Goal: Task Accomplishment & Management: Complete application form

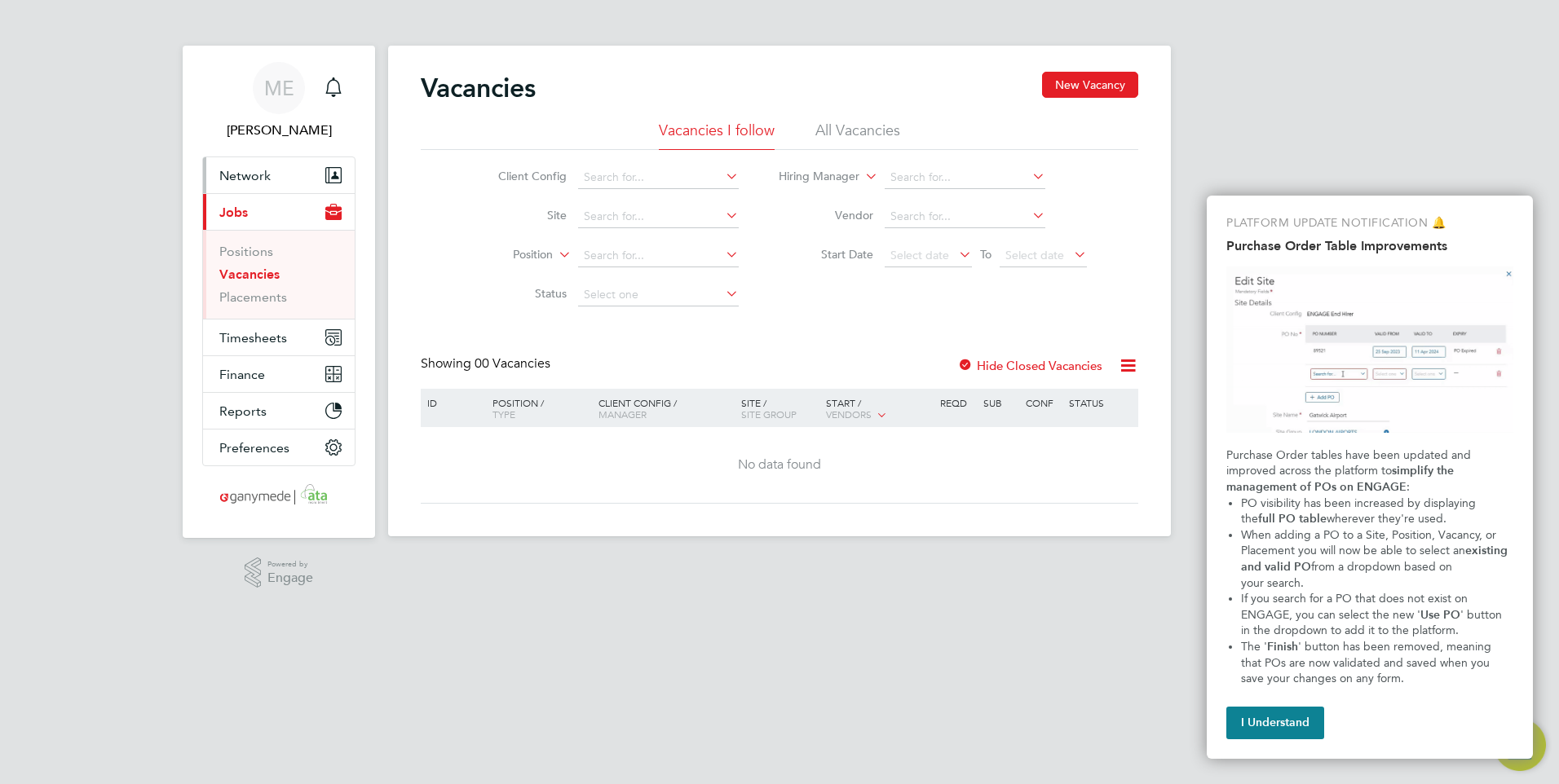
click at [290, 170] on button "Network" at bounding box center [278, 175] width 152 height 36
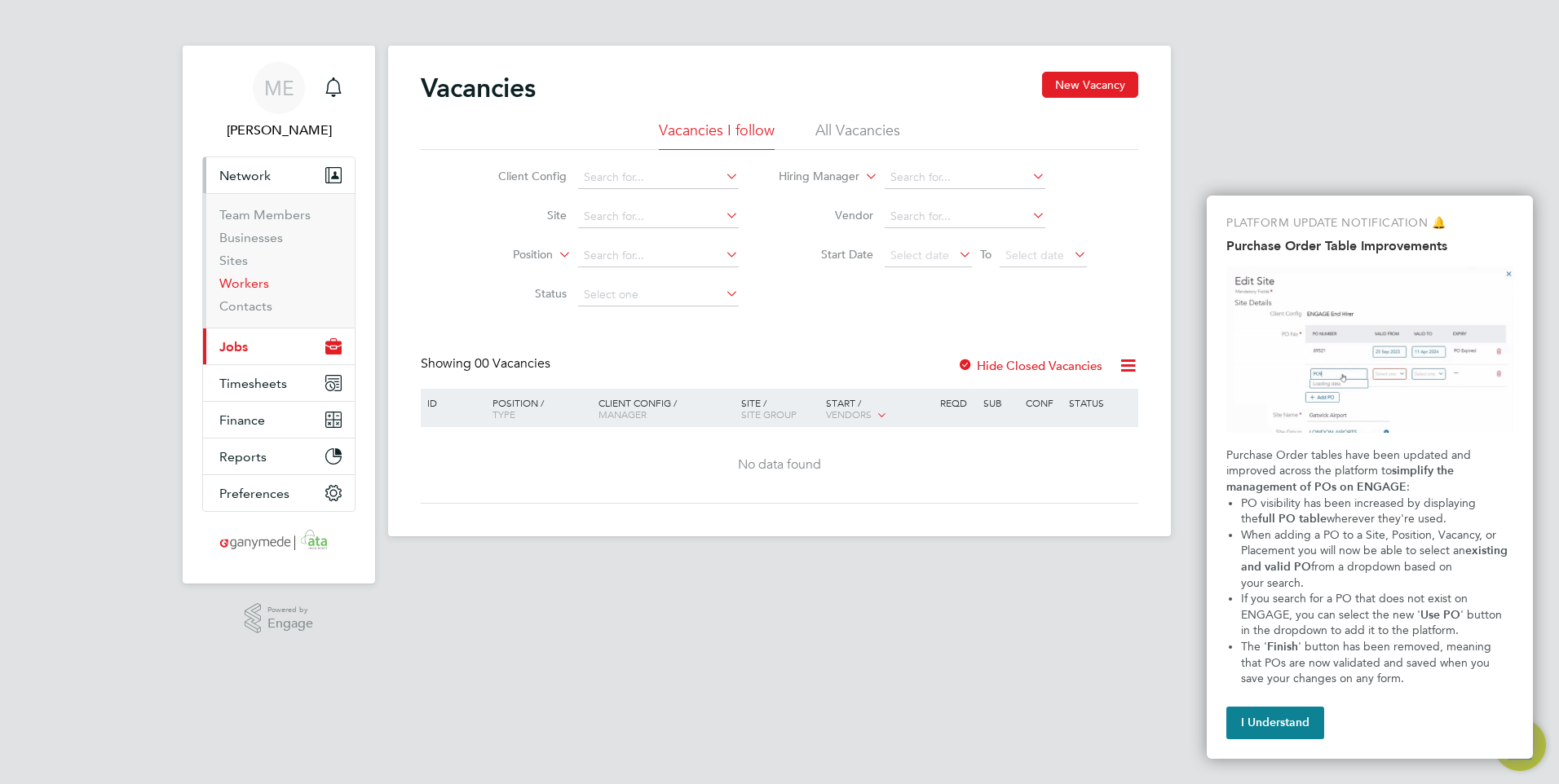
click at [250, 277] on link "Workers" at bounding box center [243, 283] width 49 height 15
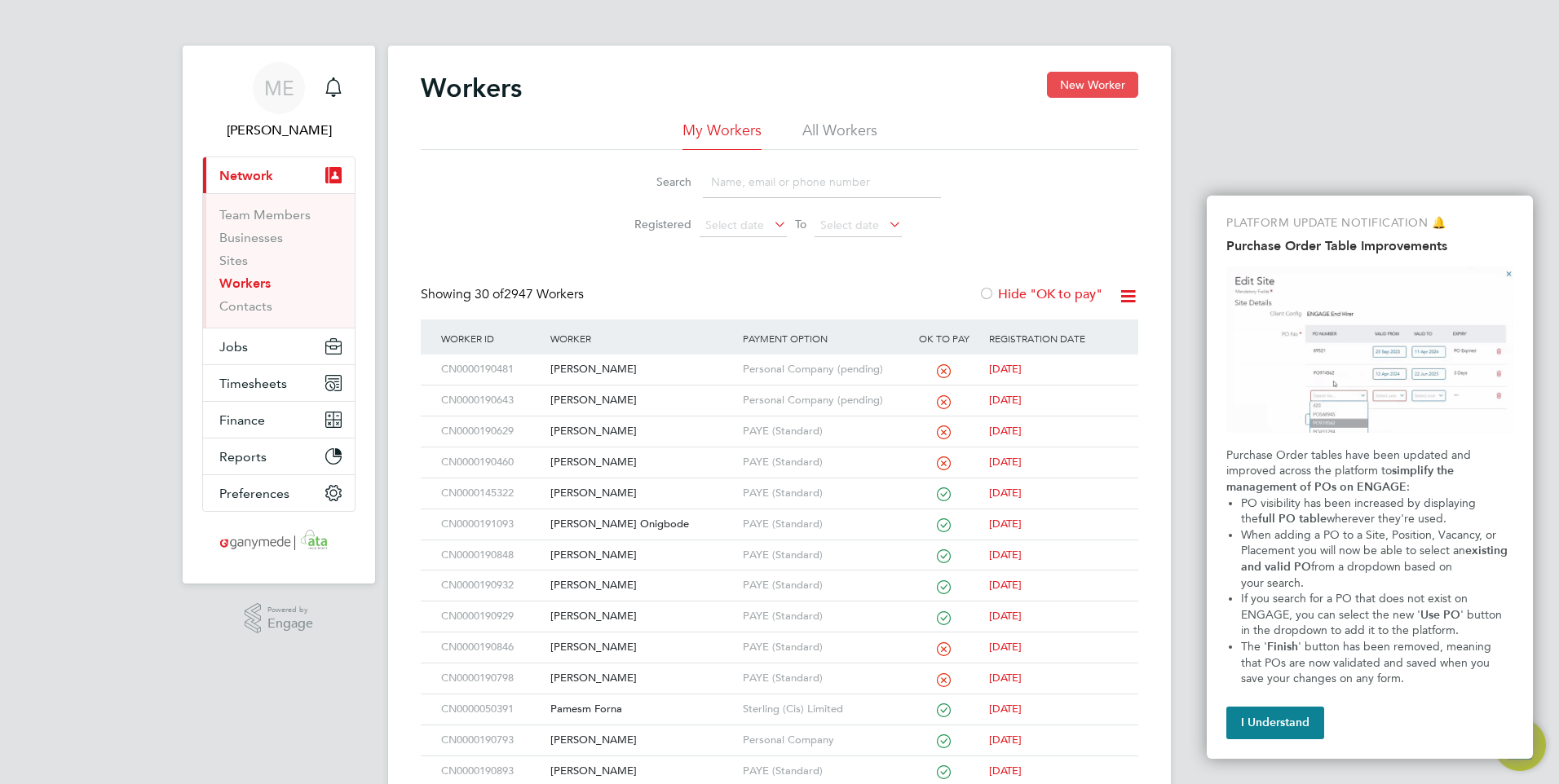
click at [1077, 78] on button "New Worker" at bounding box center [1093, 84] width 92 height 26
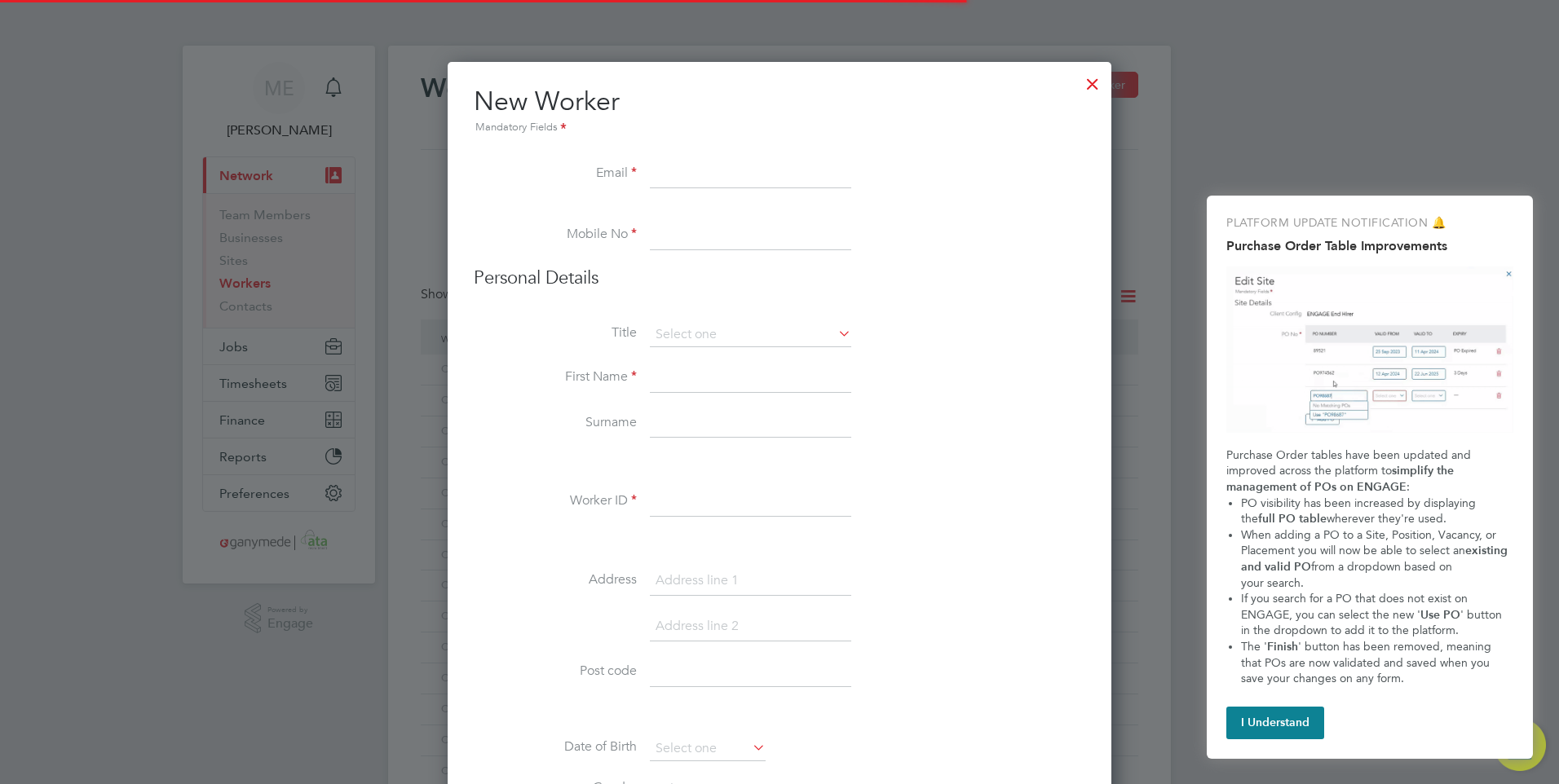
scroll to position [1789, 664]
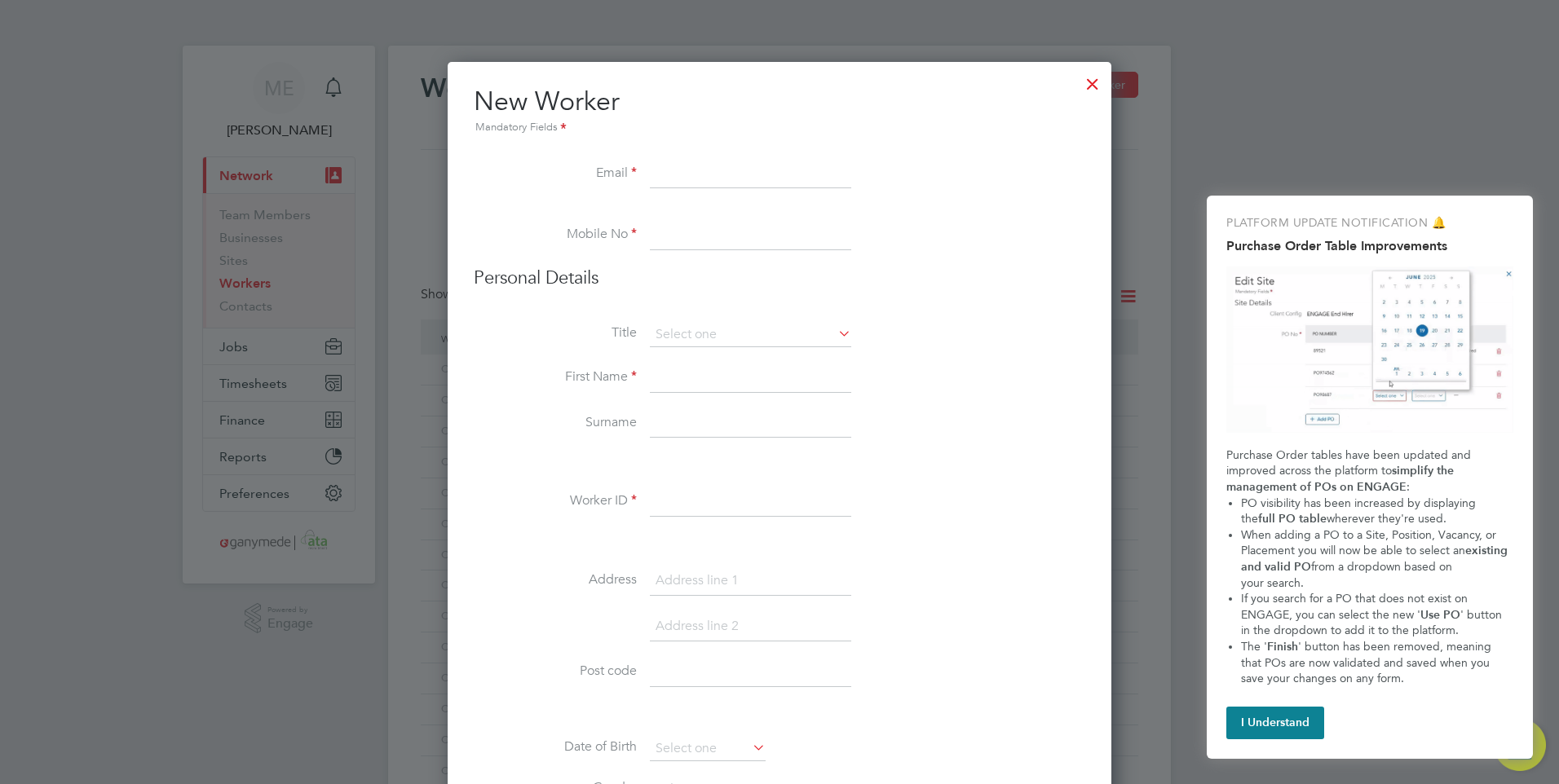
paste input "chloefreeman1208@gmail.com"
type input "chloefreeman1208@gmail.com"
click at [673, 234] on input at bounding box center [750, 235] width 201 height 30
paste input "07853901712"
type input "07853901712"
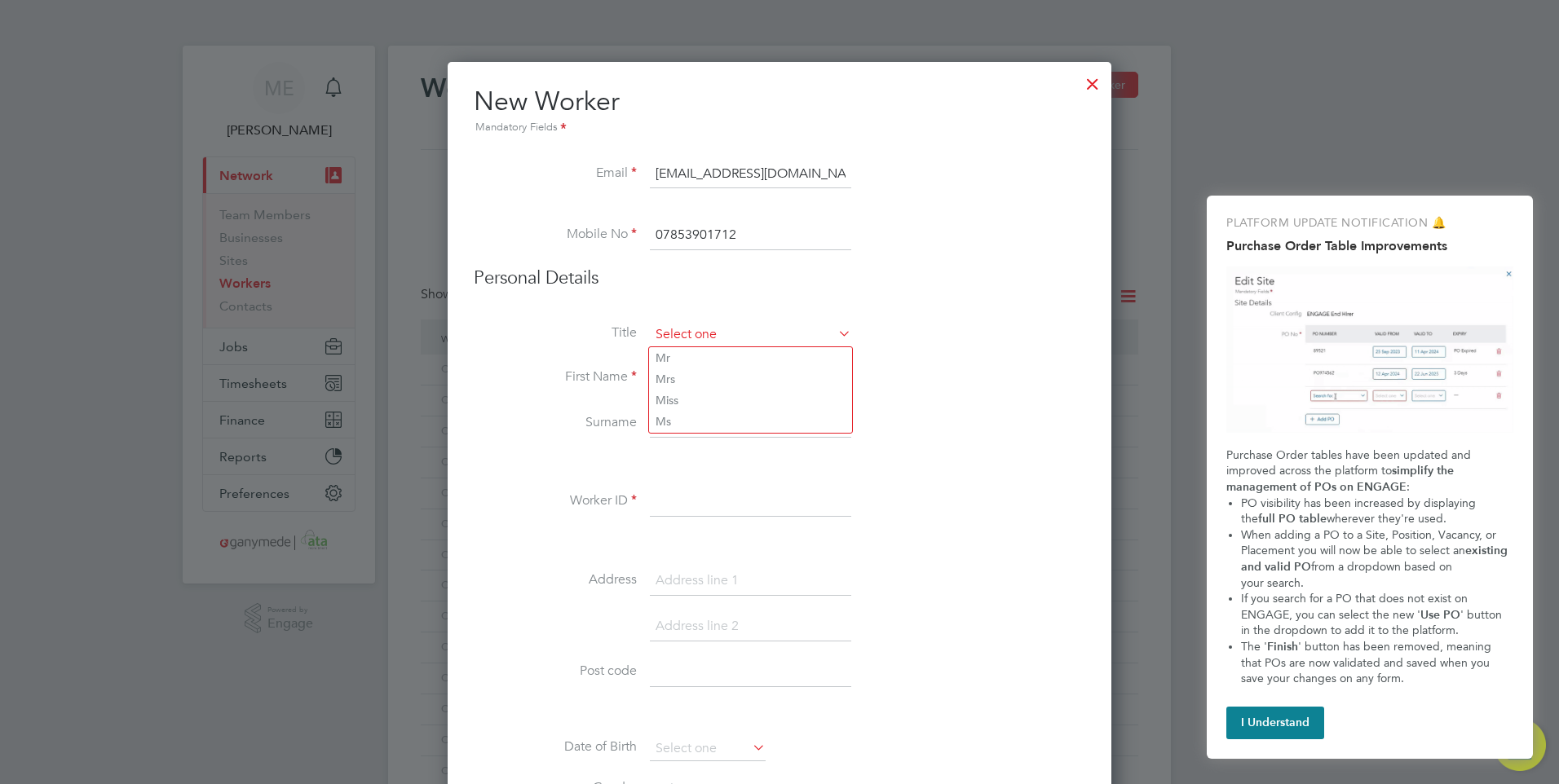
click at [720, 334] on input at bounding box center [750, 335] width 201 height 24
click at [677, 416] on li "Ms" at bounding box center [750, 422] width 203 height 22
type input "Ms"
click at [688, 378] on input at bounding box center [750, 378] width 201 height 30
type input "c"
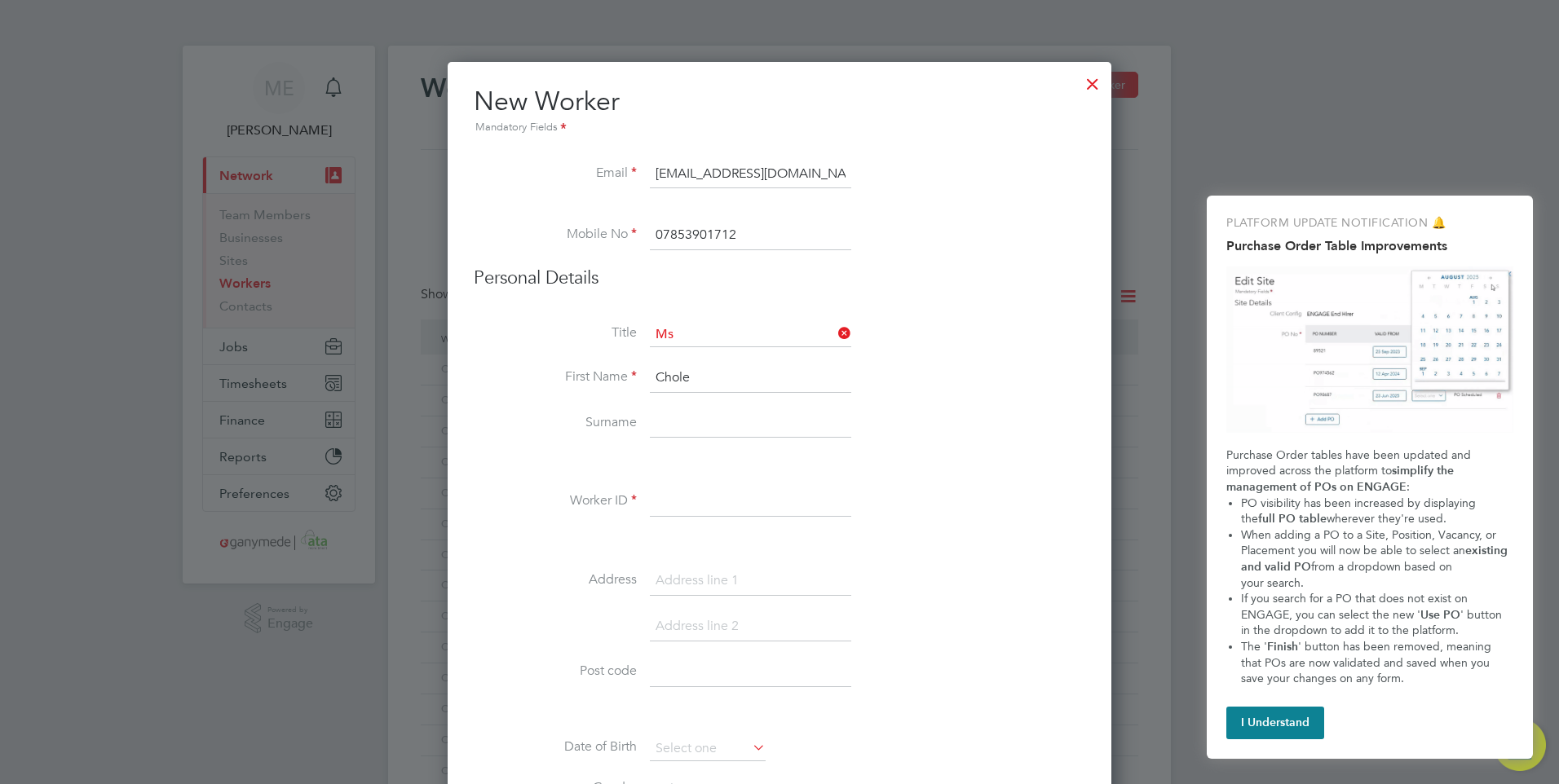
type input "Chole"
click at [696, 405] on li "First Name Chole" at bounding box center [779, 386] width 611 height 46
click at [696, 418] on input at bounding box center [750, 423] width 201 height 30
click at [835, 326] on icon at bounding box center [835, 333] width 0 height 22
click at [670, 418] on input at bounding box center [750, 423] width 201 height 30
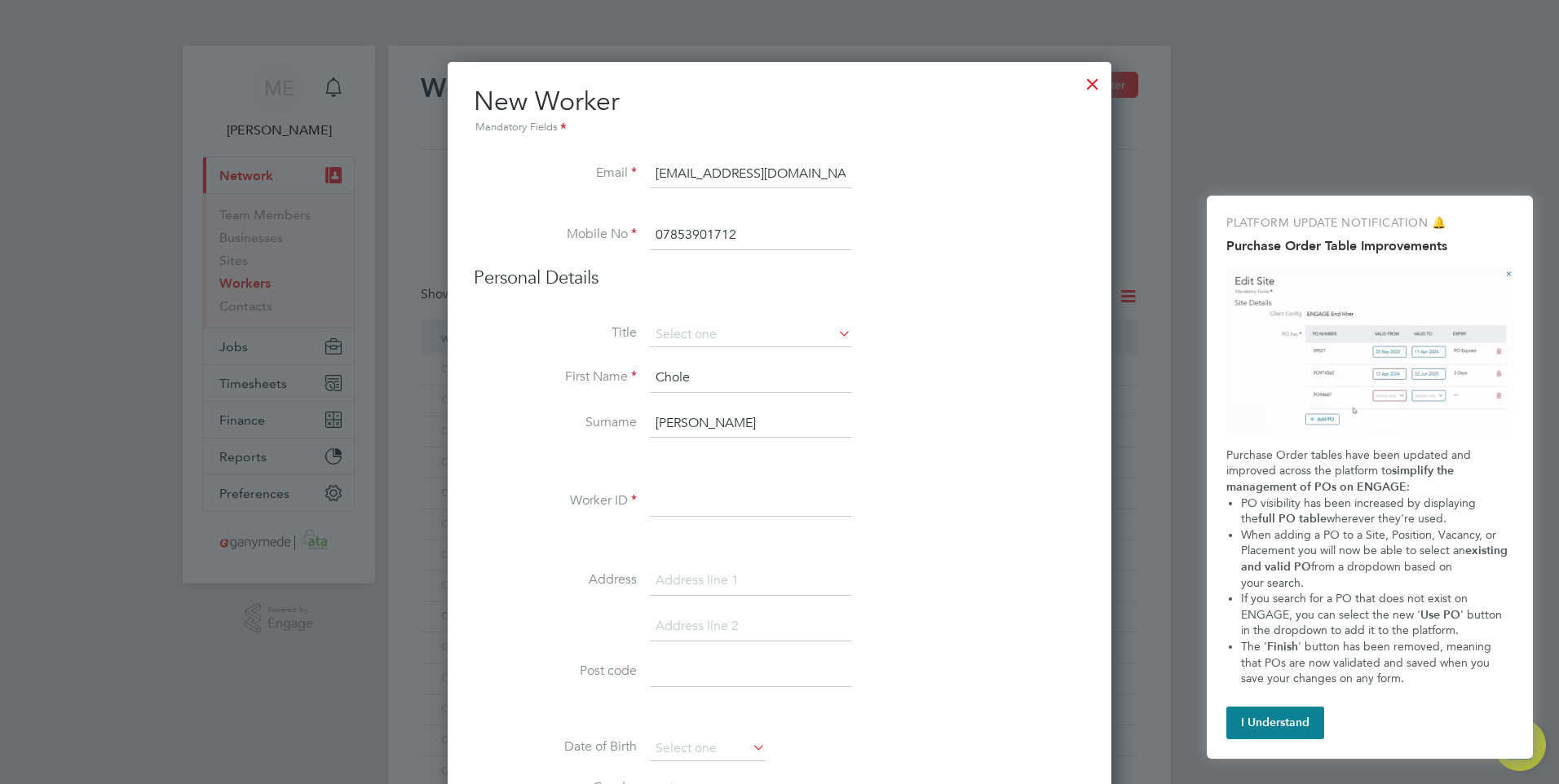
type input "Freeman"
click at [696, 506] on input at bounding box center [750, 501] width 201 height 30
click at [675, 500] on input at bounding box center [750, 501] width 201 height 30
click at [683, 502] on input at bounding box center [750, 501] width 201 height 30
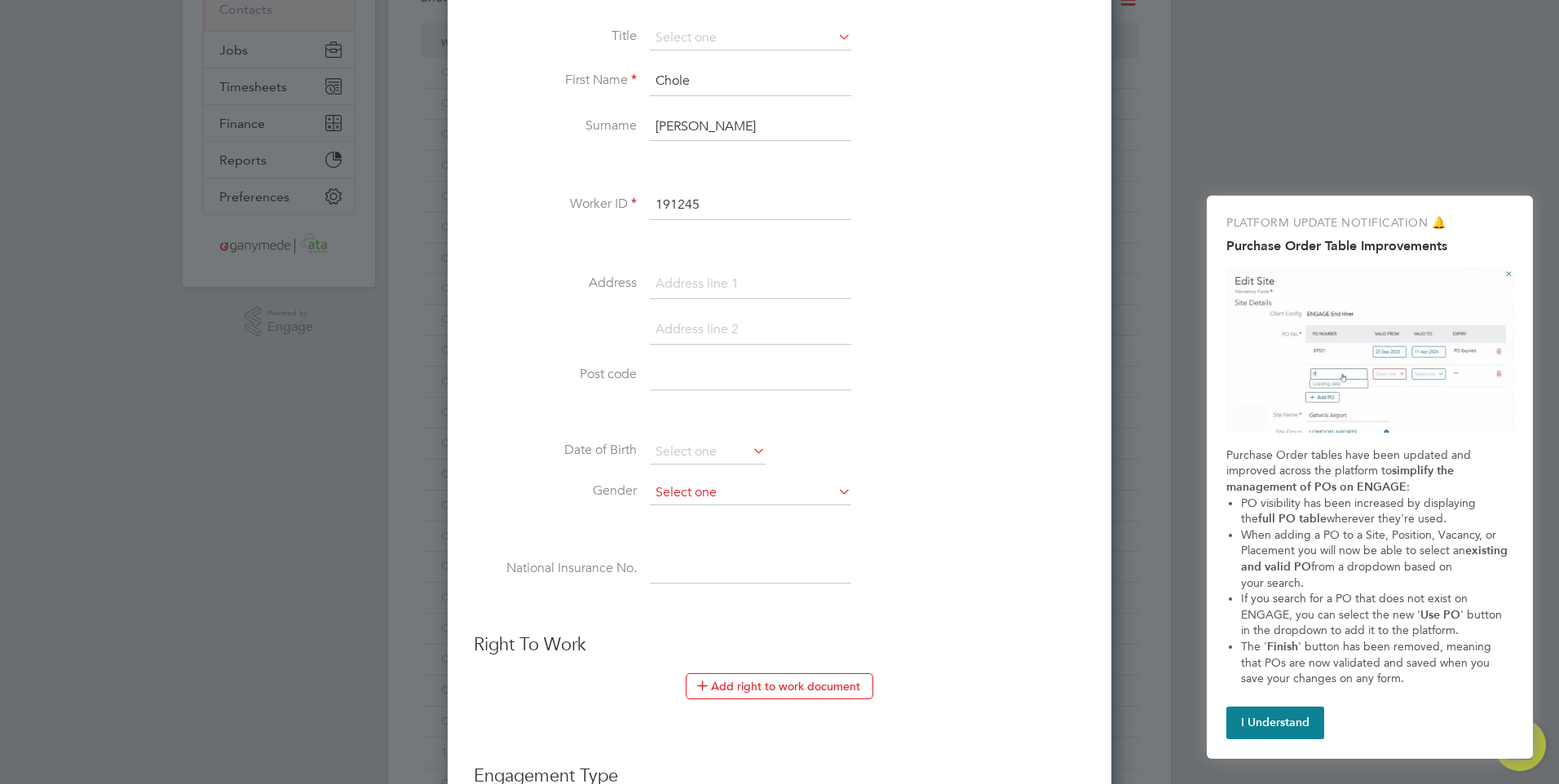
scroll to position [326, 0]
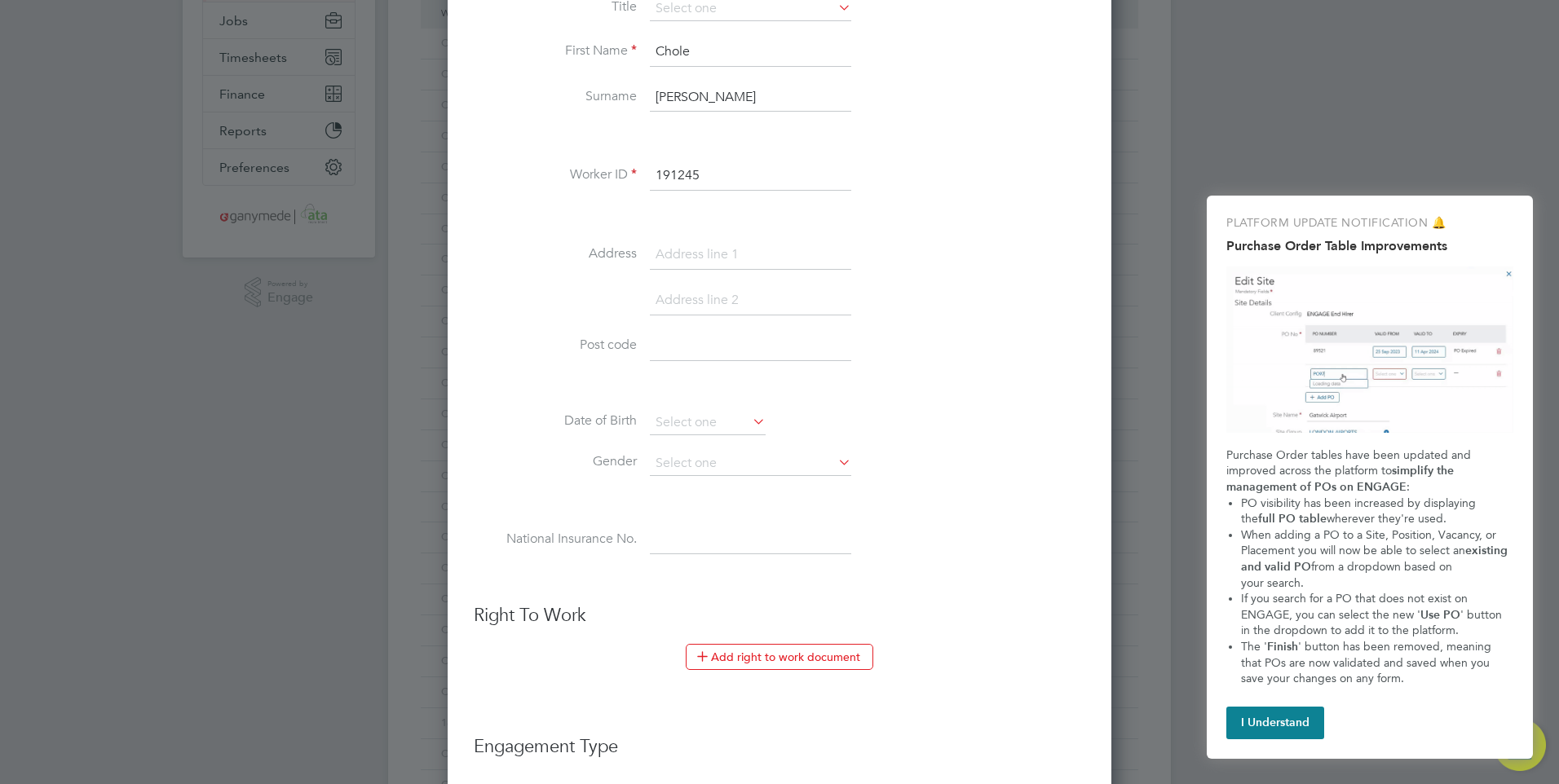
type input "191245"
click at [783, 459] on input at bounding box center [750, 463] width 201 height 24
click at [708, 501] on li "[DEMOGRAPHIC_DATA]" at bounding box center [750, 508] width 203 height 22
type input "[DEMOGRAPHIC_DATA]"
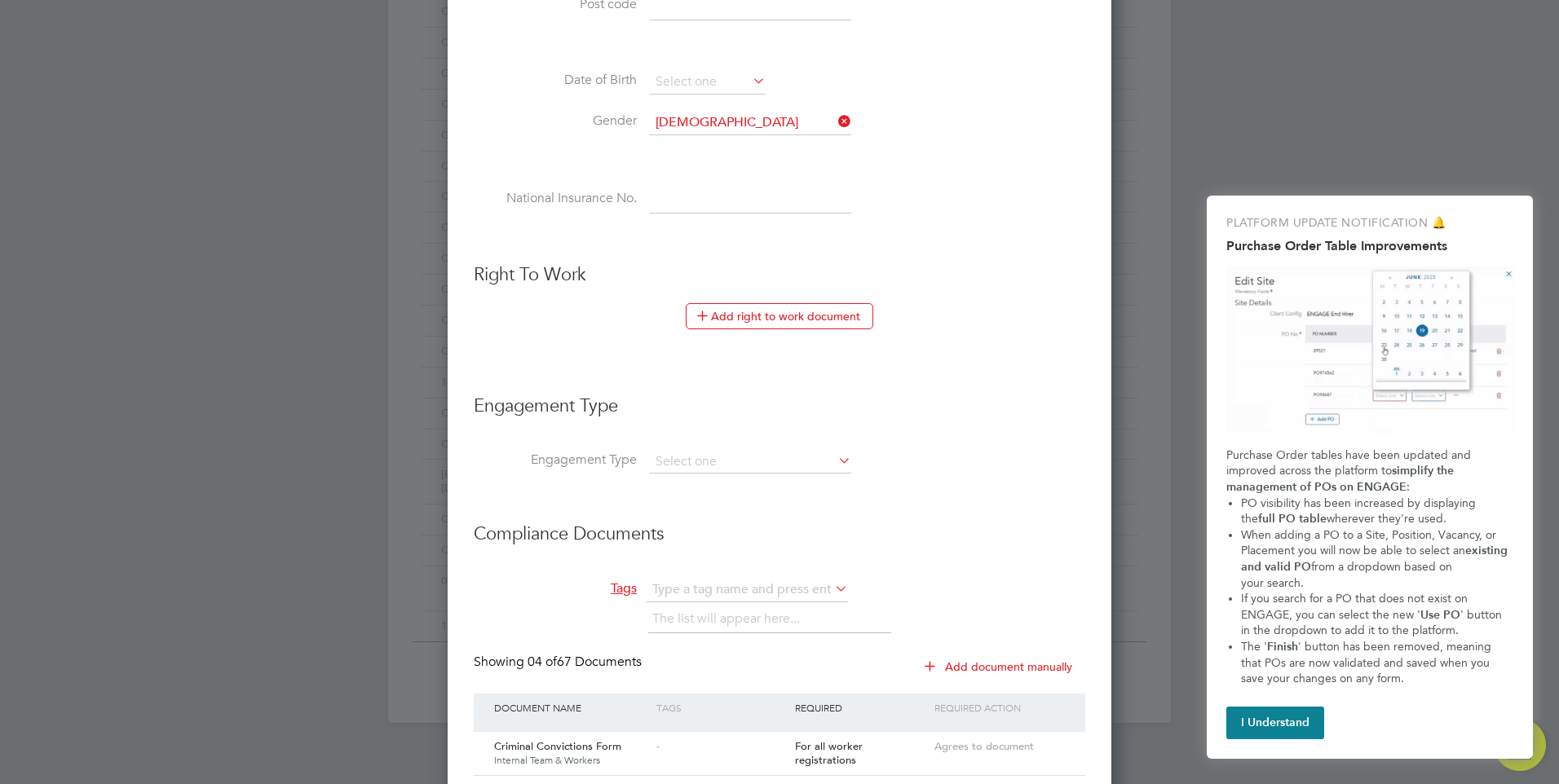
scroll to position [652, 0]
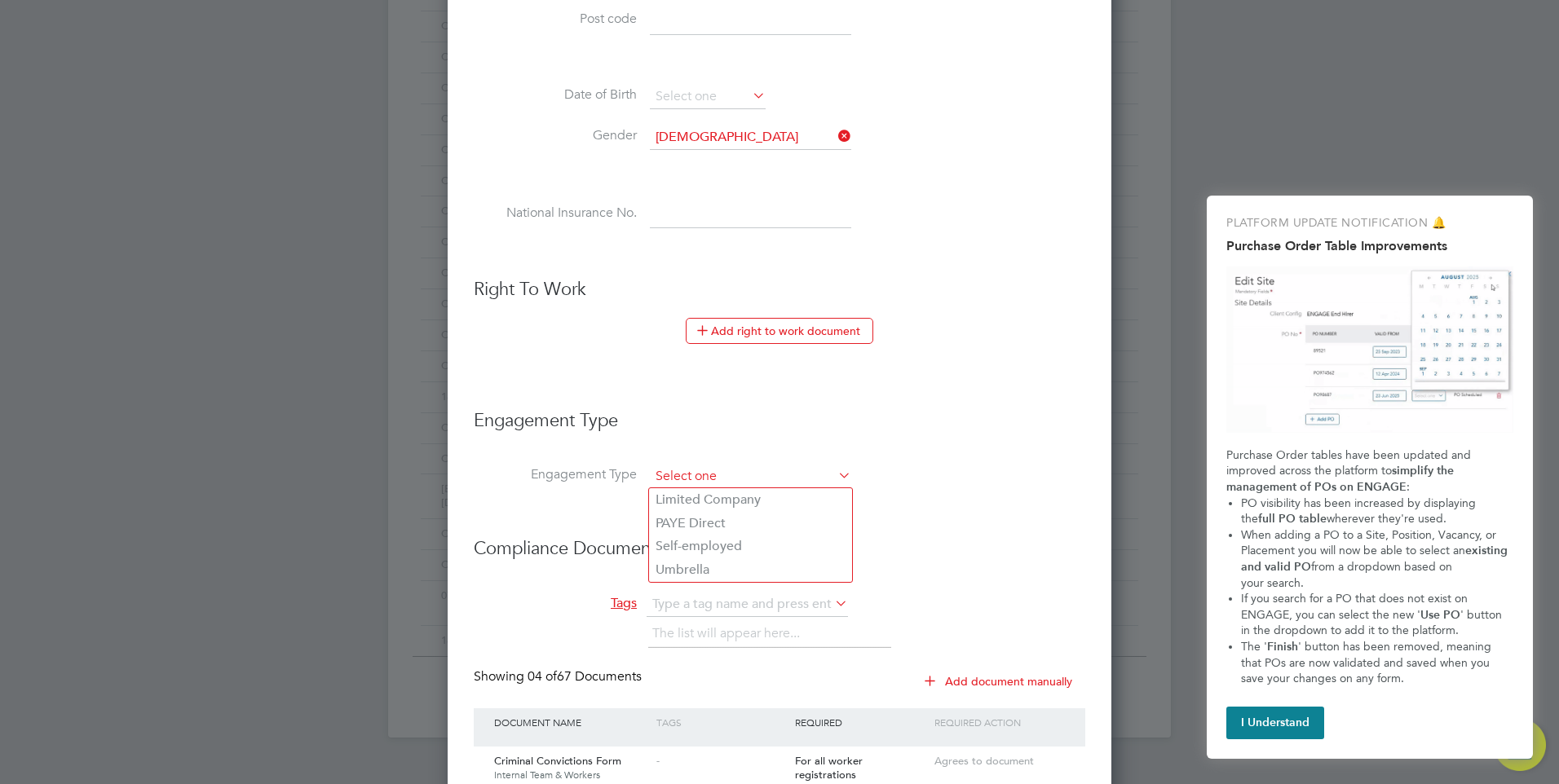
click at [753, 470] on input at bounding box center [750, 476] width 201 height 22
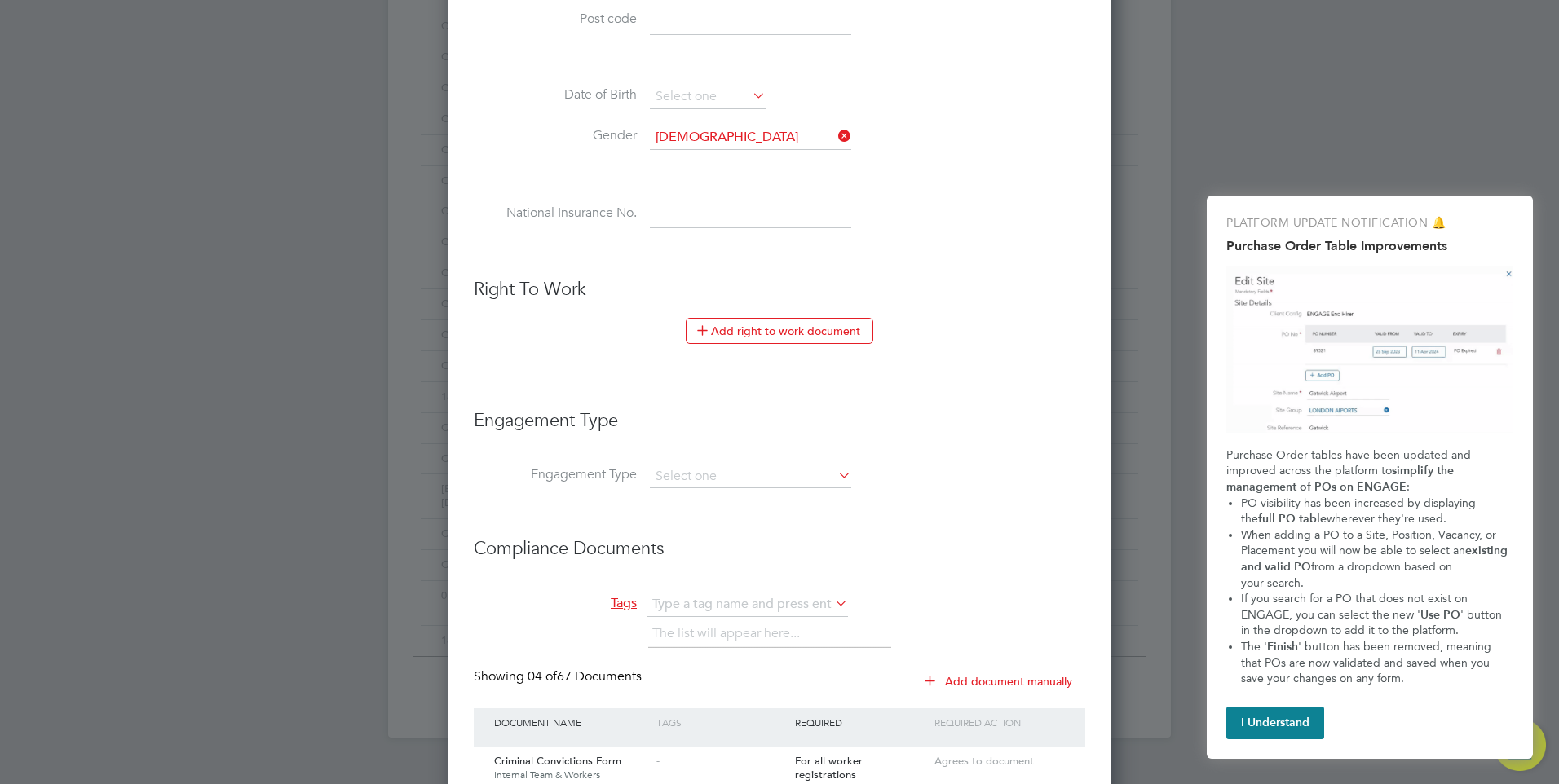
click at [732, 518] on li "PAYE Direct" at bounding box center [750, 524] width 203 height 23
type input "PAYE Direct"
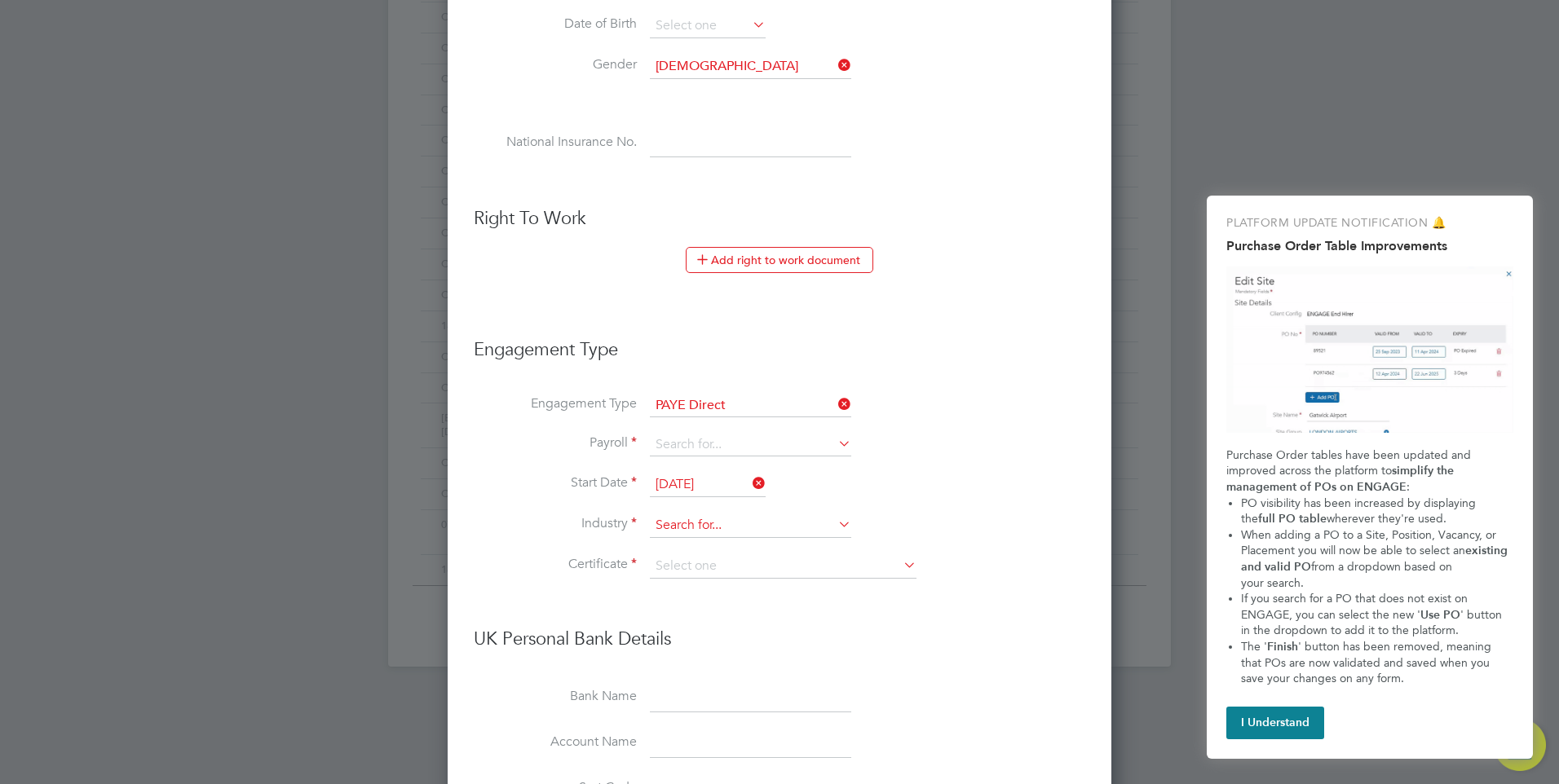
scroll to position [814, 0]
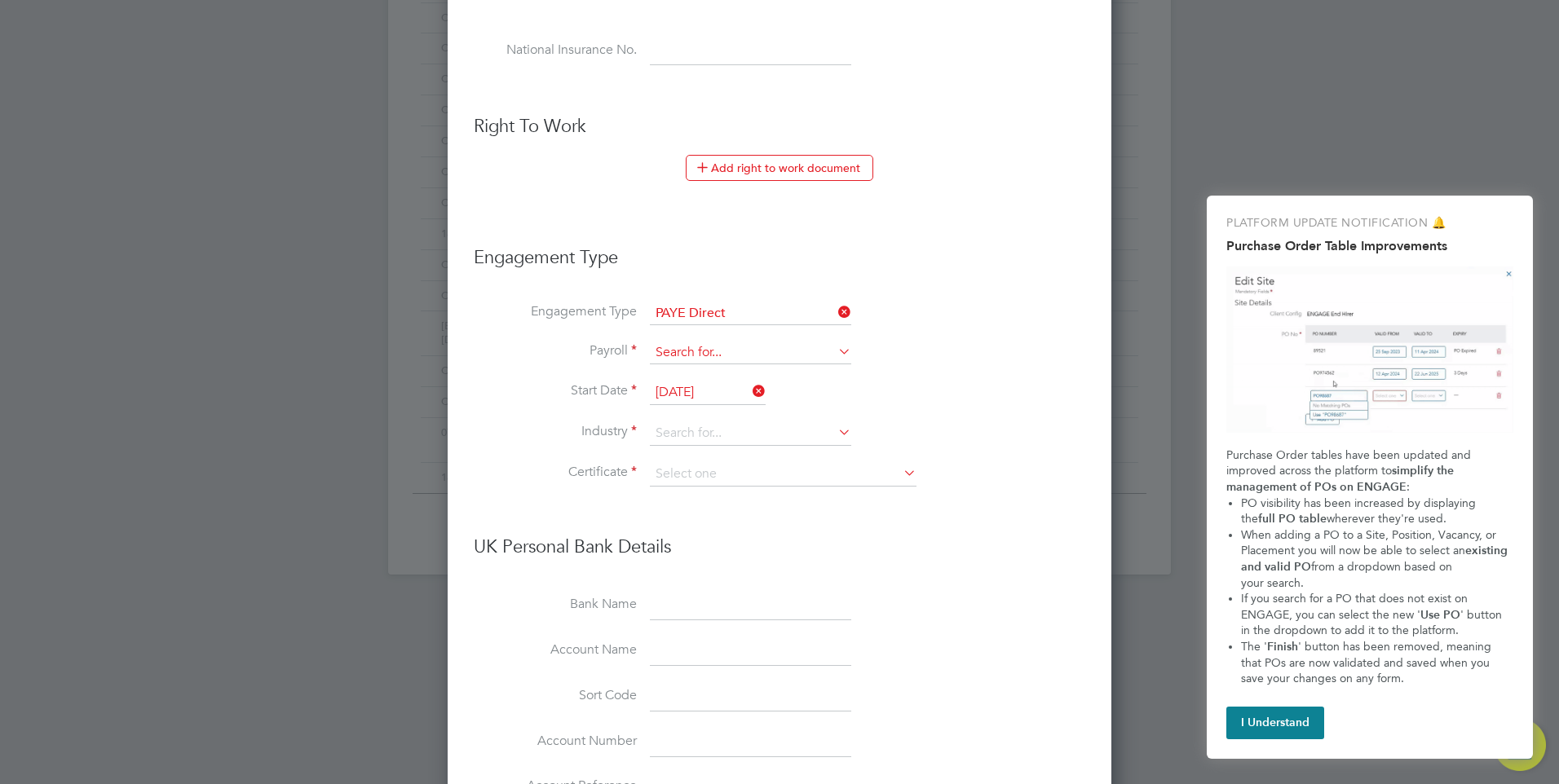
click at [706, 353] on input at bounding box center [750, 353] width 201 height 22
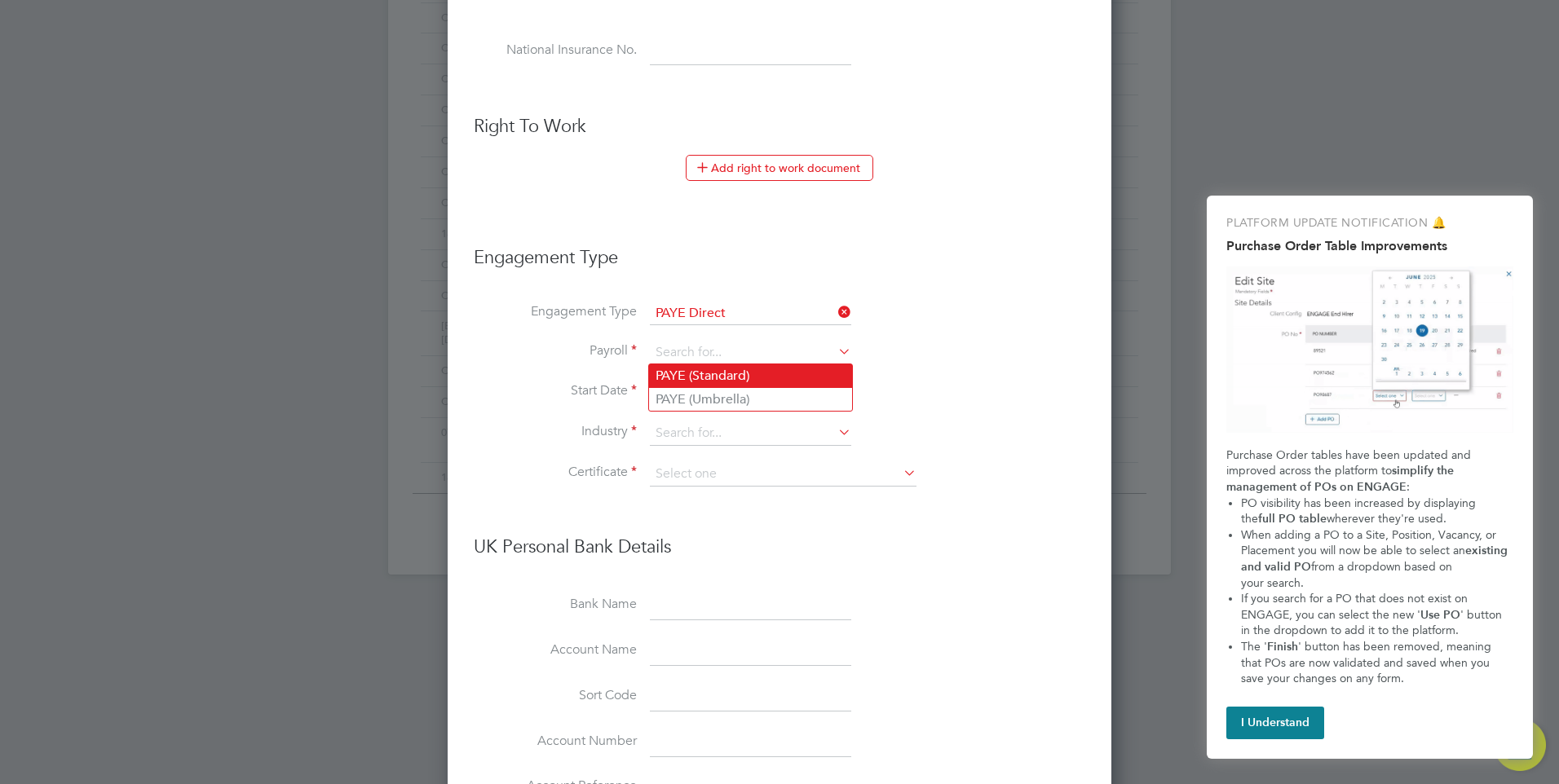
click at [727, 372] on li "PAYE (Standard)" at bounding box center [750, 376] width 203 height 23
type input "PAYE (Standard)"
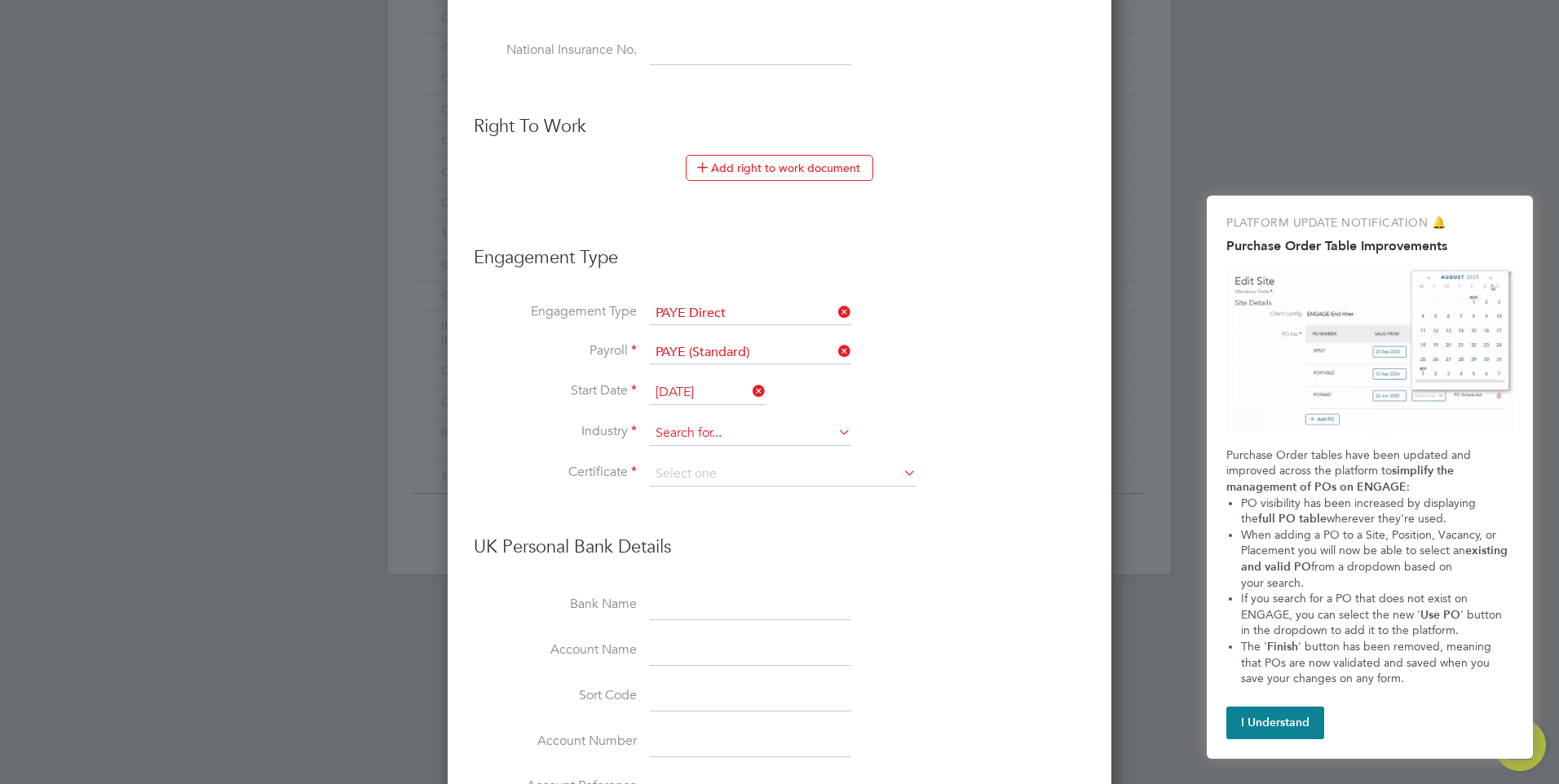
click at [708, 422] on input at bounding box center [750, 433] width 201 height 24
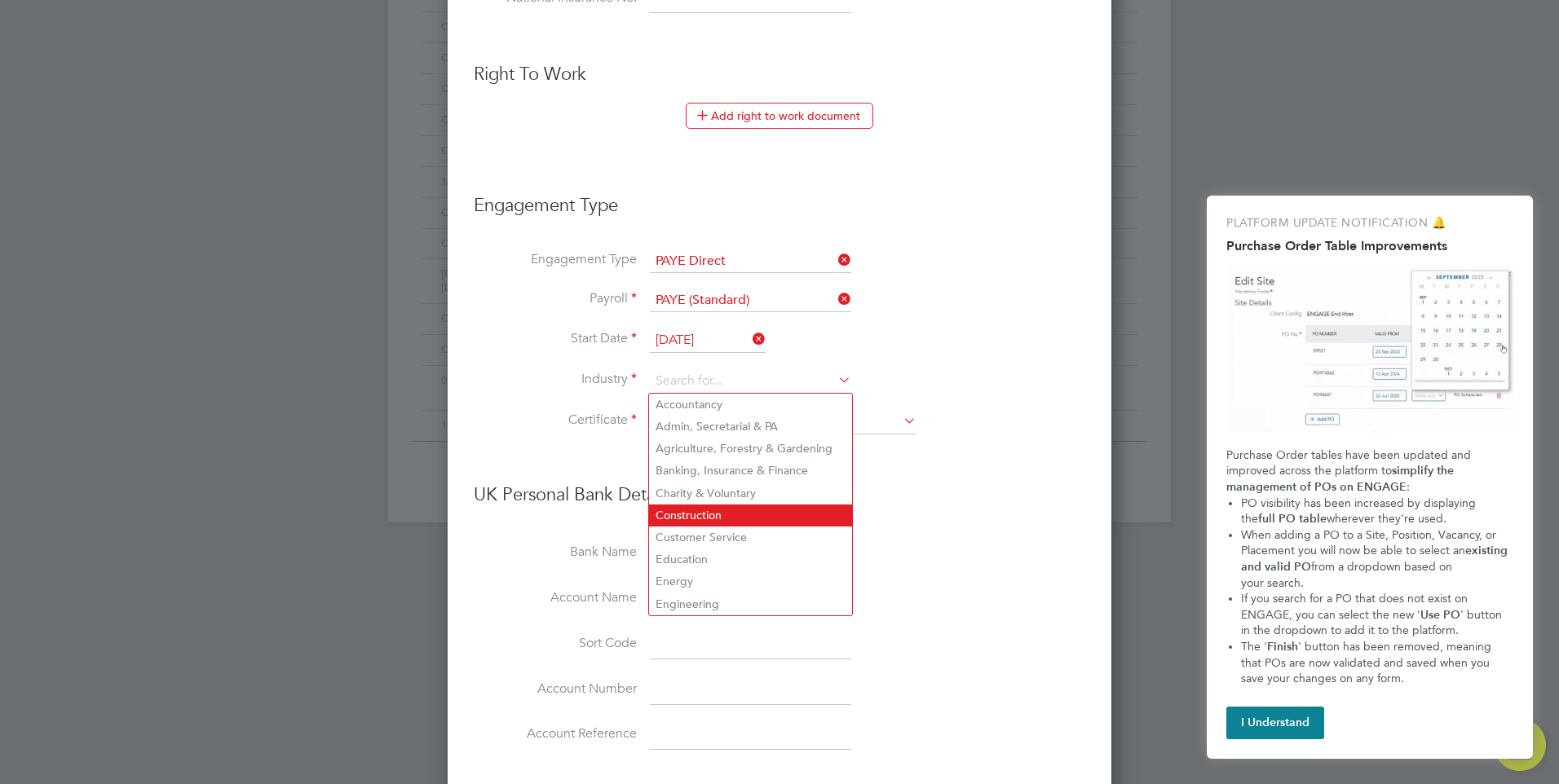
scroll to position [896, 0]
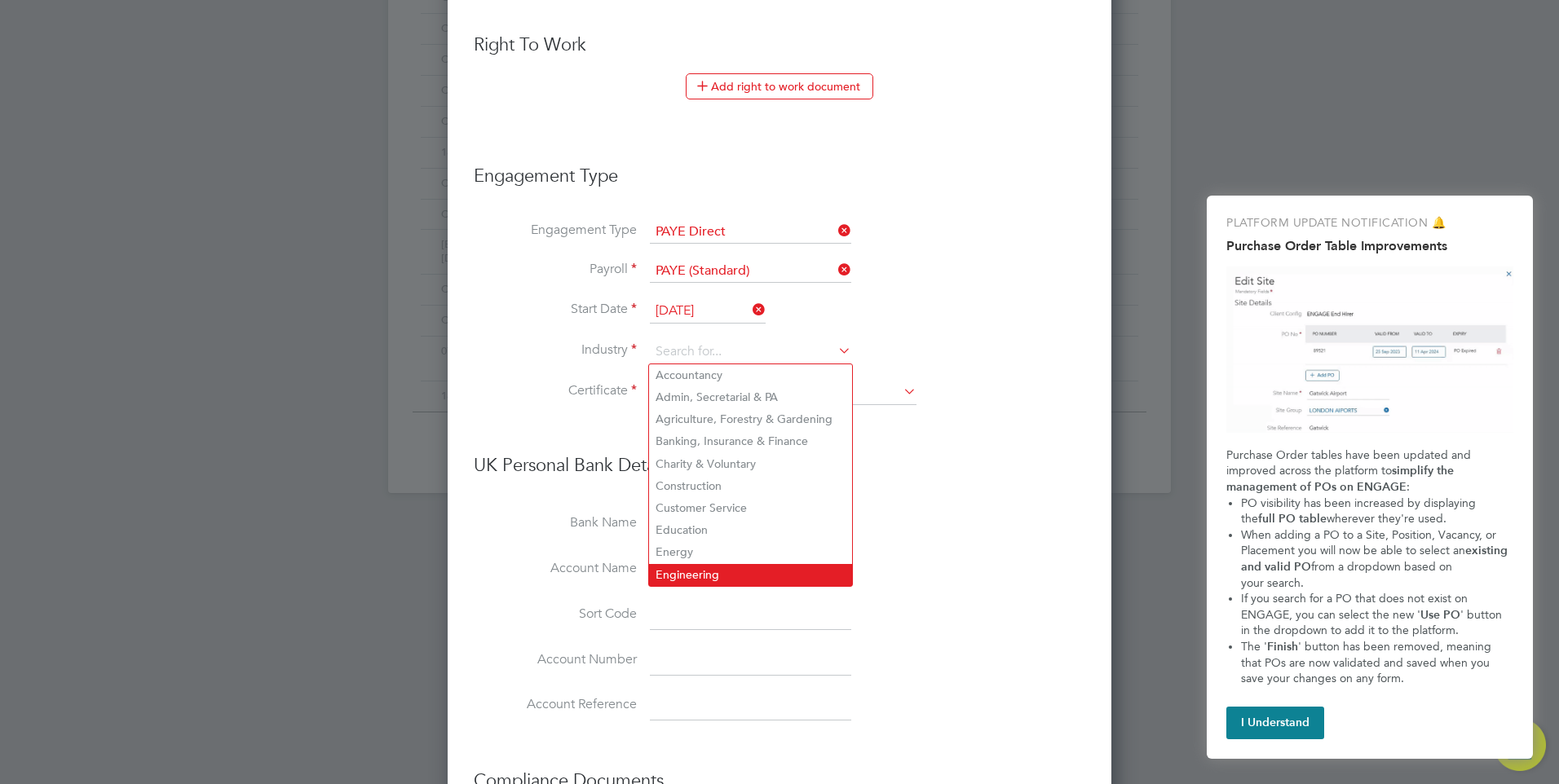
click at [699, 564] on li "Engineering" at bounding box center [750, 575] width 203 height 22
type input "Engineering"
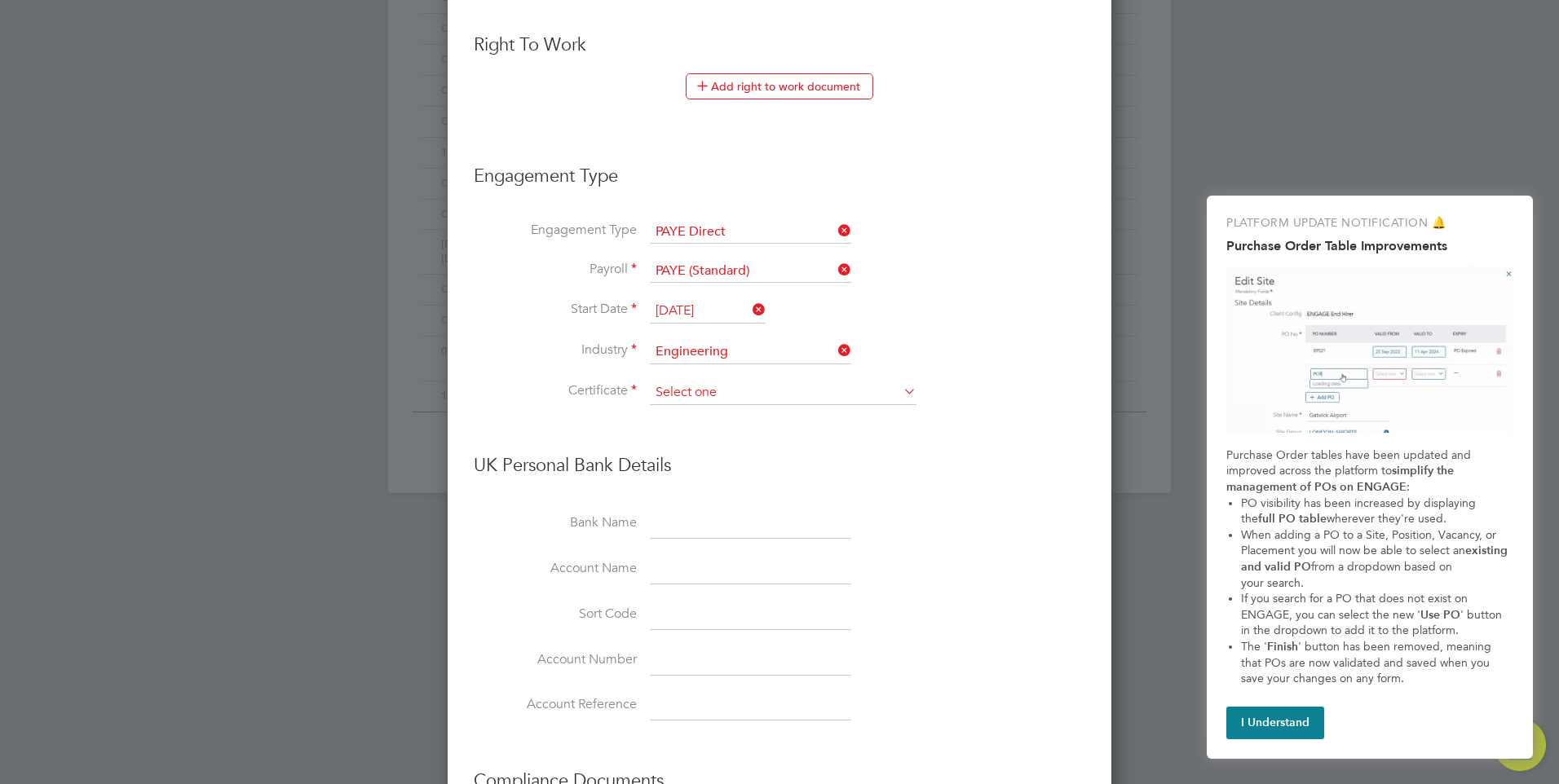
click at [724, 380] on input at bounding box center [783, 392] width 267 height 24
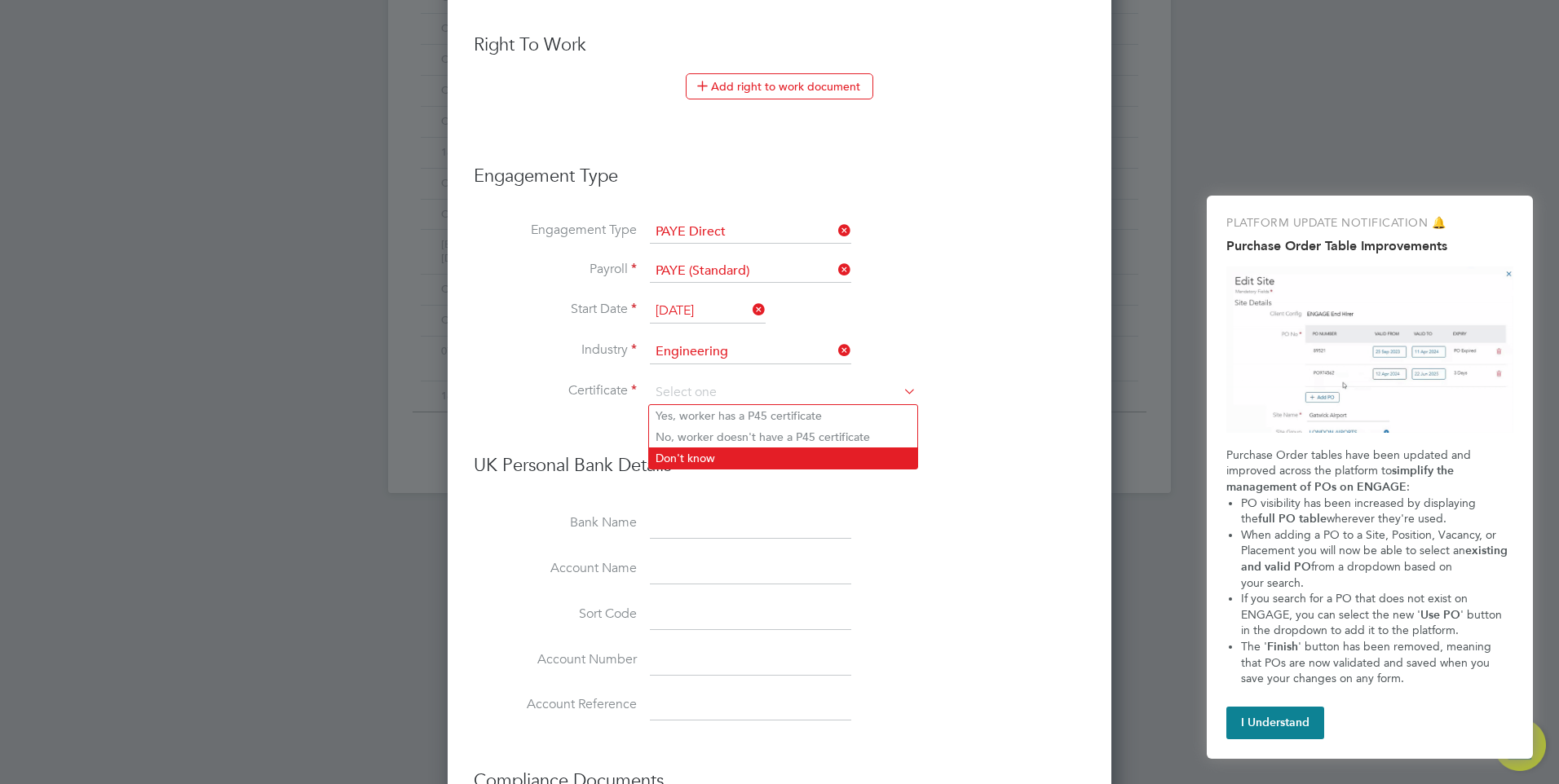
click at [704, 455] on li "Don't know" at bounding box center [783, 458] width 268 height 22
type input "Don't know"
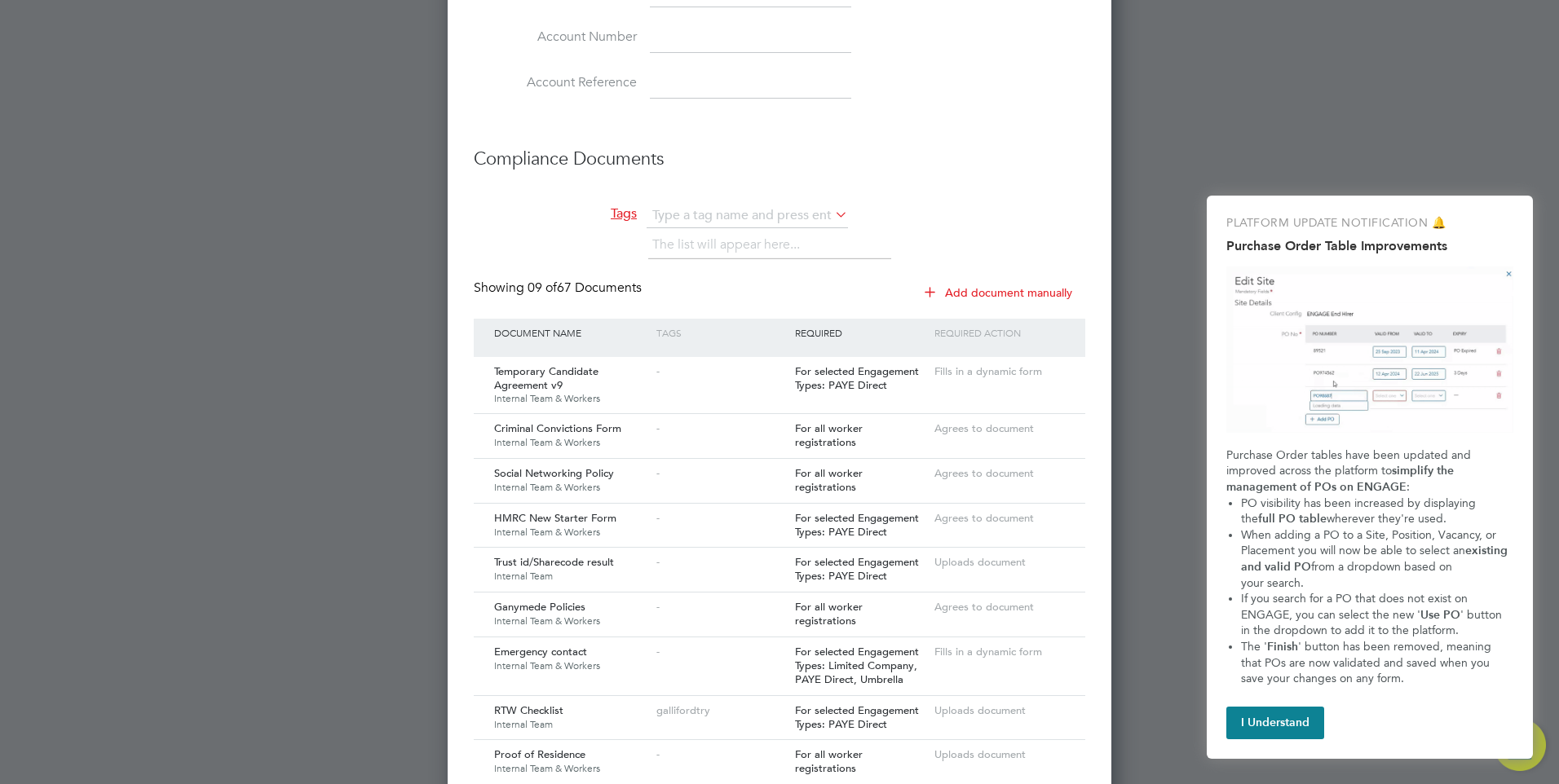
scroll to position [1630, 0]
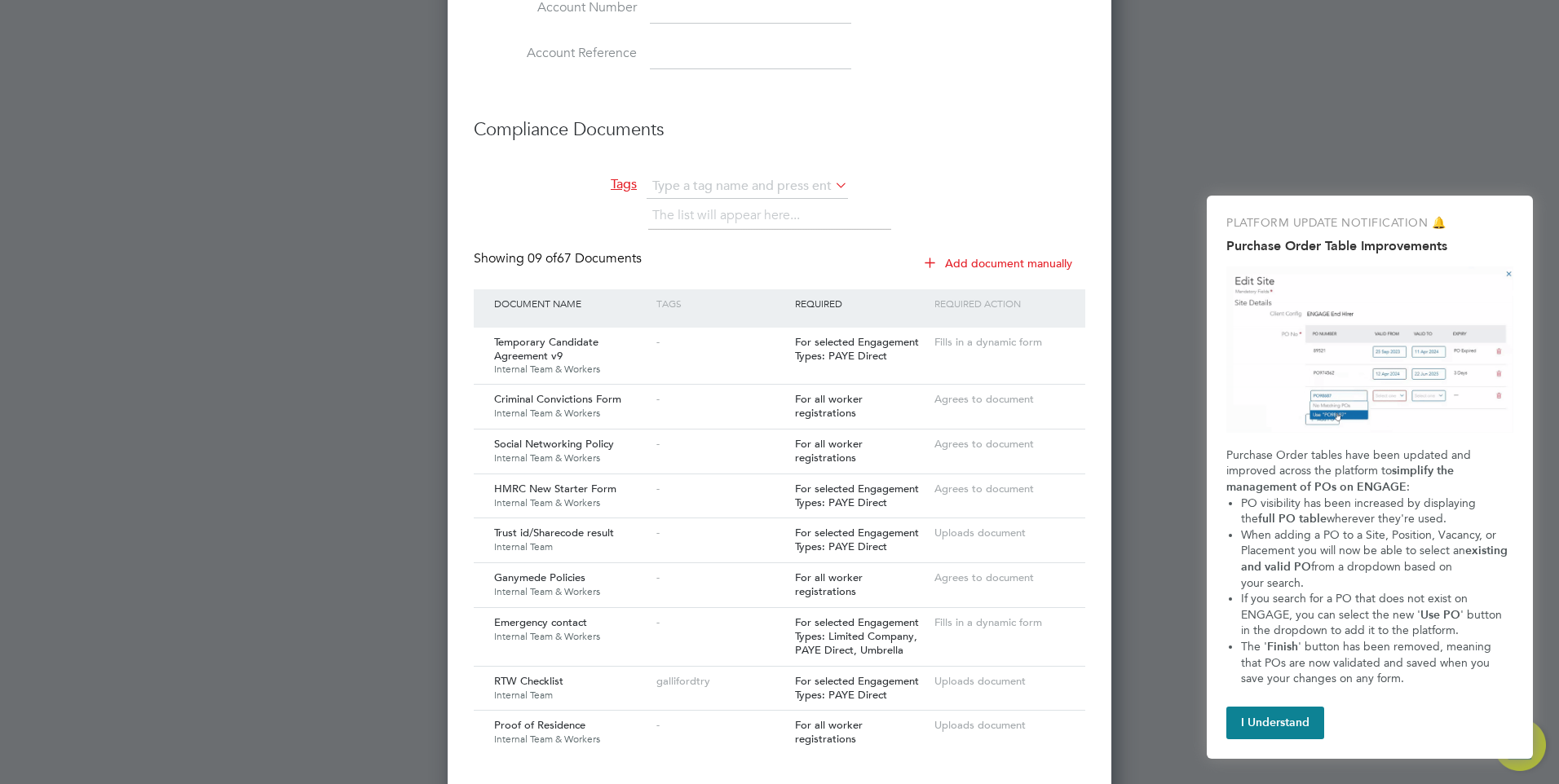
click at [832, 185] on icon at bounding box center [832, 185] width 0 height 22
click at [1010, 126] on h3 "Compliance Documents" at bounding box center [779, 122] width 611 height 40
click at [832, 186] on icon at bounding box center [832, 185] width 0 height 22
click at [701, 202] on li "gallifordtry" at bounding box center [720, 209] width 147 height 22
type input "gallifordtry"
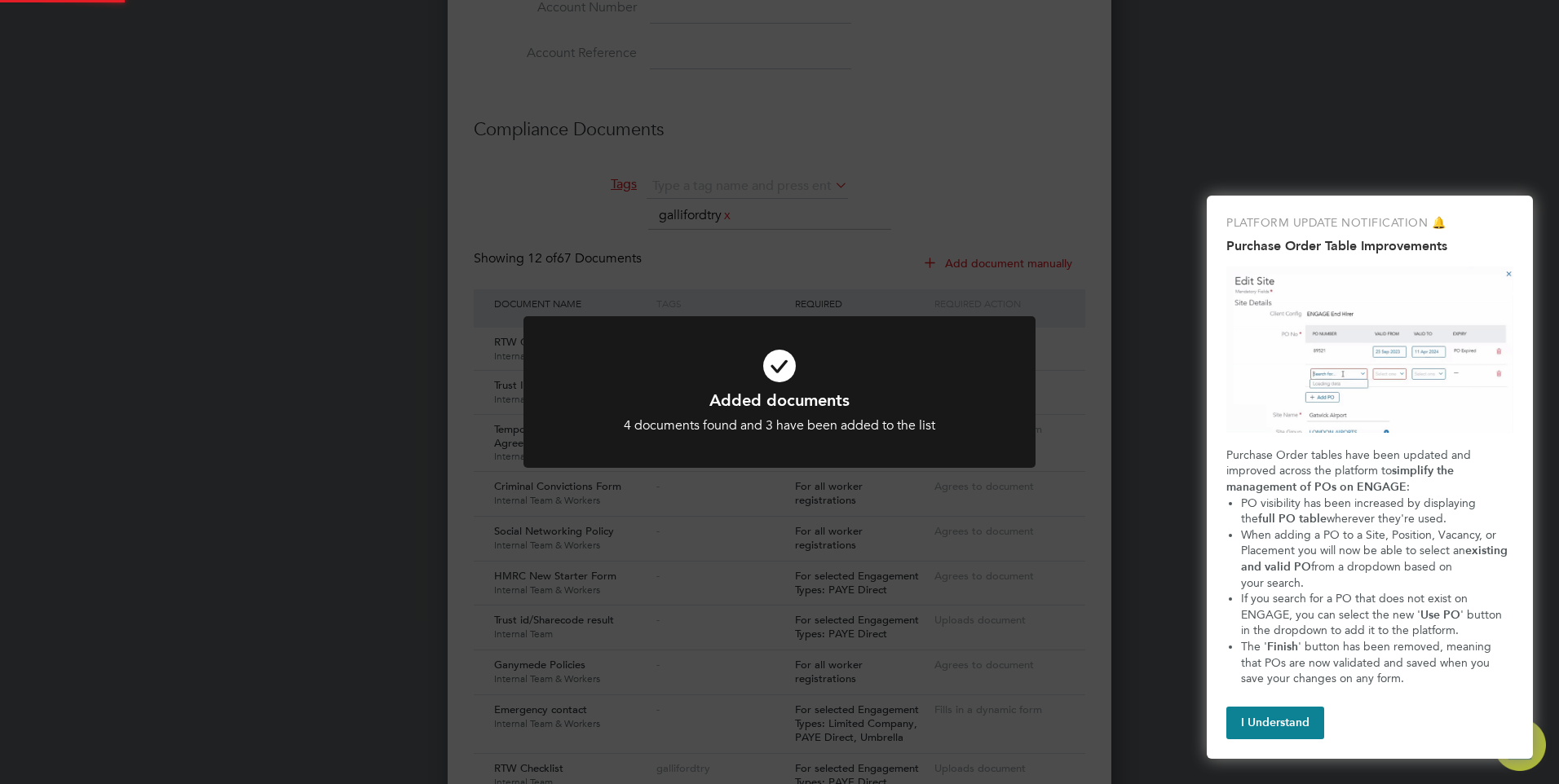
scroll to position [2727, 664]
click at [776, 370] on icon at bounding box center [779, 365] width 424 height 64
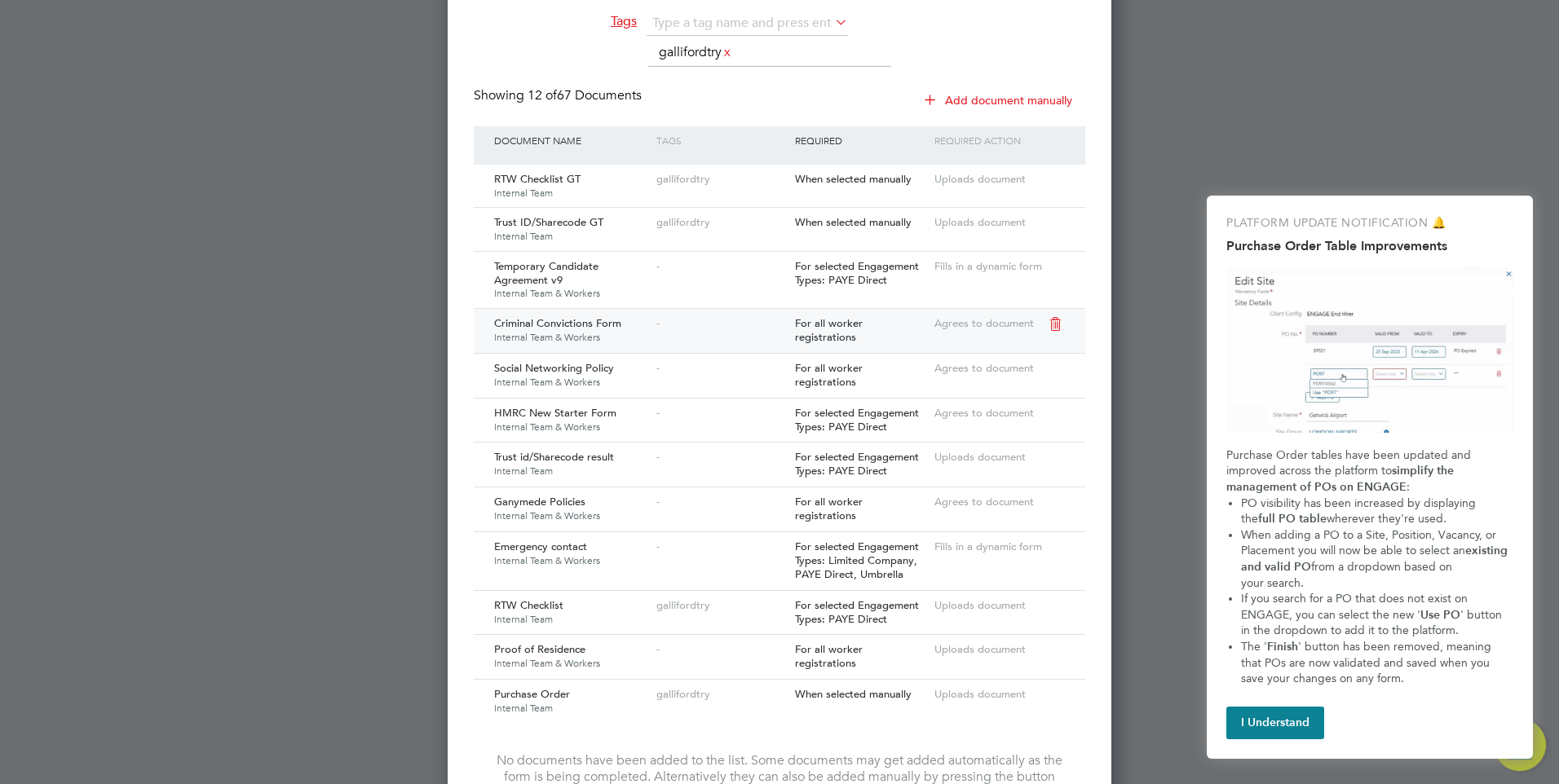
scroll to position [1875, 0]
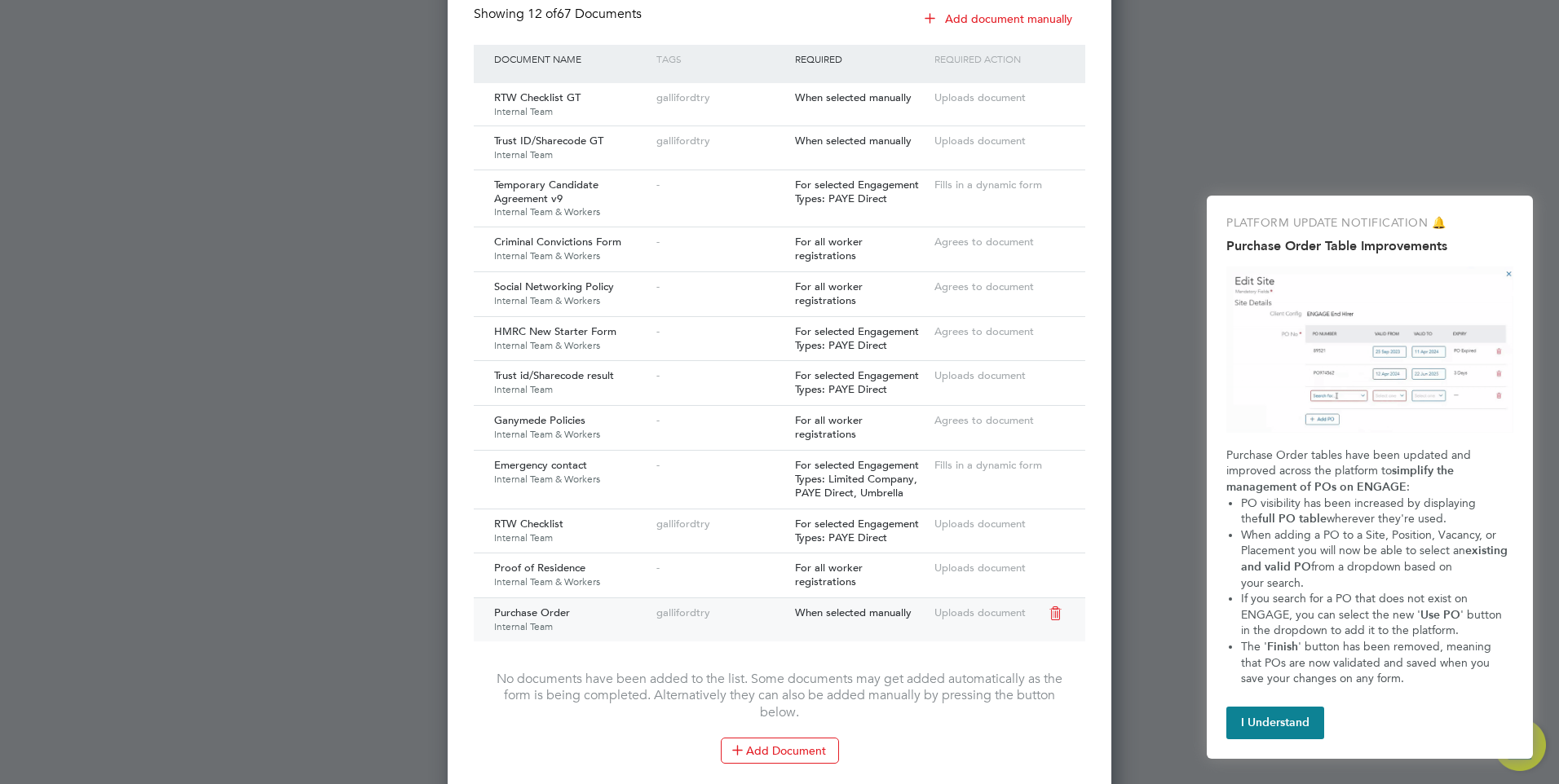
click at [1058, 604] on icon at bounding box center [1055, 614] width 16 height 20
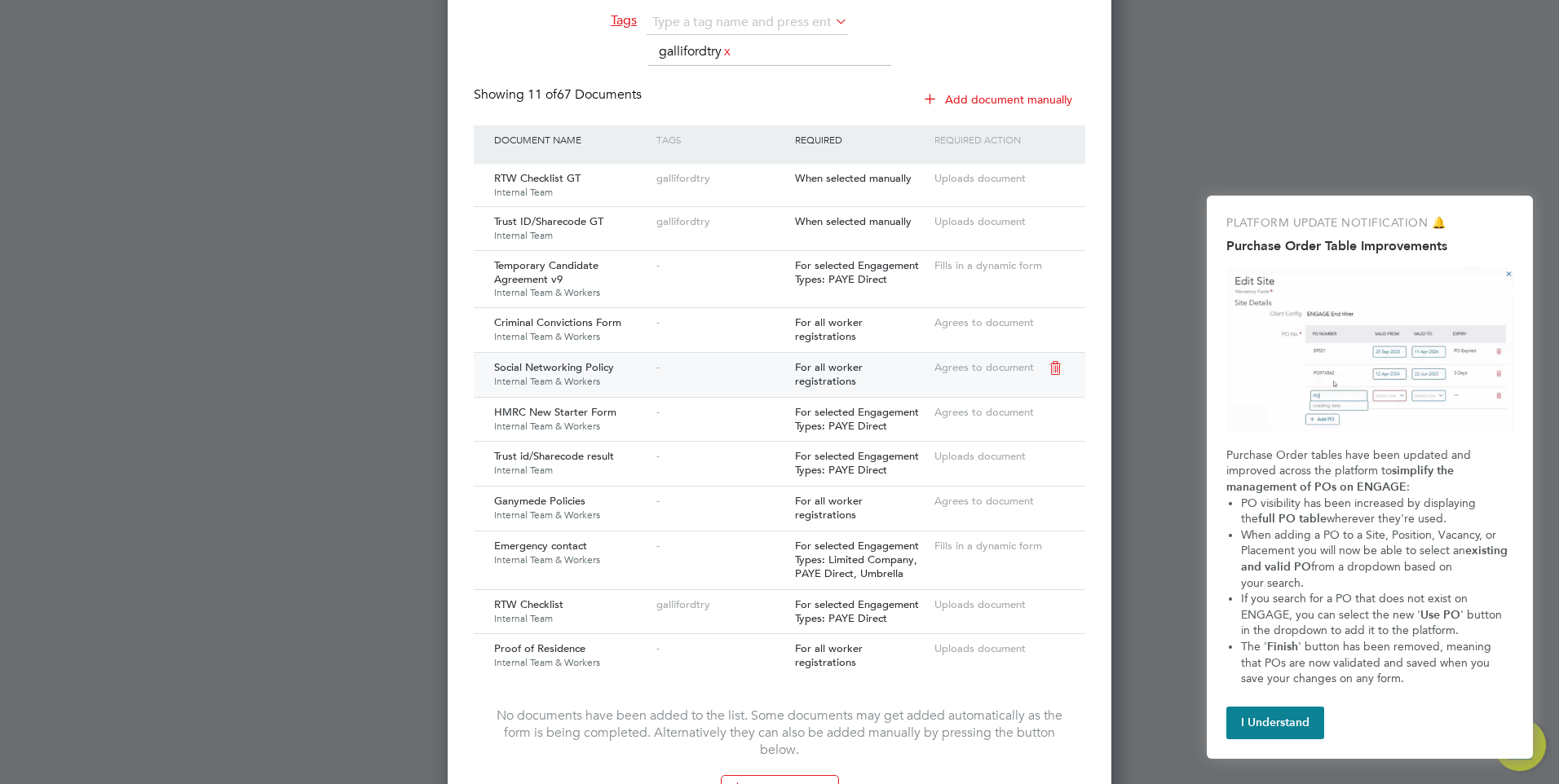
scroll to position [1793, 0]
click at [1055, 597] on icon at bounding box center [1055, 606] width 16 height 20
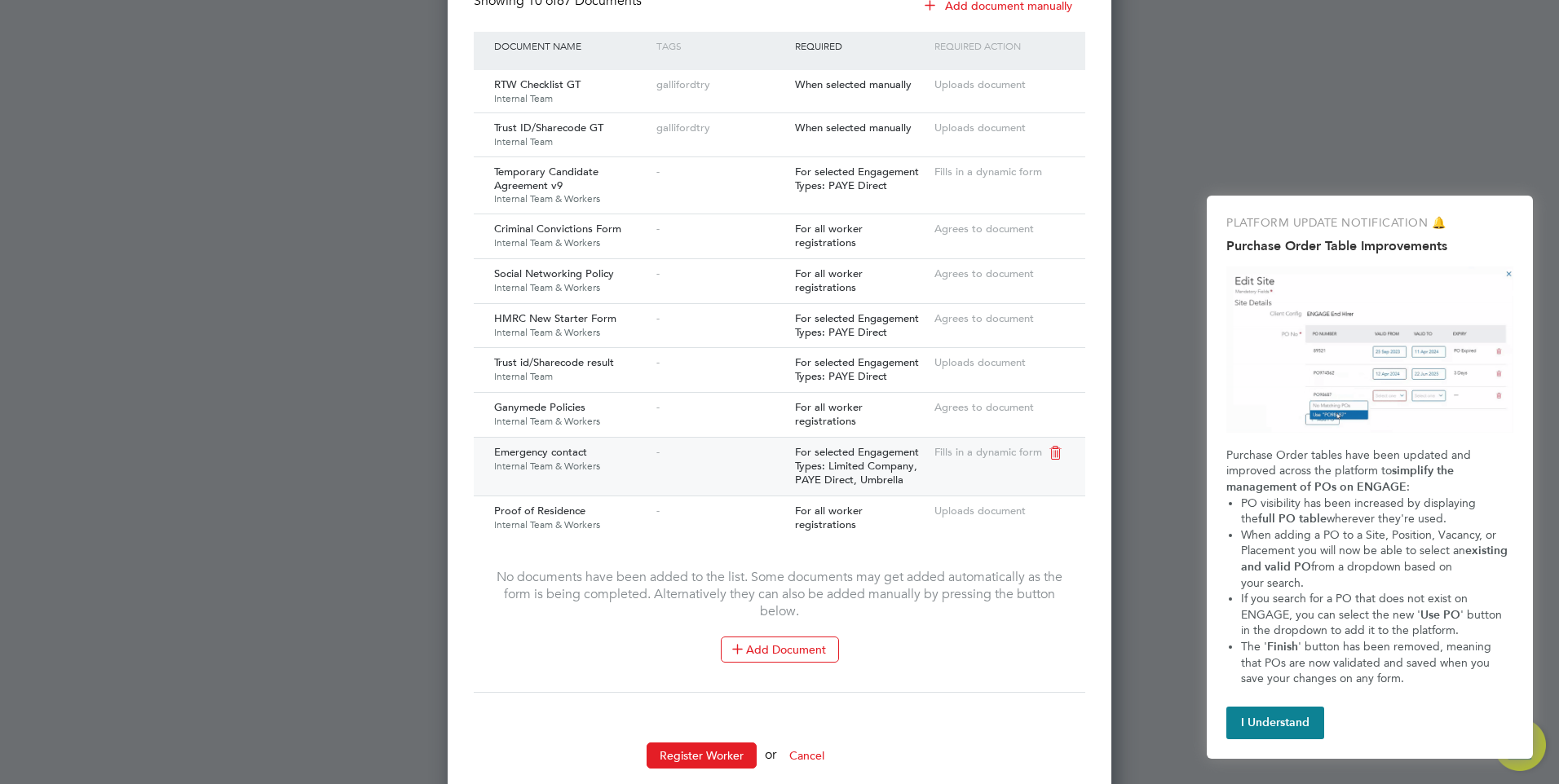
scroll to position [1916, 0]
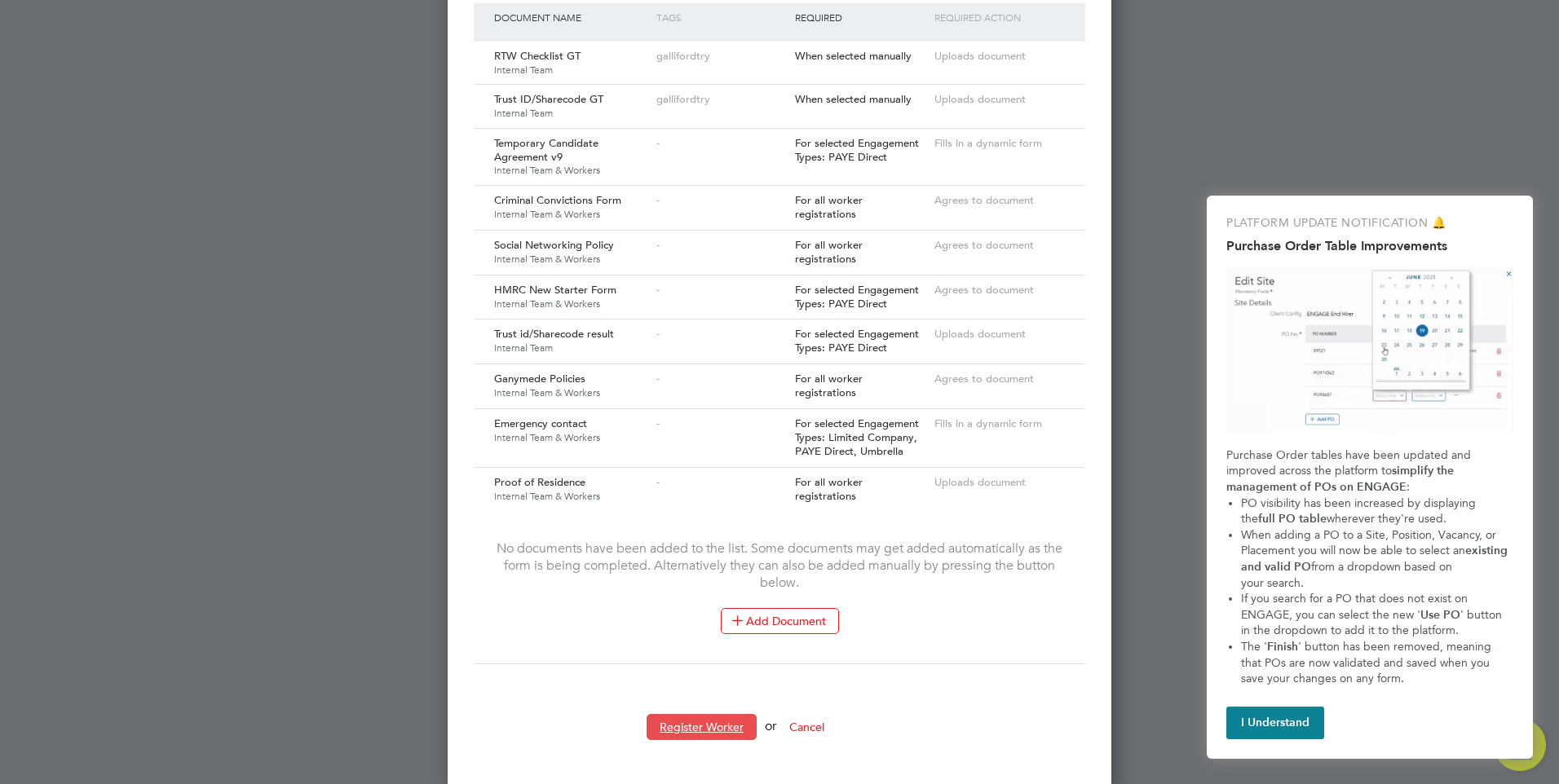
click at [697, 717] on button "Register Worker" at bounding box center [701, 727] width 110 height 26
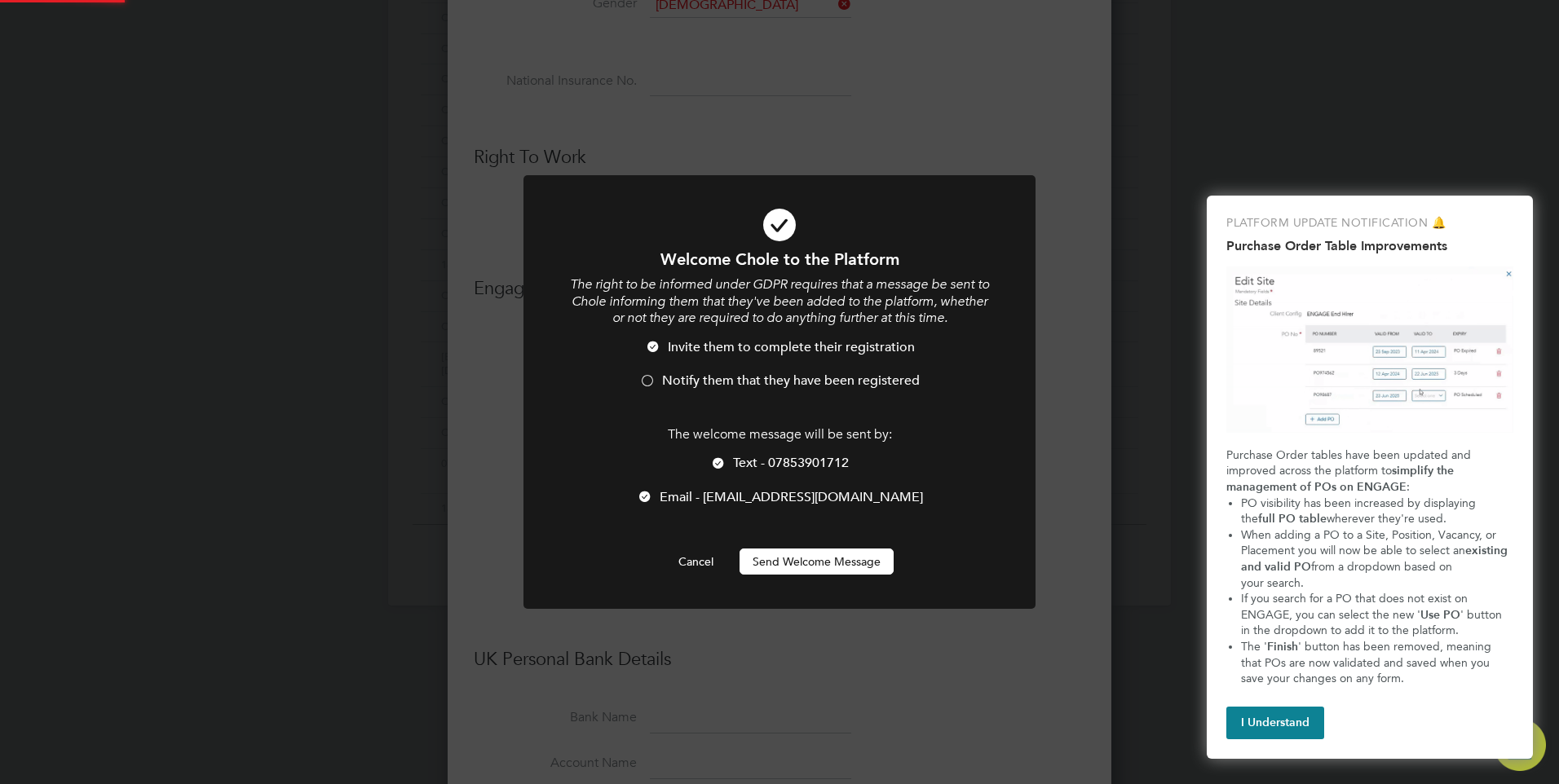
scroll to position [0, 0]
click at [799, 555] on button "Send Welcome Message" at bounding box center [817, 561] width 154 height 26
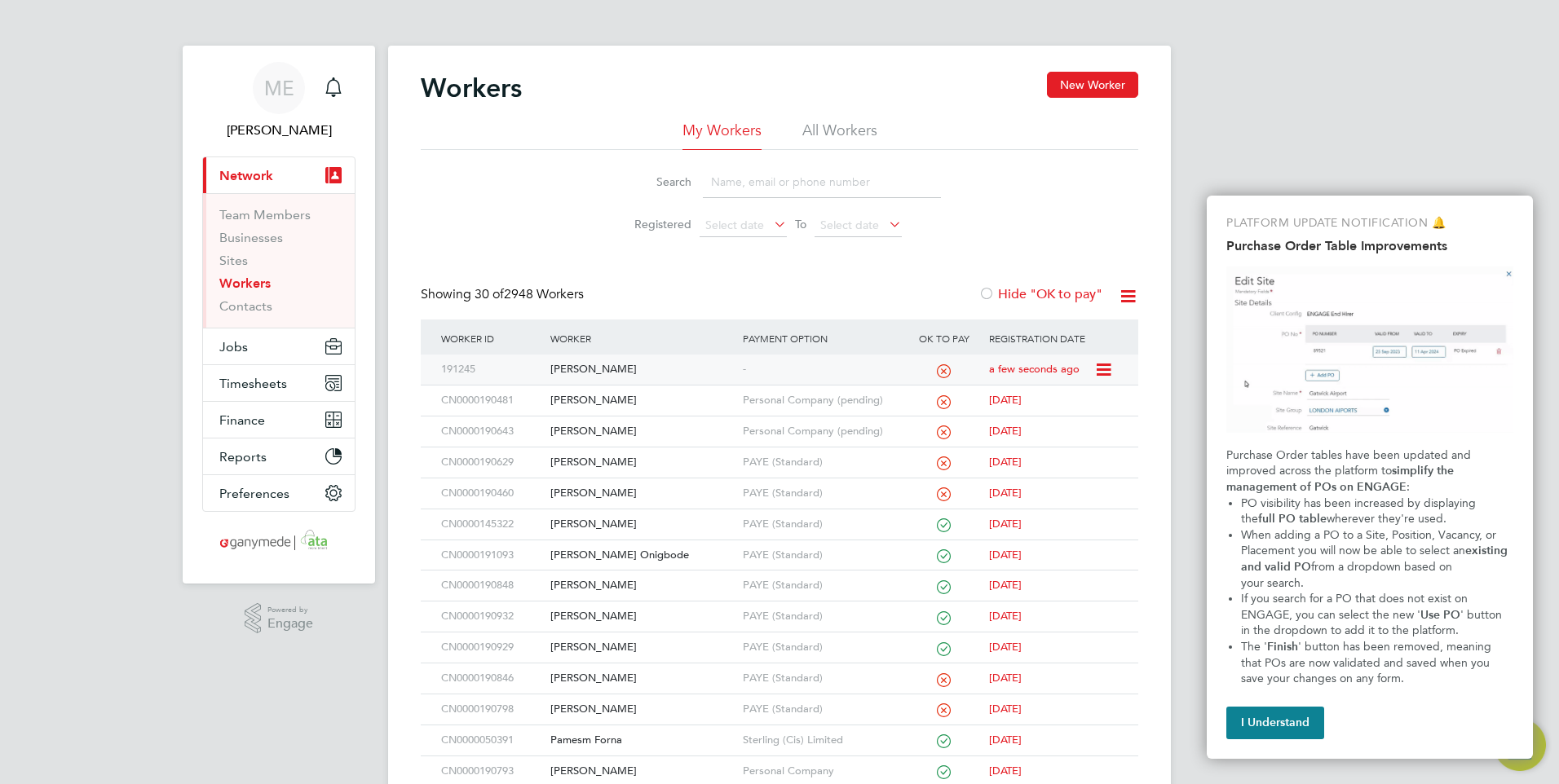
click at [1104, 361] on icon at bounding box center [1102, 370] width 16 height 20
click at [895, 280] on div "Workers New Worker My Workers All Workers Search Registered Select date To Sele…" at bounding box center [779, 706] width 717 height 1269
click at [245, 274] on li "Sites" at bounding box center [280, 264] width 122 height 22
click at [243, 281] on link "Workers" at bounding box center [244, 283] width 51 height 15
click at [733, 180] on input at bounding box center [821, 181] width 238 height 31
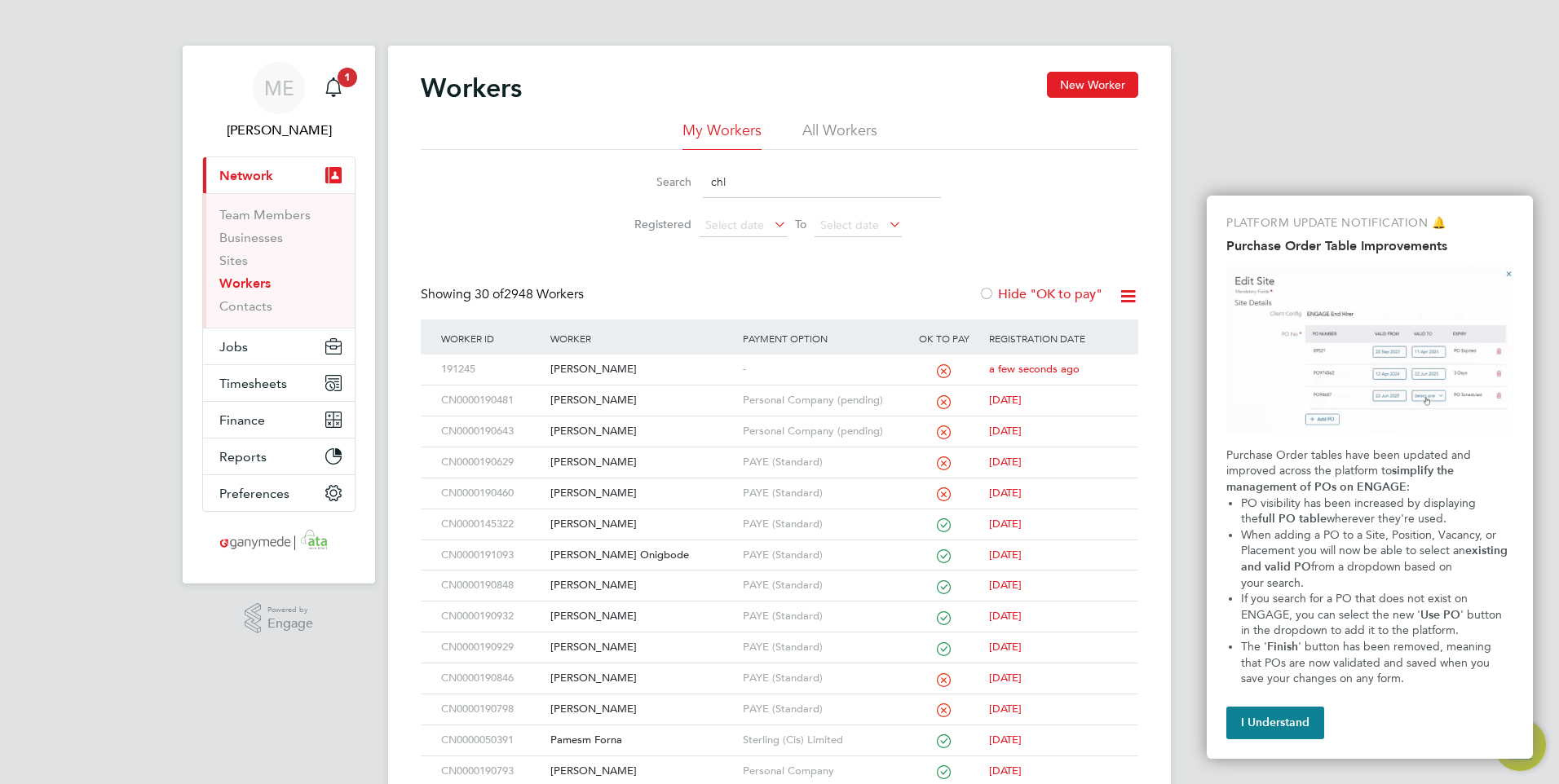
type input "chl"
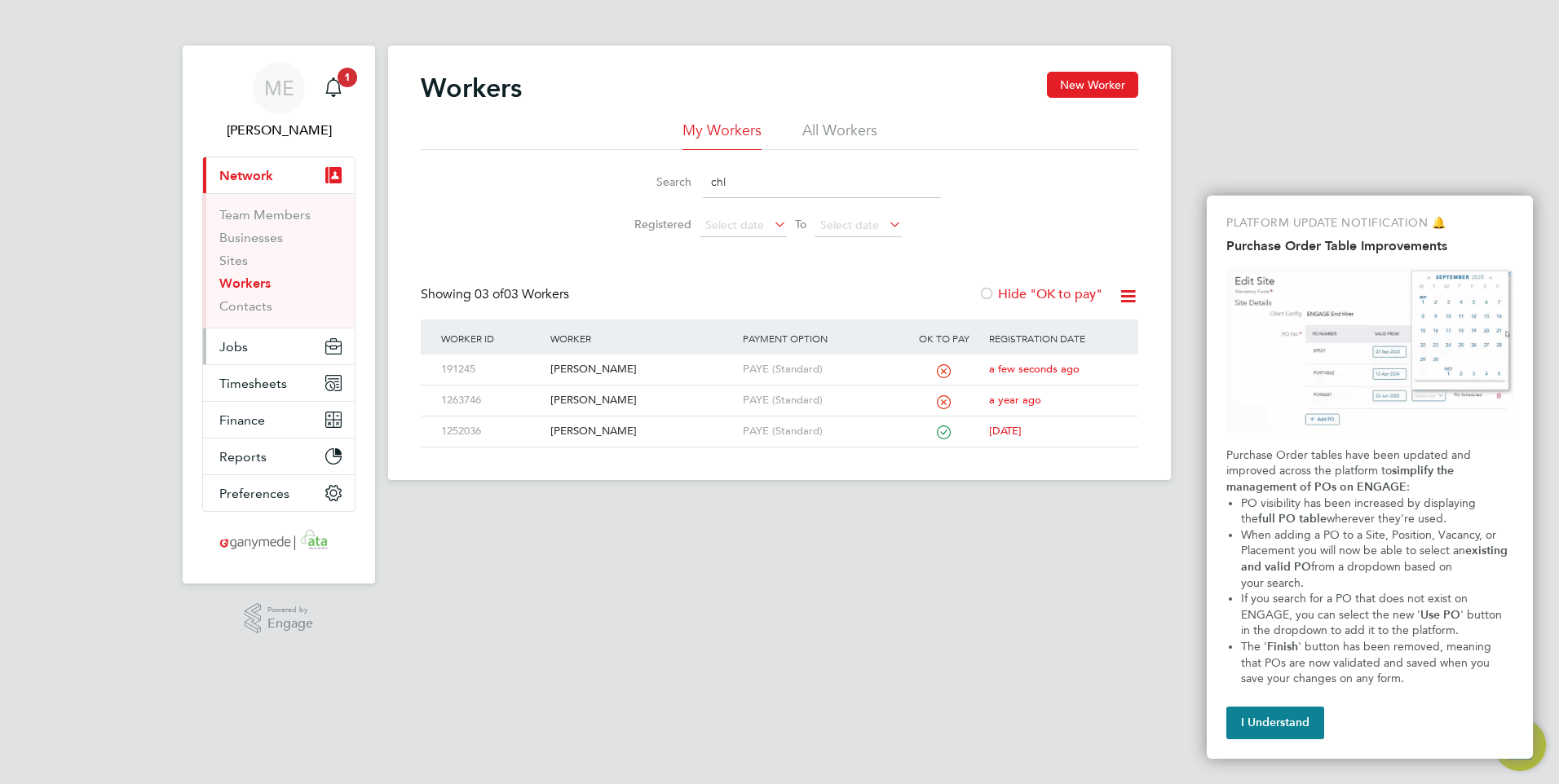
click at [250, 339] on button "Jobs" at bounding box center [278, 346] width 152 height 36
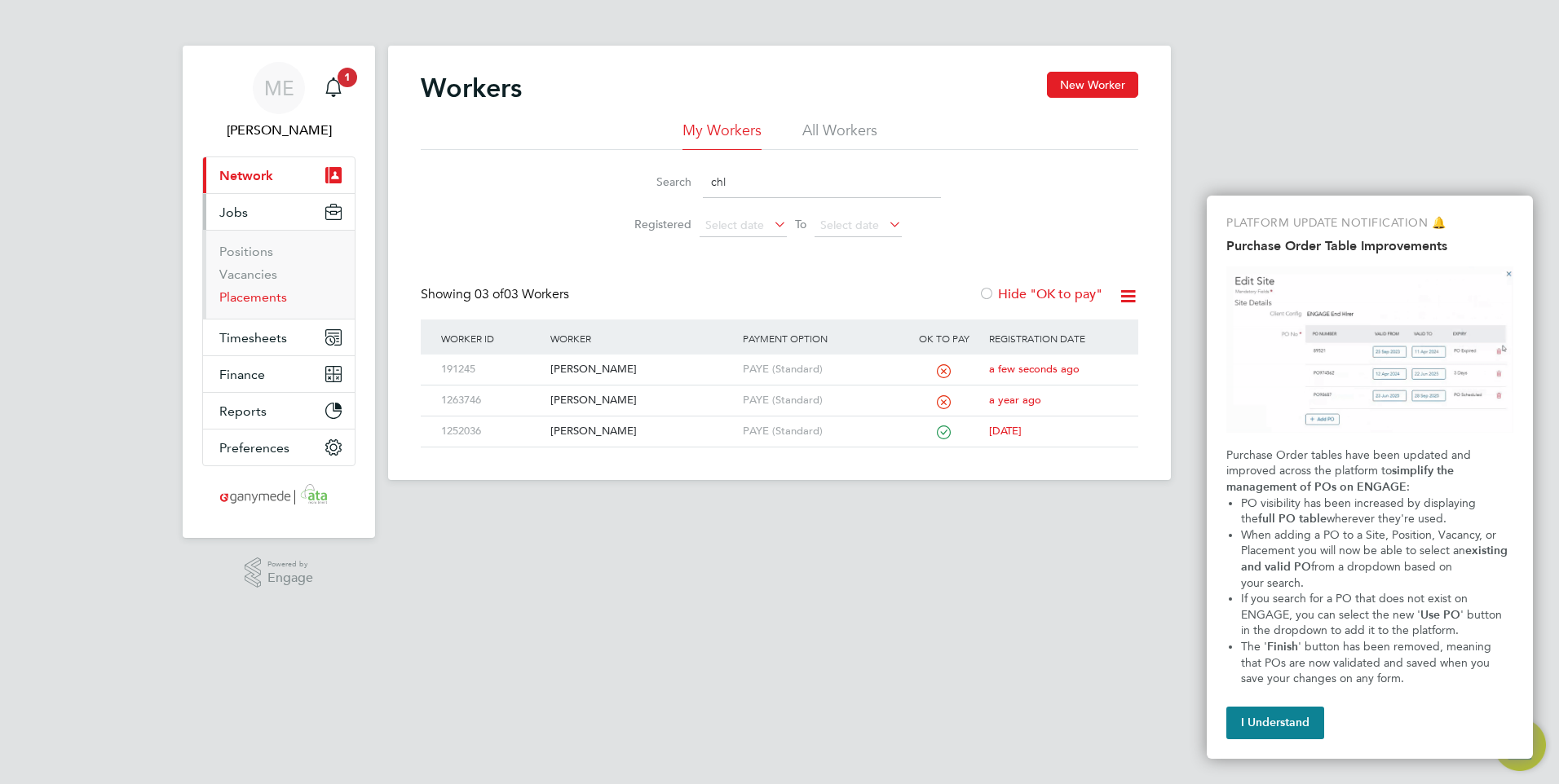
click at [247, 290] on link "Placements" at bounding box center [252, 297] width 67 height 15
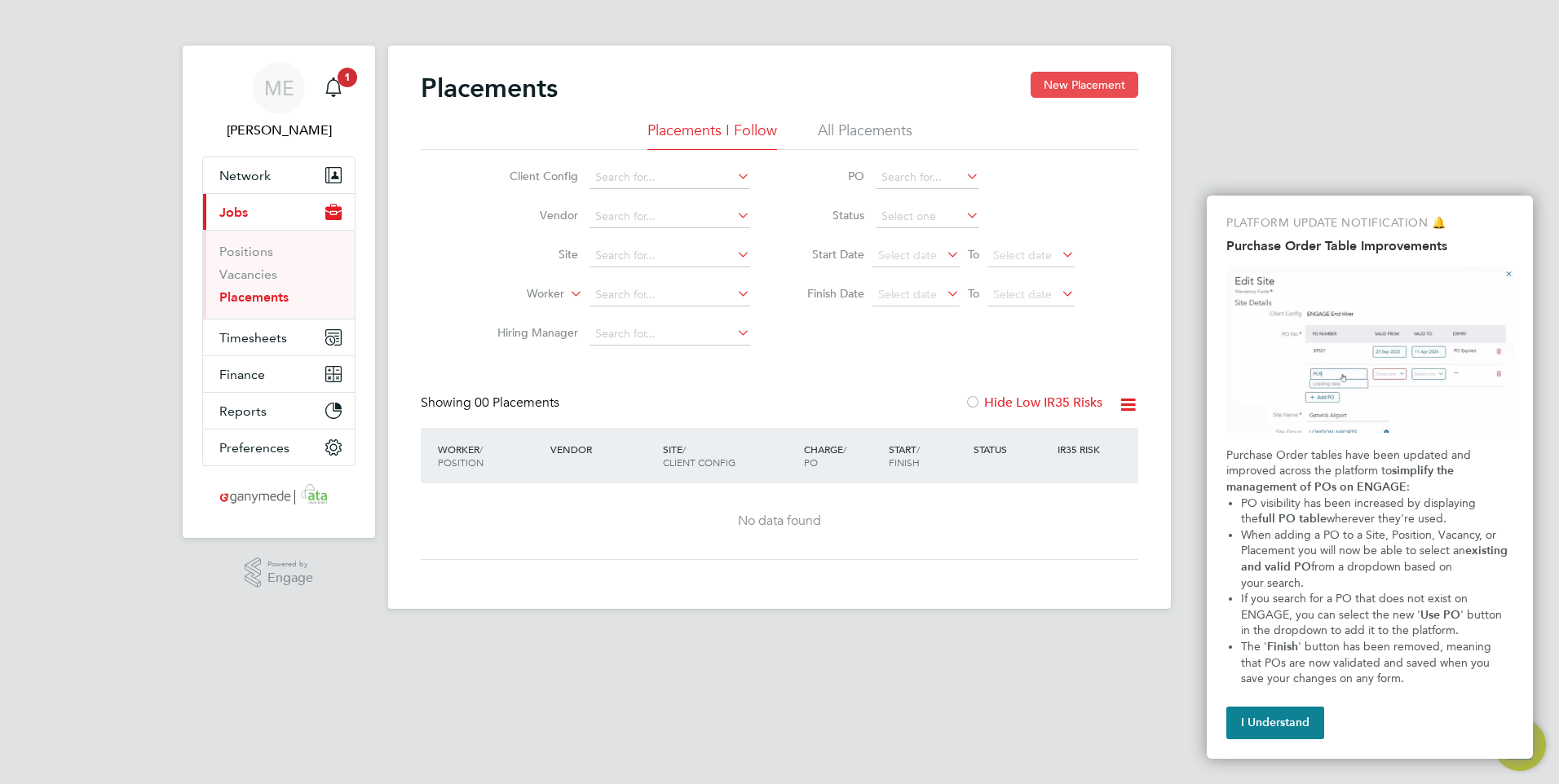
click at [1060, 82] on button "New Placement" at bounding box center [1084, 84] width 108 height 26
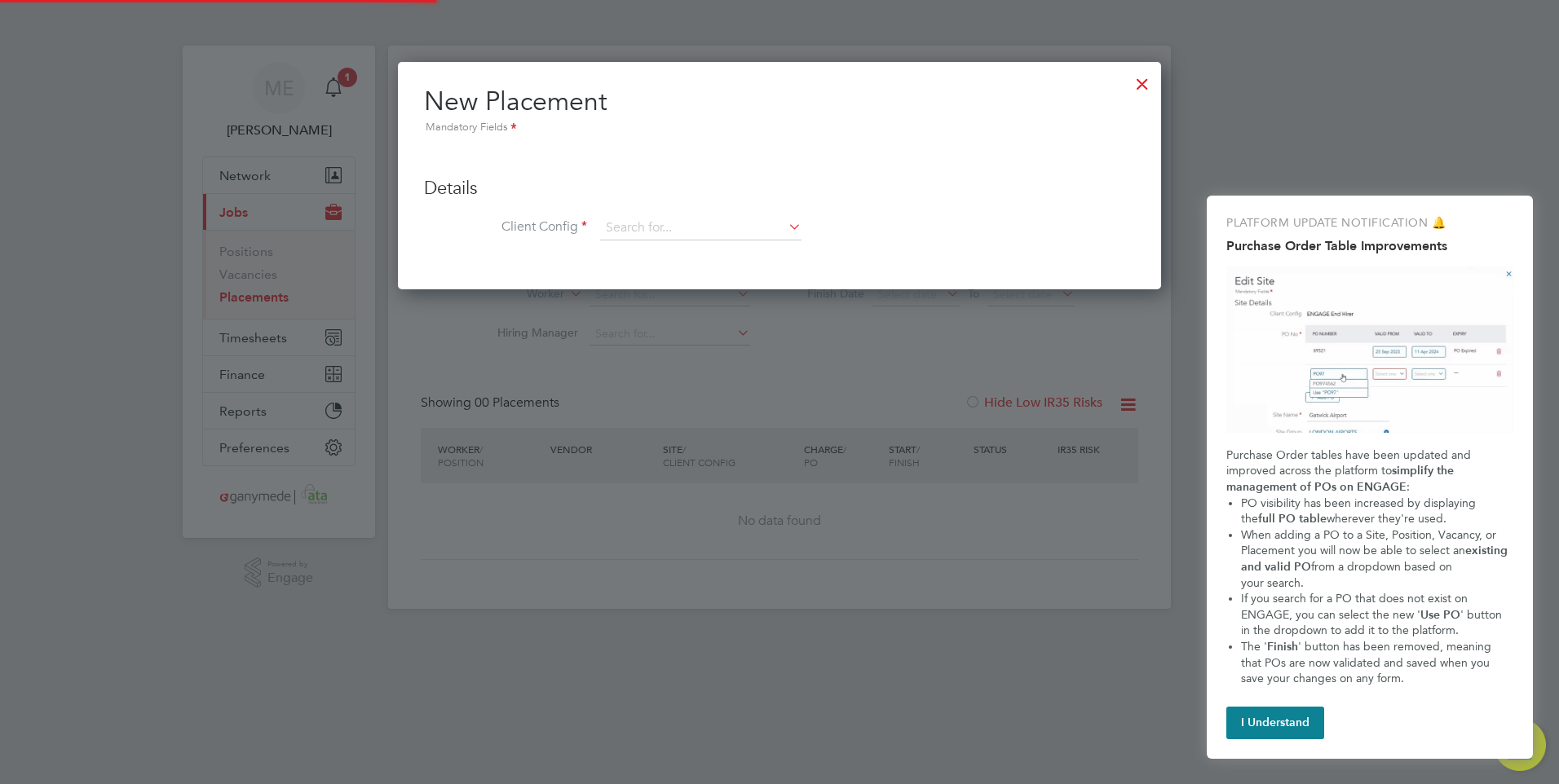
scroll to position [229, 764]
click at [670, 226] on input at bounding box center [701, 228] width 201 height 24
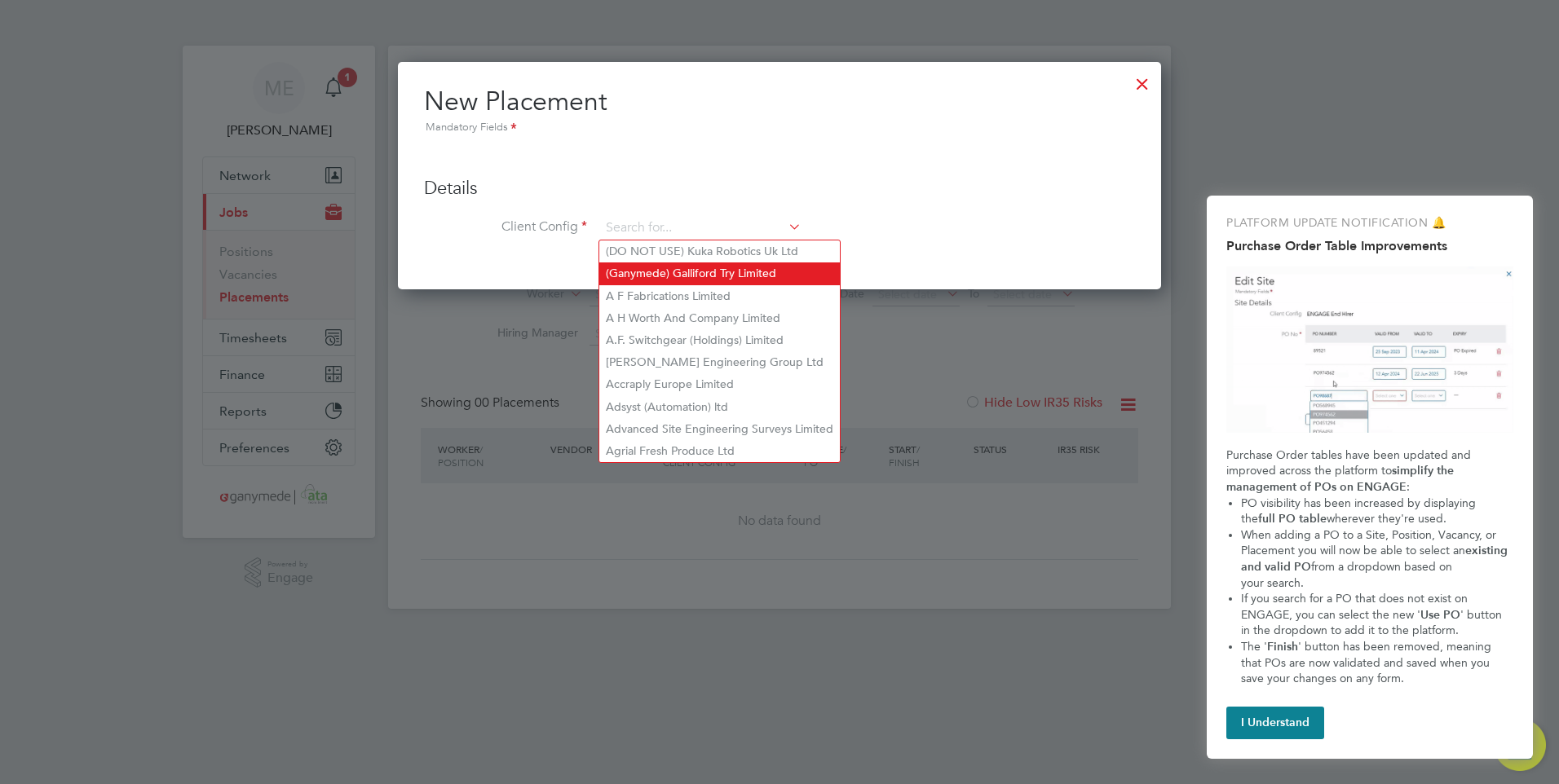
click at [688, 270] on li "(Ganymede) Galliford Try Limited" at bounding box center [720, 274] width 241 height 22
type input "(Ganymede) Galliford Try Limited"
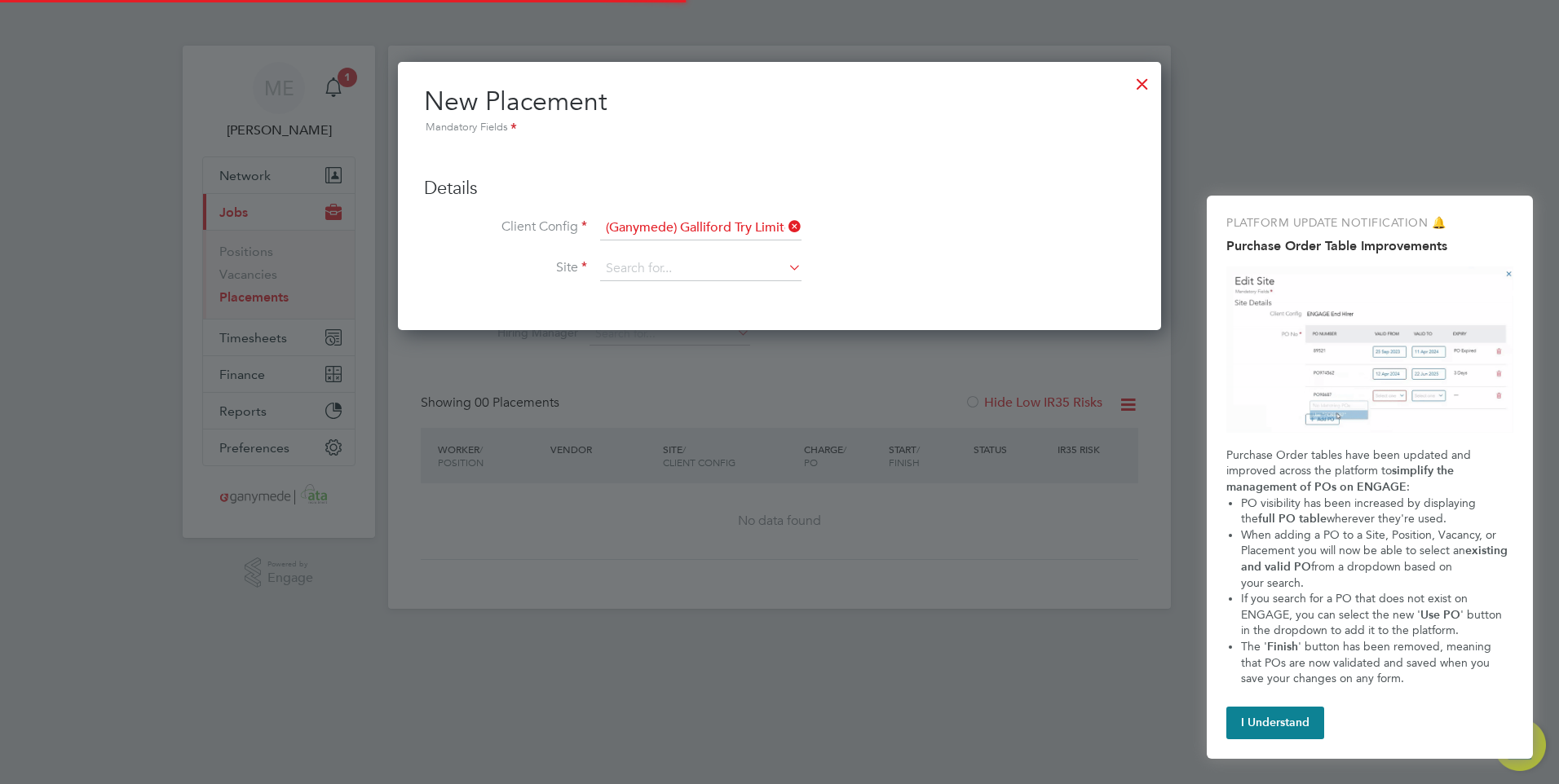
scroll to position [270, 764]
click at [785, 262] on icon at bounding box center [785, 266] width 0 height 22
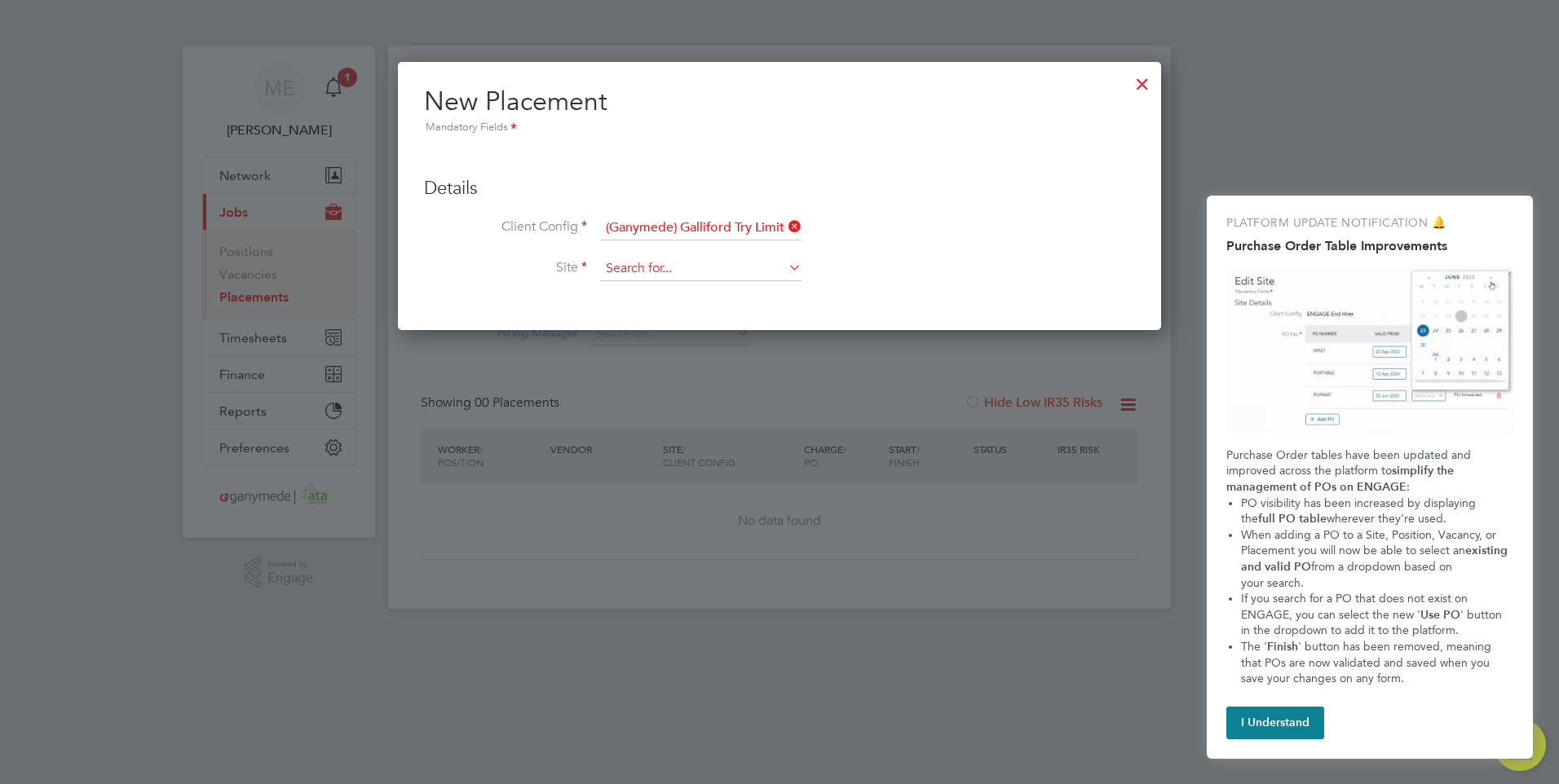
drag, startPoint x: 778, startPoint y: 265, endPoint x: 770, endPoint y: 263, distance: 8.2
click at [778, 265] on input at bounding box center [701, 268] width 201 height 24
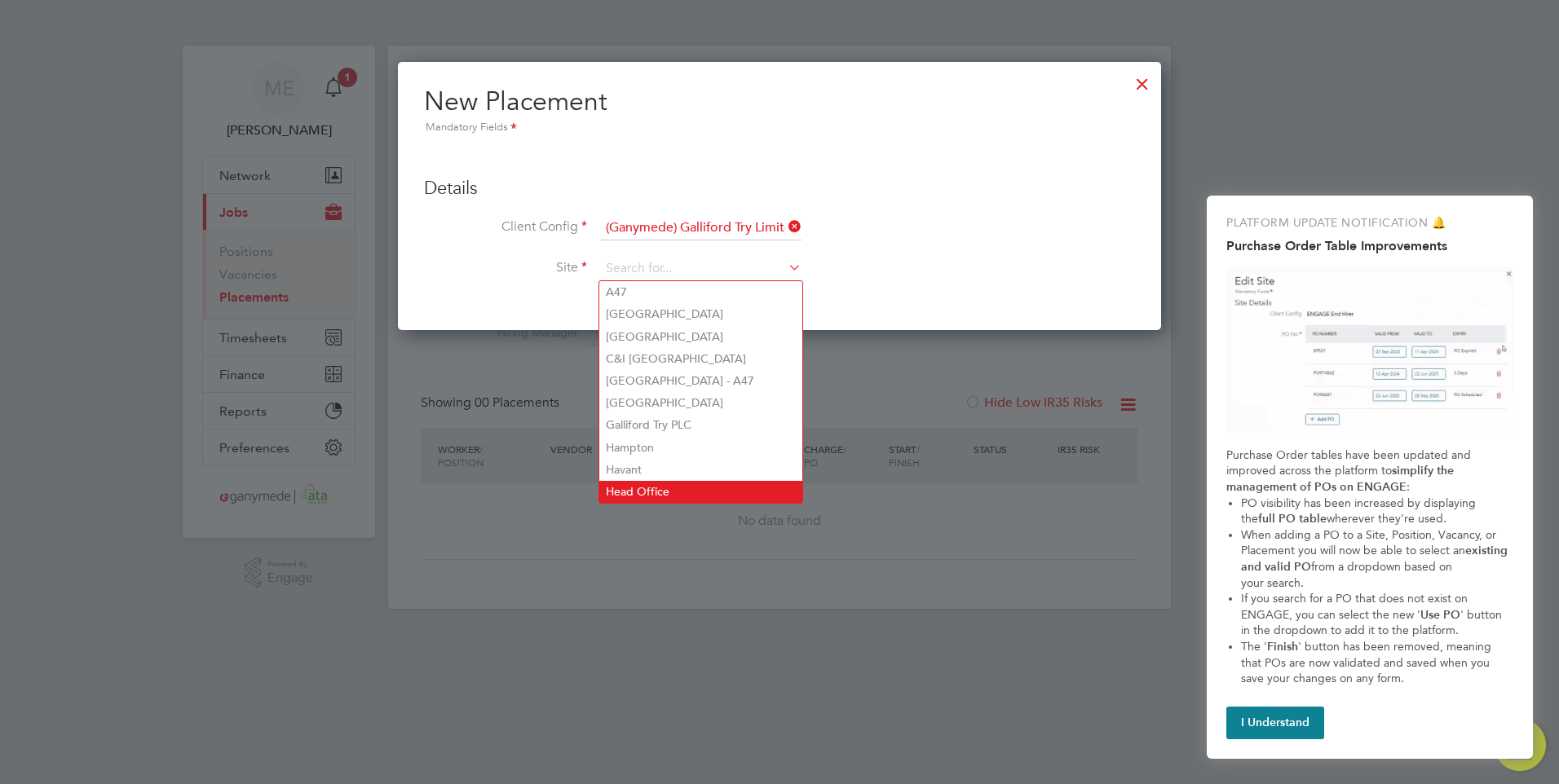
click at [652, 481] on li "Head Office" at bounding box center [701, 492] width 203 height 22
type input "Head Office"
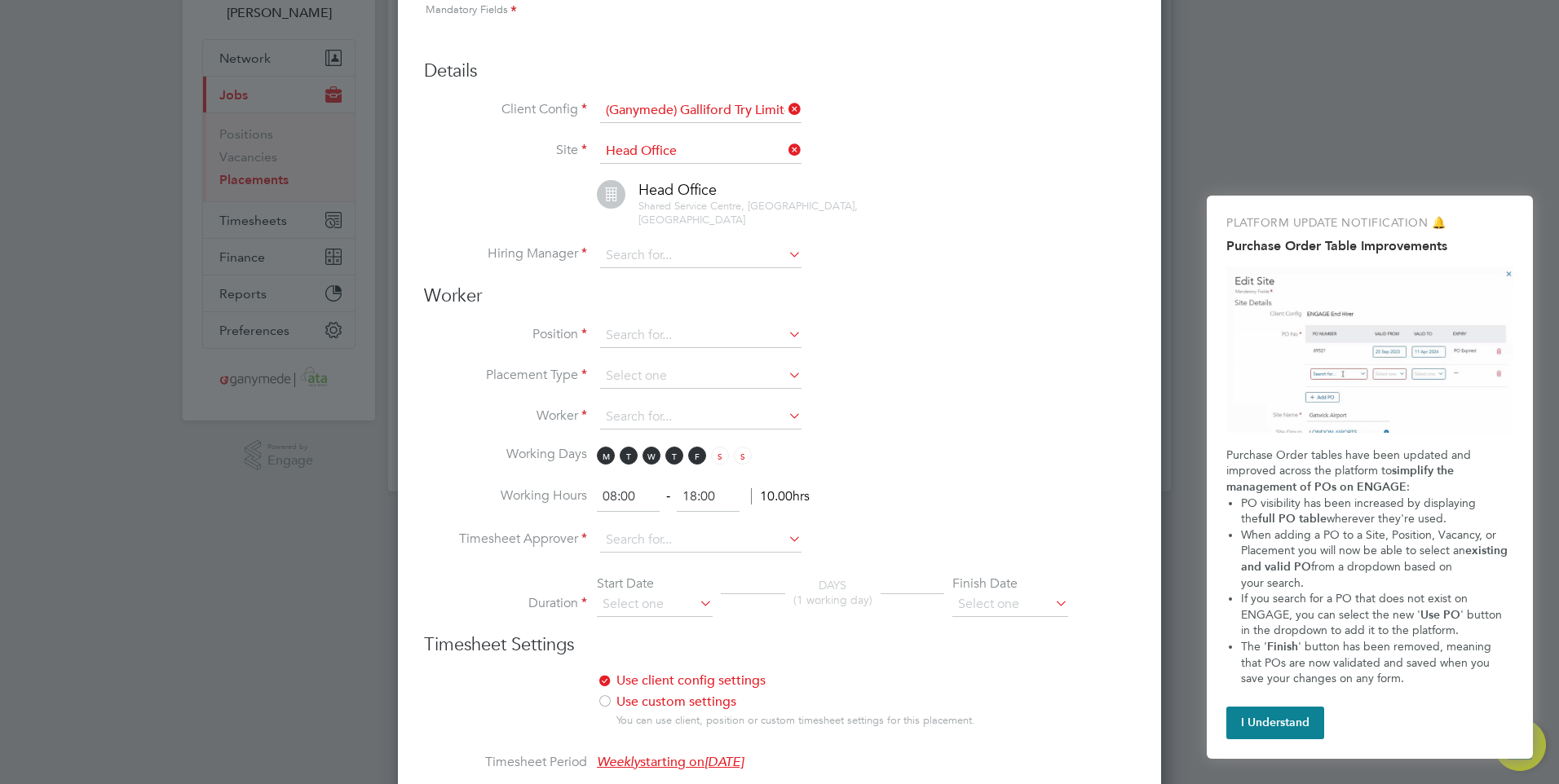
scroll to position [163, 0]
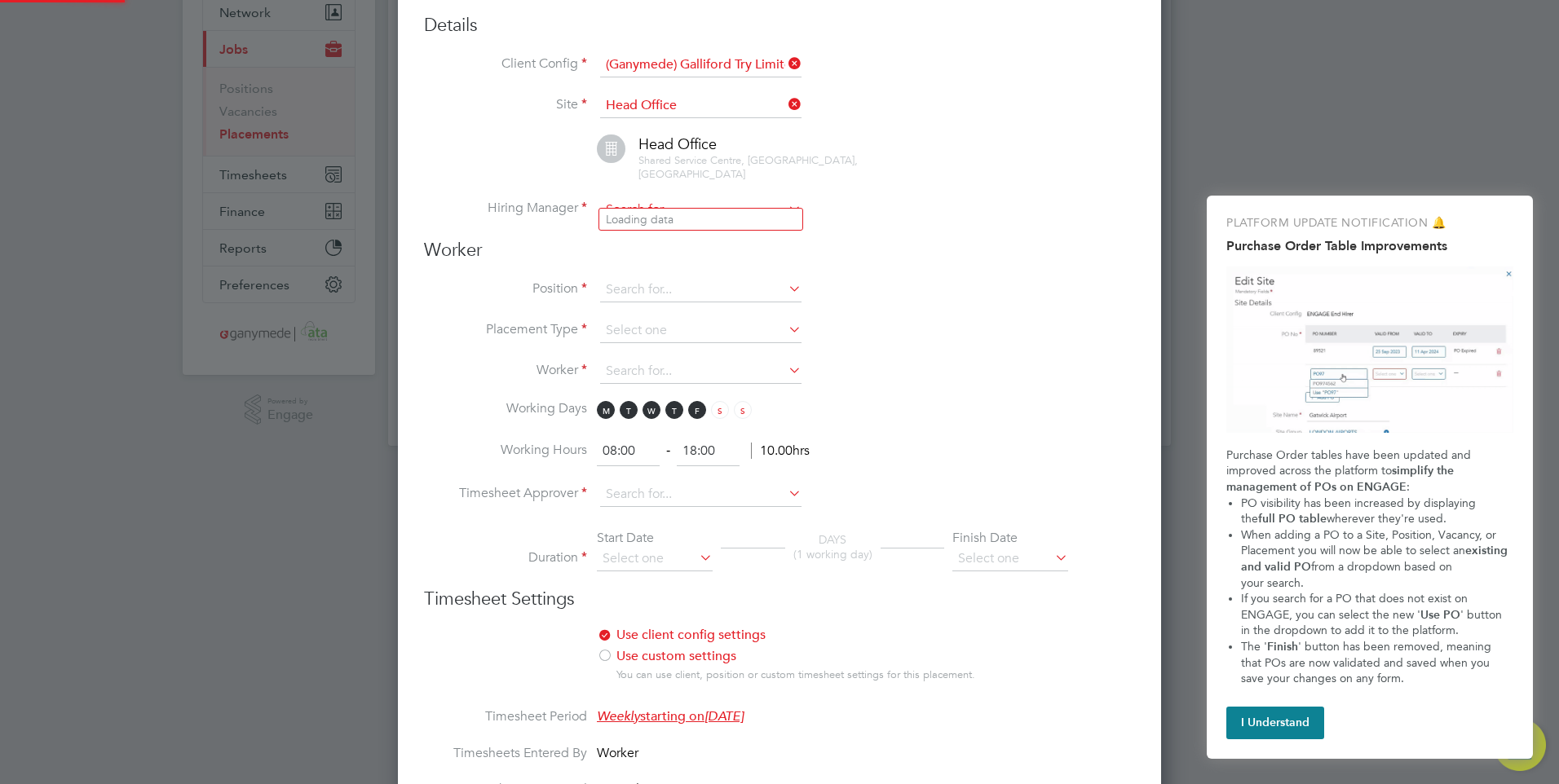
click at [764, 198] on input at bounding box center [701, 210] width 201 height 24
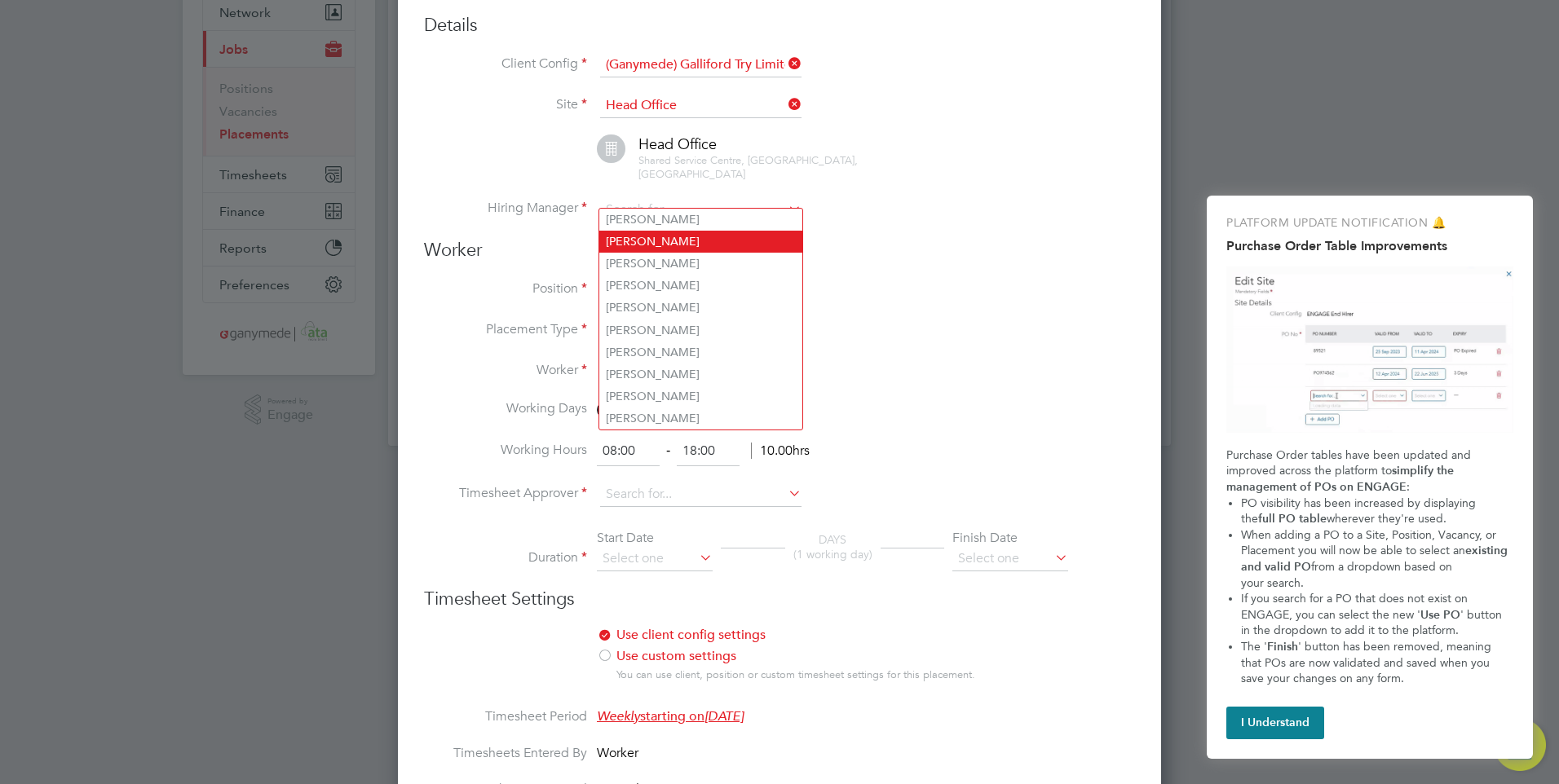
click at [691, 241] on li "[PERSON_NAME]" at bounding box center [701, 241] width 203 height 22
type input "[PERSON_NAME]"
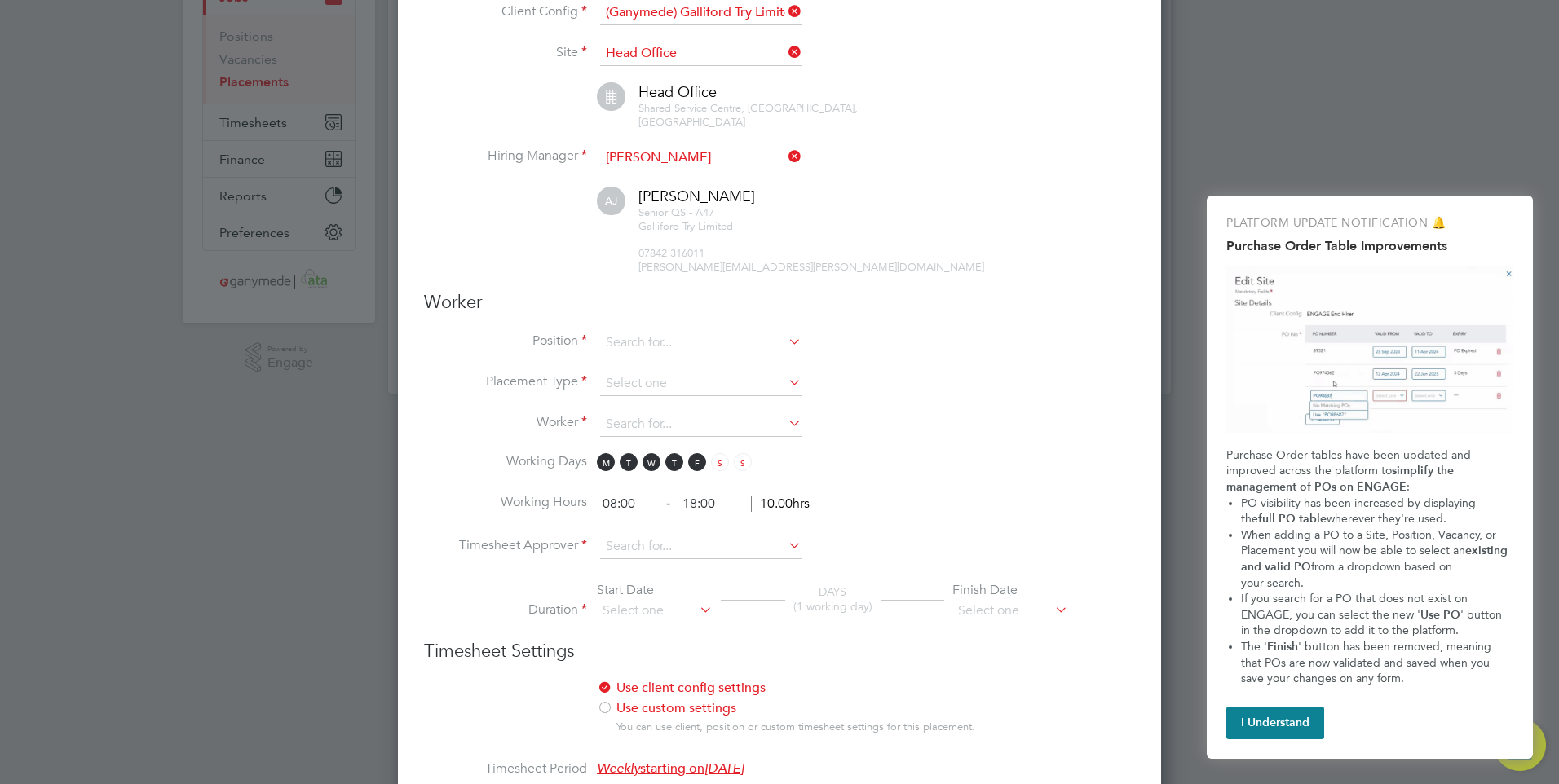
scroll to position [245, 0]
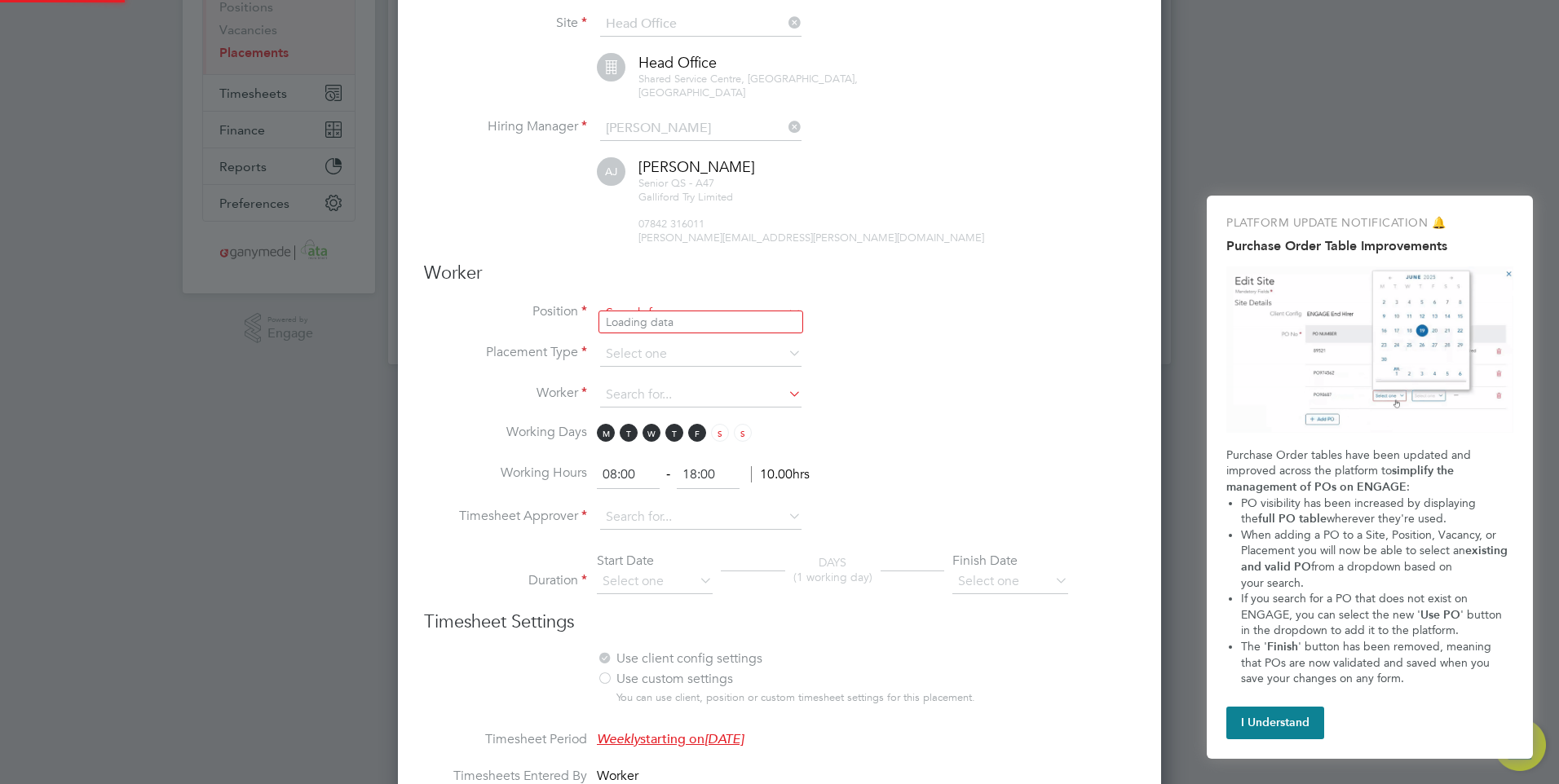
click at [771, 301] on input at bounding box center [701, 313] width 201 height 24
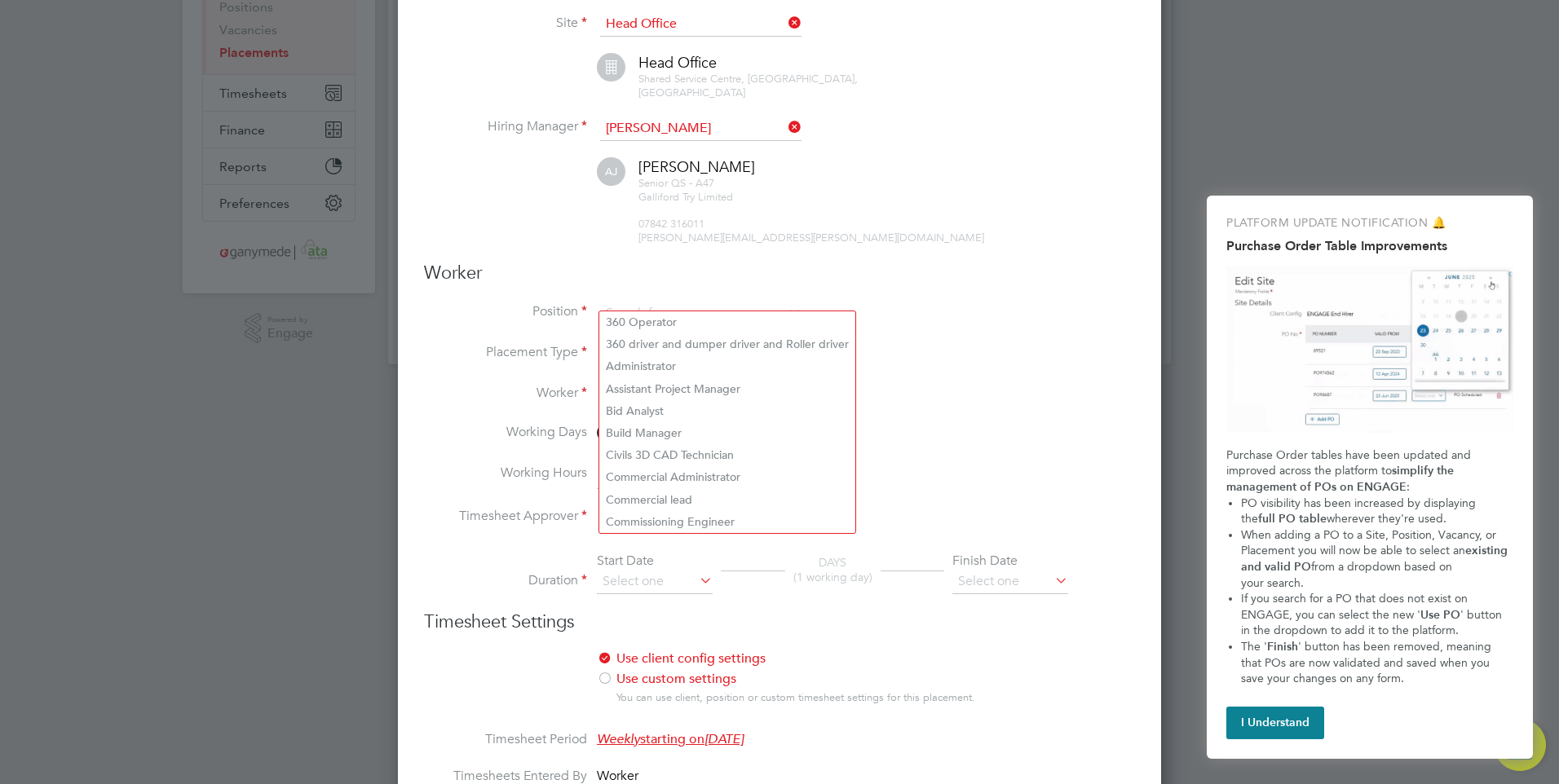
click at [967, 317] on li "Position" at bounding box center [779, 321] width 711 height 40
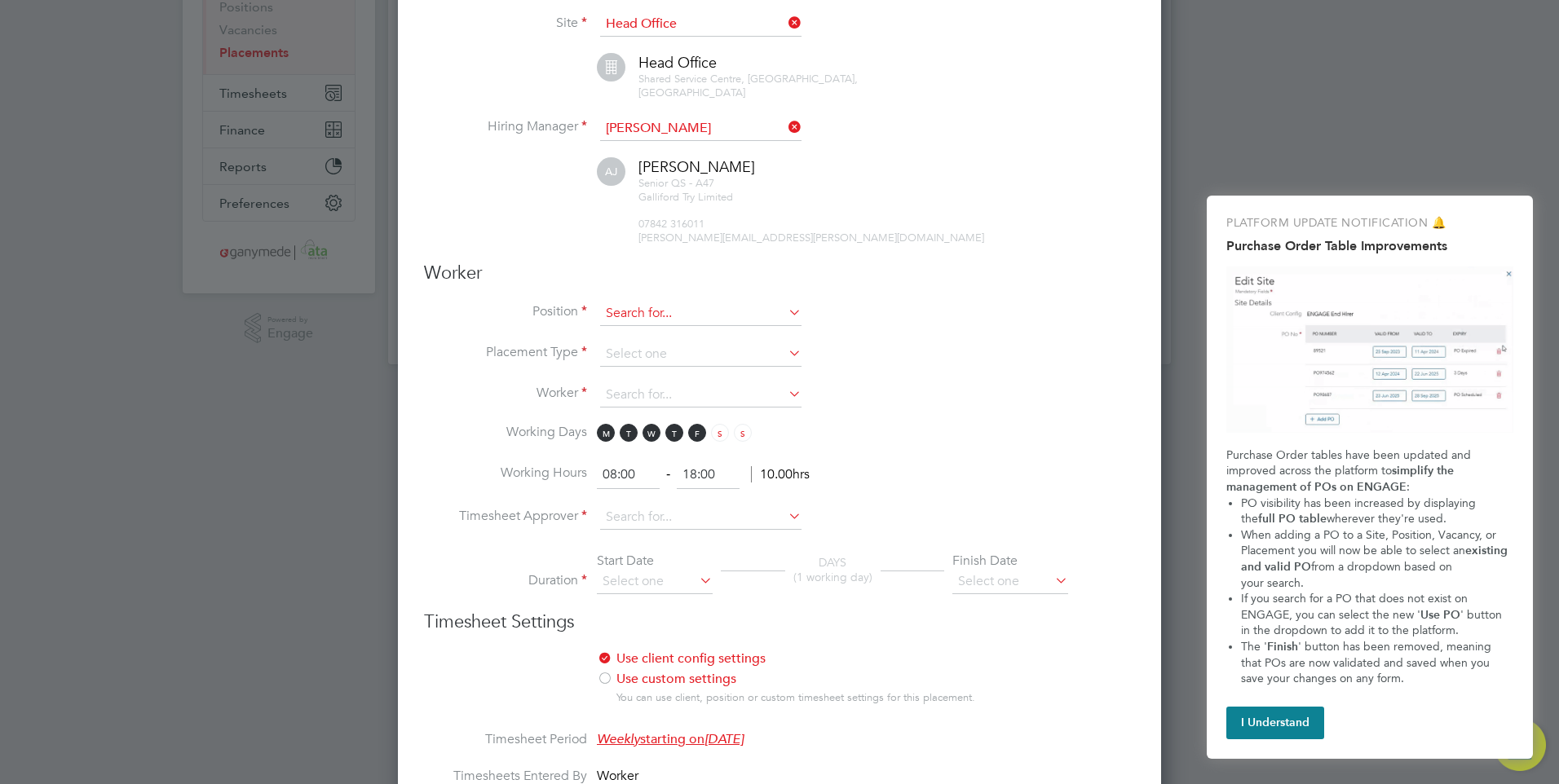
click at [651, 301] on input at bounding box center [701, 313] width 201 height 24
type input "admin clerk"
click at [869, 315] on li "Position admin clerk" at bounding box center [779, 321] width 711 height 40
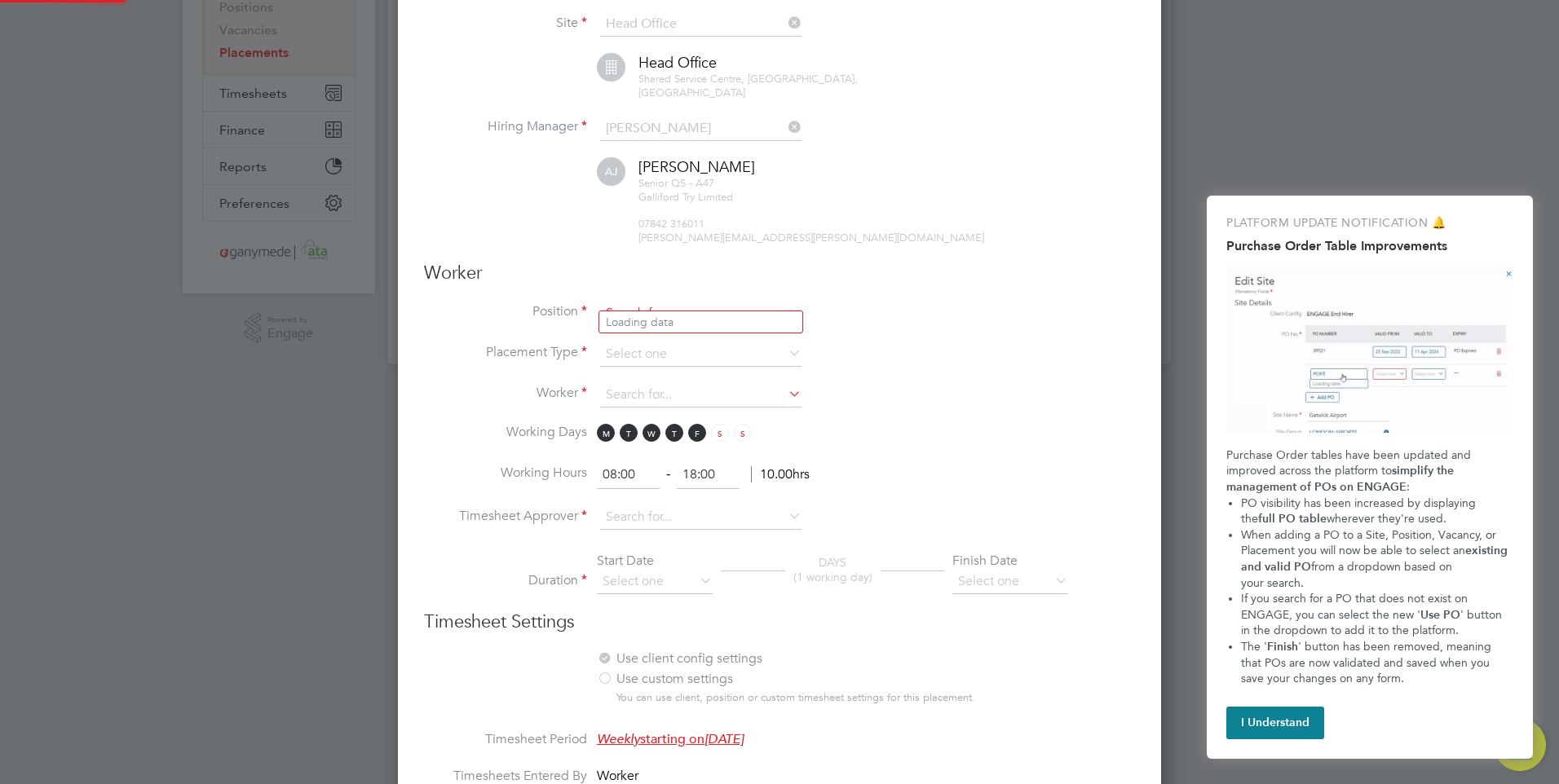
click at [701, 301] on input at bounding box center [701, 313] width 201 height 24
type input "a"
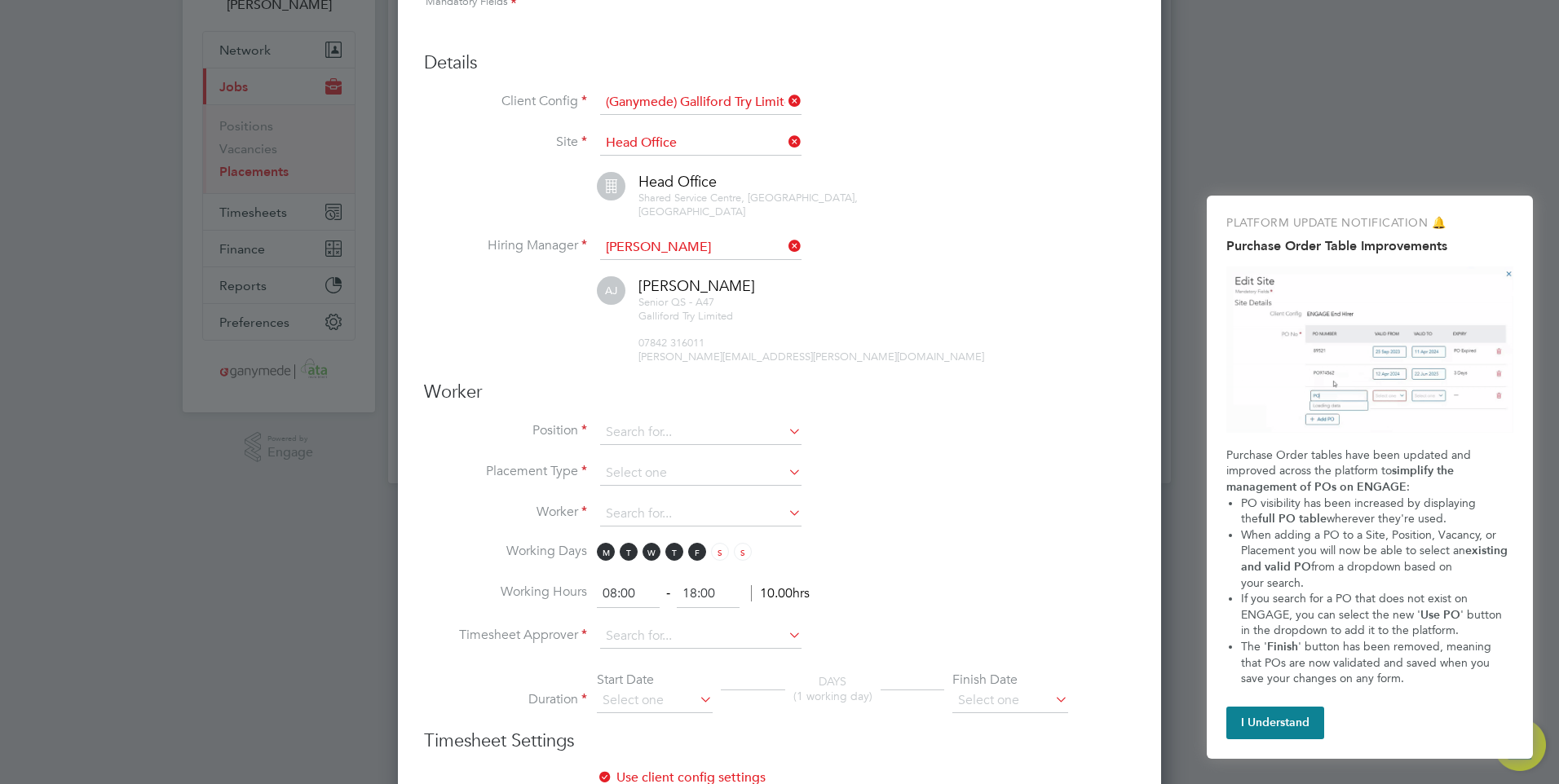
scroll to position [0, 0]
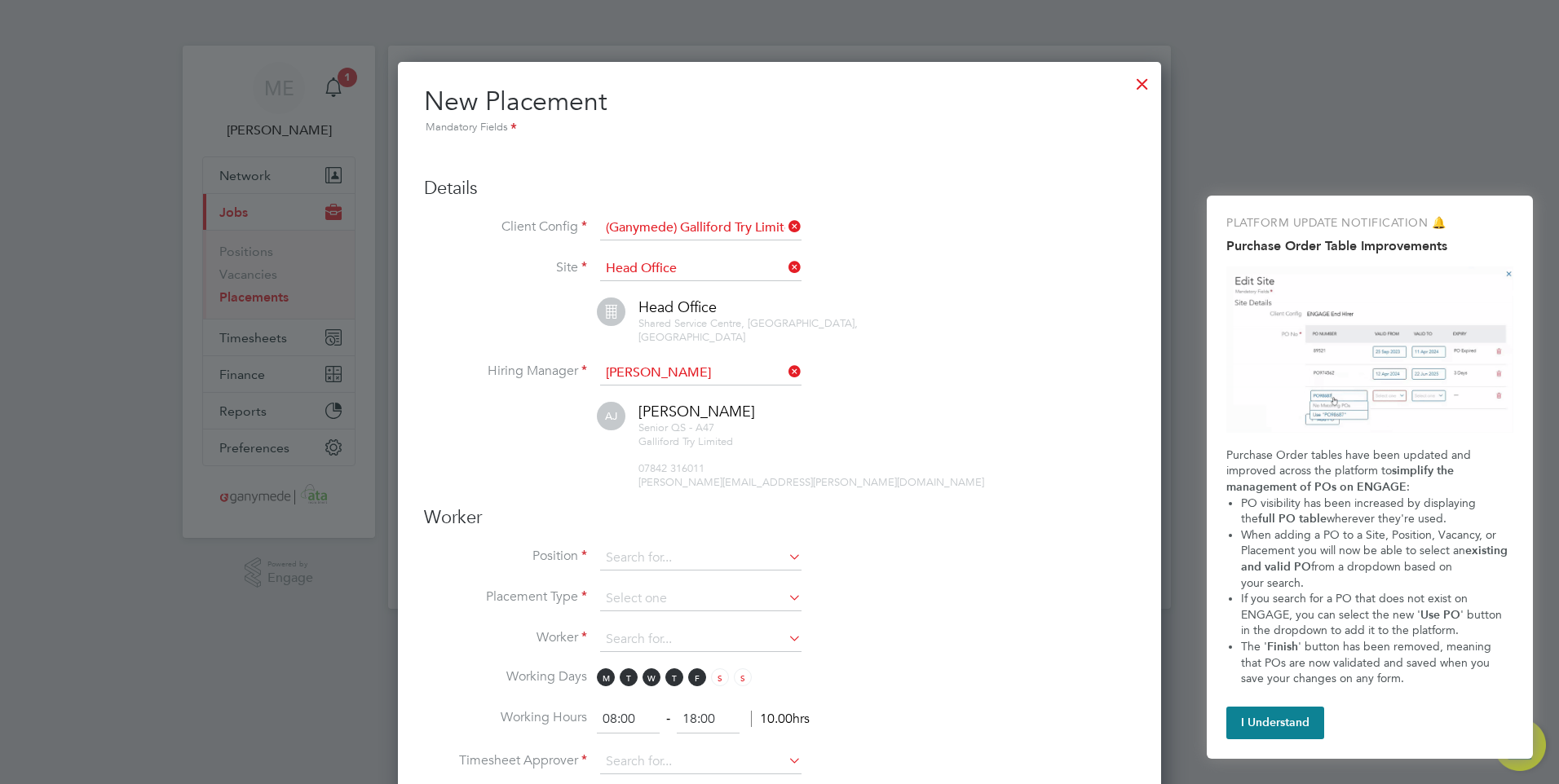
click at [1142, 80] on div at bounding box center [1142, 80] width 30 height 30
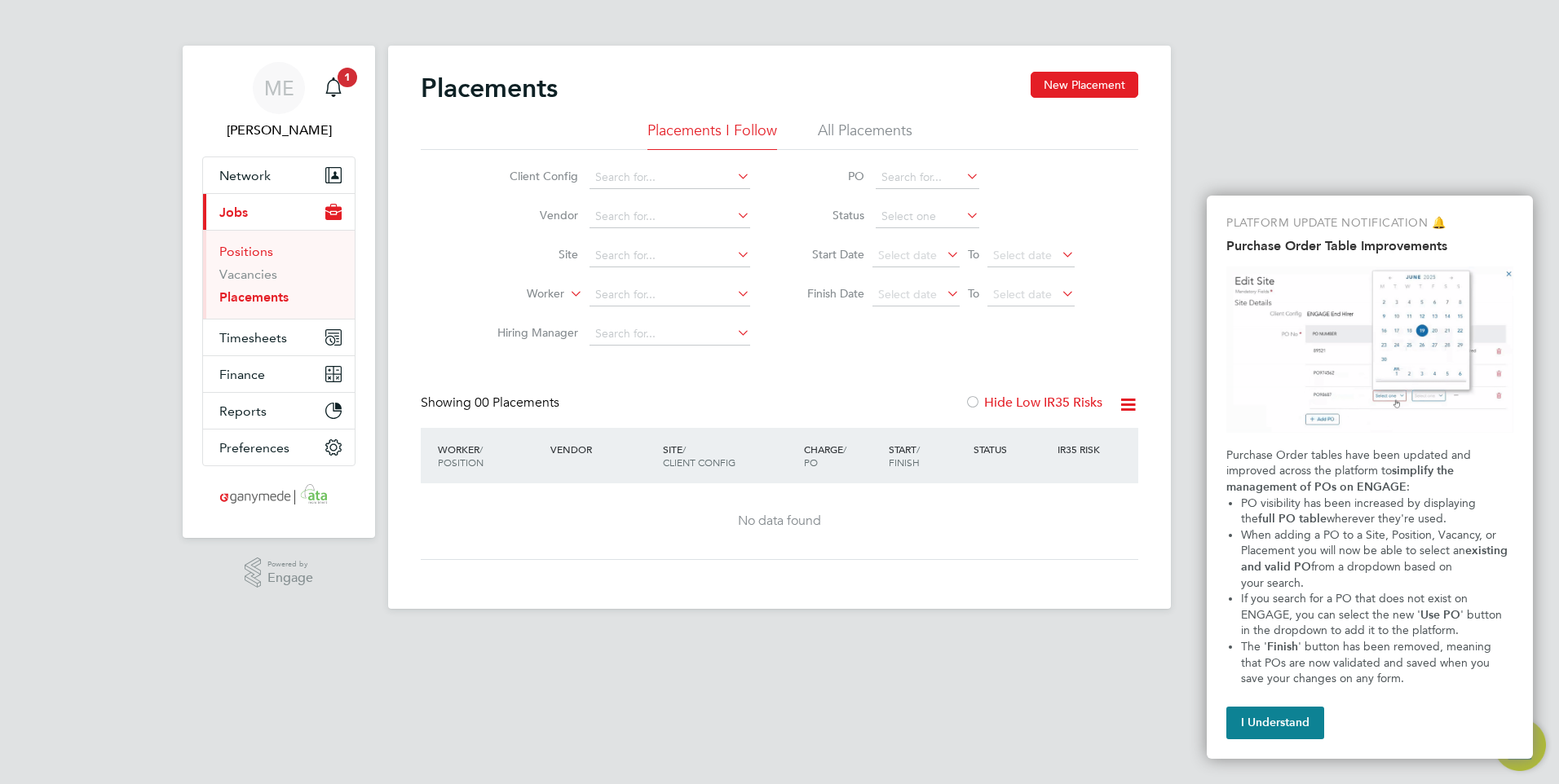
click at [247, 250] on link "Positions" at bounding box center [246, 251] width 54 height 15
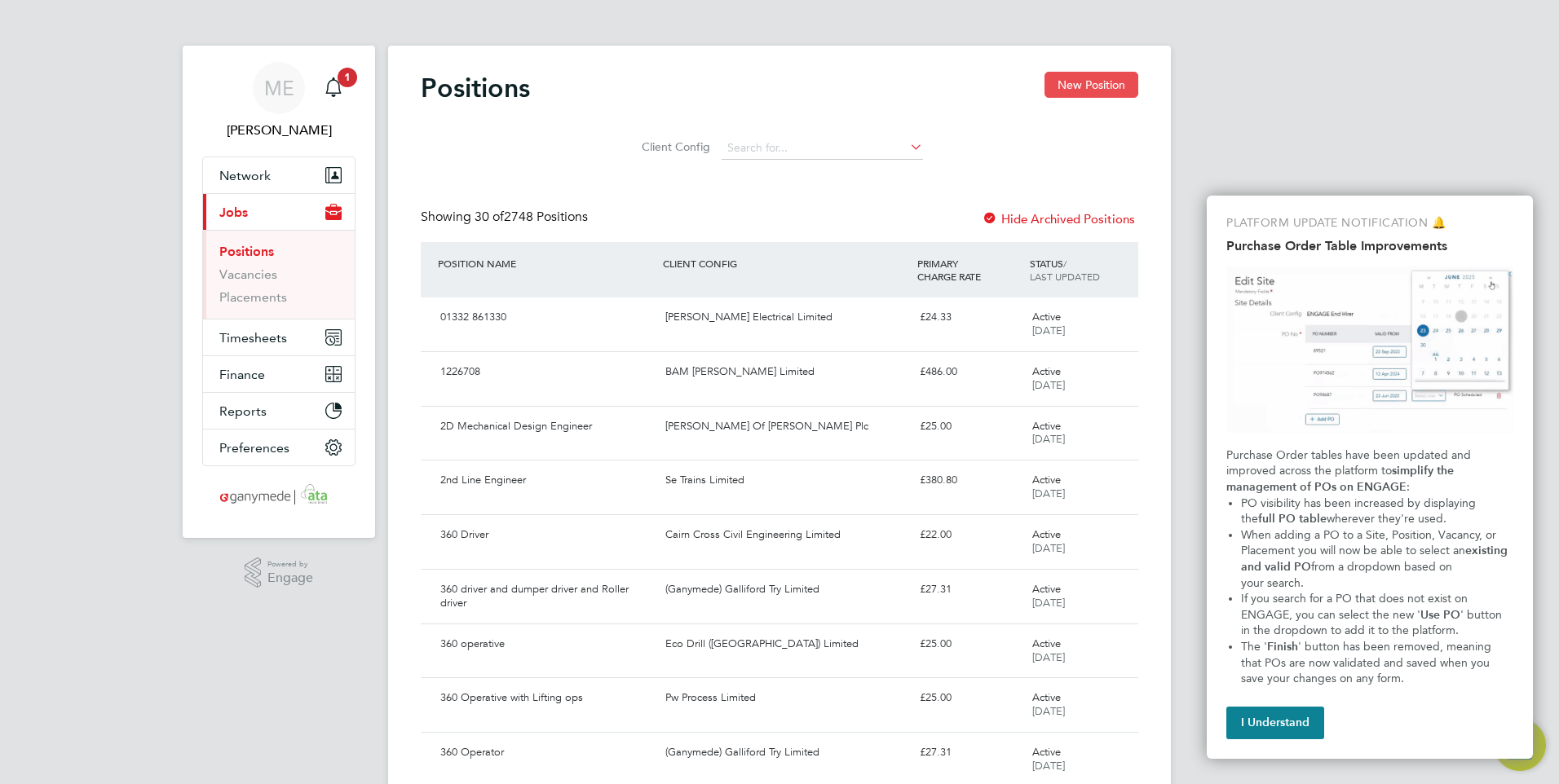
click at [1076, 75] on button "New Position" at bounding box center [1091, 84] width 93 height 26
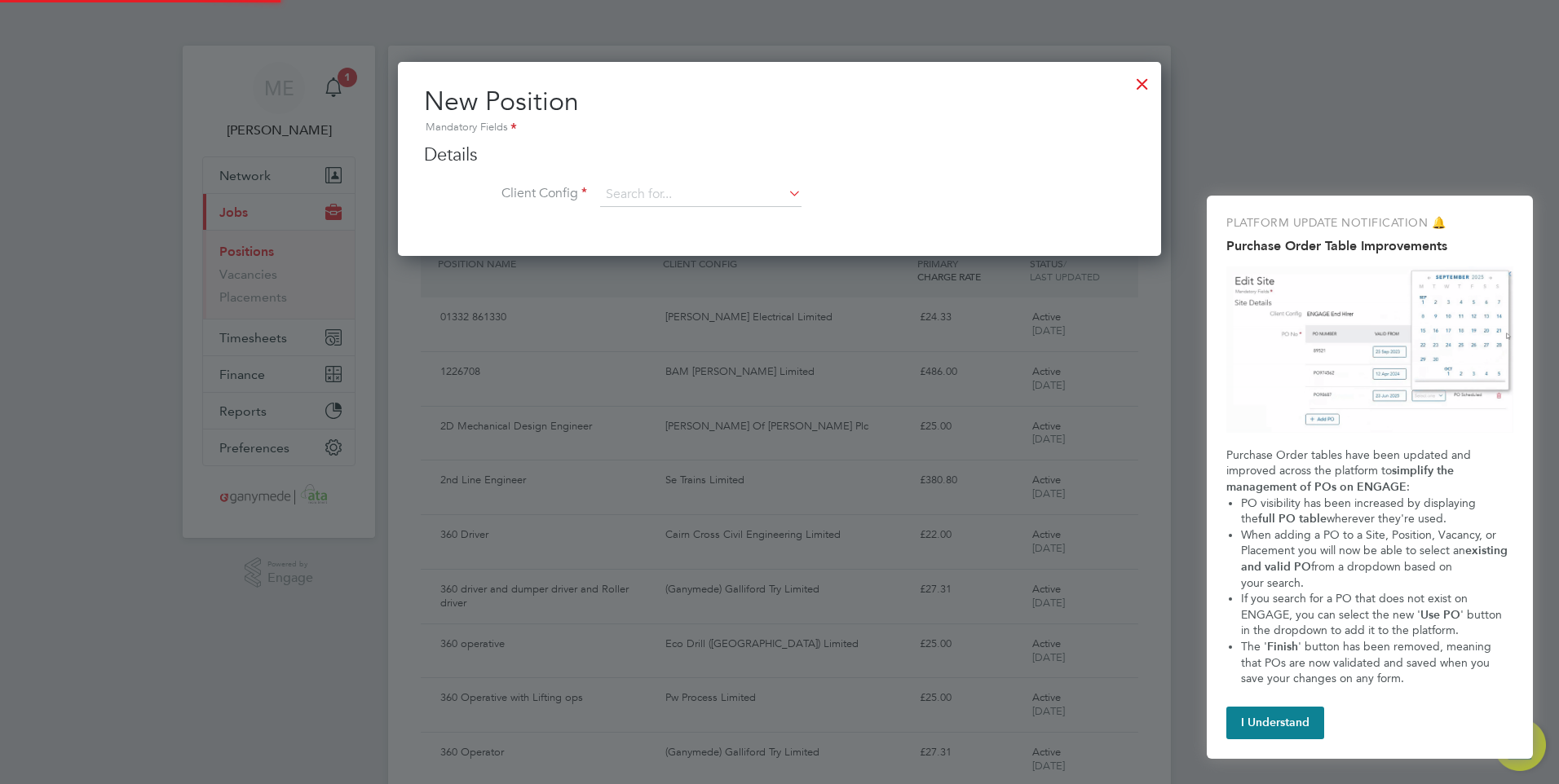
scroll to position [196, 764]
click at [628, 182] on ng-form "Details Client Config Name Description Skills / Qualifications The list will ap…" at bounding box center [779, 184] width 711 height 81
click at [631, 191] on input at bounding box center [701, 195] width 201 height 24
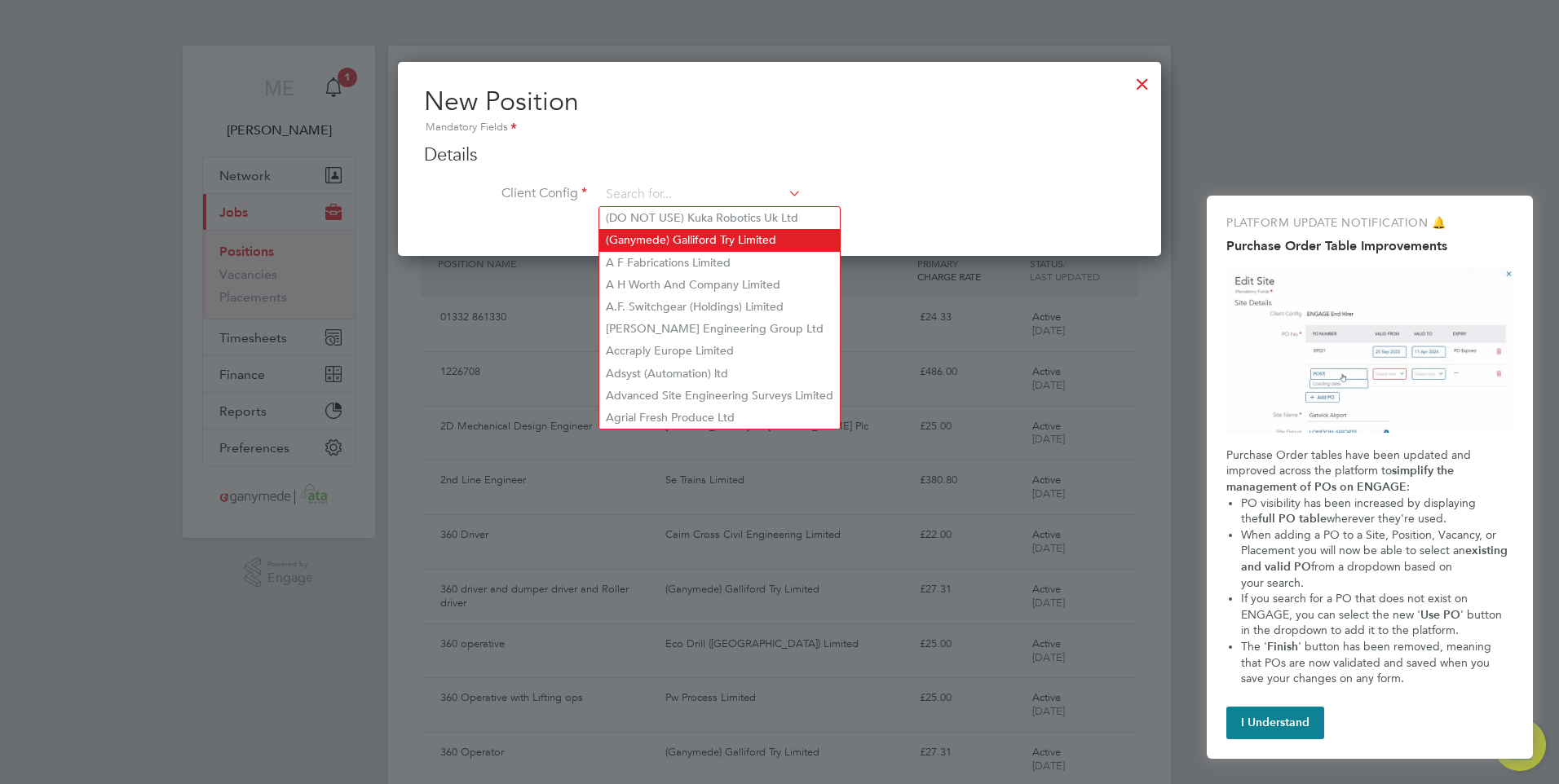
click at [665, 234] on li "(Ganymede) Galliford Try Limited" at bounding box center [720, 240] width 241 height 22
type input "(Ganymede) Galliford Try Limited"
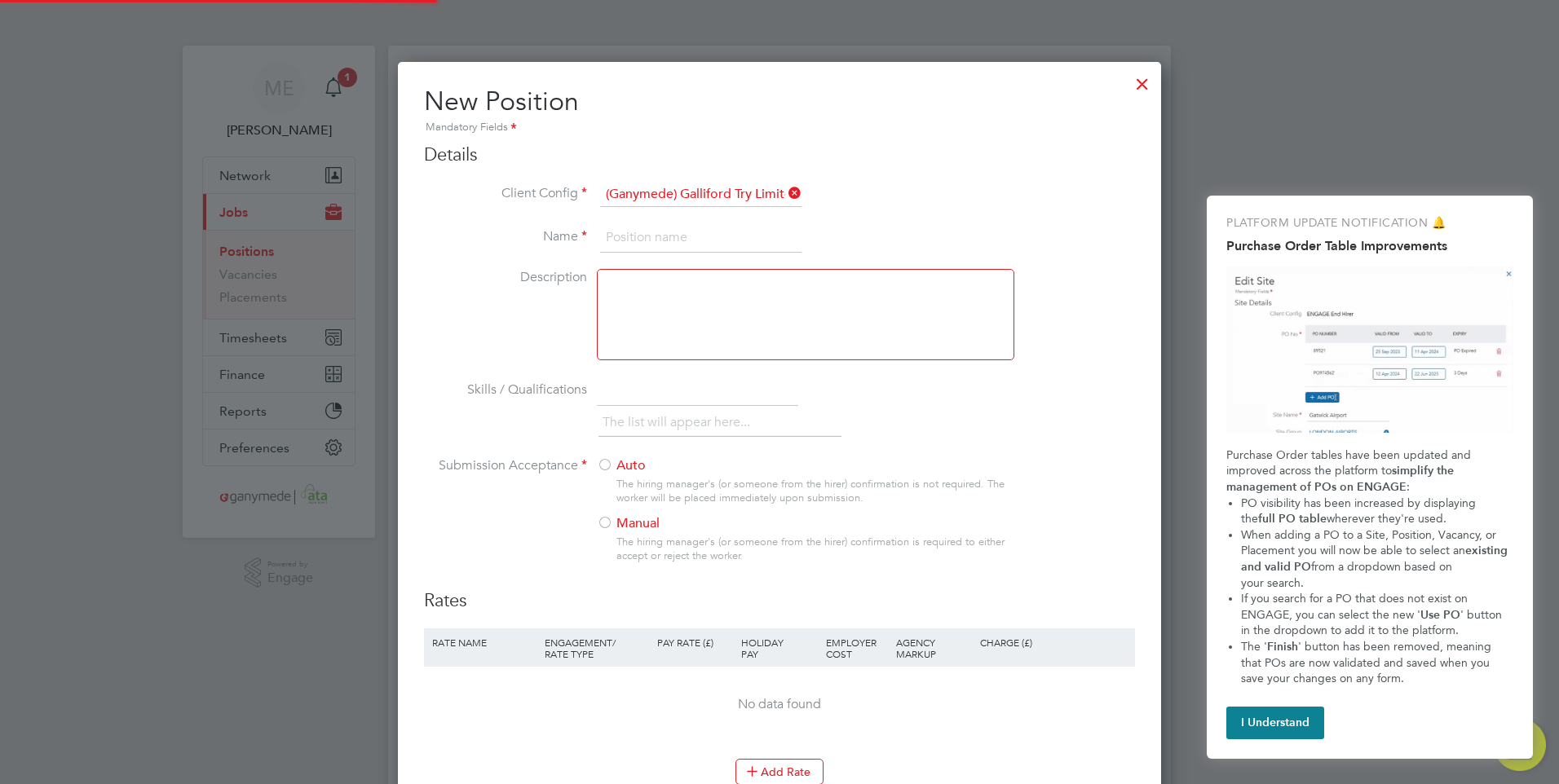
scroll to position [1055, 764]
click at [621, 234] on input at bounding box center [701, 238] width 201 height 30
type input "Admin Clerk"
click at [660, 282] on div at bounding box center [805, 315] width 417 height 91
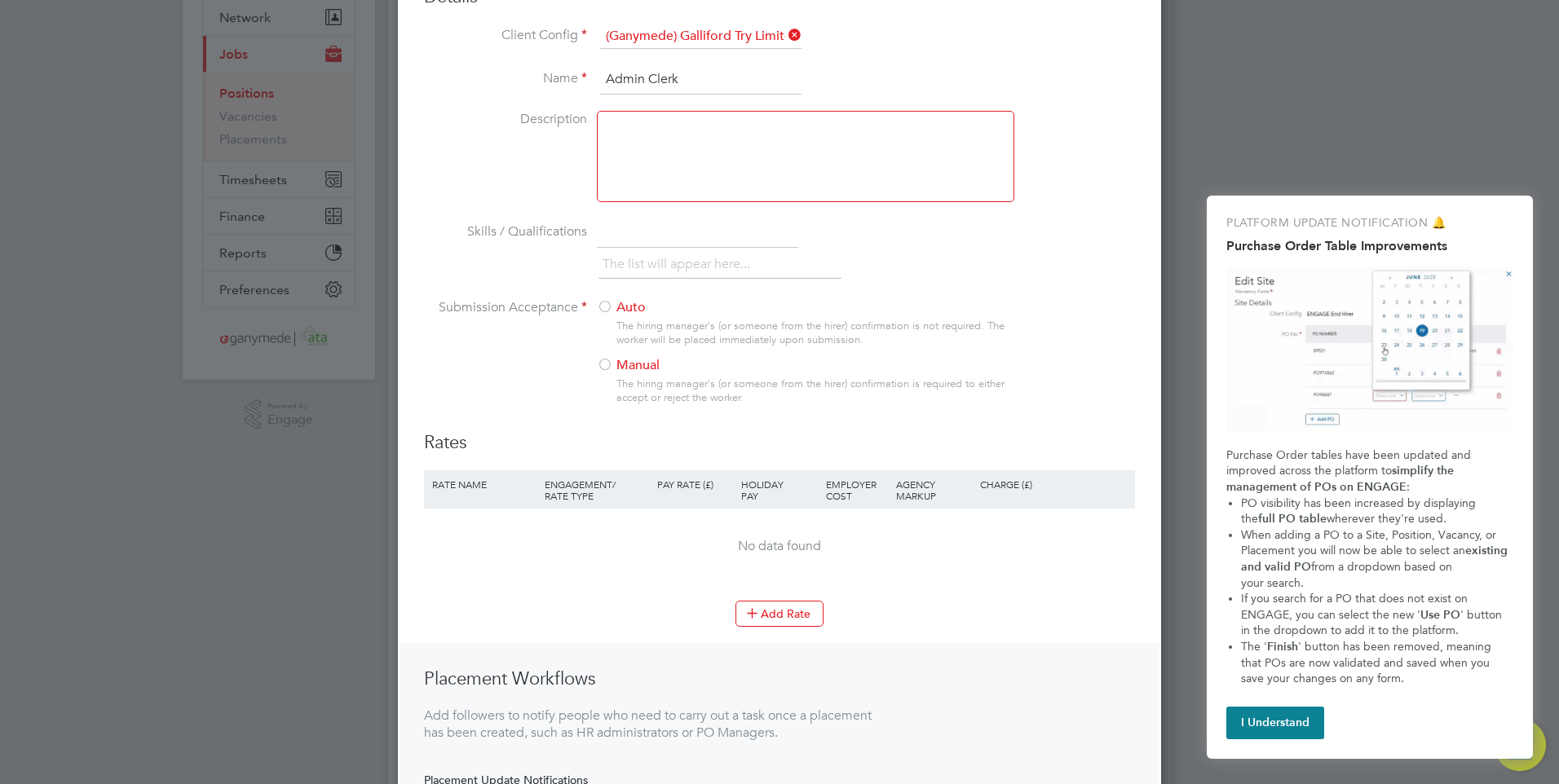
scroll to position [163, 0]
click at [604, 357] on div at bounding box center [605, 361] width 16 height 16
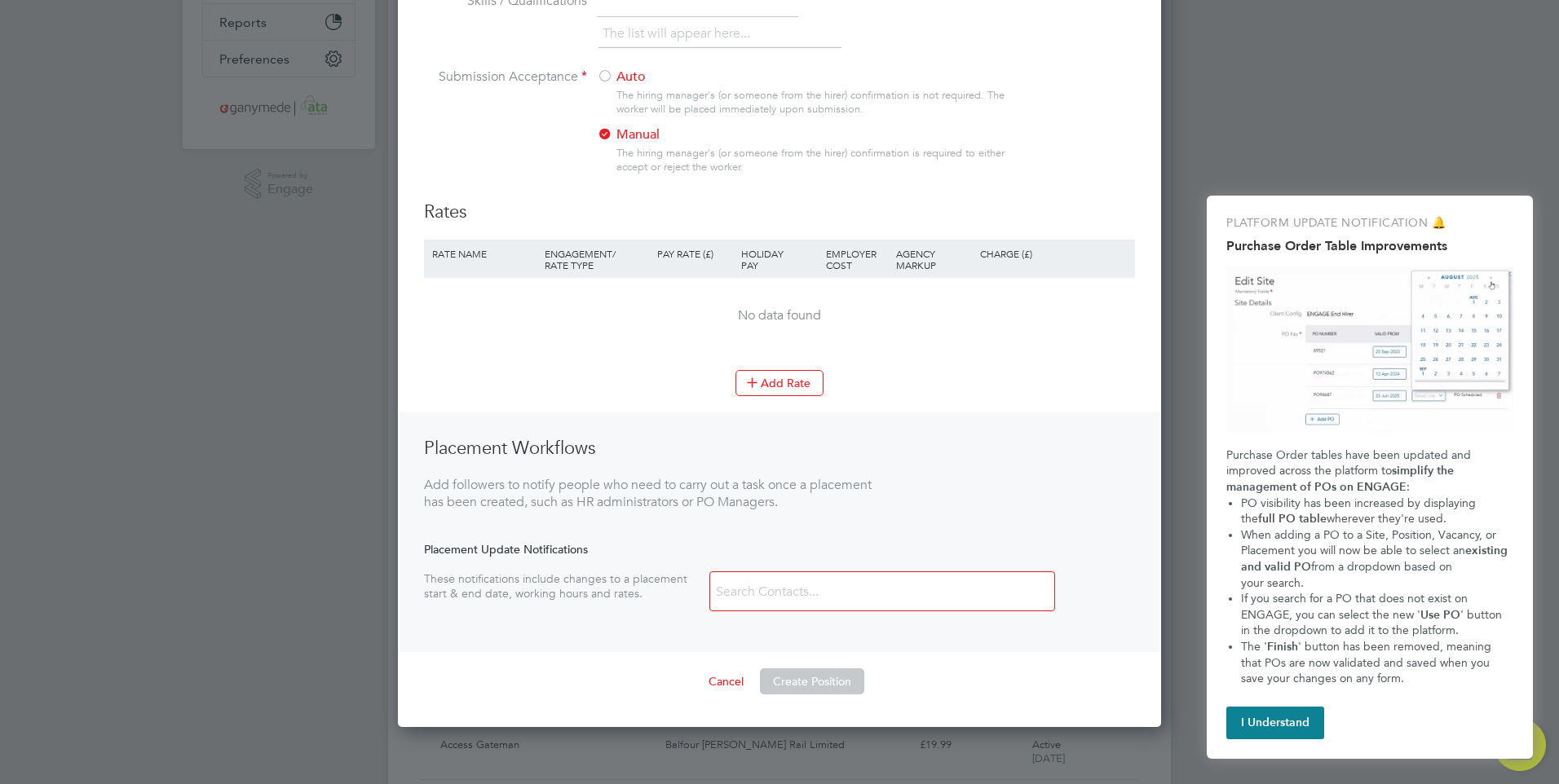
scroll to position [407, 0]
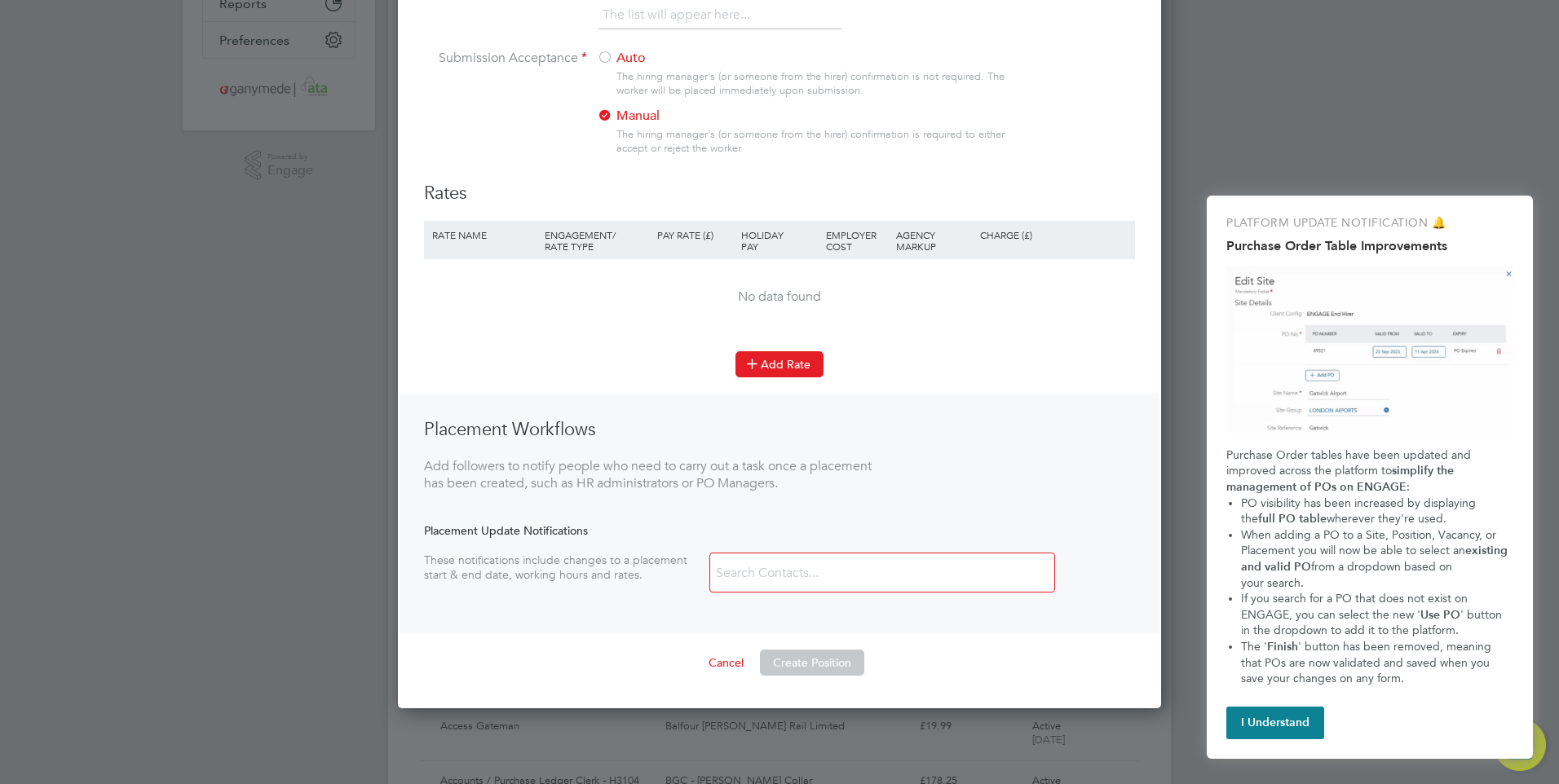
click at [782, 363] on button "Add Rate" at bounding box center [779, 364] width 88 height 26
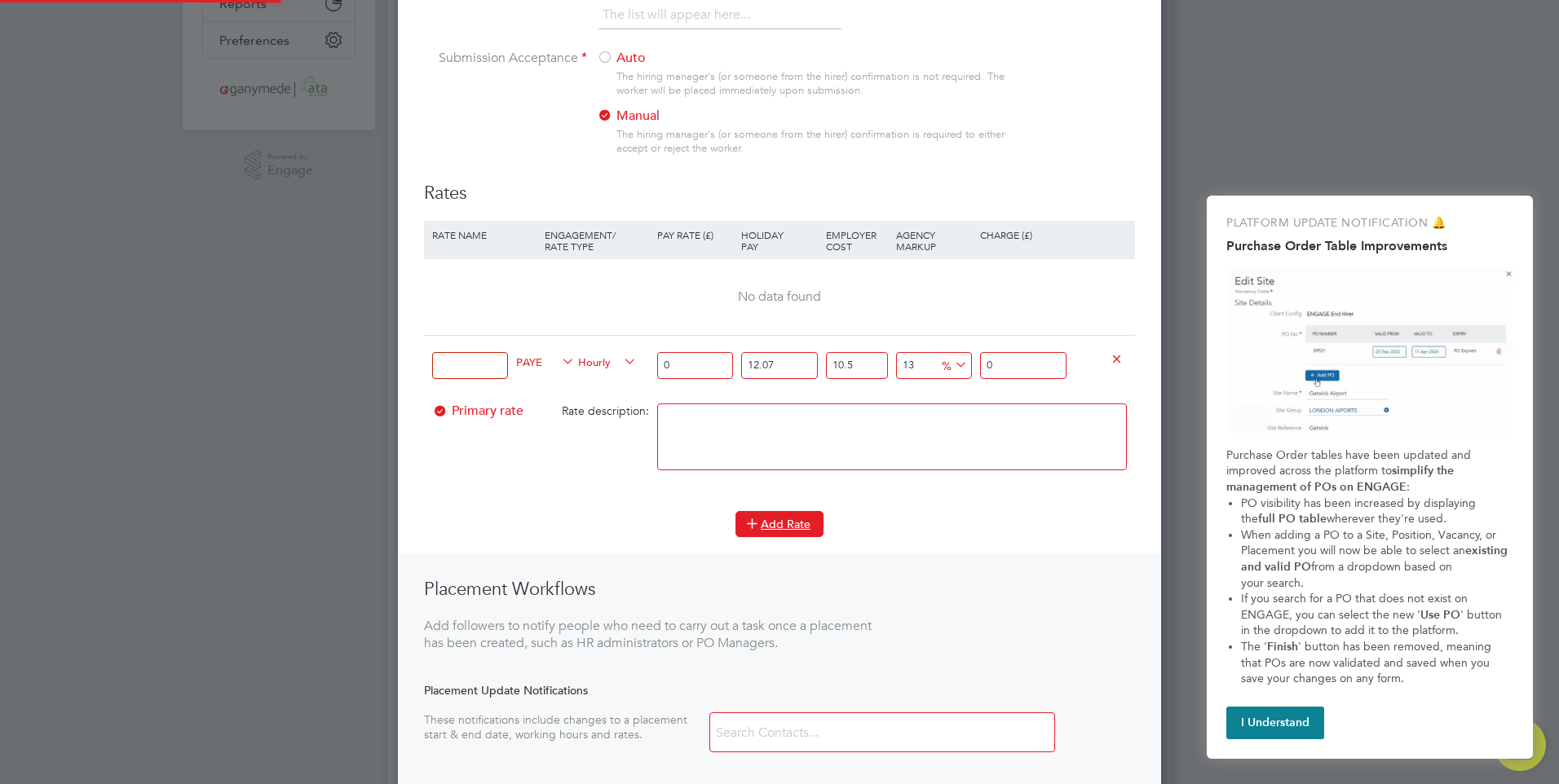
scroll to position [1139, 764]
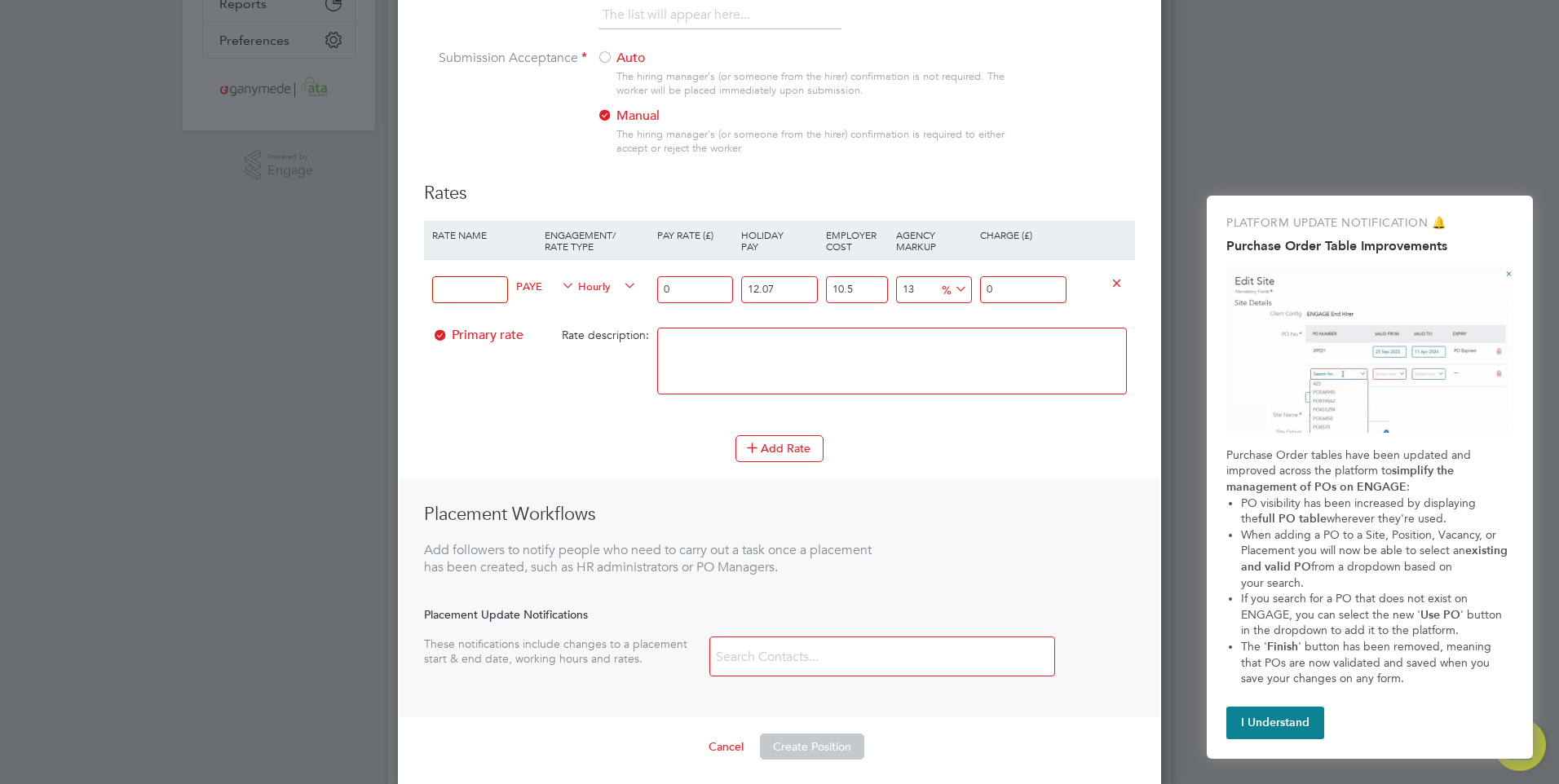
drag, startPoint x: 680, startPoint y: 286, endPoint x: 660, endPoint y: 288, distance: 20.1
click at [660, 288] on input "0" at bounding box center [695, 290] width 75 height 27
type input "0"
drag, startPoint x: 689, startPoint y: 290, endPoint x: 656, endPoint y: 284, distance: 33.5
click at [657, 284] on input "0" at bounding box center [695, 290] width 75 height 27
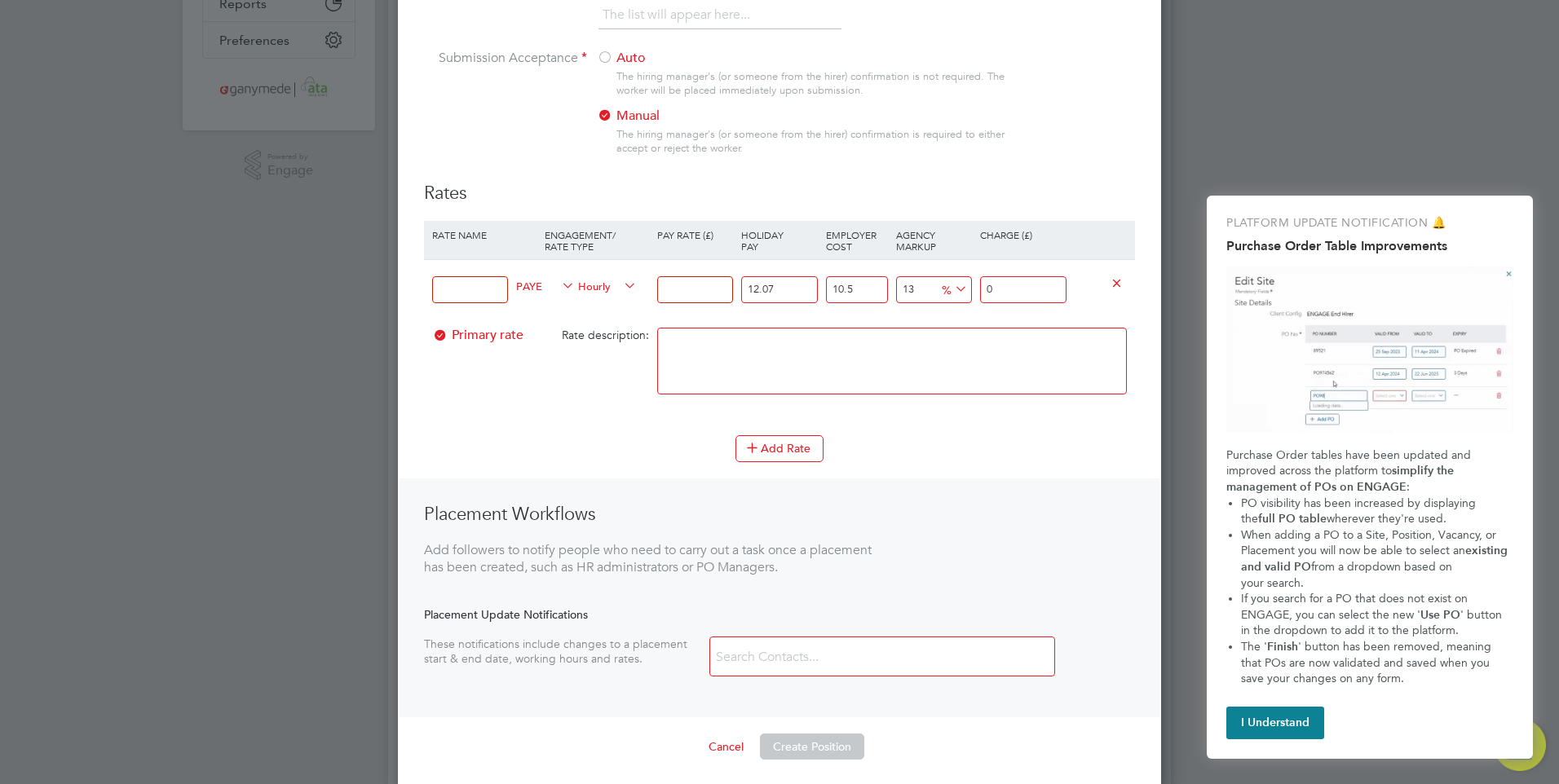
type input "1"
type input "1.399362055"
type input "10"
type input "13.99362055"
type input "10"
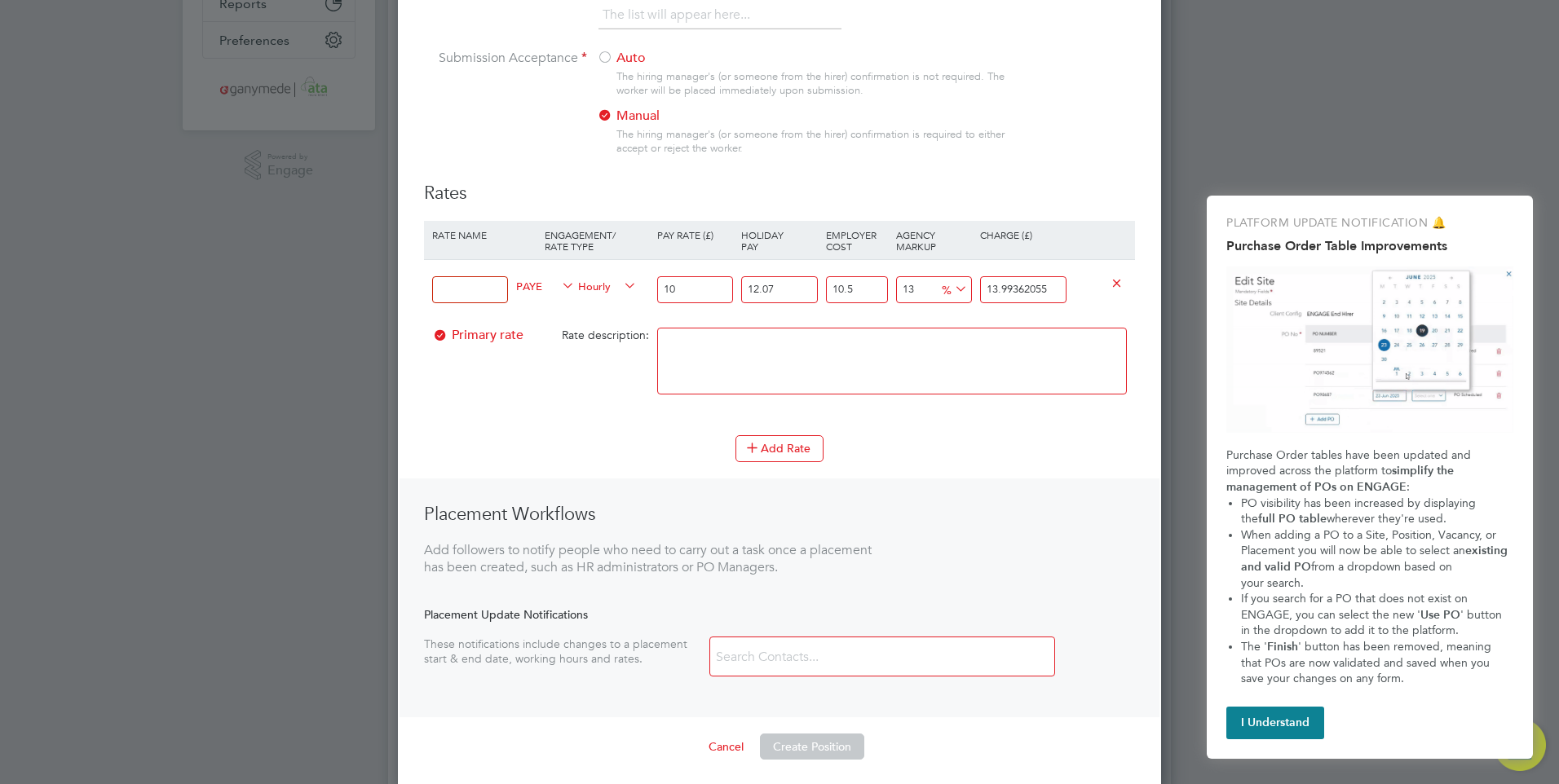
click at [715, 342] on textarea at bounding box center [891, 361] width 469 height 66
drag, startPoint x: 862, startPoint y: 290, endPoint x: 821, endPoint y: 291, distance: 41.0
click at [821, 291] on div "PAYE Hourly 10 12.07 n/a 10.5 n/a 13 1.60988555 % 13.99362055" at bounding box center [779, 289] width 711 height 60
type input "1"
type input "12.7905491"
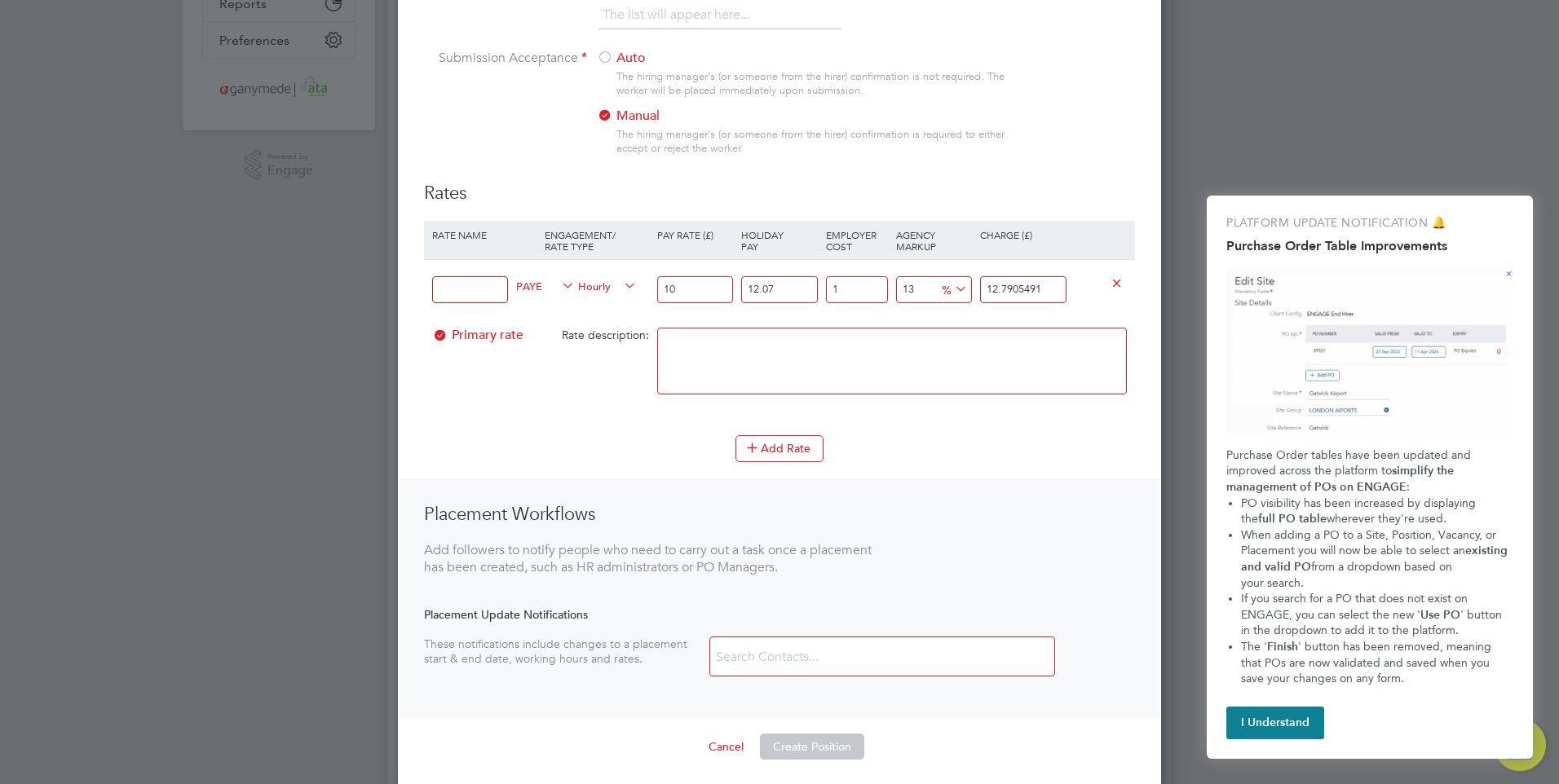
type input "13"
type input "14.3102183"
type input "13.2"
type input "14.33554612"
type input "13.29"
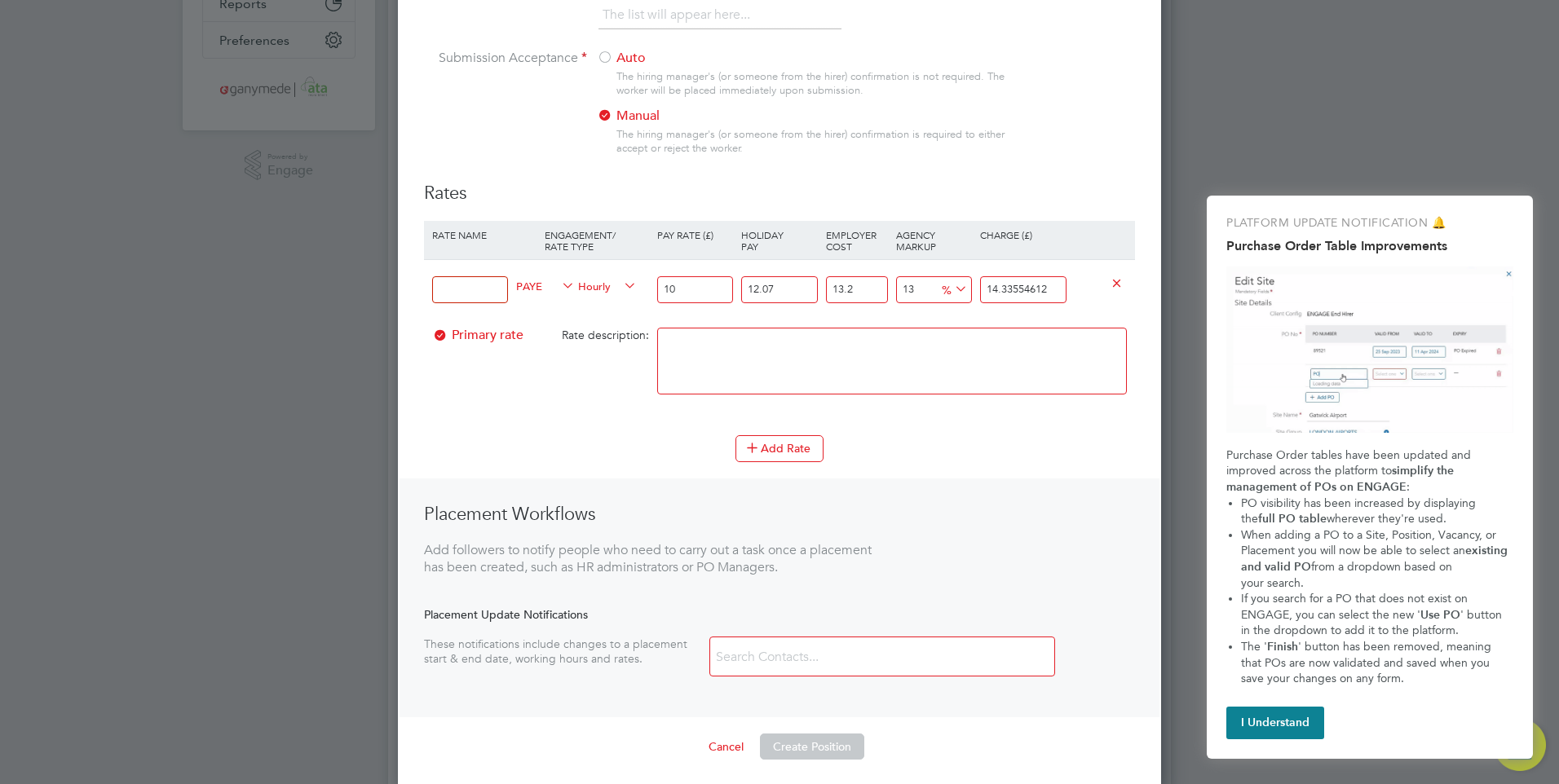
type input "14.346943639"
type input "13.29"
click at [836, 330] on textarea at bounding box center [891, 361] width 469 height 66
click at [789, 287] on input "12.07" at bounding box center [779, 290] width 75 height 27
drag, startPoint x: 927, startPoint y: 293, endPoint x: 888, endPoint y: 290, distance: 39.1
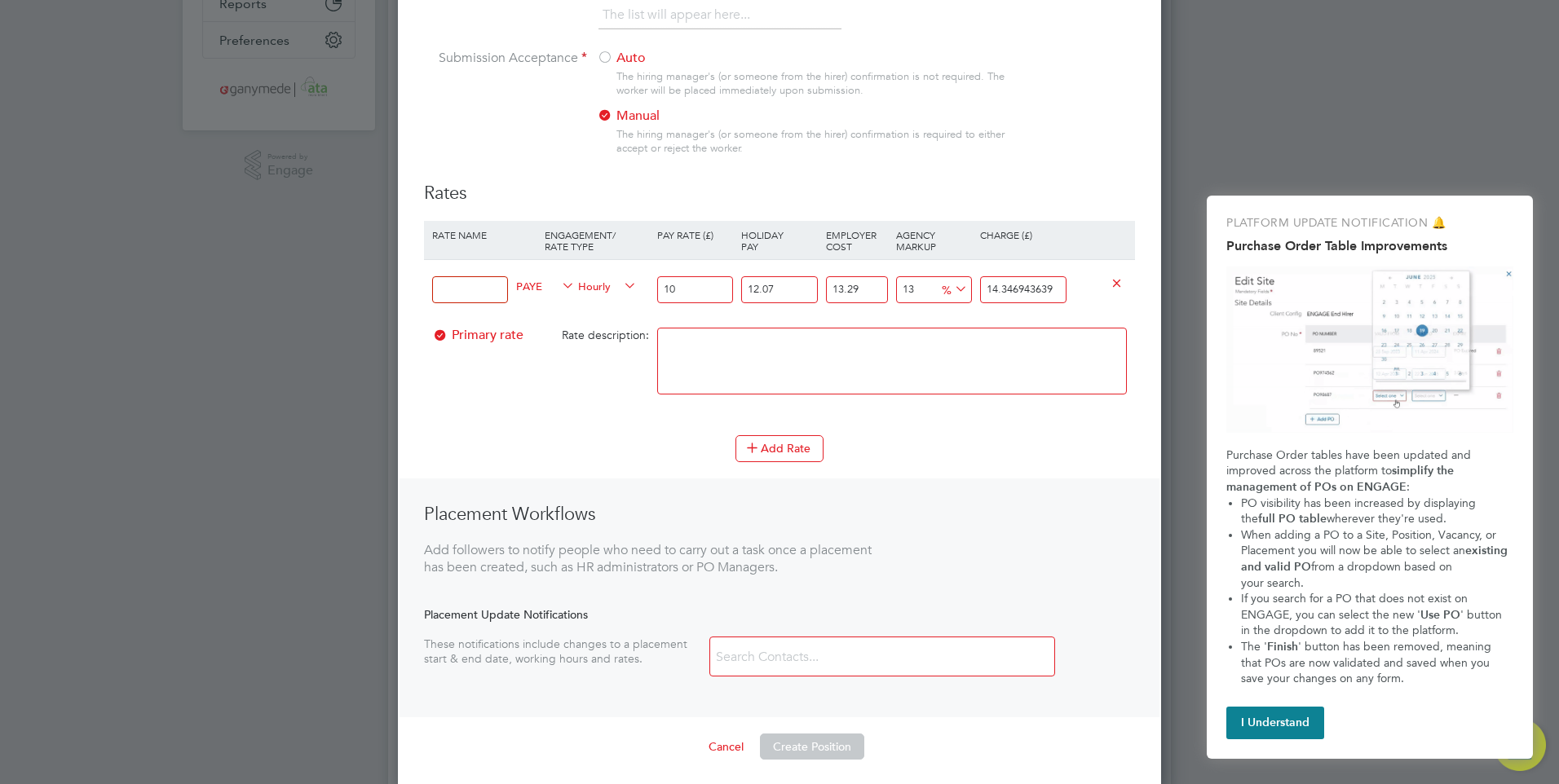
click at [888, 290] on div "PAYE Hourly 10 12.07 n/a 13.29 n/a 13 1.650533339 % 14.346943639" at bounding box center [779, 289] width 711 height 60
type input "1"
type input "12.823374403"
type input "12"
type input "14.219979536"
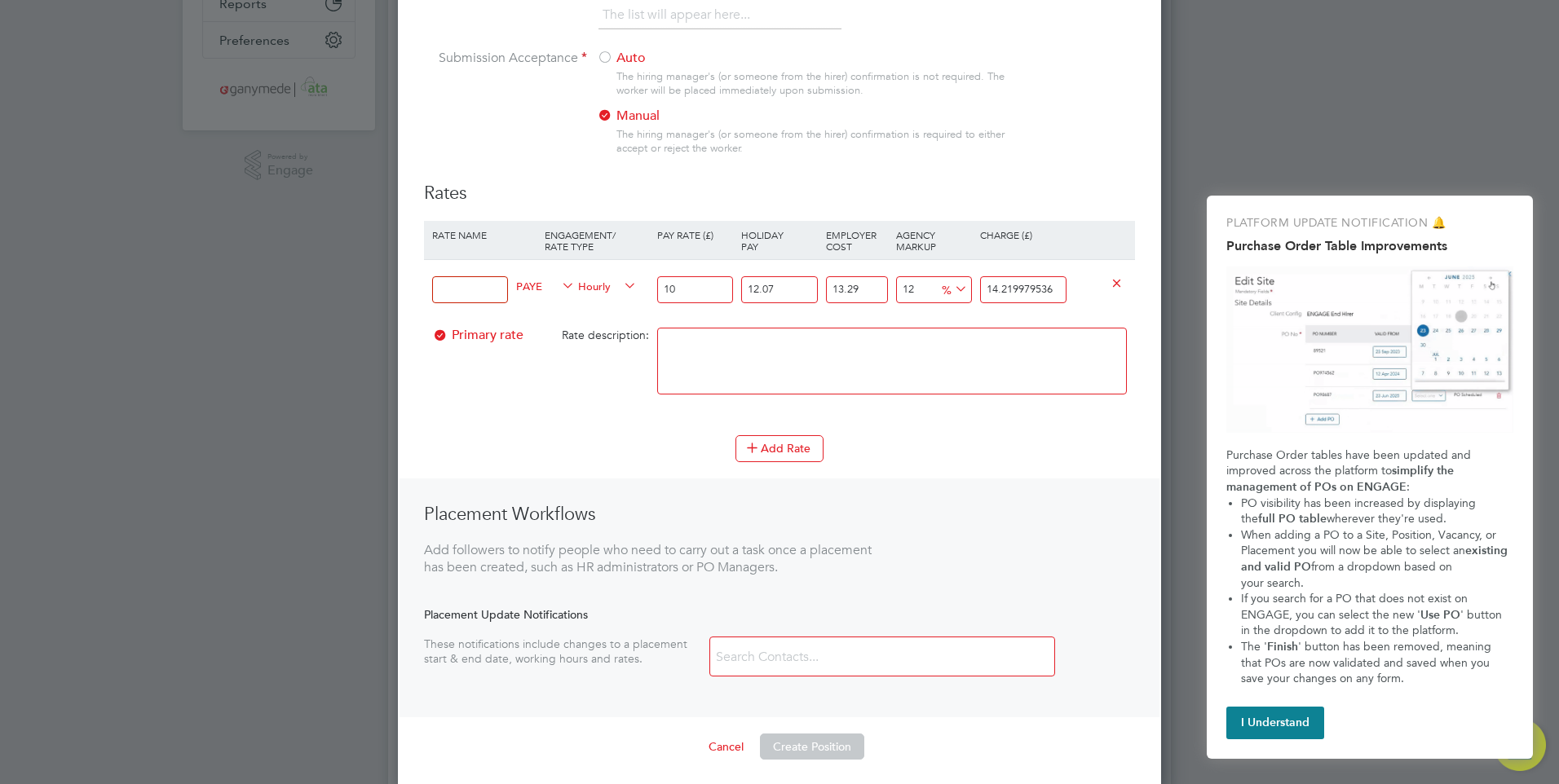
type input "12.4"
type input "14.2707651772"
type input "12.42"
type input "14.27330445926"
type input "12.42"
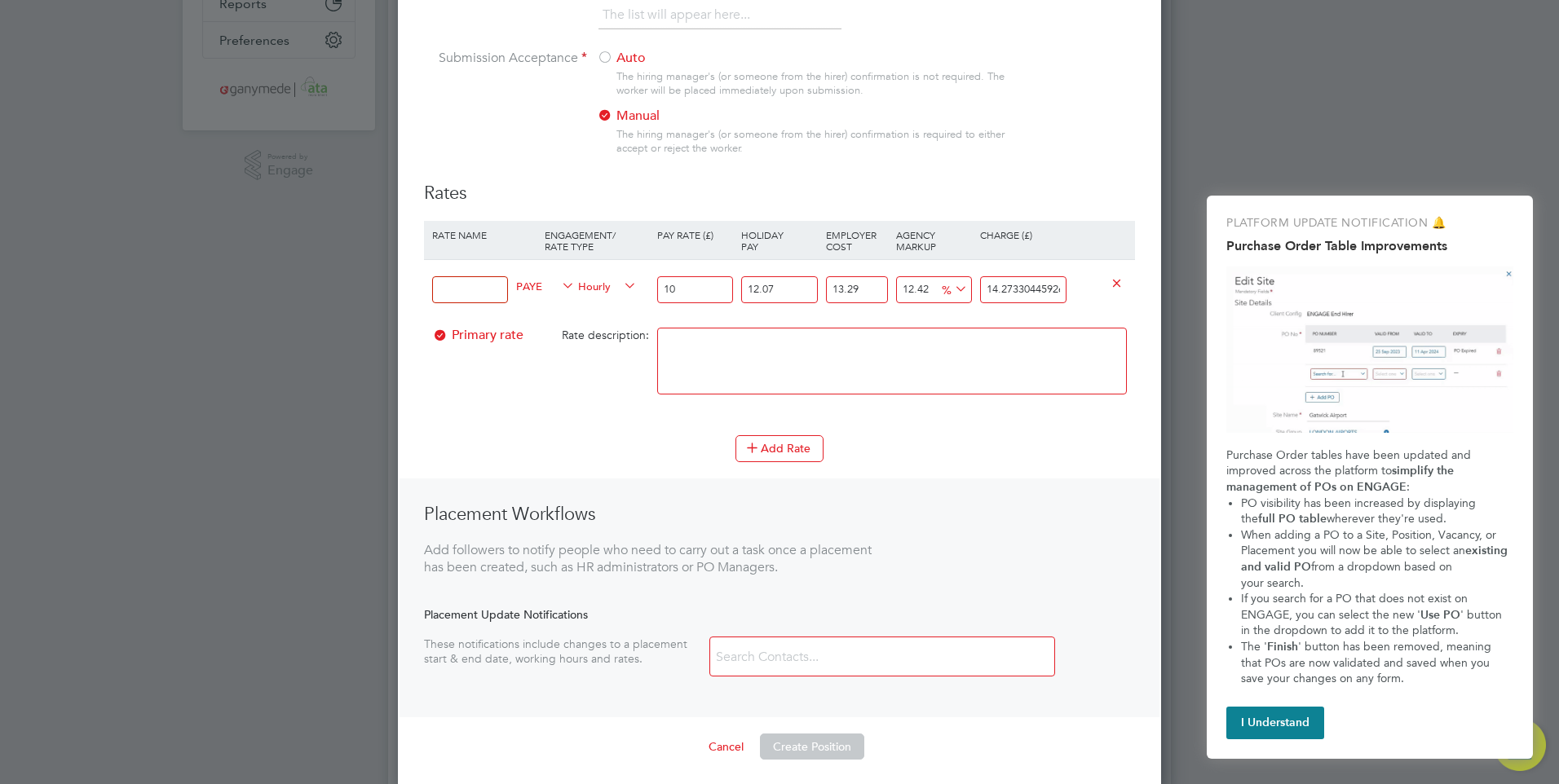
click at [892, 334] on textarea at bounding box center [891, 361] width 469 height 66
click at [951, 288] on icon at bounding box center [951, 289] width 0 height 22
click at [831, 362] on textarea at bounding box center [891, 361] width 469 height 66
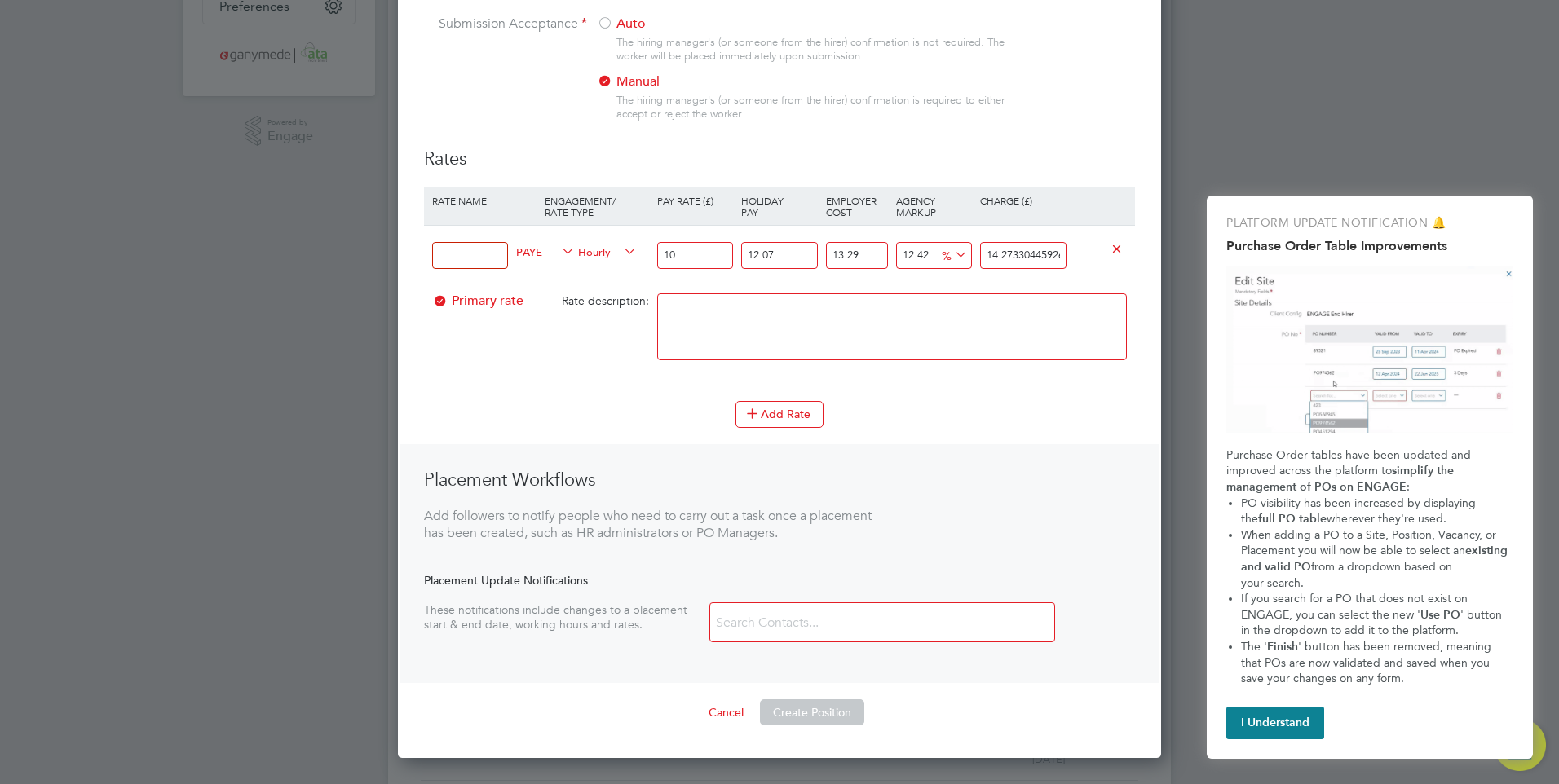
scroll to position [407, 0]
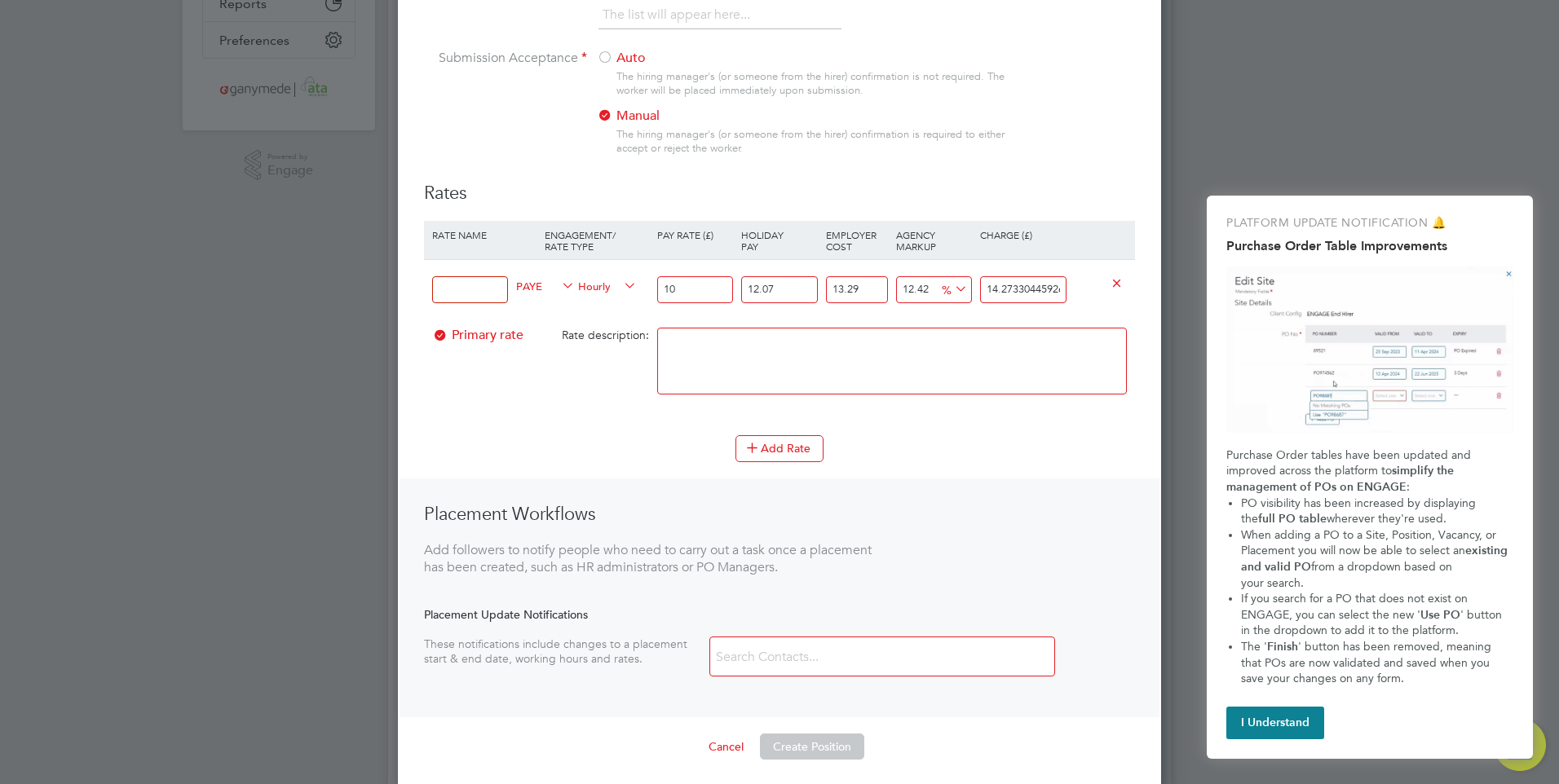
click at [477, 283] on input at bounding box center [470, 290] width 75 height 27
click at [532, 384] on div "Primary rate Rate description:" at bounding box center [779, 369] width 711 height 100
click at [460, 293] on input at bounding box center [470, 290] width 75 height 27
click at [440, 286] on input at bounding box center [470, 290] width 75 height 27
click at [448, 290] on input at bounding box center [470, 290] width 75 height 27
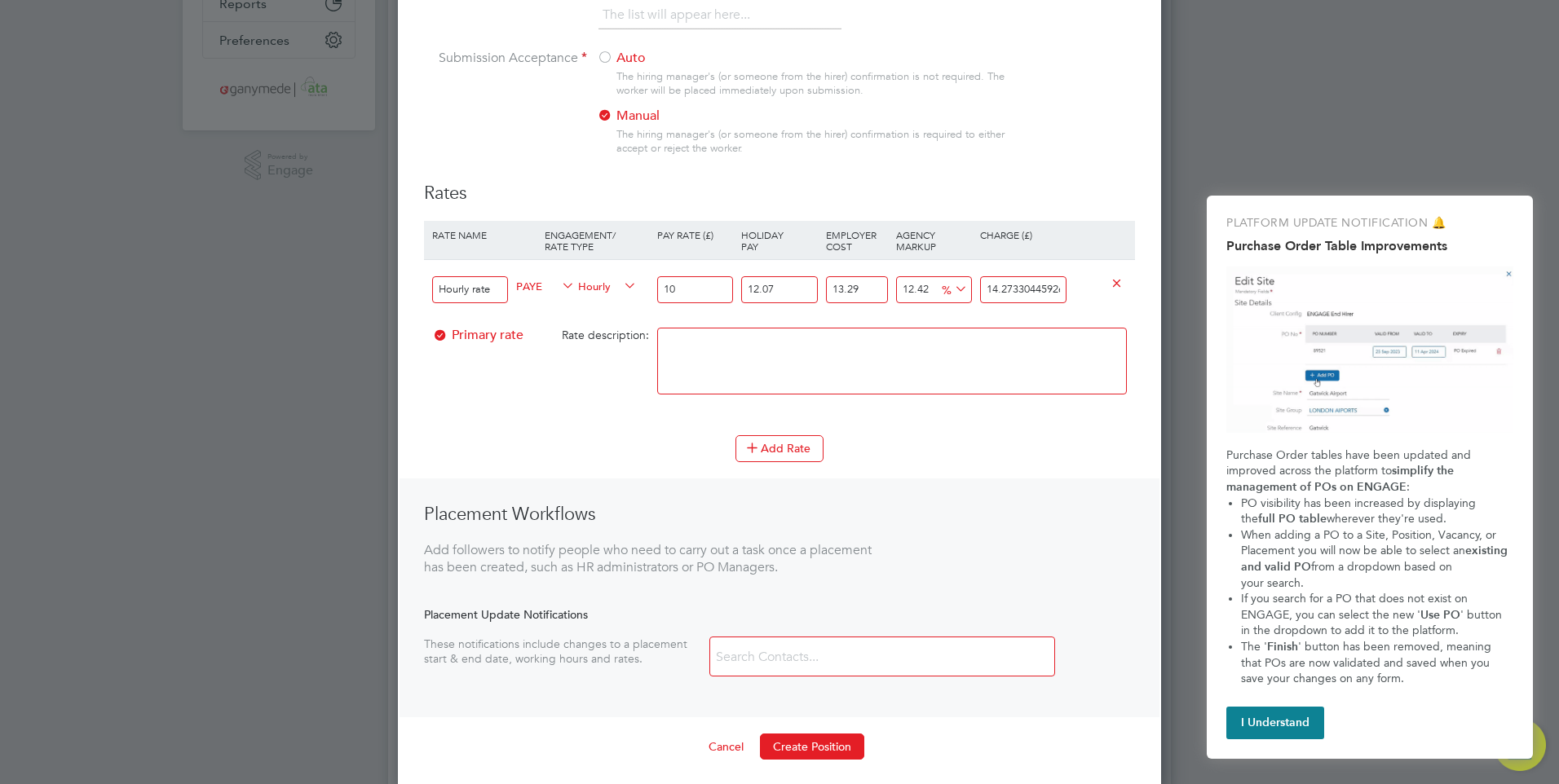
type input "Hourly rate"
click at [496, 362] on div "Primary rate Rate description:" at bounding box center [779, 369] width 711 height 100
click at [700, 344] on textarea at bounding box center [891, 361] width 469 height 66
click at [790, 283] on input "12.07" at bounding box center [779, 290] width 75 height 27
click at [685, 287] on input "10" at bounding box center [695, 290] width 75 height 27
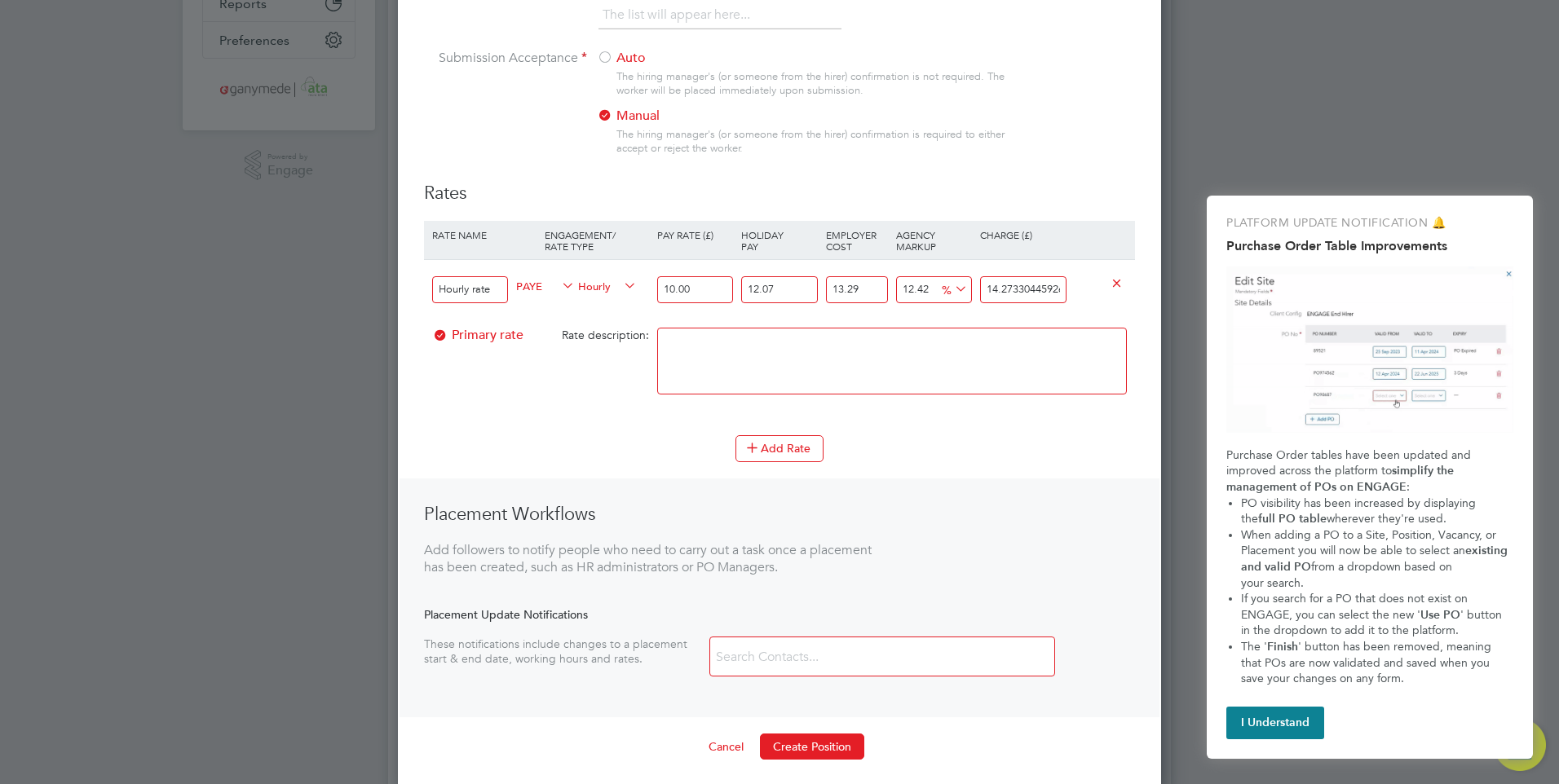
type input "10.00"
click at [810, 350] on textarea at bounding box center [891, 361] width 469 height 66
click at [816, 371] on textarea at bounding box center [891, 361] width 469 height 66
drag, startPoint x: 1064, startPoint y: 291, endPoint x: 965, endPoint y: 291, distance: 99.0
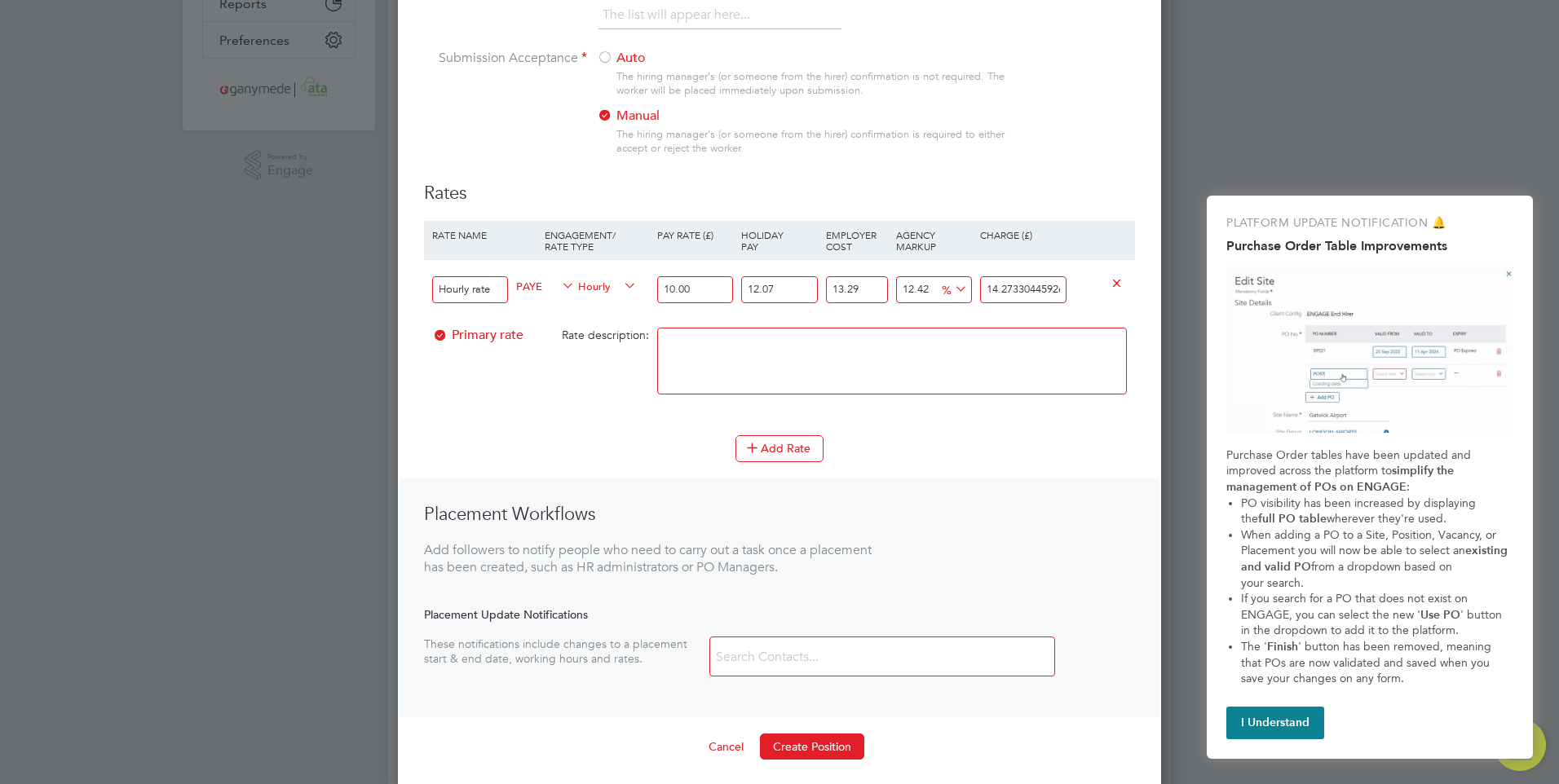
click at [965, 291] on div "Hourly rate PAYE Hourly 10.00 12.07 n/a 13.29 n/a 12.42 1.57689415926 % 14.2733…" at bounding box center [779, 289] width 711 height 60
type input "-52.74254802556278"
type input "6"
drag, startPoint x: 1009, startPoint y: 290, endPoint x: 965, endPoint y: 290, distance: 44.0
click at [965, 290] on div "Hourly rate PAYE Hourly 10.00 12.07 n/a 13.29 n/a -52.74254802556278 -6.6964103…" at bounding box center [779, 289] width 711 height 60
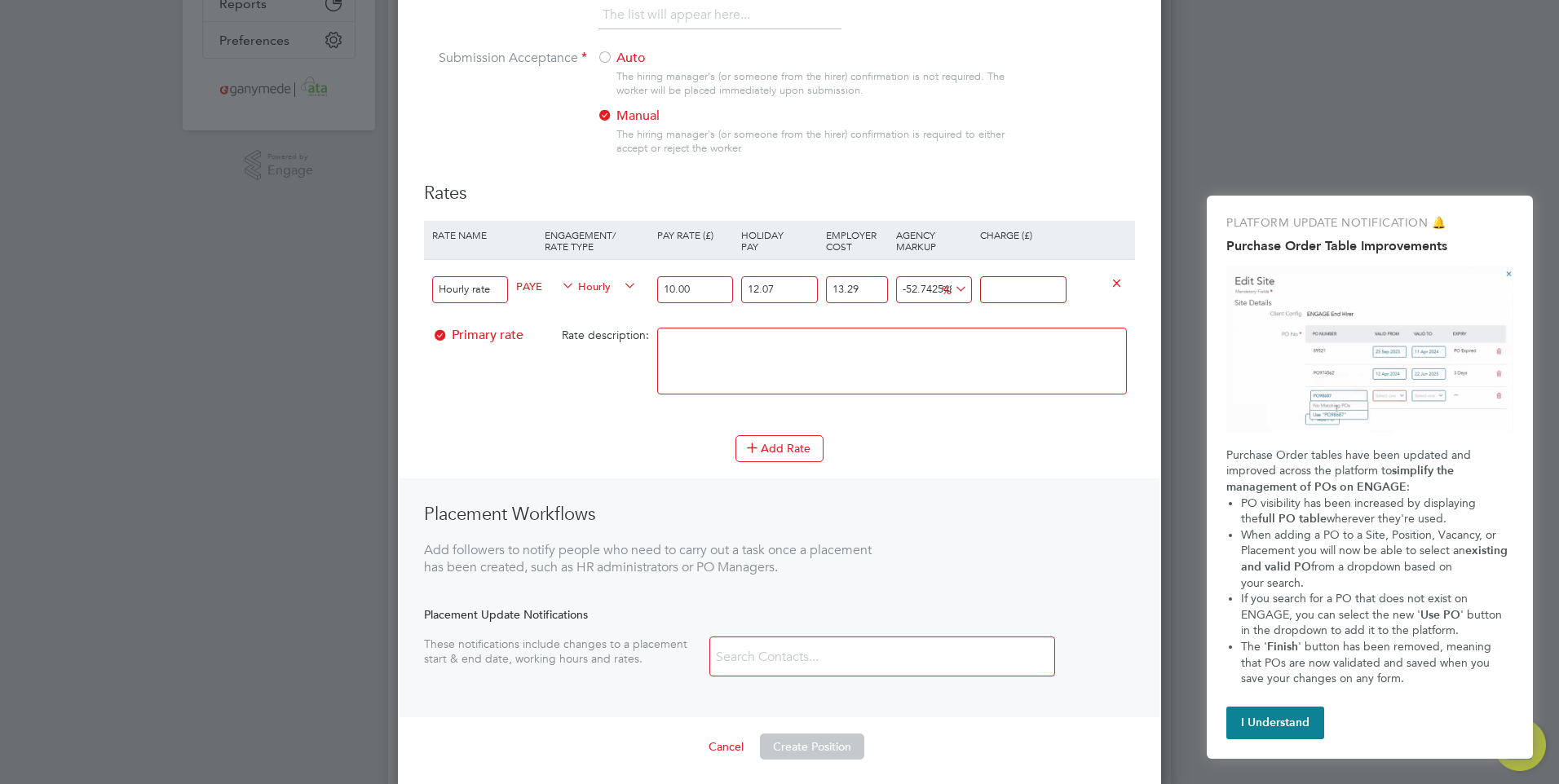
type input "-92.12375800426047"
type input "1"
type input "10.267387940353503"
type input "14"
type input "17.356005736519084"
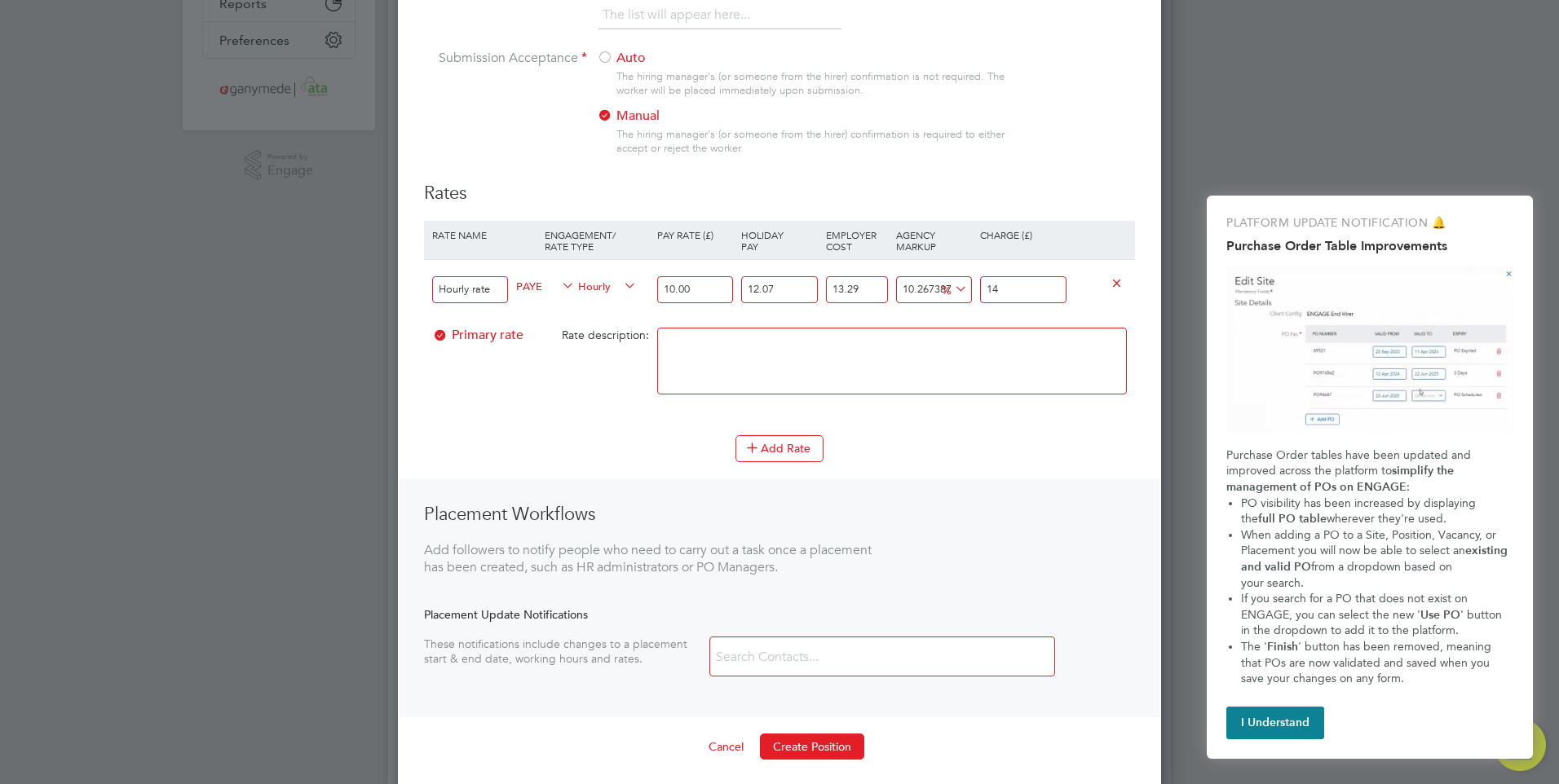
type input "14.9"
type input "17.67105541634867"
click at [984, 344] on textarea at bounding box center [891, 361] width 469 height 66
click at [951, 283] on icon at bounding box center [951, 289] width 0 height 22
click at [1013, 355] on textarea at bounding box center [891, 361] width 469 height 66
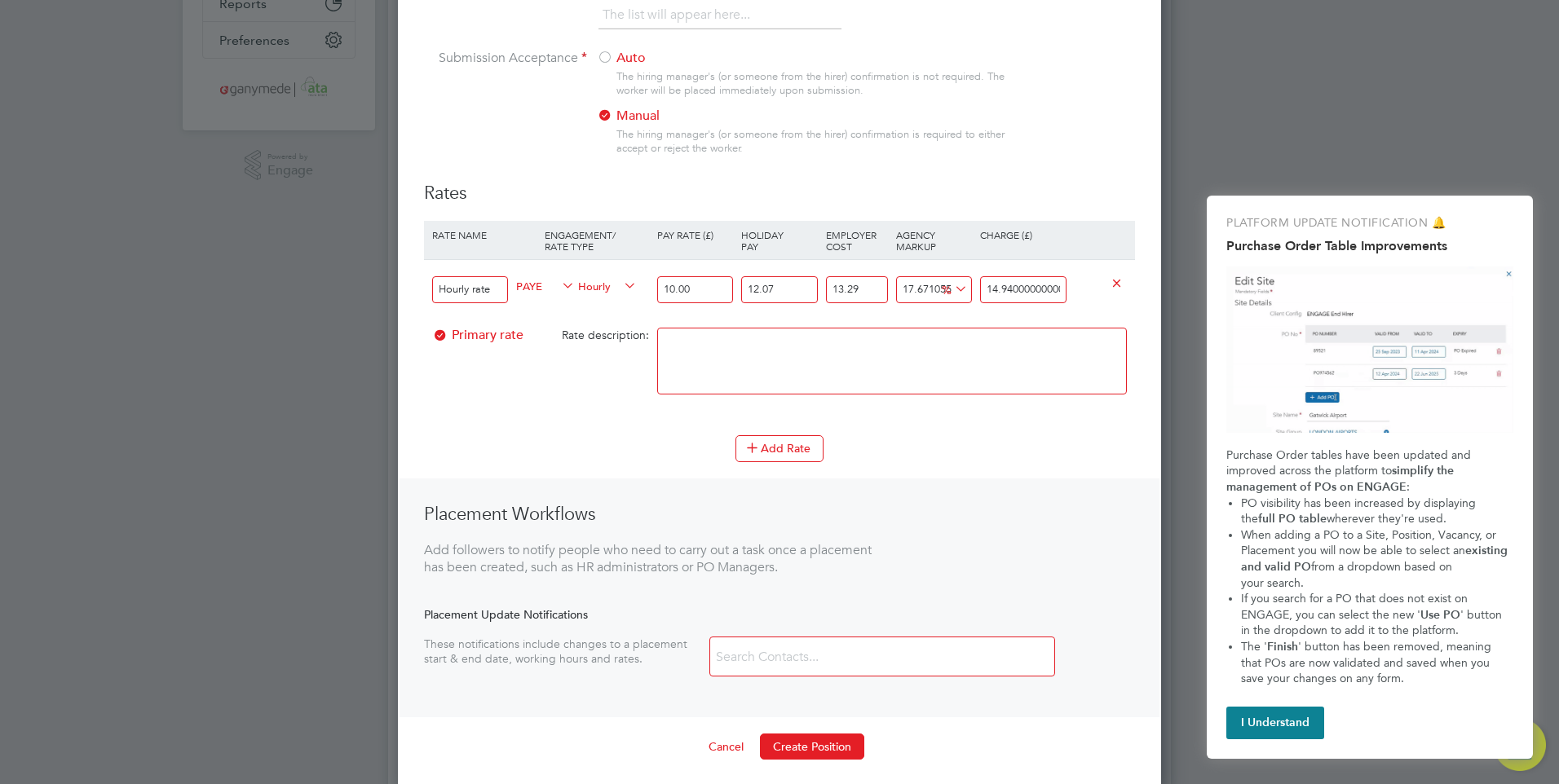
click at [1009, 354] on textarea at bounding box center [891, 361] width 469 height 66
click at [999, 368] on textarea at bounding box center [891, 361] width 469 height 66
click at [951, 282] on icon at bounding box center [951, 289] width 0 height 22
click at [1050, 289] on input "14.940000000000001" at bounding box center [1023, 290] width 86 height 27
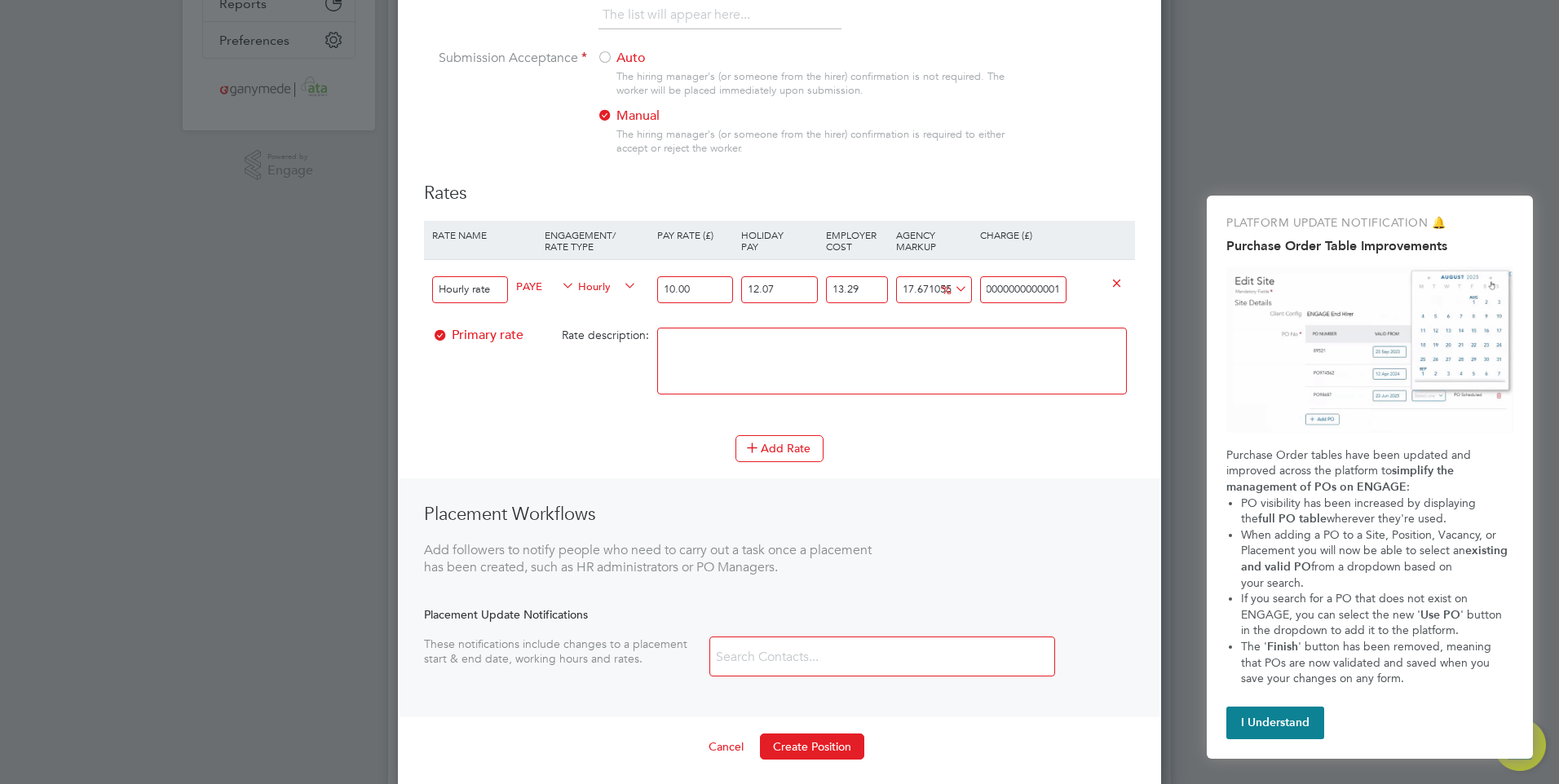
drag, startPoint x: 1059, startPoint y: 290, endPoint x: 1014, endPoint y: 291, distance: 45.0
click at [1014, 291] on input "14.940000000000001" at bounding box center [1023, 290] width 86 height 27
type input "14.940000000000001"
click at [1033, 335] on textarea at bounding box center [891, 361] width 469 height 66
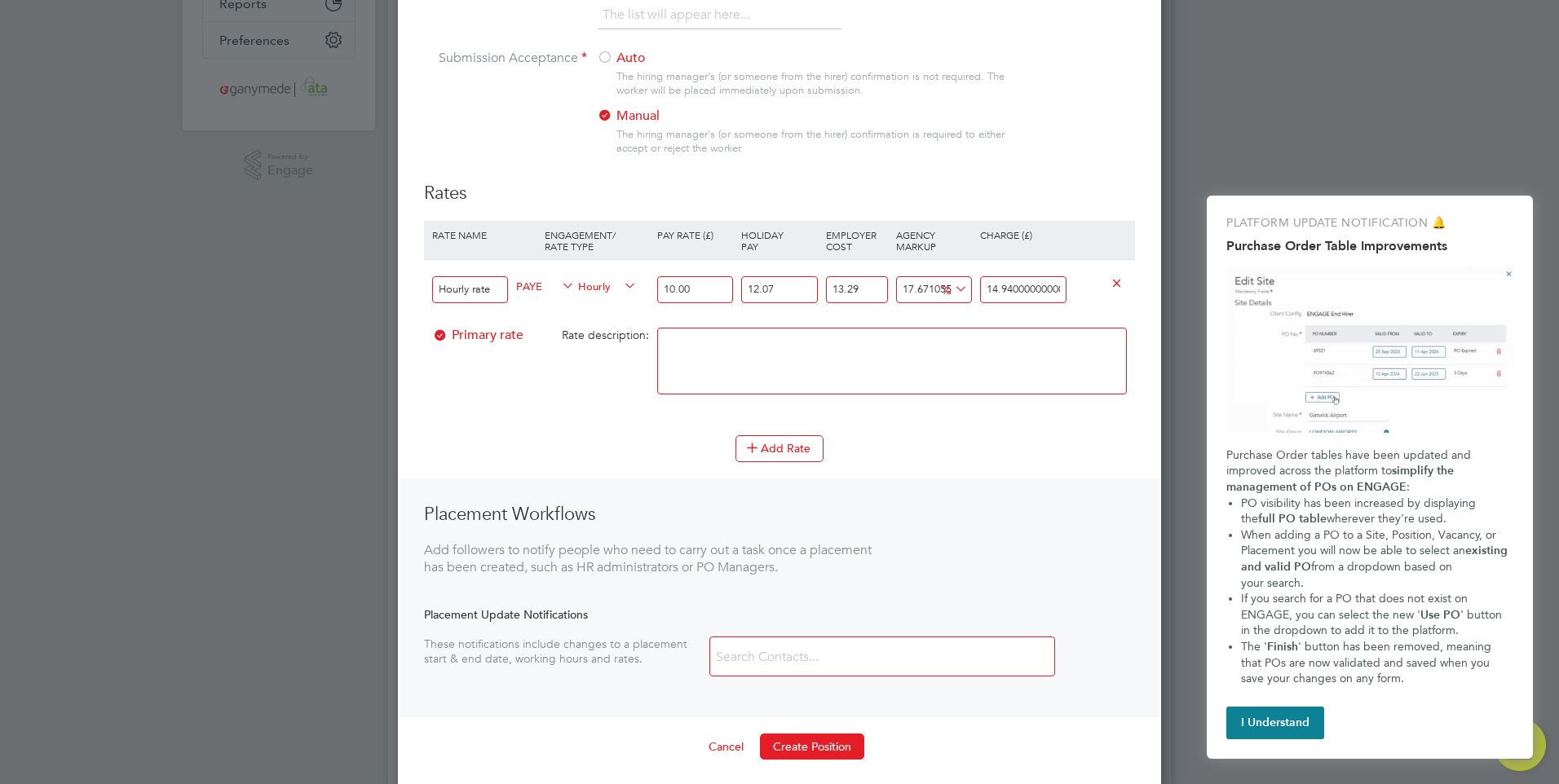
click at [1060, 290] on input "14.940000000000001" at bounding box center [1023, 290] width 86 height 27
click at [958, 358] on textarea at bounding box center [891, 361] width 469 height 66
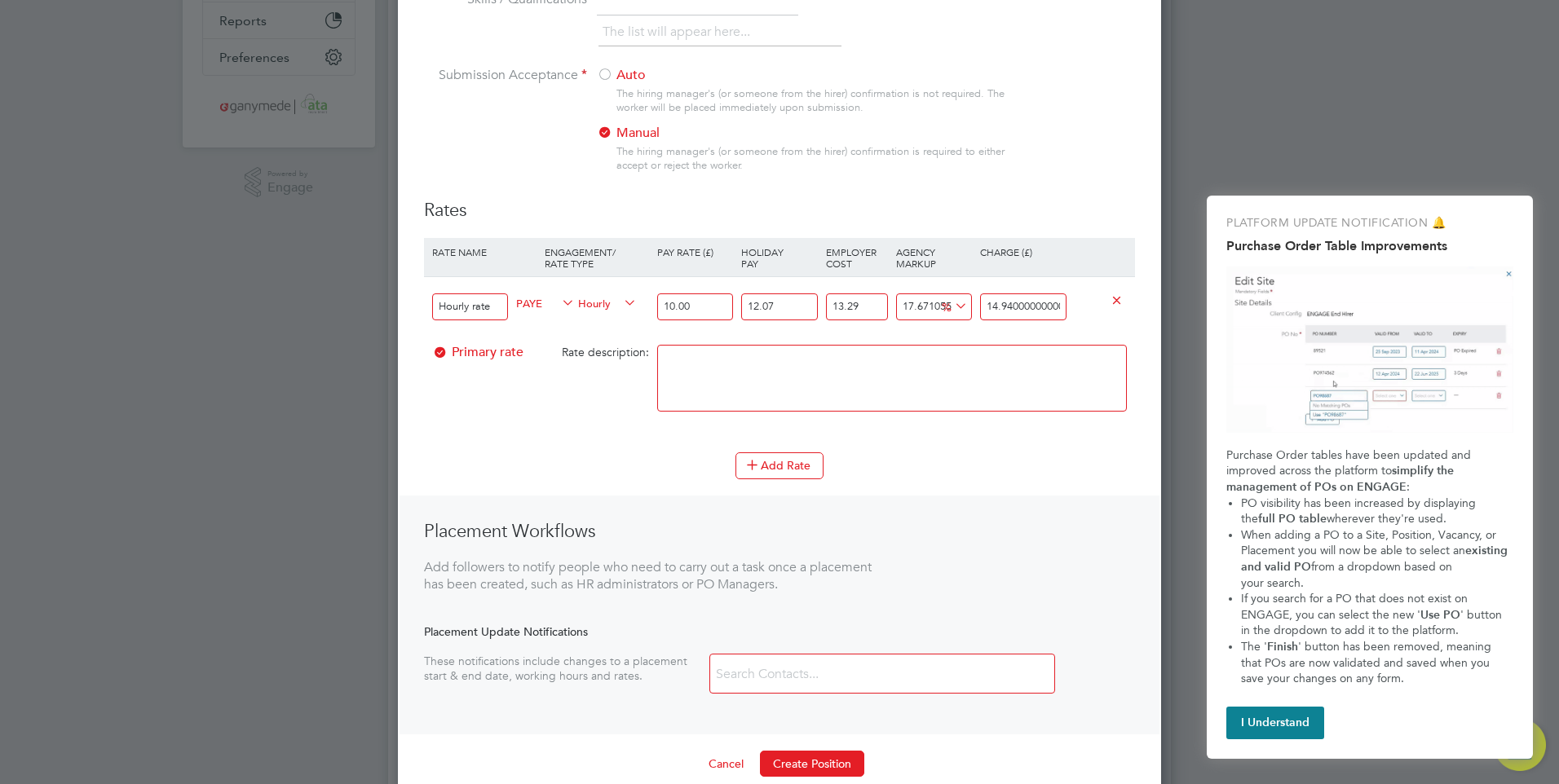
scroll to position [571, 0]
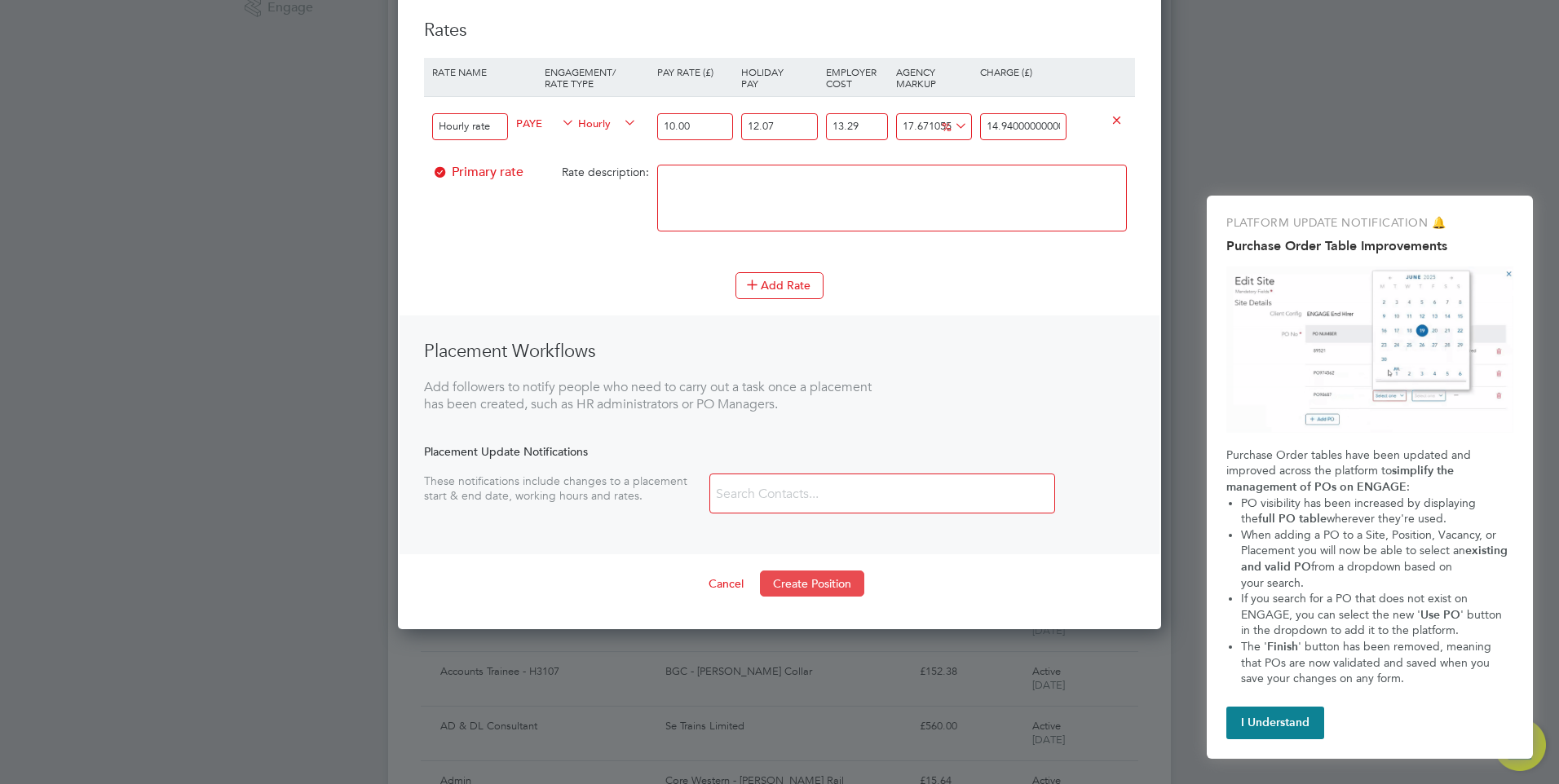
click at [811, 580] on button "Create Position" at bounding box center [812, 583] width 104 height 26
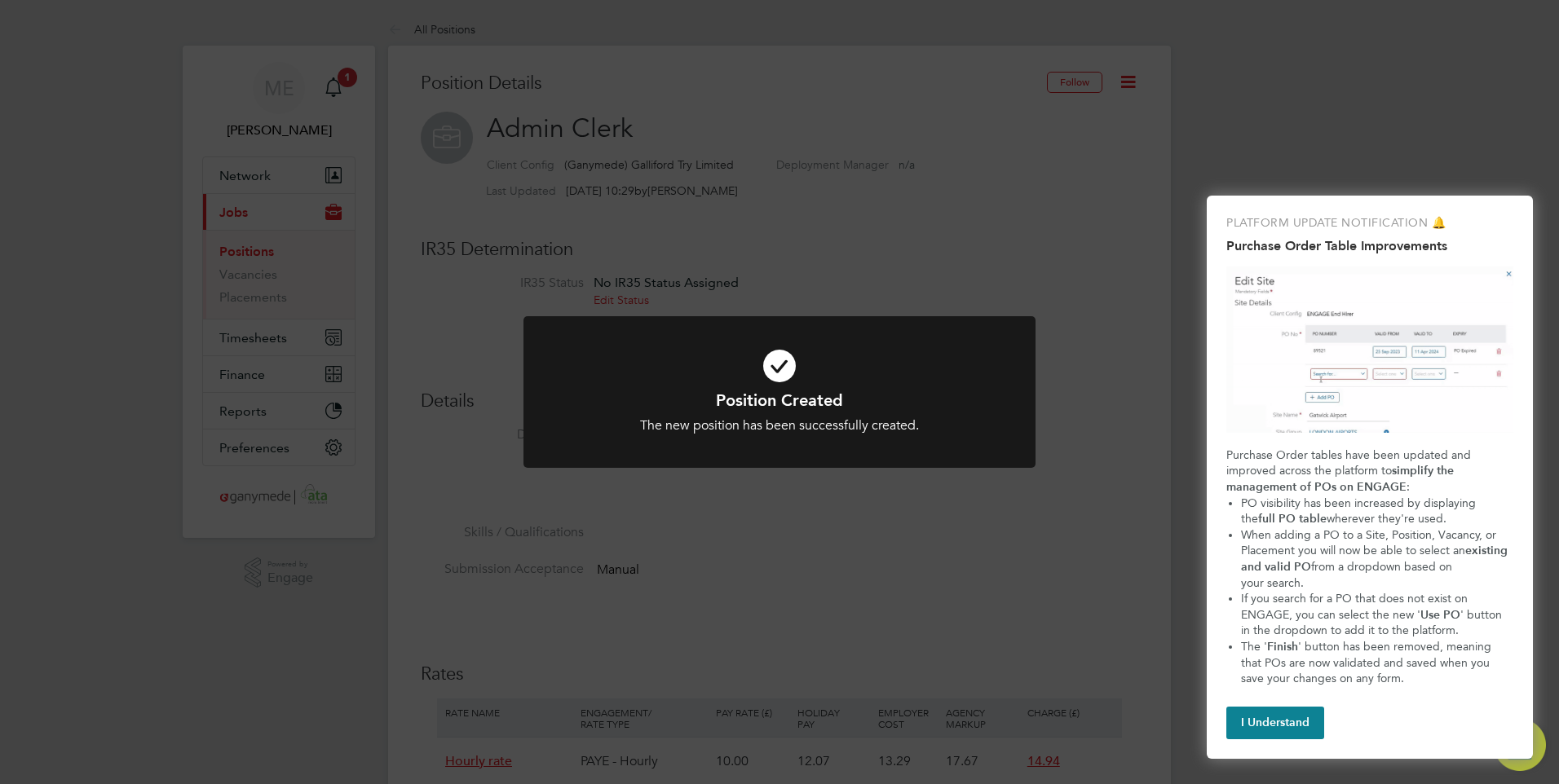
click at [851, 529] on div "Position Created The new position has been successfully created. Cancel Okay" at bounding box center [779, 392] width 1559 height 784
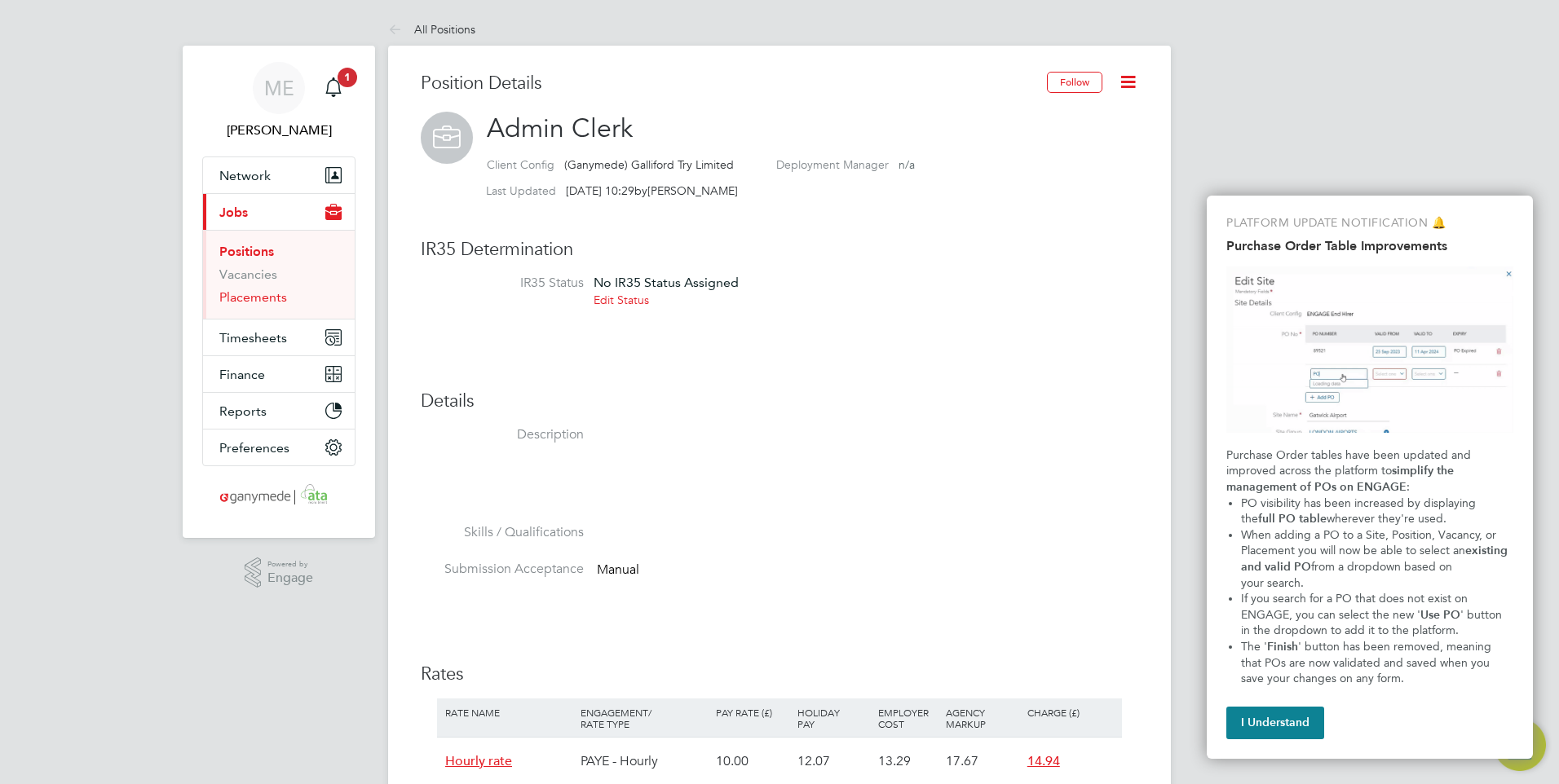
click at [258, 292] on link "Placements" at bounding box center [252, 297] width 67 height 15
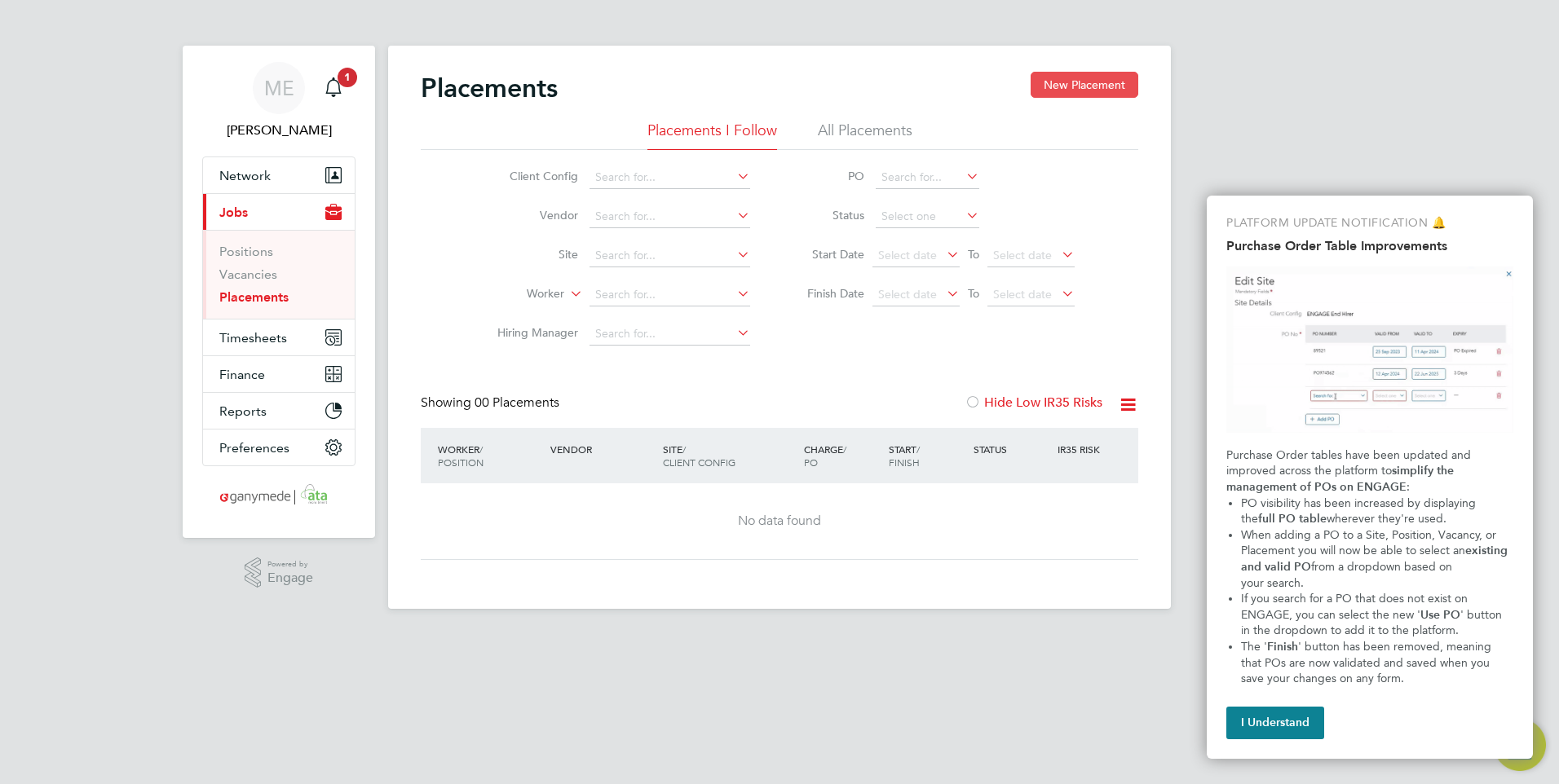
click at [1070, 79] on button "New Placement" at bounding box center [1084, 84] width 108 height 26
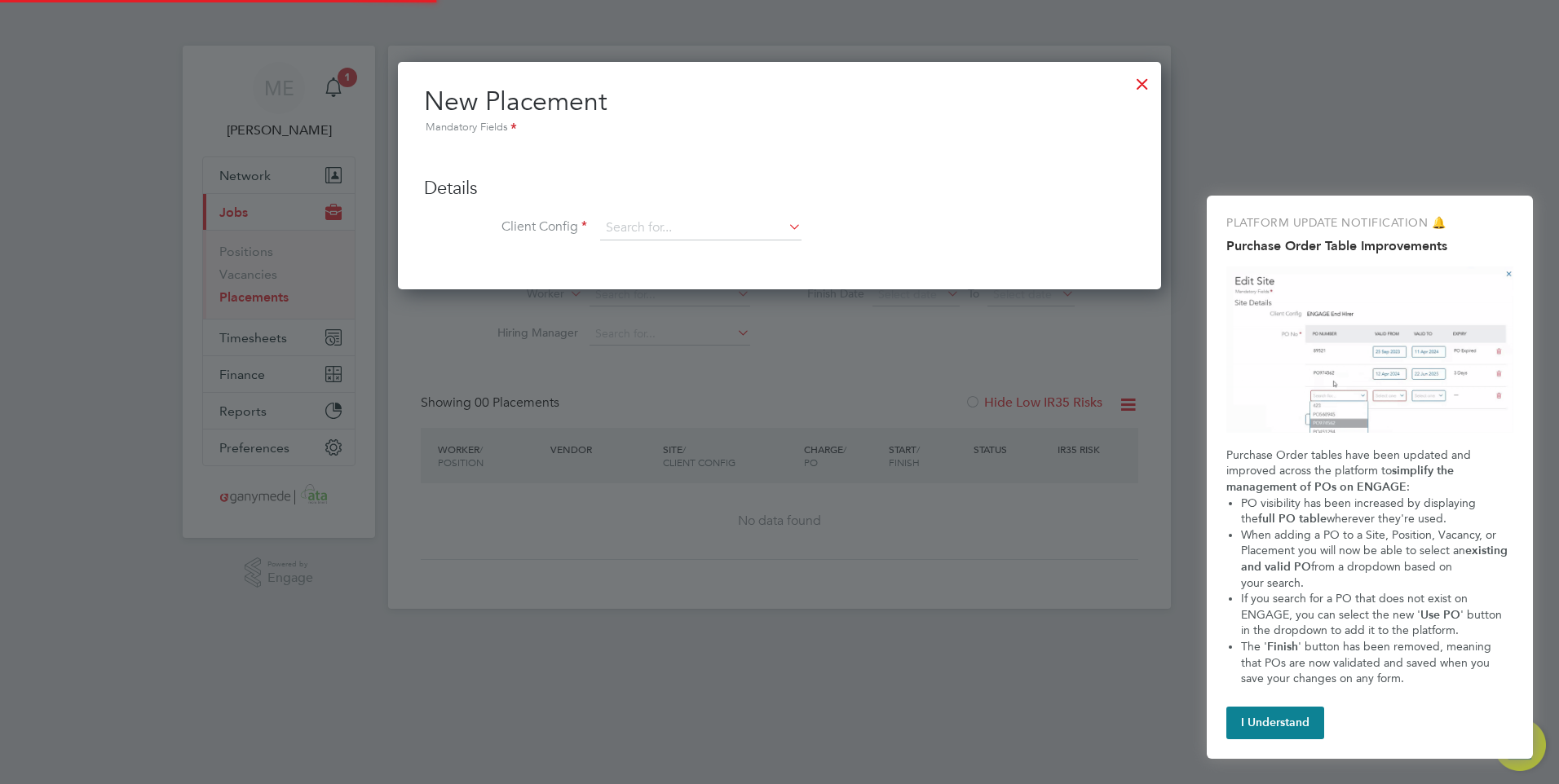
scroll to position [229, 764]
click at [679, 220] on input at bounding box center [701, 228] width 201 height 24
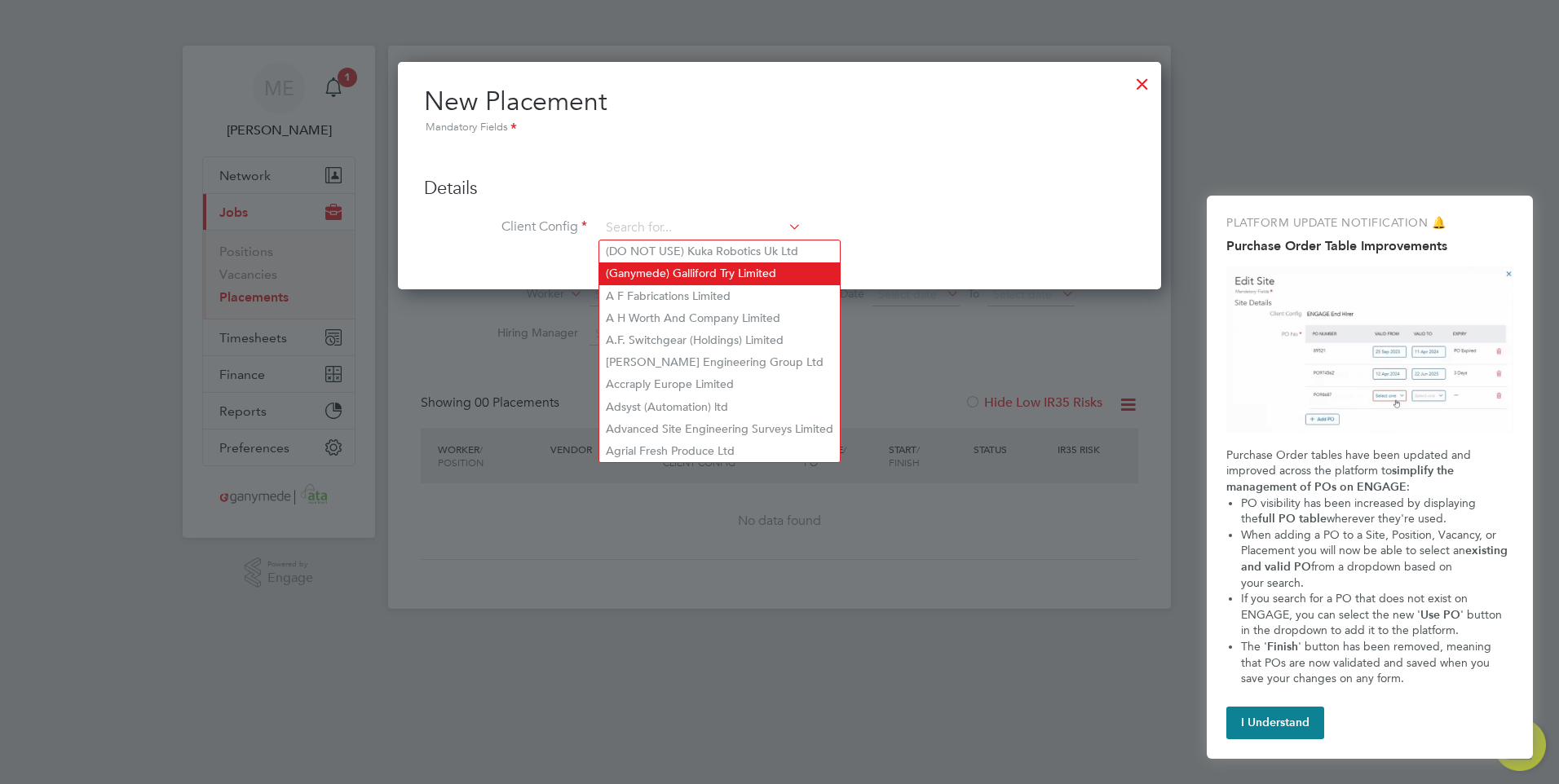
click at [723, 271] on li "(Ganymede) Galliford Try Limited" at bounding box center [720, 274] width 241 height 22
type input "(Ganymede) Galliford Try Limited"
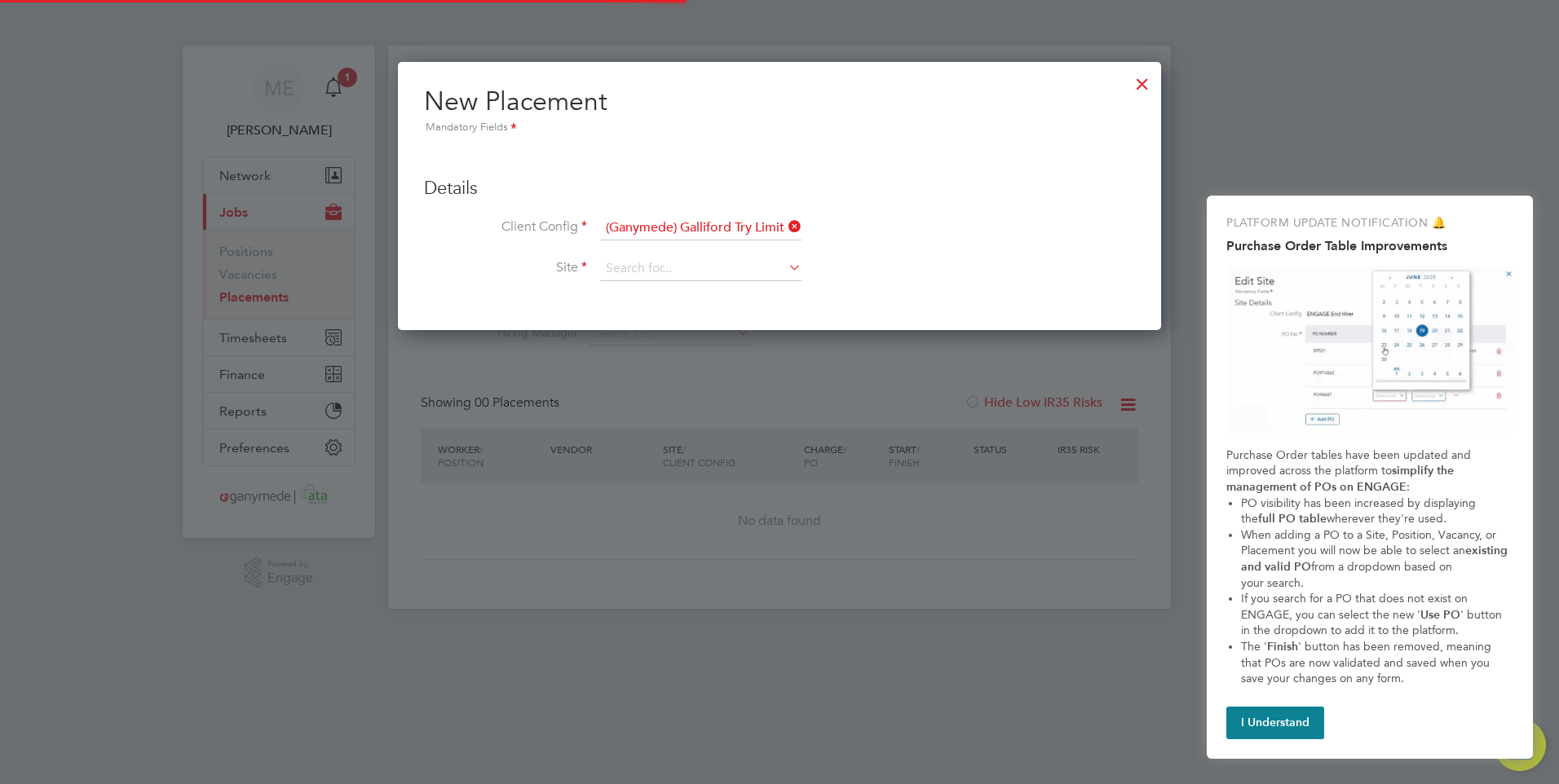
scroll to position [270, 764]
click at [701, 267] on input at bounding box center [701, 268] width 201 height 24
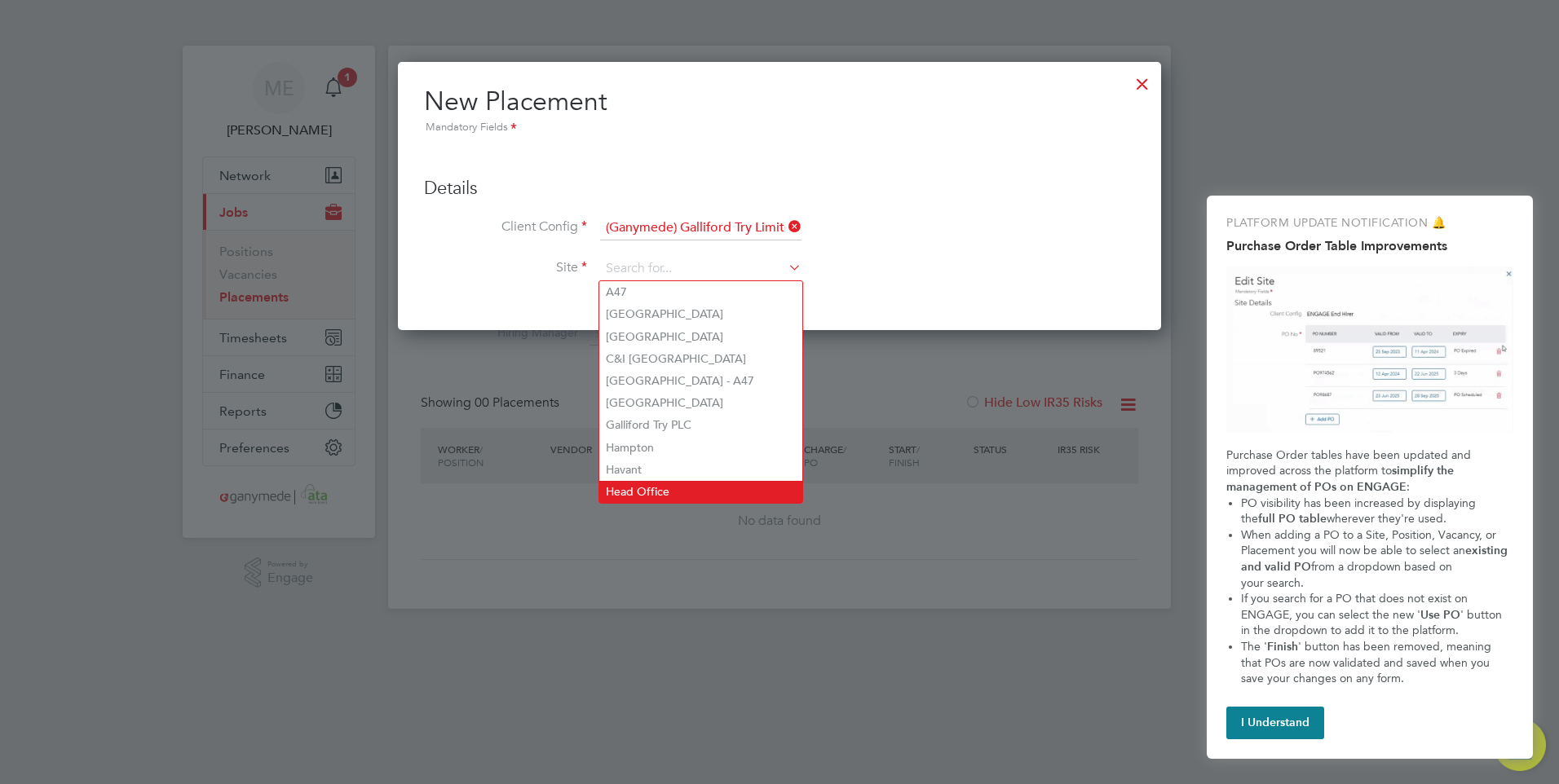
click at [659, 481] on li "Head Office" at bounding box center [701, 492] width 203 height 22
type input "Head Office"
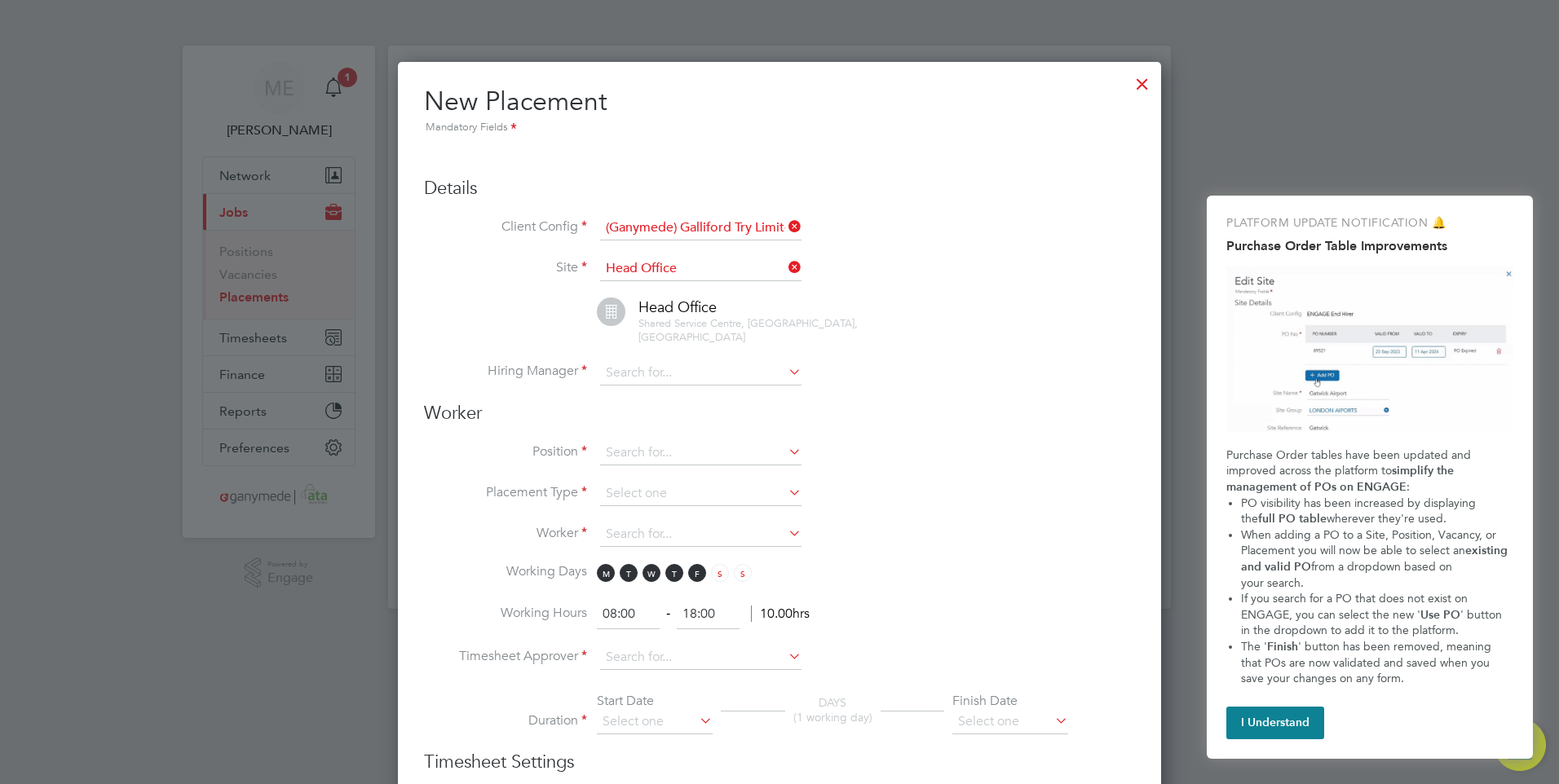
scroll to position [1710, 764]
click at [723, 361] on input at bounding box center [701, 372] width 201 height 24
click at [684, 398] on li "[PERSON_NAME]" at bounding box center [701, 405] width 203 height 22
type input "[PERSON_NAME]"
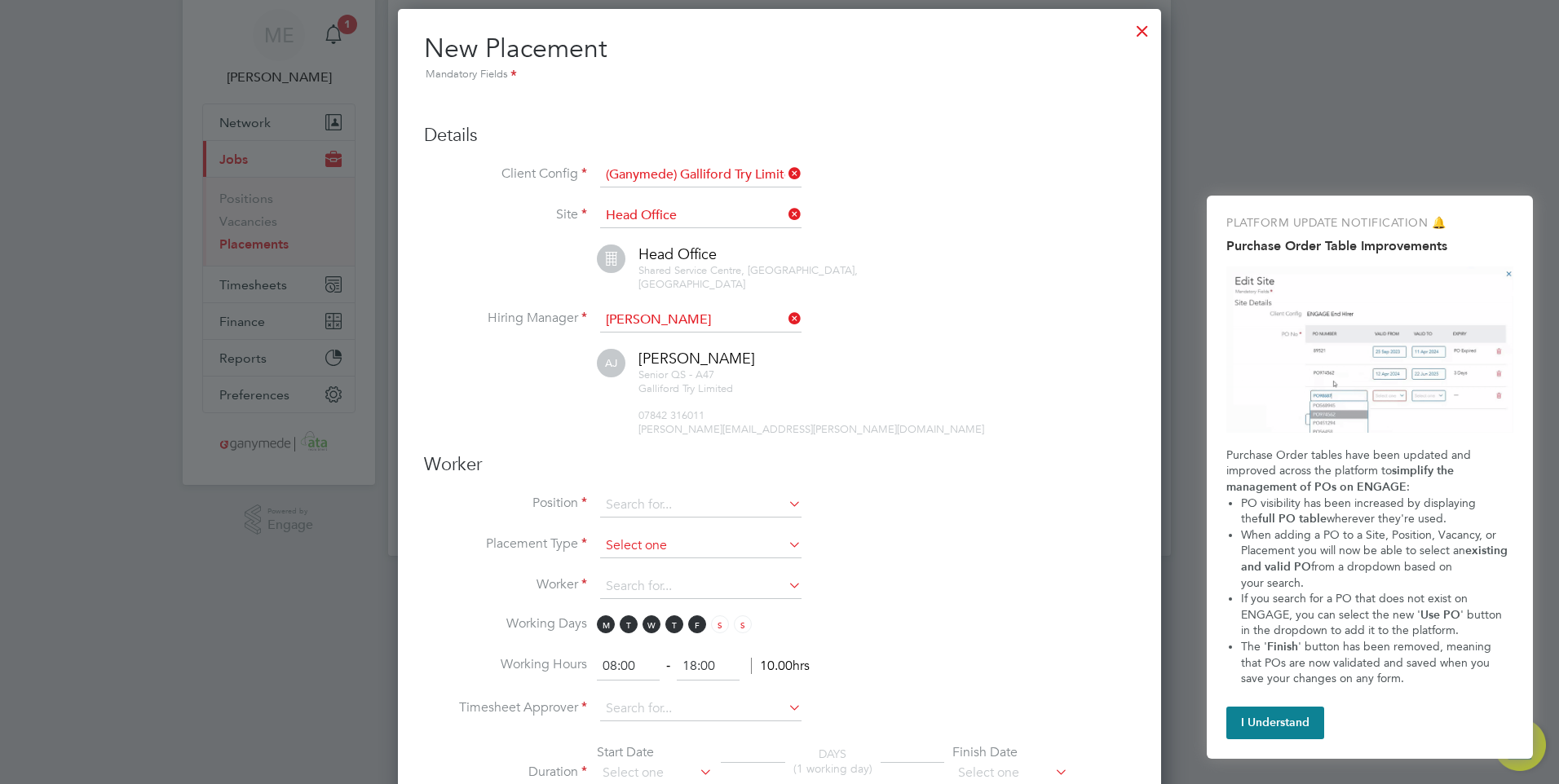
scroll to position [82, 0]
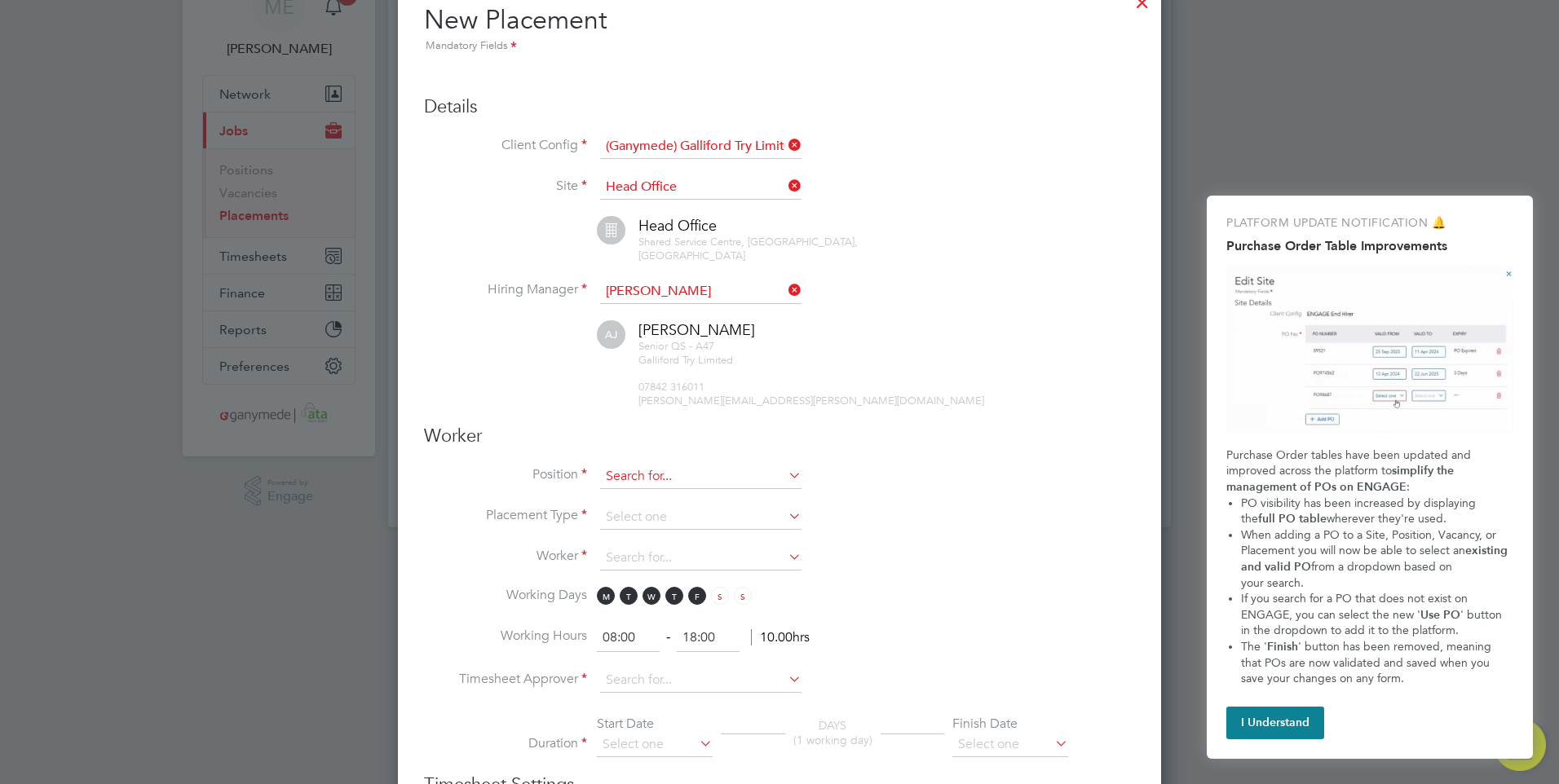
click at [762, 465] on input at bounding box center [701, 476] width 201 height 24
click at [664, 522] on li "Admin Clerk" at bounding box center [727, 529] width 256 height 22
type input "Admin Clerk"
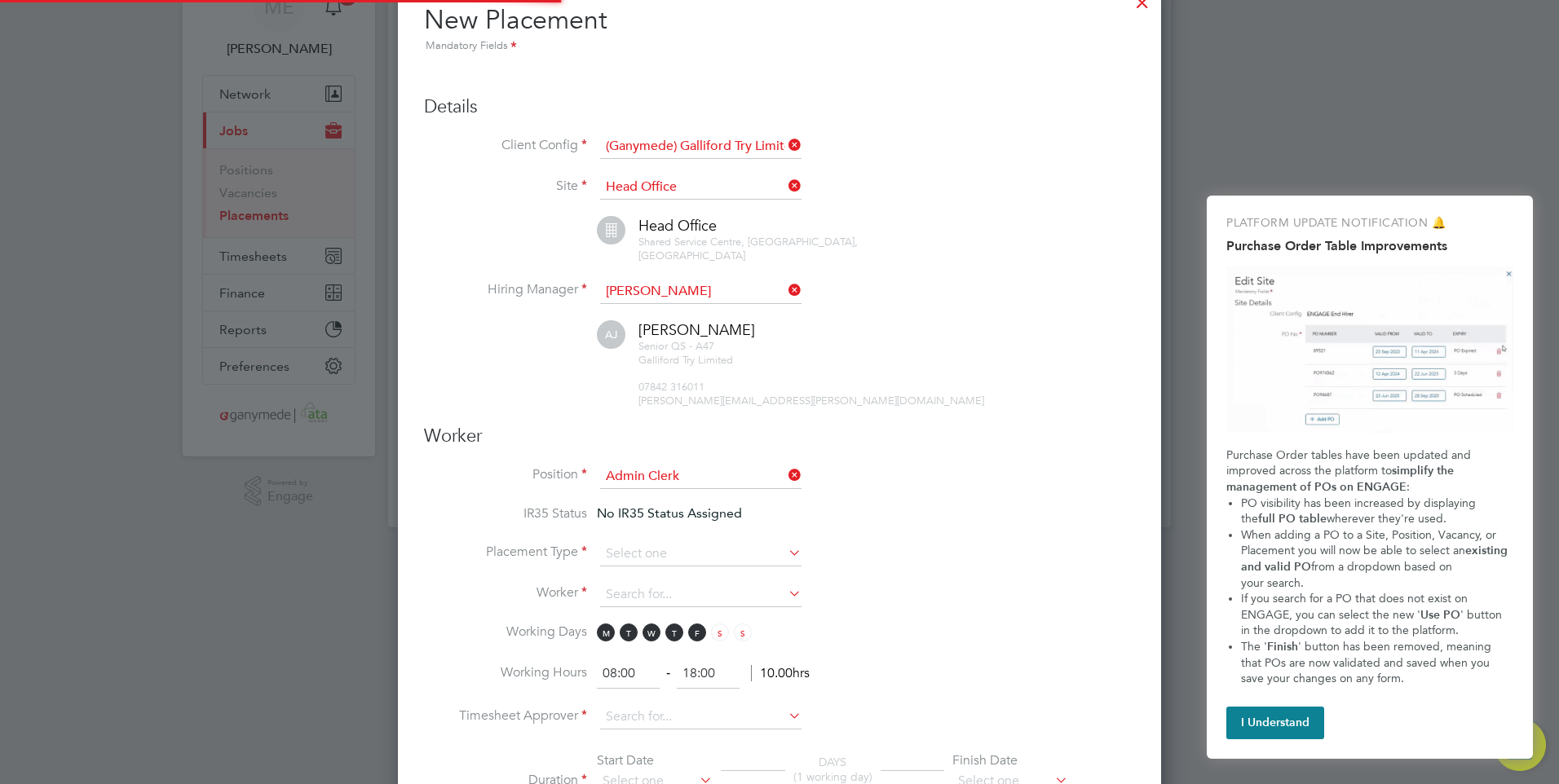
scroll to position [48, 113]
click at [785, 541] on icon at bounding box center [785, 552] width 0 height 22
click at [702, 542] on input at bounding box center [701, 553] width 201 height 24
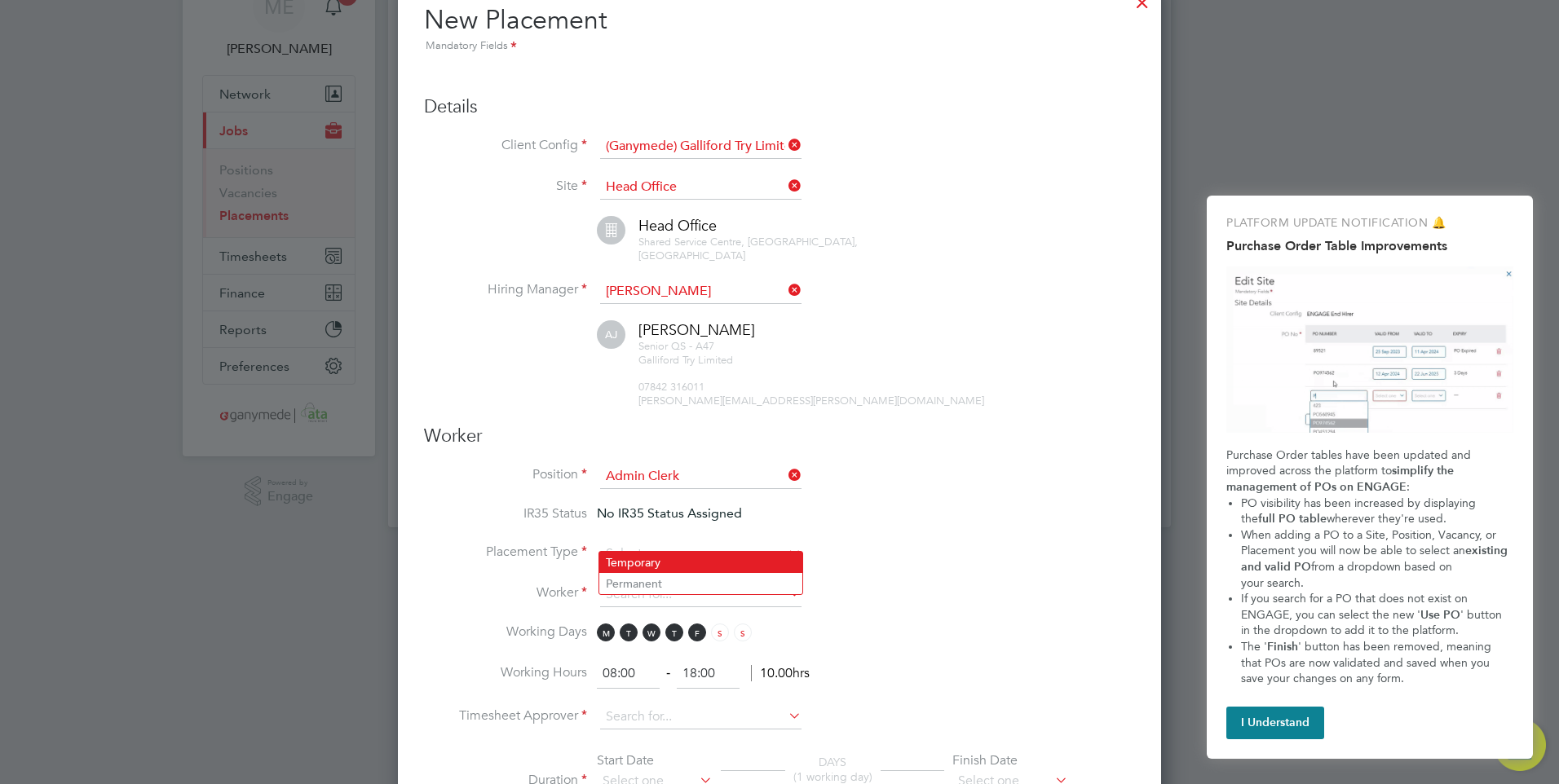
click at [636, 556] on li "Temporary" at bounding box center [701, 562] width 203 height 22
type input "Temporary"
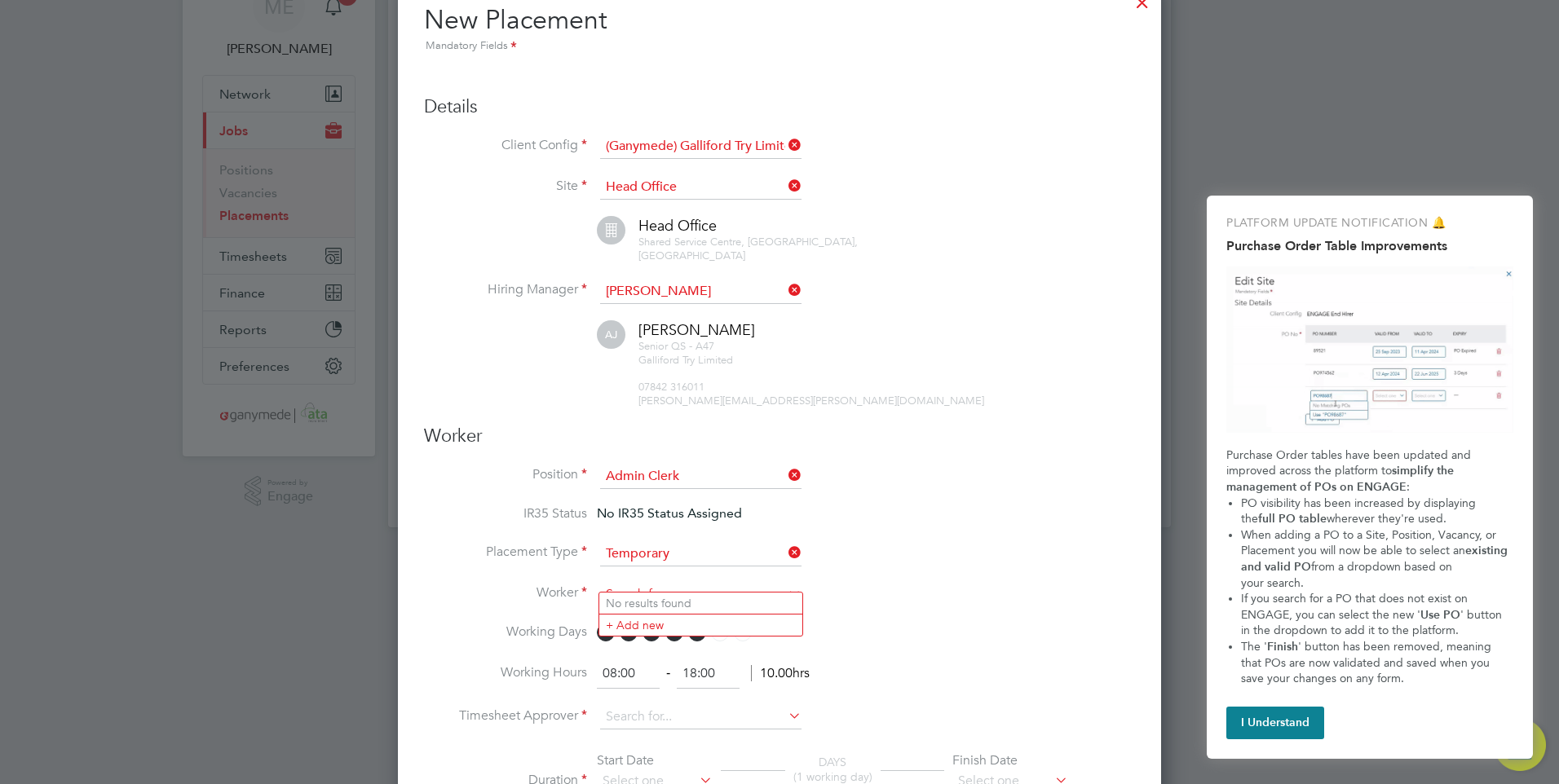
click at [667, 583] on input at bounding box center [701, 595] width 201 height 24
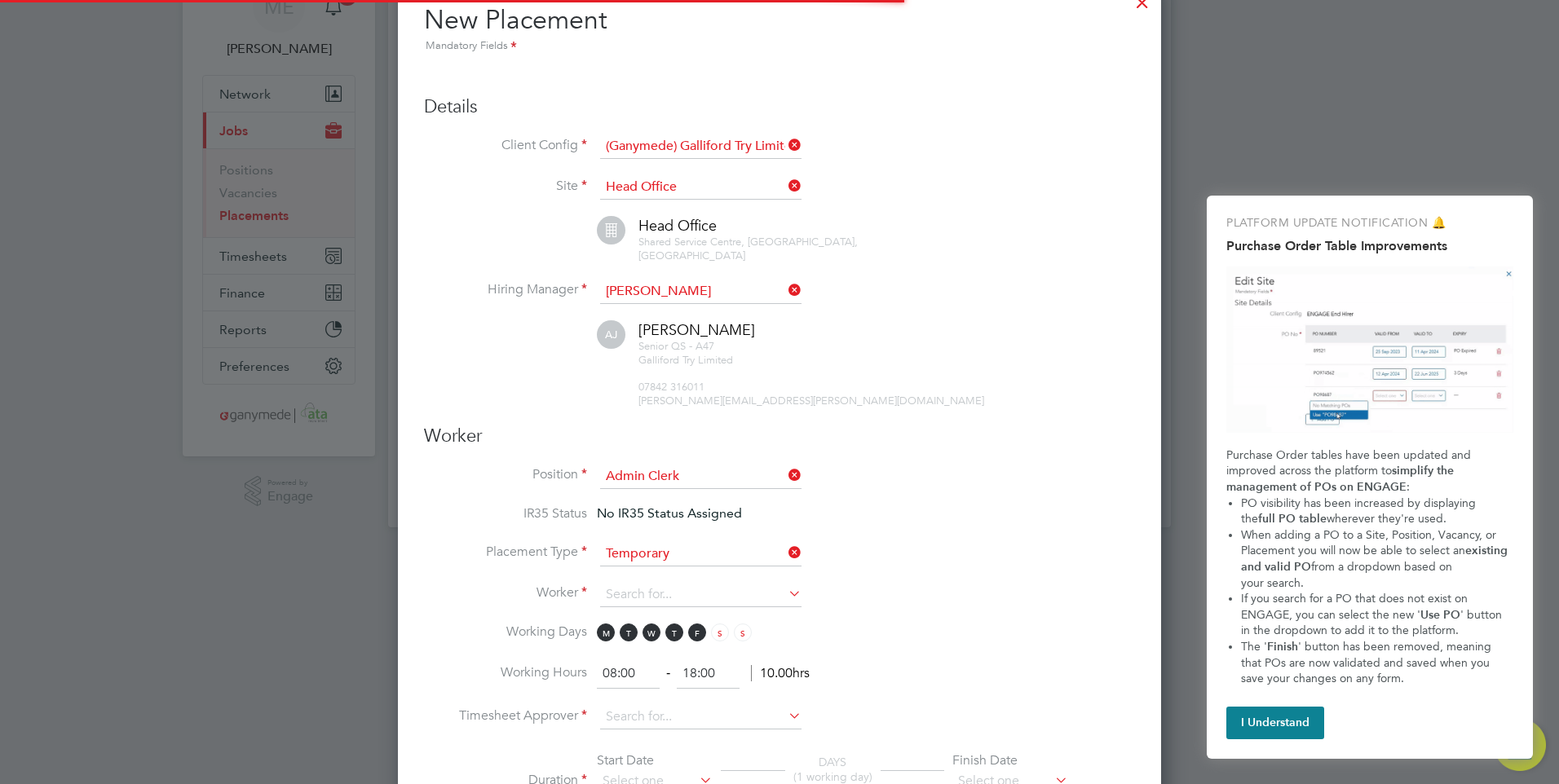
click at [637, 619] on li "+ Add new" at bounding box center [701, 624] width 203 height 22
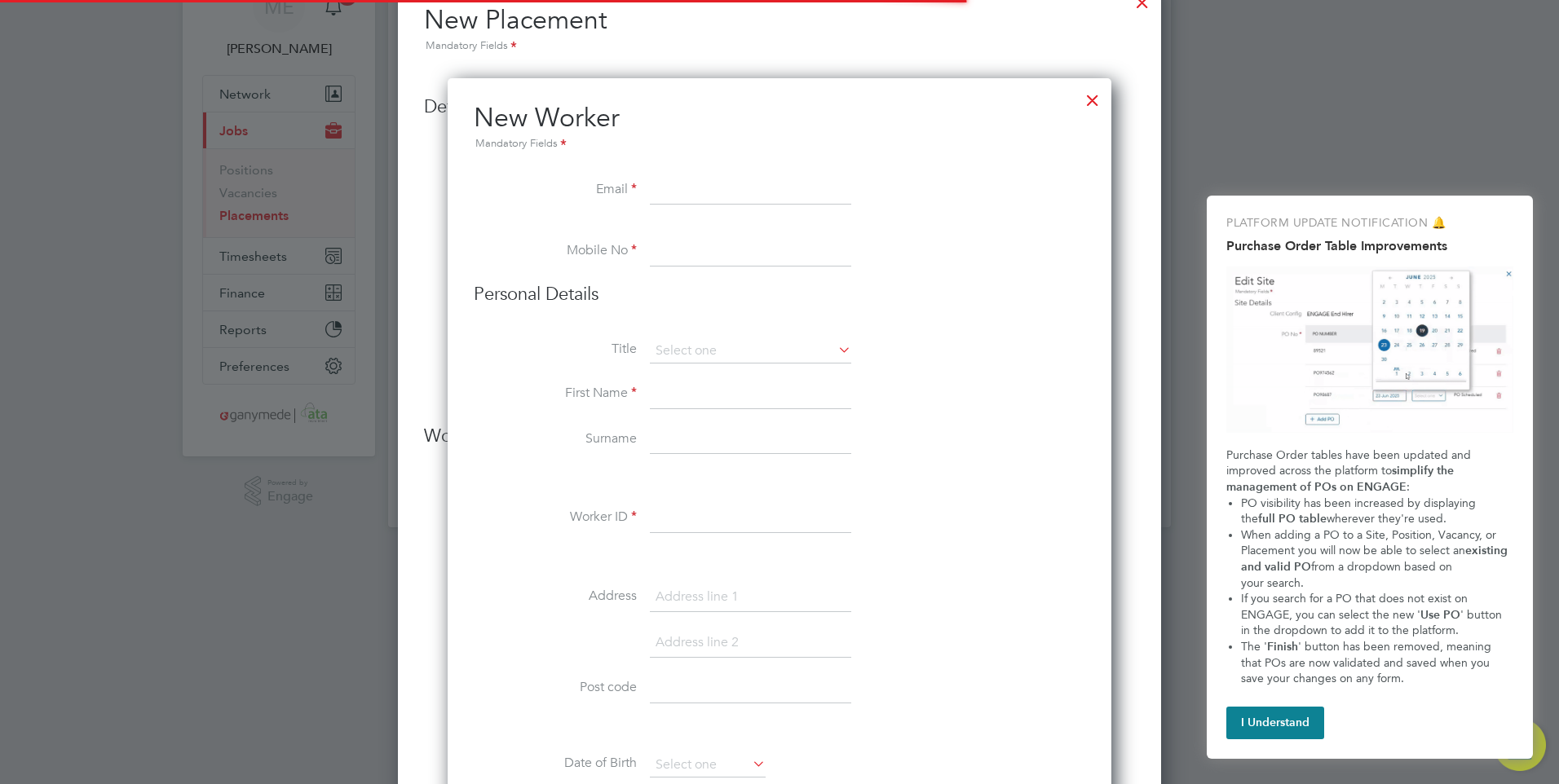
scroll to position [1789, 664]
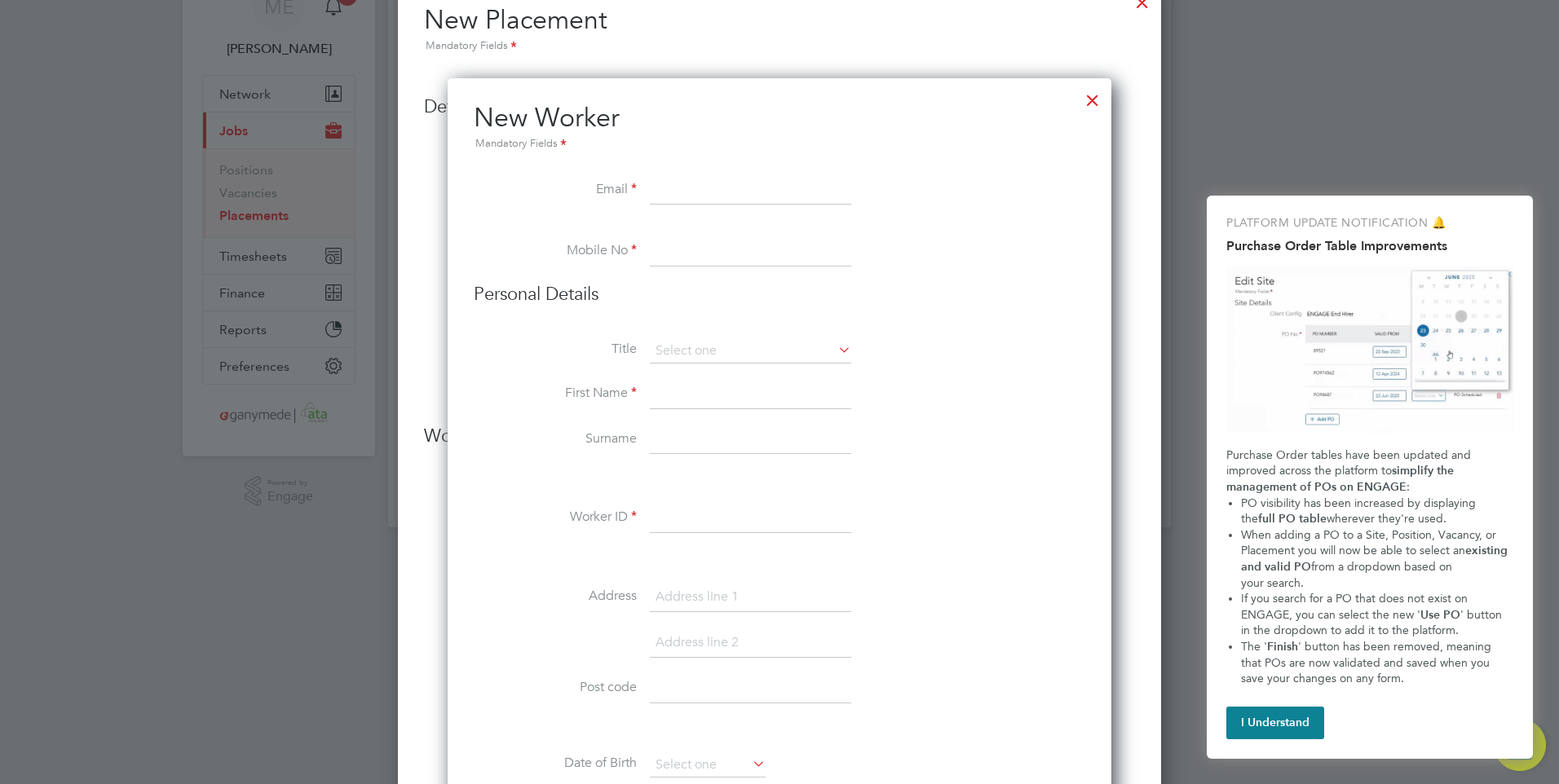
click at [1084, 99] on div at bounding box center [1092, 96] width 30 height 30
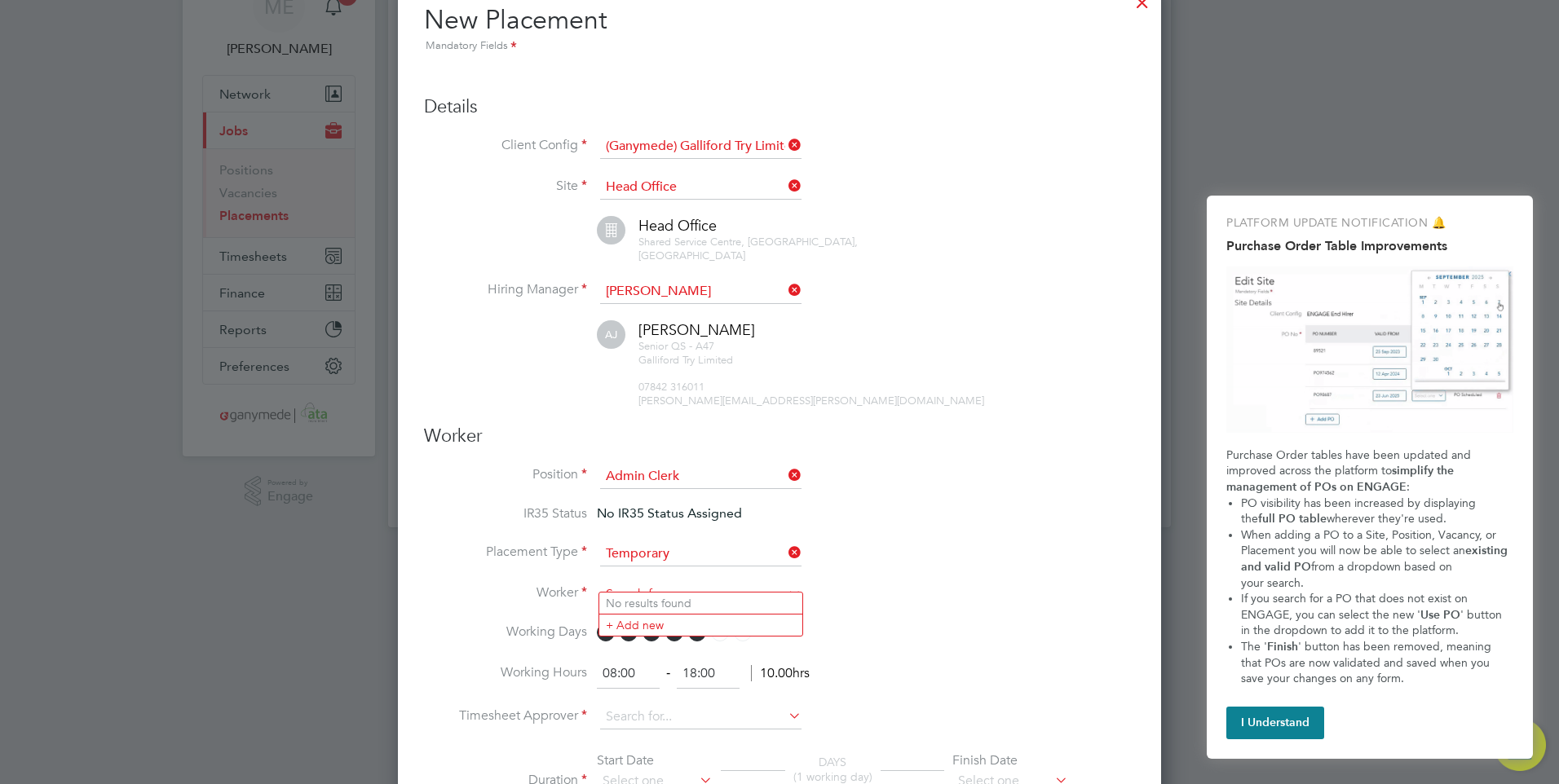
click at [634, 583] on input at bounding box center [701, 595] width 201 height 24
click at [639, 640] on li "Chole Freeman (191245)" at bounding box center [728, 648] width 257 height 22
type input "Chole Freeman (191245)"
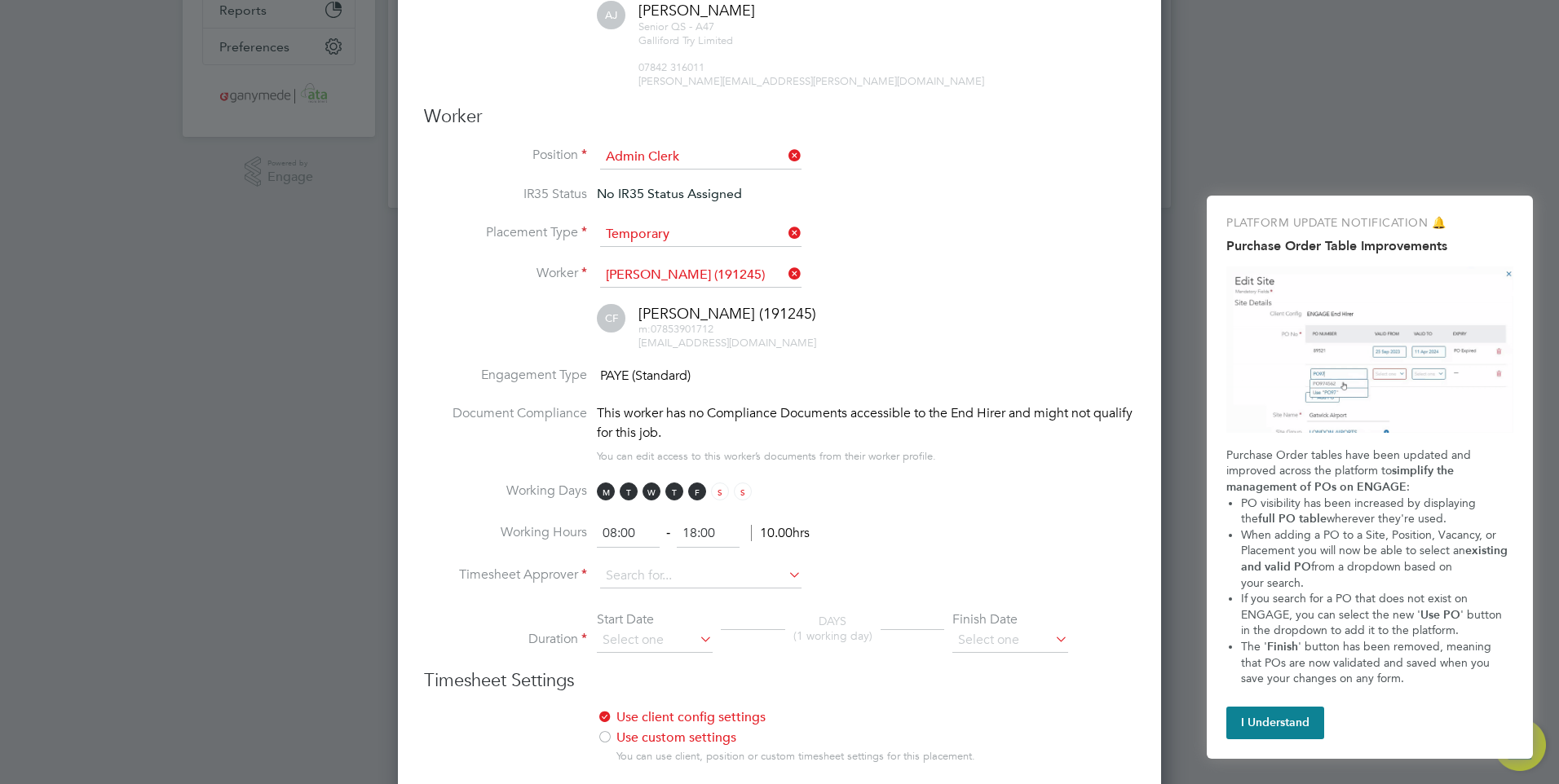
scroll to position [407, 0]
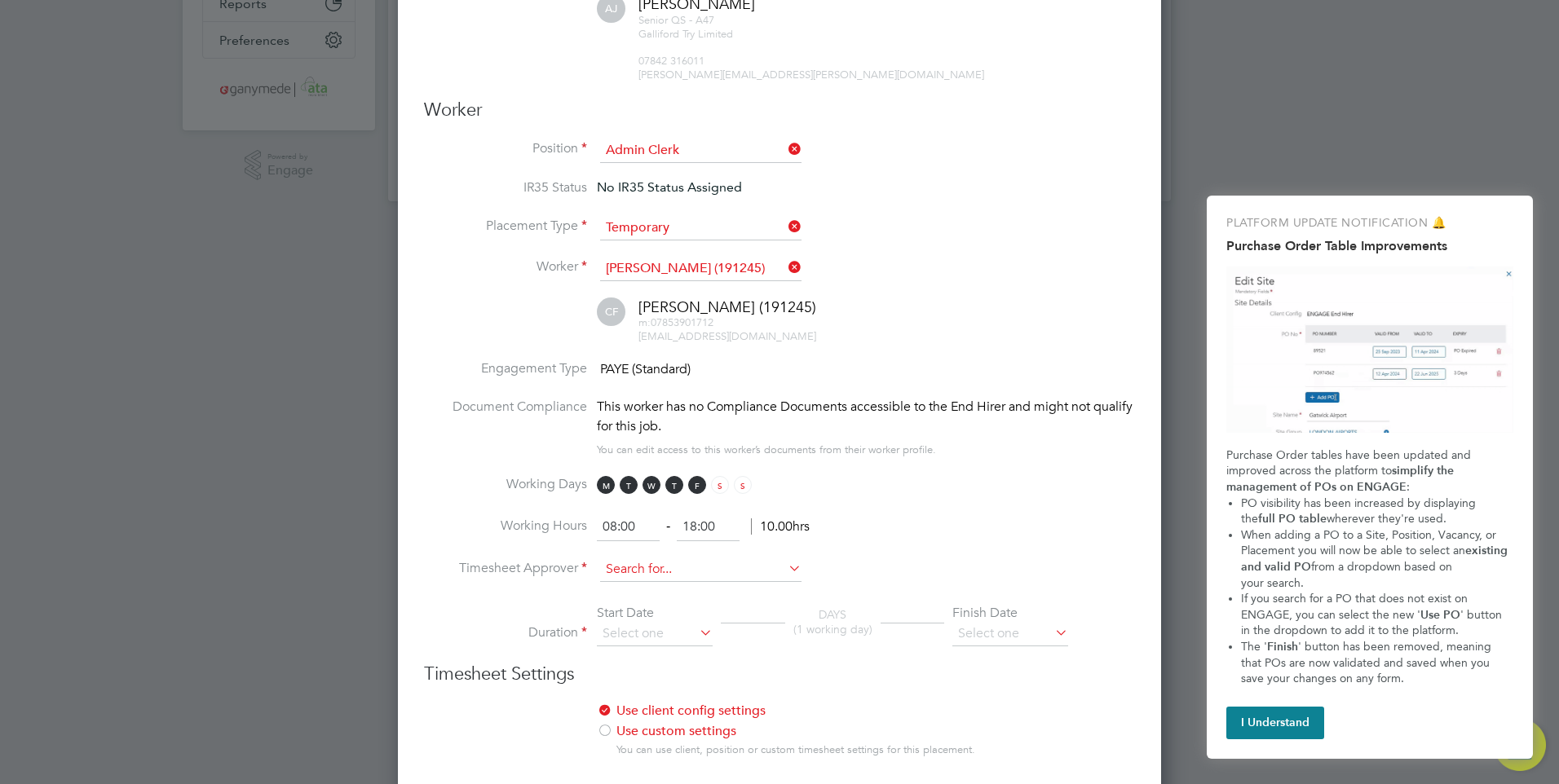
click at [677, 557] on input at bounding box center [701, 569] width 201 height 24
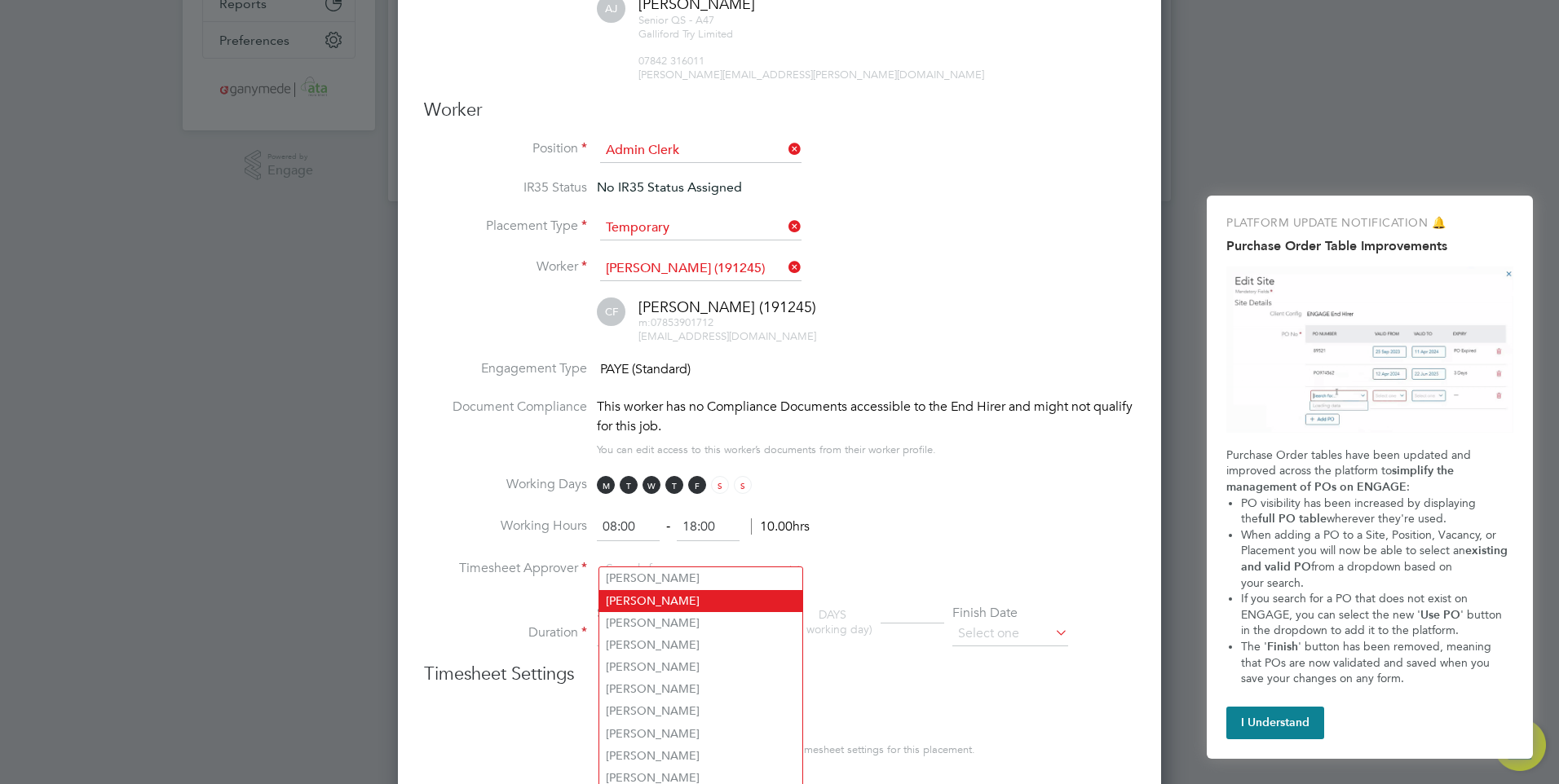
click at [655, 600] on li "[PERSON_NAME]" at bounding box center [701, 601] width 203 height 22
type input "[PERSON_NAME]"
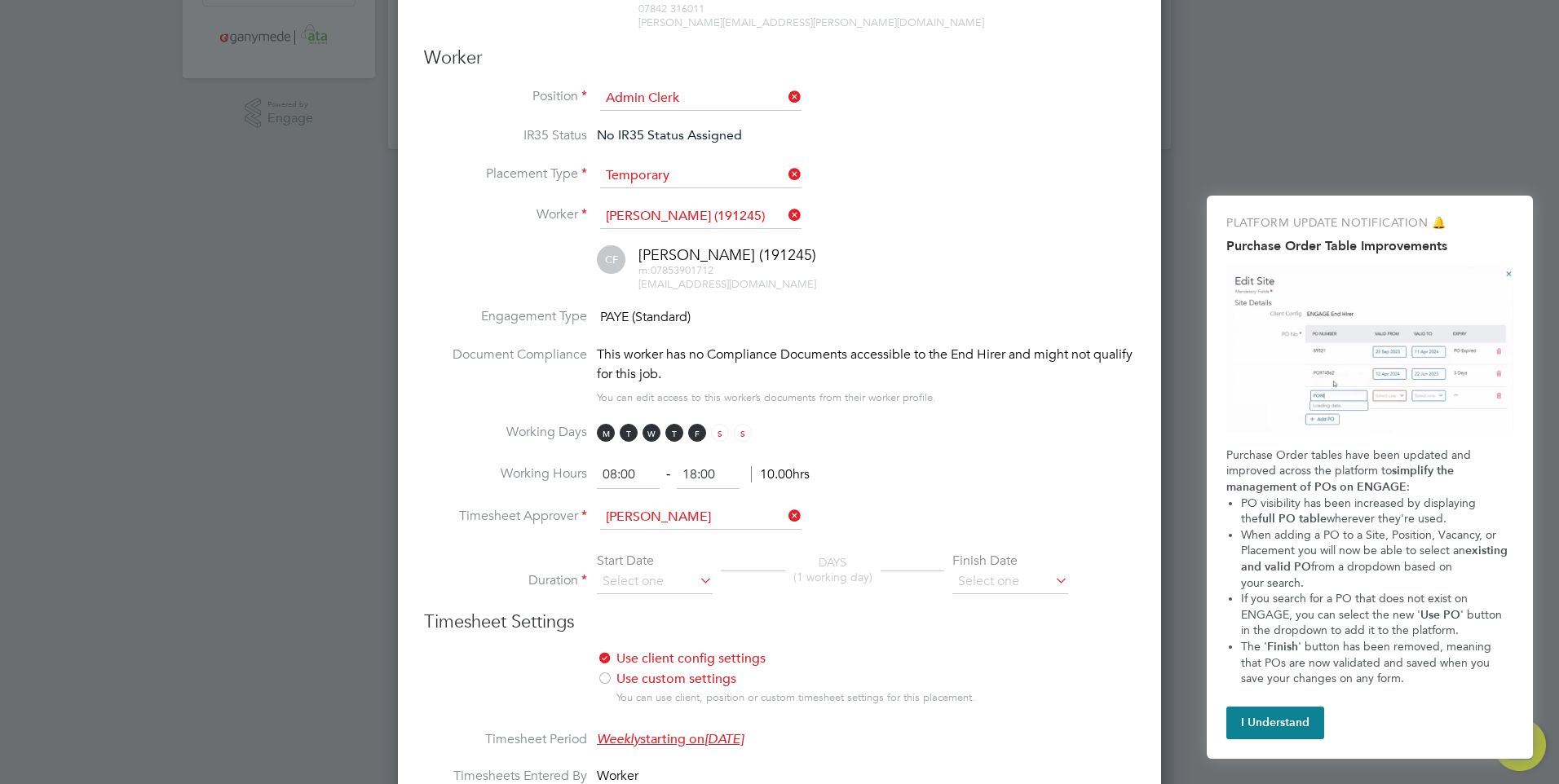
scroll to position [489, 0]
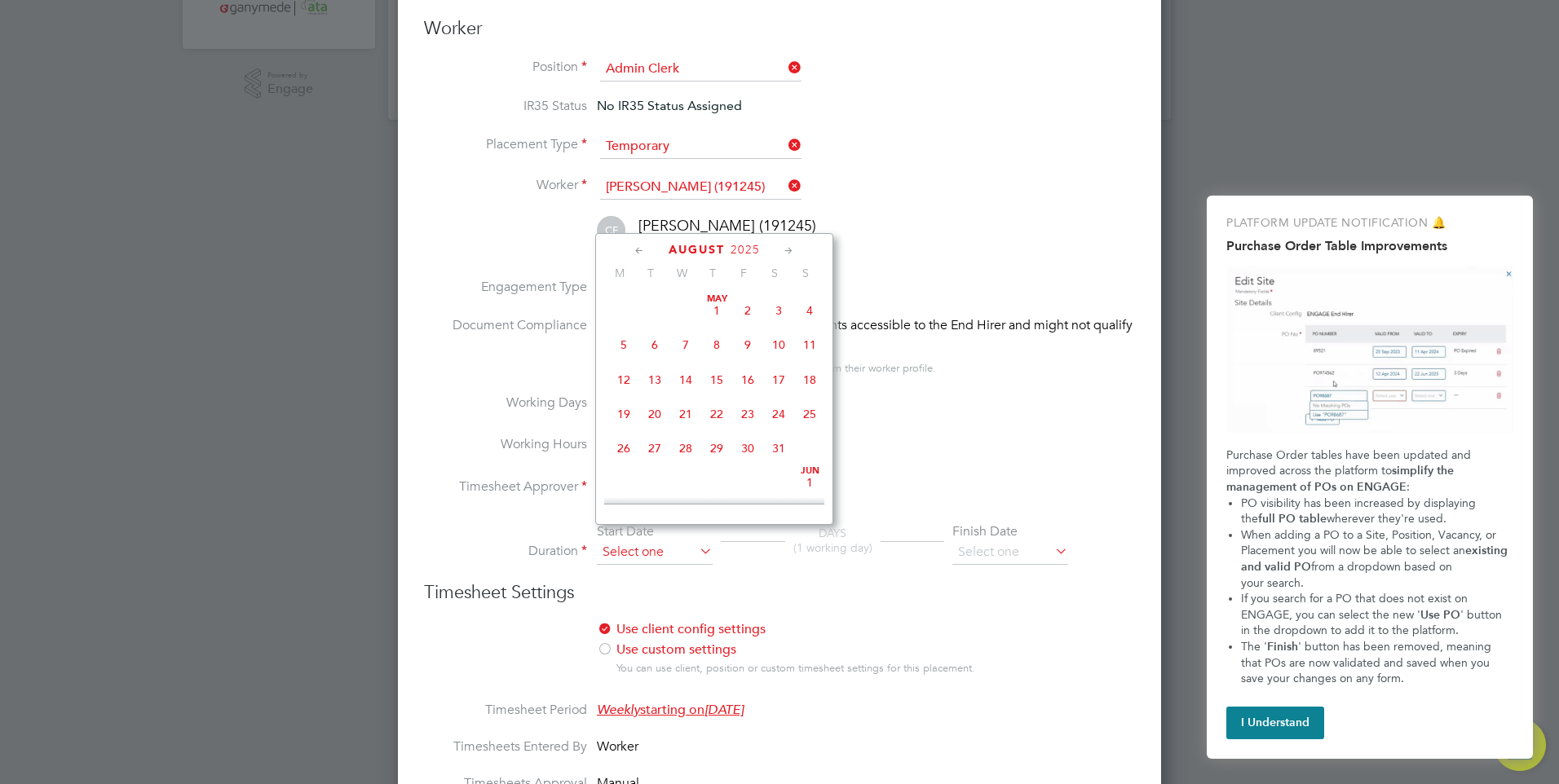
click at [626, 540] on input at bounding box center [654, 552] width 116 height 24
click at [617, 412] on span "18" at bounding box center [624, 400] width 31 height 31
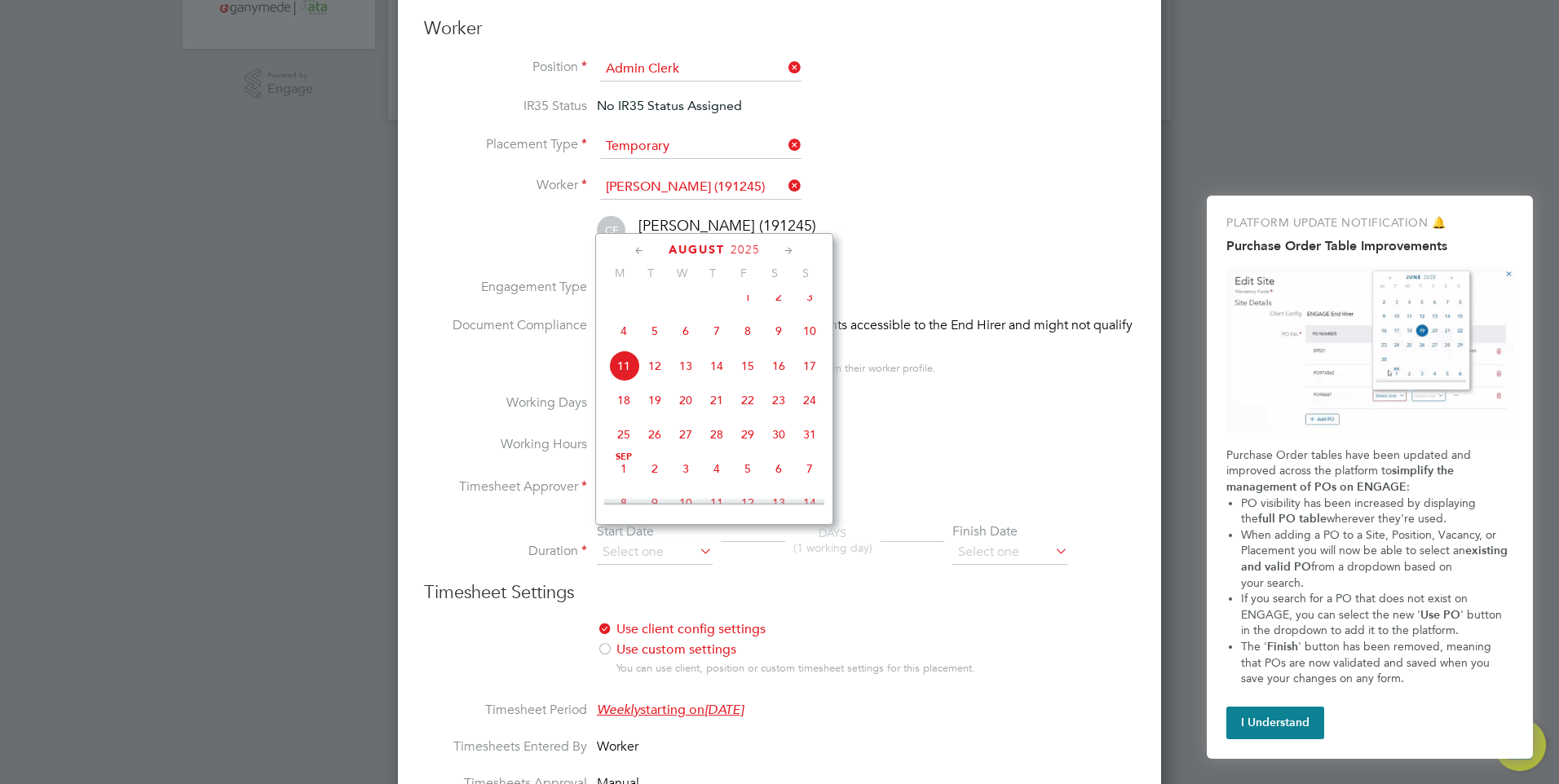
type input "[DATE]"
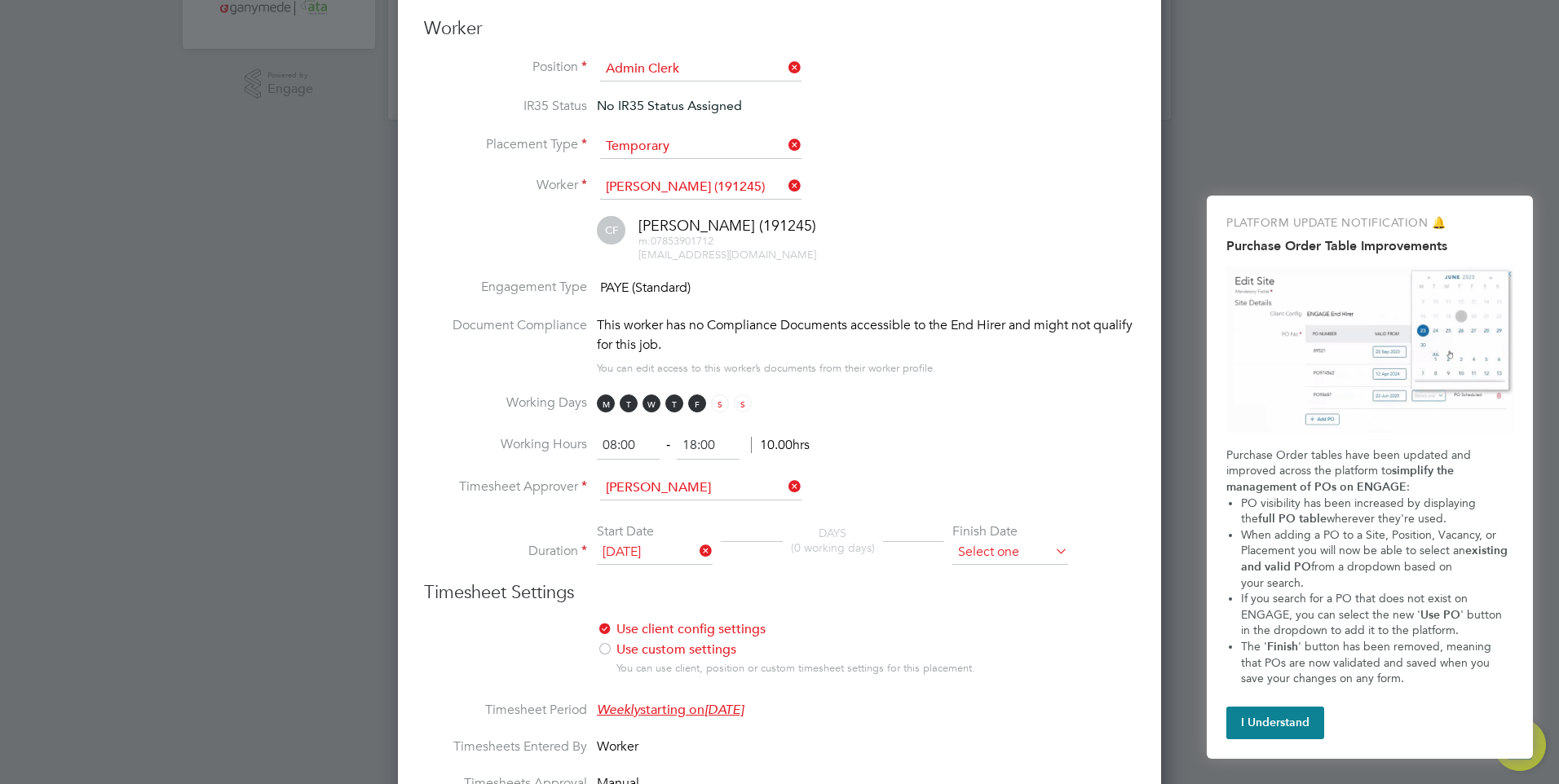
click at [1017, 540] on input at bounding box center [1010, 552] width 116 height 24
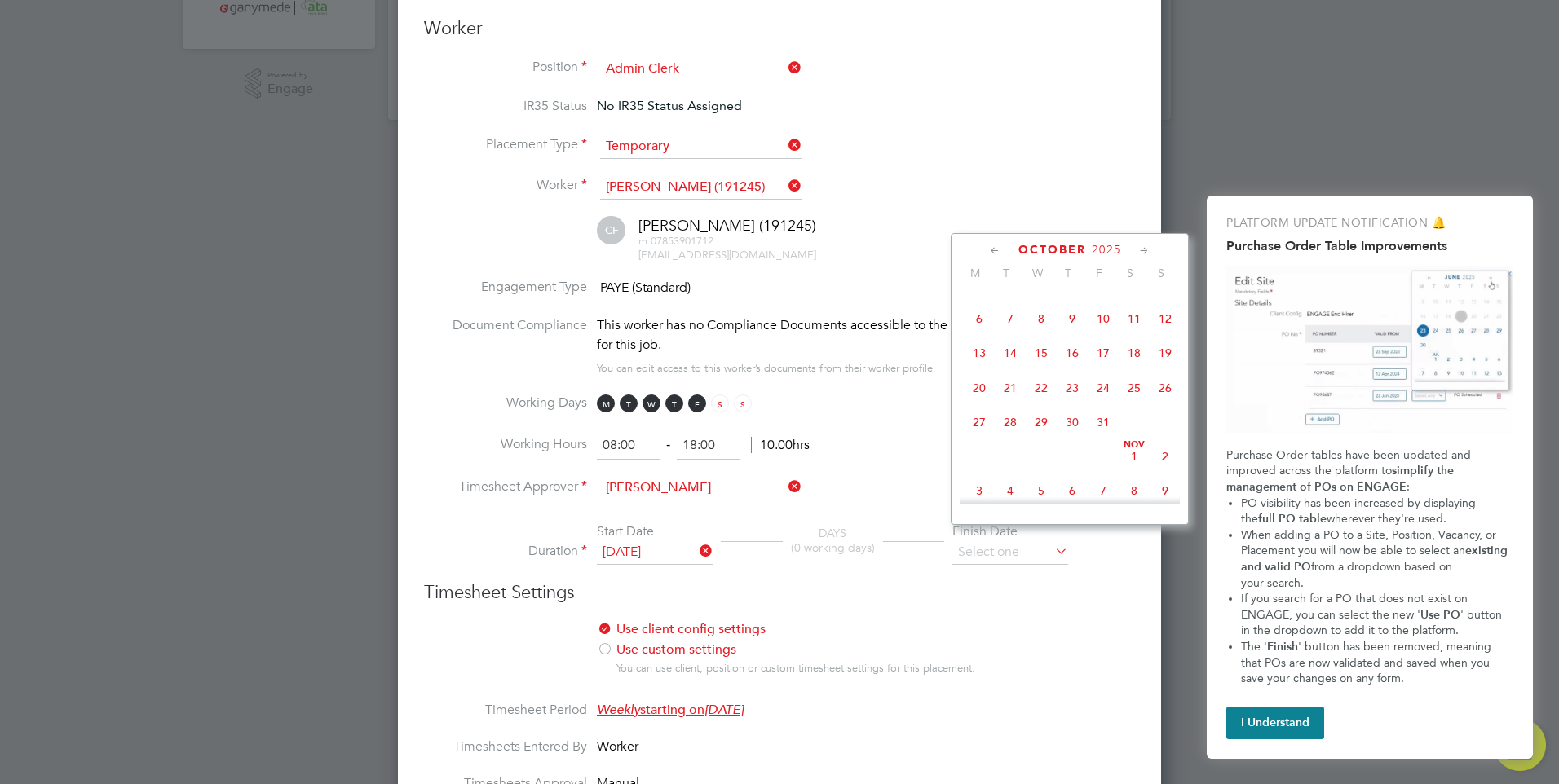
scroll to position [926, 0]
click at [1100, 293] on div "October 2025 M T W T F S S May 1 2 3 4 5 6 7 8 9 10 11 12 13 14 15 16 17 18 19 …" at bounding box center [1069, 379] width 238 height 292
click at [1100, 294] on span "3" at bounding box center [1103, 278] width 31 height 31
type input "[DATE]"
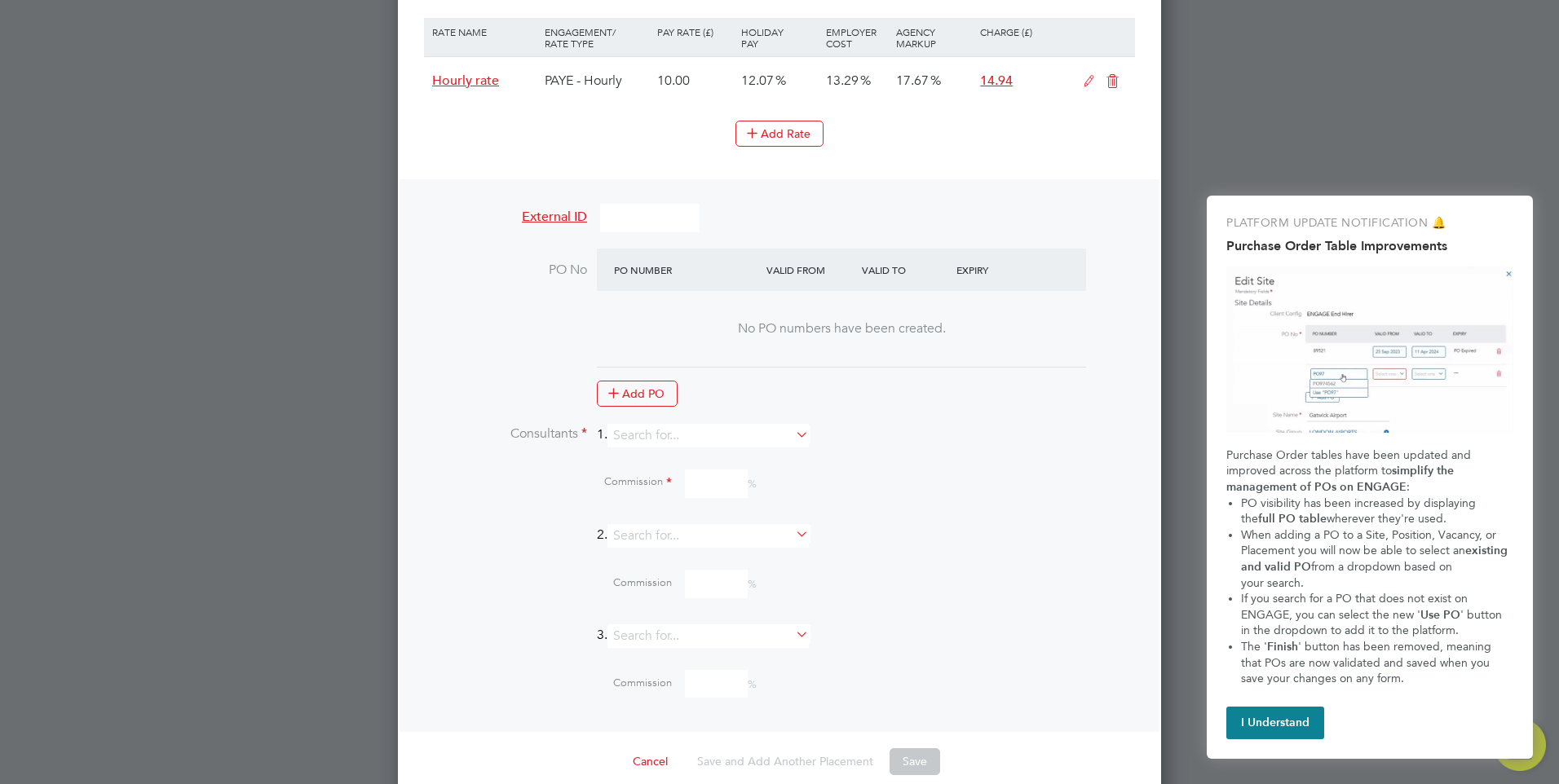
scroll to position [1417, 0]
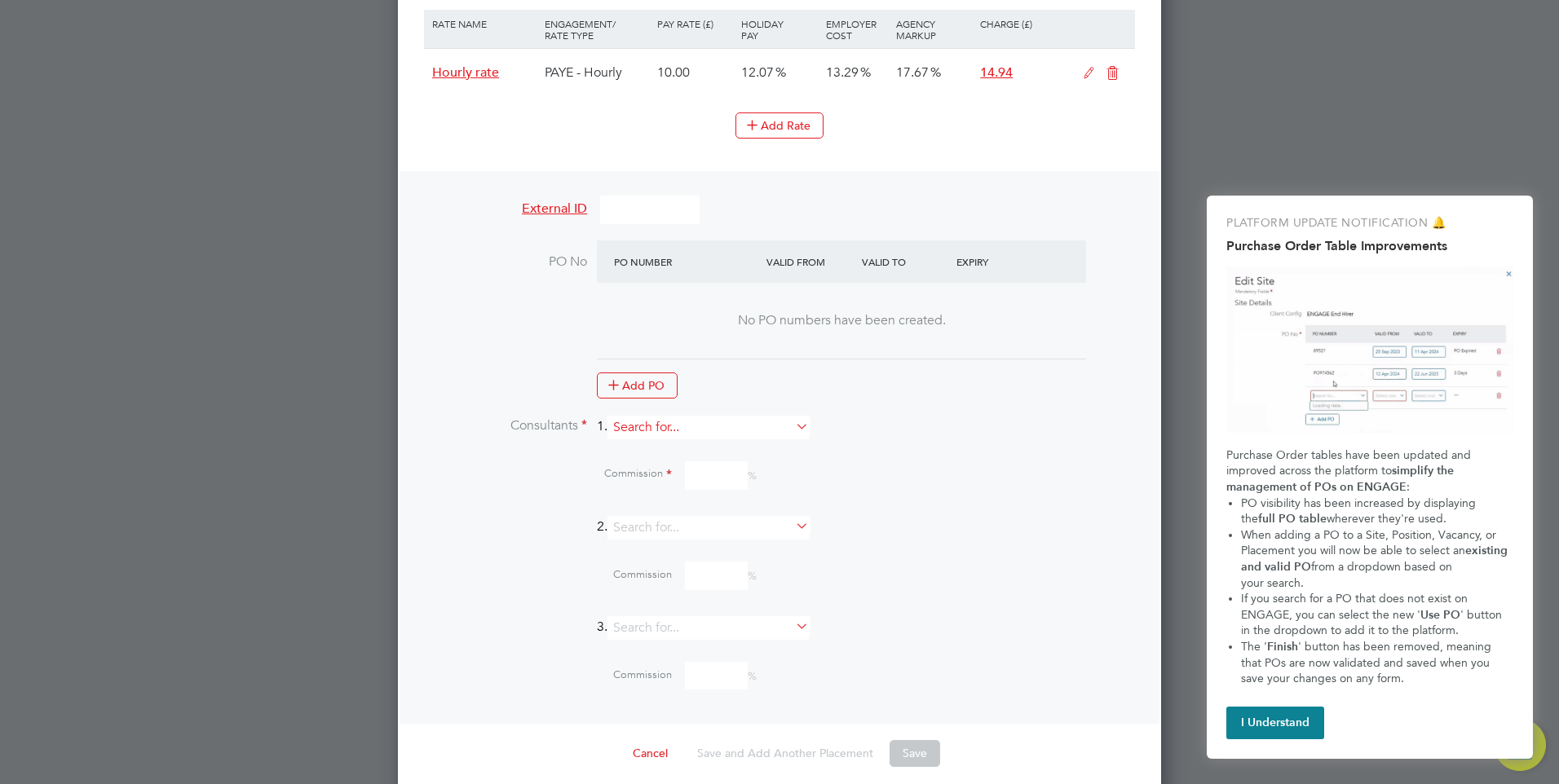
click at [705, 415] on input at bounding box center [708, 427] width 201 height 23
click at [681, 415] on input at bounding box center [708, 427] width 201 height 23
click at [679, 423] on li "[PERSON_NAME]" at bounding box center [715, 434] width 203 height 22
type input "[PERSON_NAME]"
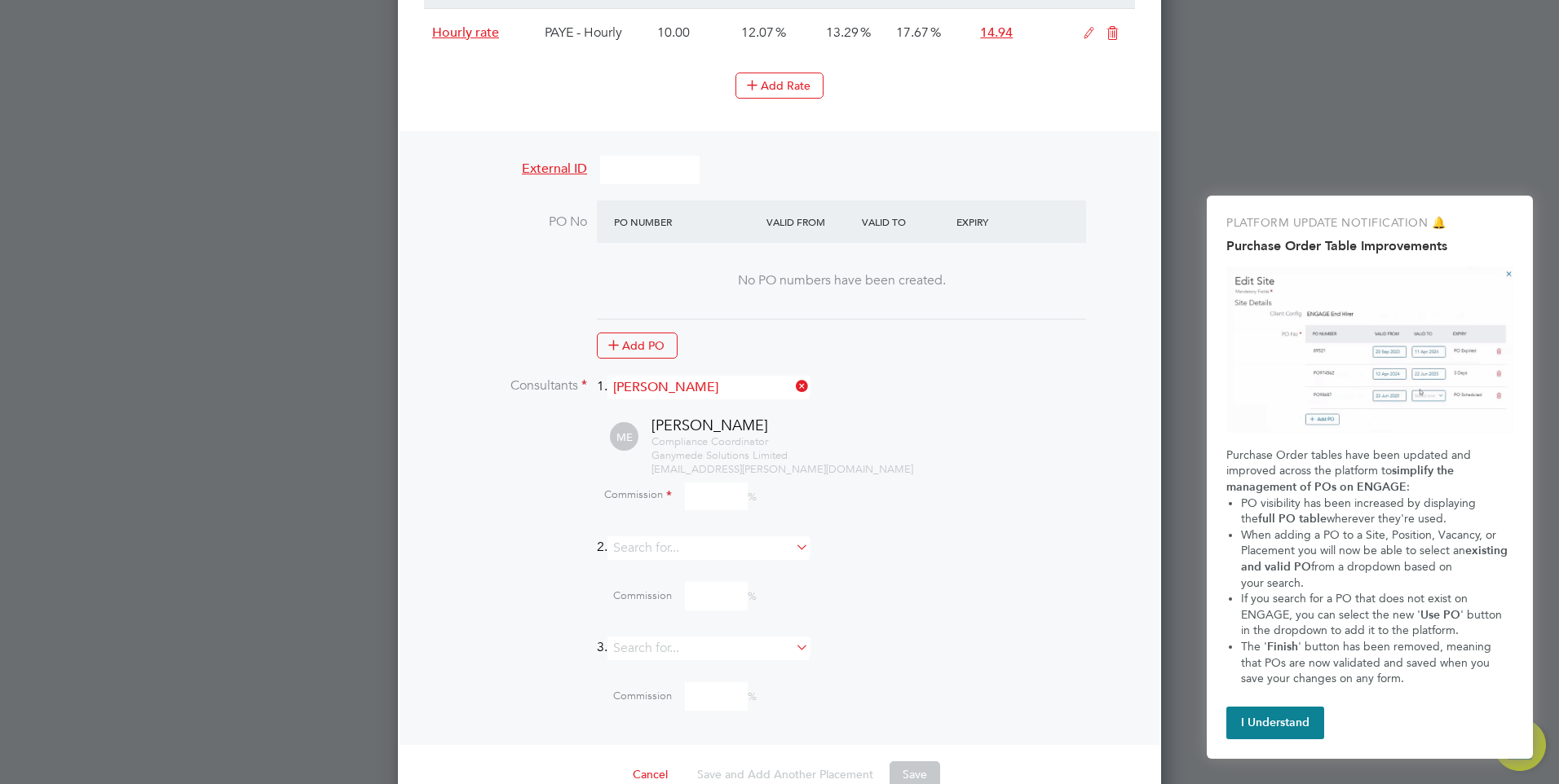
scroll to position [1477, 0]
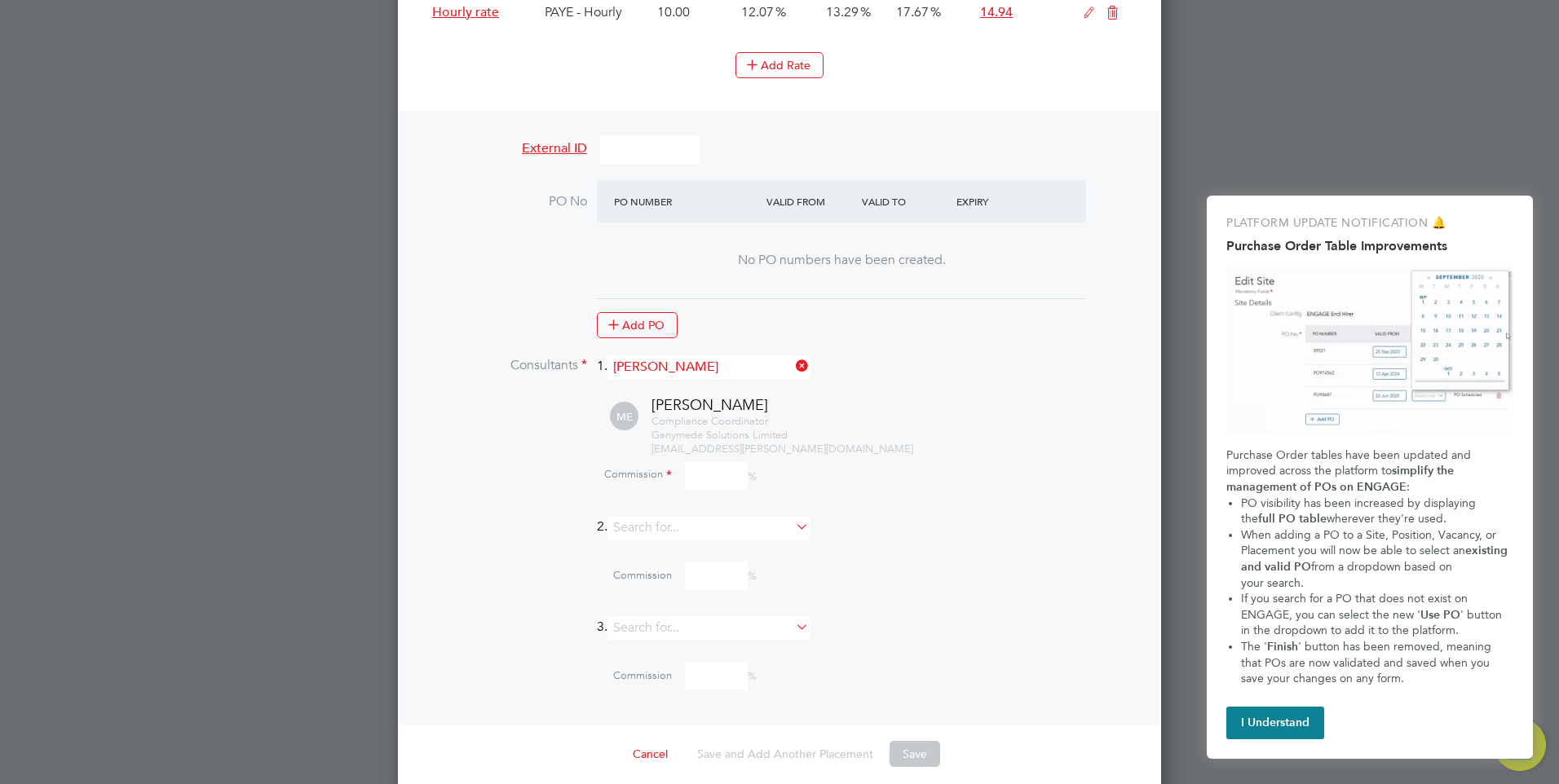
click at [714, 463] on input at bounding box center [716, 476] width 63 height 29
type input "0"
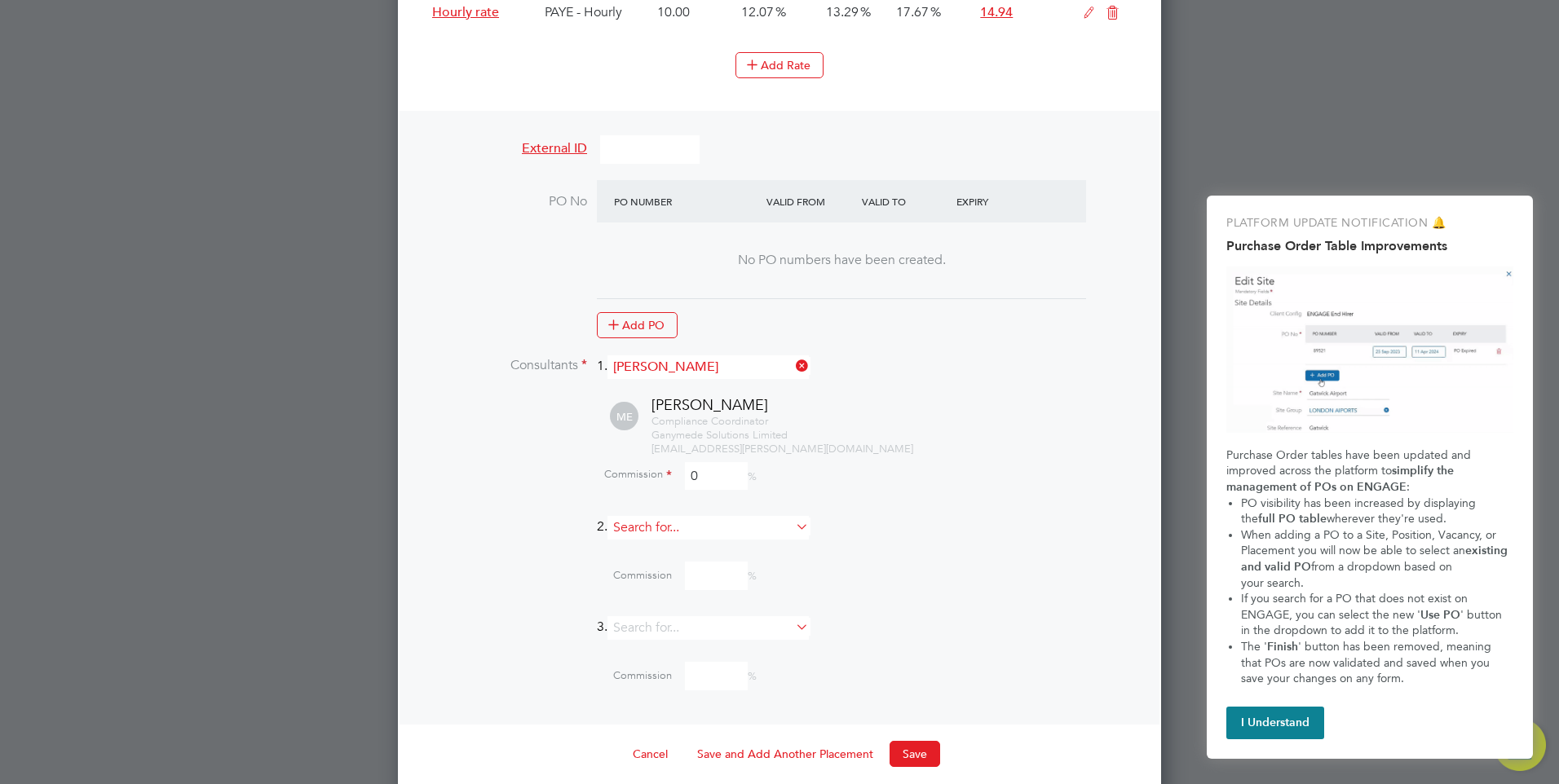
click at [705, 516] on input at bounding box center [708, 527] width 201 height 23
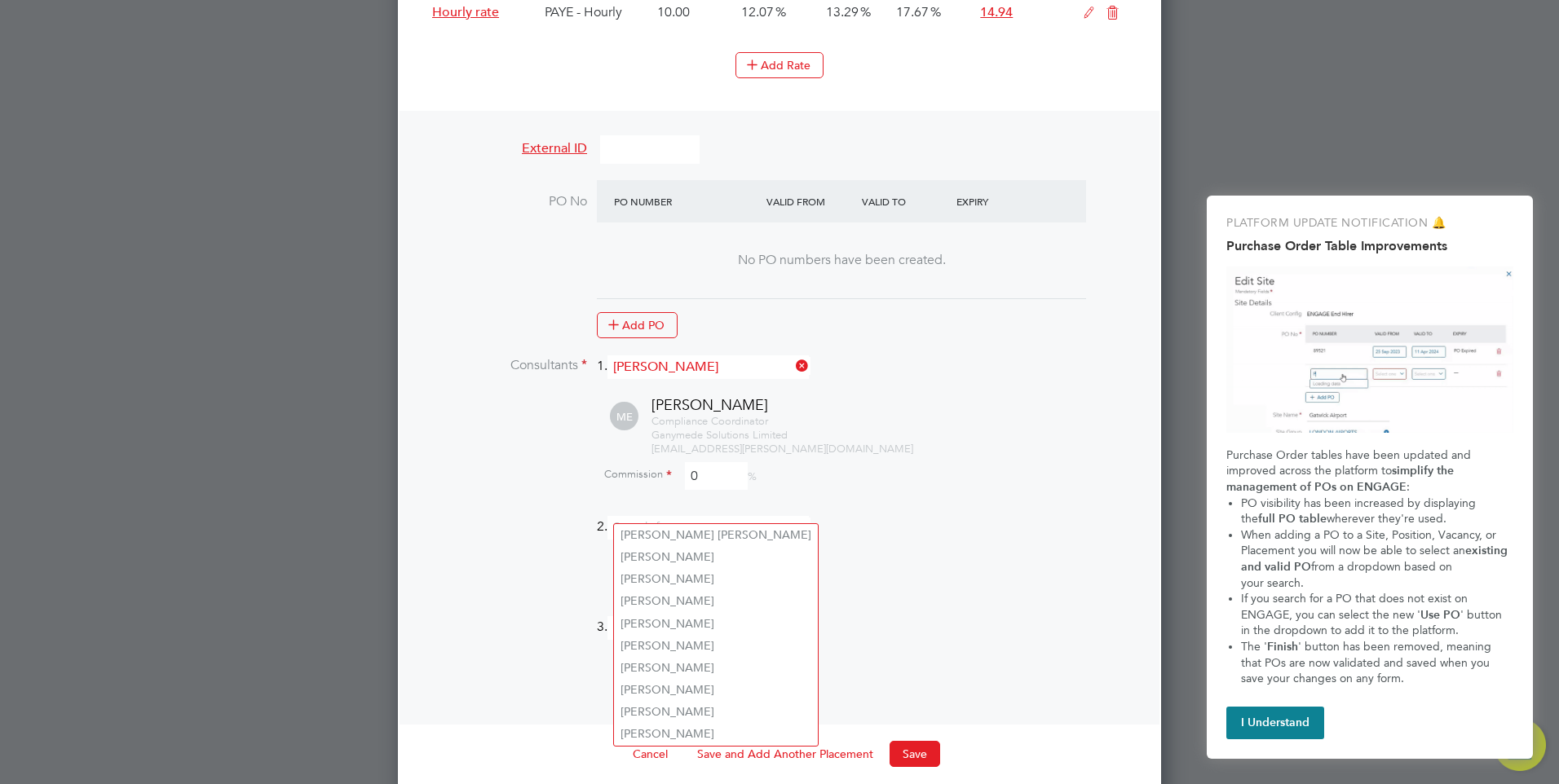
click at [853, 499] on li "ME Mia Eckersley Compliance Coordinator Ganymede Solutions Limited mia.eckersle…" at bounding box center [800, 456] width 670 height 120
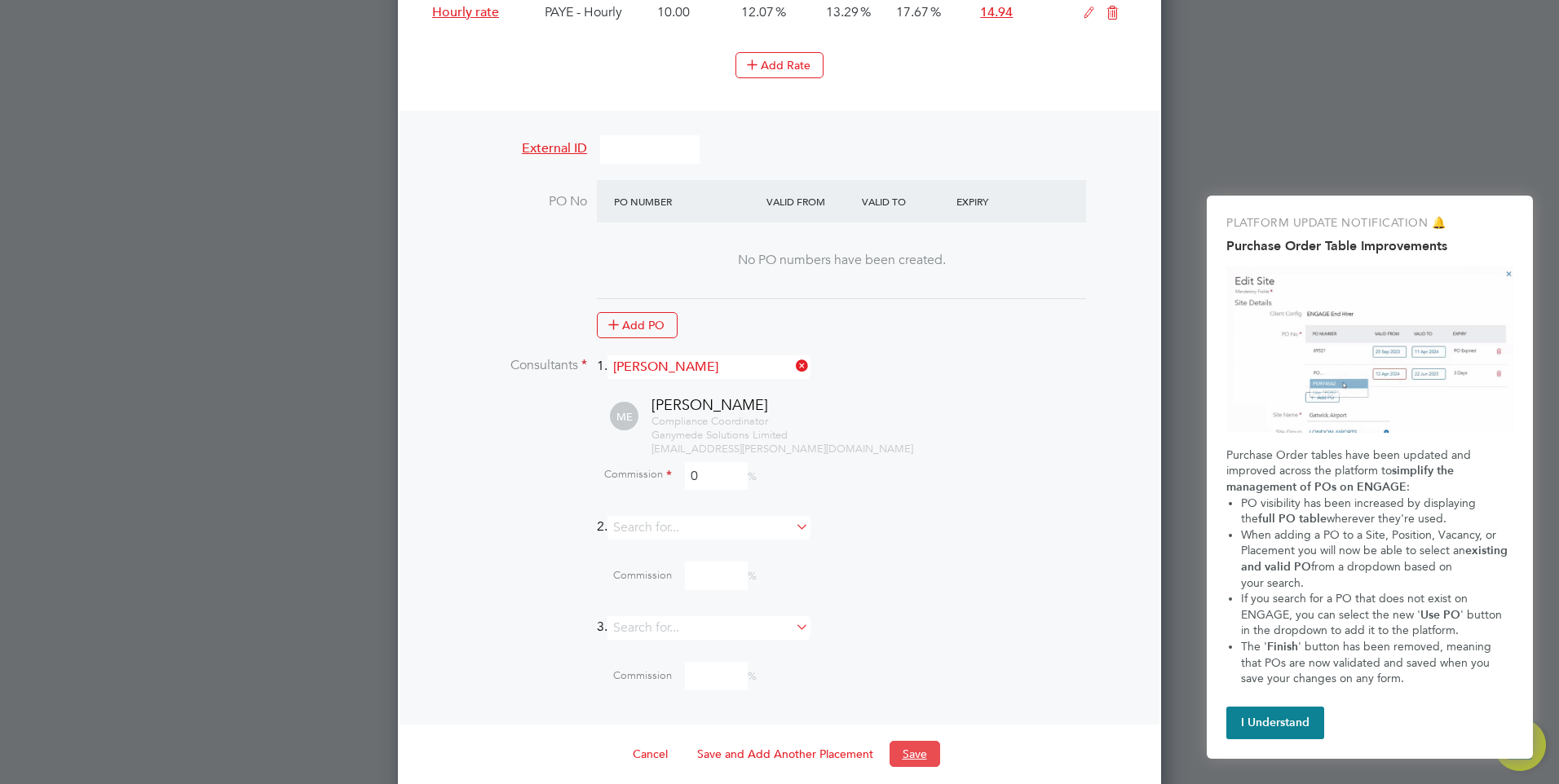
click at [918, 741] on button "Save" at bounding box center [915, 754] width 50 height 26
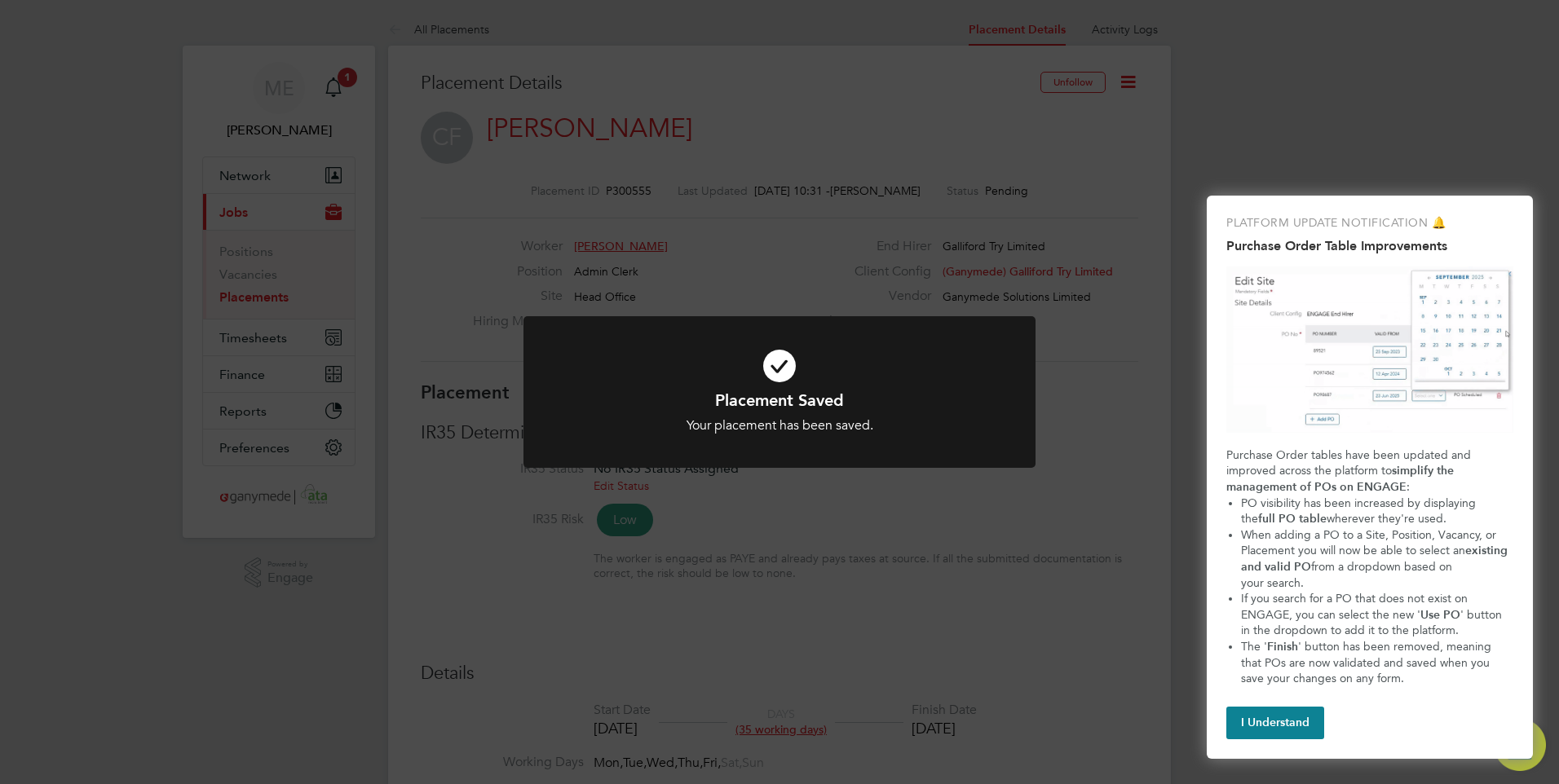
click at [737, 380] on icon at bounding box center [779, 365] width 424 height 64
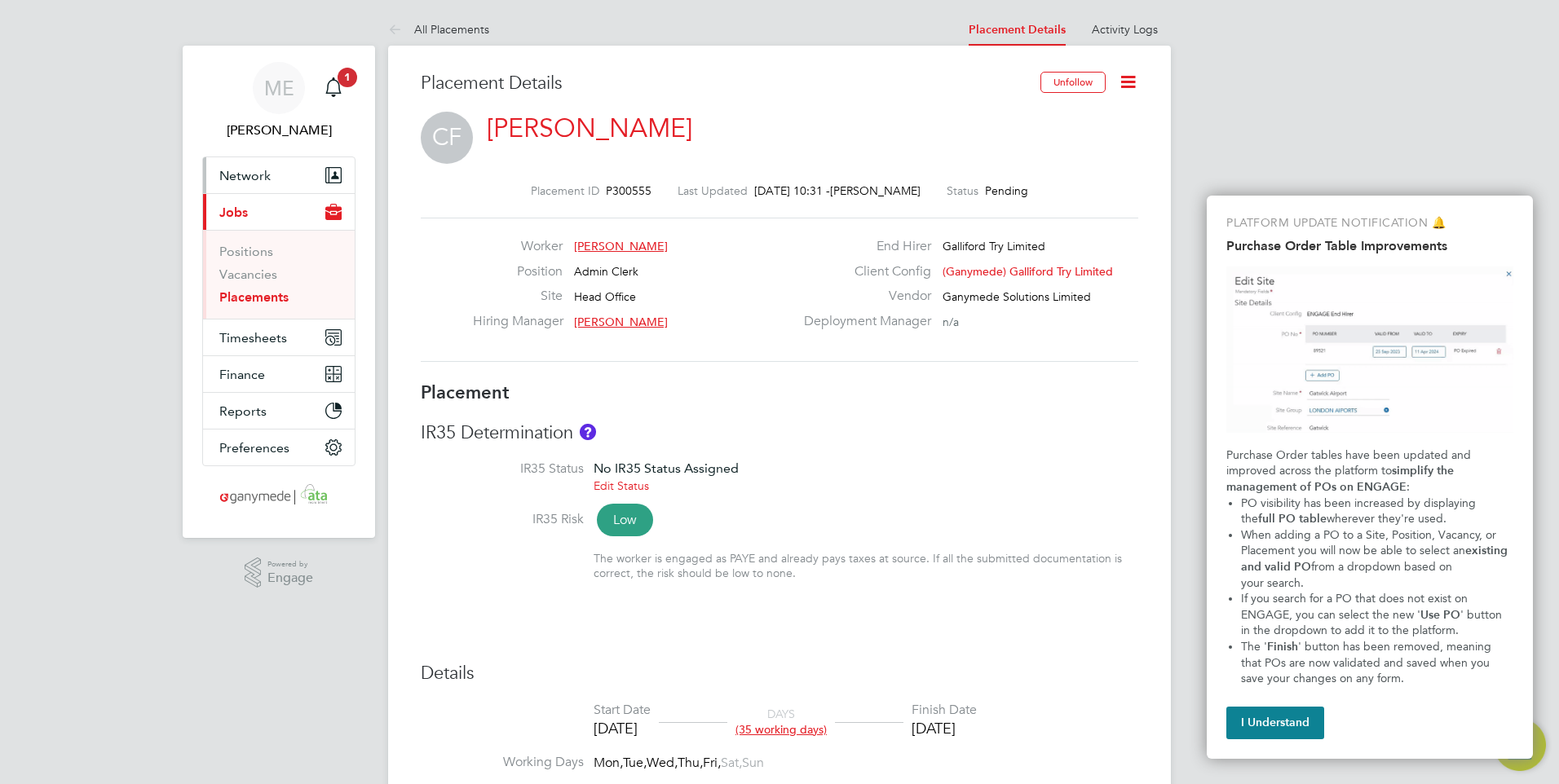
click at [250, 164] on button "Network" at bounding box center [278, 175] width 152 height 36
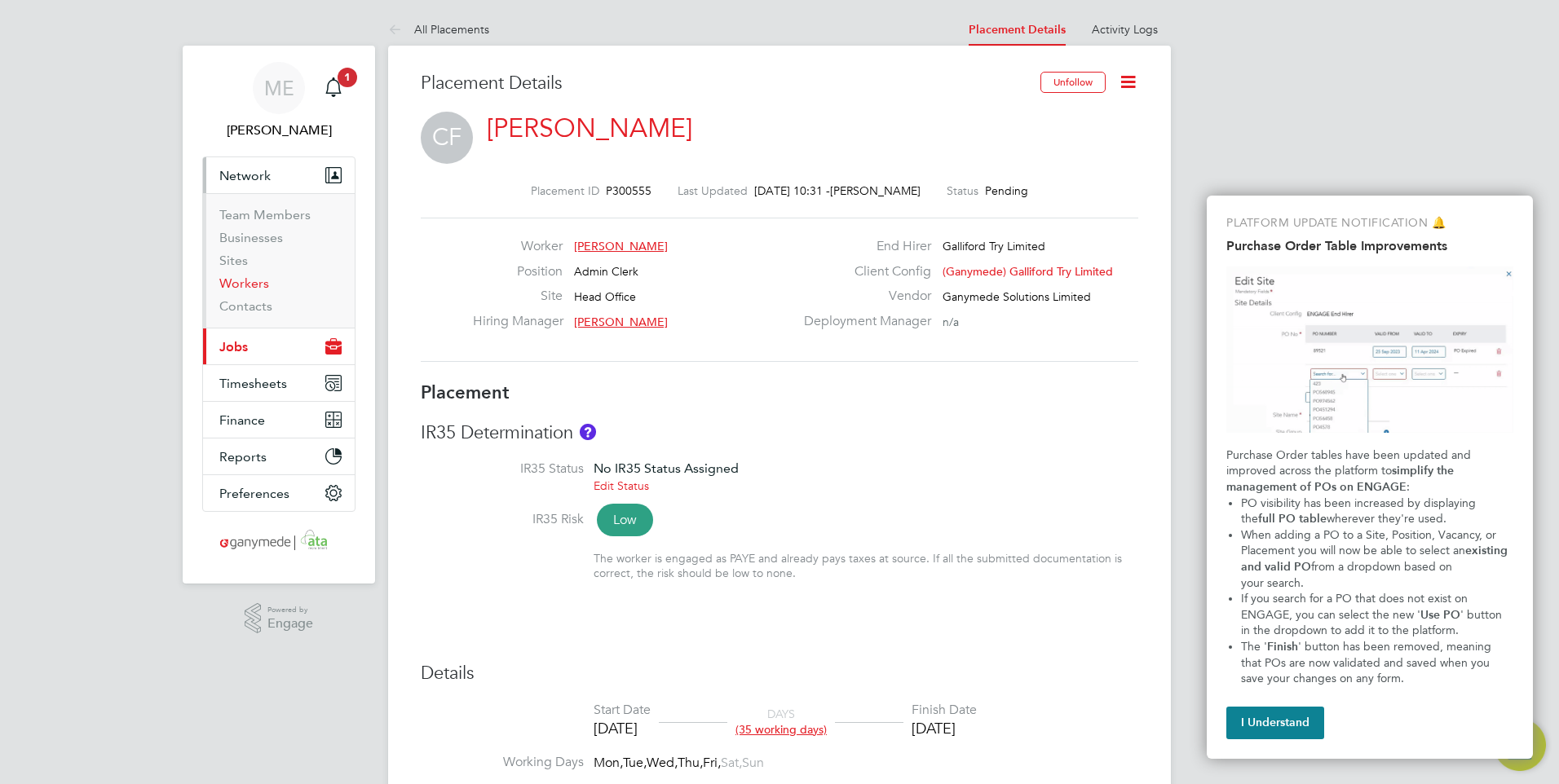
click at [250, 284] on link "Workers" at bounding box center [243, 283] width 49 height 15
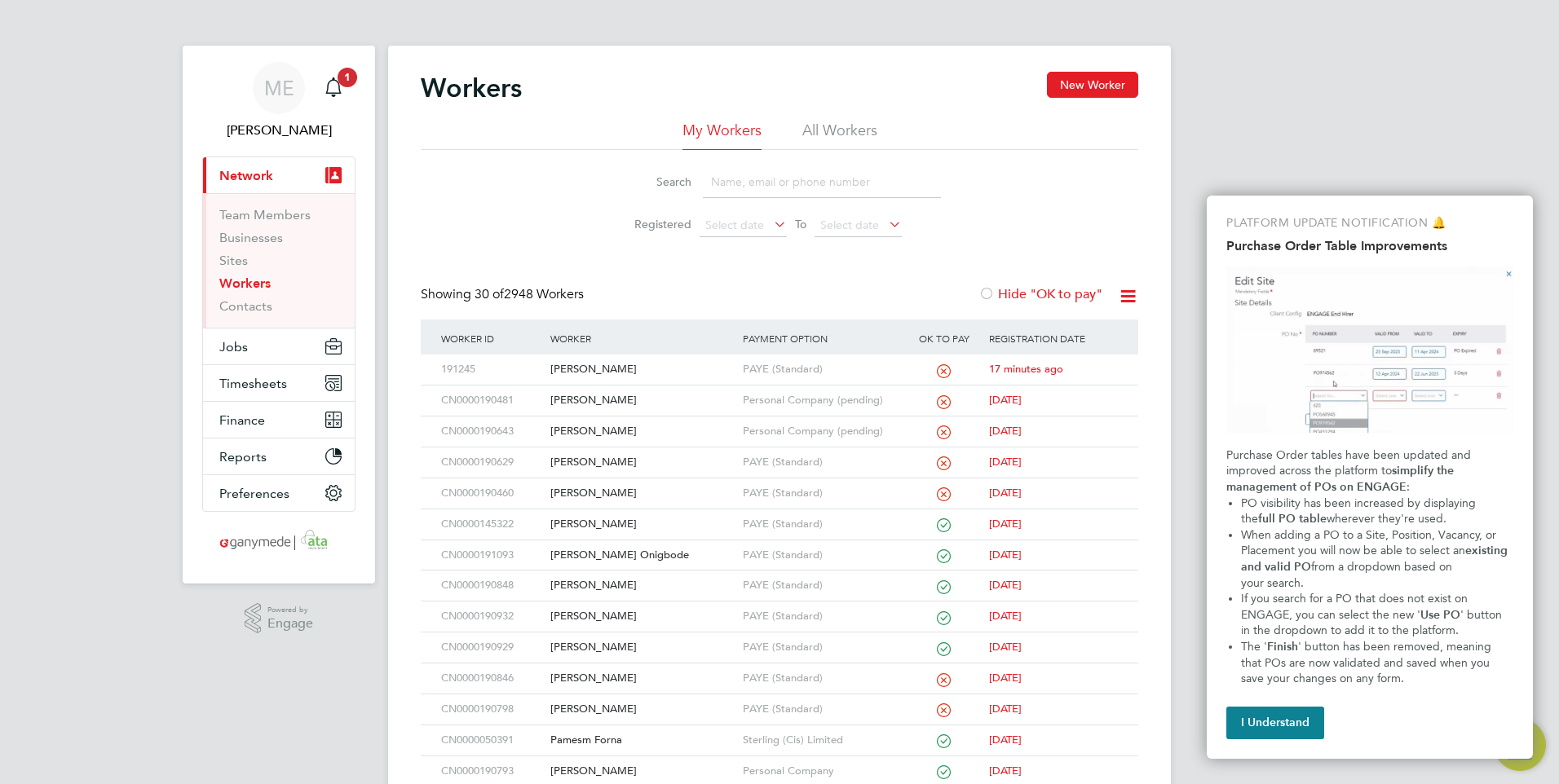
click at [783, 195] on input at bounding box center [821, 181] width 238 height 31
click at [586, 362] on div "[PERSON_NAME]" at bounding box center [642, 370] width 191 height 30
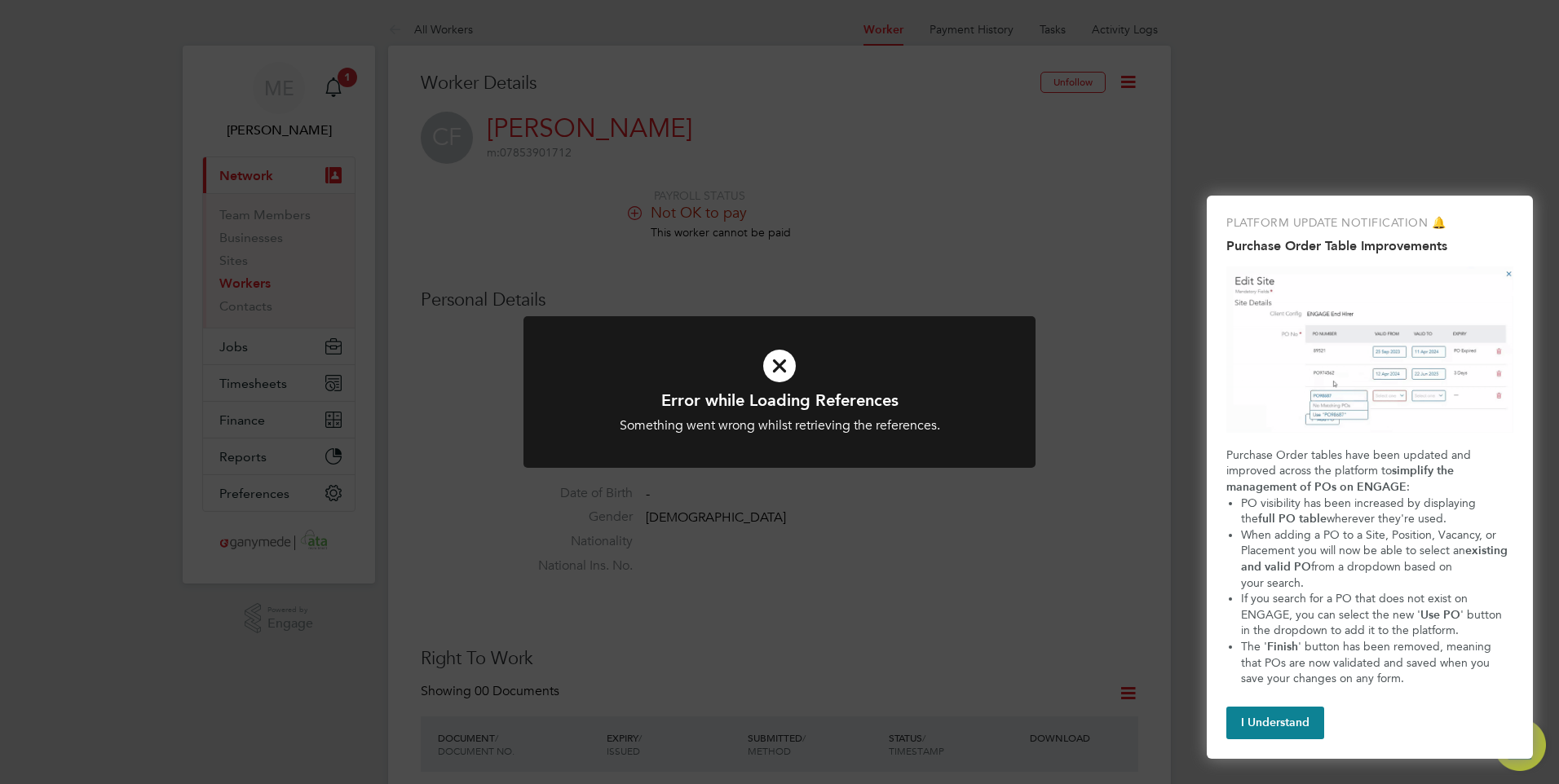
click at [781, 370] on icon at bounding box center [779, 365] width 424 height 64
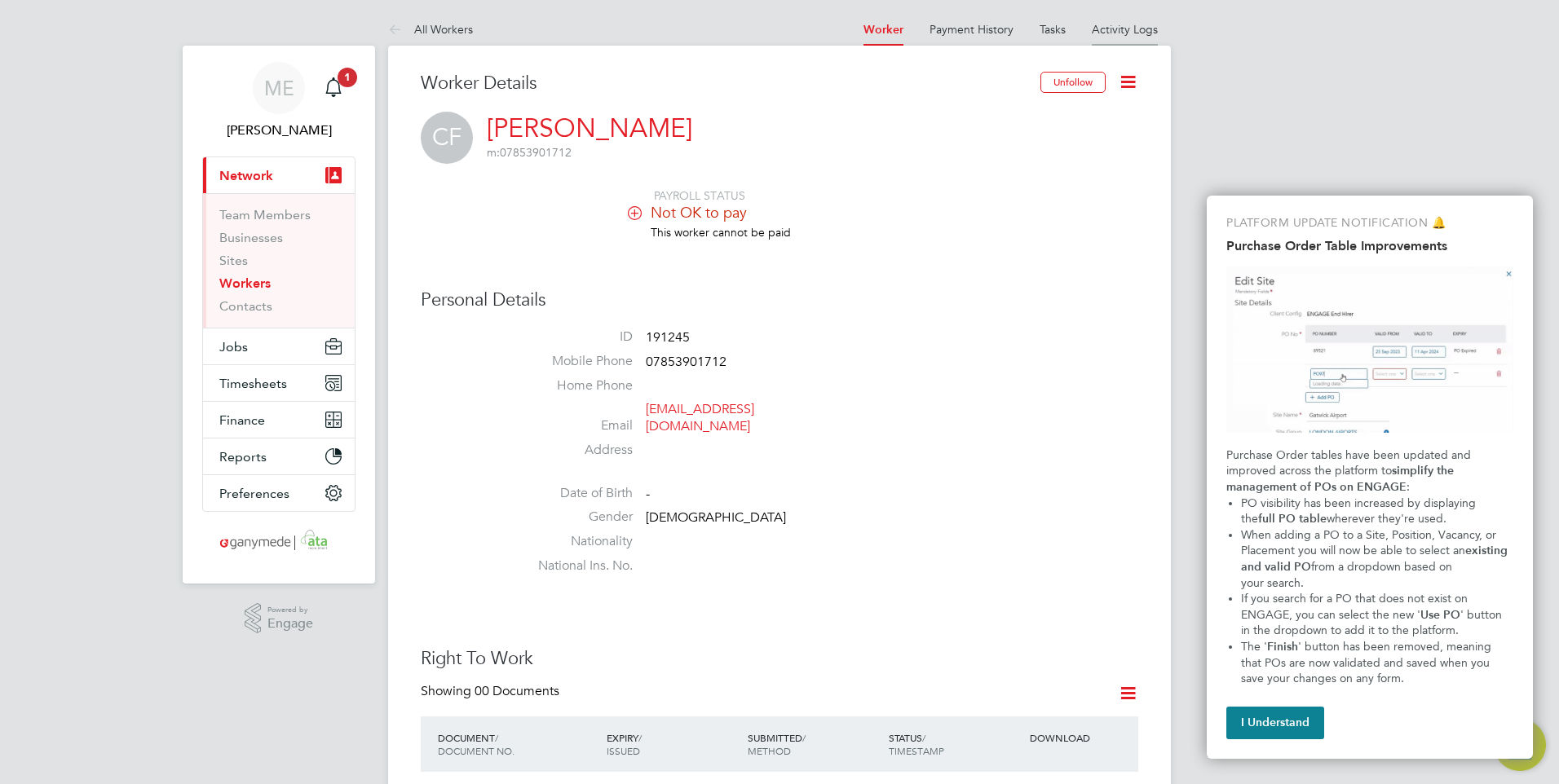
click at [1123, 25] on link "Activity Logs" at bounding box center [1125, 30] width 66 height 14
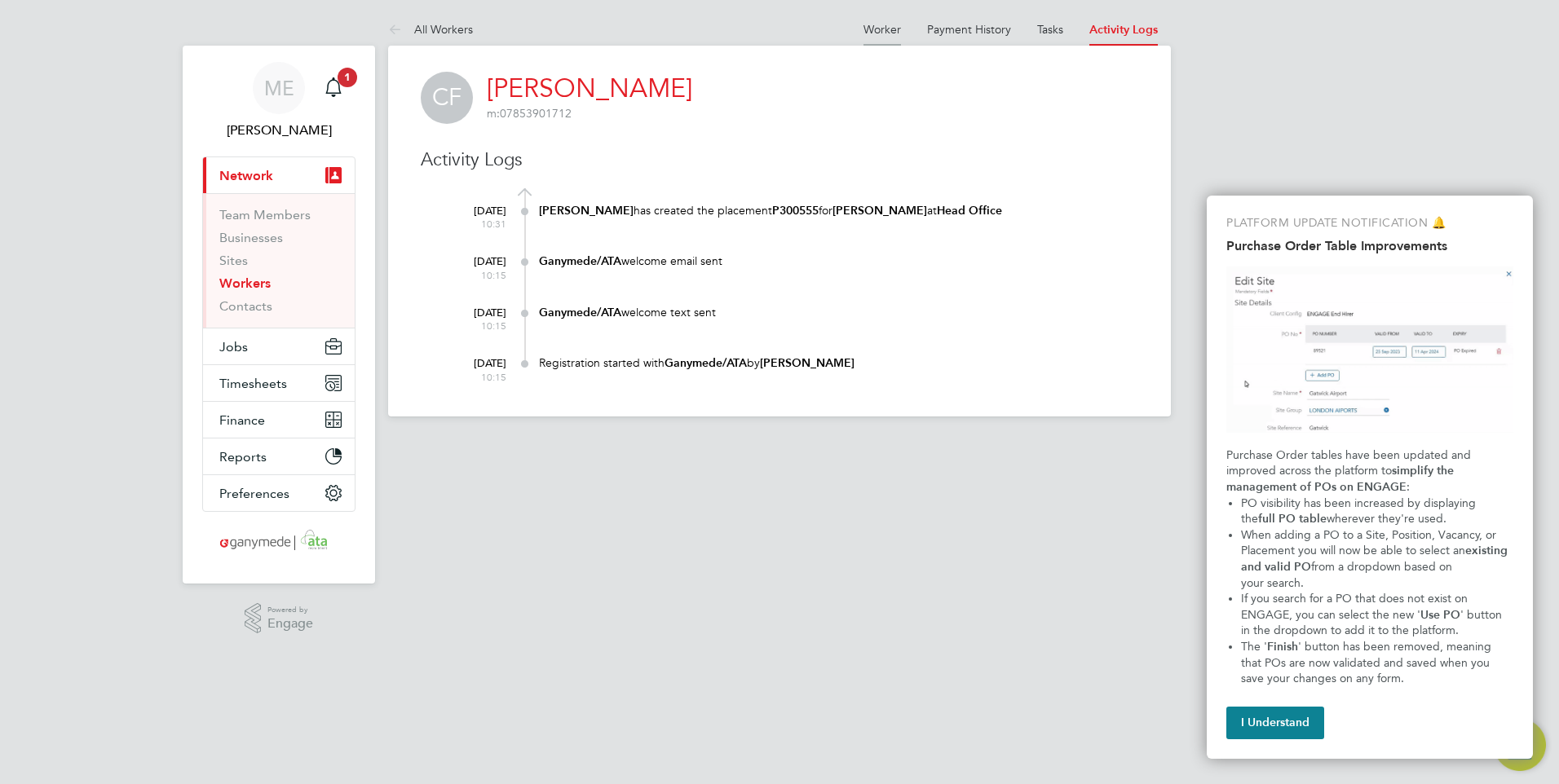
click at [877, 28] on link "Worker" at bounding box center [882, 30] width 38 height 14
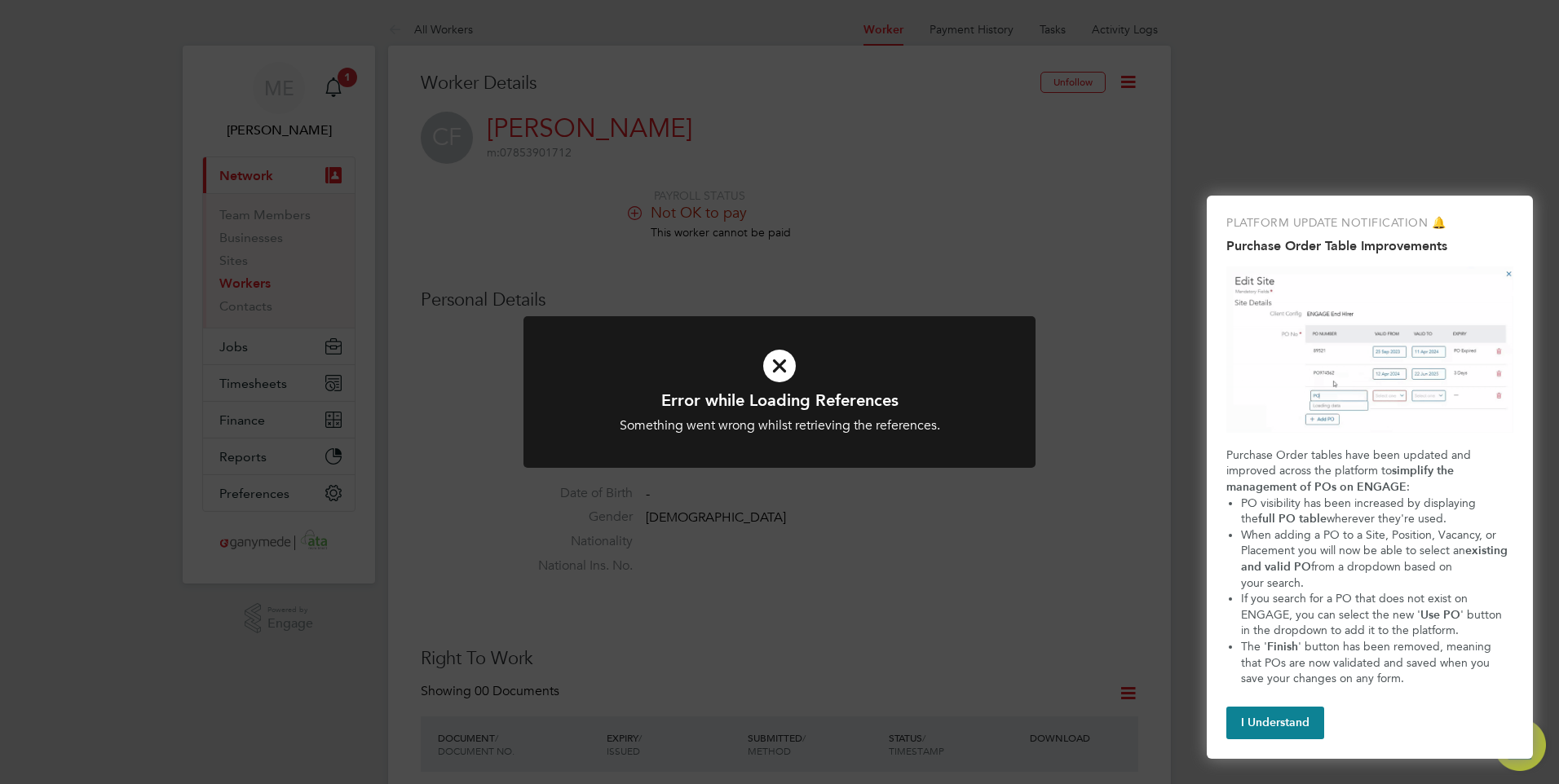
click at [777, 364] on icon at bounding box center [779, 365] width 424 height 64
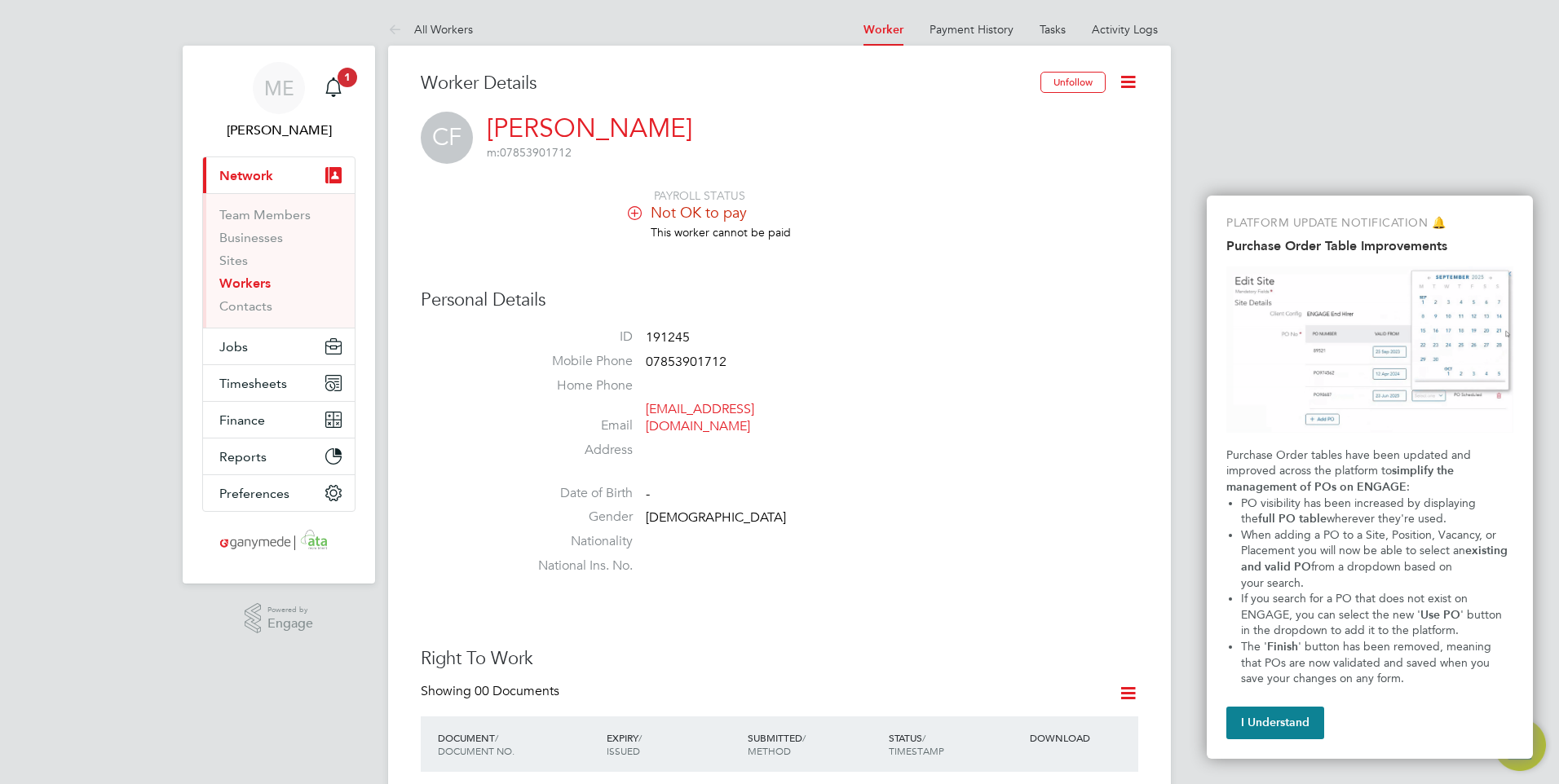
click at [1128, 74] on icon at bounding box center [1128, 82] width 21 height 21
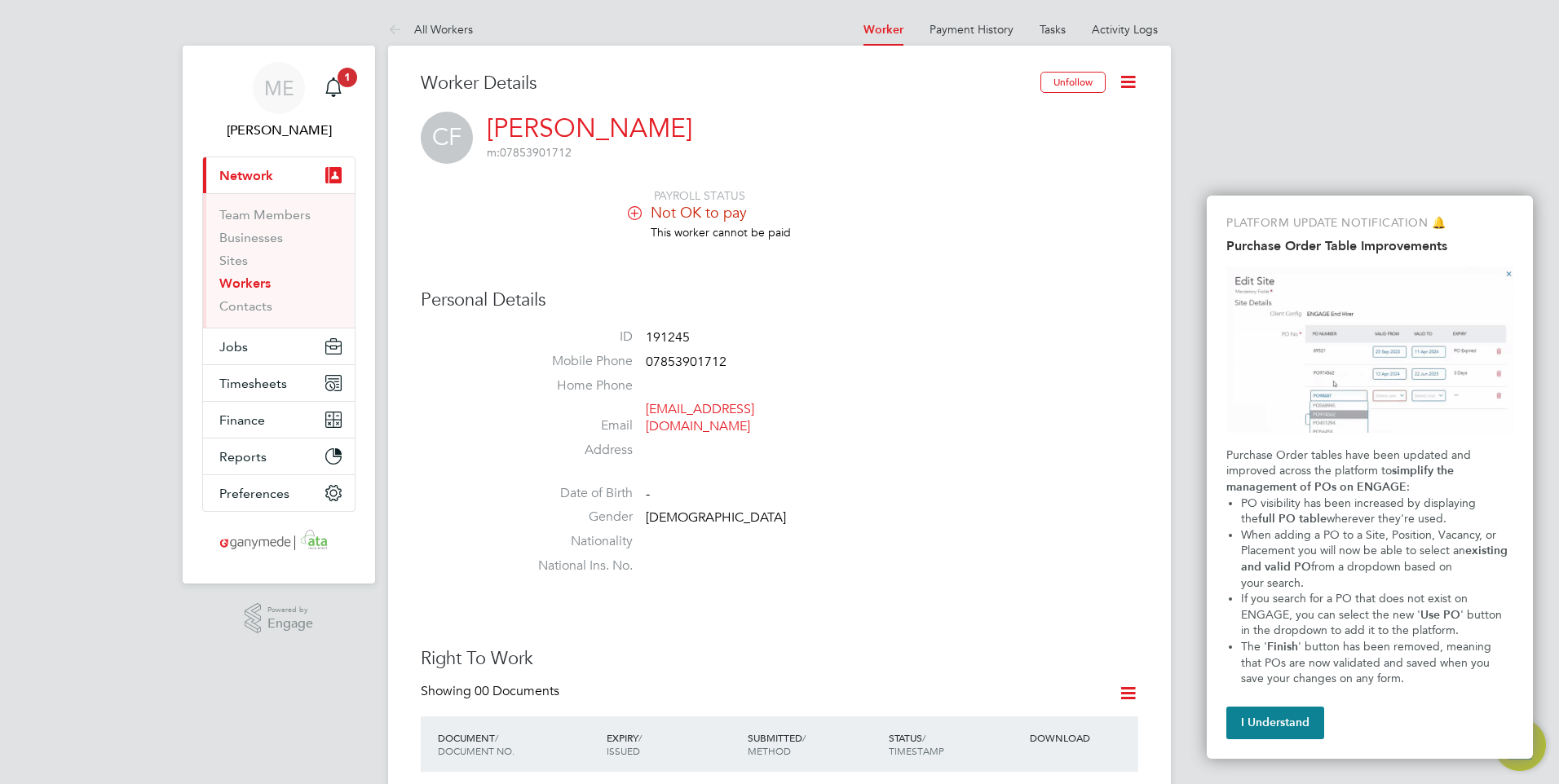
click at [1127, 85] on icon at bounding box center [1128, 82] width 21 height 21
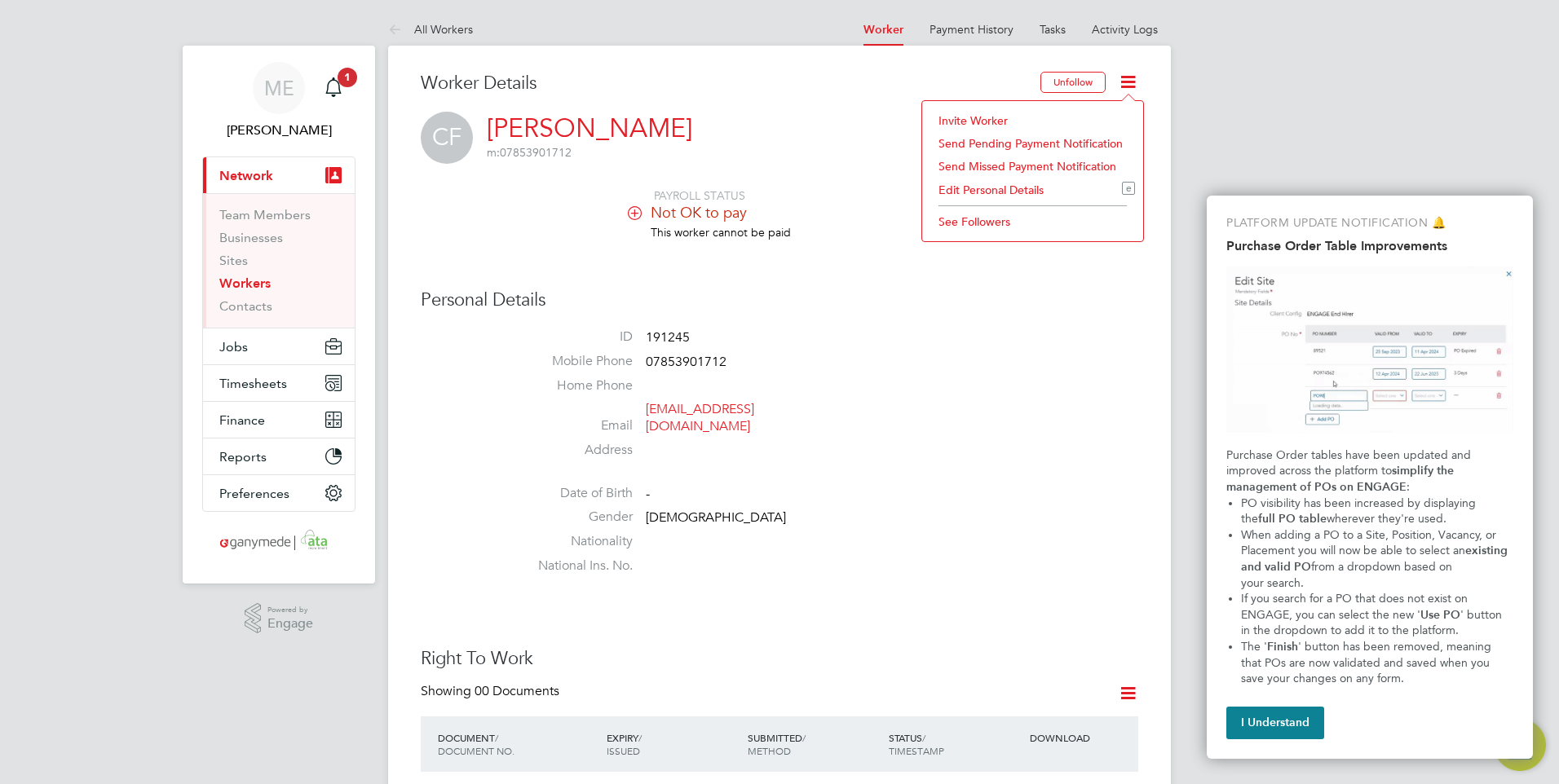
click at [1050, 417] on li "Email [EMAIL_ADDRESS][DOMAIN_NAME]" at bounding box center [828, 421] width 619 height 40
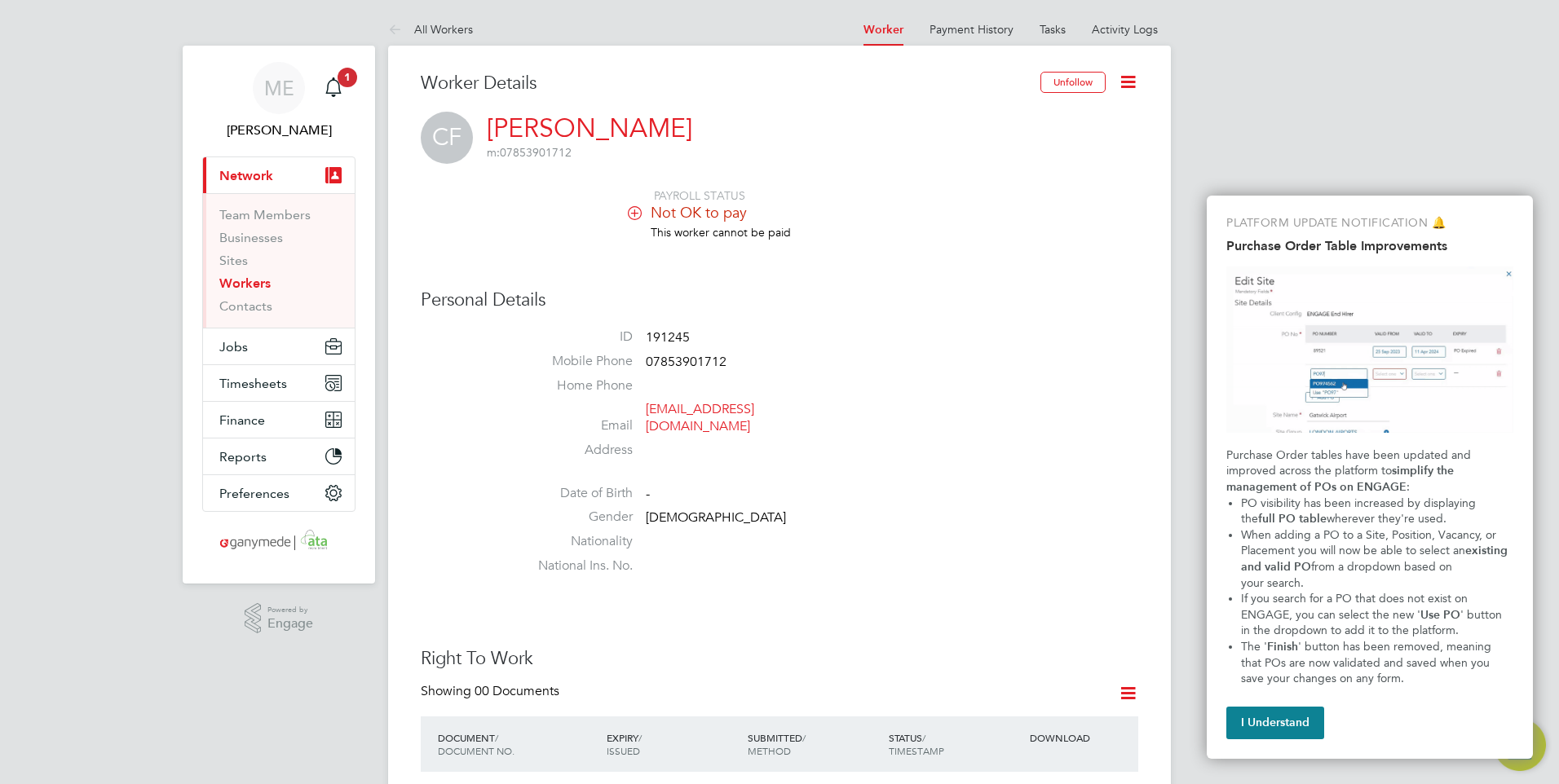
drag, startPoint x: 726, startPoint y: 405, endPoint x: 699, endPoint y: 506, distance: 104.5
click at [684, 533] on li "Nationality" at bounding box center [828, 544] width 619 height 24
click at [906, 414] on li "Email [EMAIL_ADDRESS][DOMAIN_NAME]" at bounding box center [828, 421] width 619 height 40
drag, startPoint x: 828, startPoint y: 405, endPoint x: 646, endPoint y: 408, distance: 182.0
click at [646, 408] on li "Email [EMAIL_ADDRESS][DOMAIN_NAME]" at bounding box center [828, 421] width 619 height 40
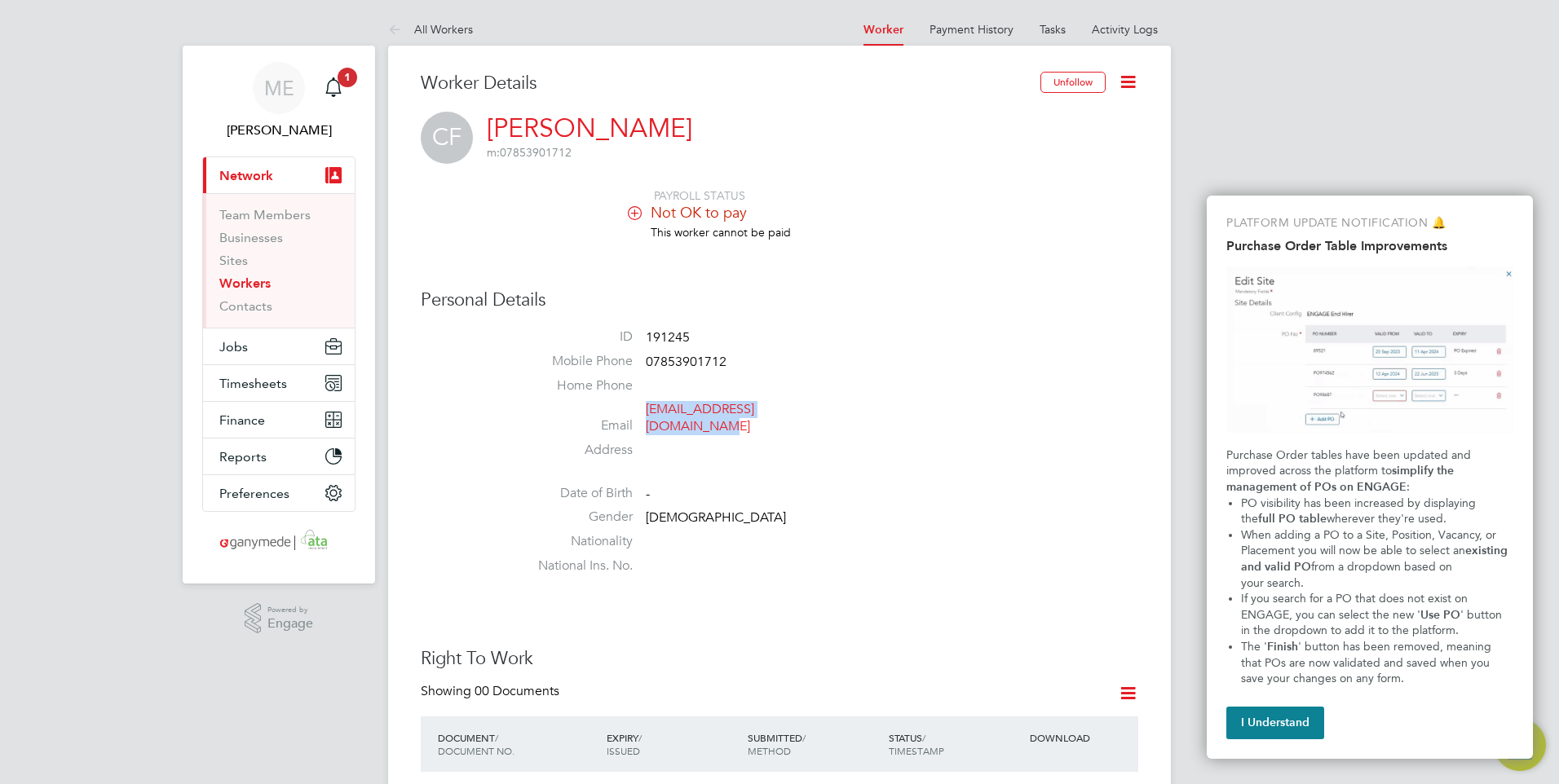
drag, startPoint x: 646, startPoint y: 408, endPoint x: 661, endPoint y: 409, distance: 15.0
copy link "[EMAIL_ADDRESS][DOMAIN_NAME]"
click at [281, 167] on button "Current page: Network" at bounding box center [278, 175] width 152 height 36
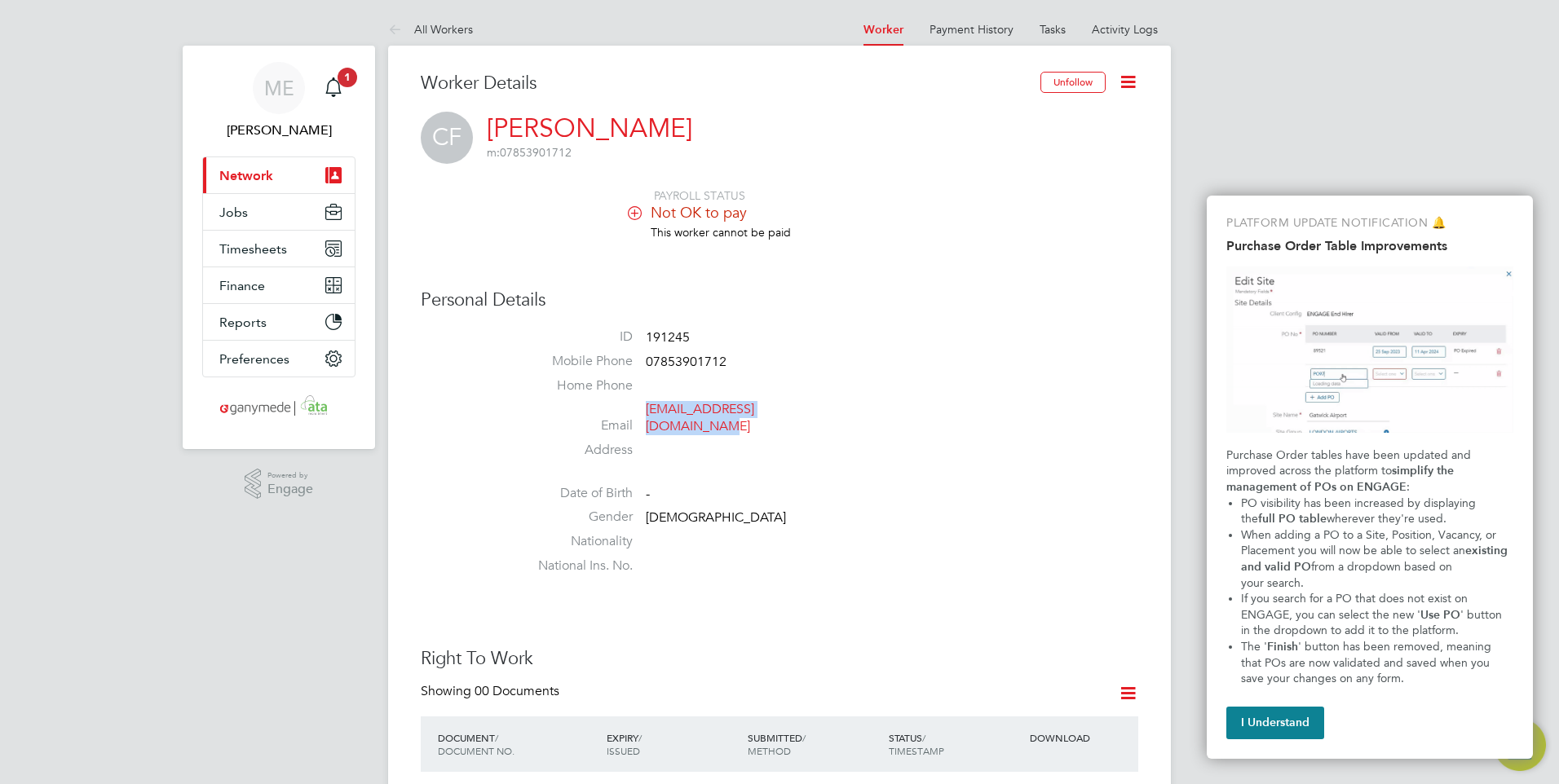
click at [275, 171] on button "Current page: Network" at bounding box center [278, 175] width 152 height 36
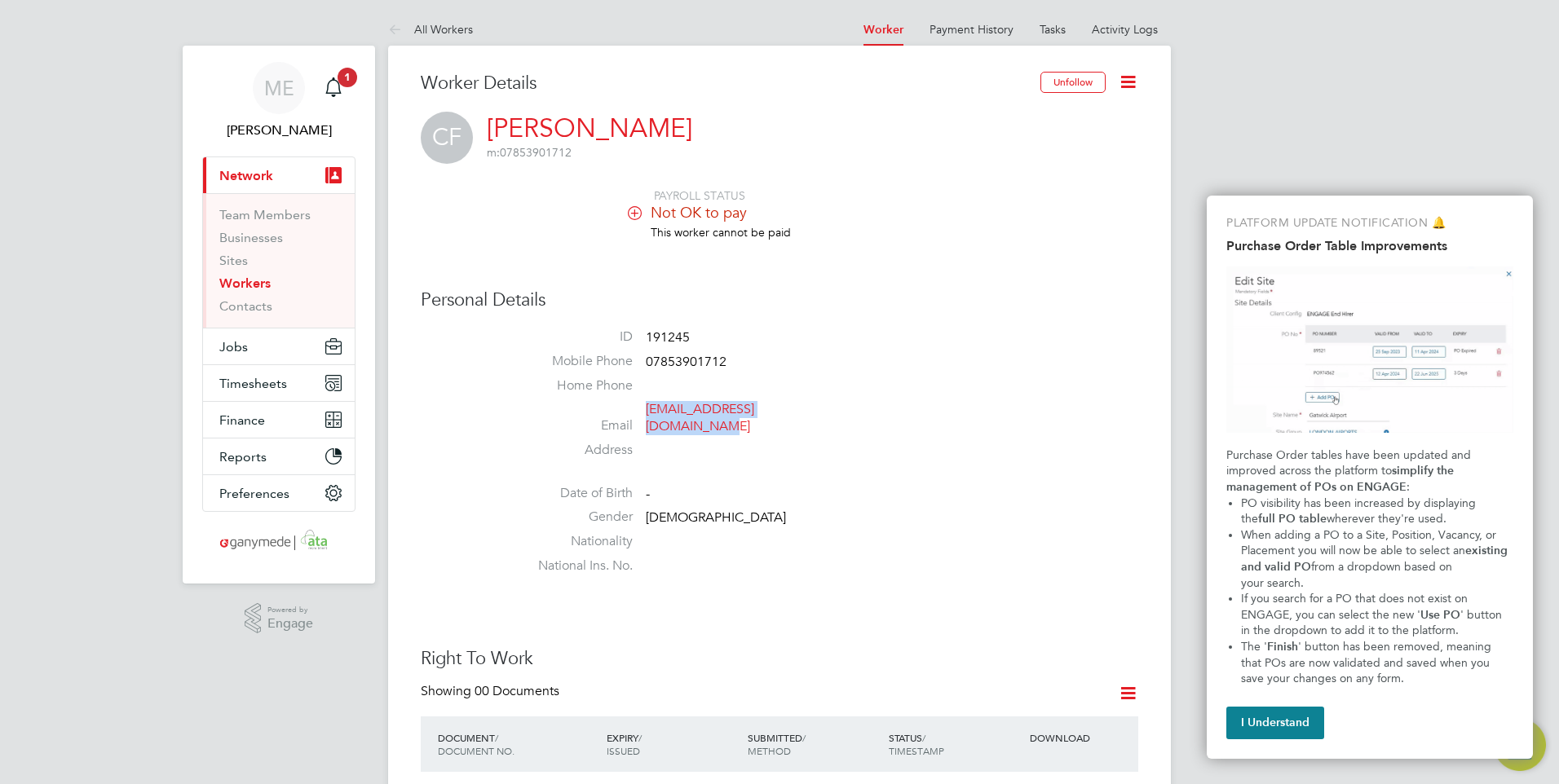
click at [239, 280] on link "Workers" at bounding box center [244, 283] width 51 height 15
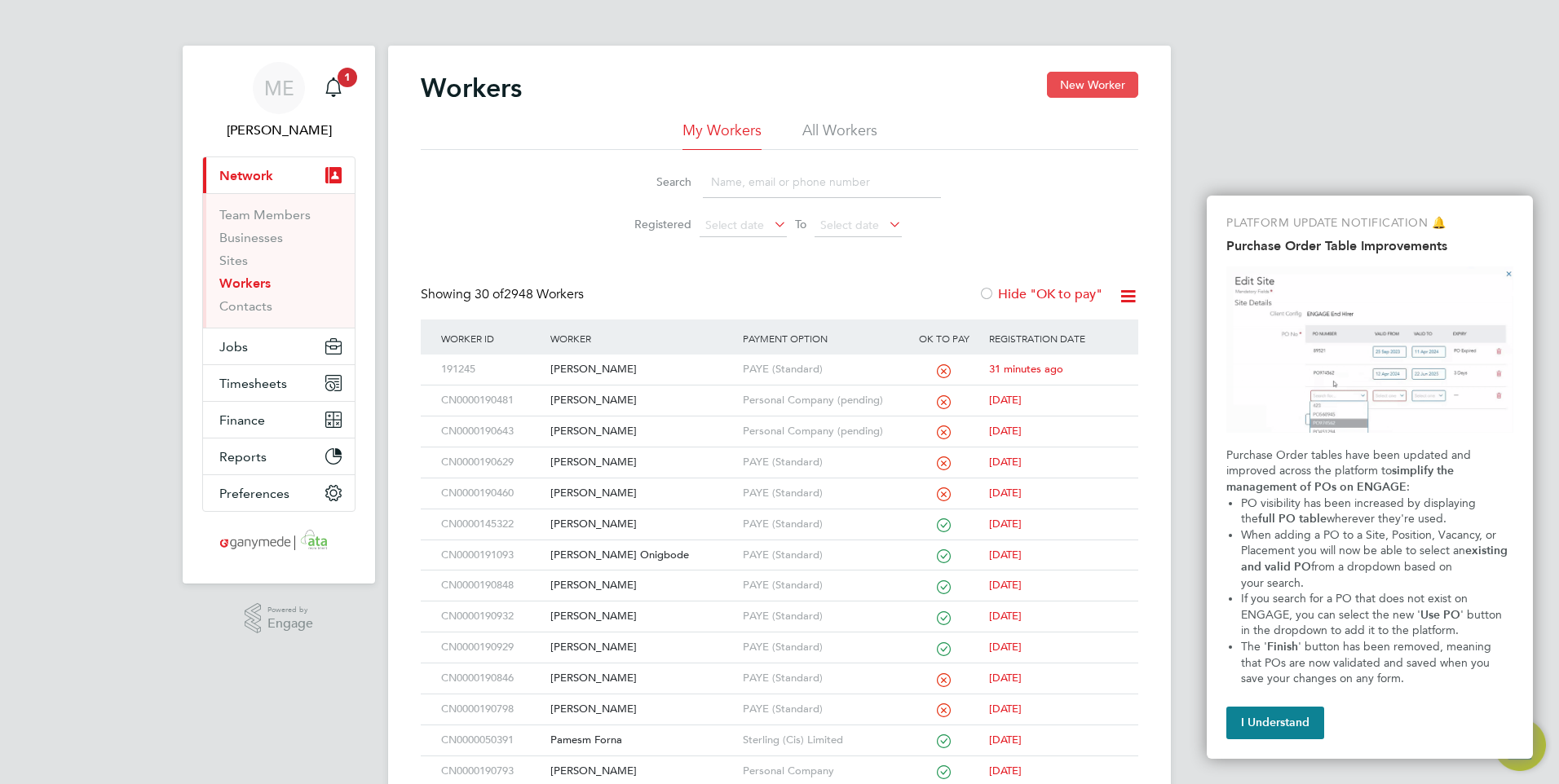
click at [1087, 83] on button "New Worker" at bounding box center [1093, 84] width 92 height 26
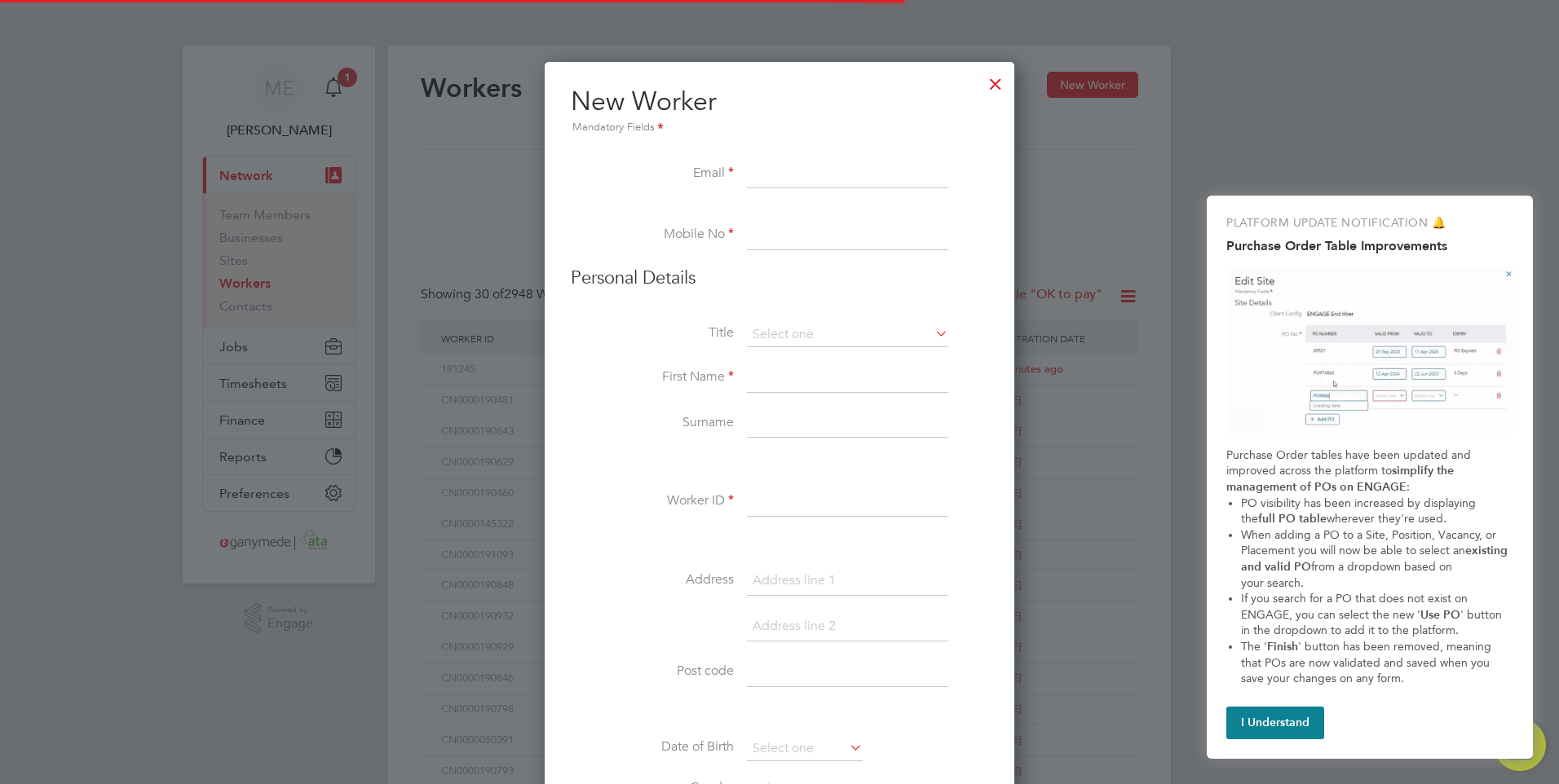
scroll to position [1789, 664]
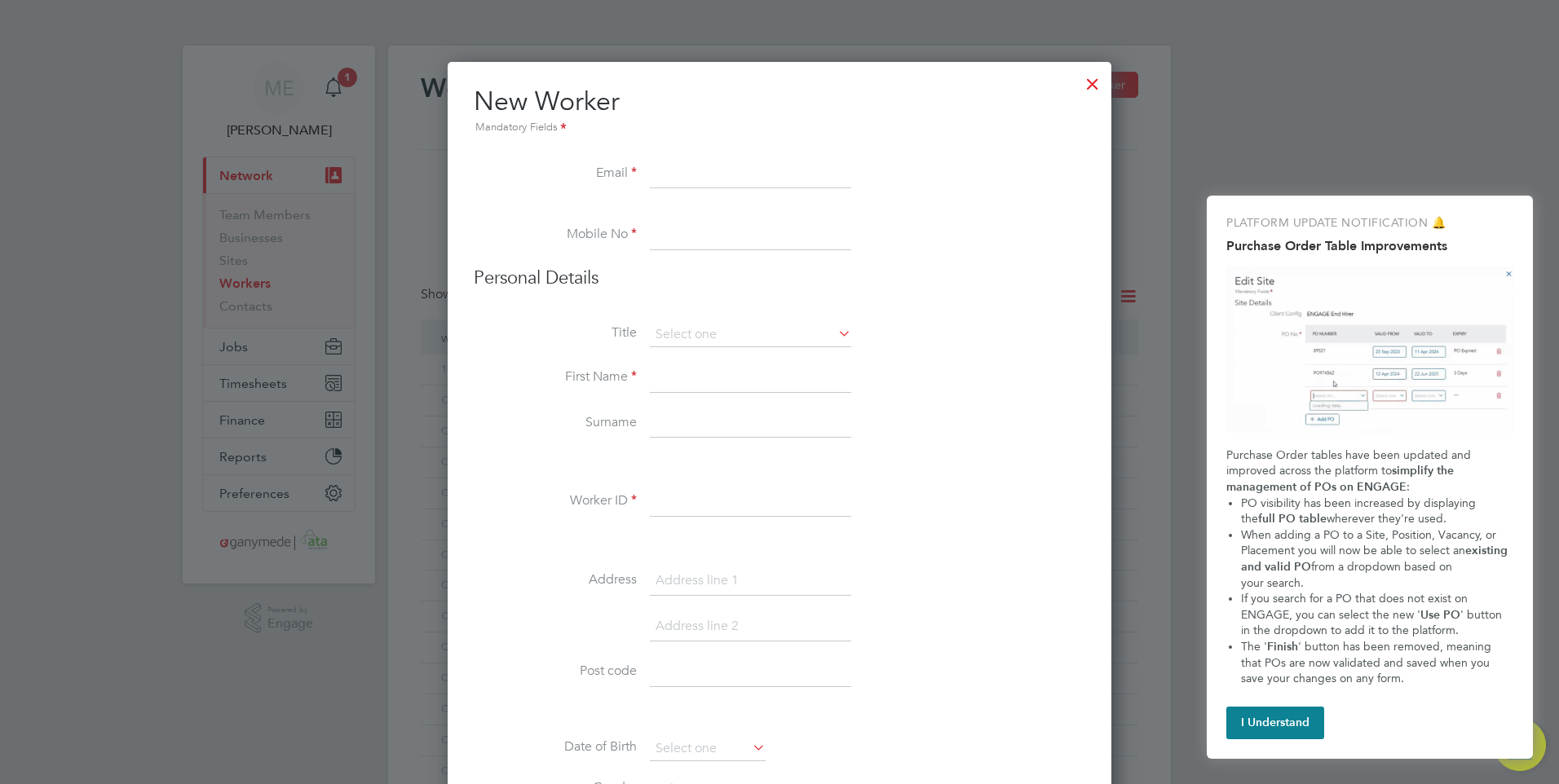
paste input "[PERSON_NAME][EMAIL_ADDRESS][PERSON_NAME][DOMAIN_NAME]"
type input "[PERSON_NAME][EMAIL_ADDRESS][PERSON_NAME][DOMAIN_NAME]"
click at [699, 234] on input at bounding box center [750, 235] width 201 height 30
paste input "07468 481182"
type input "07468 481182"
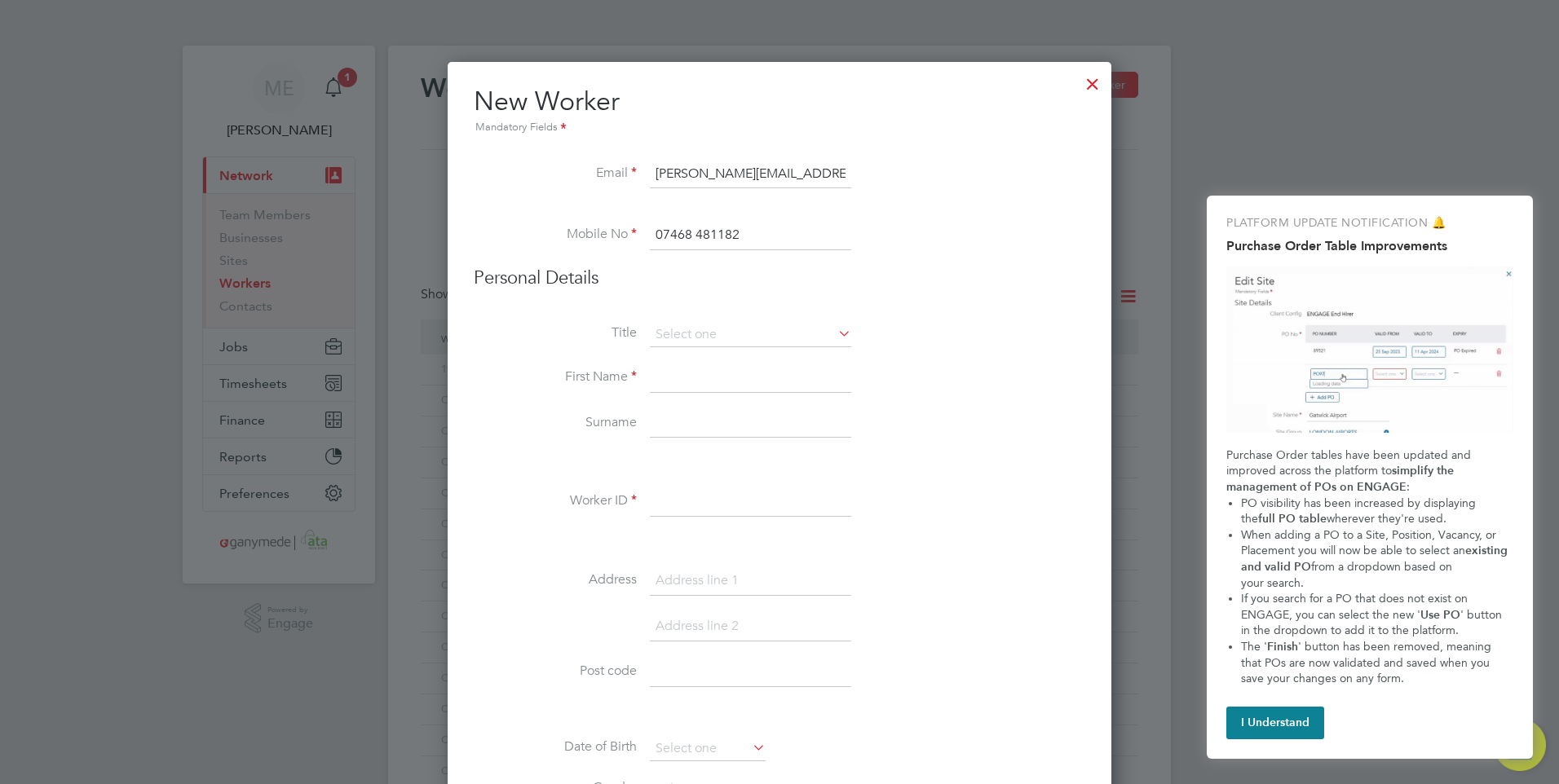
click at [703, 376] on input at bounding box center [750, 378] width 201 height 30
type input "[PERSON_NAME]"
click at [679, 432] on input at bounding box center [750, 423] width 201 height 30
type input "[PERSON_NAME]"
click at [675, 483] on div "Title First Name [PERSON_NAME] Surname [PERSON_NAME] Worker ID Address Post cod…" at bounding box center [779, 619] width 611 height 592
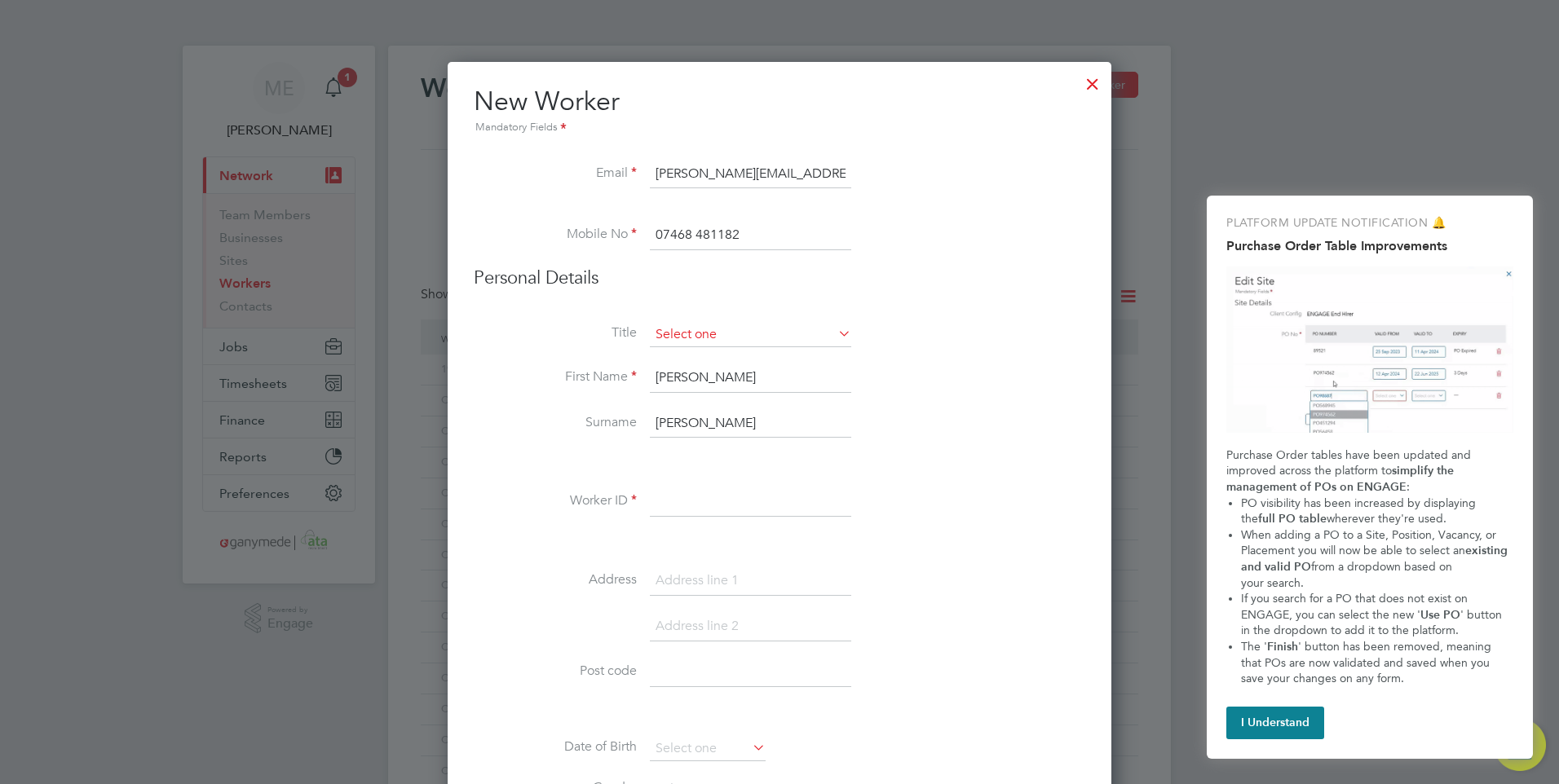
click at [828, 332] on input at bounding box center [750, 335] width 201 height 24
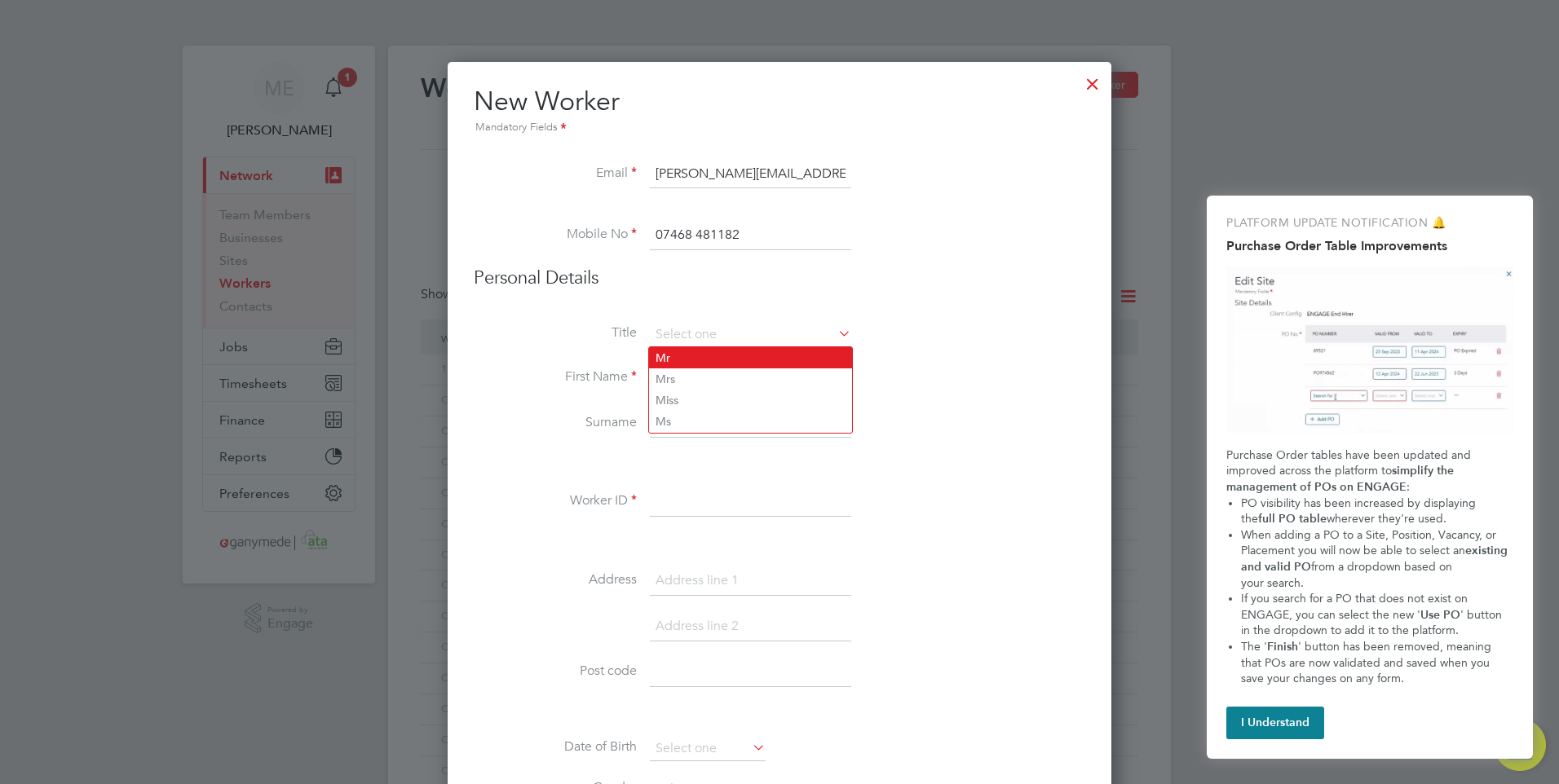
click at [676, 352] on li "Mr" at bounding box center [750, 358] width 203 height 22
type input "Mr"
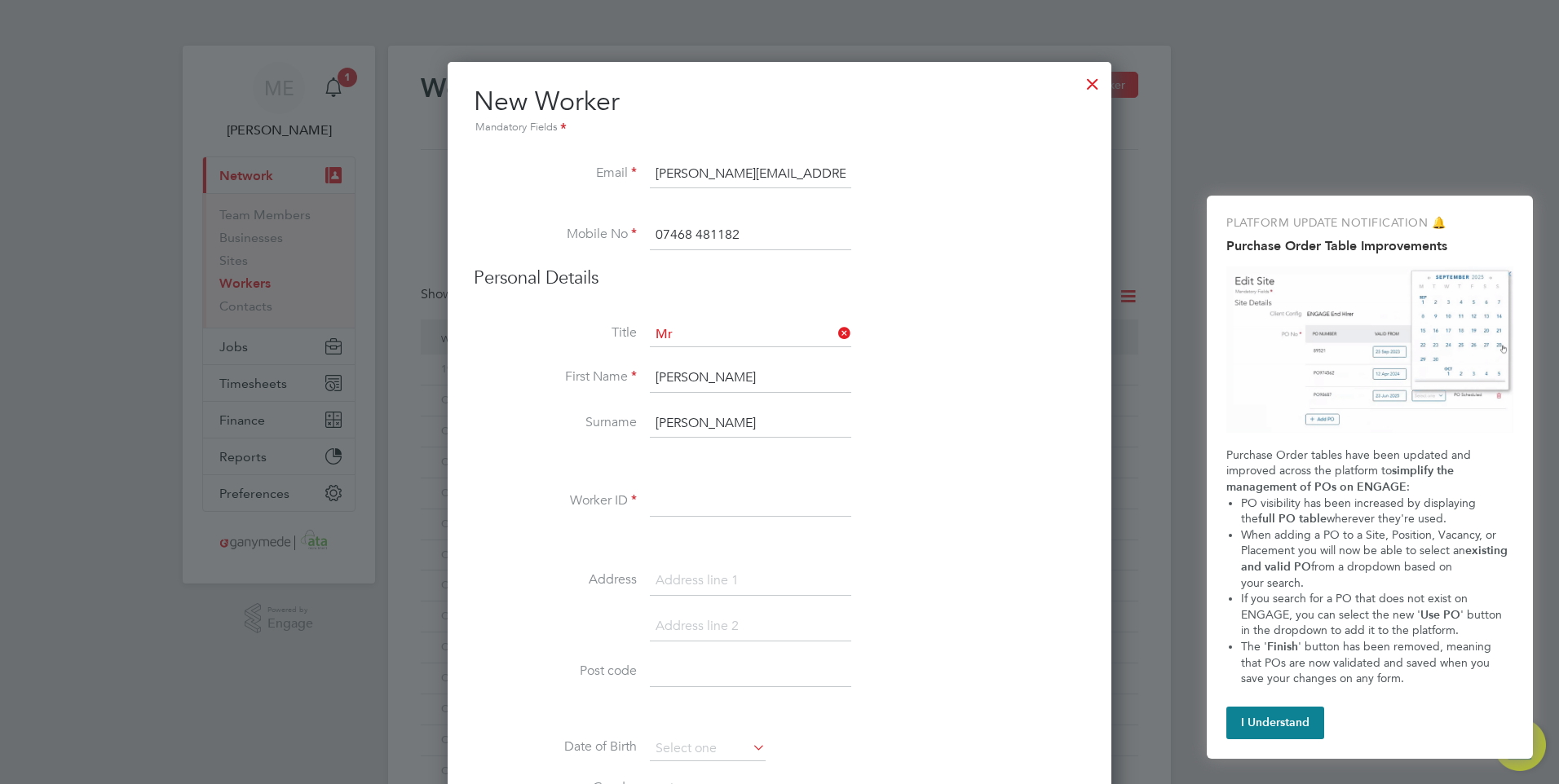
click at [683, 500] on input at bounding box center [750, 501] width 201 height 30
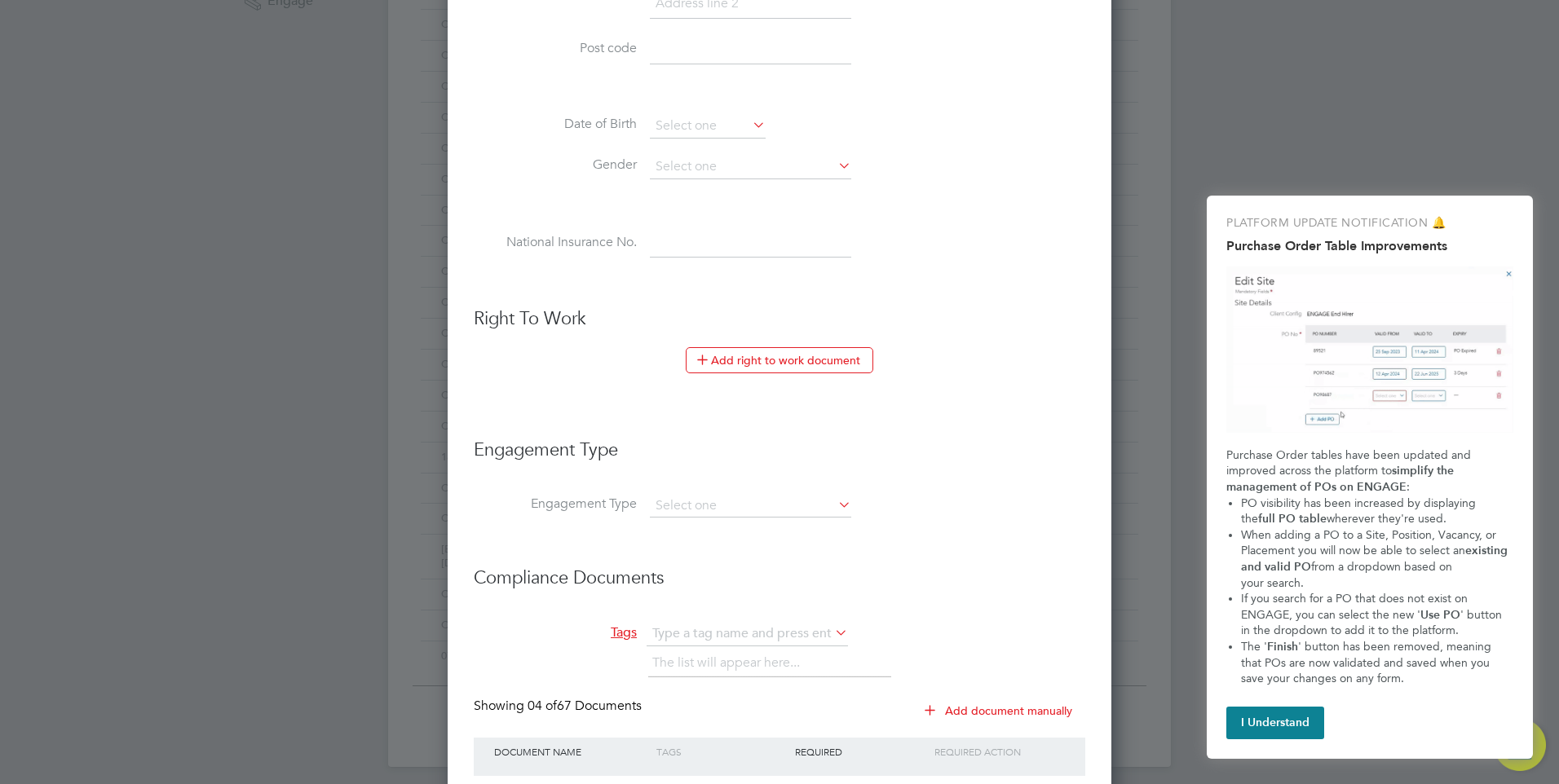
scroll to position [652, 0]
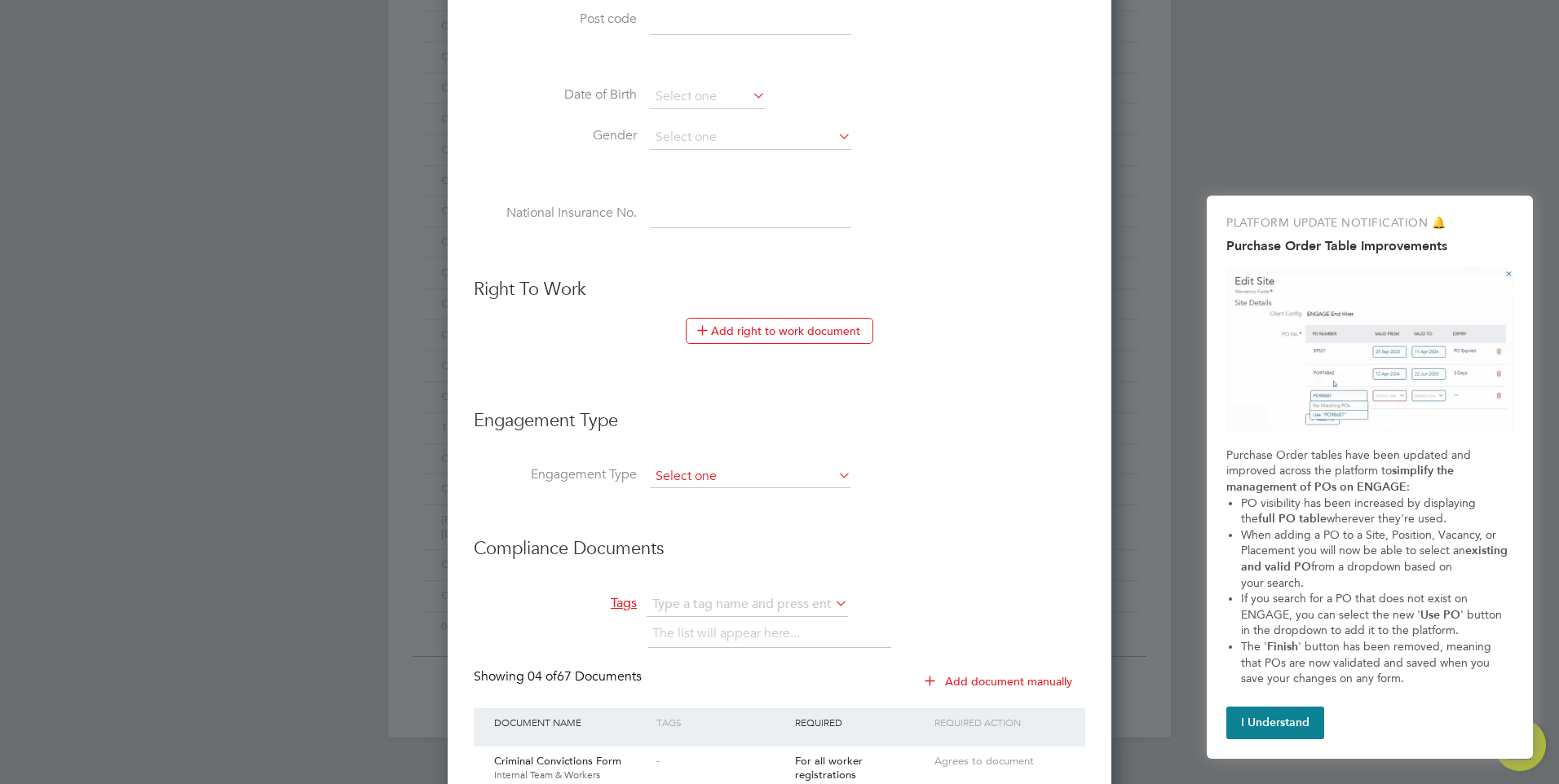
type input "191183"
click at [732, 473] on input at bounding box center [750, 476] width 201 height 22
click at [731, 442] on li "Engagement Type" at bounding box center [779, 429] width 611 height 73
click at [740, 131] on input at bounding box center [750, 137] width 201 height 24
click at [698, 157] on li "[DEMOGRAPHIC_DATA]" at bounding box center [750, 161] width 203 height 22
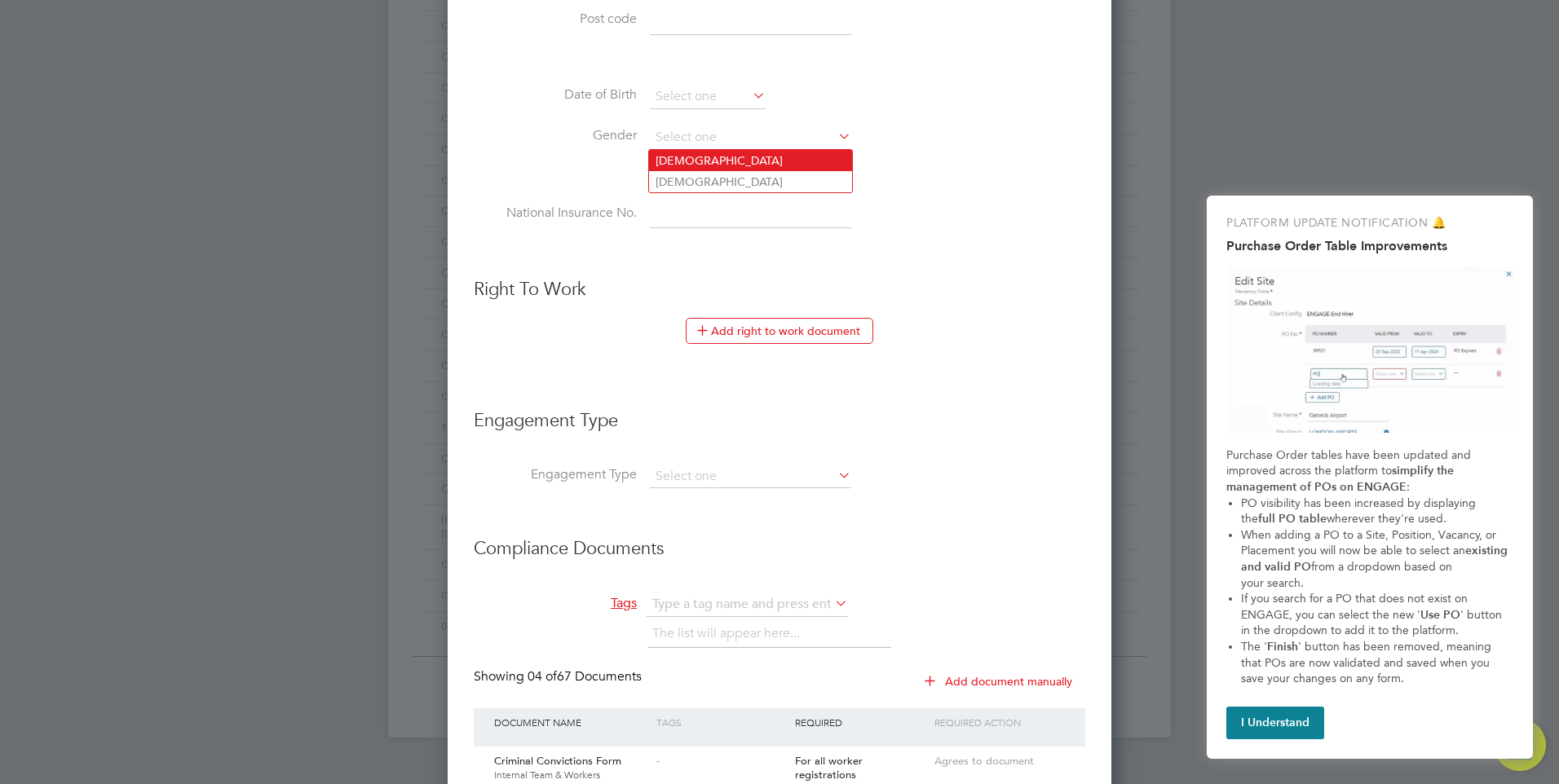
type input "[DEMOGRAPHIC_DATA]"
click at [835, 474] on icon at bounding box center [835, 475] width 0 height 22
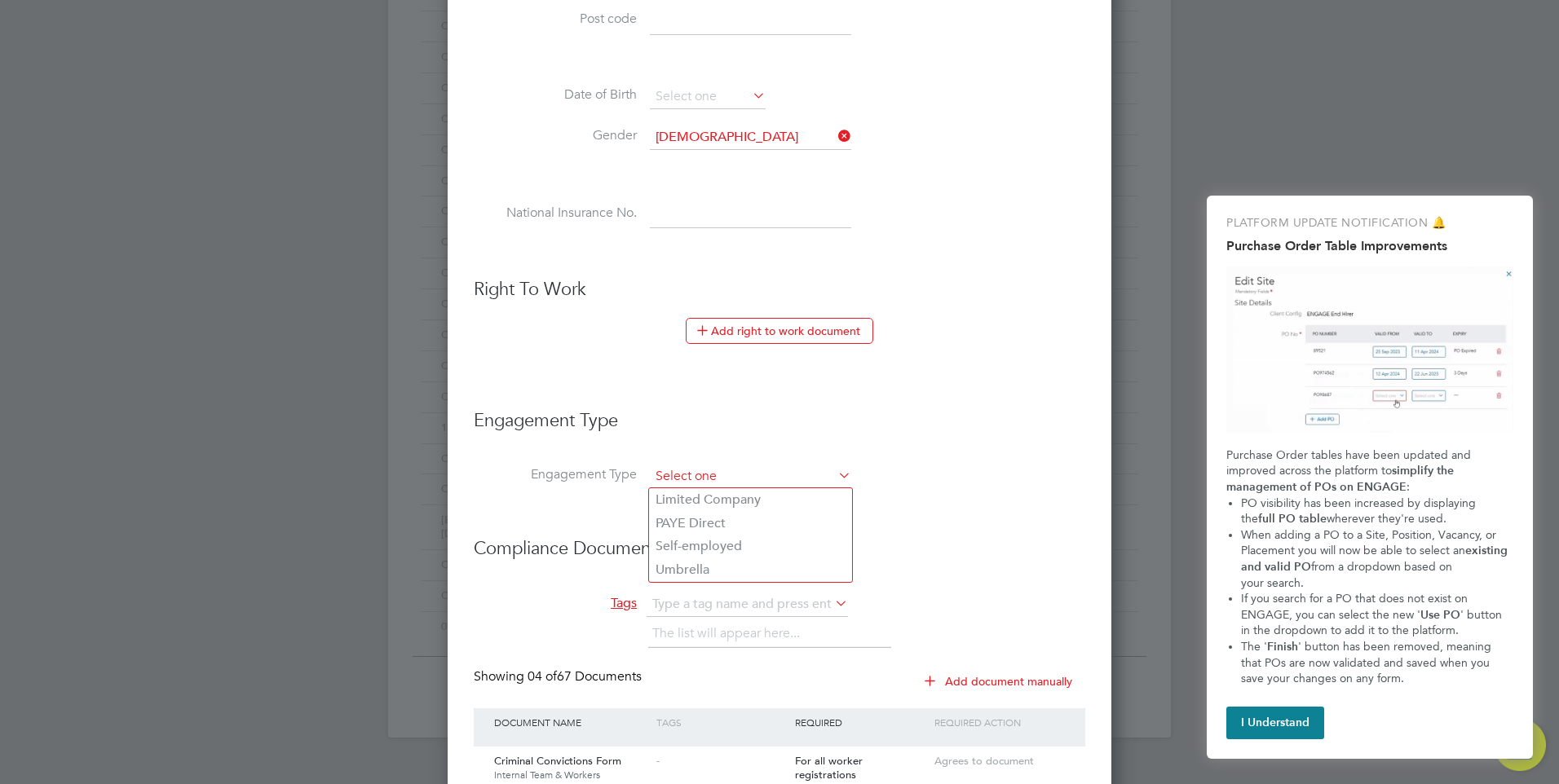
click at [827, 475] on input at bounding box center [750, 476] width 201 height 22
click at [729, 496] on li "Limited Company" at bounding box center [750, 500] width 203 height 23
type input "Limited Company"
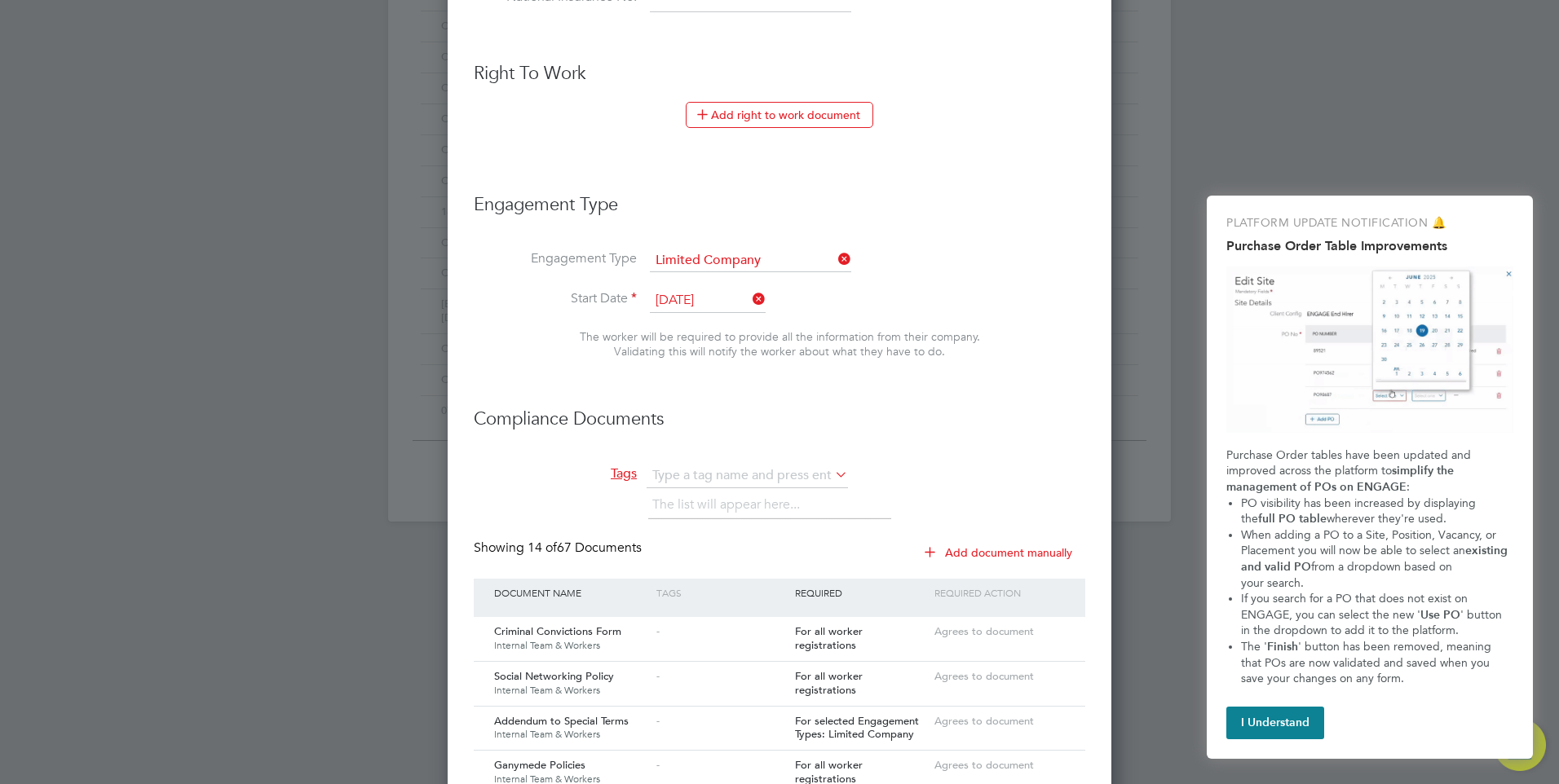
scroll to position [896, 0]
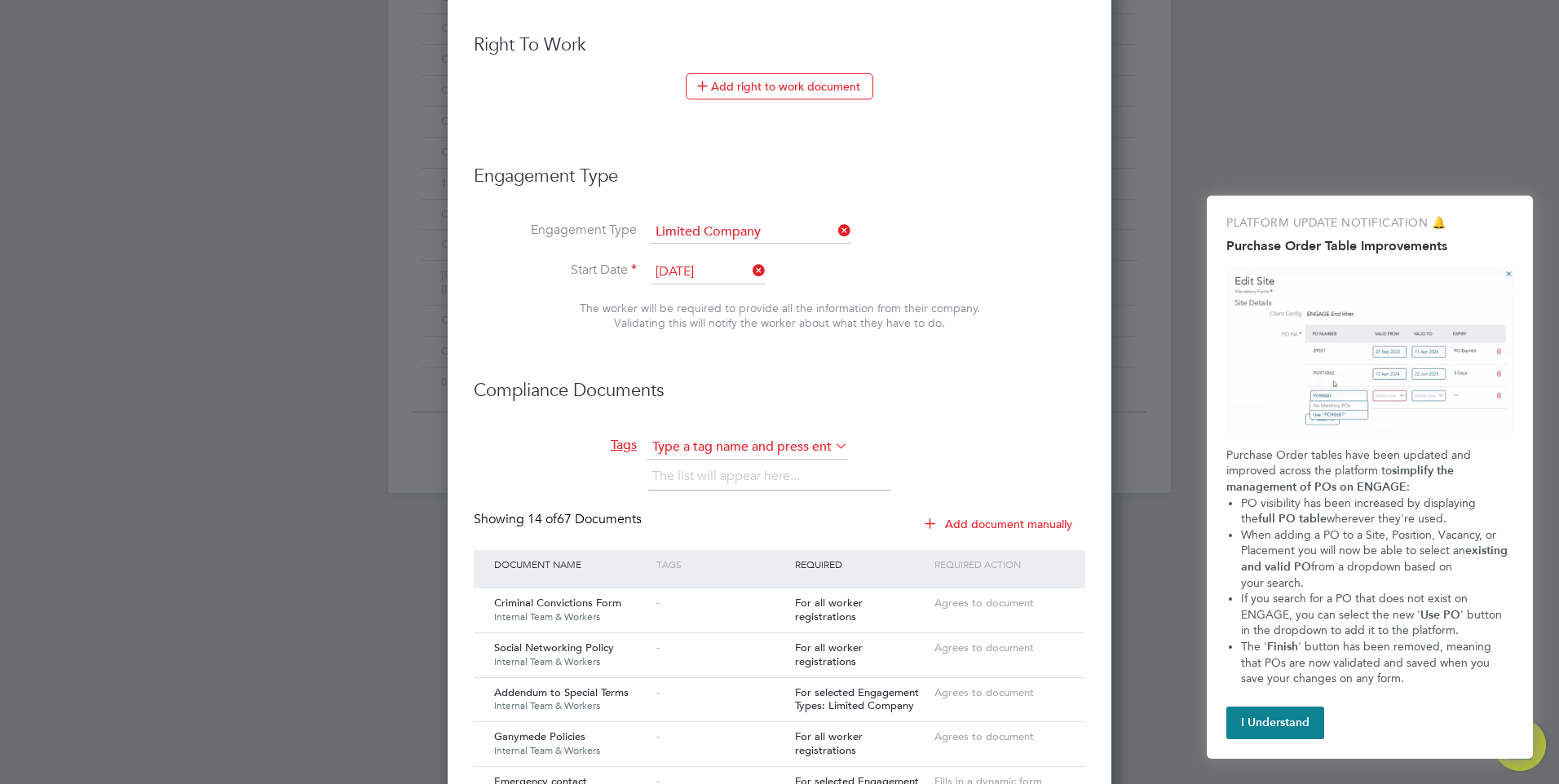
click at [725, 443] on input "text" at bounding box center [747, 447] width 201 height 24
click at [689, 464] on li "gallifordtry" at bounding box center [720, 470] width 147 height 22
type input "gallifordtry"
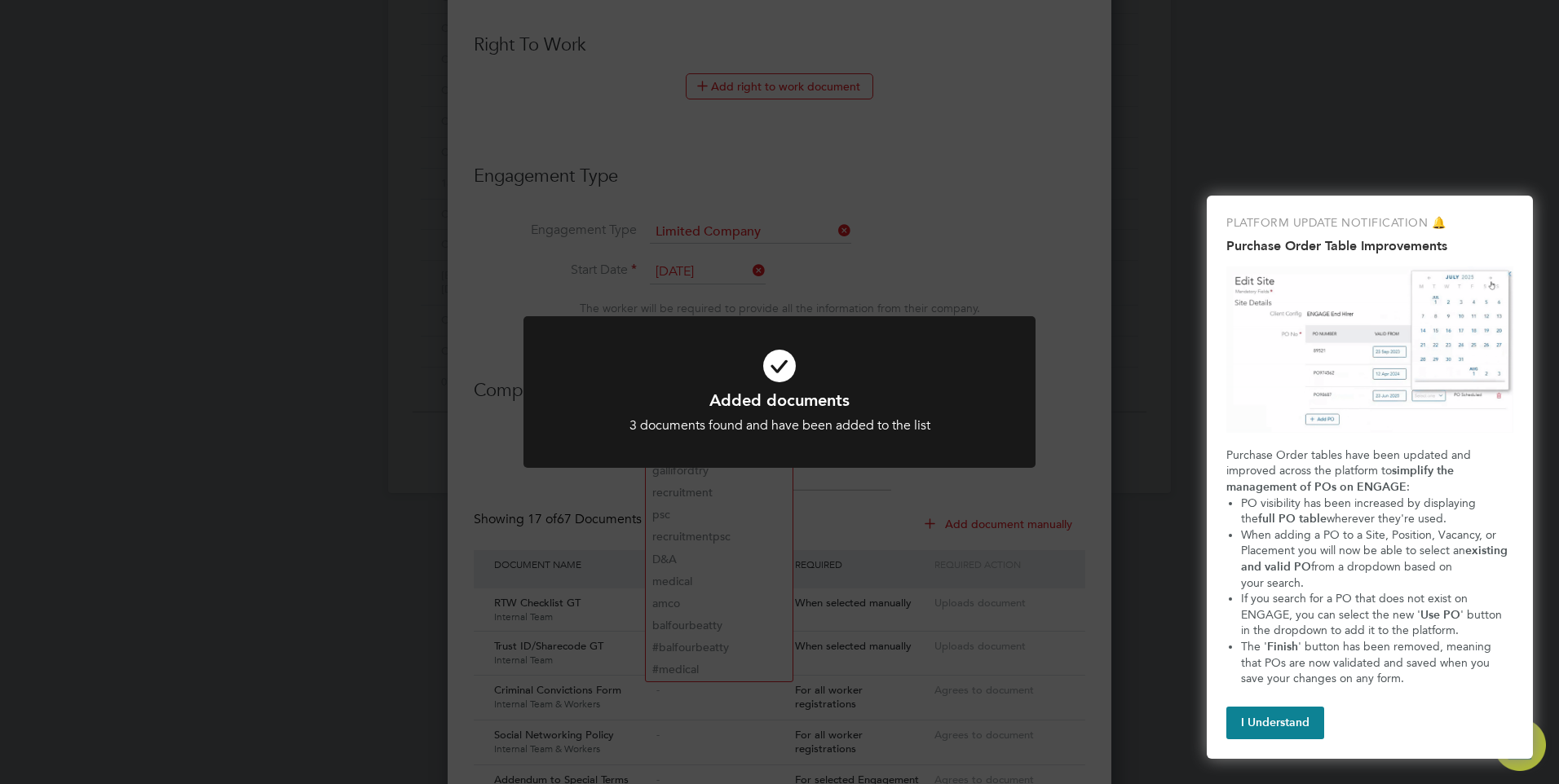
click at [777, 363] on icon at bounding box center [779, 365] width 424 height 64
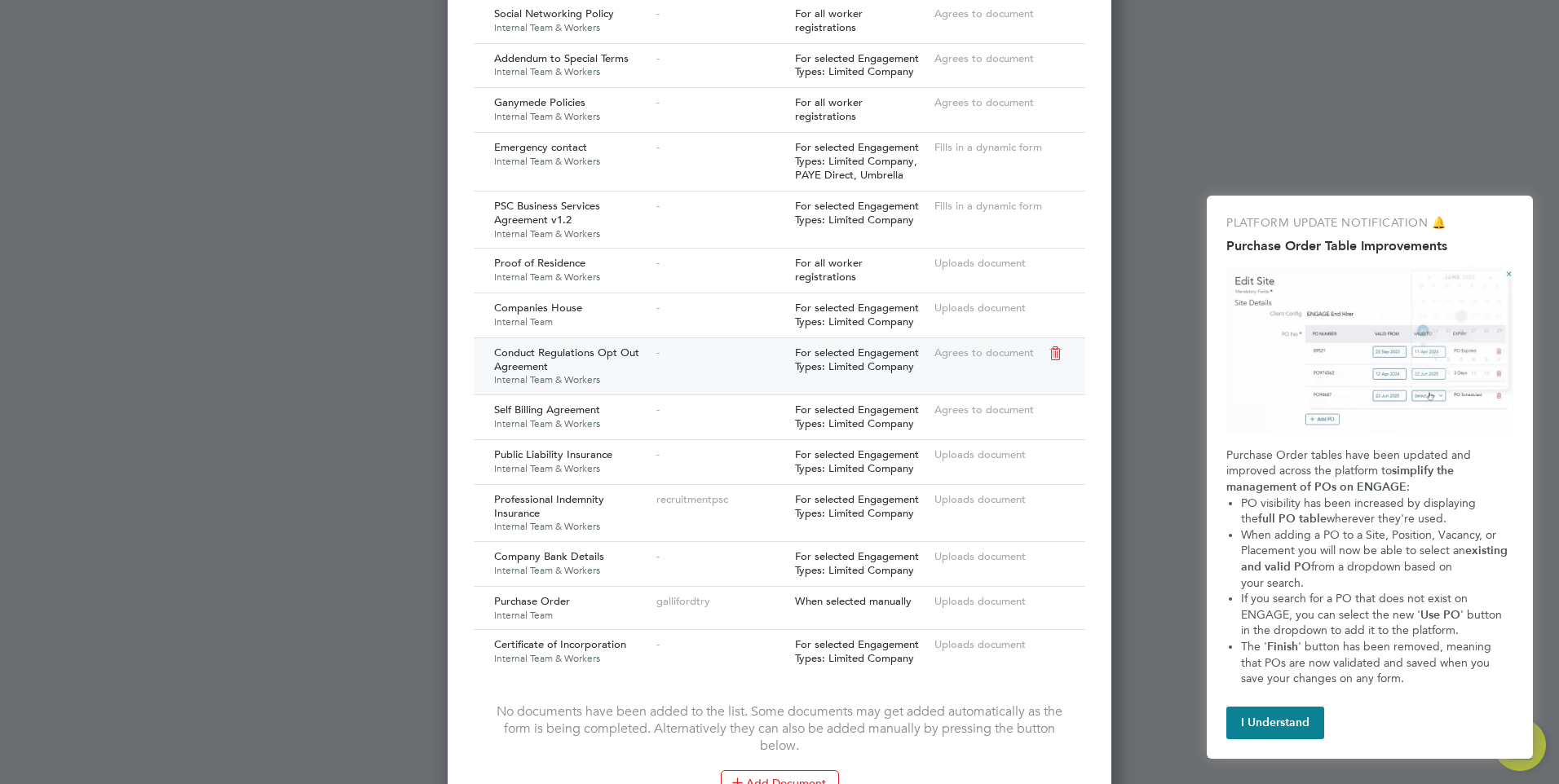
scroll to position [1630, 0]
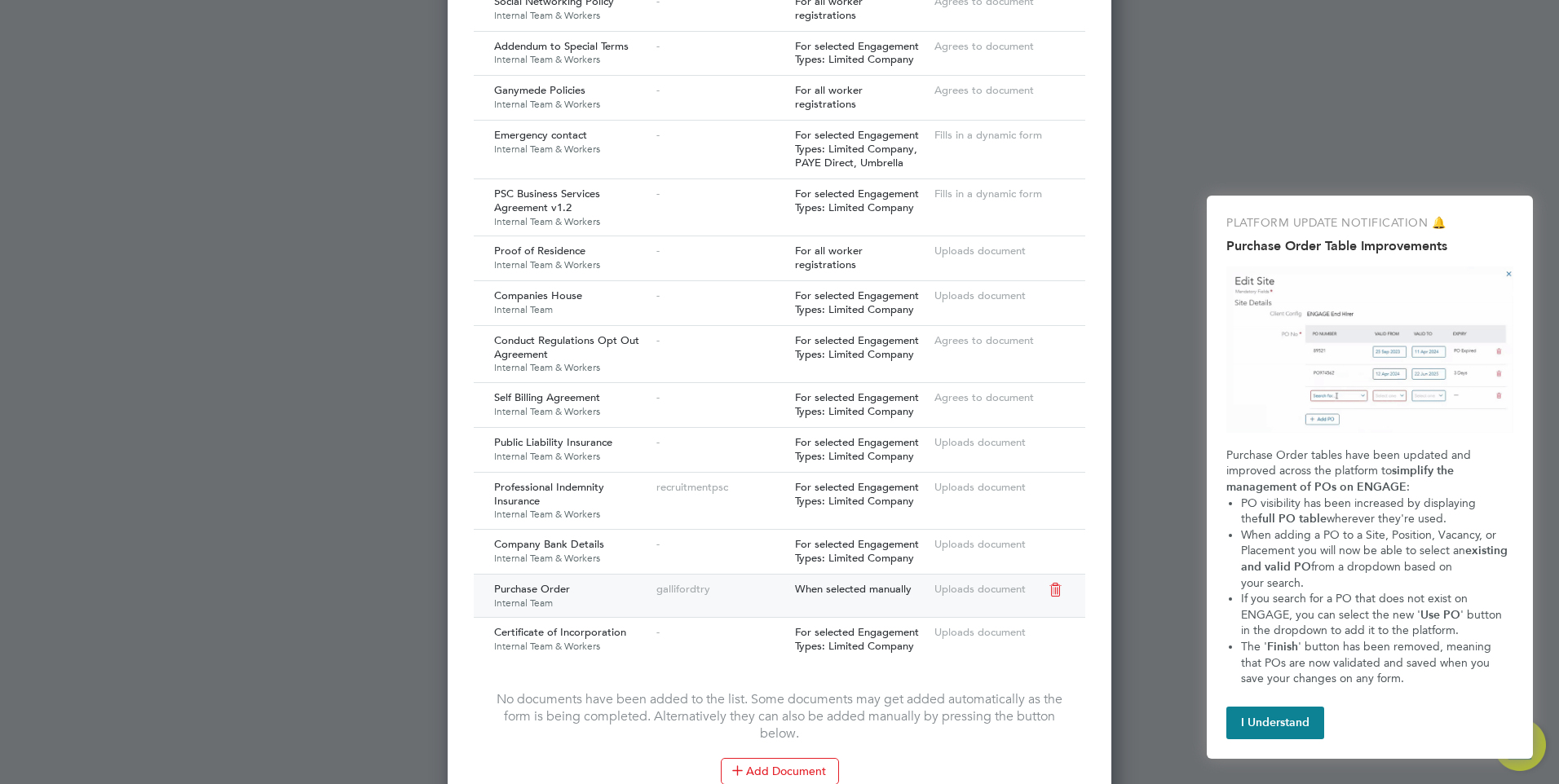
click at [1055, 583] on icon at bounding box center [1055, 590] width 16 height 20
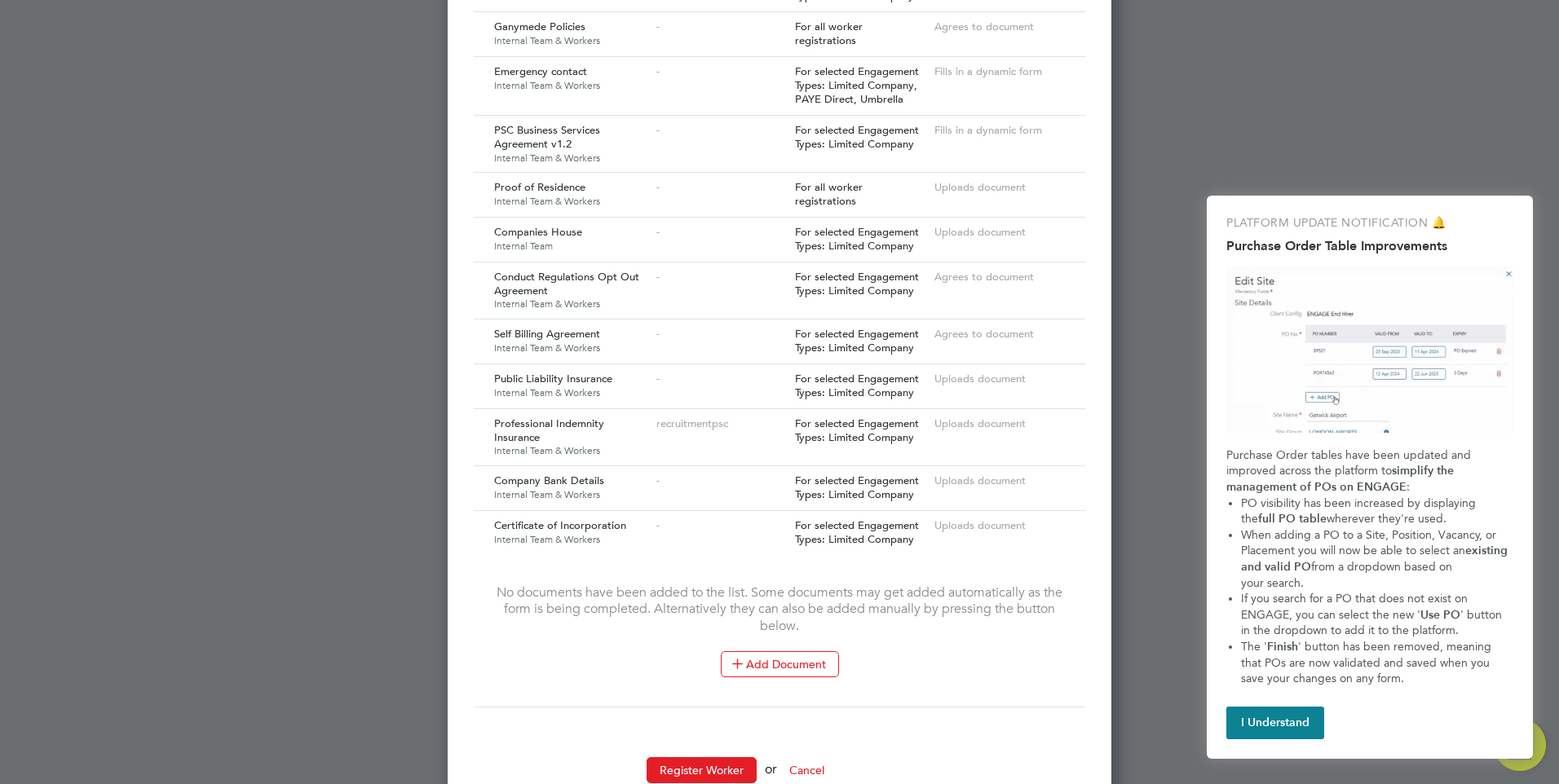
scroll to position [1712, 0]
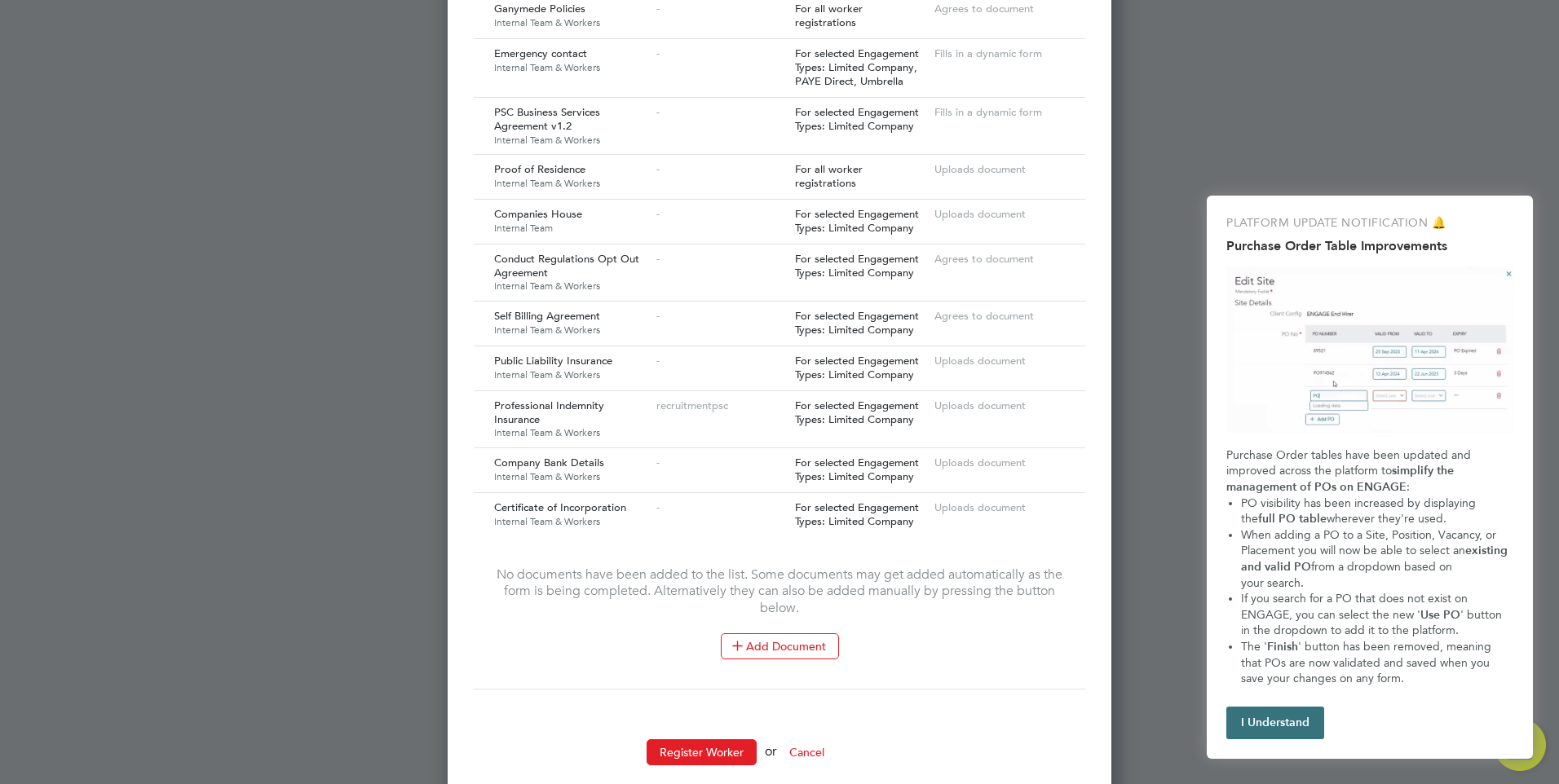
click at [1274, 708] on button "I Understand" at bounding box center [1274, 723] width 98 height 32
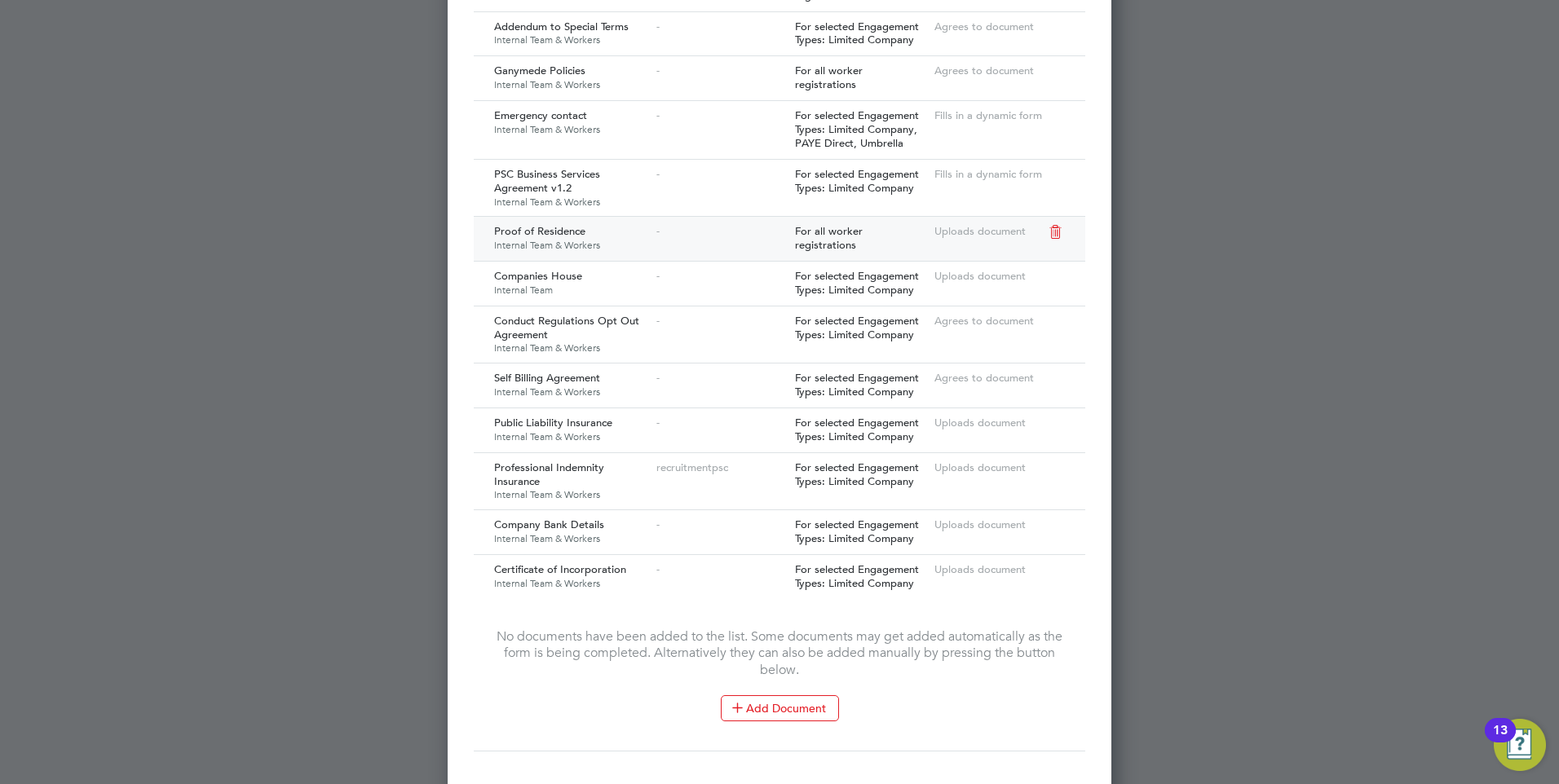
scroll to position [1738, 0]
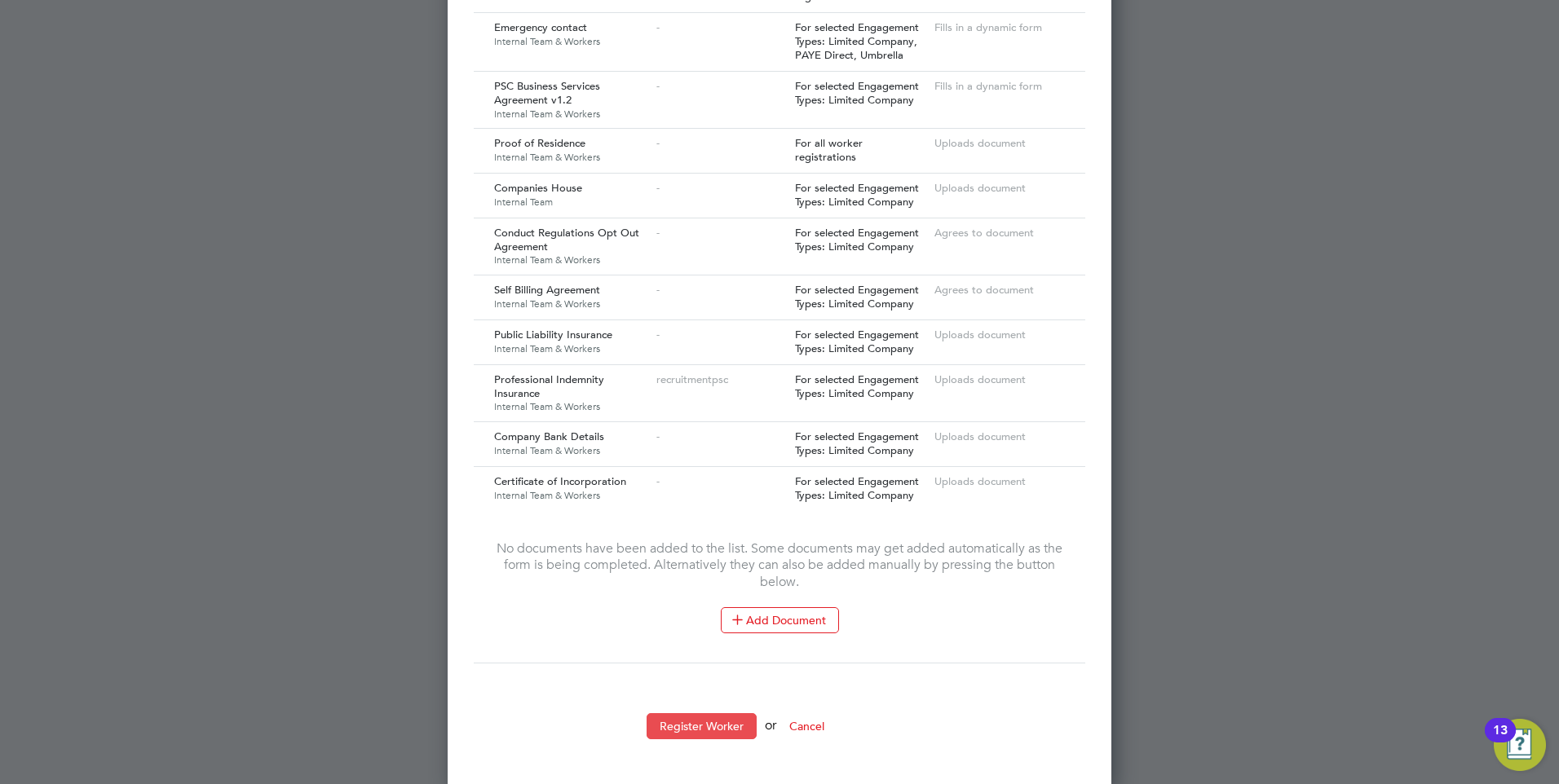
click at [688, 717] on button "Register Worker" at bounding box center [701, 726] width 110 height 26
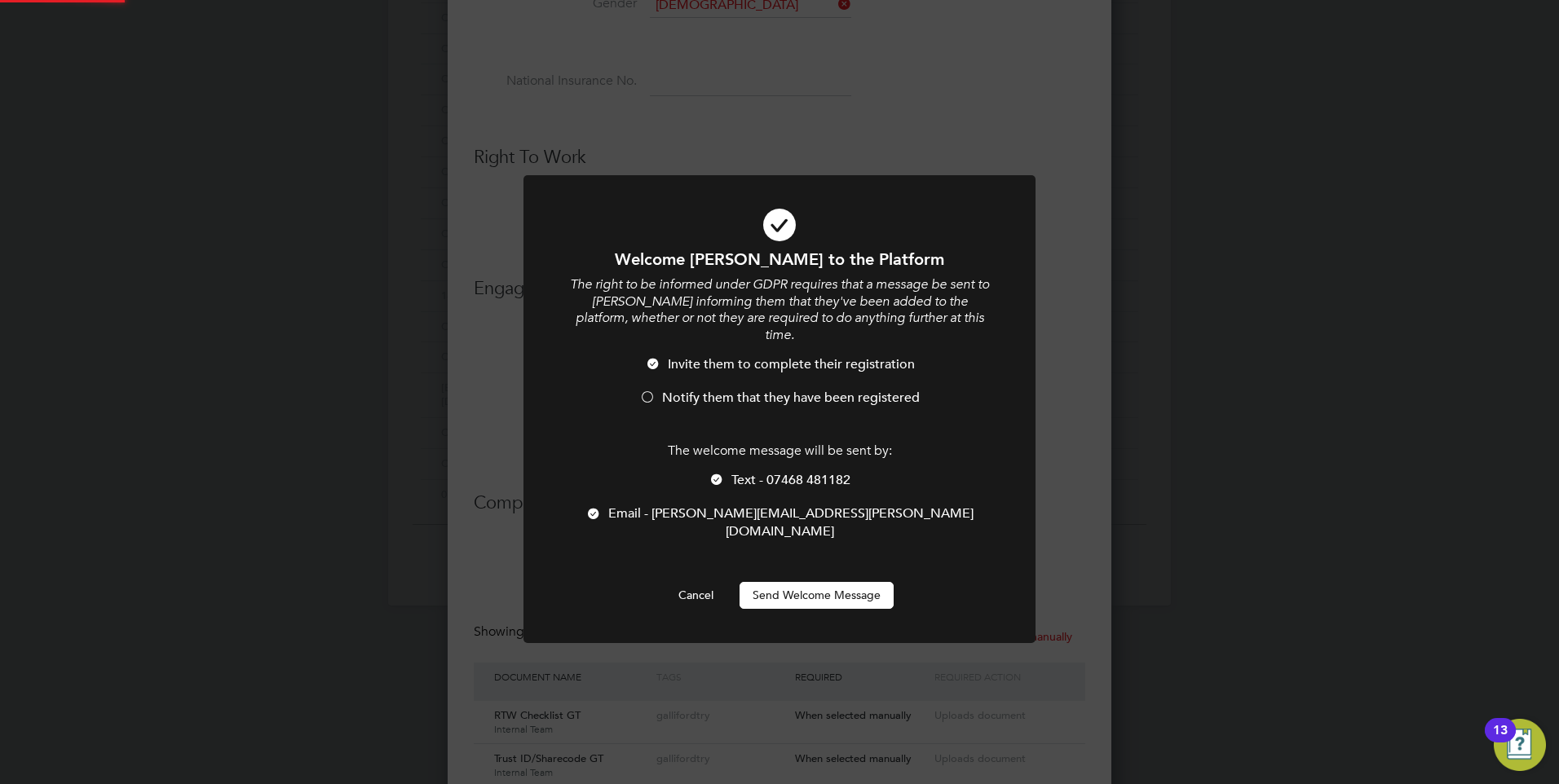
scroll to position [0, 0]
click at [804, 582] on button "Send Welcome Message" at bounding box center [817, 595] width 154 height 26
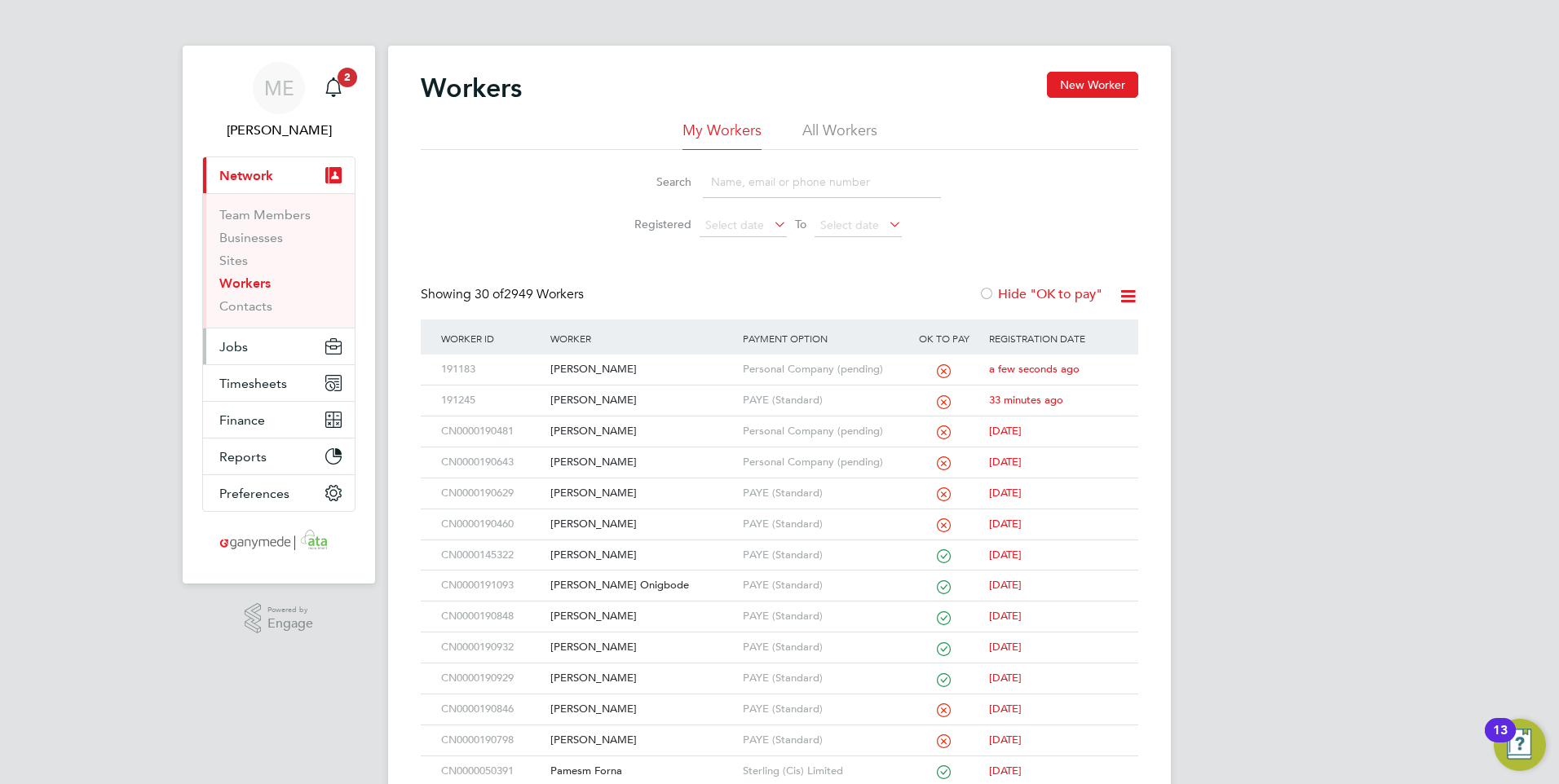
click at [260, 343] on button "Jobs" at bounding box center [278, 346] width 152 height 36
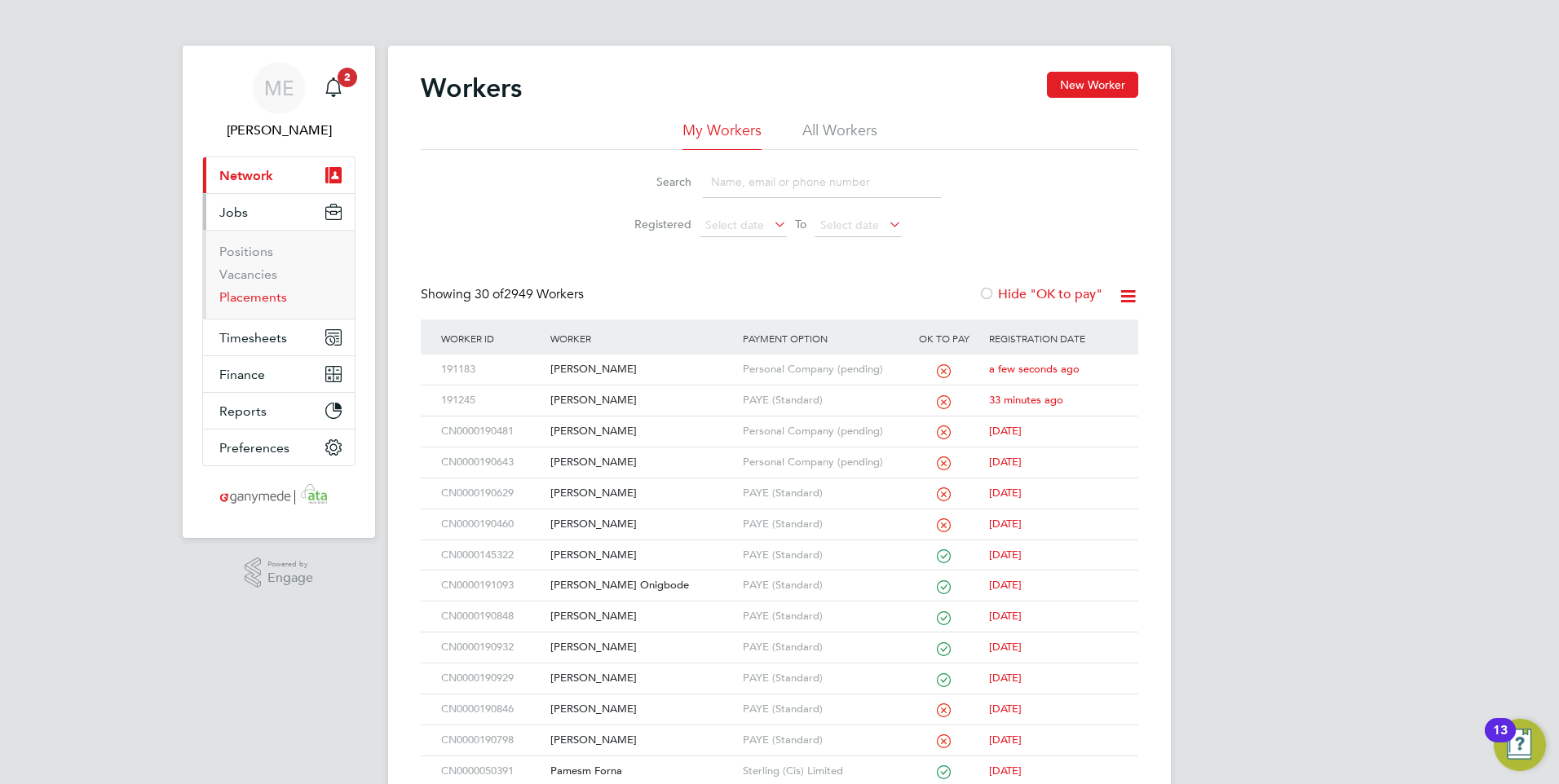
click at [249, 296] on link "Placements" at bounding box center [252, 297] width 67 height 15
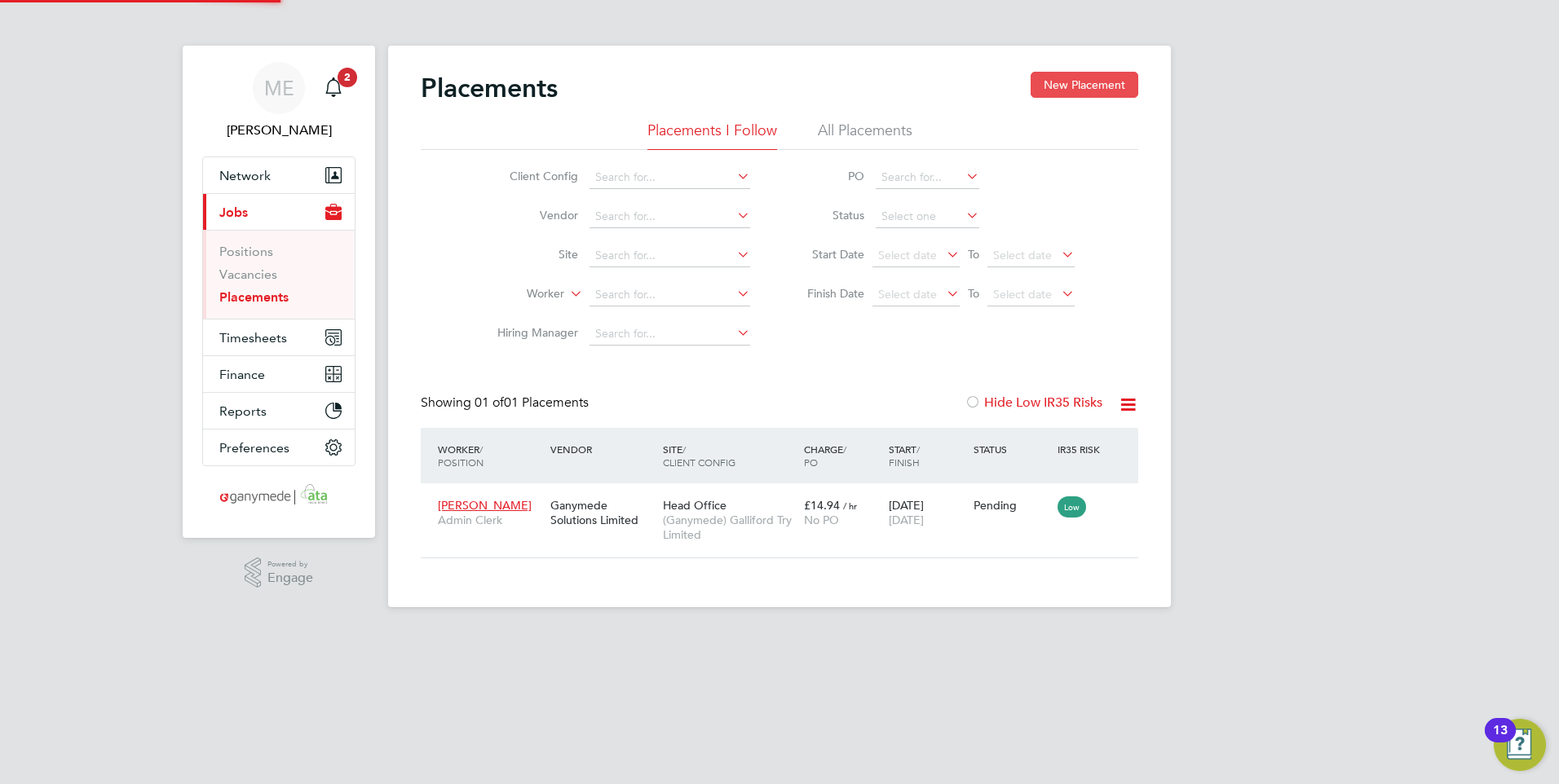
scroll to position [61, 142]
click at [1079, 78] on button "New Placement" at bounding box center [1084, 84] width 108 height 26
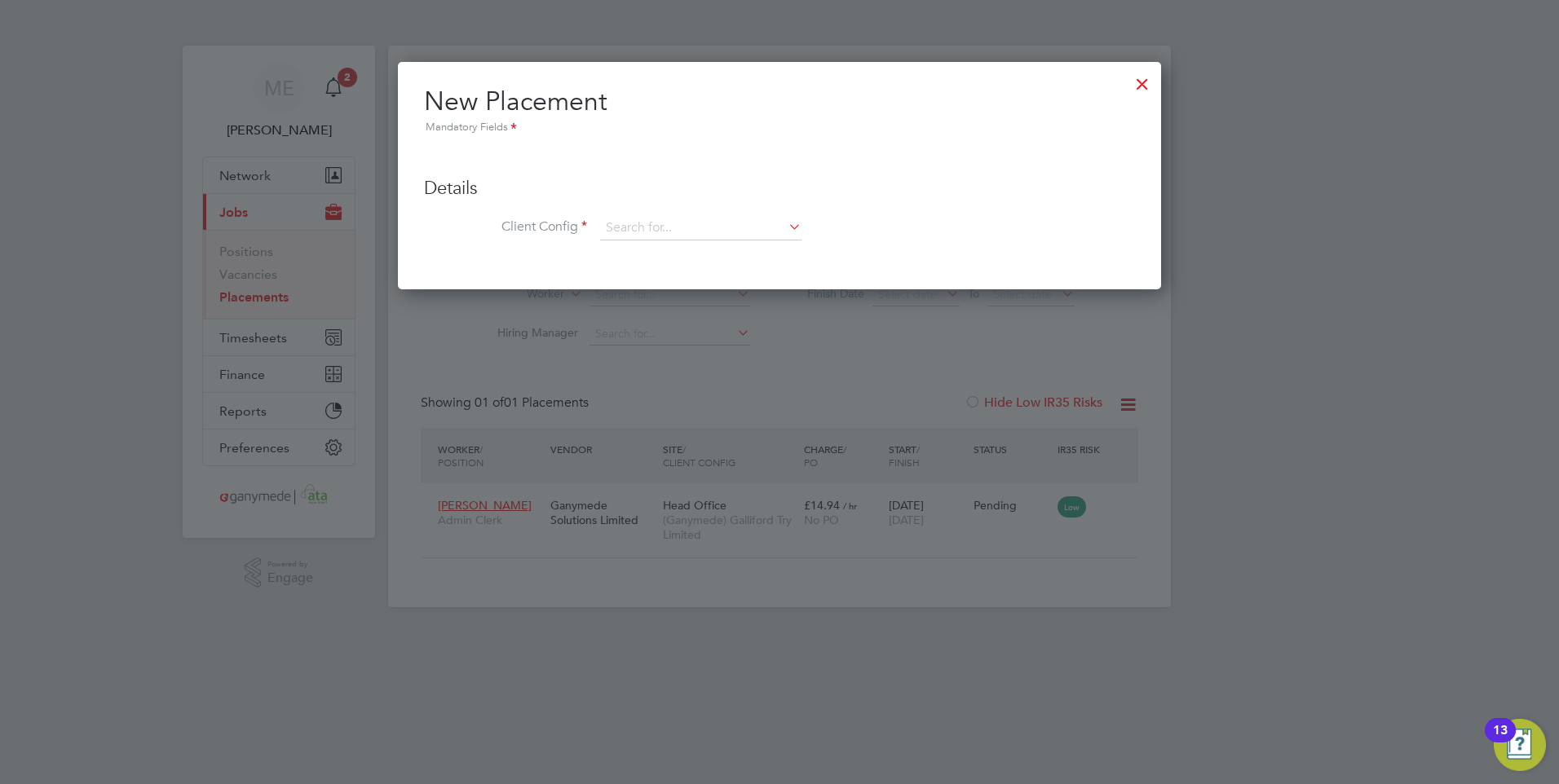
scroll to position [229, 764]
click at [680, 226] on input at bounding box center [701, 228] width 201 height 24
click at [739, 235] on input at bounding box center [701, 228] width 201 height 24
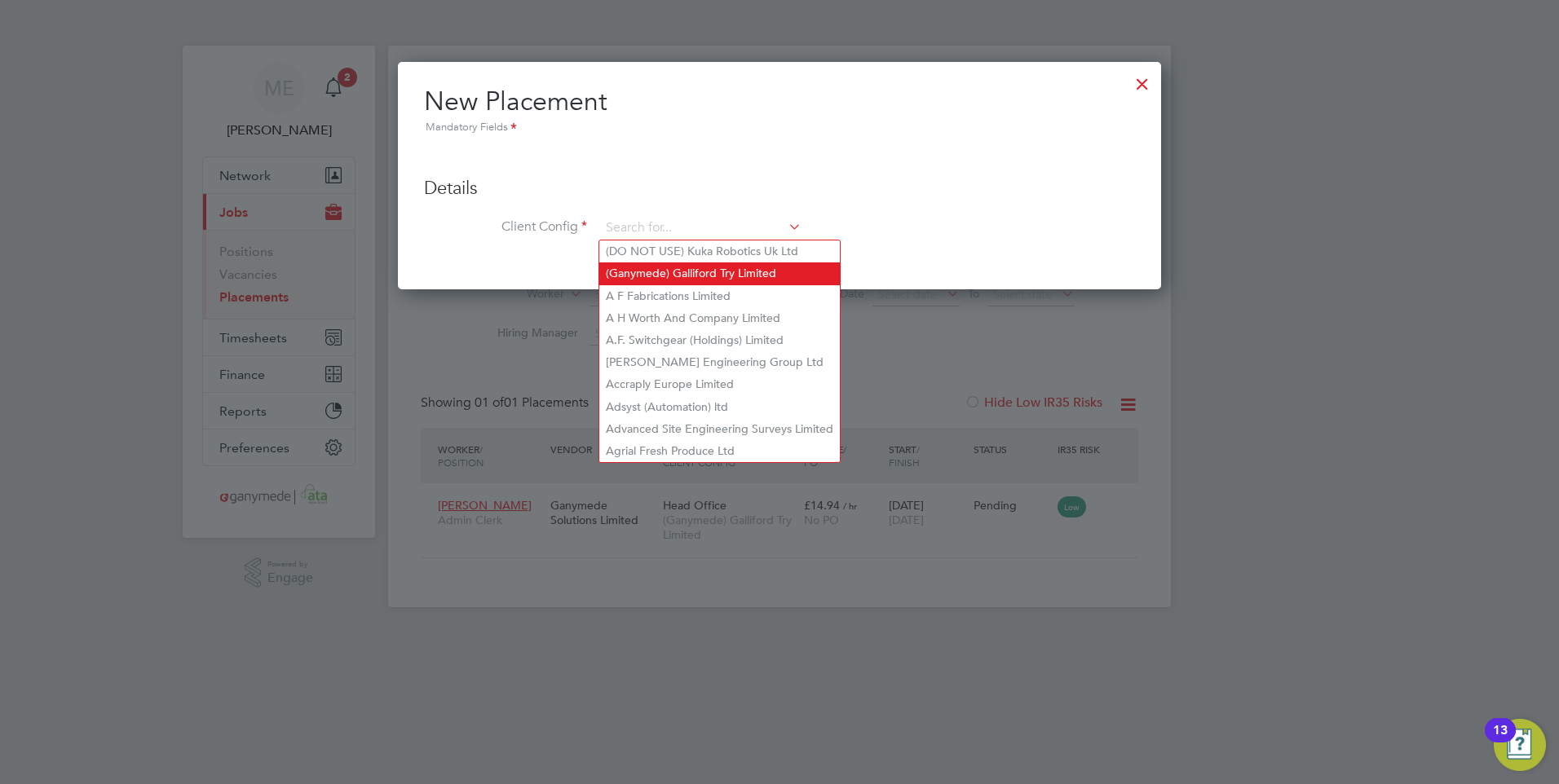
click at [704, 265] on li "(Ganymede) Galliford Try Limited" at bounding box center [720, 274] width 241 height 22
type input "(Ganymede) Galliford Try Limited"
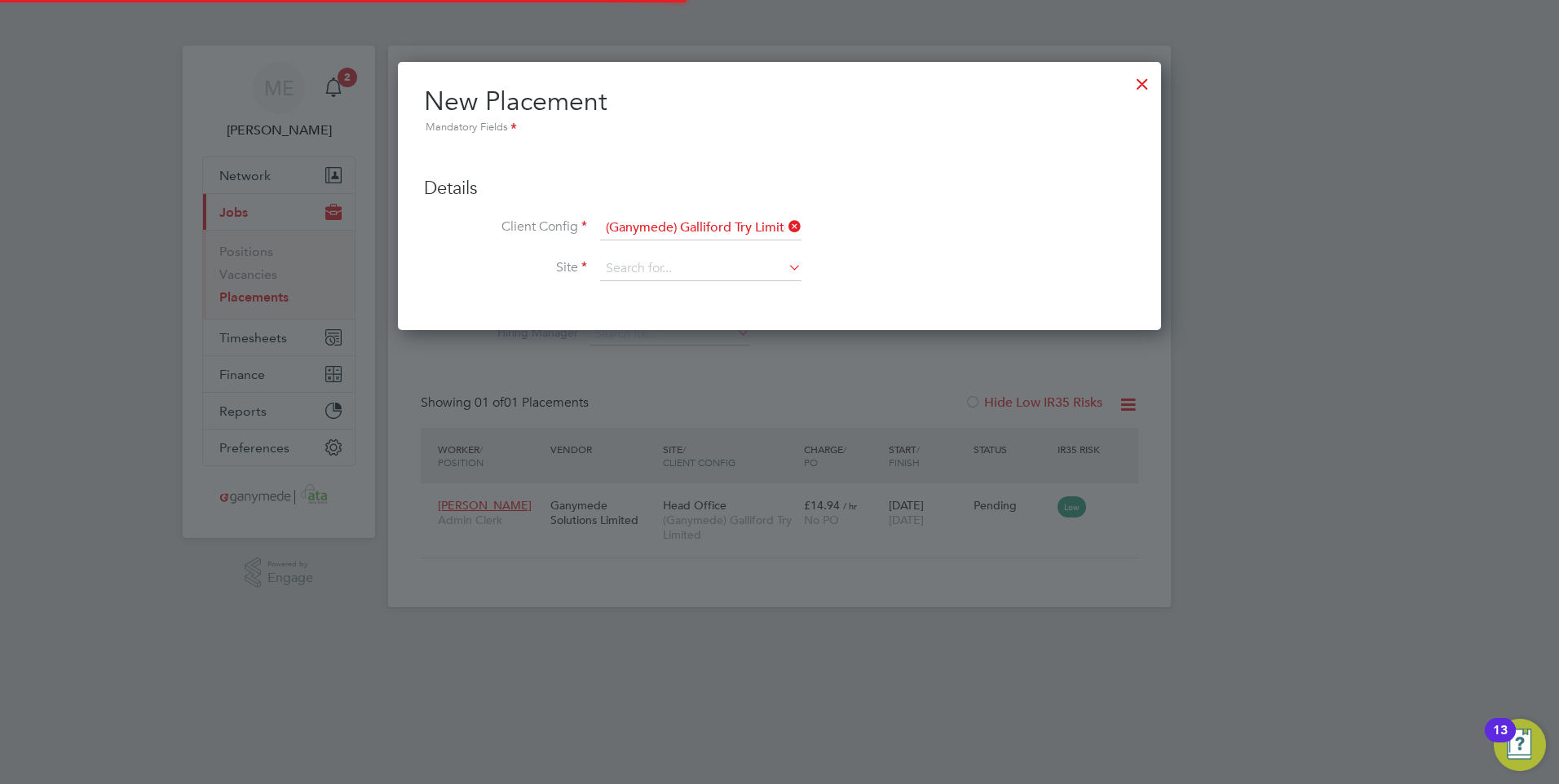
scroll to position [270, 764]
click at [690, 268] on input at bounding box center [701, 268] width 201 height 24
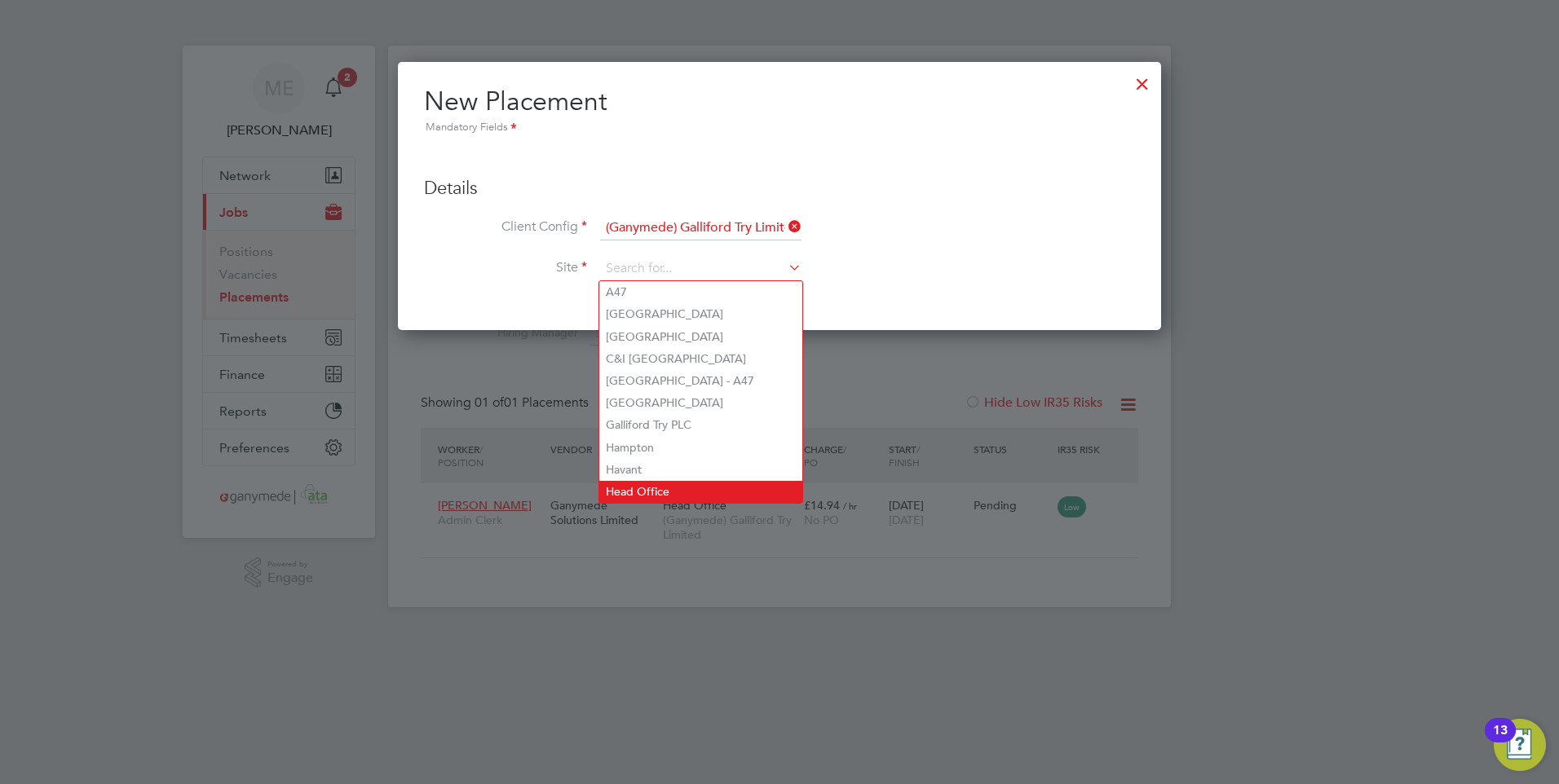
click at [653, 481] on li "Head Office" at bounding box center [701, 492] width 203 height 22
type input "Head Office"
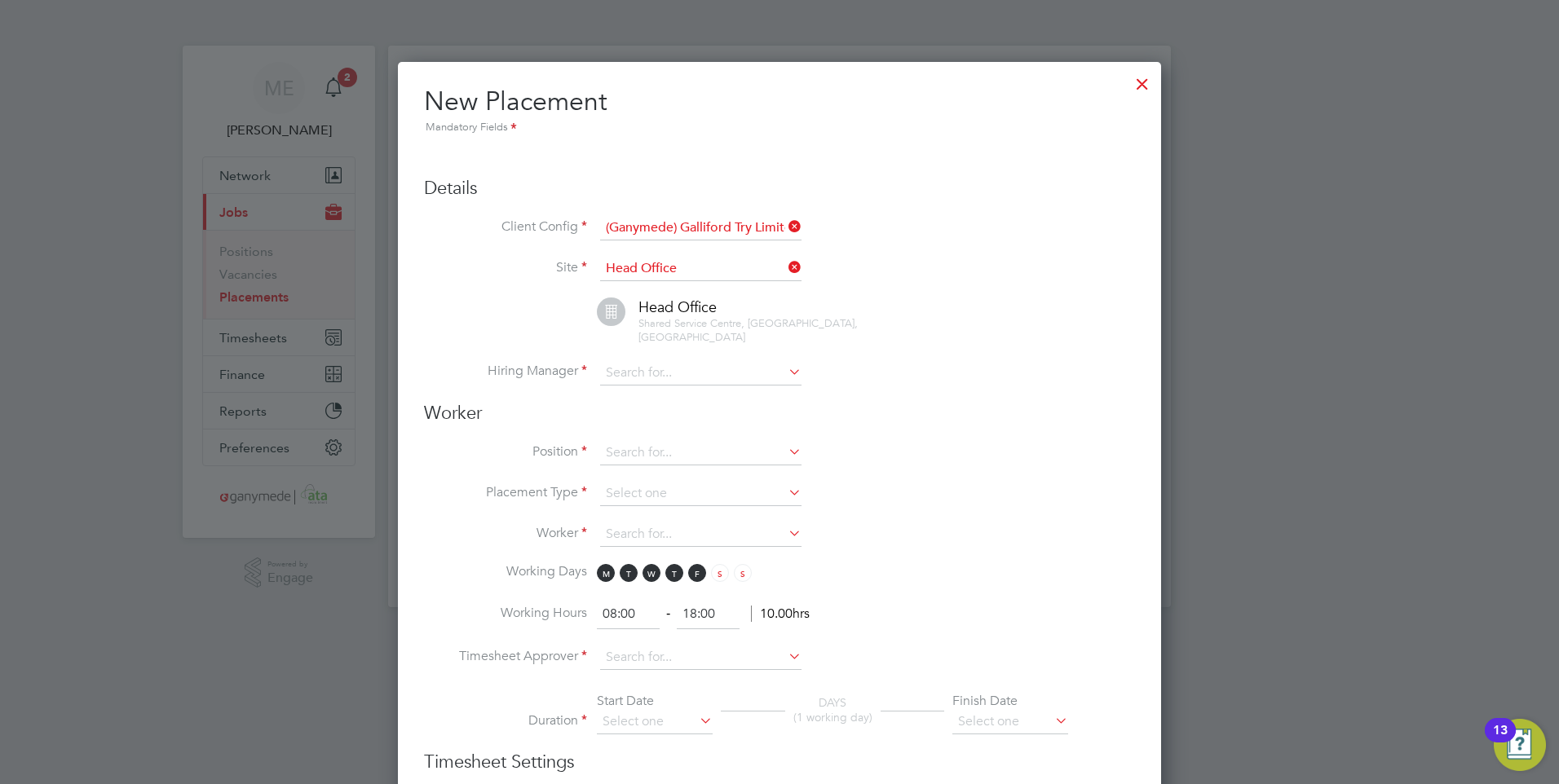
scroll to position [1710, 764]
click at [673, 361] on input at bounding box center [701, 372] width 201 height 24
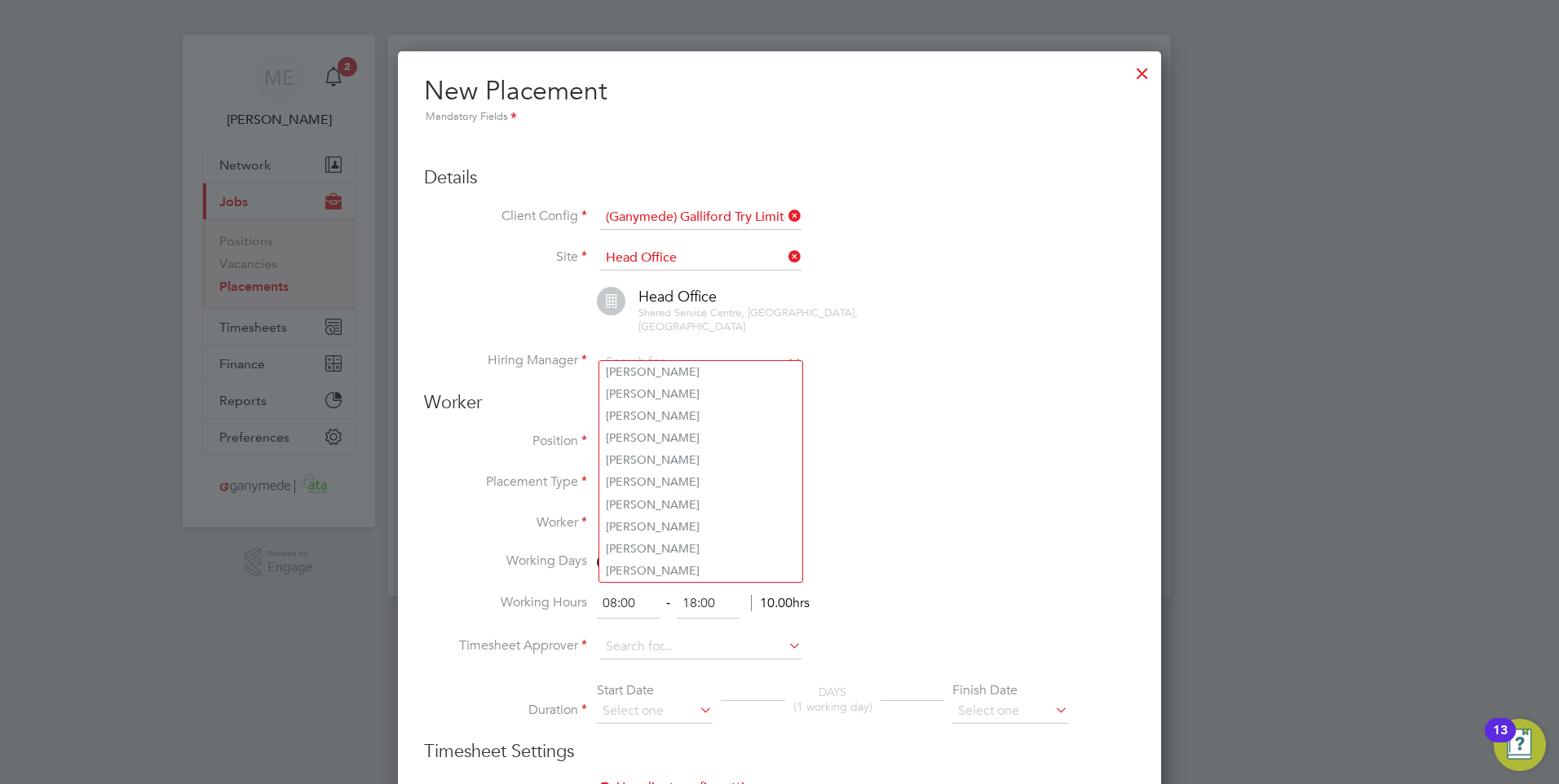
scroll to position [0, 0]
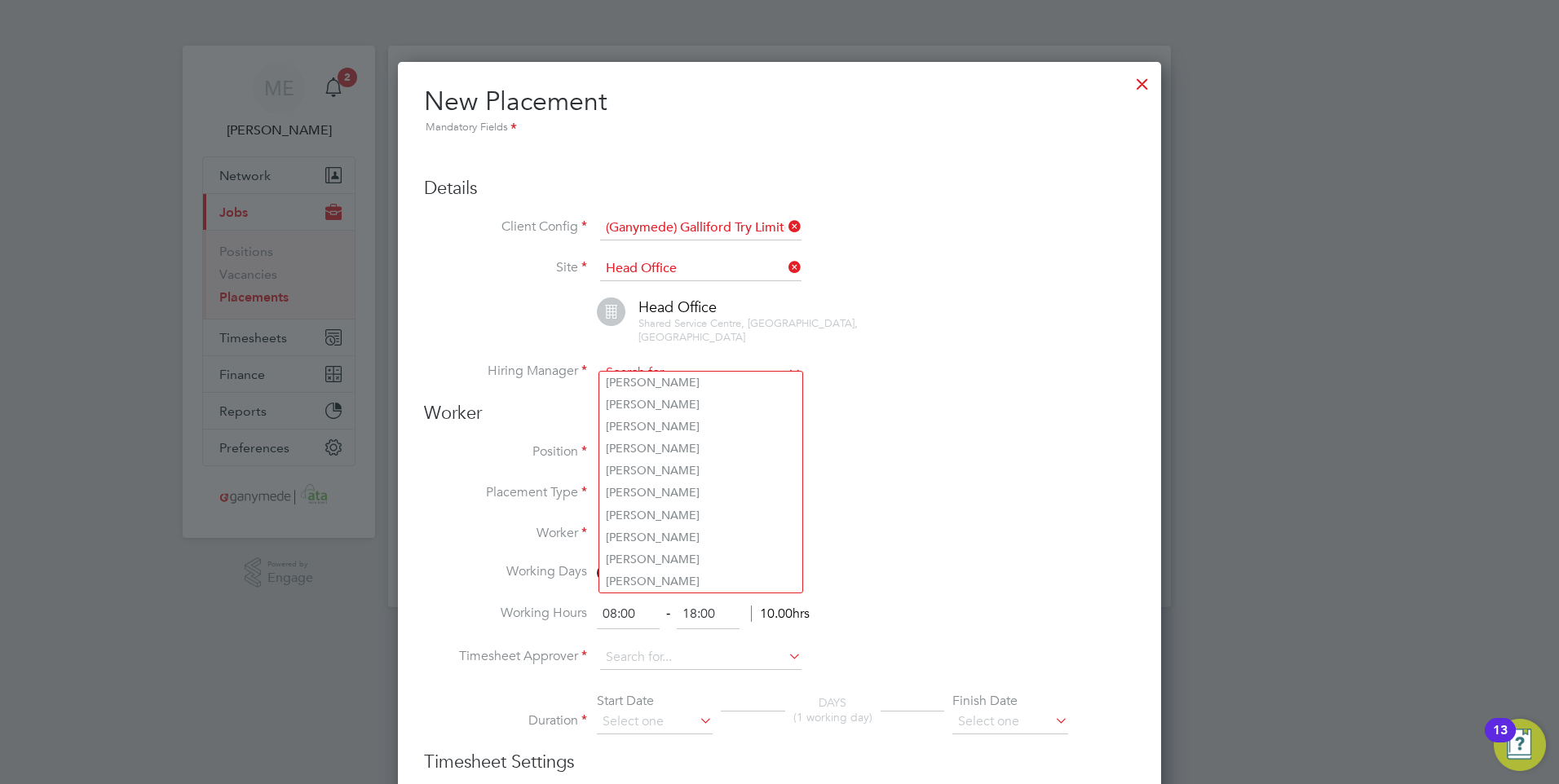
click at [673, 361] on input at bounding box center [701, 372] width 201 height 24
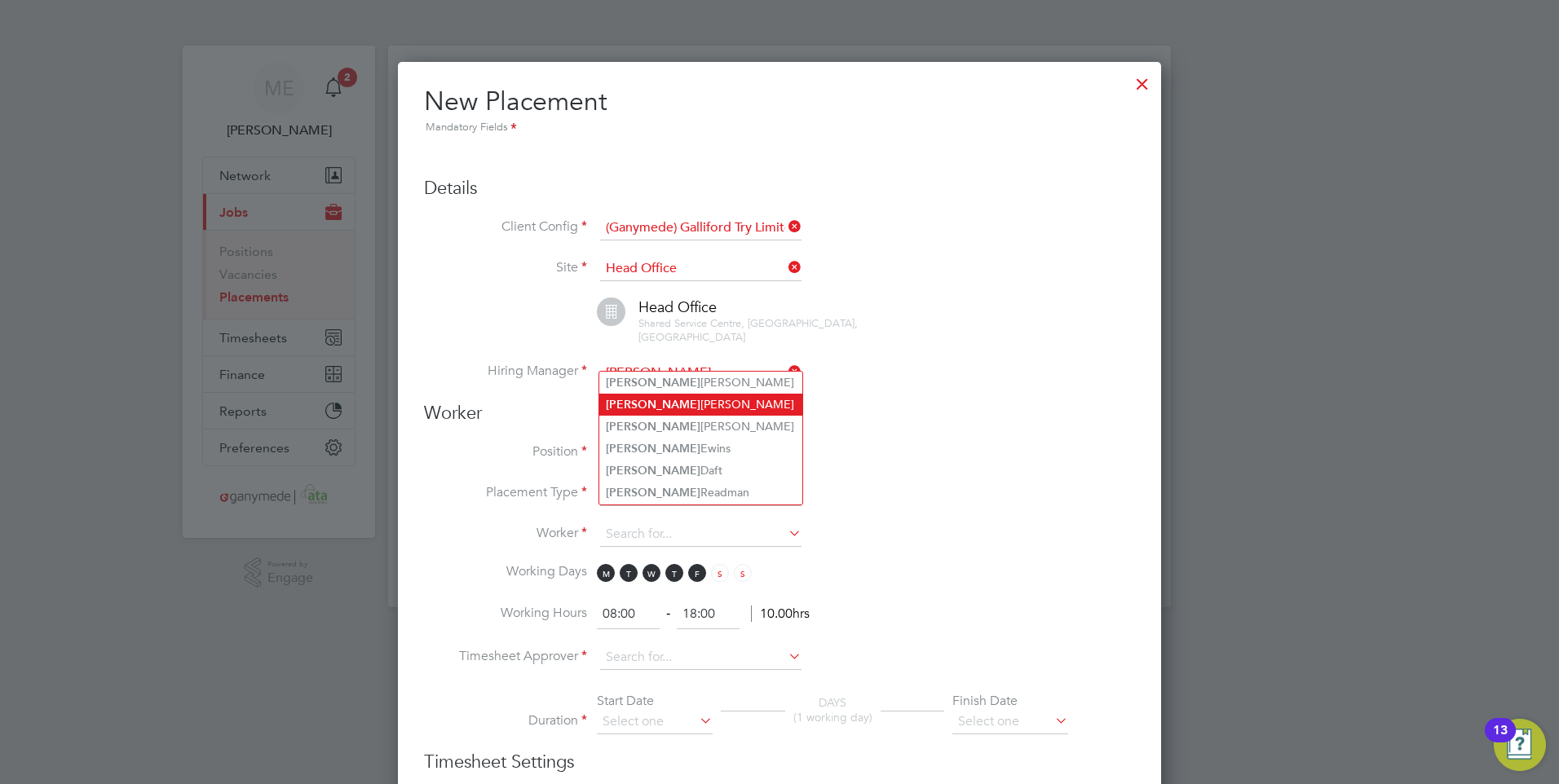
click at [646, 400] on li "[PERSON_NAME]" at bounding box center [701, 405] width 203 height 22
type input "[PERSON_NAME]"
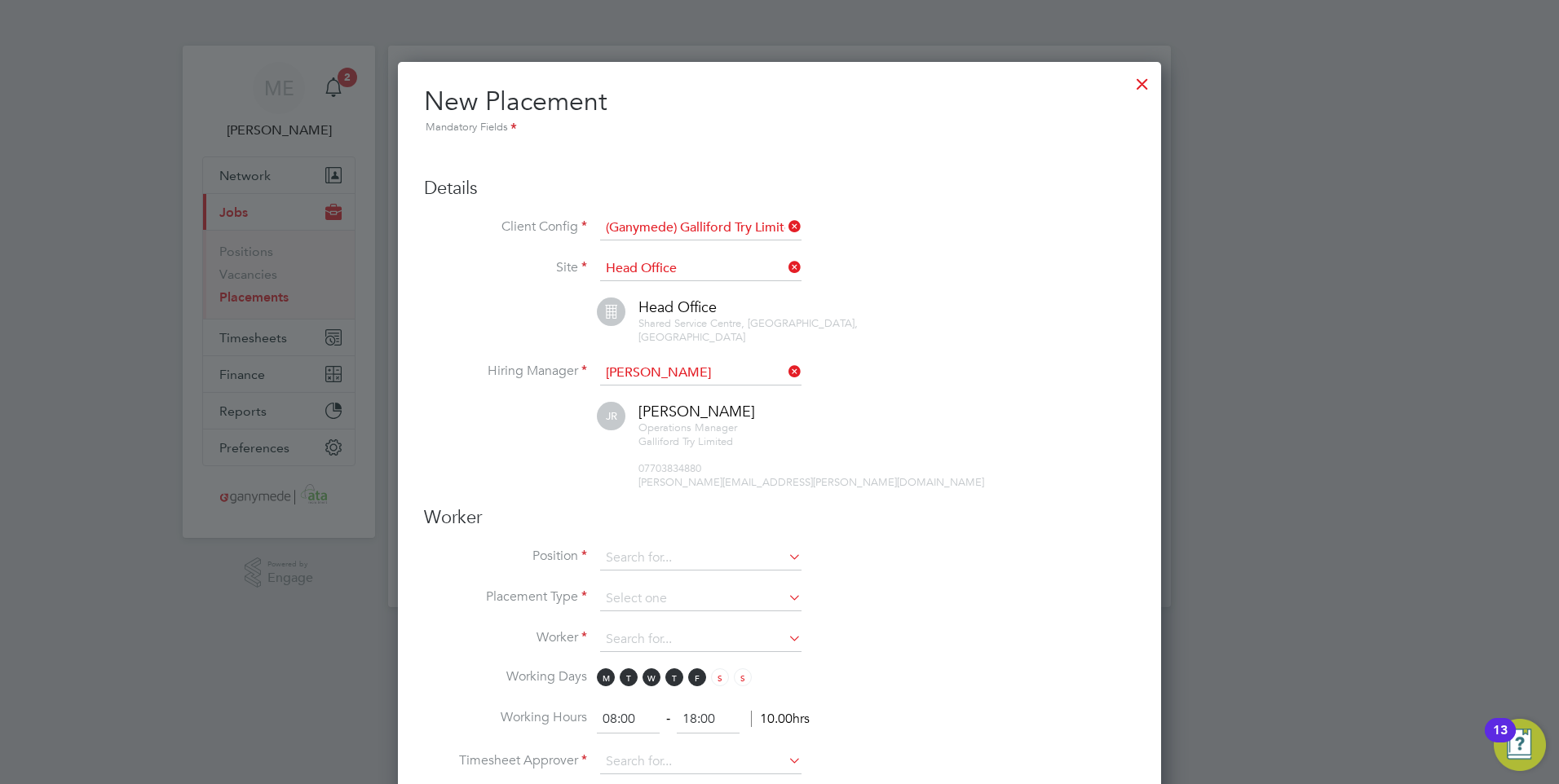
scroll to position [82, 0]
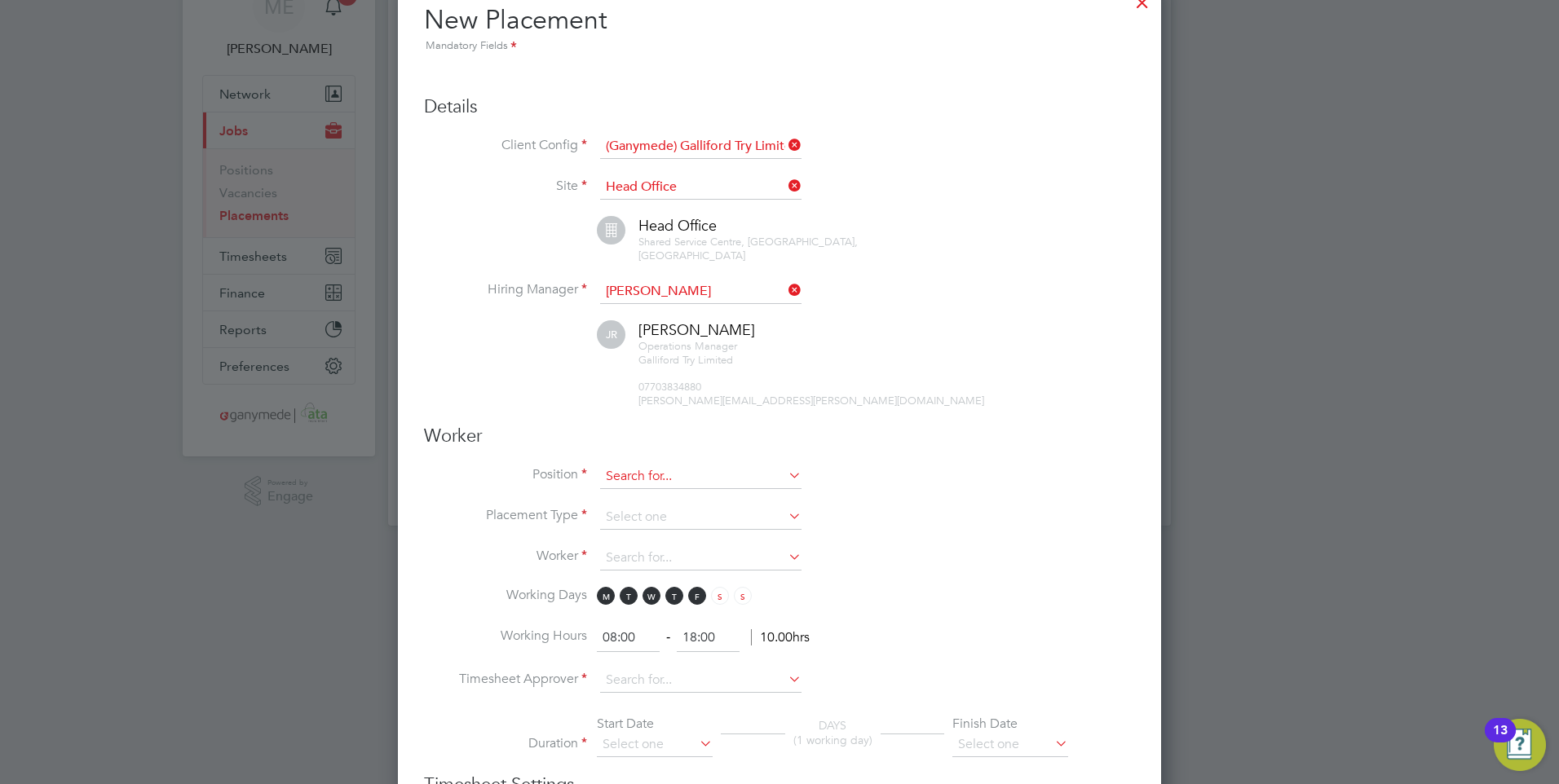
click at [663, 465] on input at bounding box center [701, 476] width 201 height 24
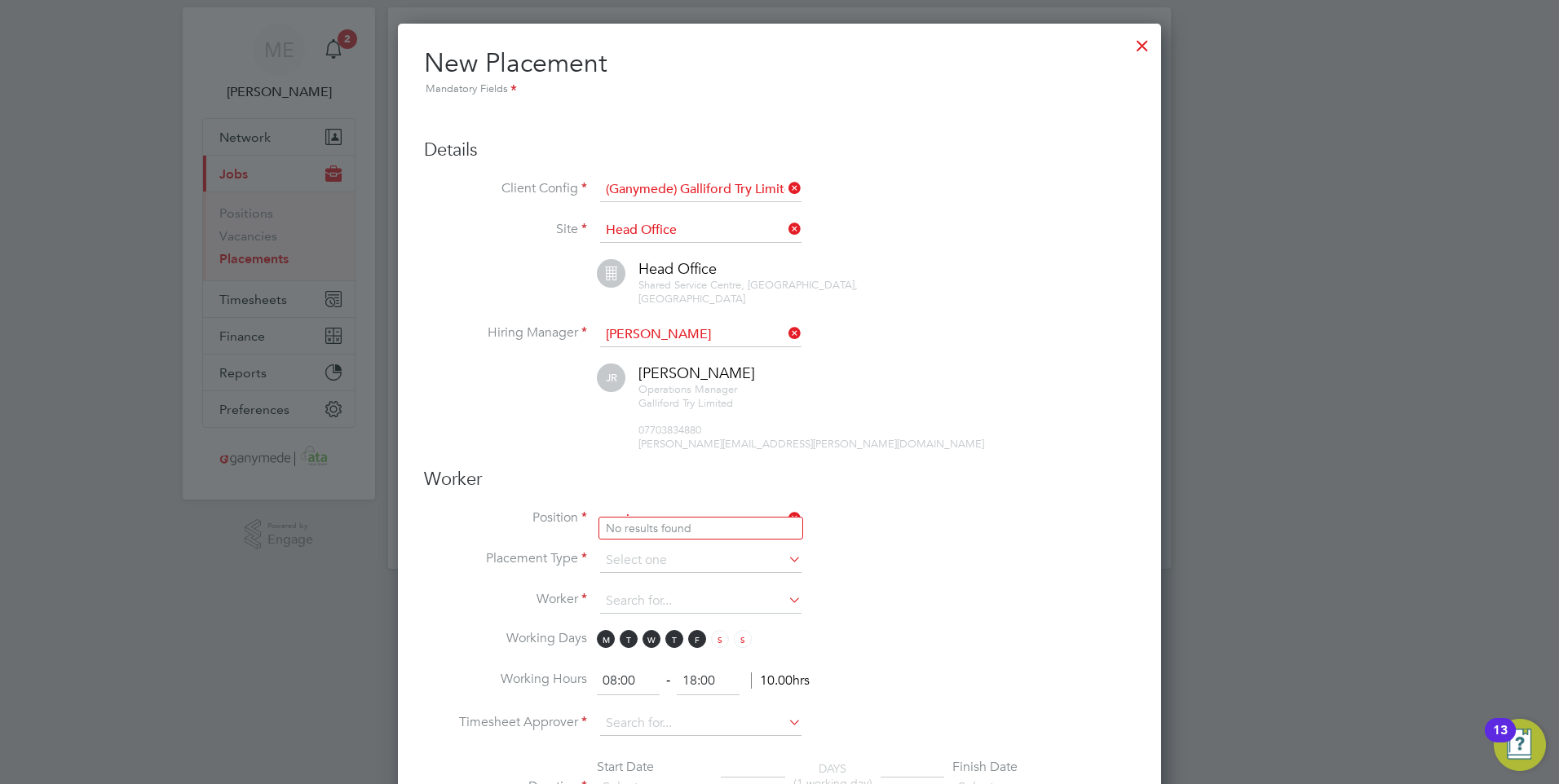
scroll to position [0, 0]
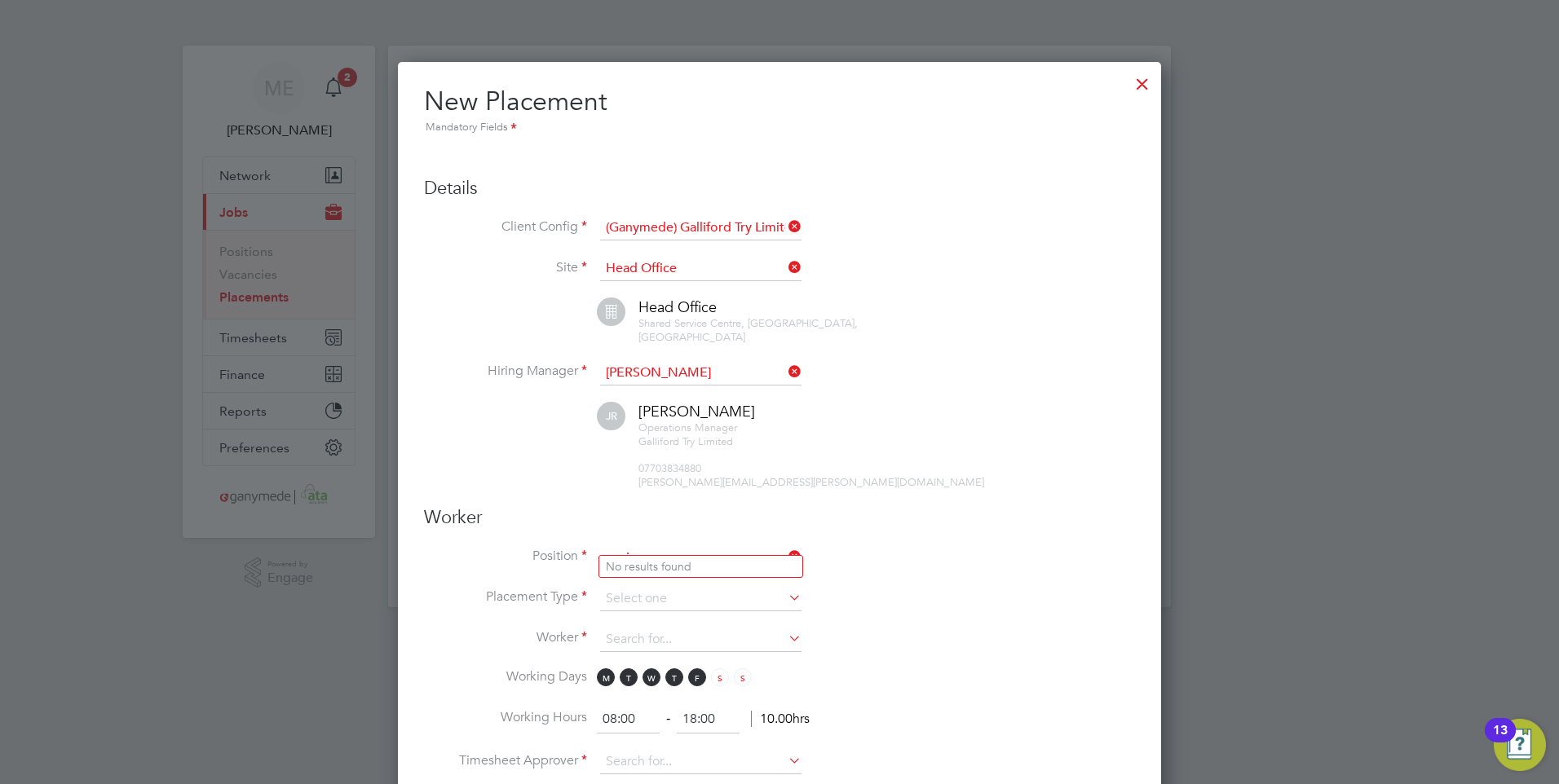
type input "senior pre"
click at [1146, 77] on div at bounding box center [1142, 80] width 30 height 30
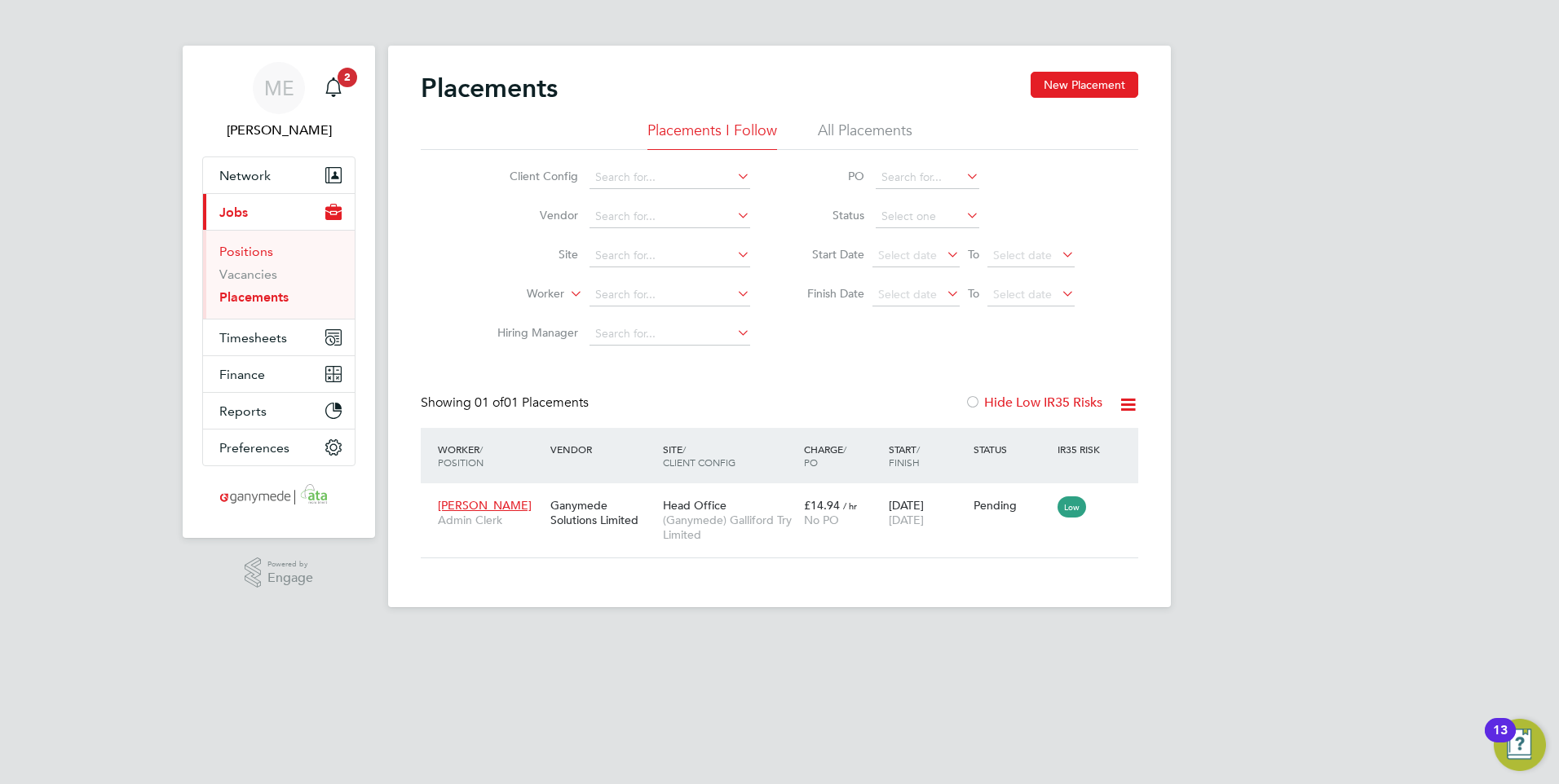
click at [246, 252] on link "Positions" at bounding box center [246, 251] width 54 height 15
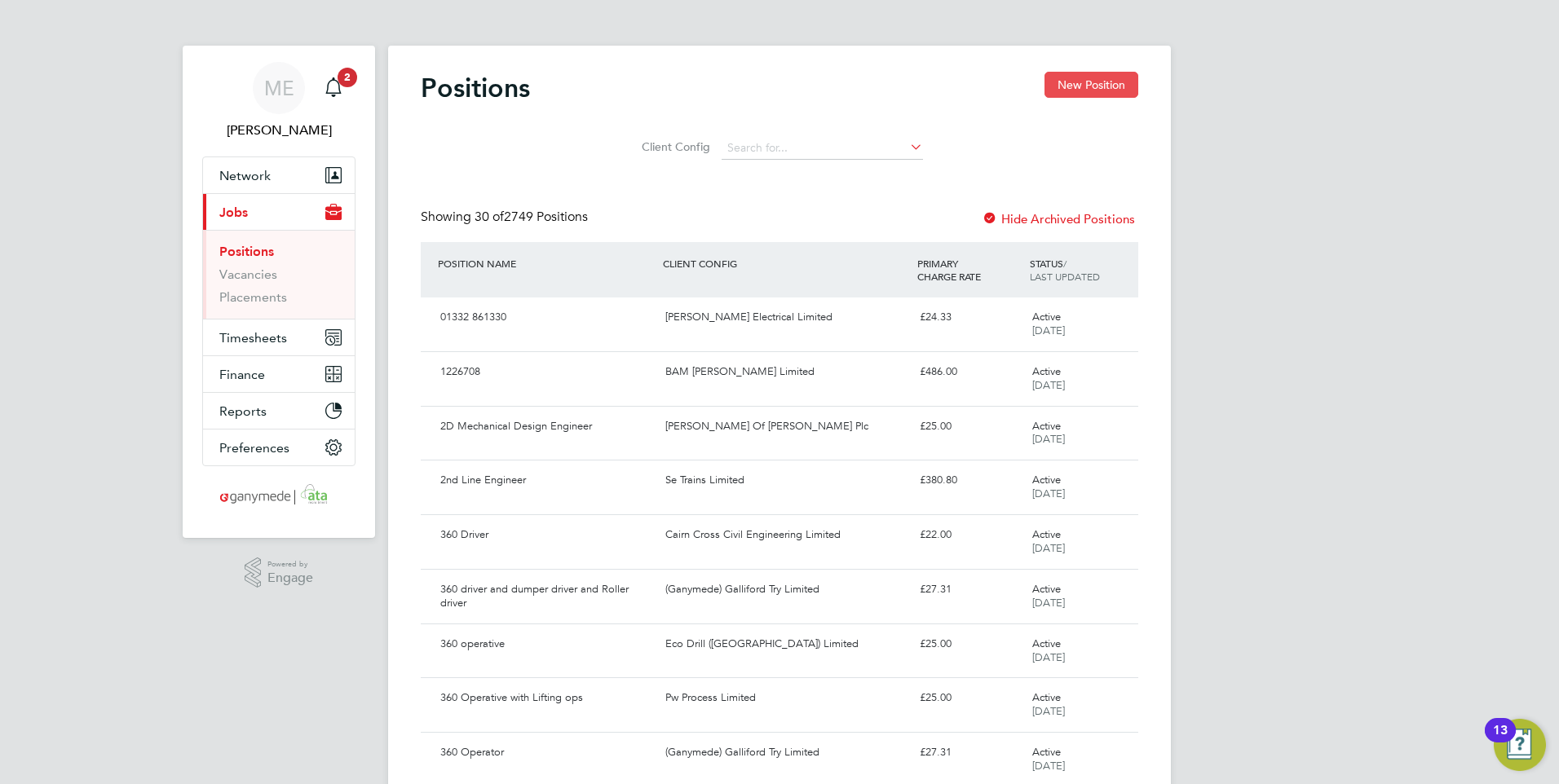
click at [1082, 83] on button "New Position" at bounding box center [1091, 84] width 93 height 26
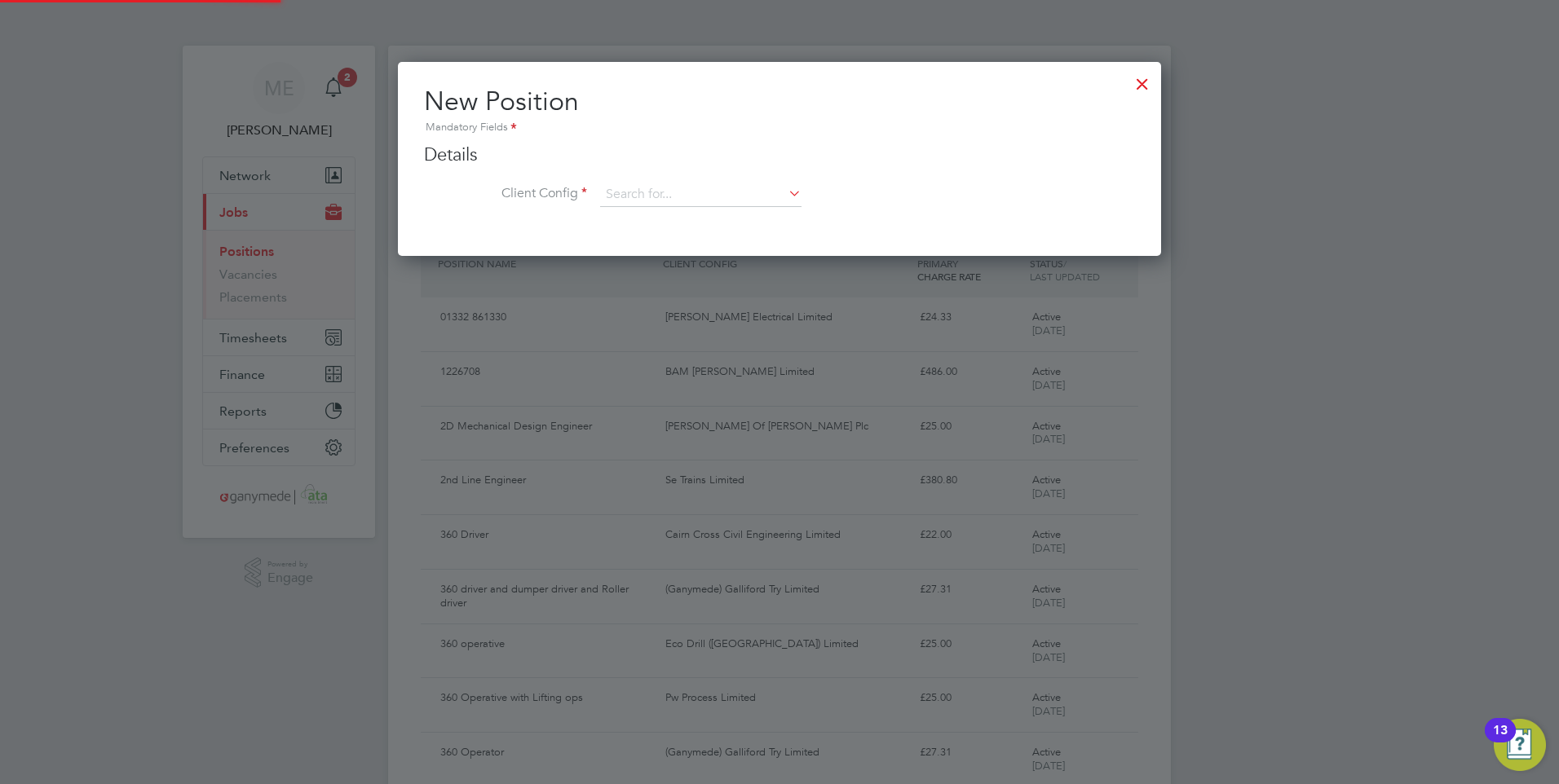
scroll to position [196, 764]
click at [675, 187] on input at bounding box center [701, 195] width 201 height 24
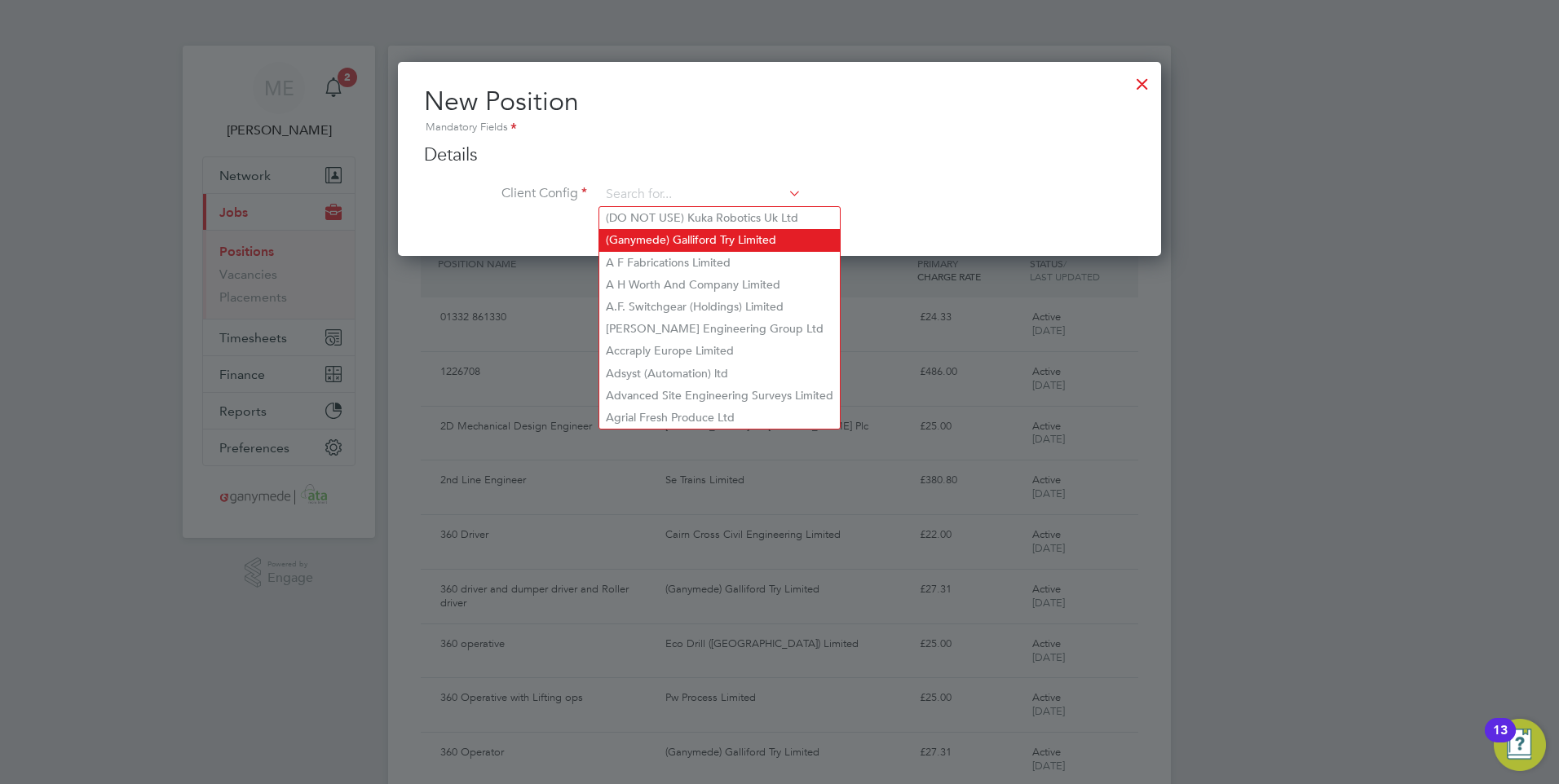
click at [705, 232] on li "(Ganymede) Galliford Try Limited" at bounding box center [720, 240] width 241 height 22
type input "(Ganymede) Galliford Try Limited"
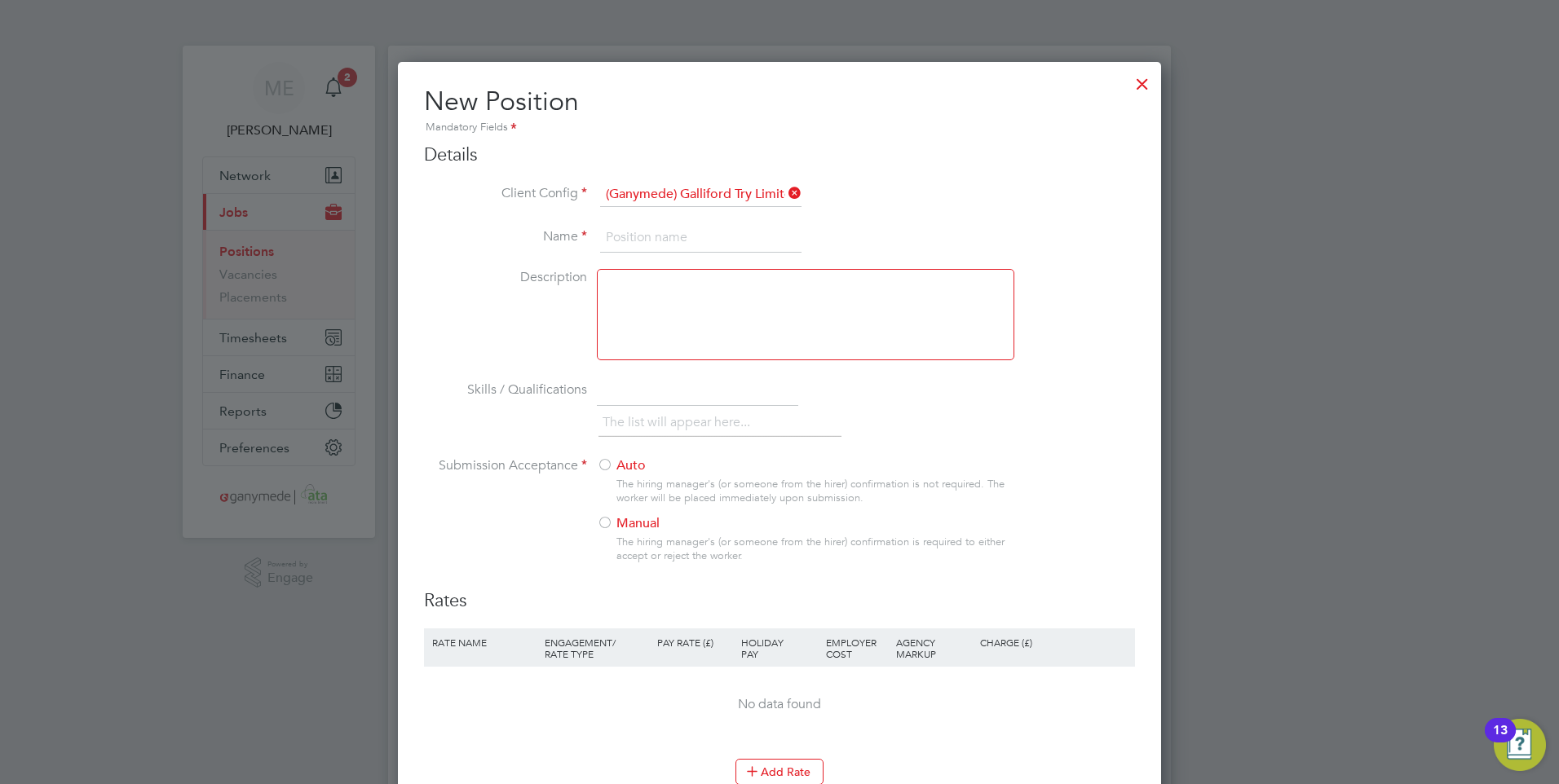
click at [667, 238] on input at bounding box center [701, 238] width 201 height 30
type input "Senior Pre"
drag, startPoint x: 689, startPoint y: 240, endPoint x: 545, endPoint y: 231, distance: 144.3
click at [545, 231] on li "Name Senior Pre" at bounding box center [779, 246] width 711 height 46
click at [626, 236] on input "Pre Construction Manager" at bounding box center [701, 238] width 201 height 30
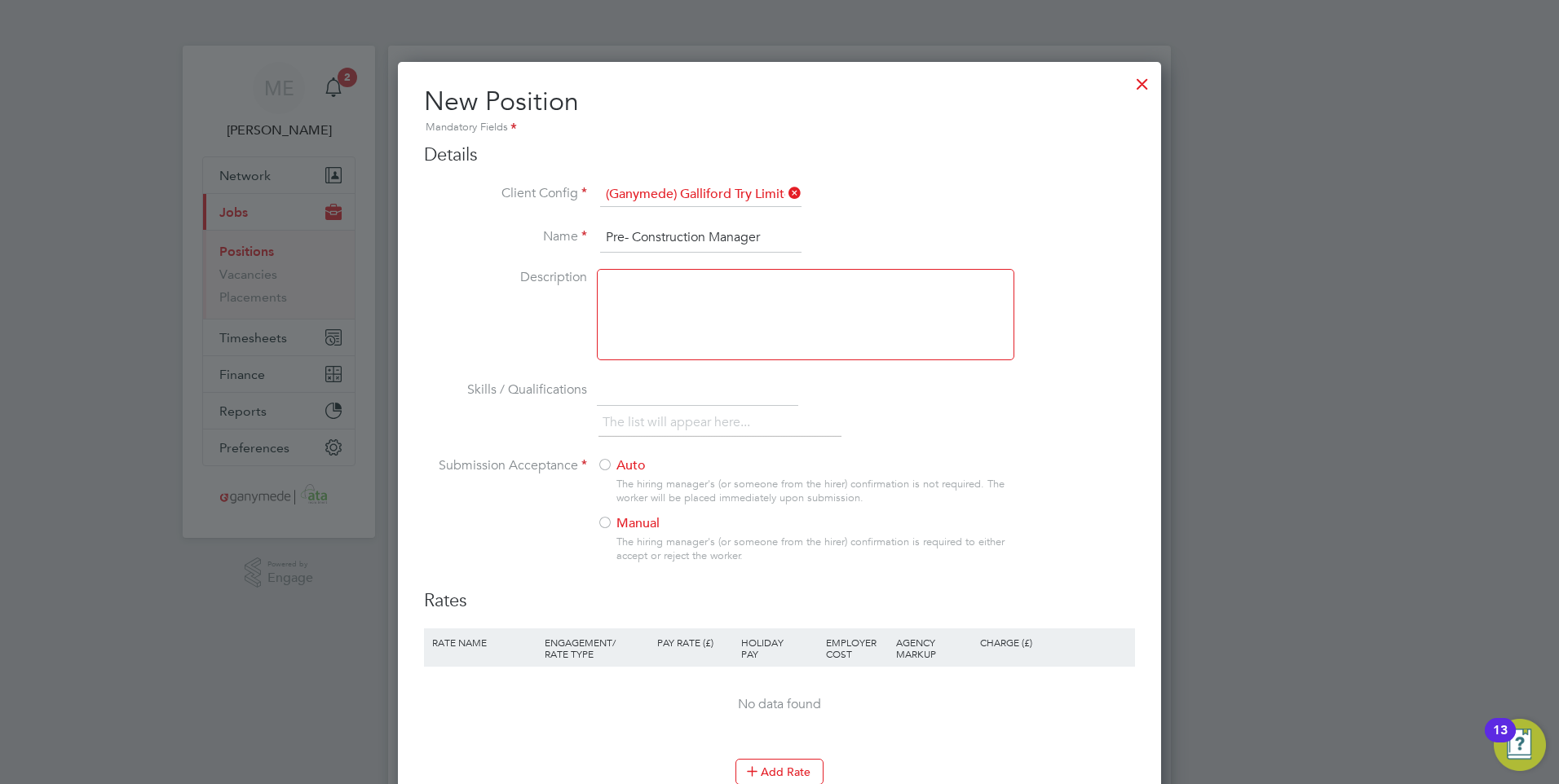
click at [622, 238] on input "Pre- Construction Manager" at bounding box center [701, 238] width 201 height 30
click at [626, 240] on input "Pre- Construction Manager" at bounding box center [701, 238] width 201 height 30
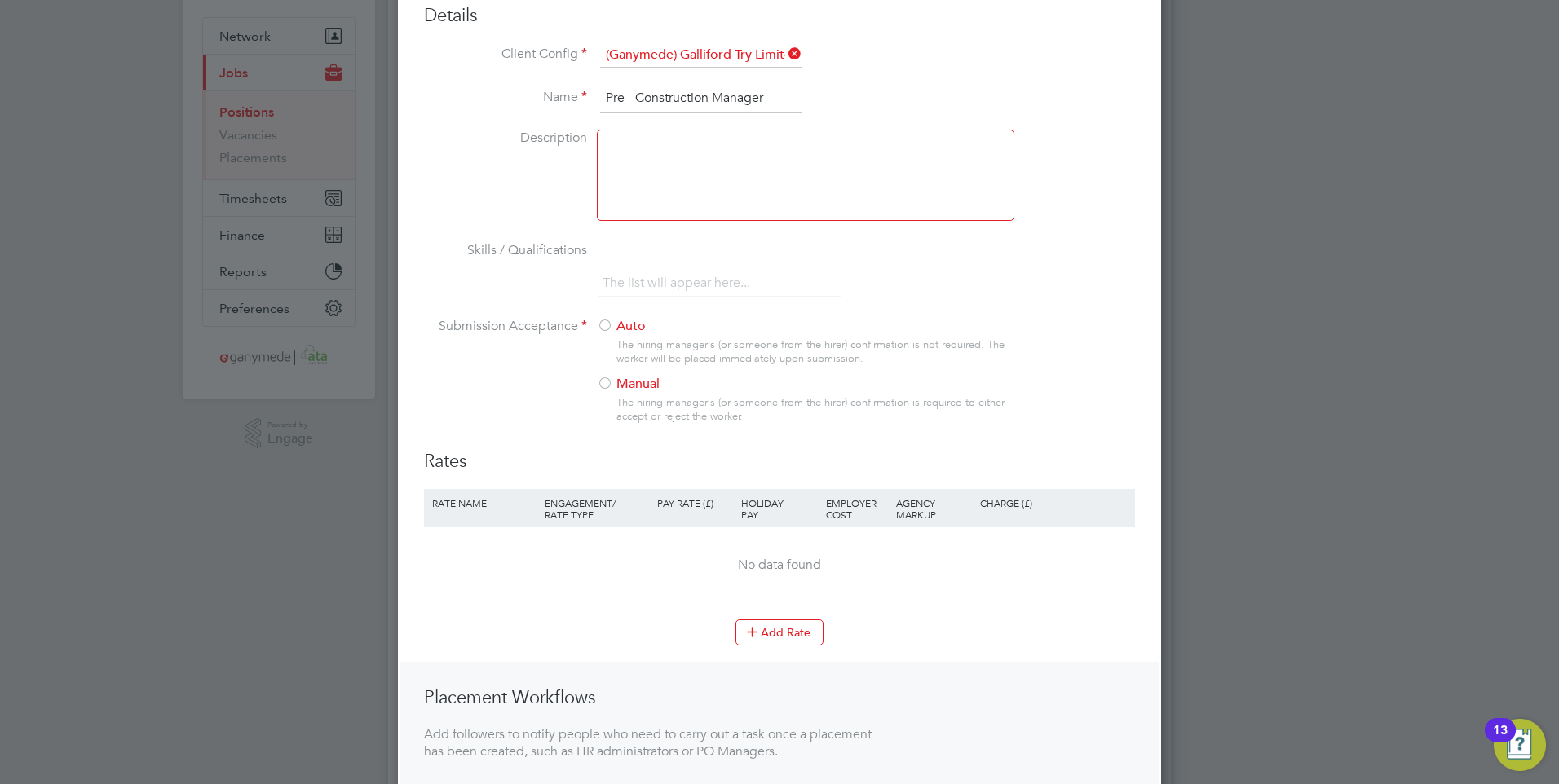
scroll to position [163, 0]
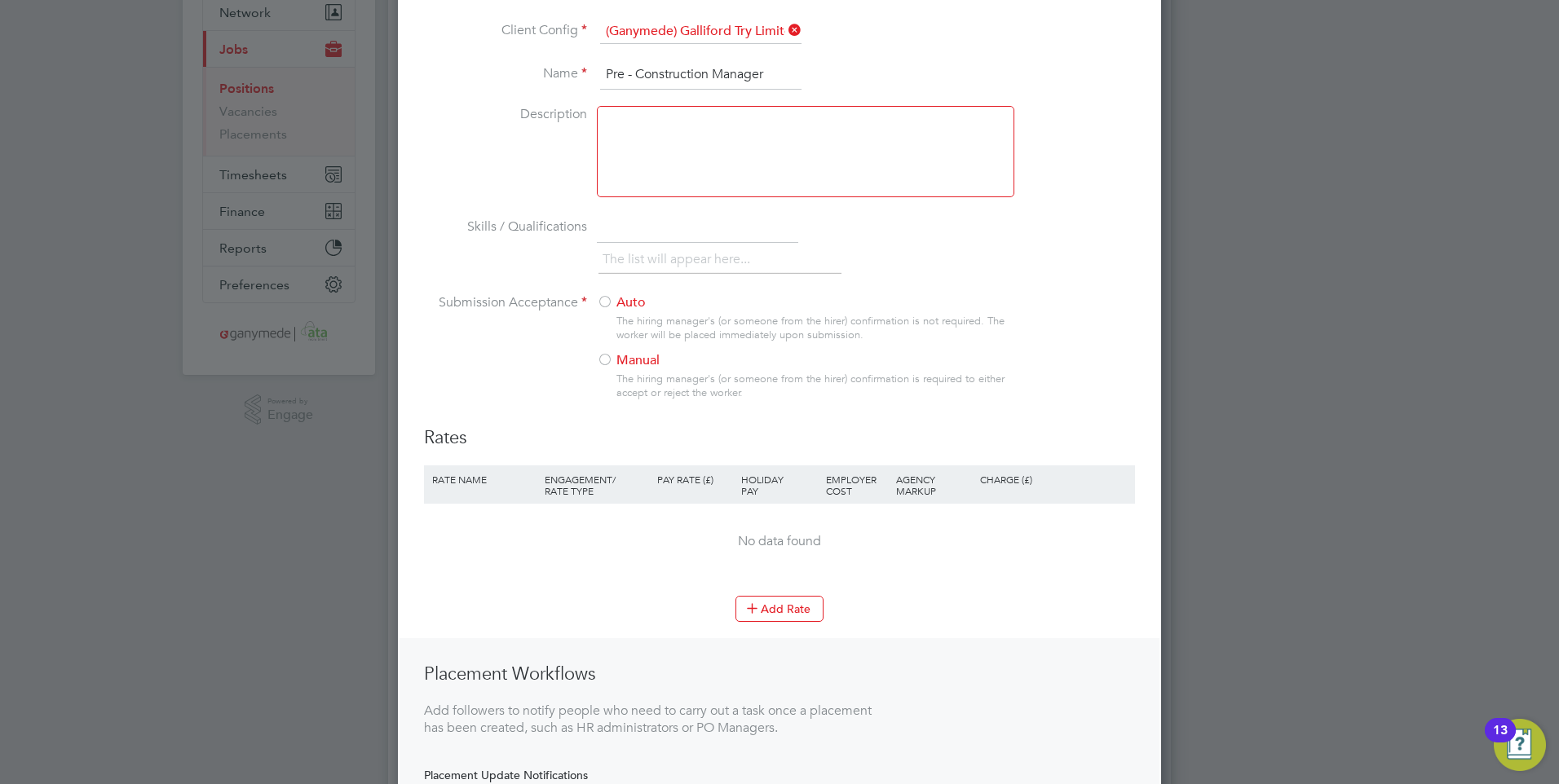
type input "Pre - Construction Manager"
click at [603, 353] on div at bounding box center [605, 361] width 16 height 16
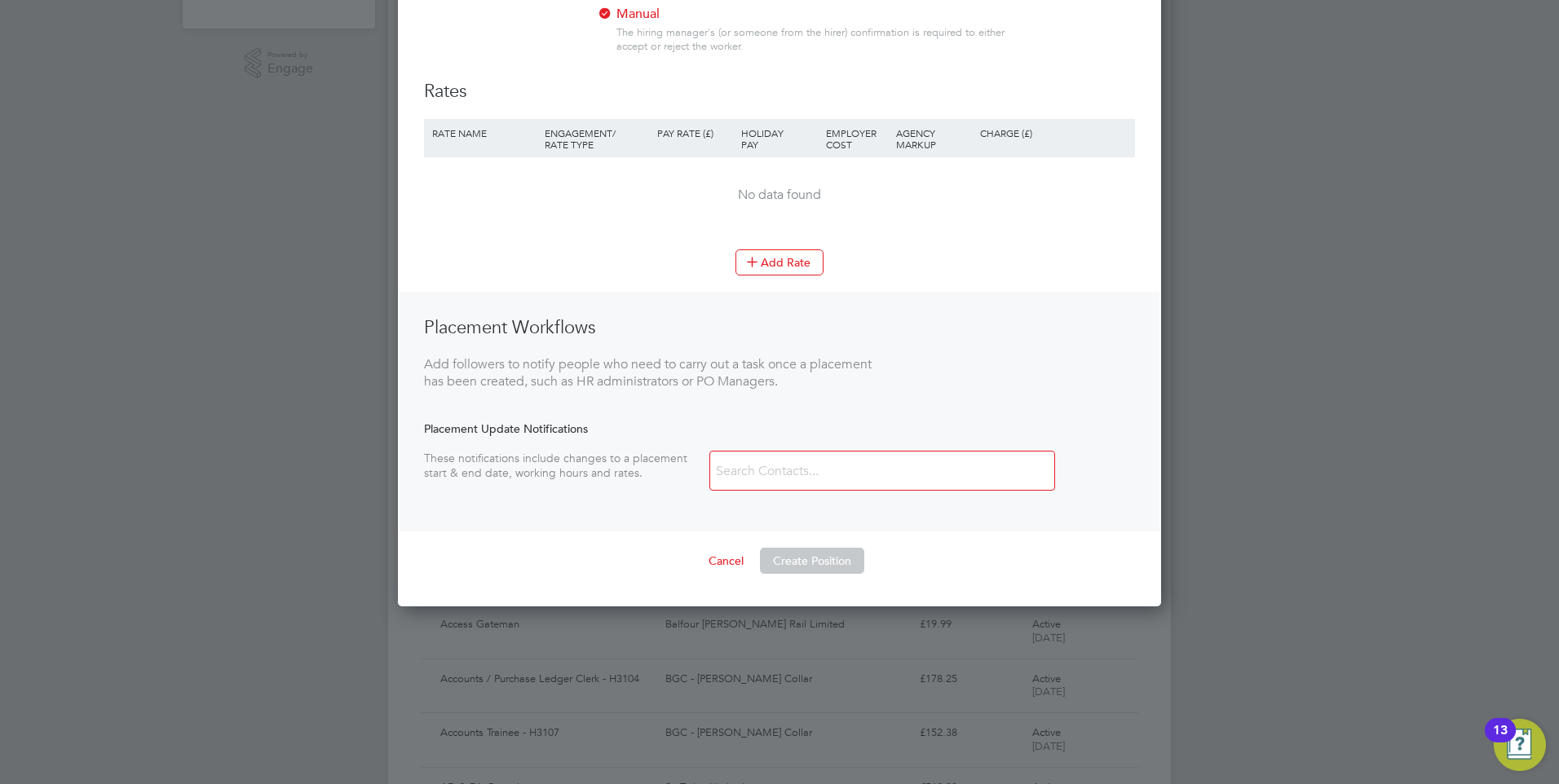
scroll to position [326, 0]
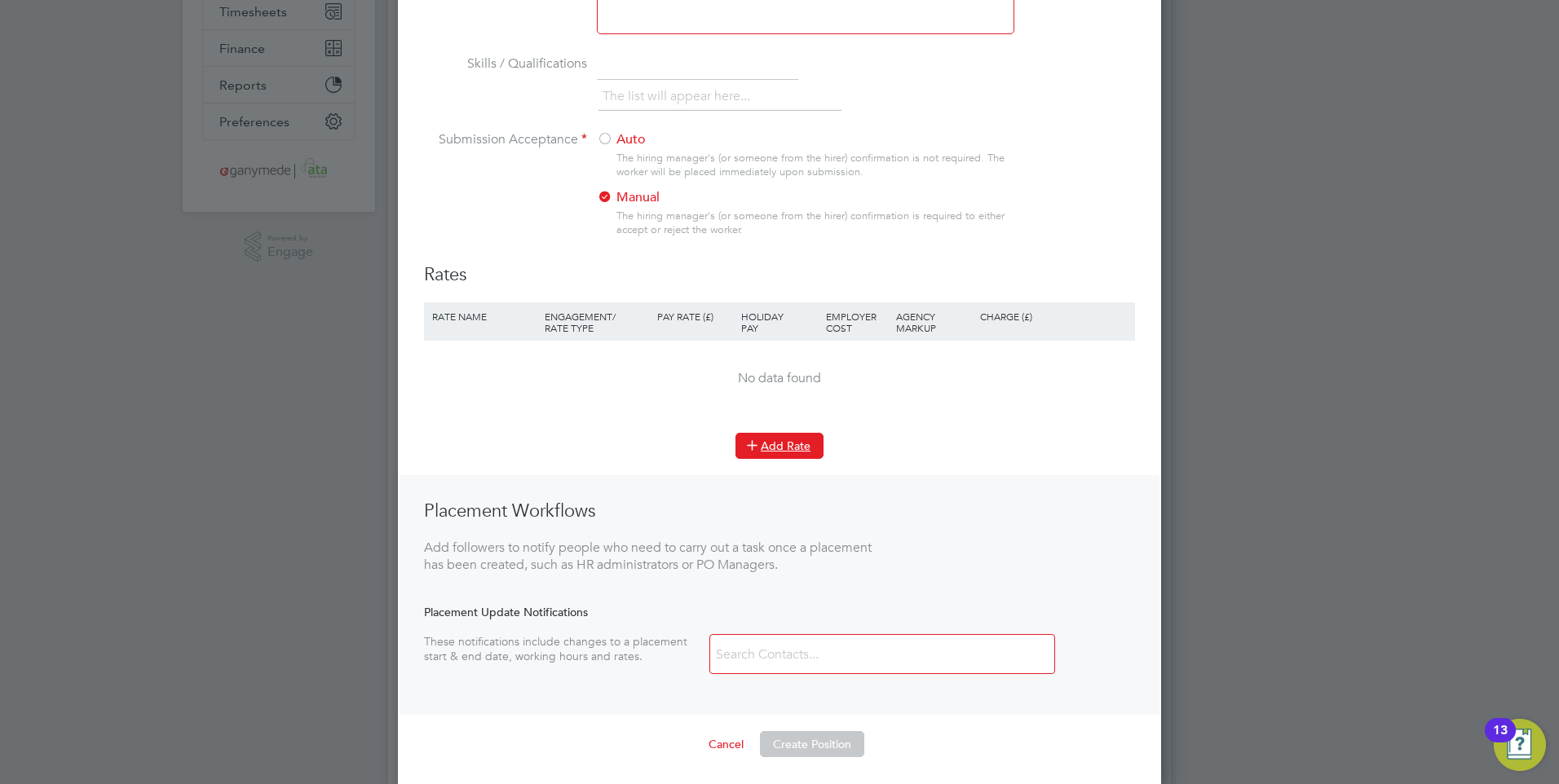
click at [769, 447] on button "Add Rate" at bounding box center [779, 445] width 88 height 26
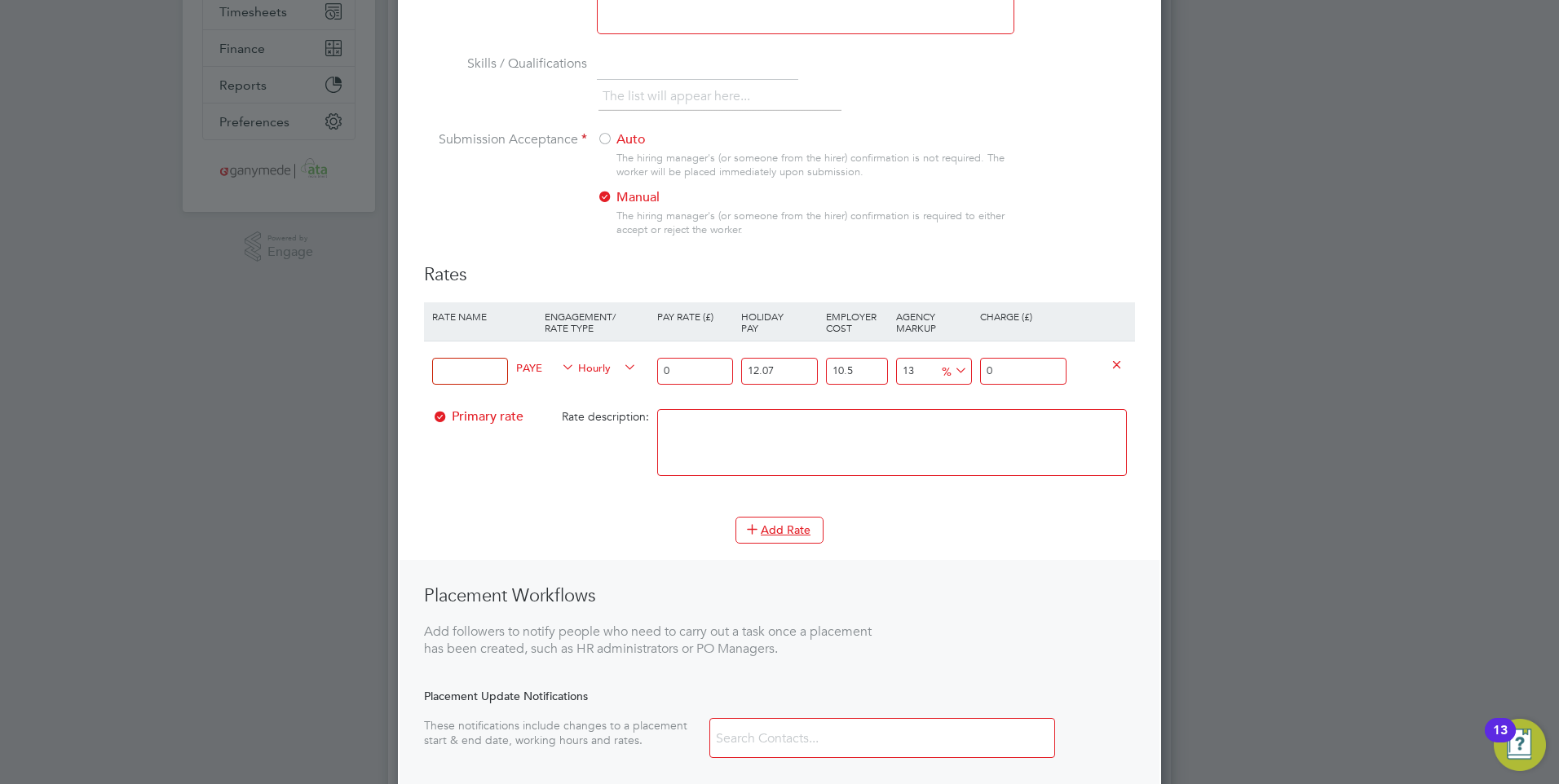
click at [464, 372] on input at bounding box center [470, 371] width 75 height 27
type input "H"
click at [536, 365] on span "PAYE" at bounding box center [545, 367] width 58 height 18
click at [536, 396] on li "CONTRACT" at bounding box center [545, 406] width 70 height 21
click at [620, 363] on icon at bounding box center [620, 367] width 0 height 22
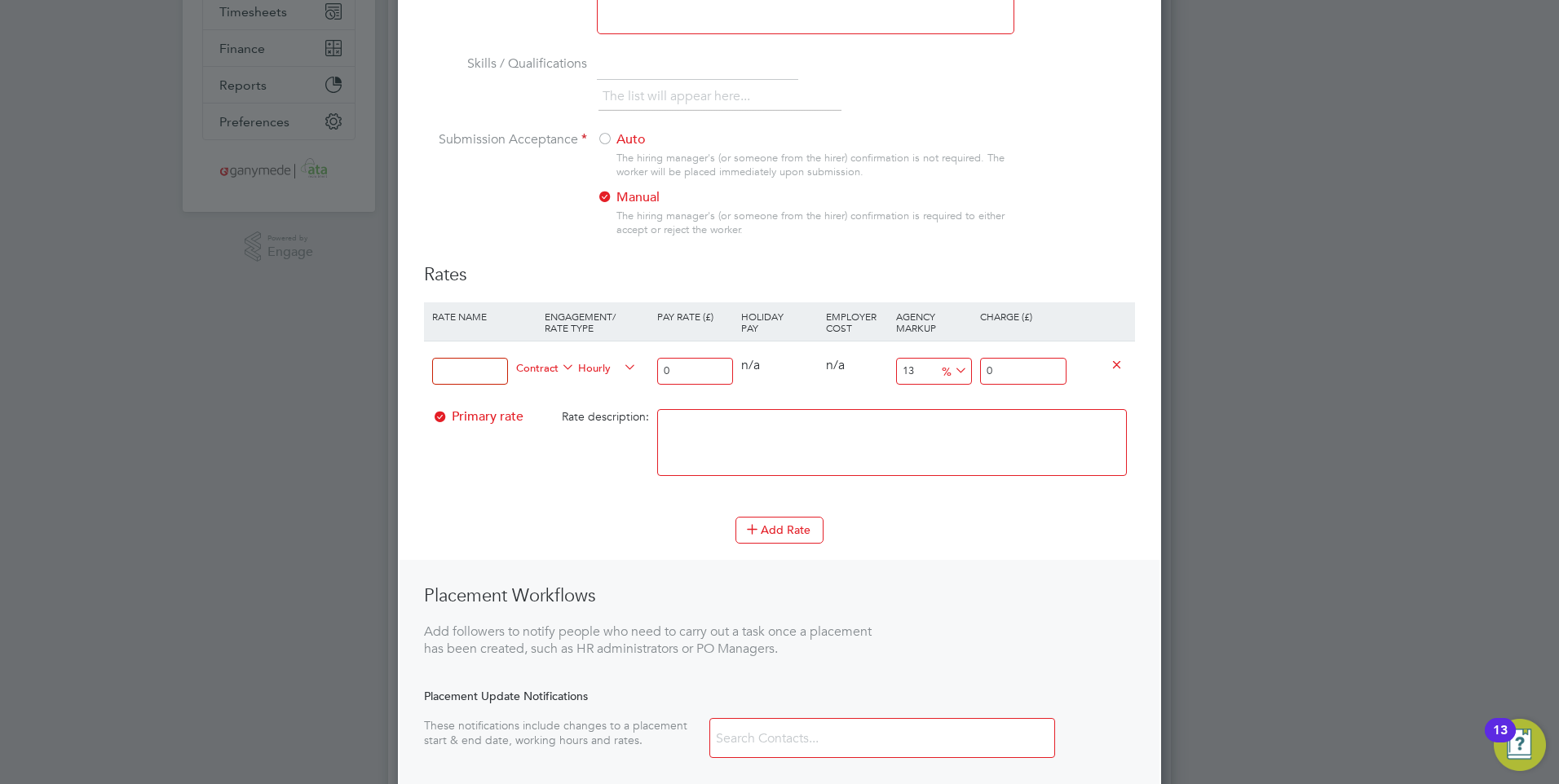
click at [620, 366] on icon at bounding box center [620, 367] width 0 height 22
click at [597, 363] on span "Hourly" at bounding box center [607, 367] width 58 height 18
click at [598, 401] on li "DAILY" at bounding box center [608, 406] width 71 height 21
click at [473, 374] on input at bounding box center [470, 371] width 75 height 27
type input "Daily rate"
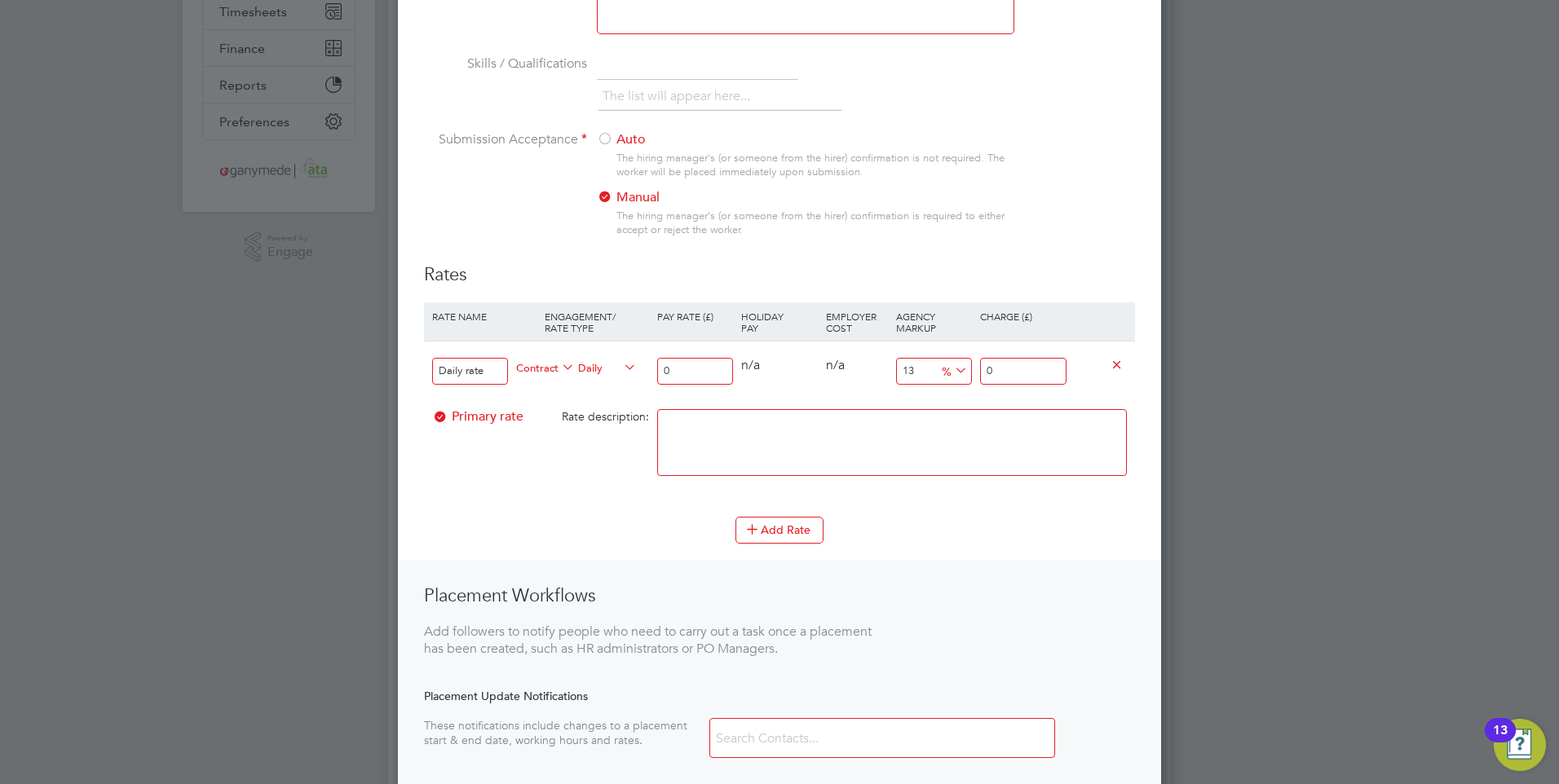
click at [692, 370] on input "0" at bounding box center [695, 371] width 75 height 27
type input "6"
type input "6.78"
type input "60"
type input "67.8"
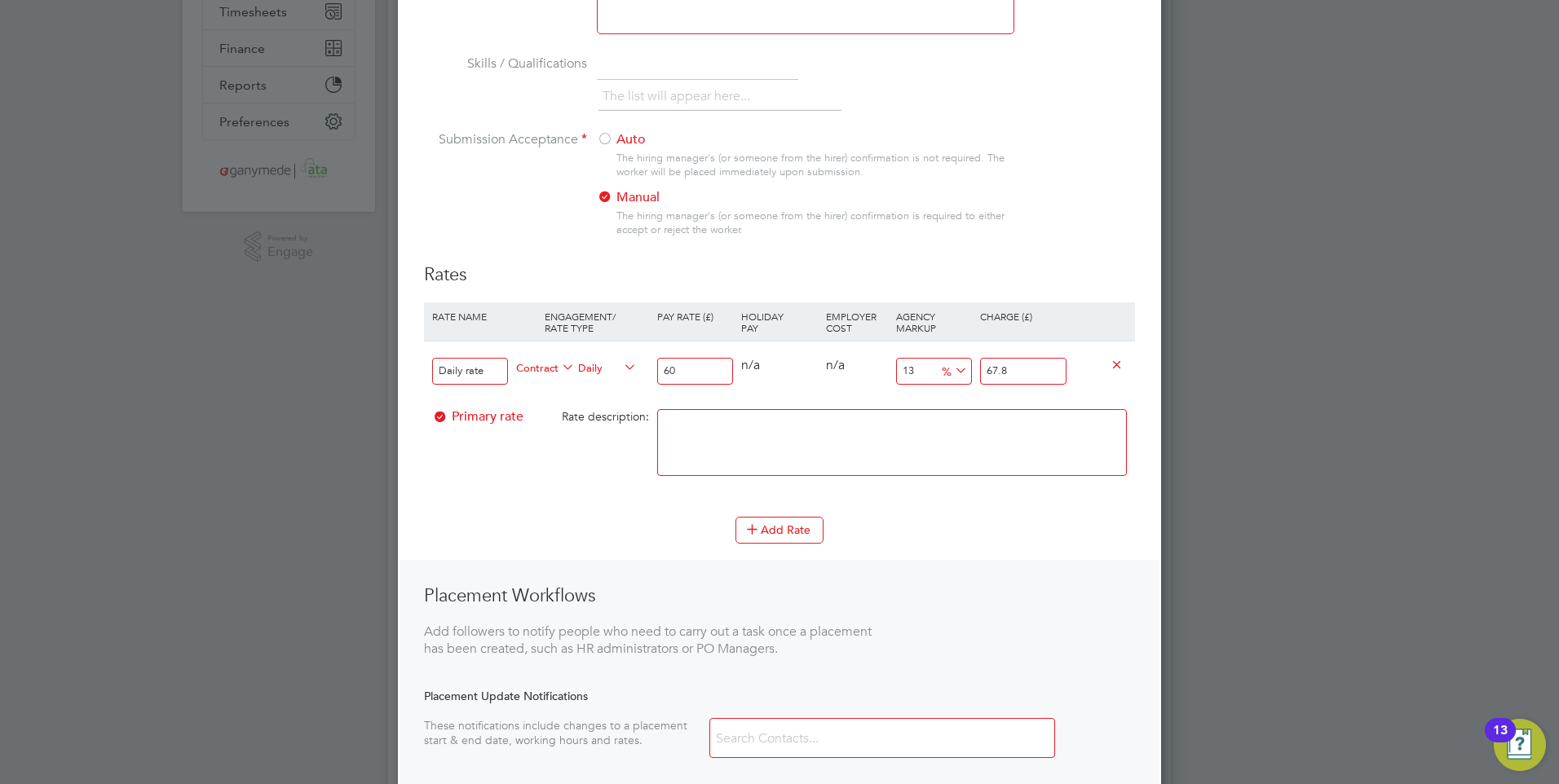
type input "600"
type input "678"
type input "600"
click at [779, 442] on textarea at bounding box center [891, 442] width 469 height 66
click at [1010, 376] on input "678" at bounding box center [1023, 371] width 86 height 27
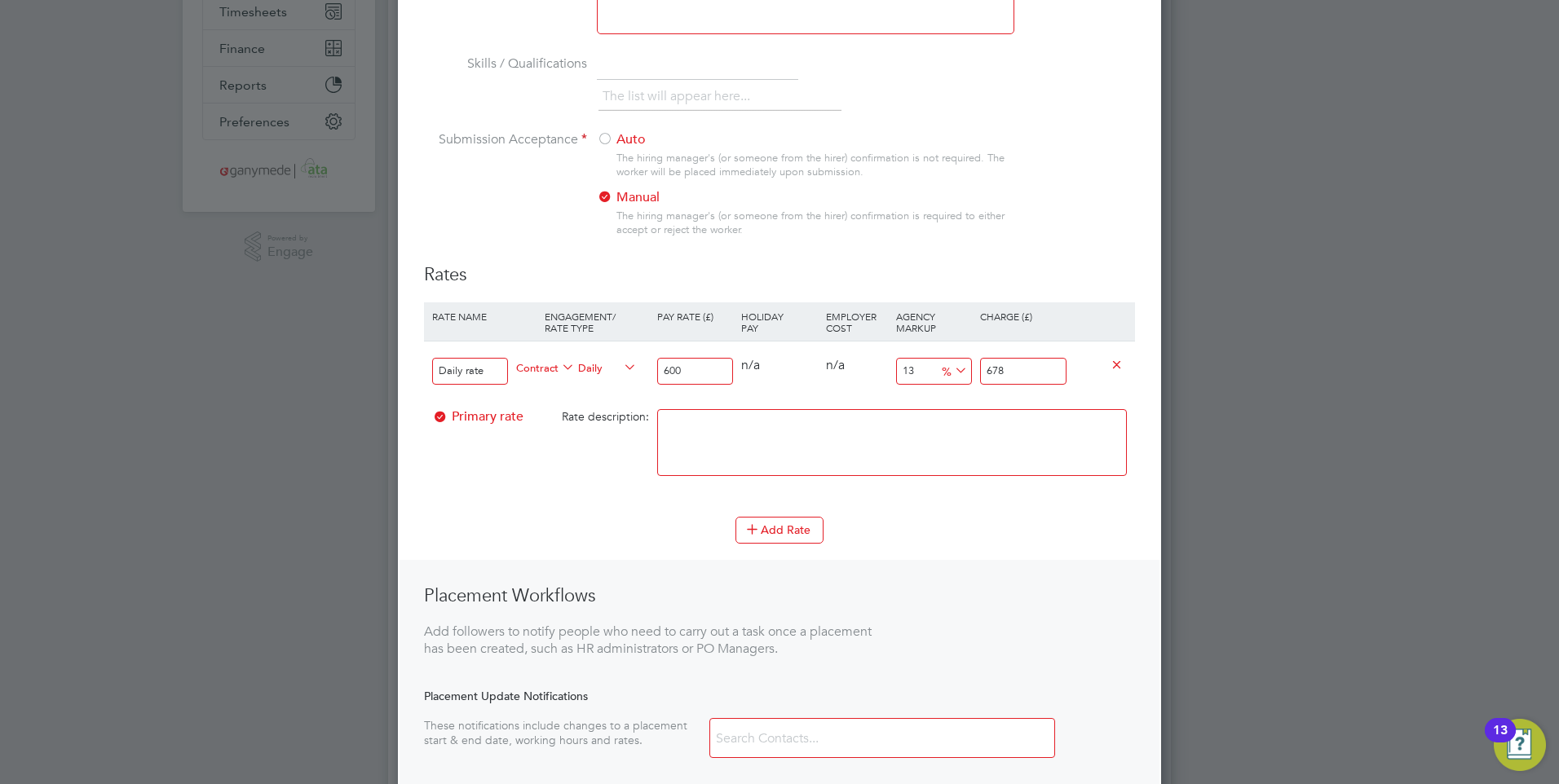
type input "-88.83333333333333"
type input "67"
type input "-99"
type input "6"
type input "-89.66666666666667"
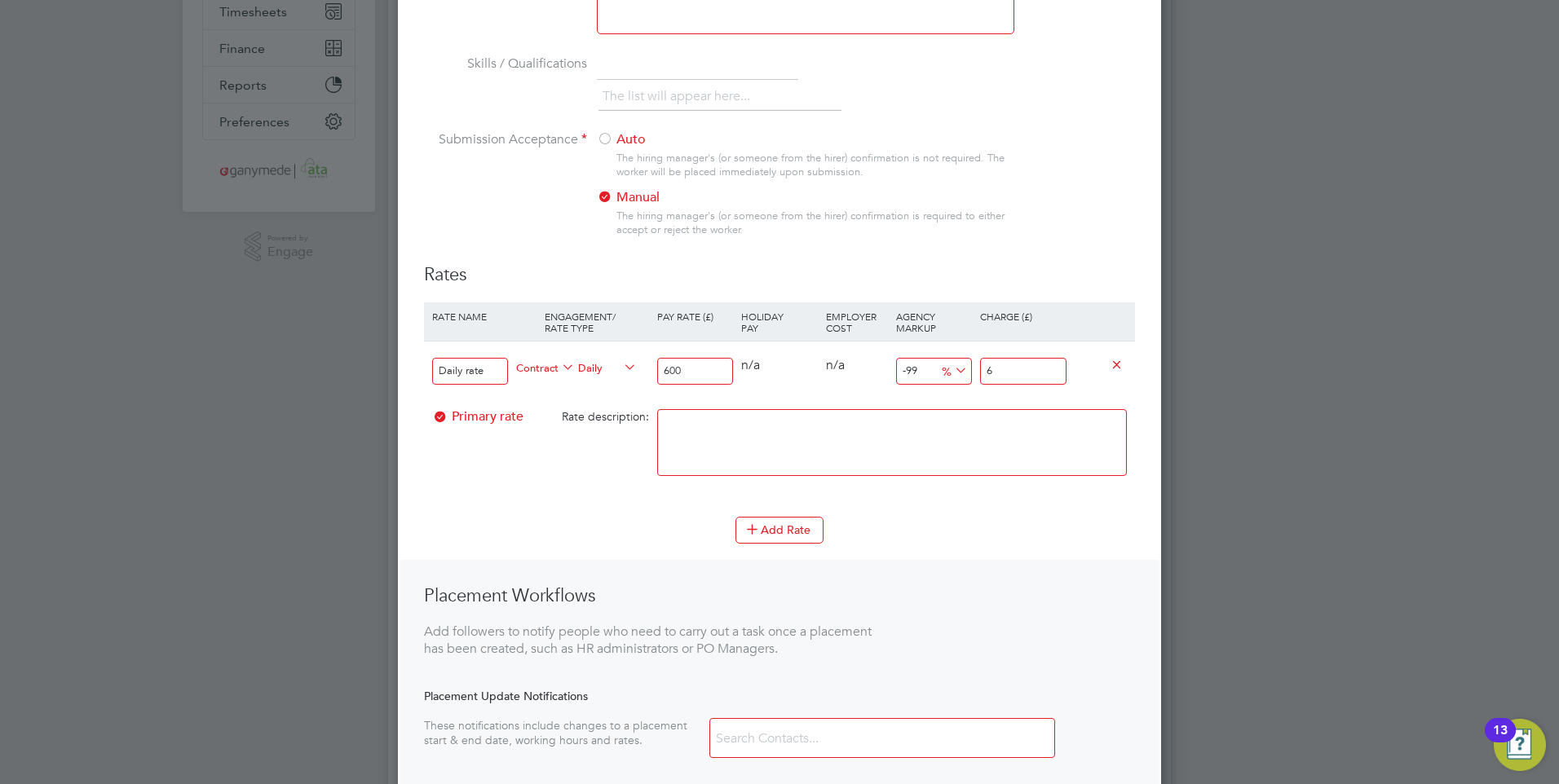
type input "62"
type input "3.3333333333333335"
type input "620"
click at [691, 362] on input "600" at bounding box center [695, 371] width 75 height 27
type input "600.00"
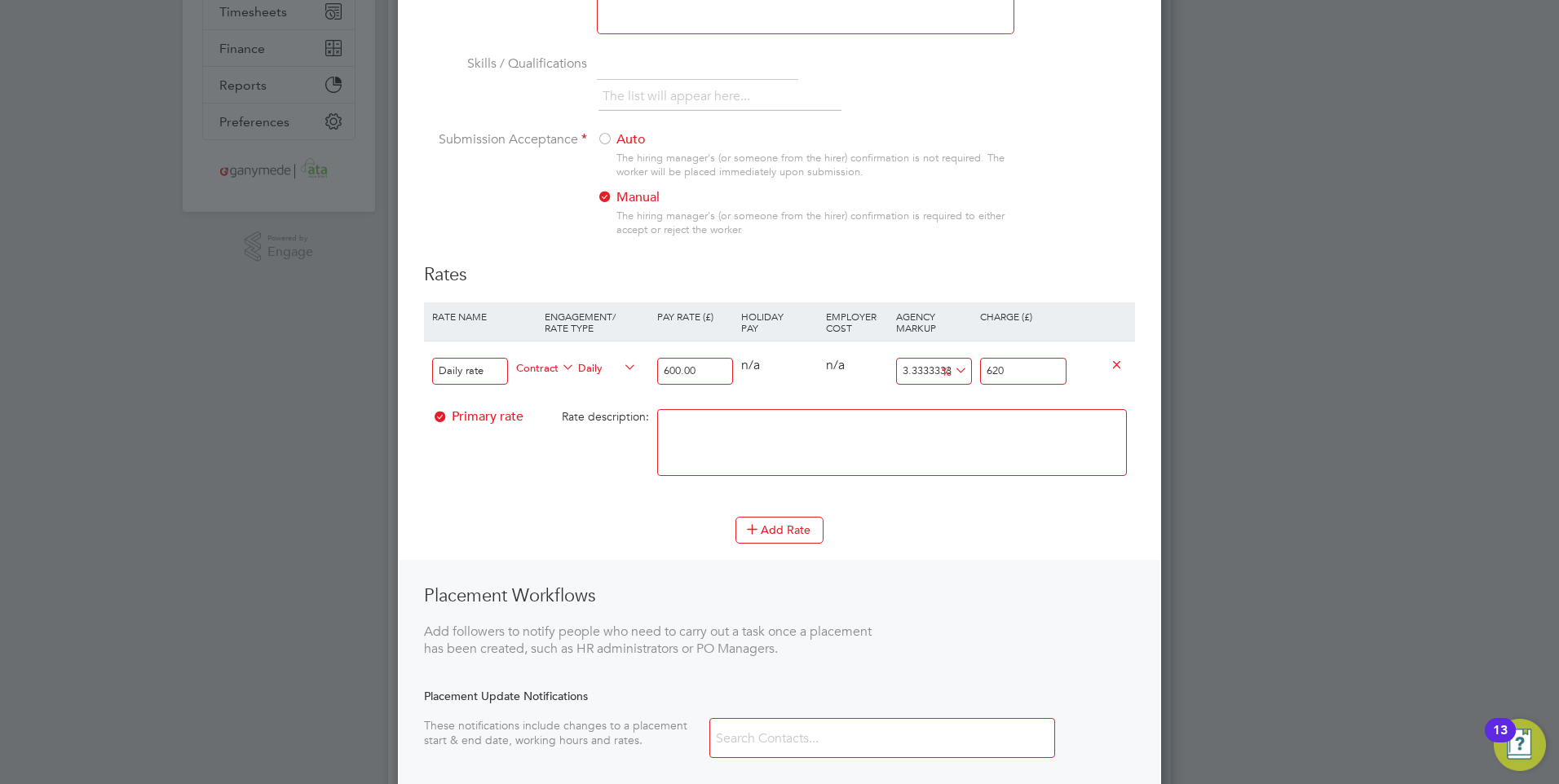
click at [730, 437] on textarea at bounding box center [891, 442] width 469 height 66
click at [1015, 372] on input "620" at bounding box center [1023, 371] width 86 height 27
type input "620.00"
click at [994, 424] on textarea at bounding box center [891, 442] width 469 height 66
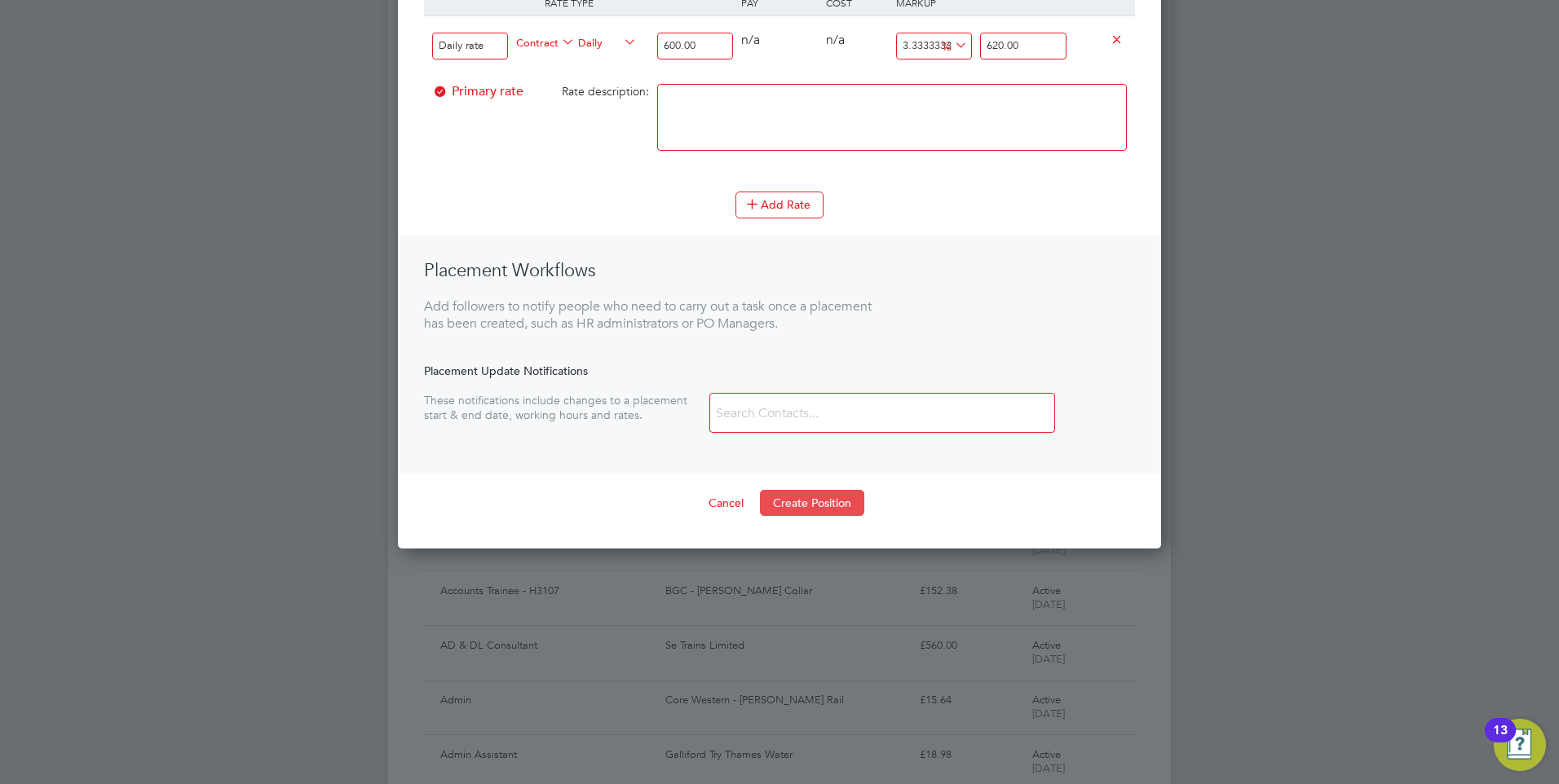
scroll to position [652, 0]
click at [796, 494] on button "Create Position" at bounding box center [812, 501] width 104 height 26
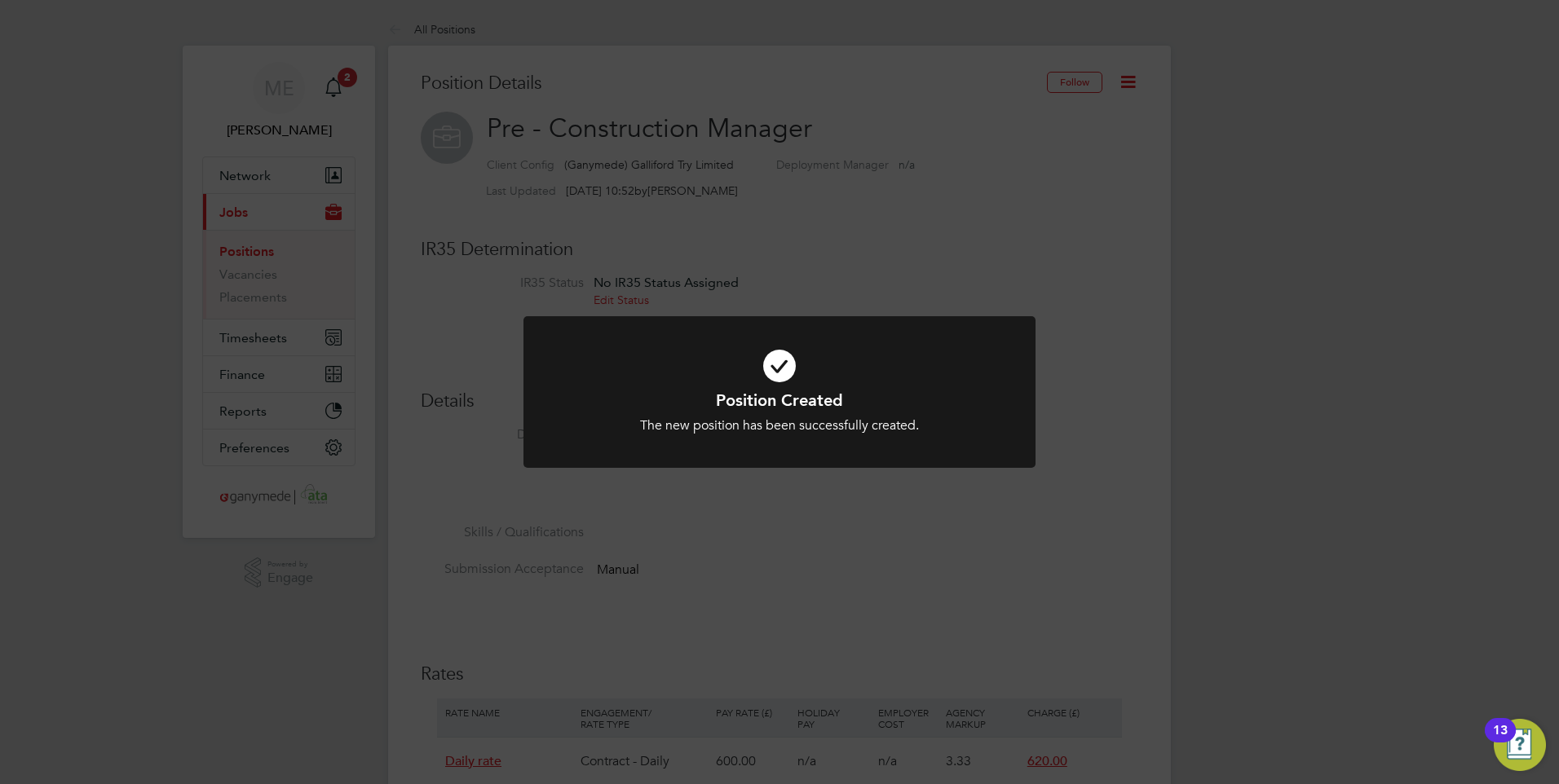
click at [533, 259] on div "Position Created The new position has been successfully created. Cancel Okay" at bounding box center [779, 392] width 1559 height 784
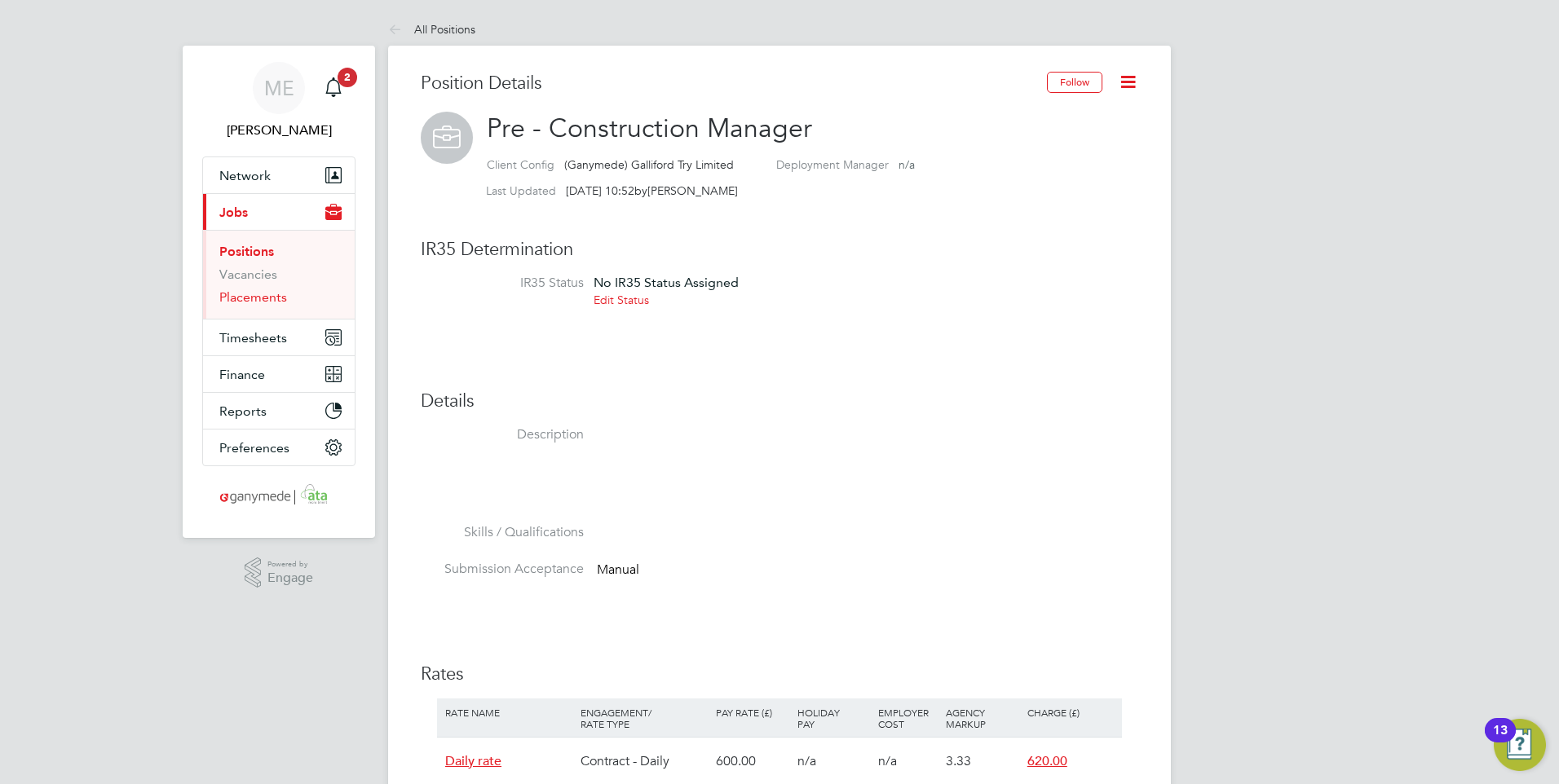
click at [235, 295] on link "Placements" at bounding box center [252, 297] width 67 height 15
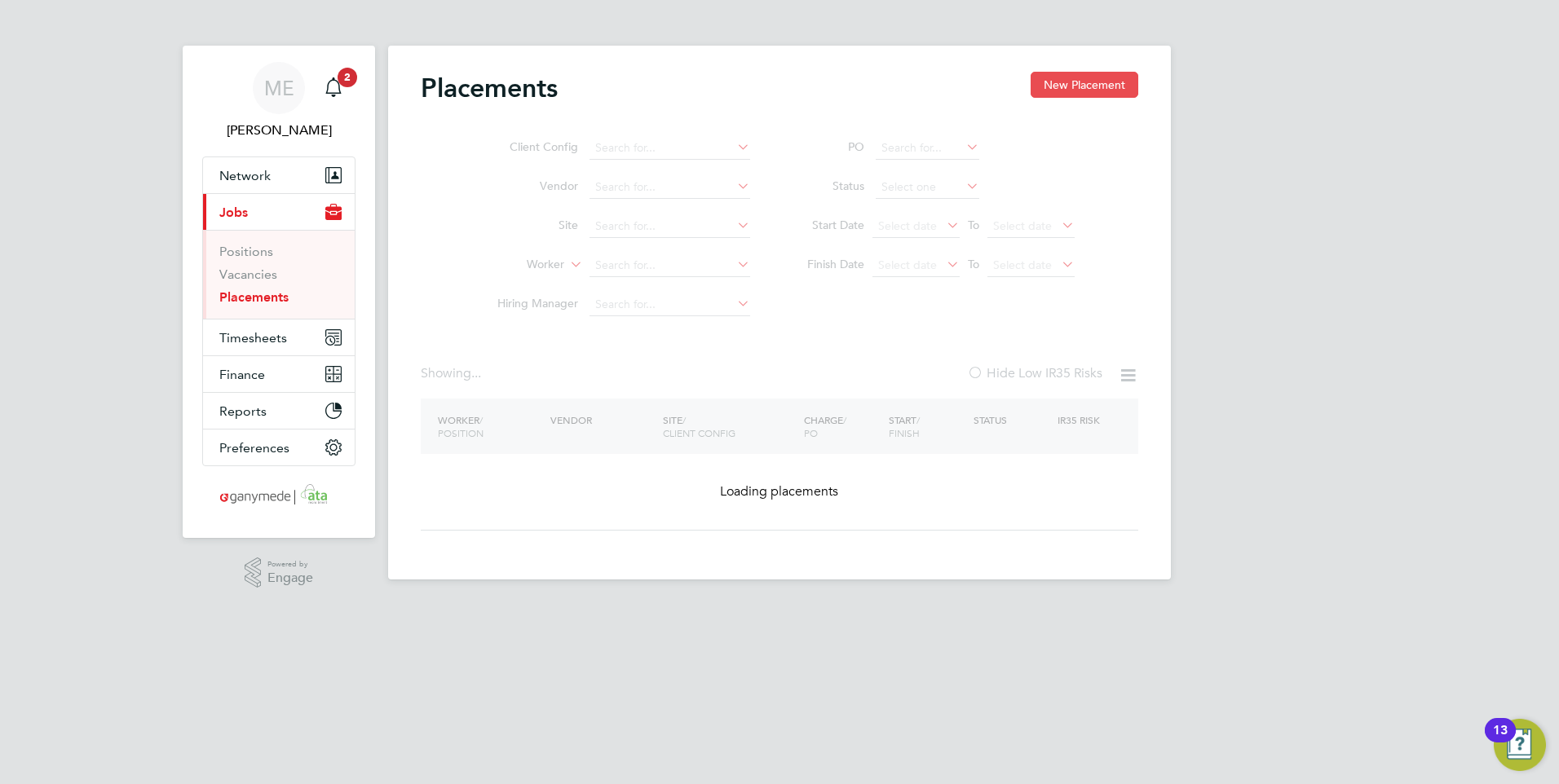
click at [1076, 86] on button "New Placement" at bounding box center [1084, 84] width 108 height 26
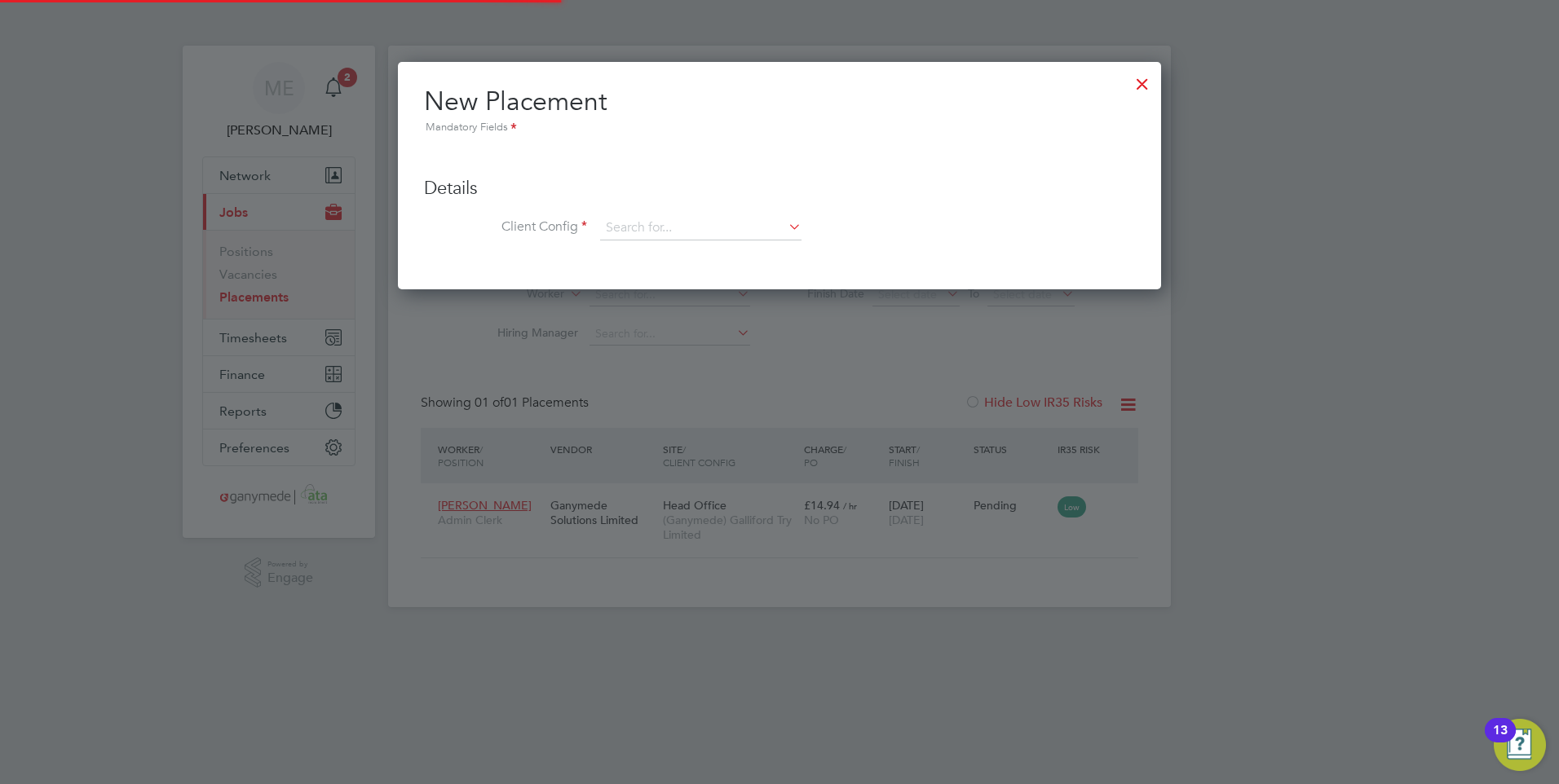
scroll to position [229, 764]
click at [634, 222] on input at bounding box center [701, 228] width 201 height 24
click at [666, 267] on li "(Ganymede) Galliford Try Limited" at bounding box center [720, 274] width 241 height 22
type input "(Ganymede) Galliford Try Limited"
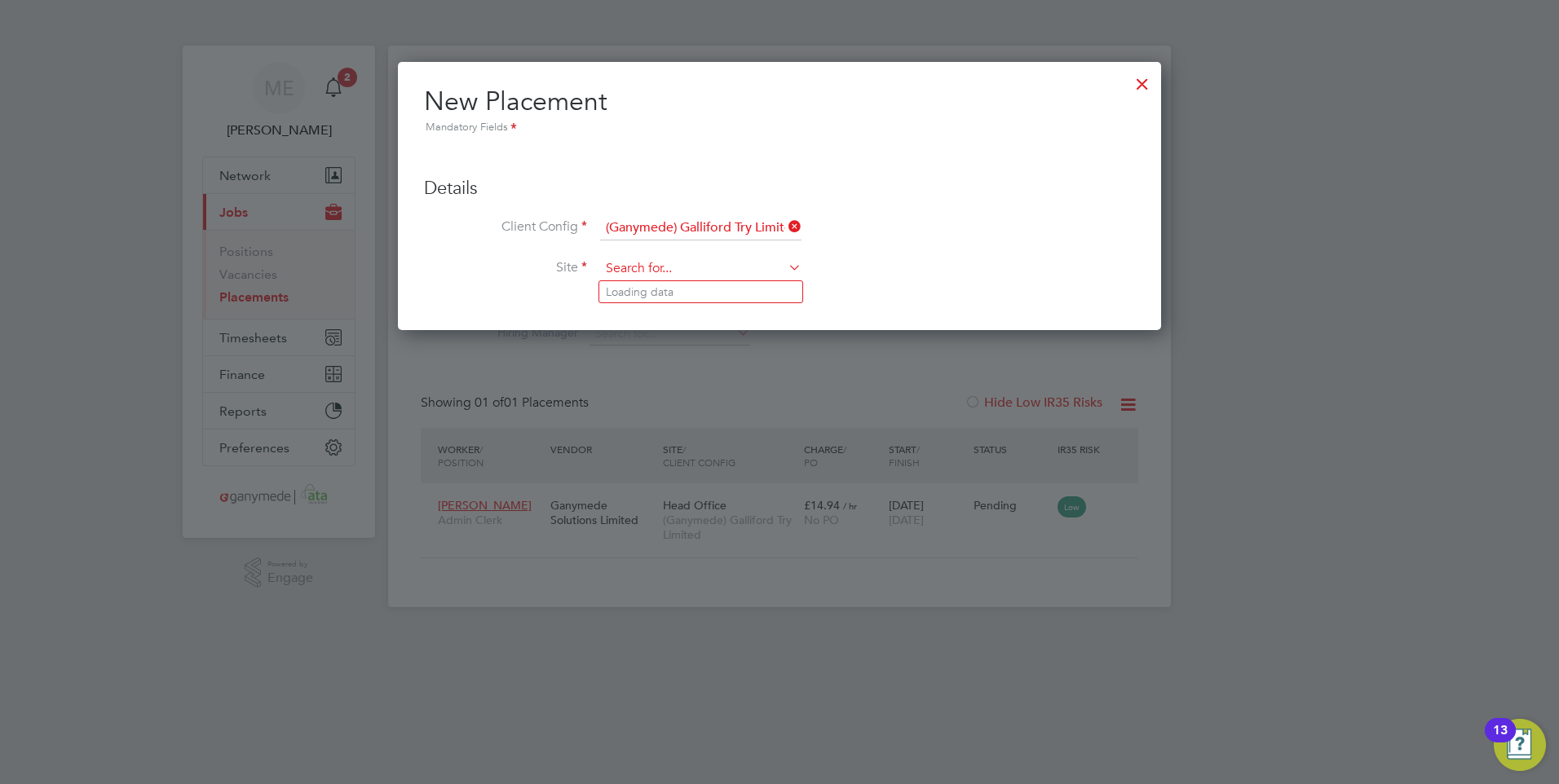
click at [674, 275] on input at bounding box center [701, 268] width 201 height 24
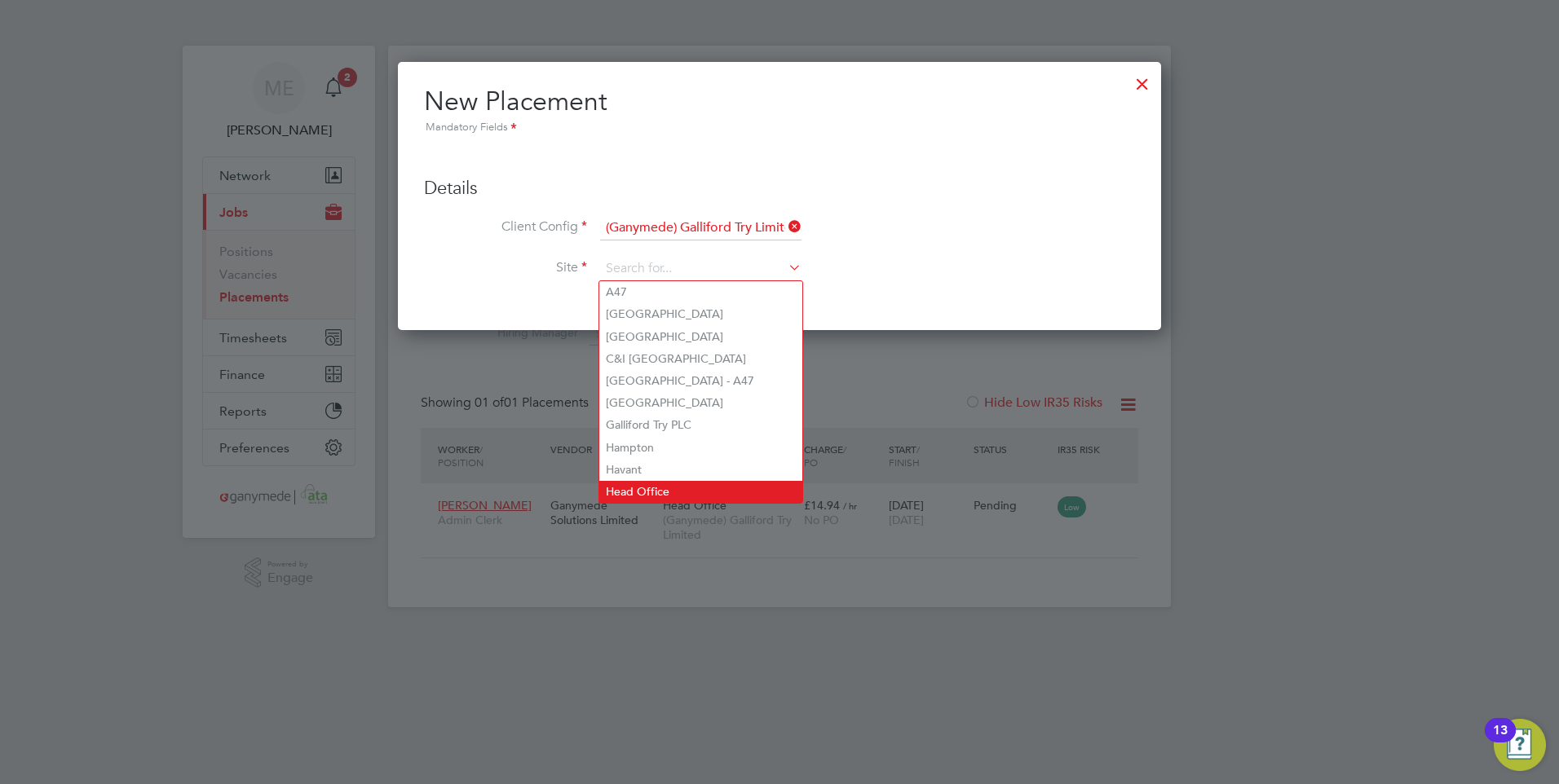
click at [623, 481] on li "Head Office" at bounding box center [701, 492] width 203 height 22
type input "Head Office"
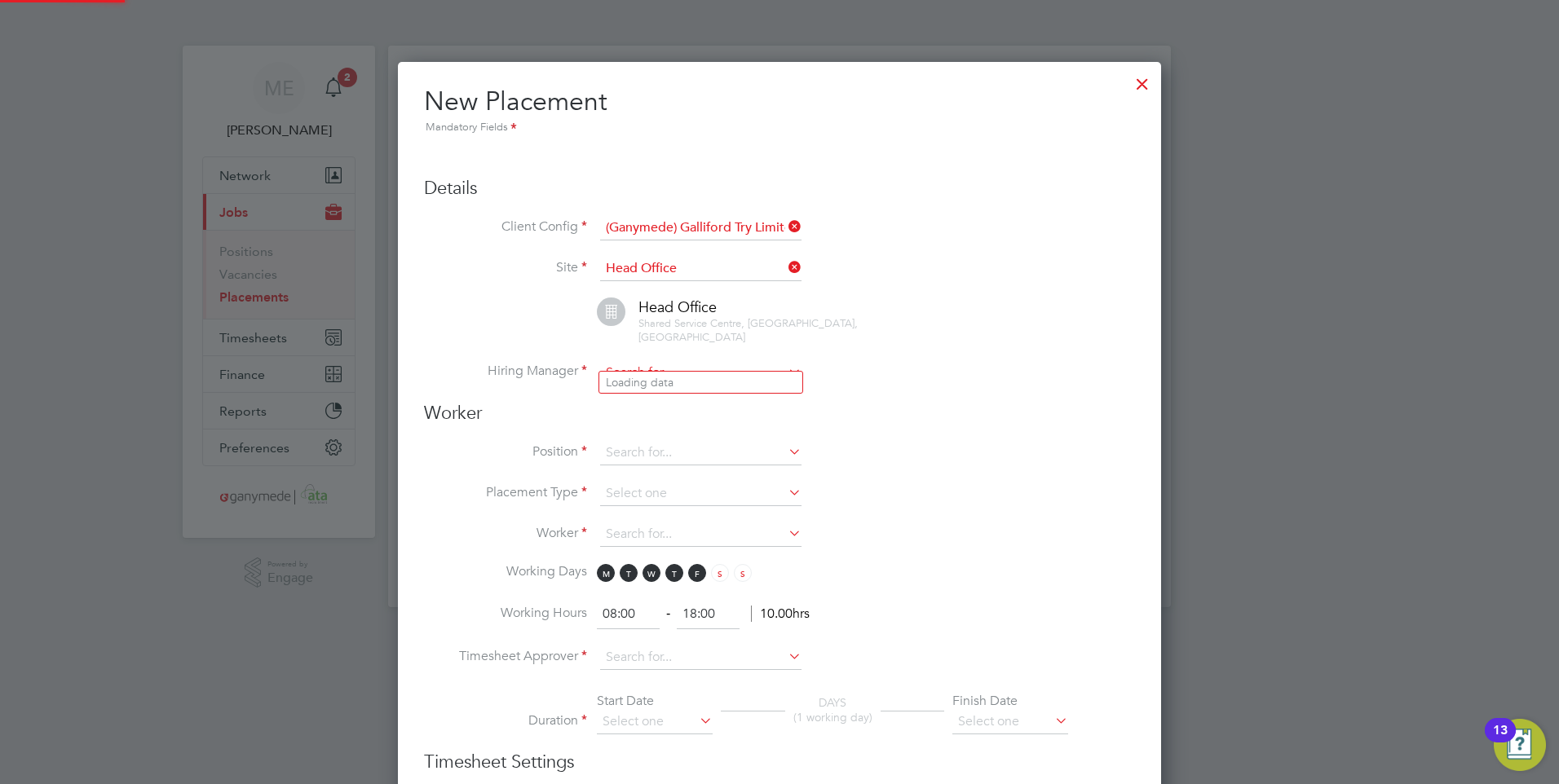
click at [683, 361] on input at bounding box center [701, 372] width 201 height 24
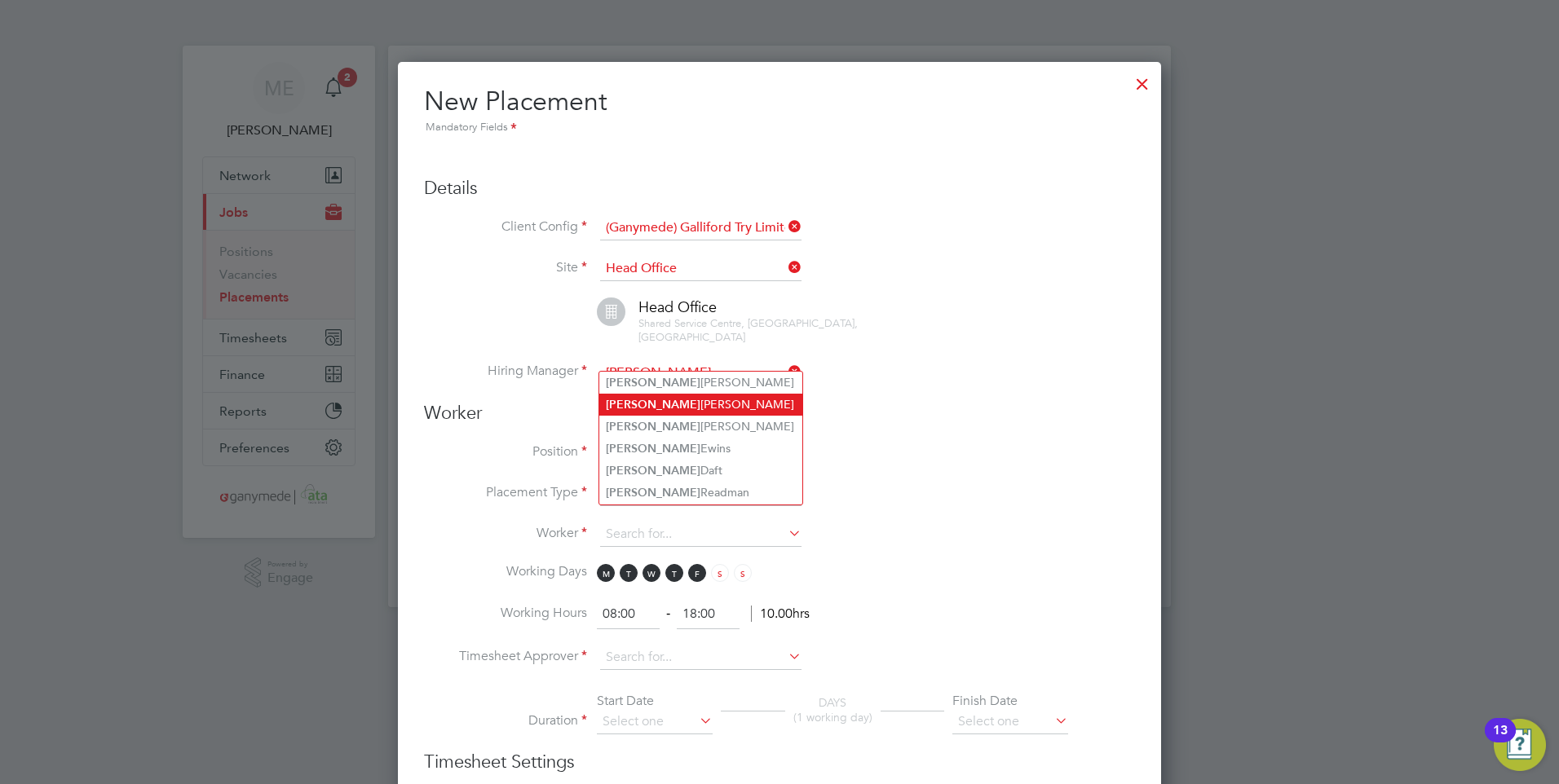
click at [660, 406] on li "[PERSON_NAME]" at bounding box center [701, 405] width 203 height 22
type input "[PERSON_NAME]"
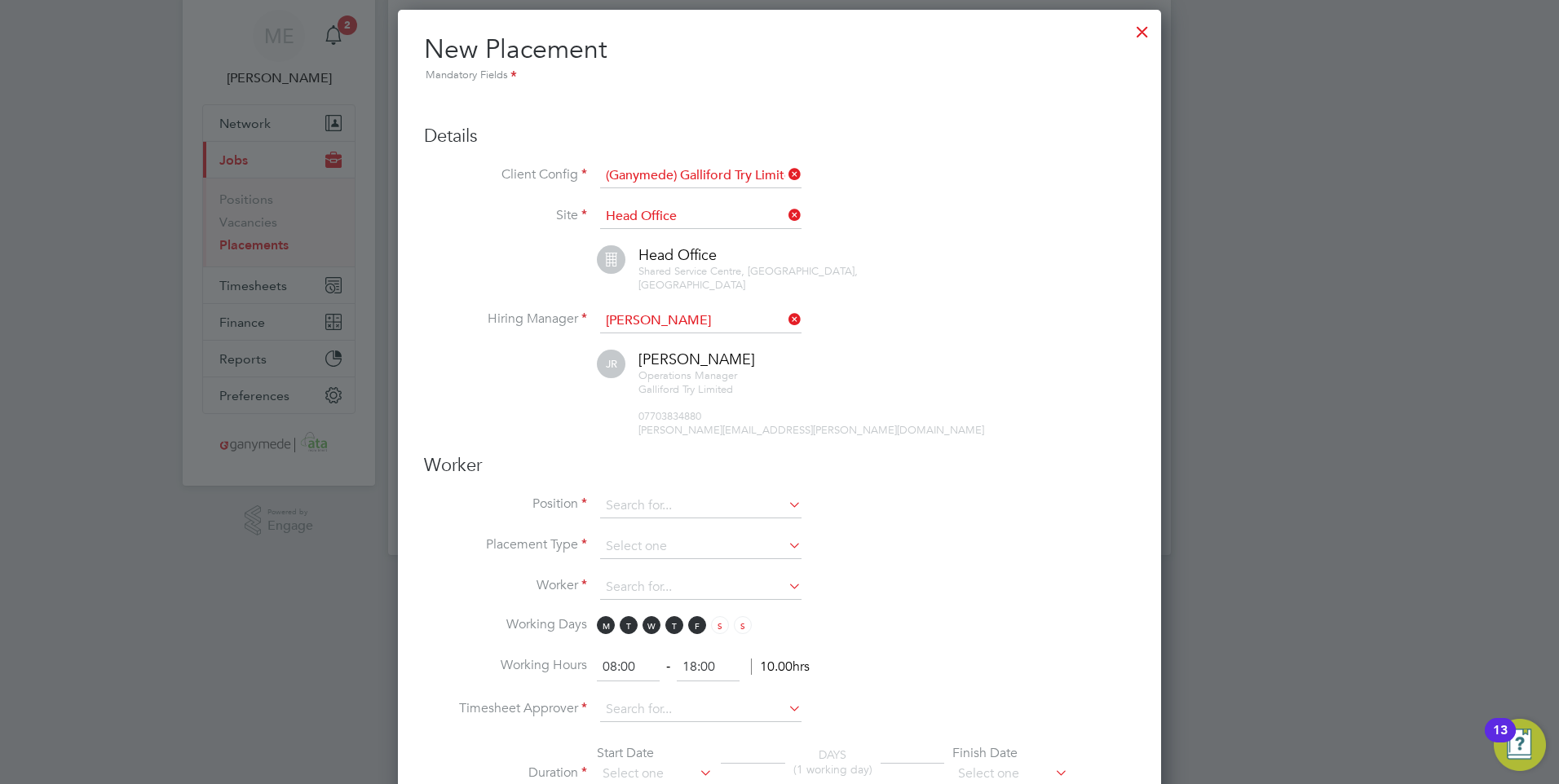
scroll to position [82, 0]
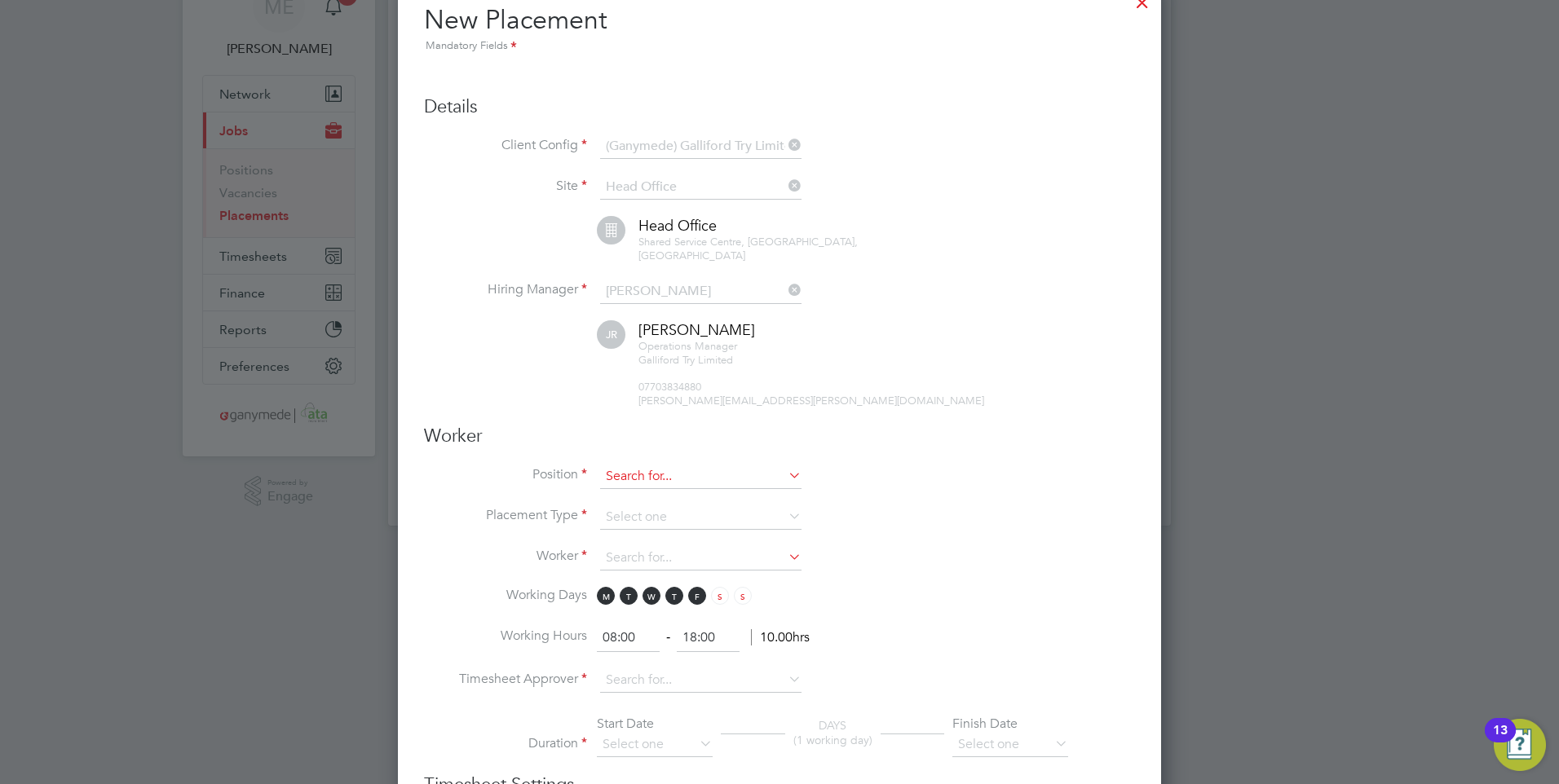
click at [655, 465] on input at bounding box center [701, 476] width 201 height 24
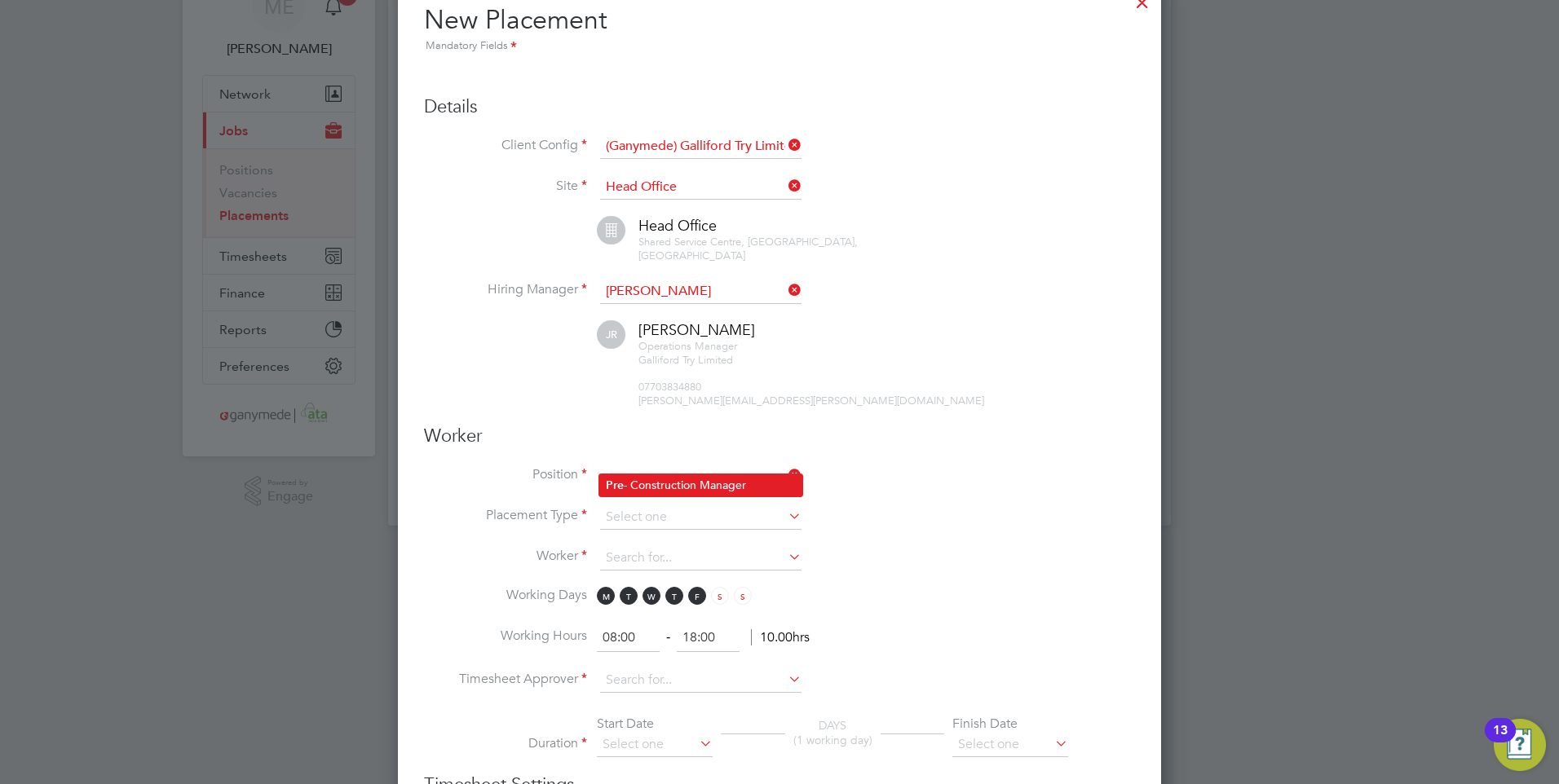
click at [658, 475] on li "Pre - Construction Manager" at bounding box center [701, 485] width 203 height 22
type input "Pre - Construction Manager"
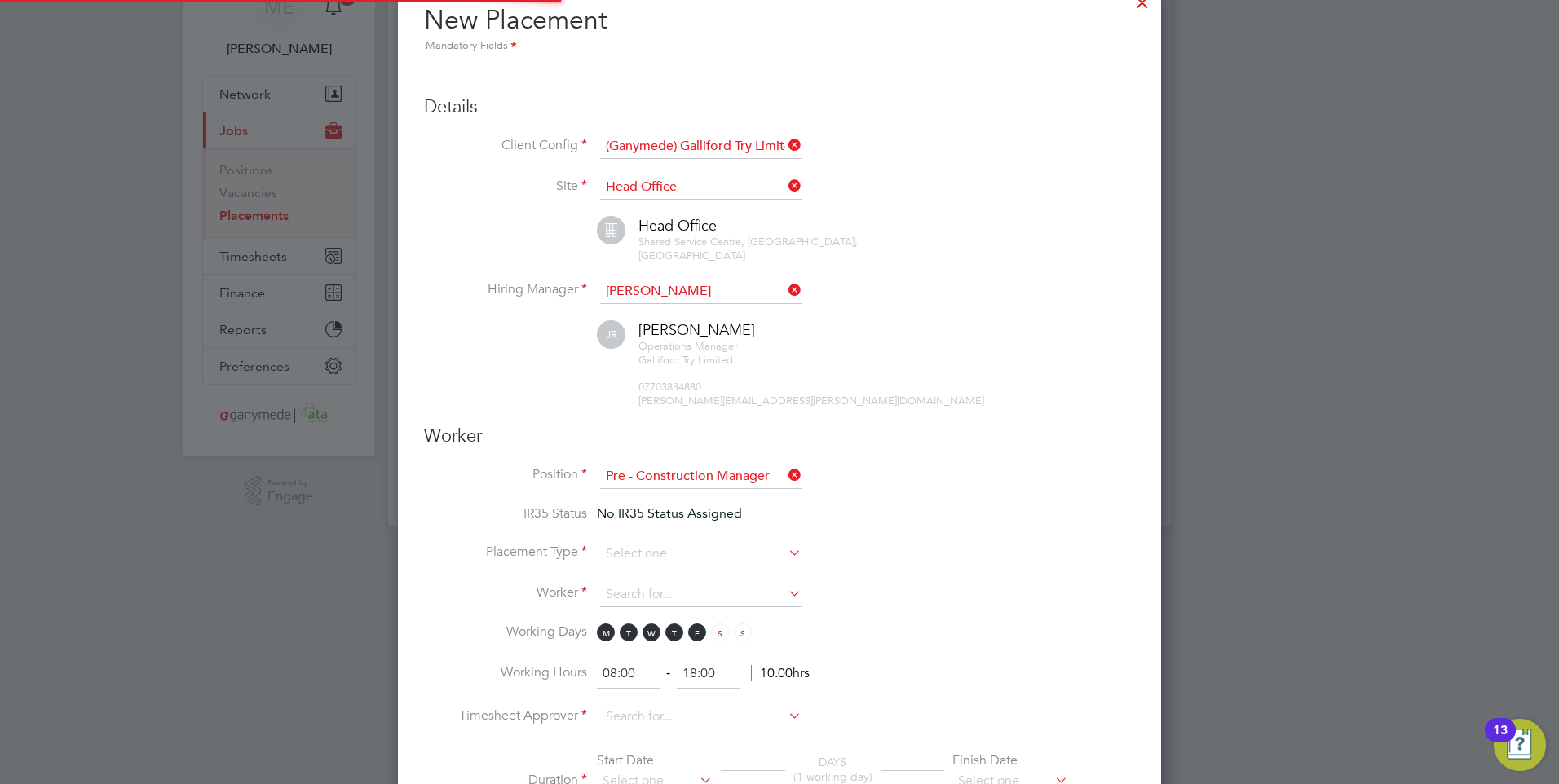
scroll to position [48, 113]
click at [652, 542] on input at bounding box center [701, 553] width 201 height 24
click at [644, 557] on li "Temporary" at bounding box center [701, 562] width 203 height 22
type input "Temporary"
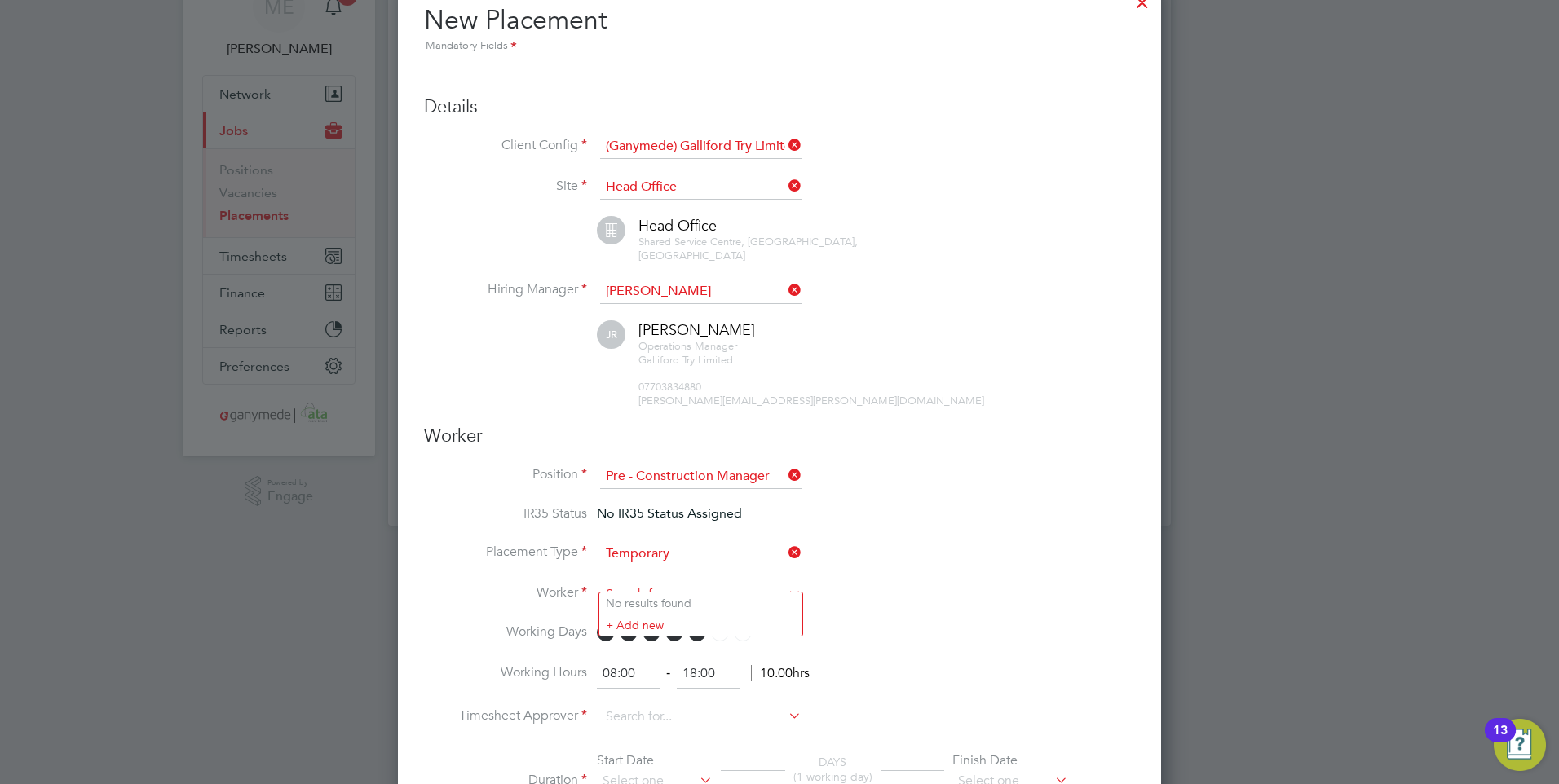
click at [645, 583] on input at bounding box center [701, 595] width 201 height 24
click at [636, 620] on li "+ Add new" at bounding box center [701, 624] width 203 height 22
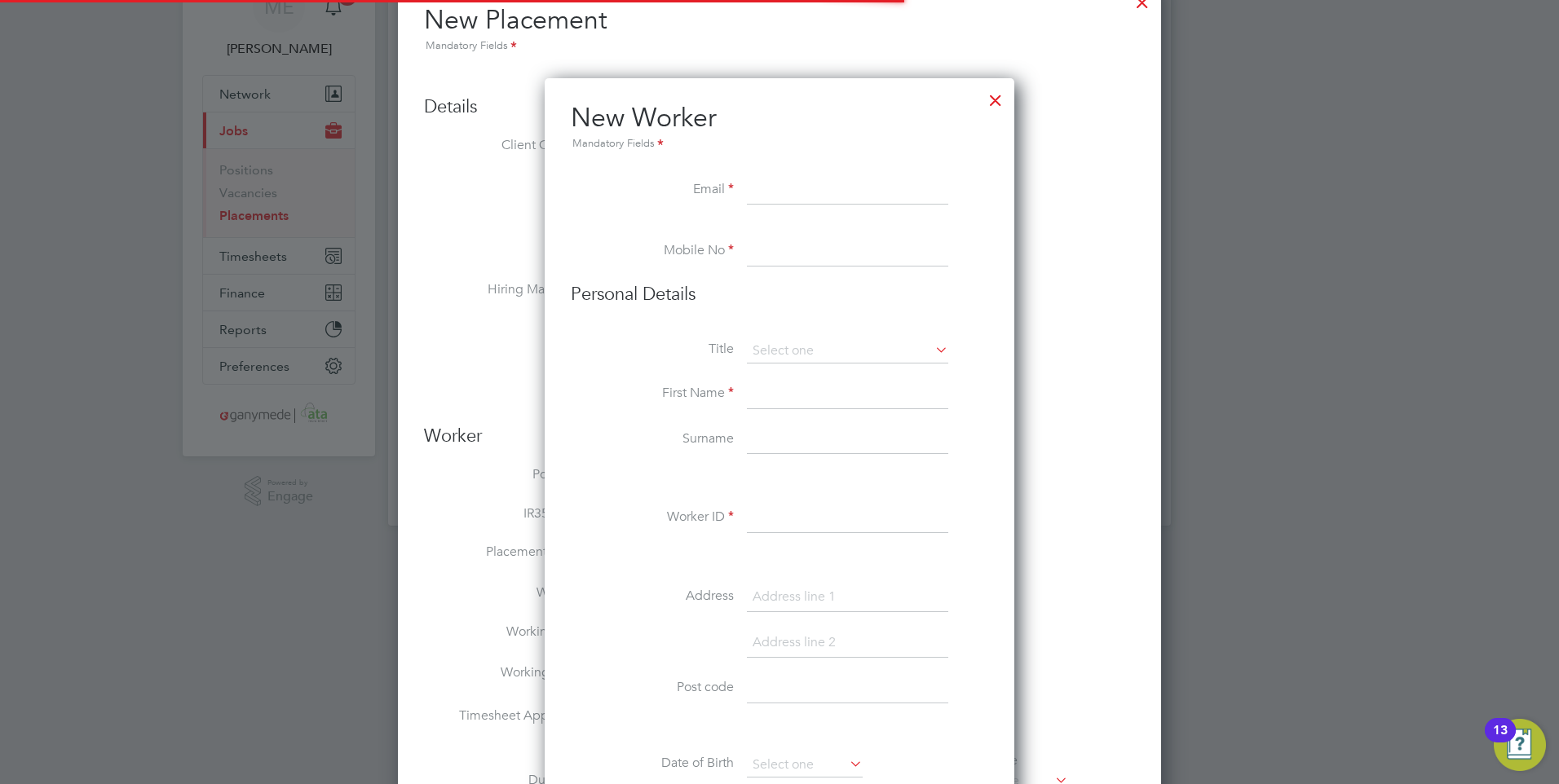
scroll to position [1789, 664]
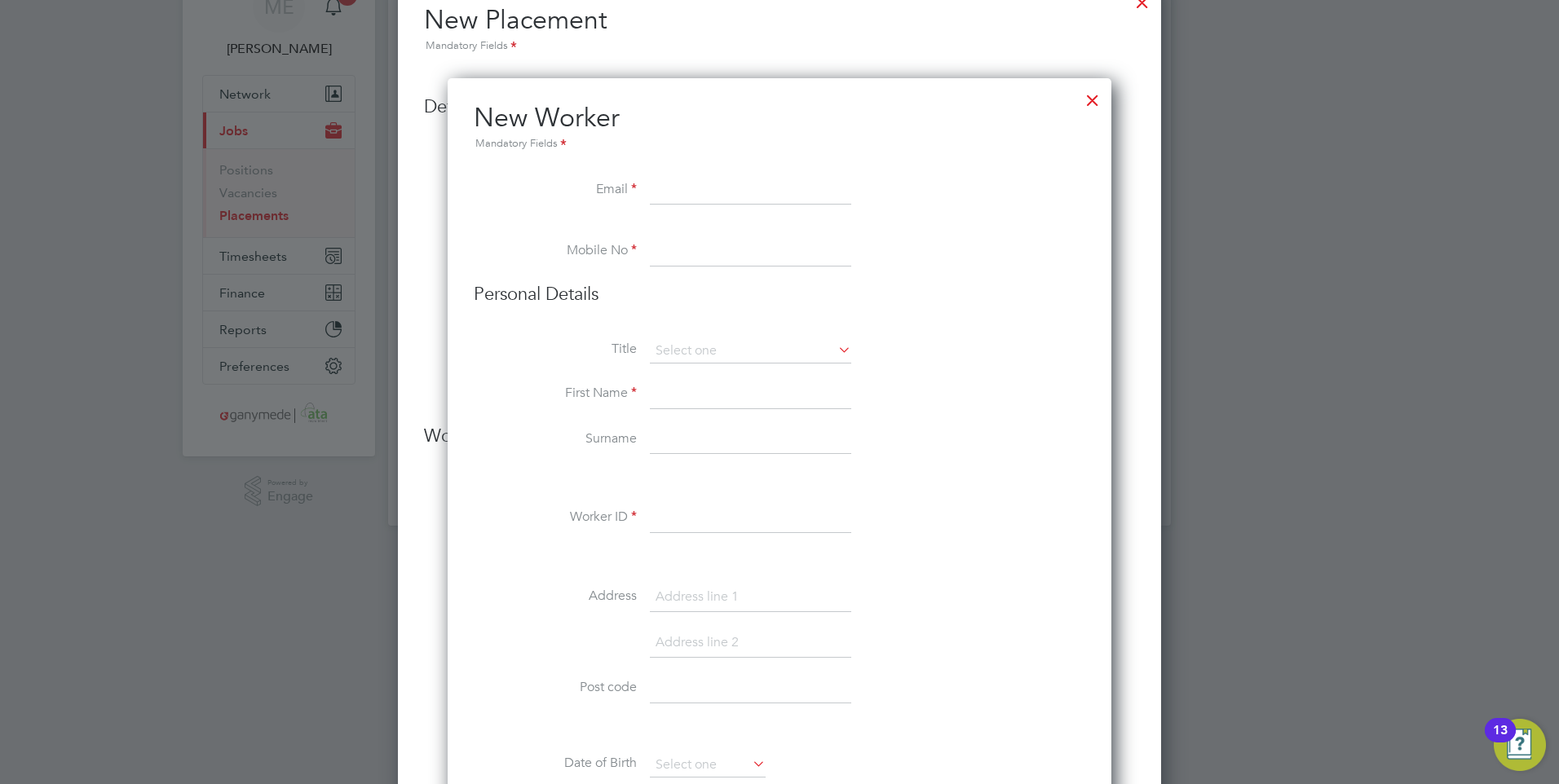
click at [1098, 101] on div at bounding box center [1092, 96] width 30 height 30
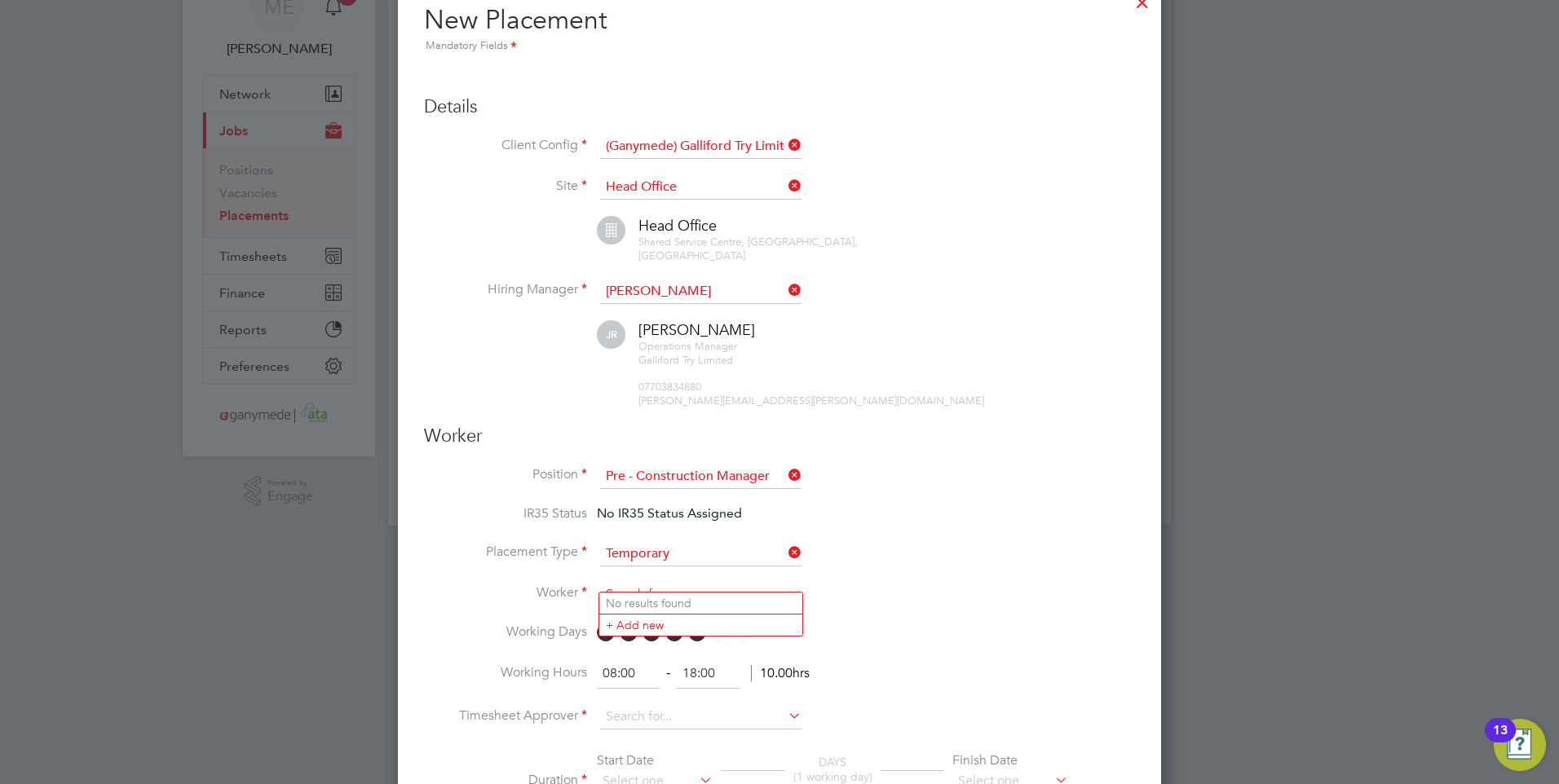
click at [686, 583] on input at bounding box center [701, 595] width 201 height 24
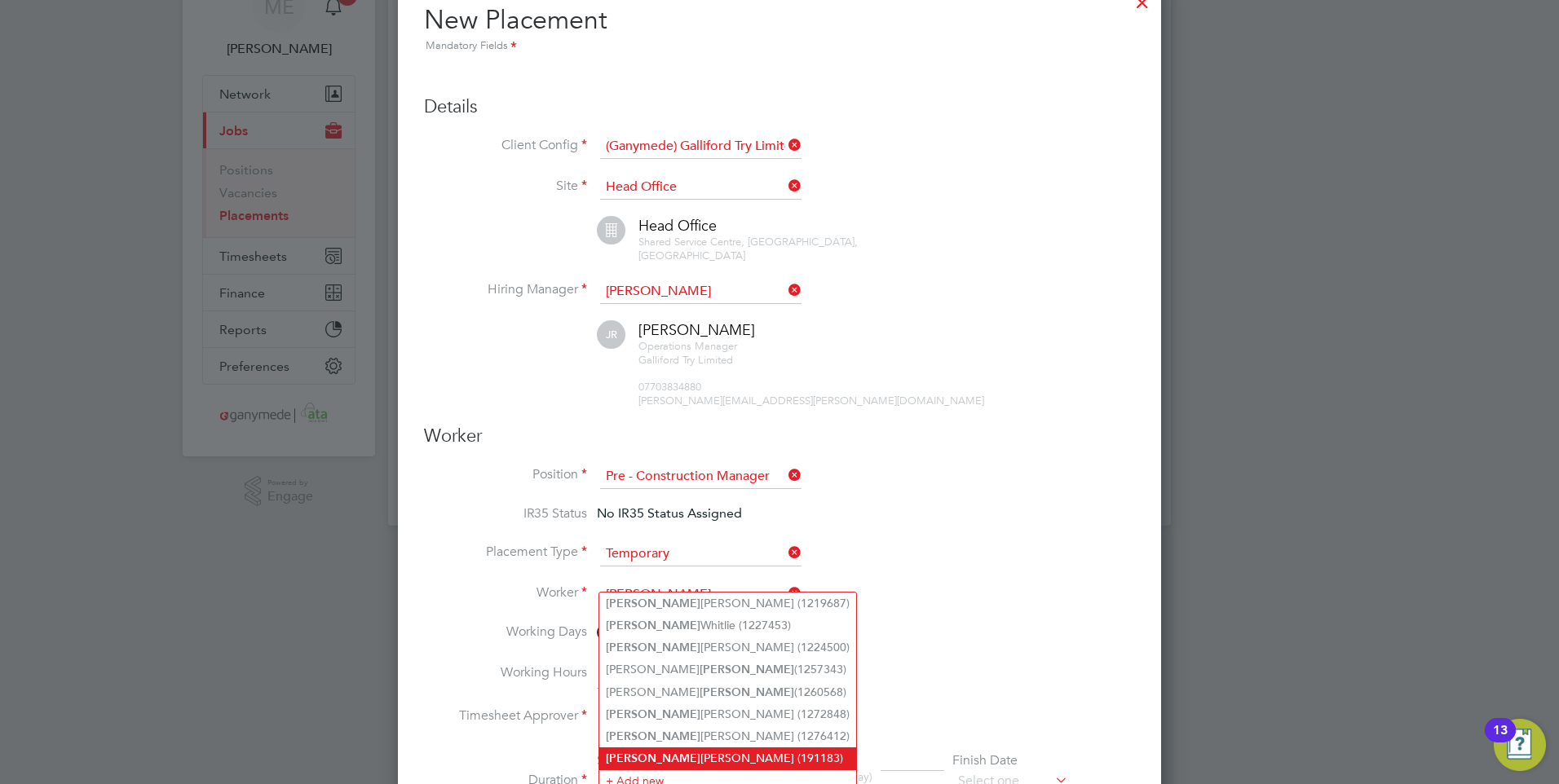
click at [643, 747] on li "[PERSON_NAME] (191183)" at bounding box center [728, 758] width 257 height 22
type input "[PERSON_NAME] (191183)"
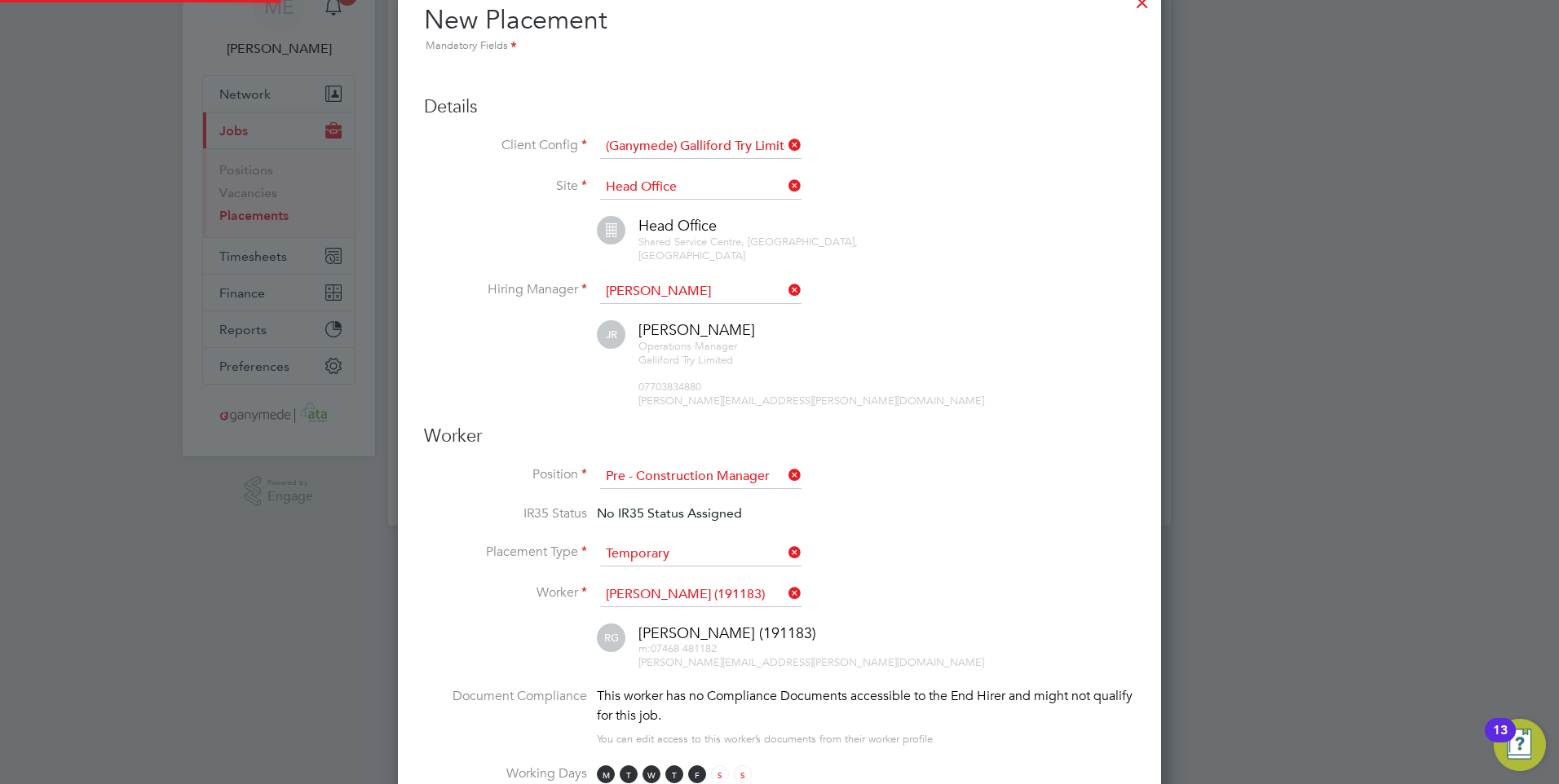
scroll to position [0, 0]
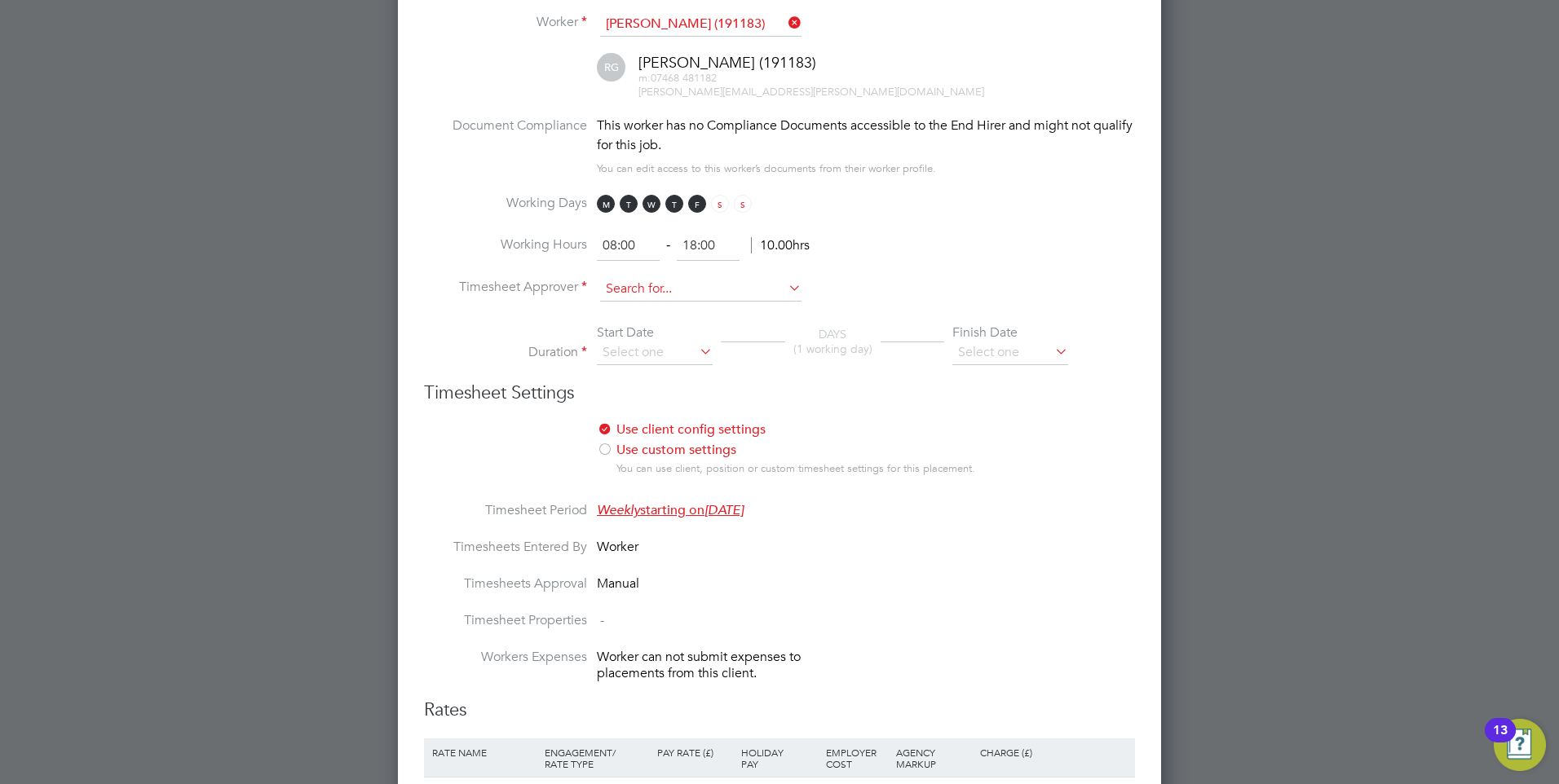
click at [648, 277] on input at bounding box center [701, 289] width 201 height 24
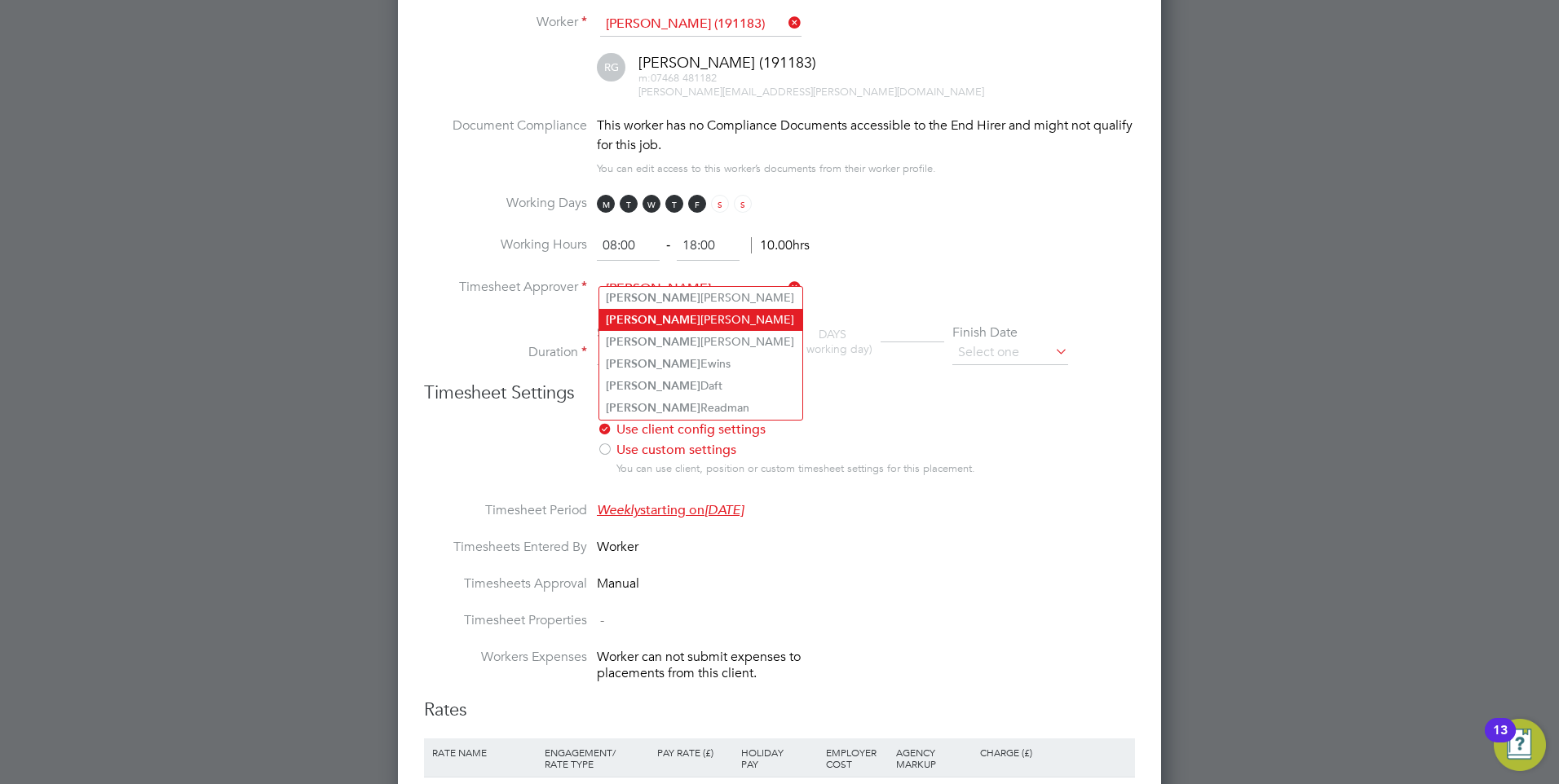
click at [650, 311] on li "[PERSON_NAME]" at bounding box center [701, 319] width 203 height 22
type input "[PERSON_NAME]"
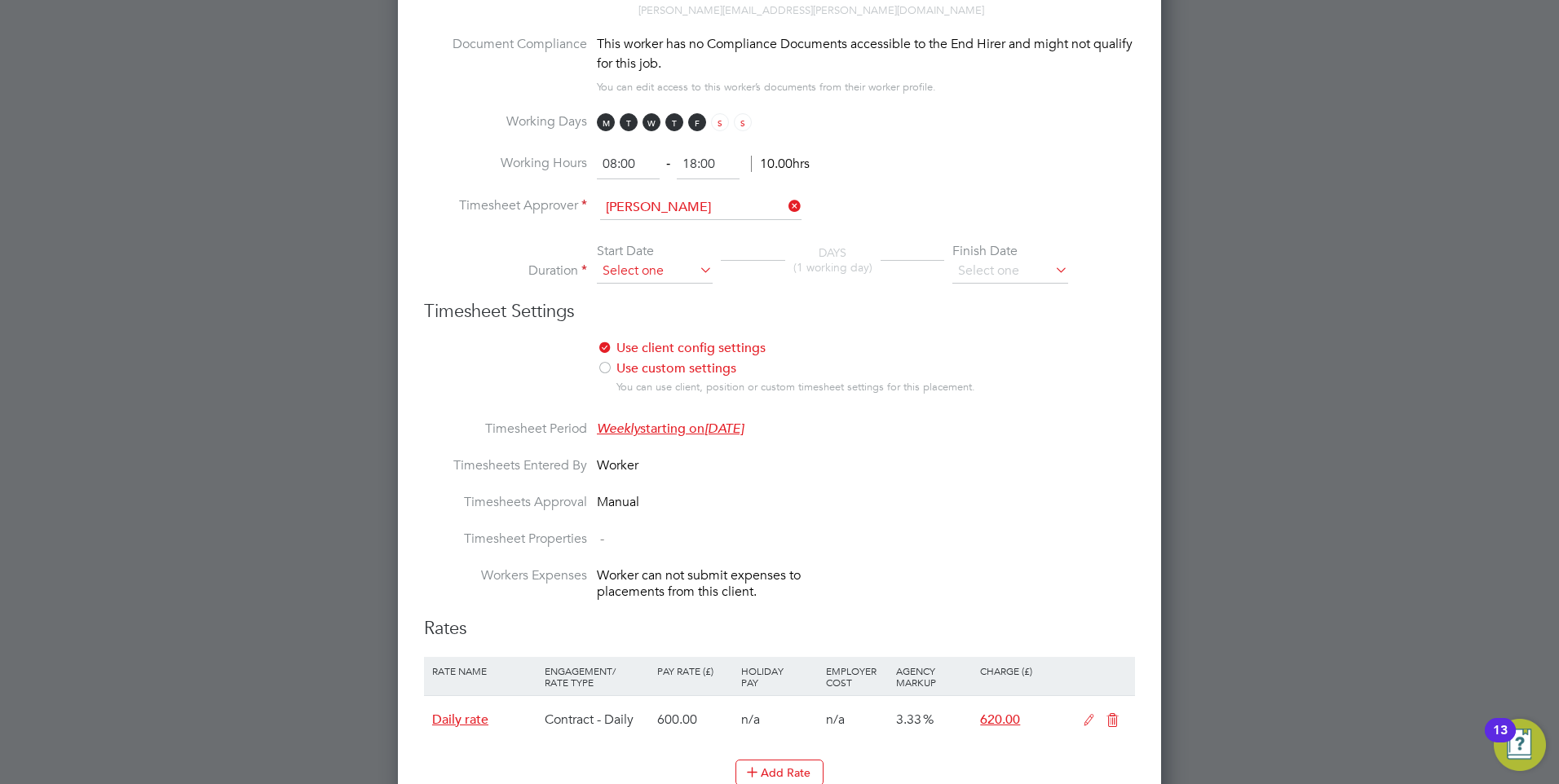
click at [644, 262] on input at bounding box center [654, 271] width 116 height 24
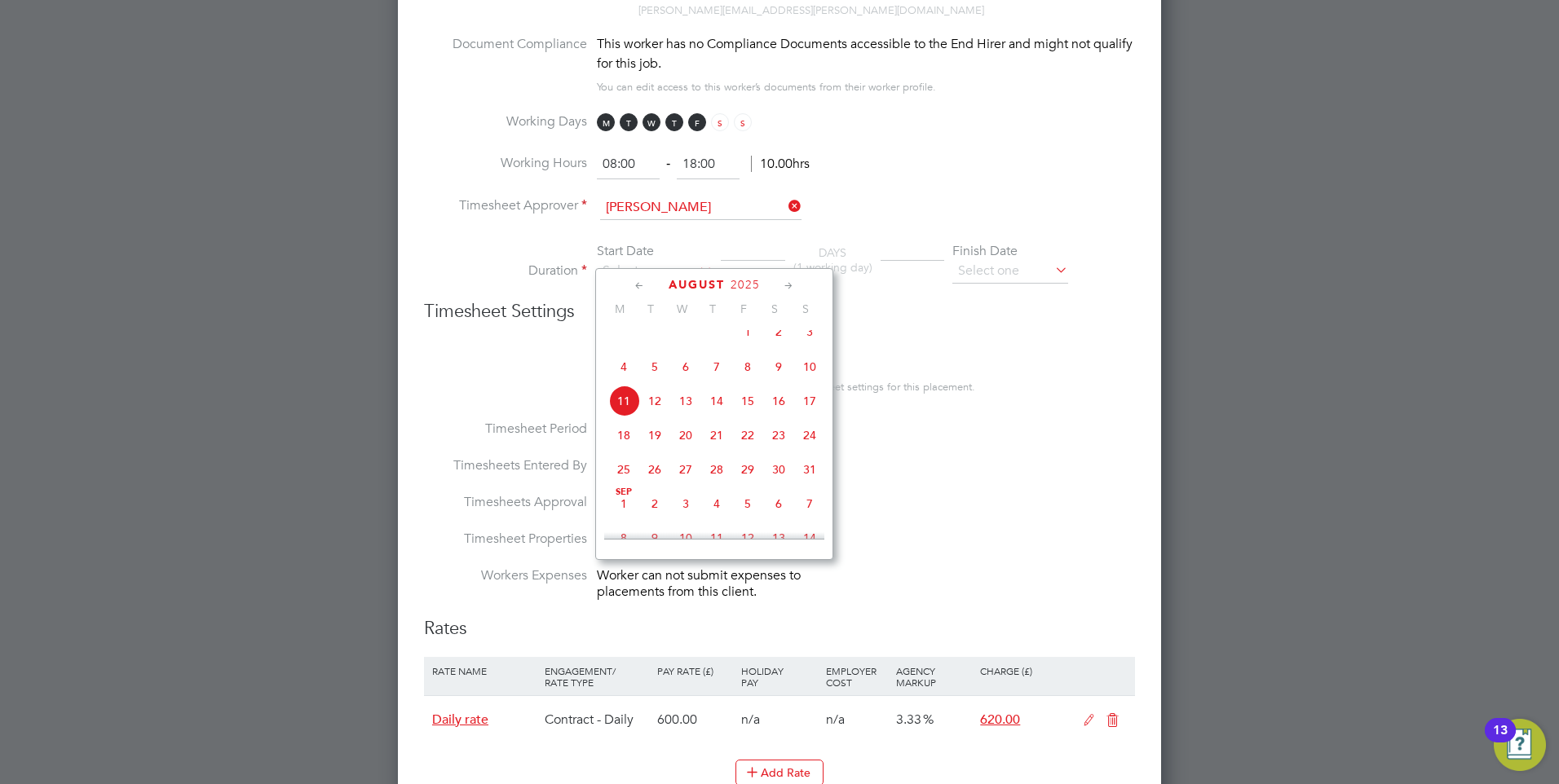
click at [619, 450] on span "18" at bounding box center [624, 435] width 31 height 31
type input "[DATE]"
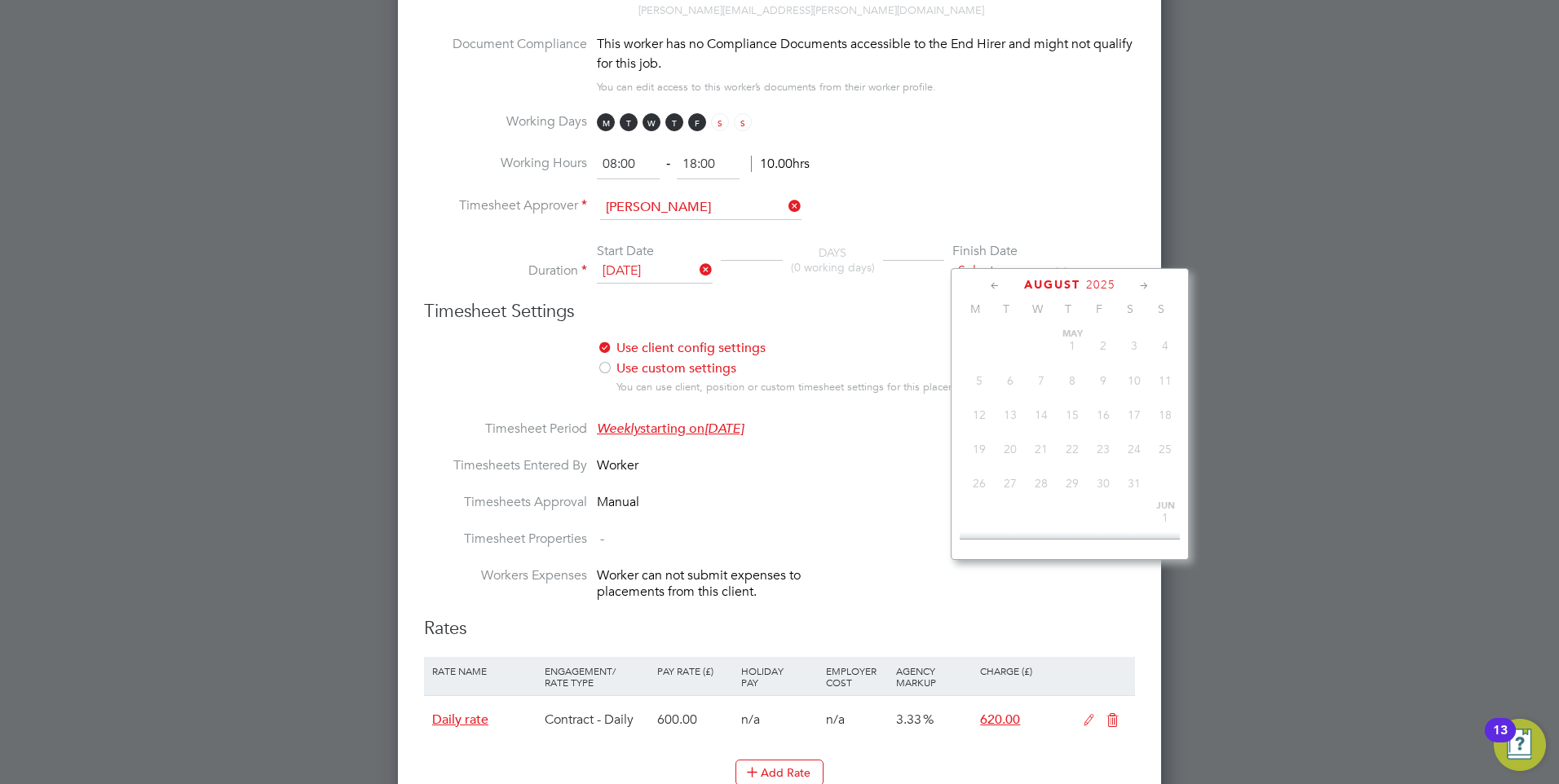
click at [985, 260] on input at bounding box center [1010, 271] width 116 height 24
click at [1041, 388] on span "18" at bounding box center [1041, 371] width 31 height 31
type input "[DATE]"
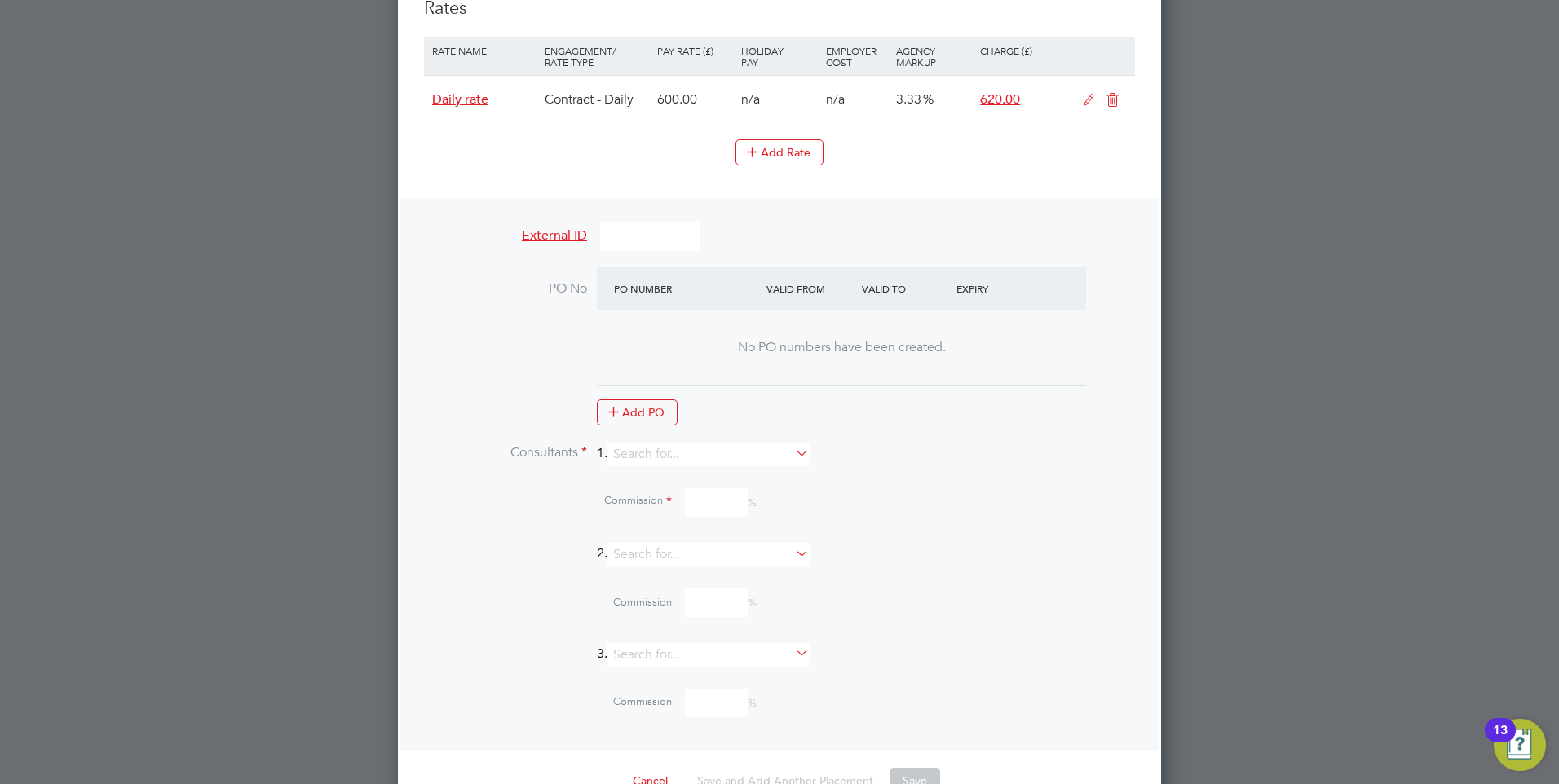
scroll to position [1381, 0]
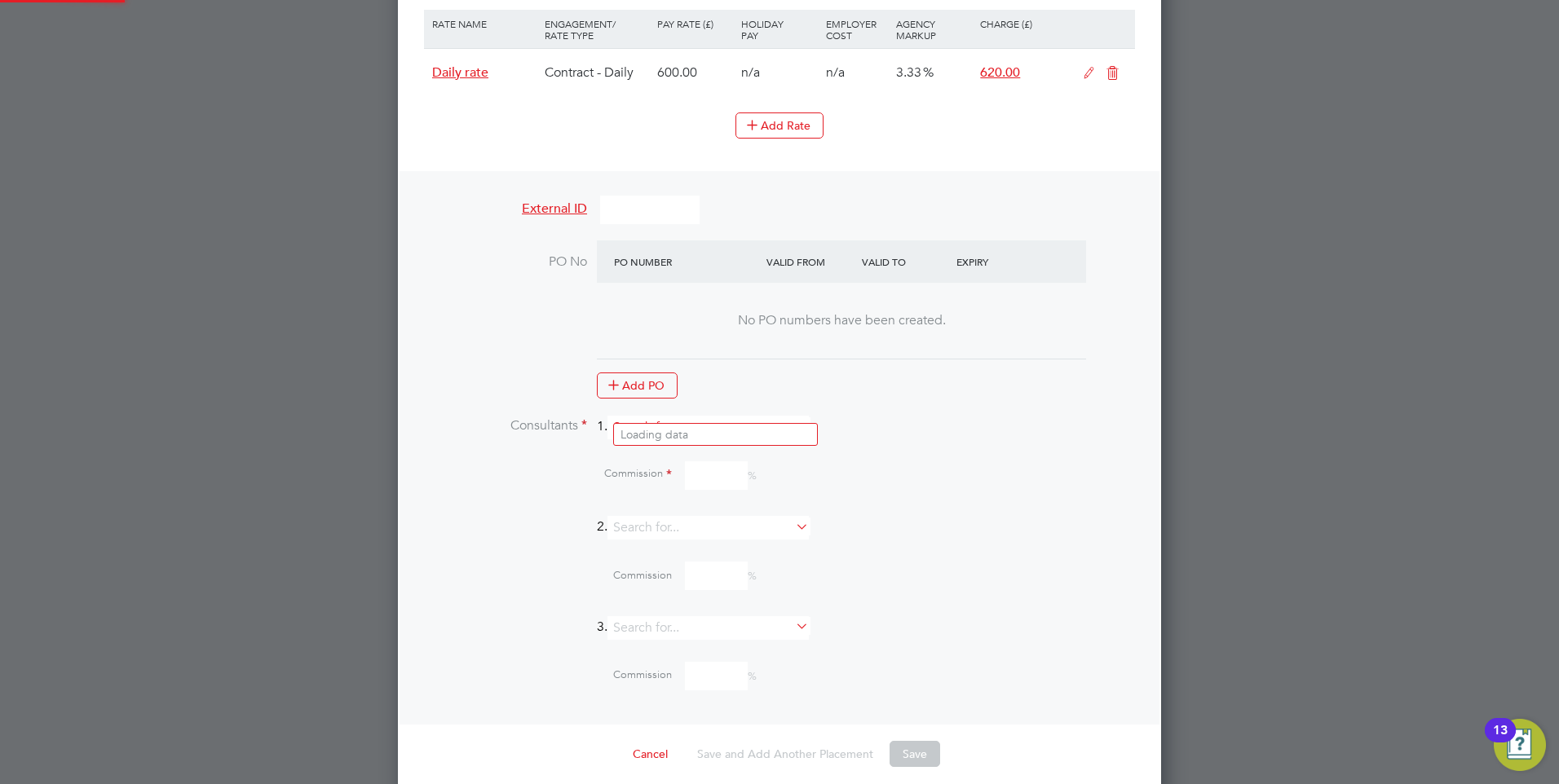
click at [763, 415] on input at bounding box center [708, 427] width 201 height 23
click at [734, 428] on li "[PERSON_NAME]" at bounding box center [715, 434] width 203 height 22
type input "[PERSON_NAME]"
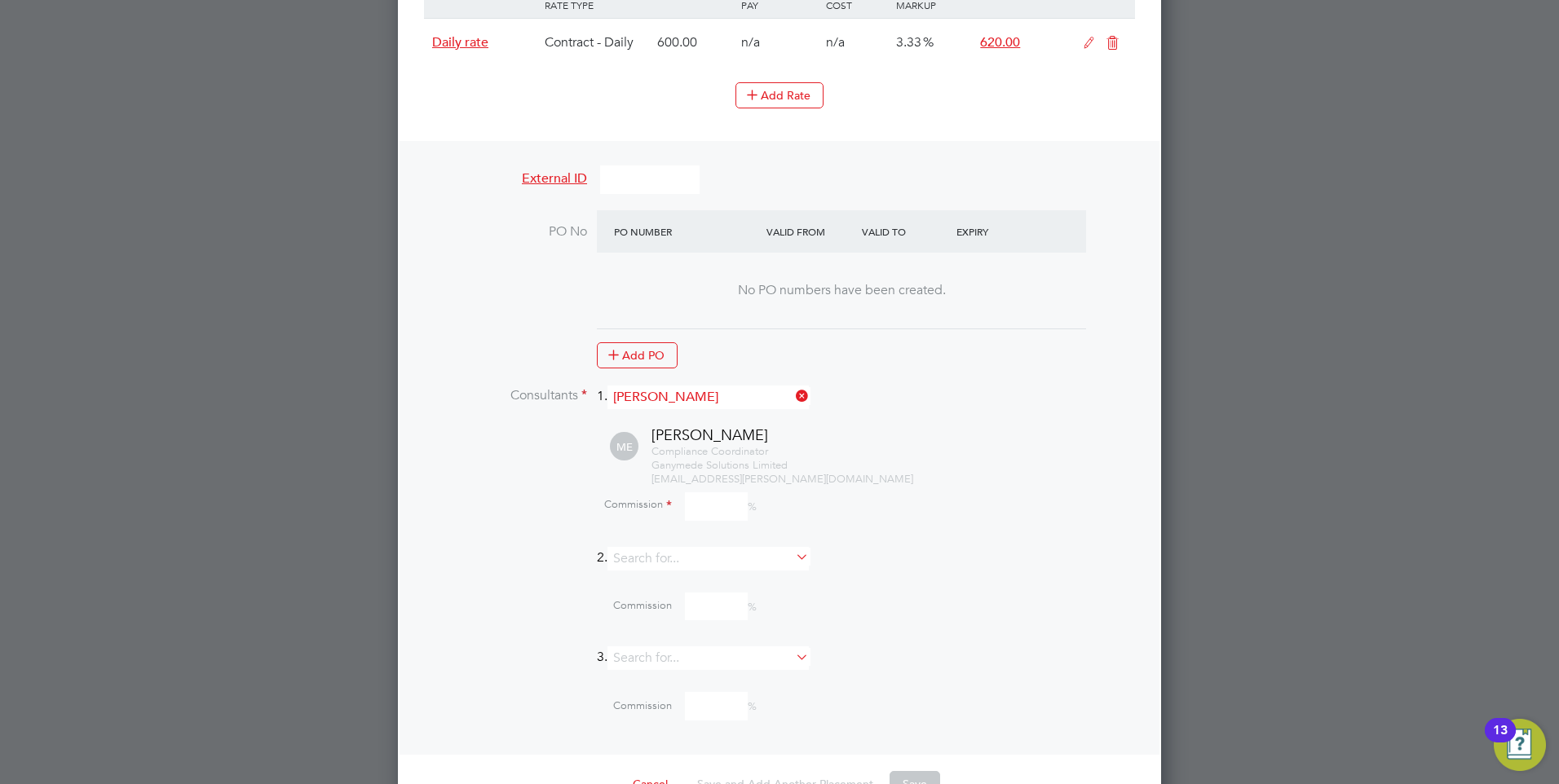
scroll to position [1441, 0]
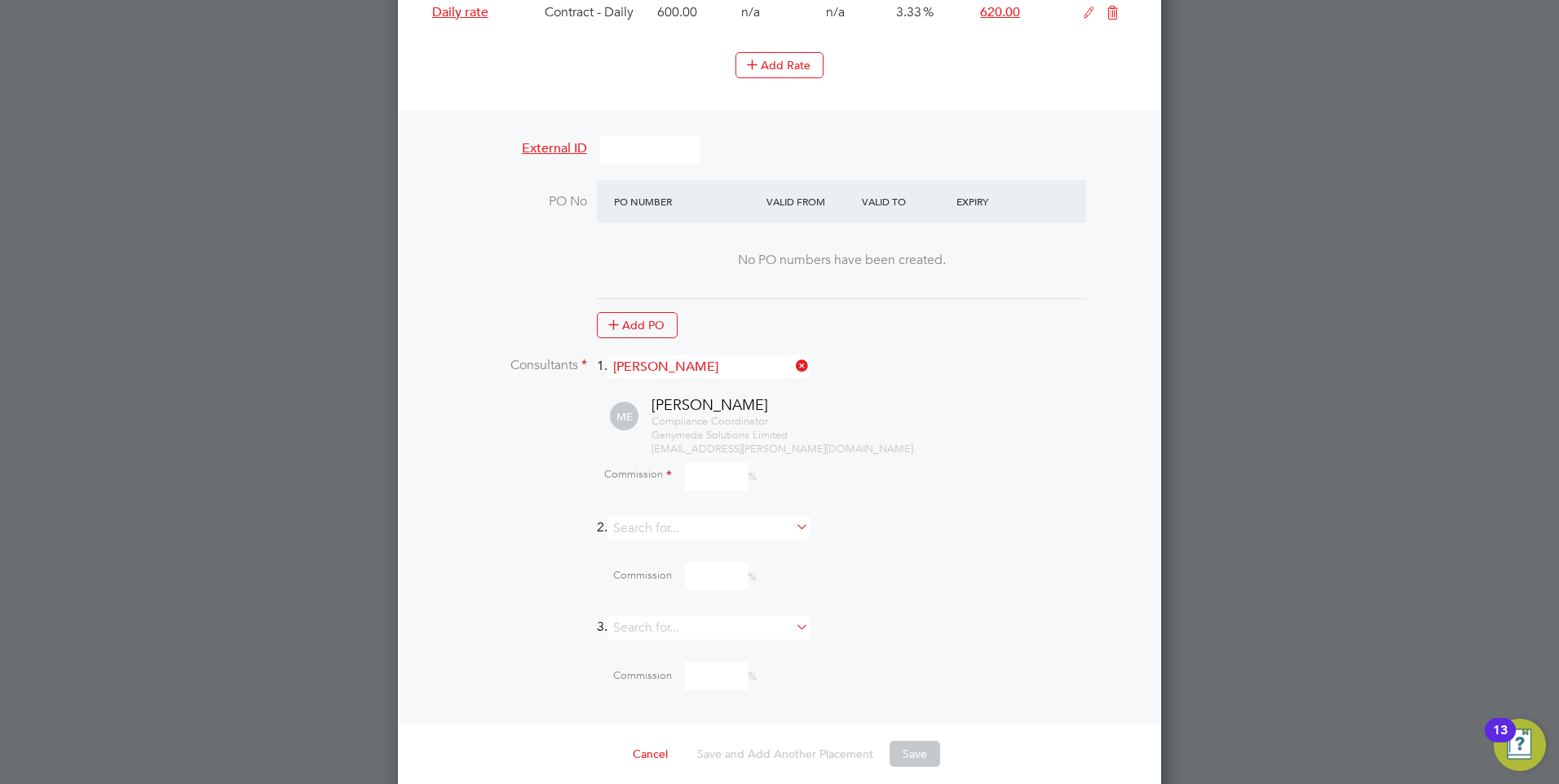
click at [698, 462] on input at bounding box center [716, 476] width 63 height 29
type input "0"
click at [907, 741] on button "Save" at bounding box center [915, 754] width 50 height 26
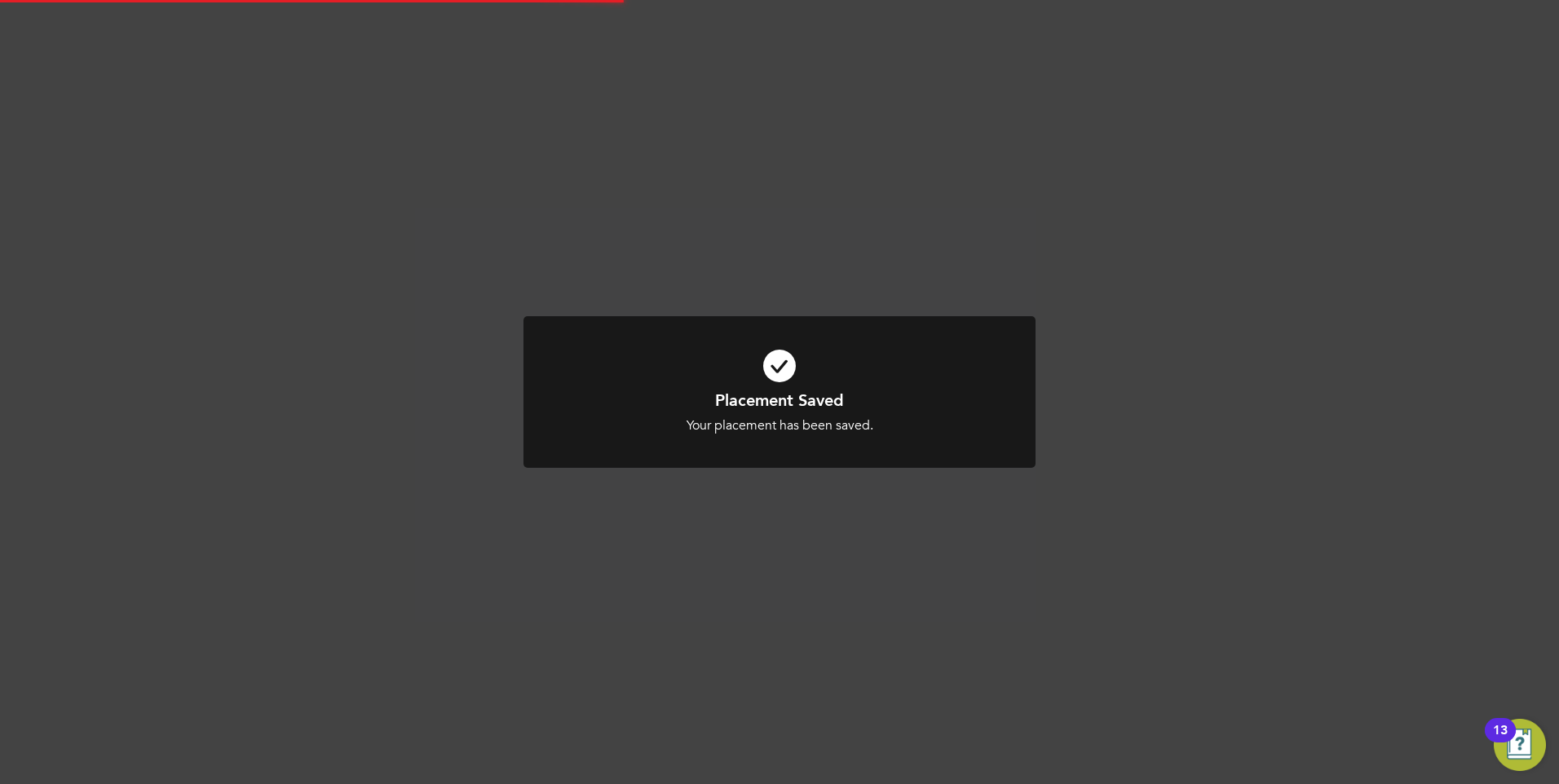
scroll to position [8, 8]
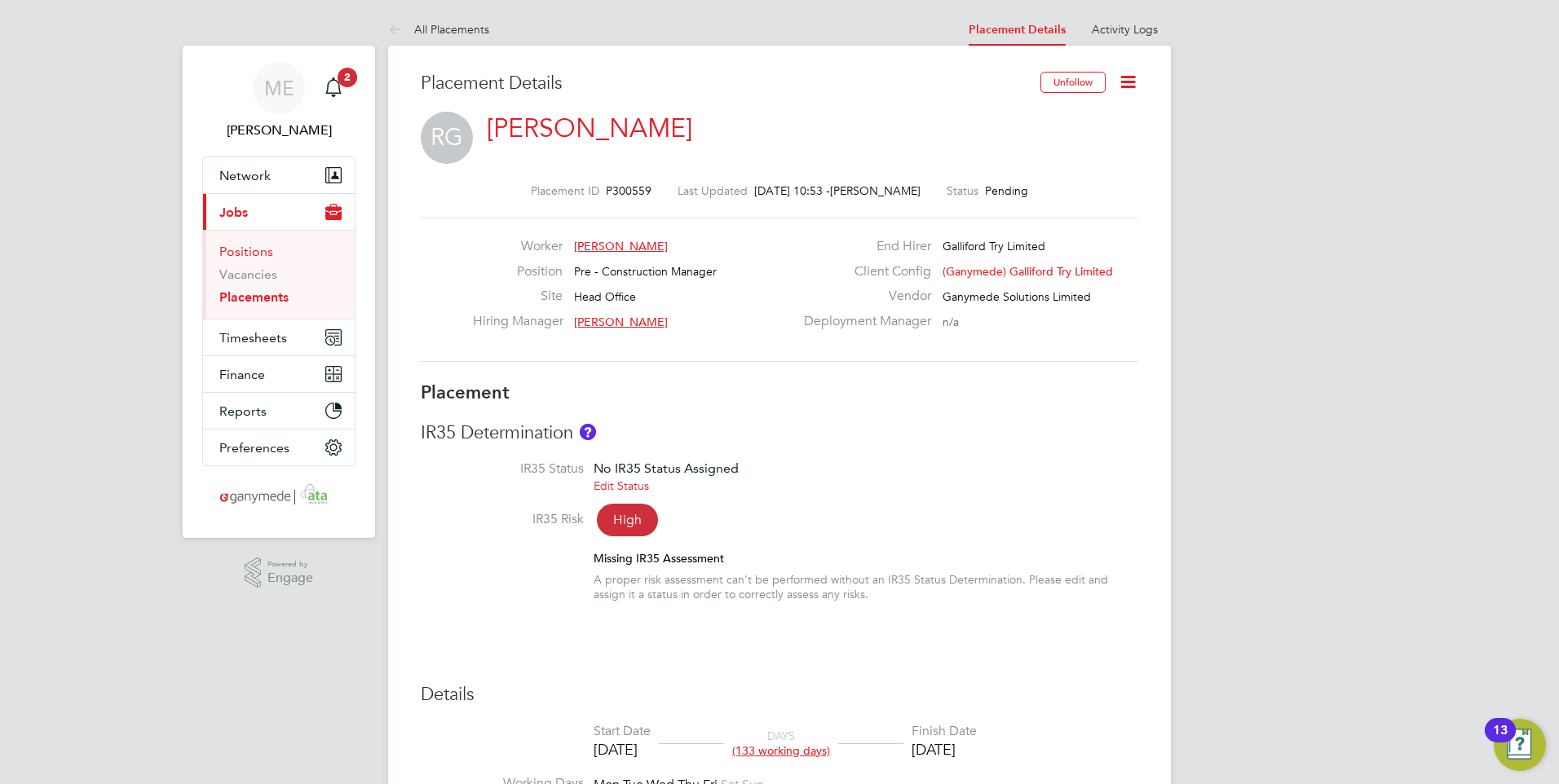
click at [248, 247] on link "Positions" at bounding box center [246, 251] width 54 height 15
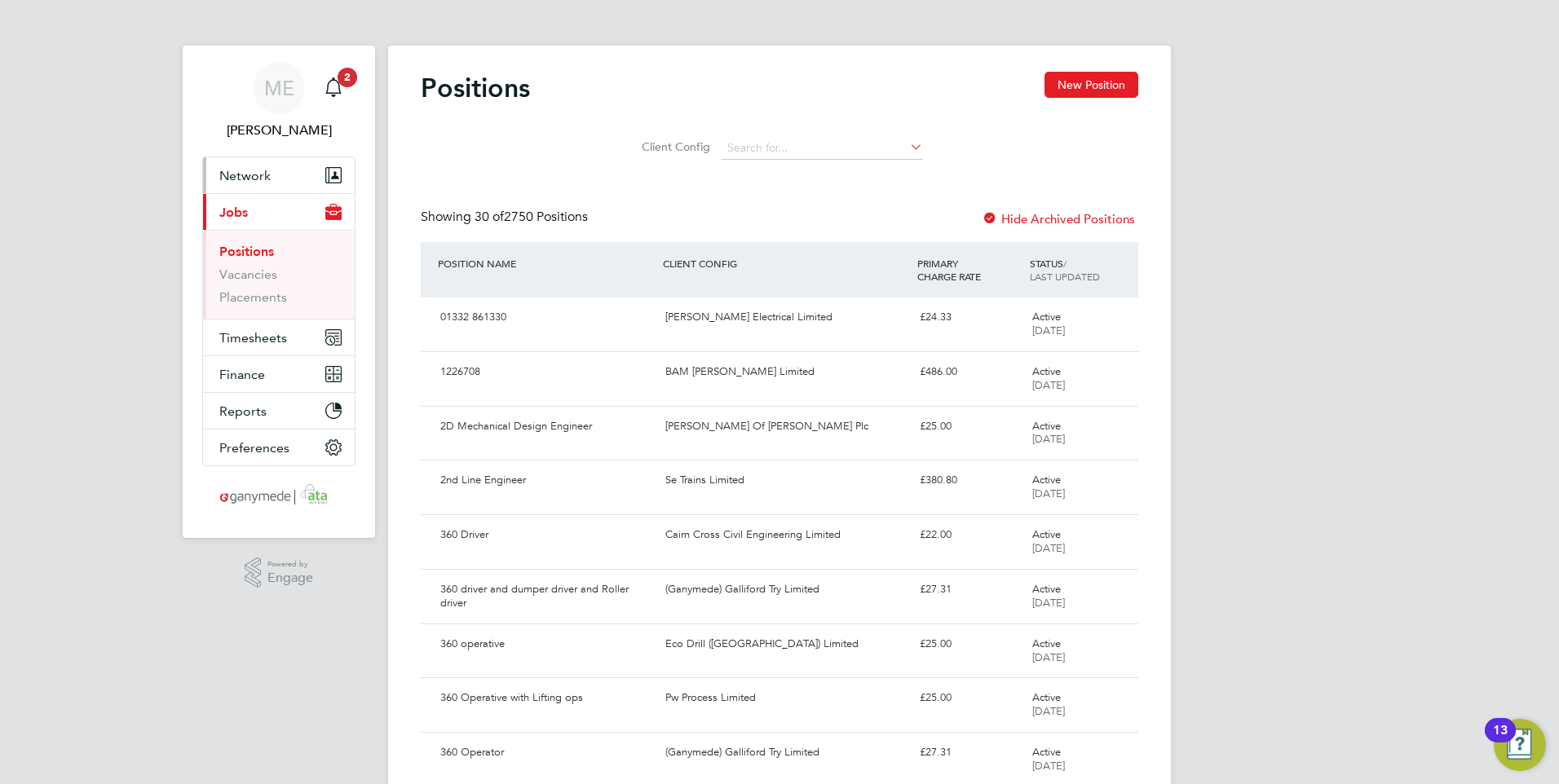
click at [264, 168] on span "Network" at bounding box center [244, 175] width 51 height 15
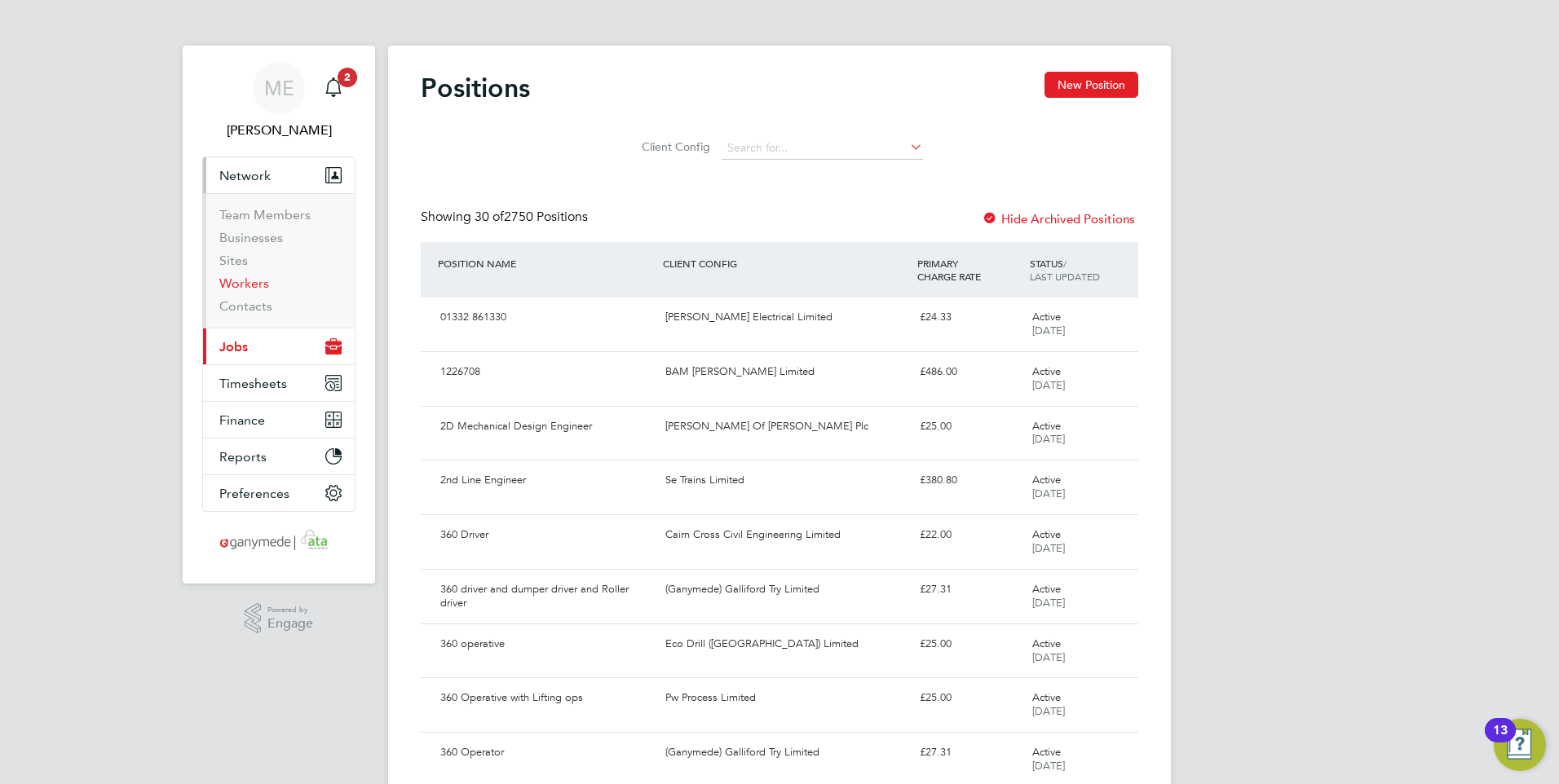
click at [239, 281] on link "Workers" at bounding box center [243, 283] width 49 height 15
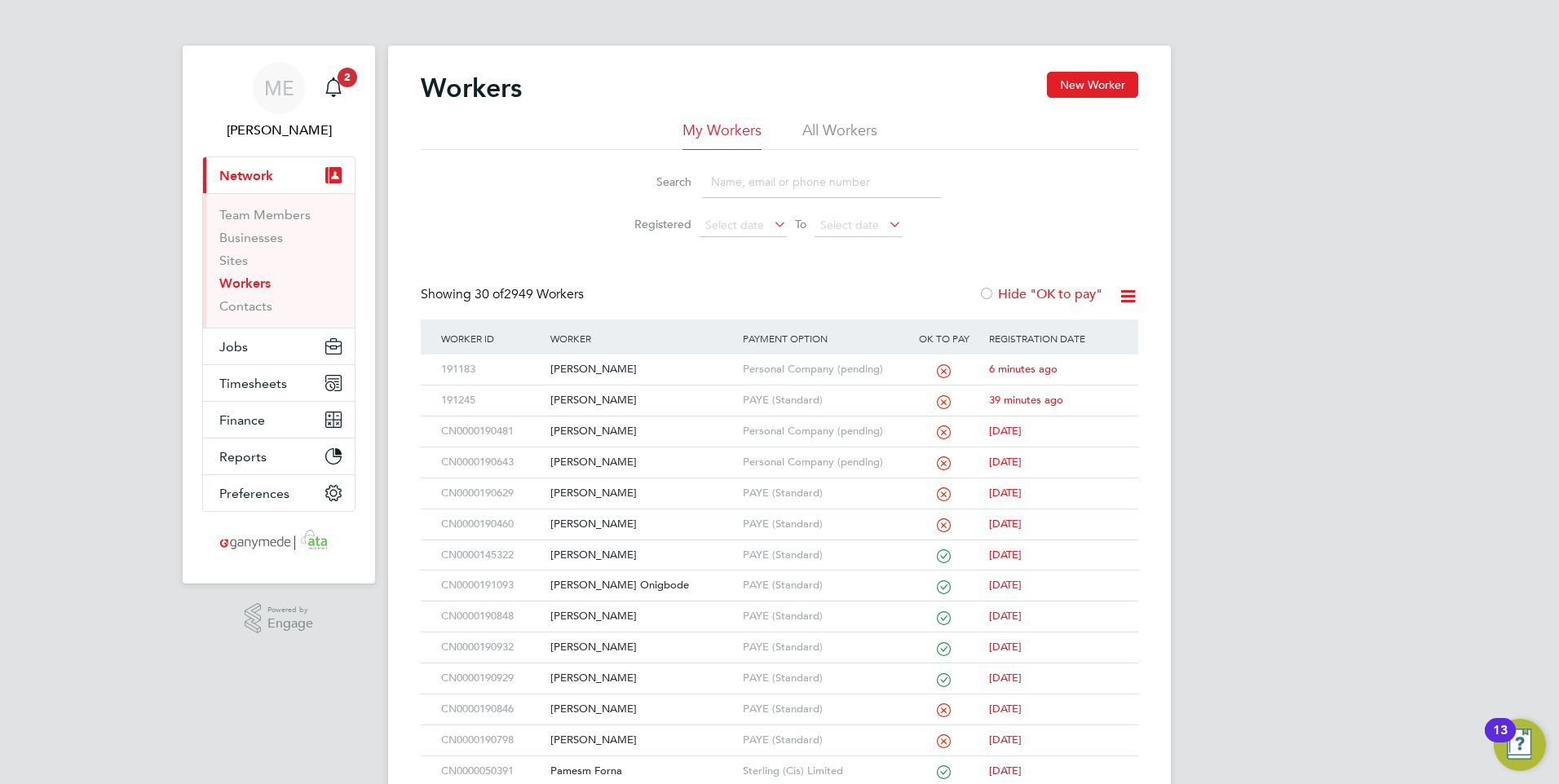
click at [775, 183] on input at bounding box center [821, 181] width 238 height 31
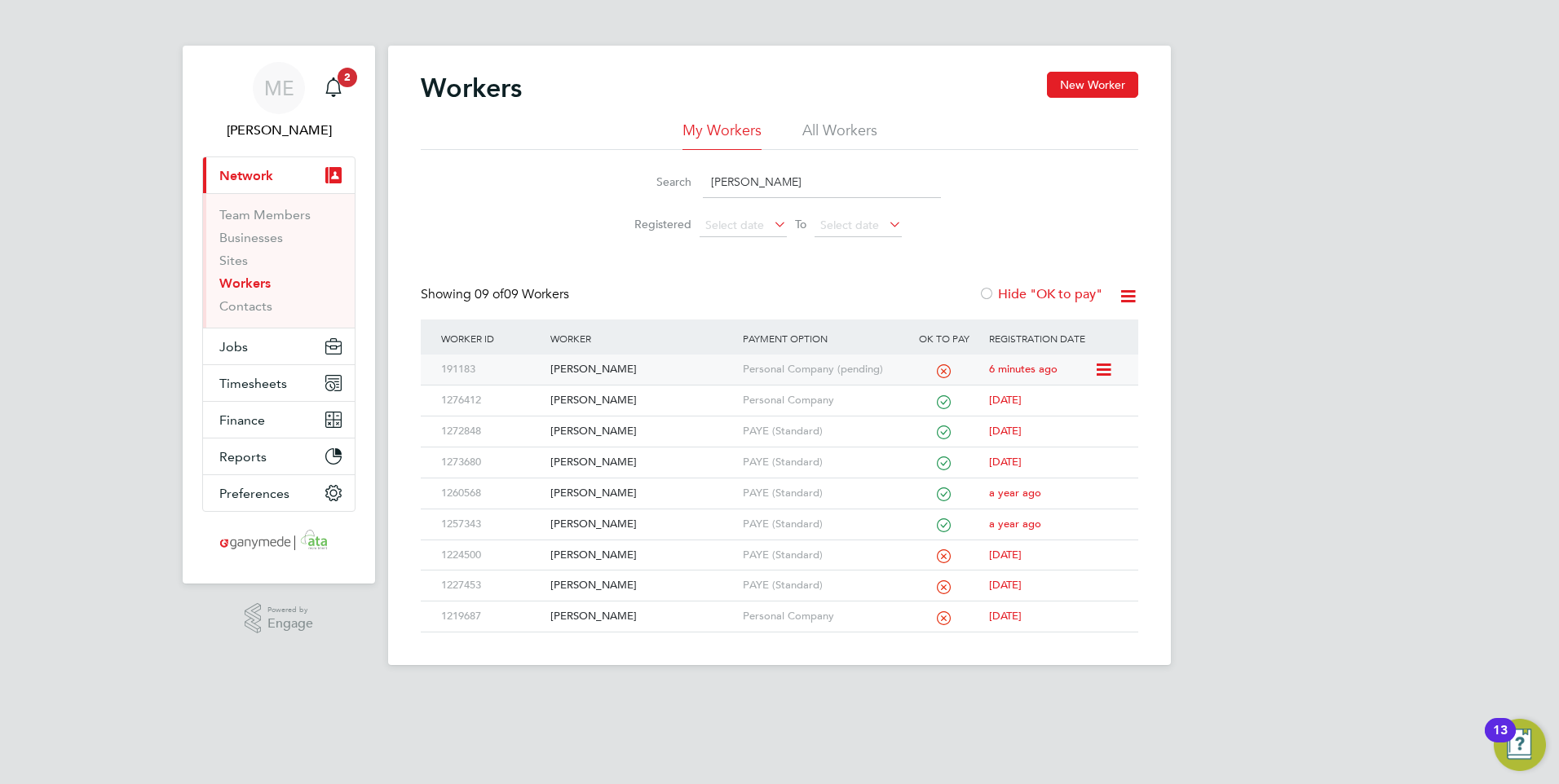
type input "[PERSON_NAME]"
click at [585, 362] on div "[PERSON_NAME]" at bounding box center [642, 370] width 191 height 30
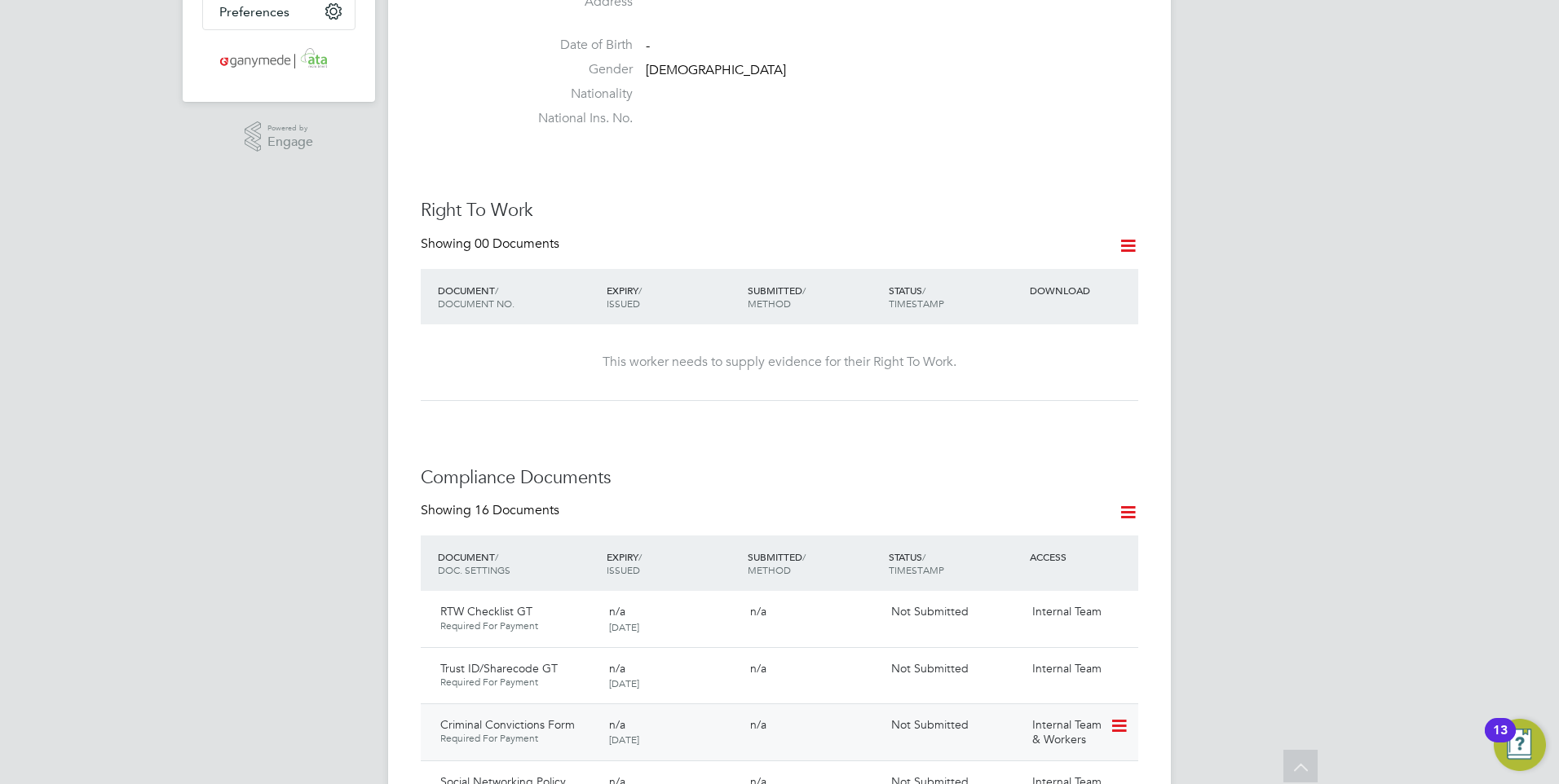
scroll to position [652, 0]
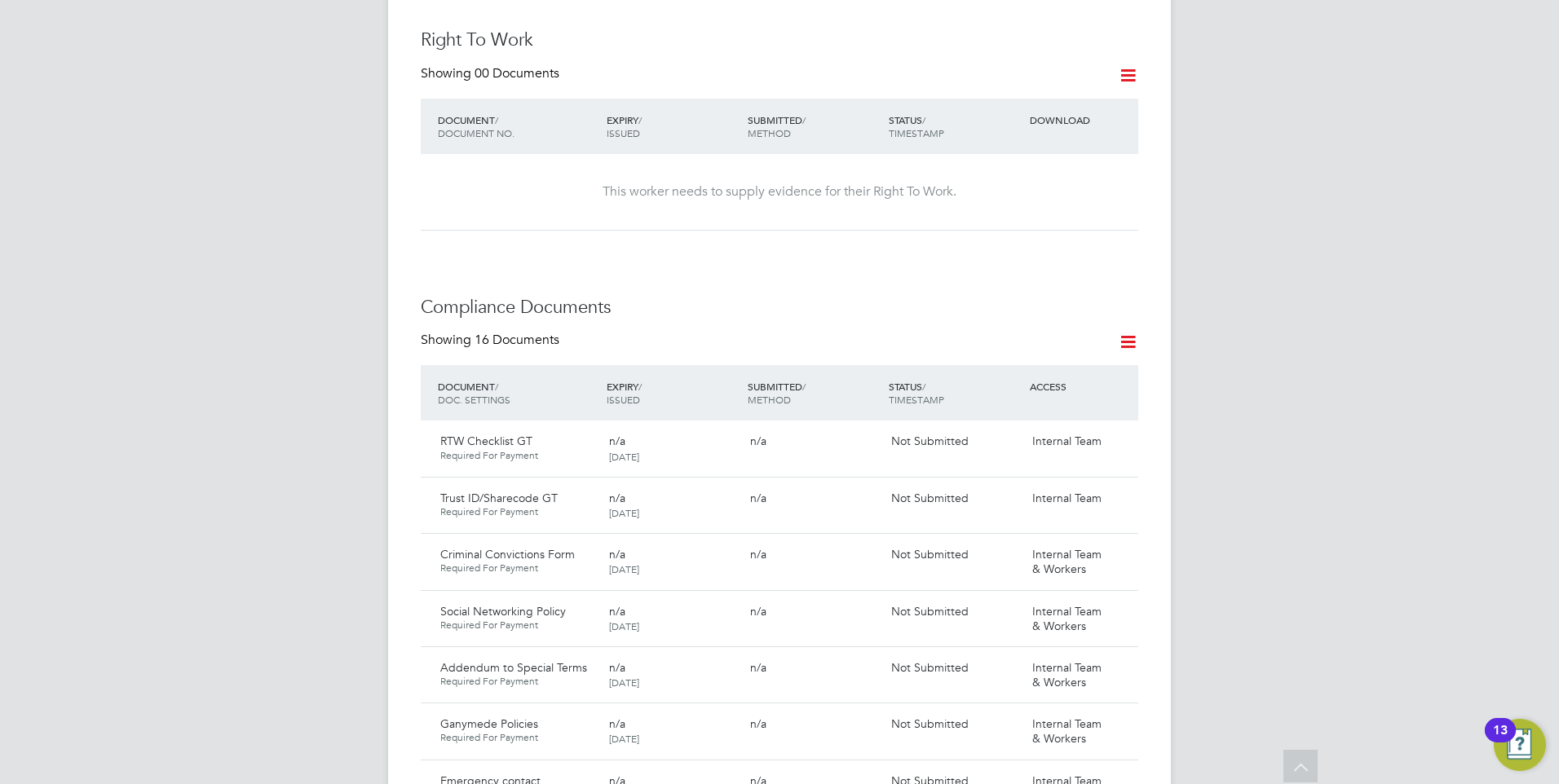
click at [1122, 332] on icon at bounding box center [1128, 342] width 21 height 21
click at [1073, 322] on li "Document Settings" at bounding box center [1075, 330] width 120 height 22
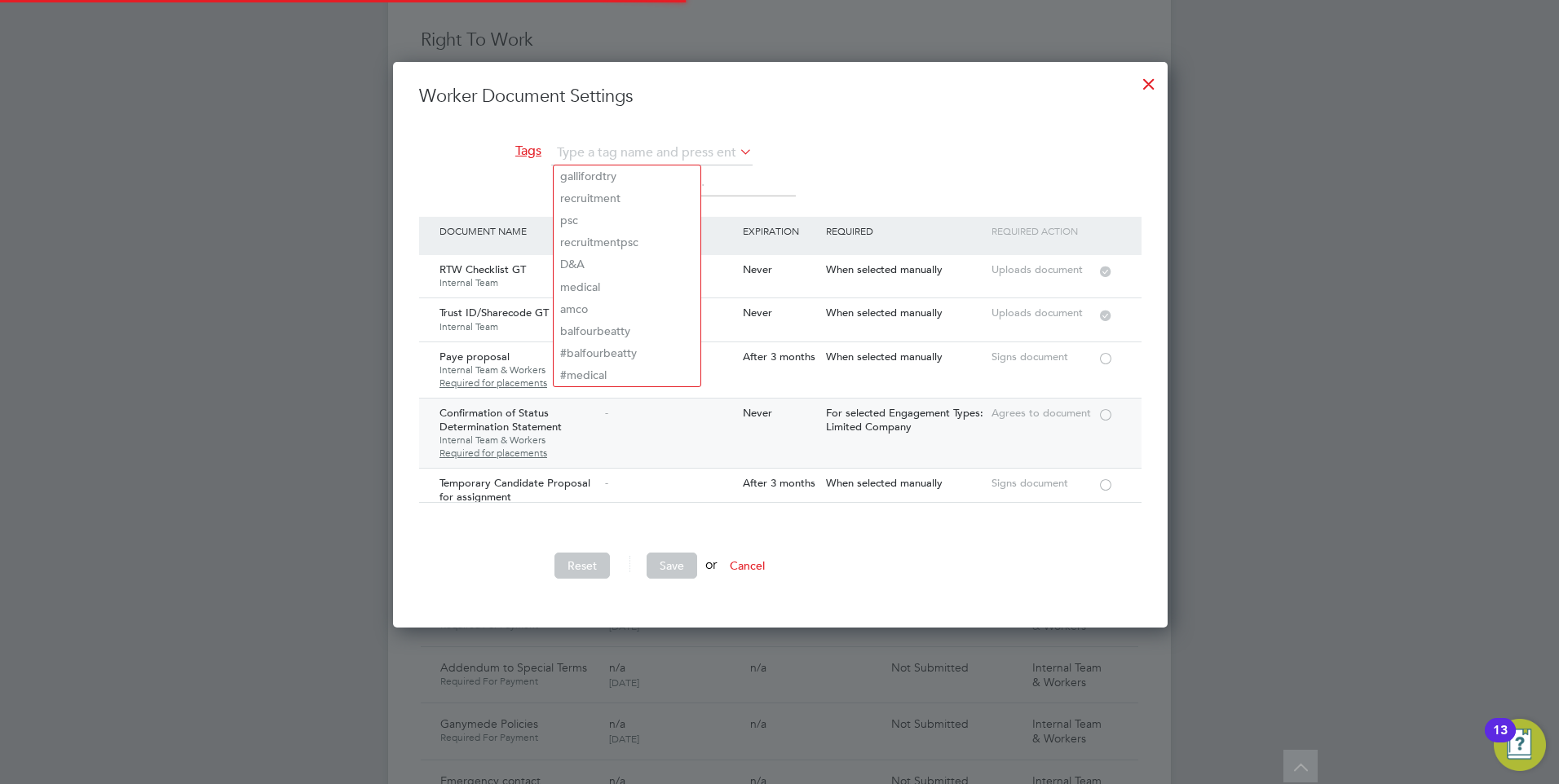
scroll to position [566, 774]
click at [806, 157] on li "Tags The list will appear here..." at bounding box center [780, 179] width 723 height 75
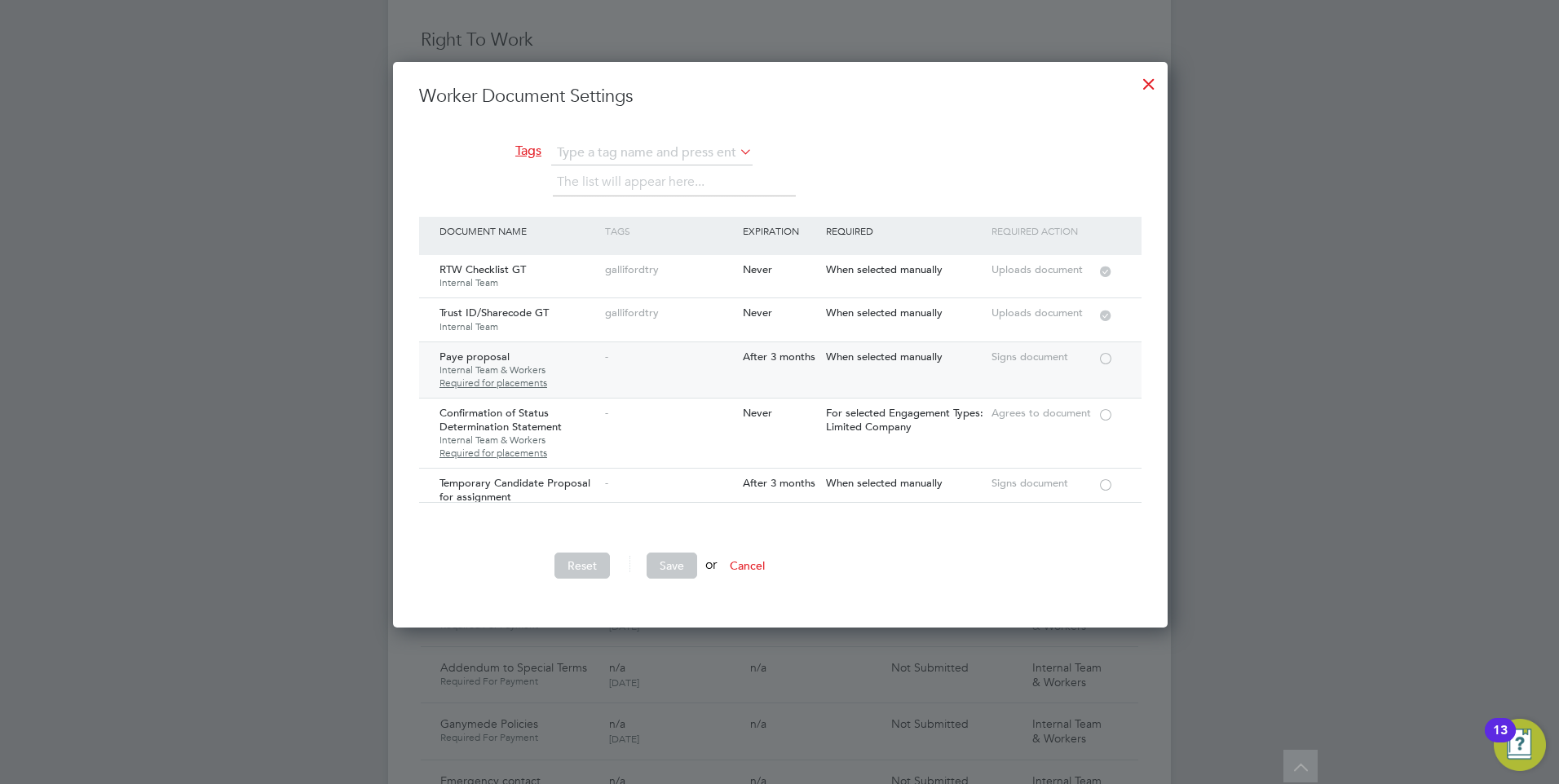
scroll to position [82, 0]
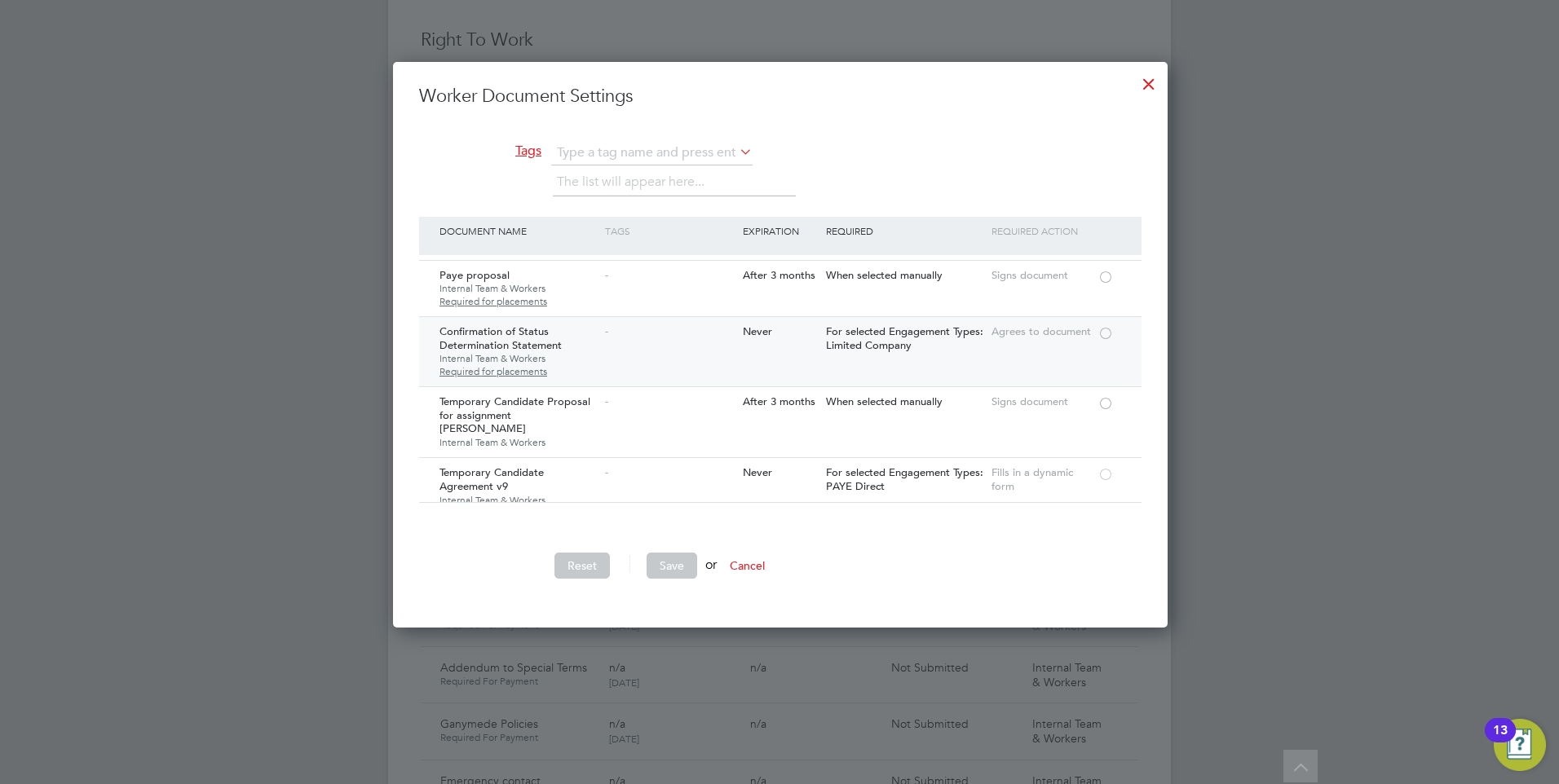
click at [1100, 331] on div at bounding box center [1106, 332] width 16 height 13
click at [673, 555] on button "Save" at bounding box center [671, 565] width 50 height 26
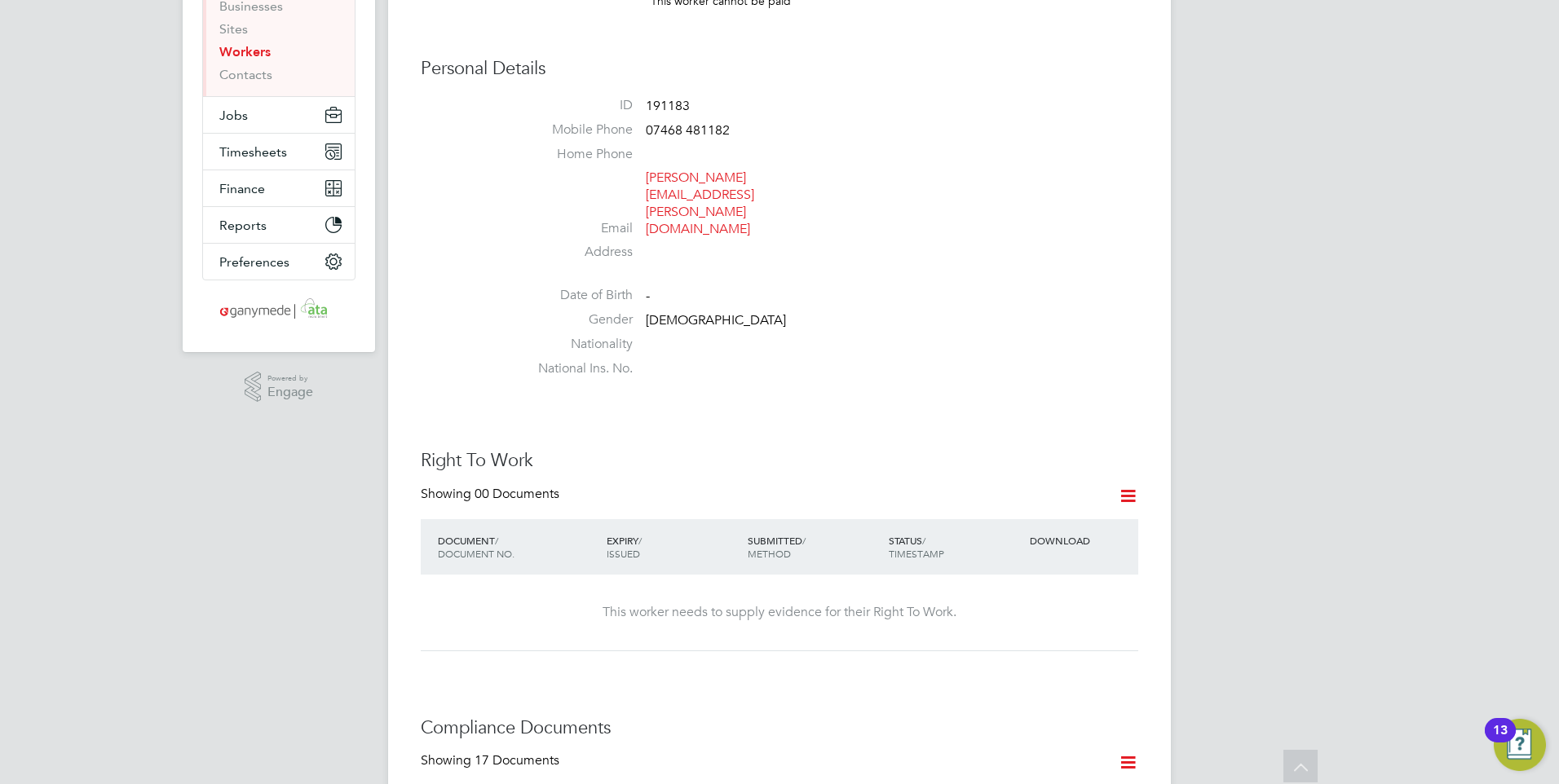
scroll to position [0, 0]
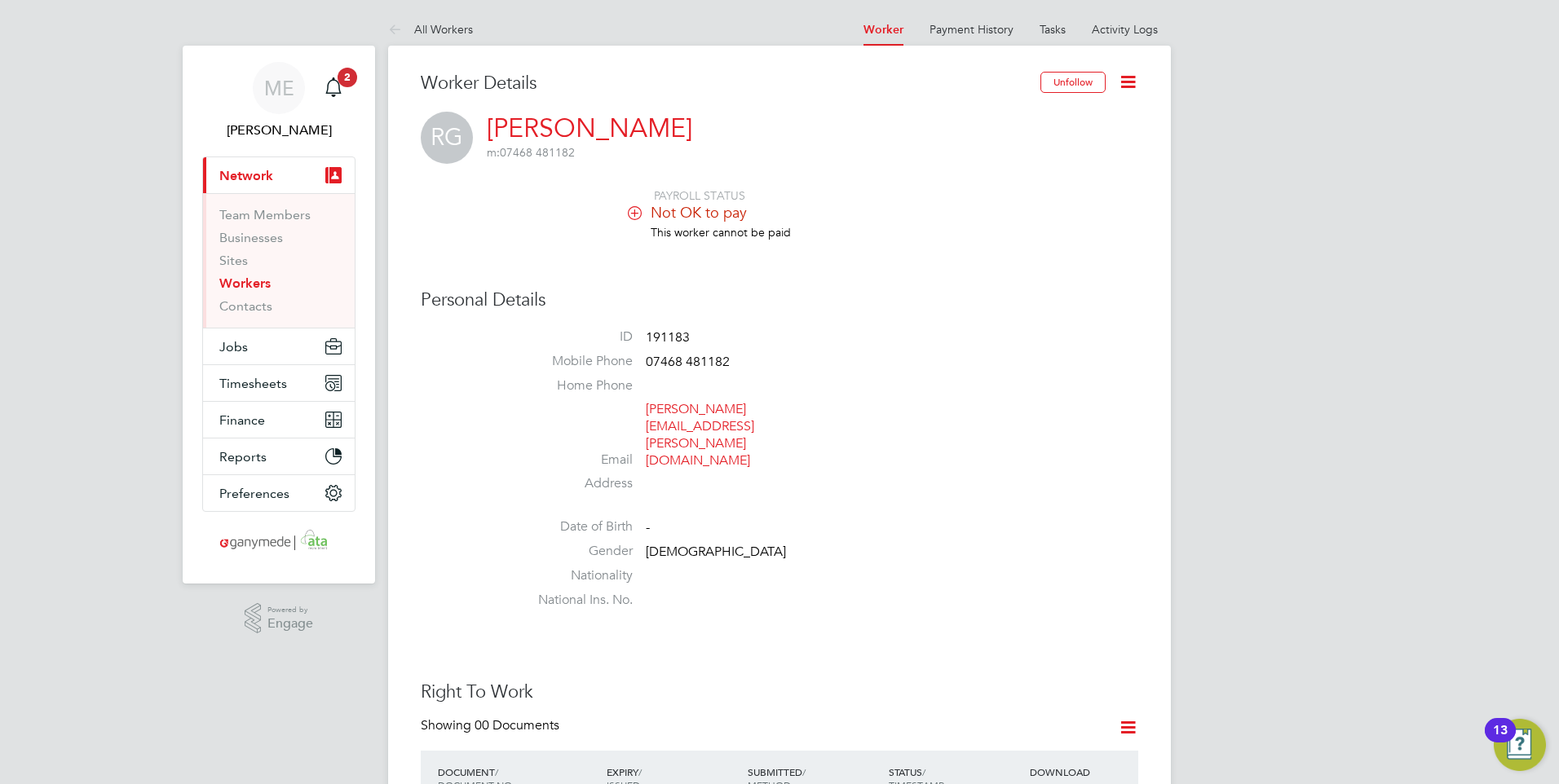
click at [285, 167] on button "Current page: Network" at bounding box center [278, 175] width 152 height 36
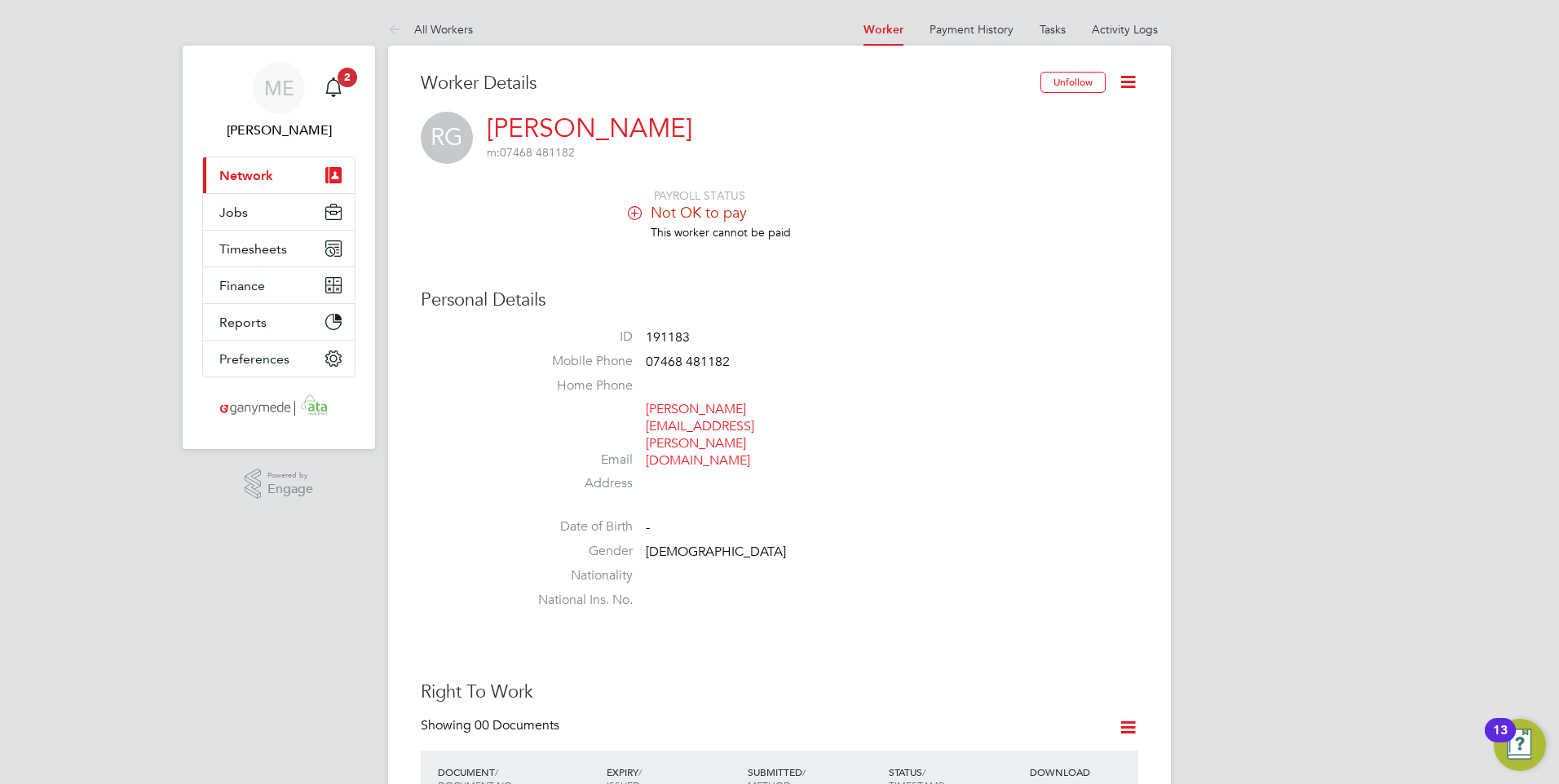
click at [280, 169] on button "Current page: Network" at bounding box center [278, 175] width 152 height 36
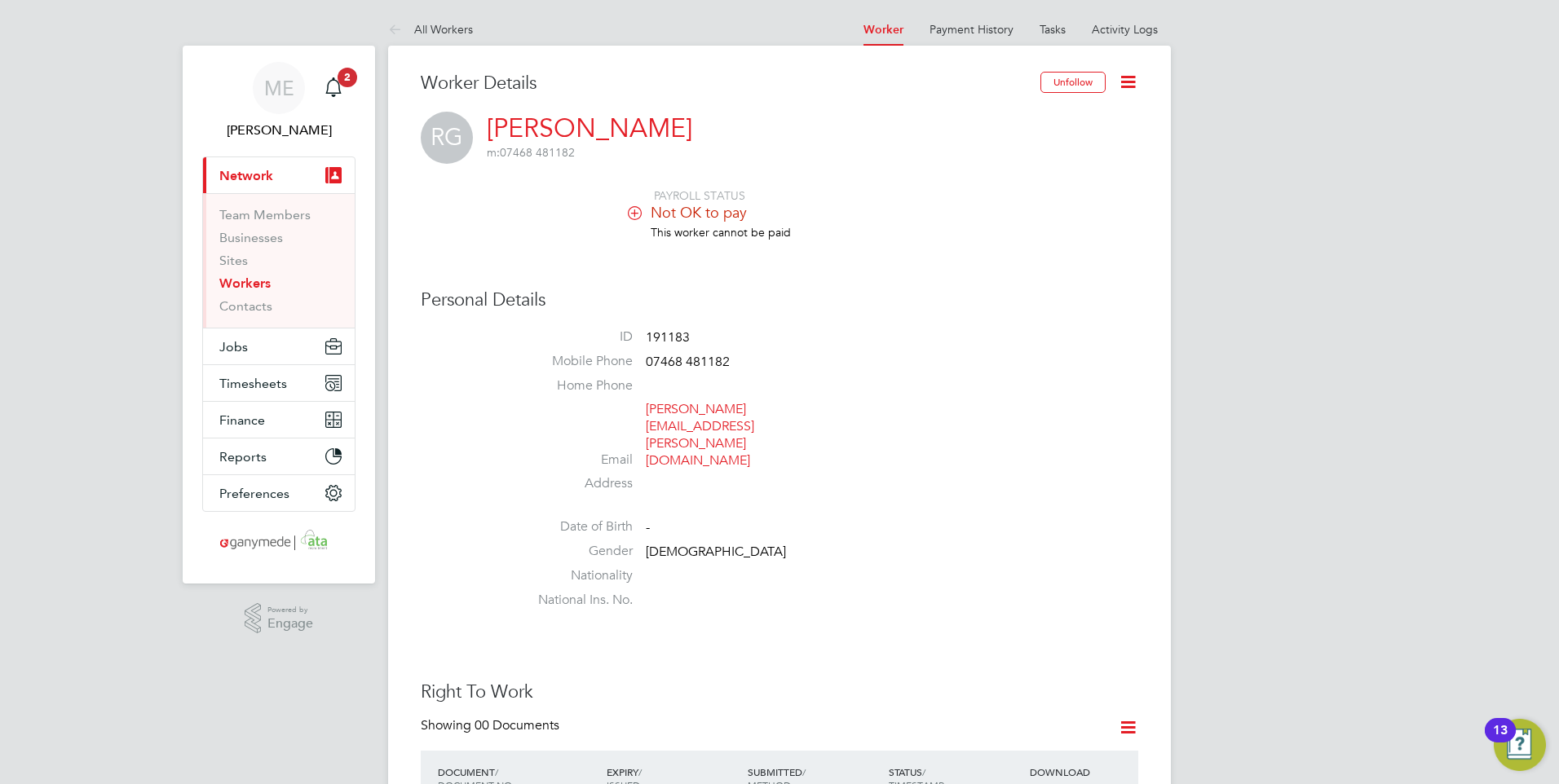
click at [245, 283] on link "Workers" at bounding box center [244, 283] width 51 height 15
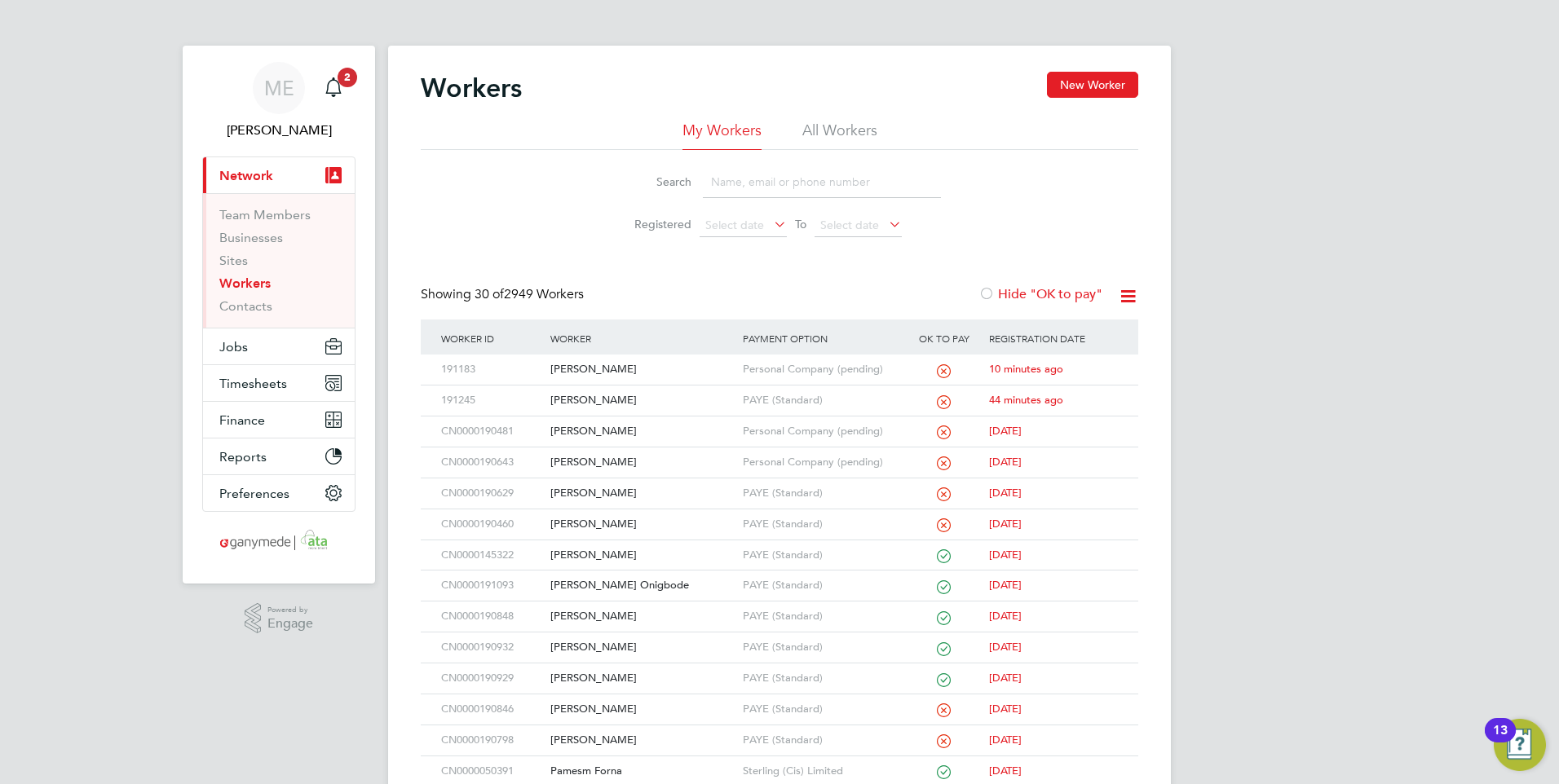
click at [254, 279] on link "Workers" at bounding box center [244, 283] width 51 height 15
click at [1087, 79] on button "New Worker" at bounding box center [1093, 84] width 92 height 26
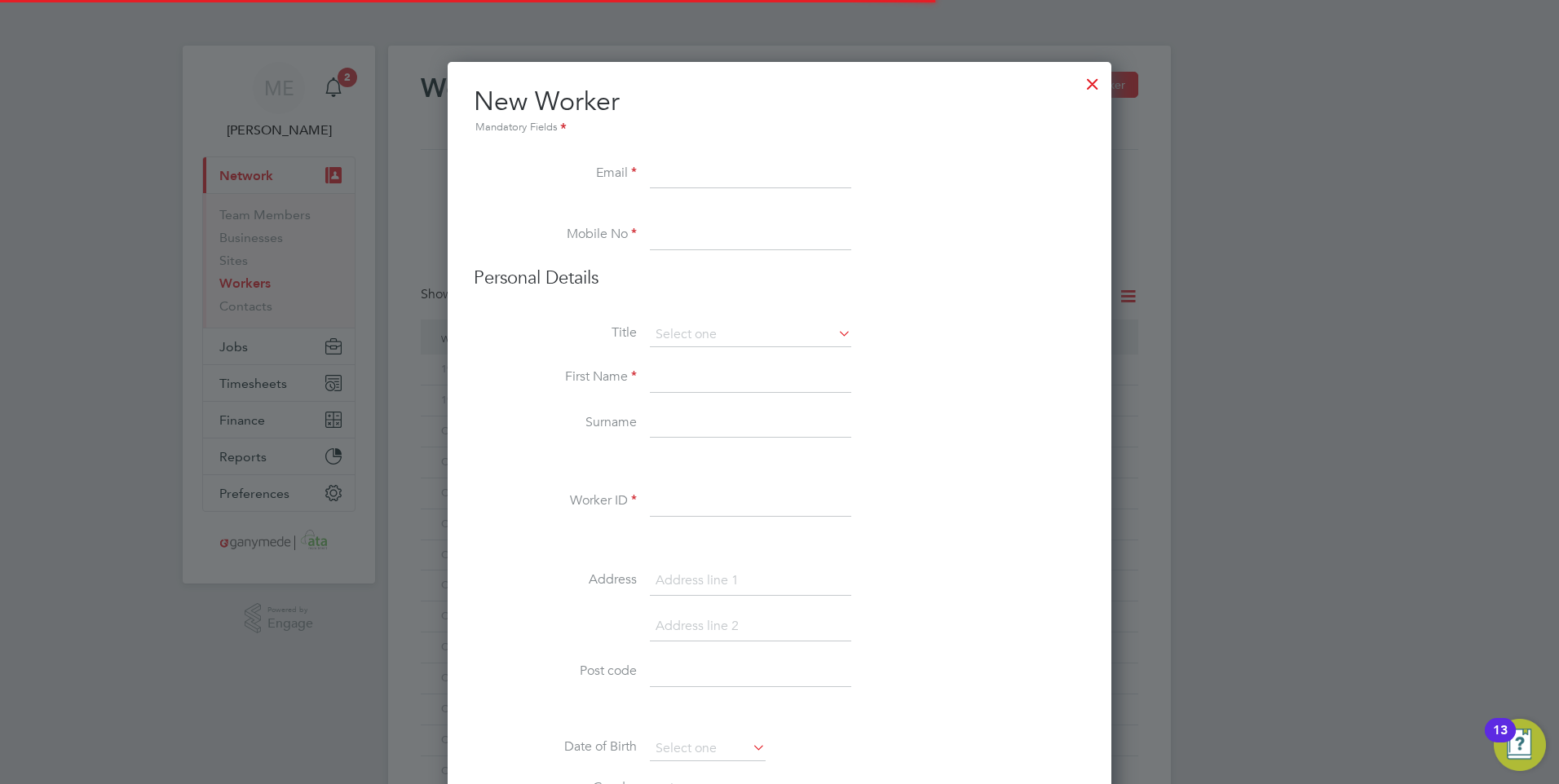
scroll to position [1789, 664]
paste input "mazdatr@outlook.com"
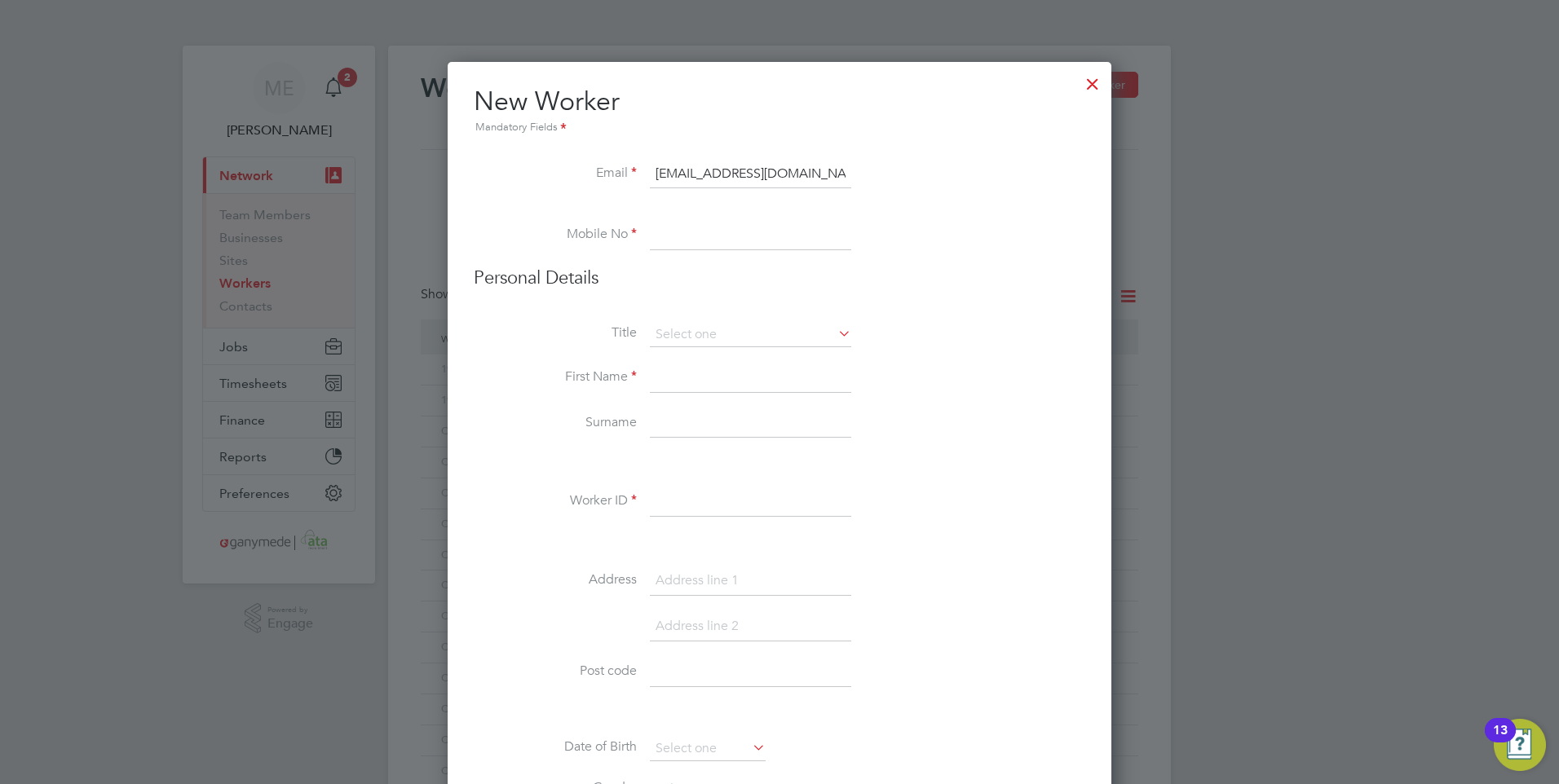
type input "mazdatr@outlook.com"
click at [705, 237] on input at bounding box center [750, 235] width 201 height 30
paste input "+44 7817 541554"
type input "+44 7817 541554"
click at [798, 334] on input at bounding box center [750, 335] width 201 height 24
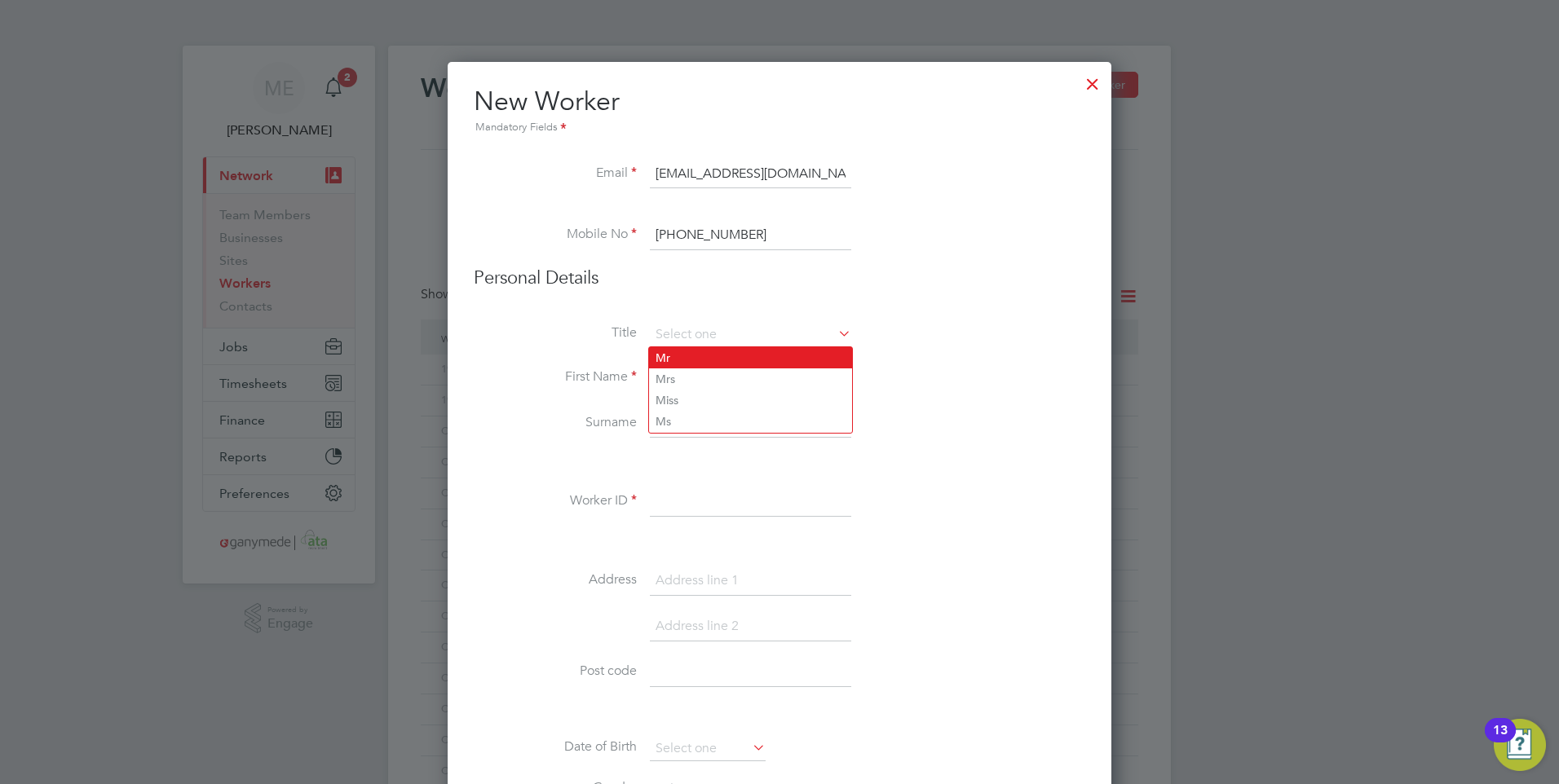
click at [704, 355] on li "Mr" at bounding box center [750, 358] width 203 height 22
type input "Mr"
click at [687, 376] on input at bounding box center [750, 378] width 201 height 30
type input "Marek"
click at [680, 421] on input at bounding box center [750, 423] width 201 height 30
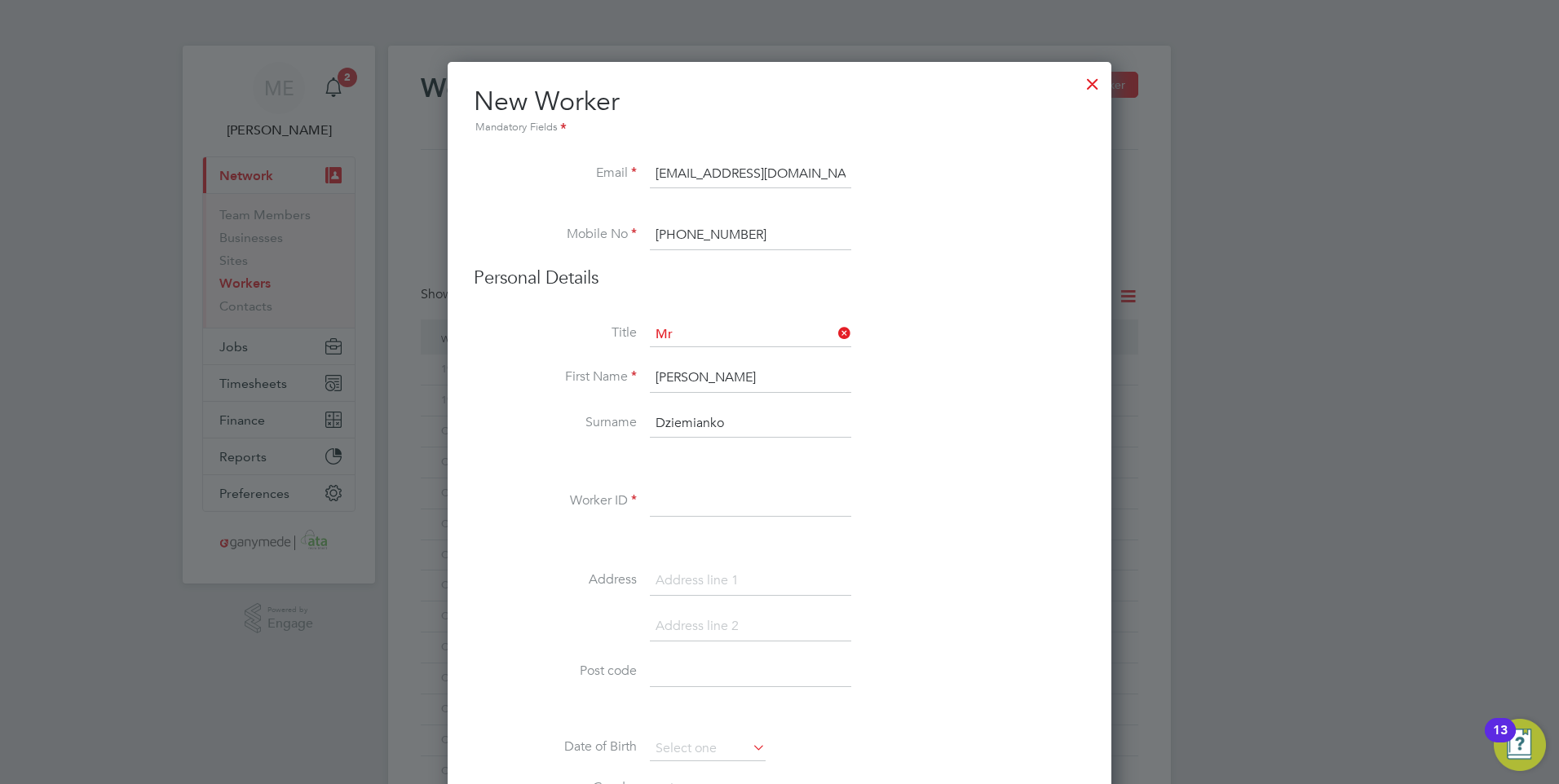
type input "Dziemianko"
click at [683, 506] on input at bounding box center [750, 501] width 201 height 30
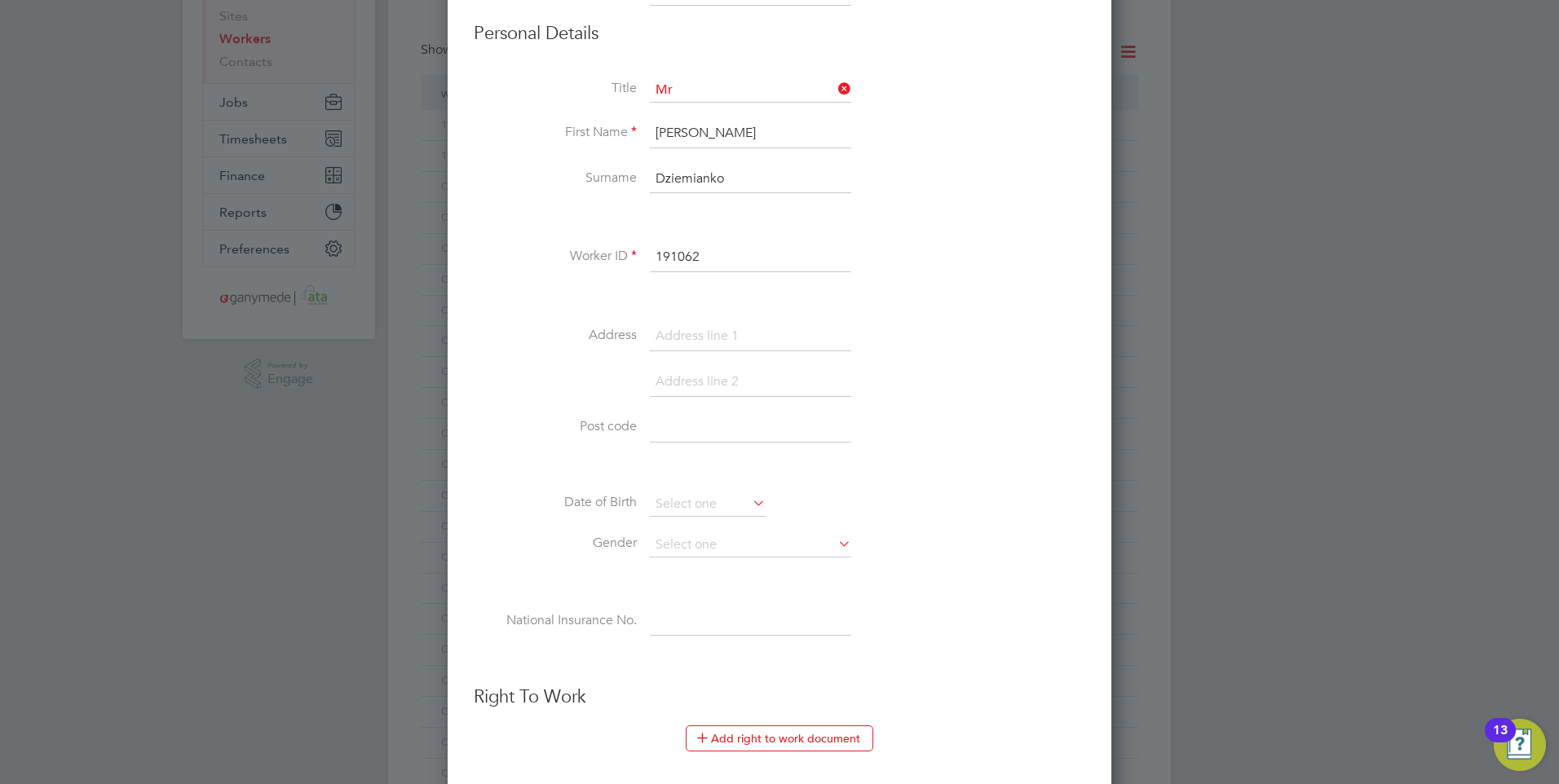
scroll to position [326, 0]
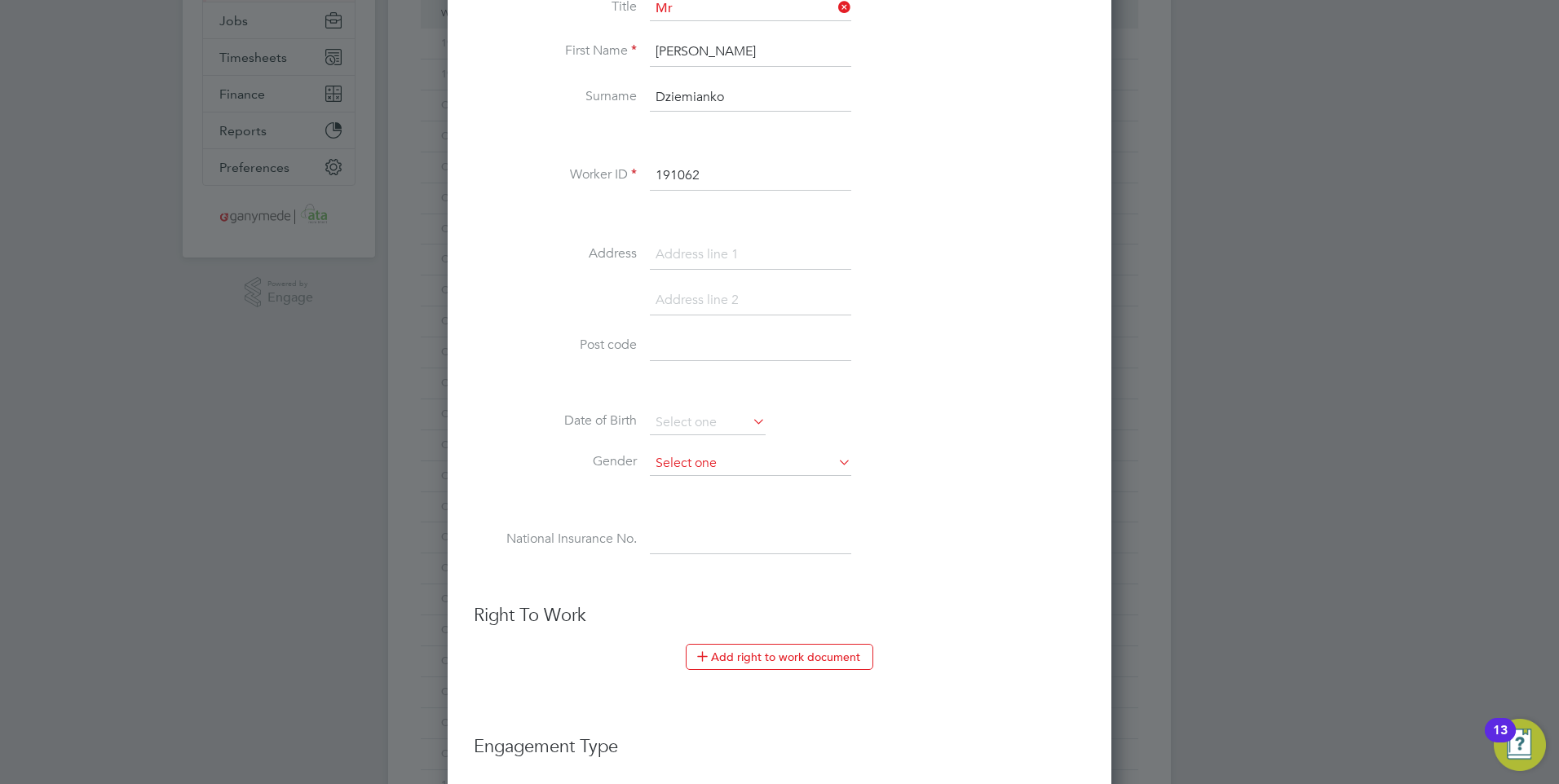
type input "191062"
click at [812, 464] on input at bounding box center [750, 463] width 201 height 24
click at [717, 483] on li "[DEMOGRAPHIC_DATA]" at bounding box center [750, 487] width 203 height 22
type input "[DEMOGRAPHIC_DATA]"
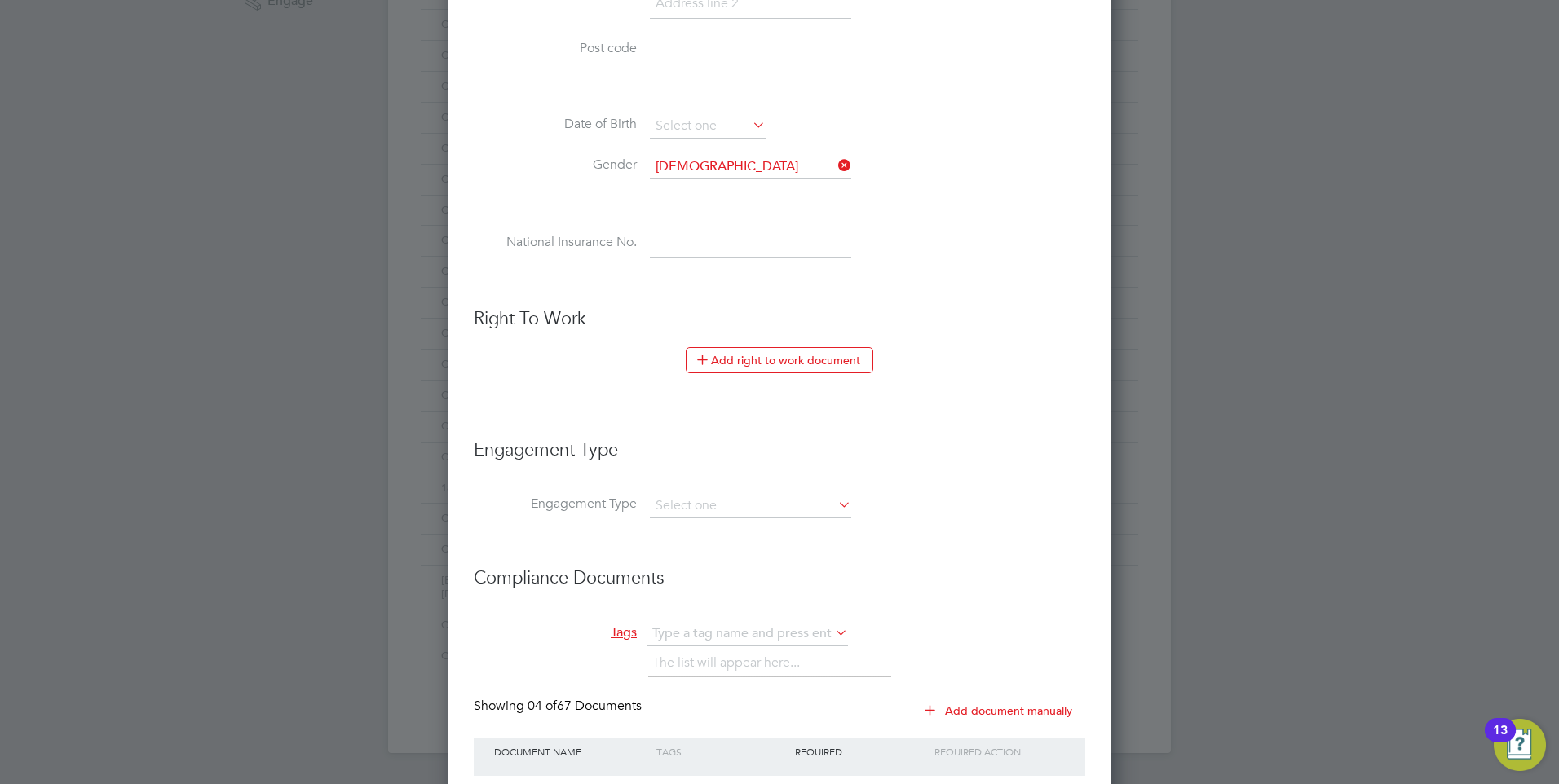
scroll to position [652, 0]
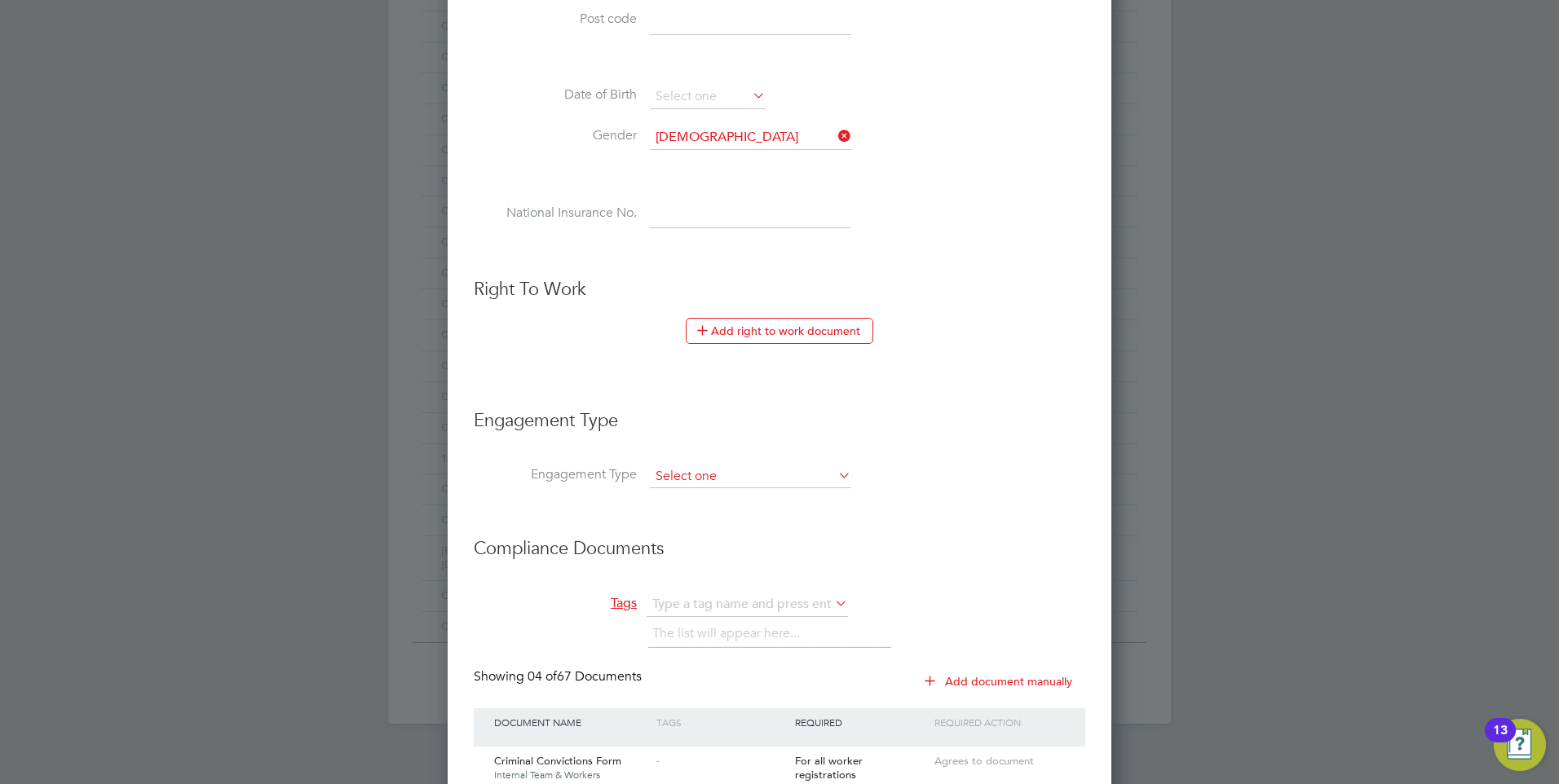
click at [769, 469] on input at bounding box center [750, 476] width 201 height 22
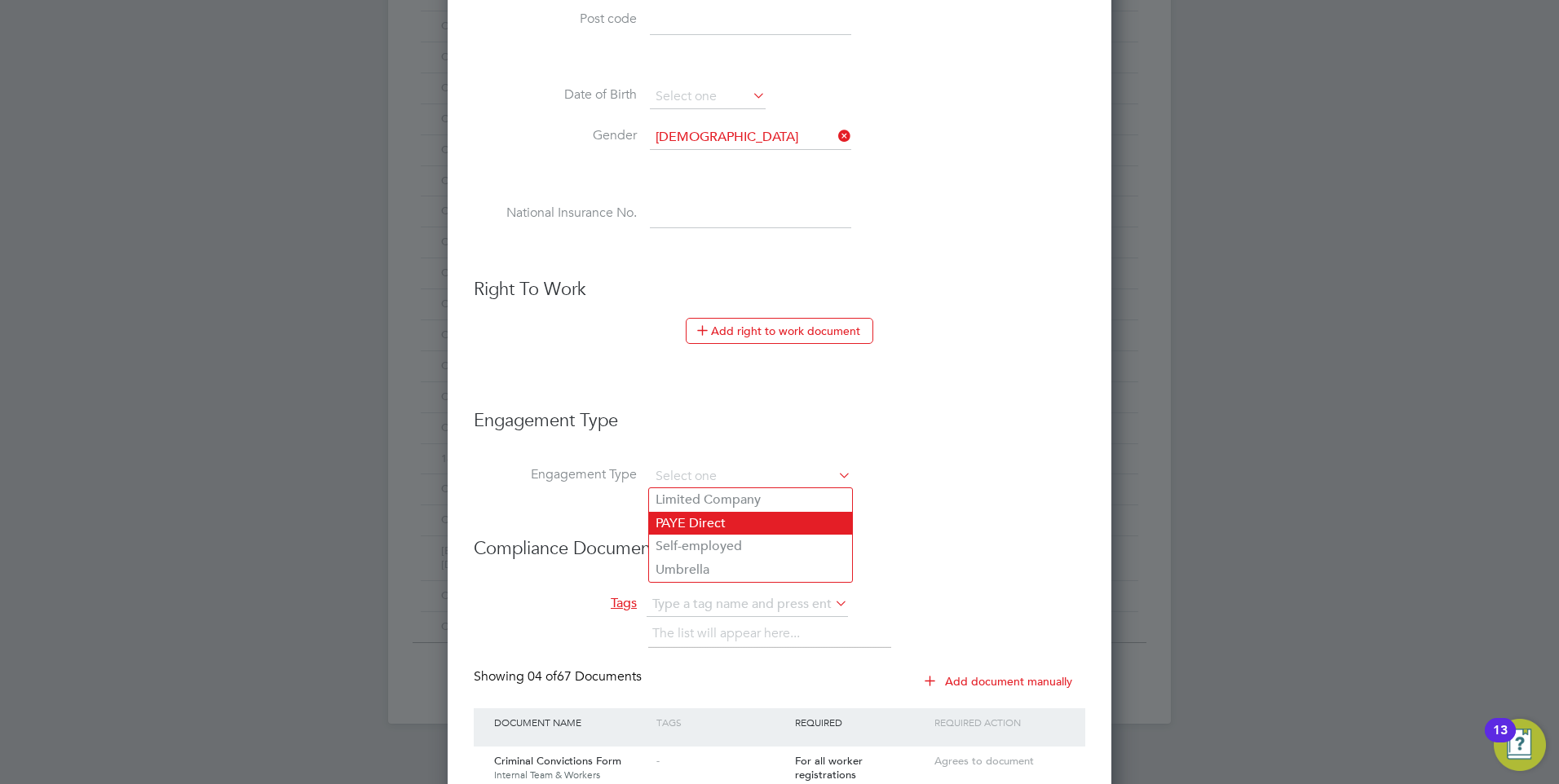
click at [726, 516] on li "PAYE Direct" at bounding box center [750, 524] width 203 height 23
type input "PAYE Direct"
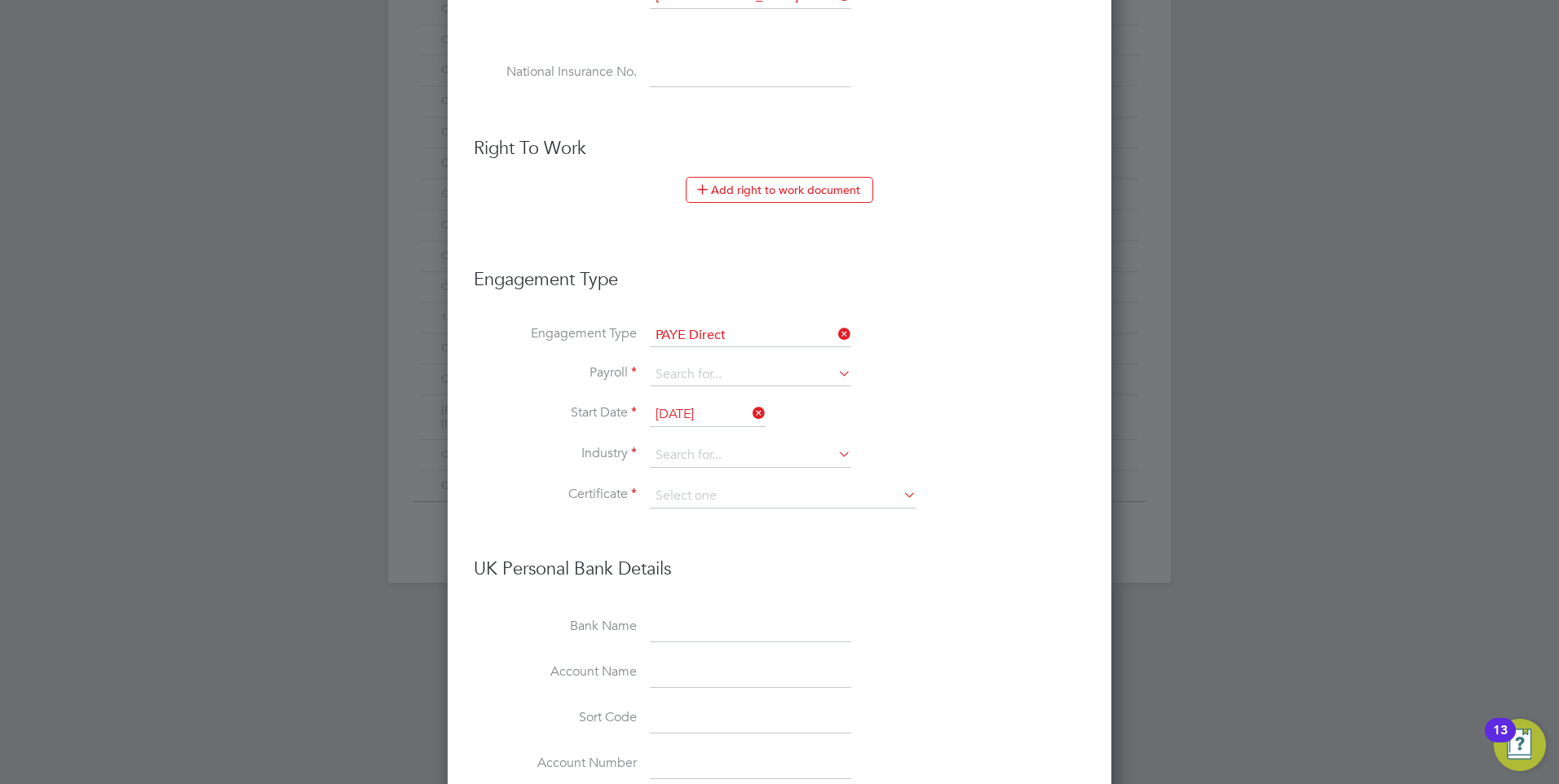
scroll to position [814, 0]
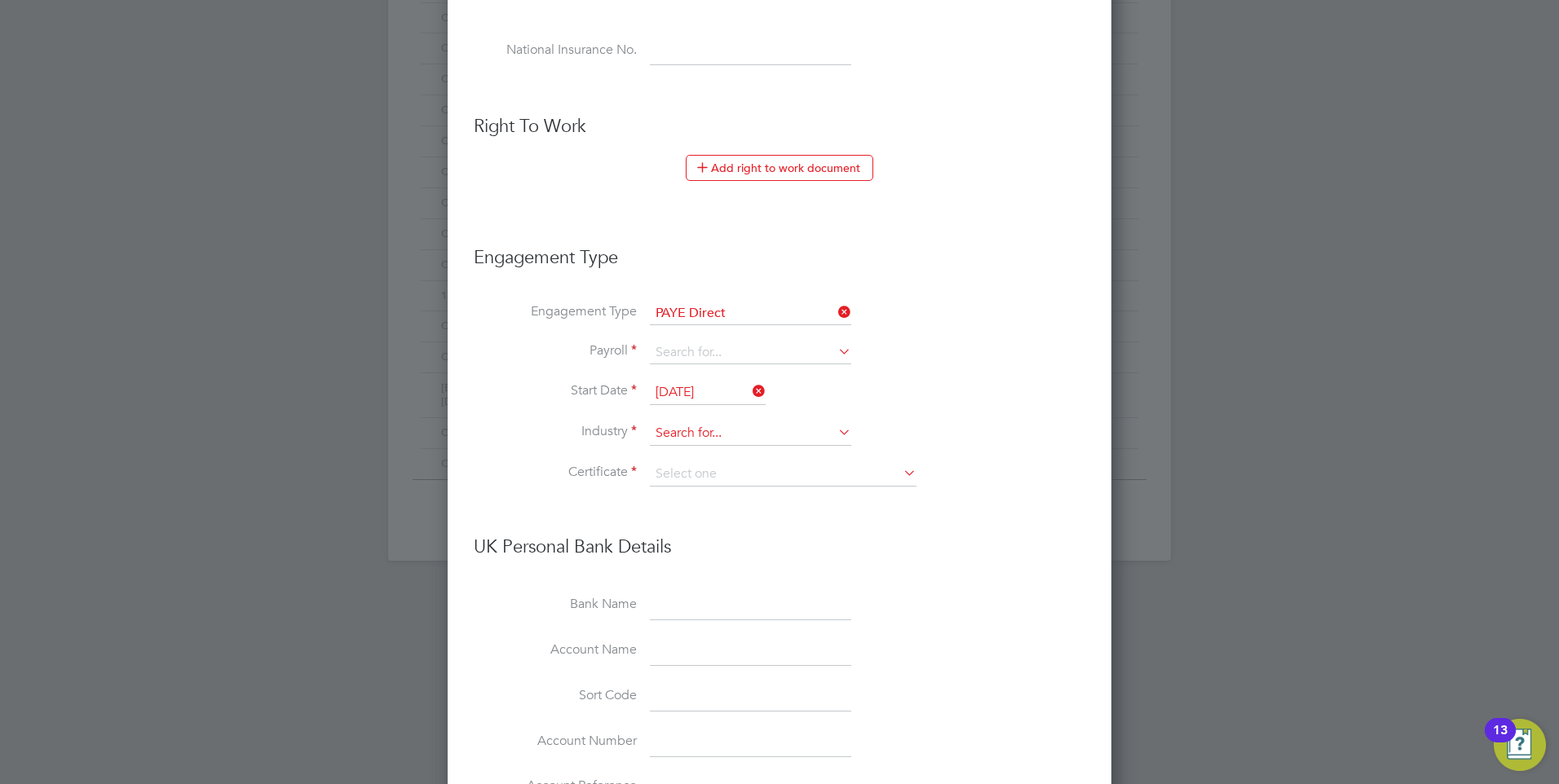
click at [784, 435] on input at bounding box center [750, 433] width 201 height 24
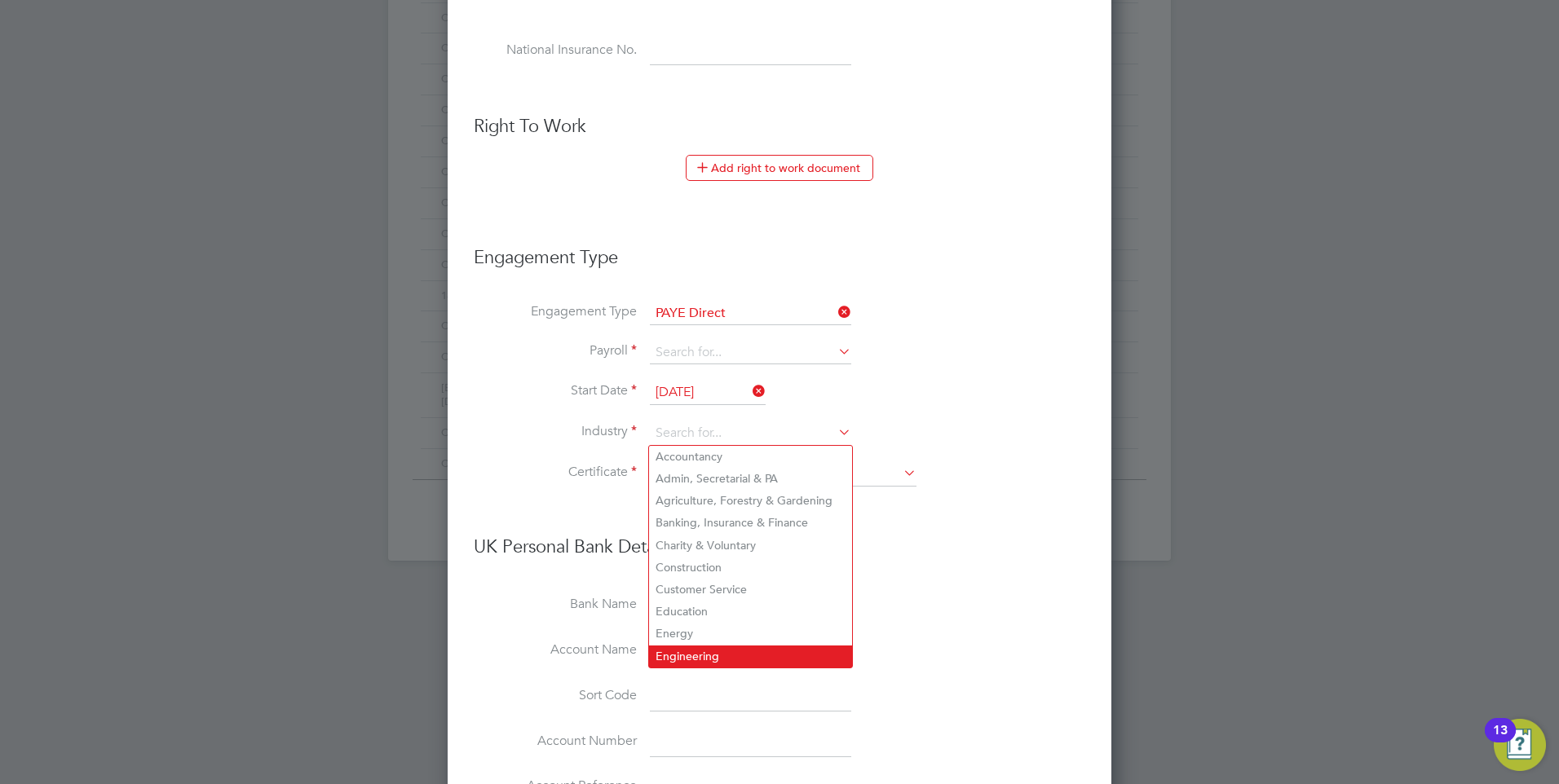
click at [736, 646] on li "Engineering" at bounding box center [750, 657] width 203 height 22
type input "Engineering"
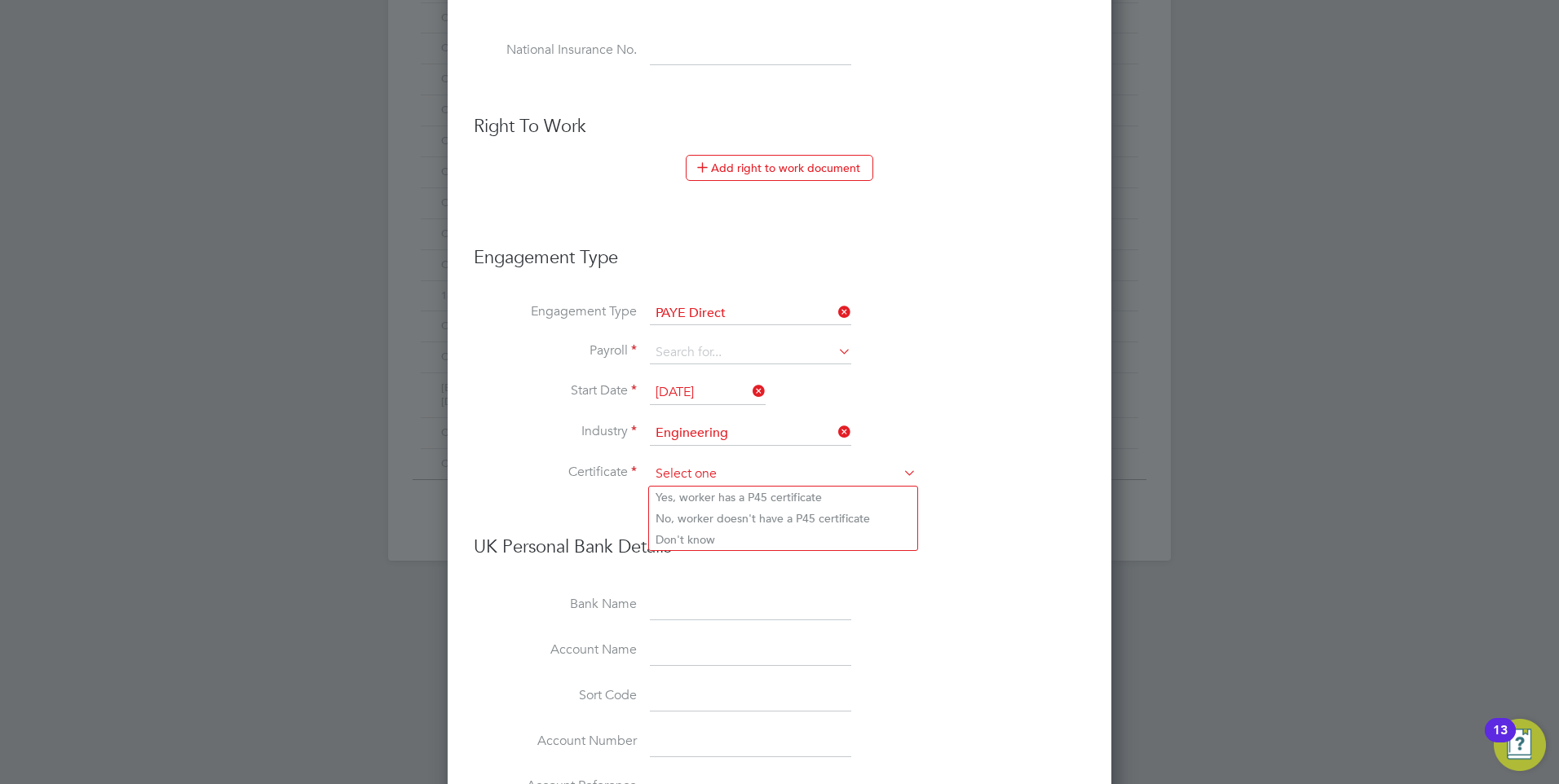
click at [776, 466] on input at bounding box center [783, 474] width 267 height 24
click at [713, 536] on li "Don't know" at bounding box center [783, 540] width 268 height 22
type input "Don't know"
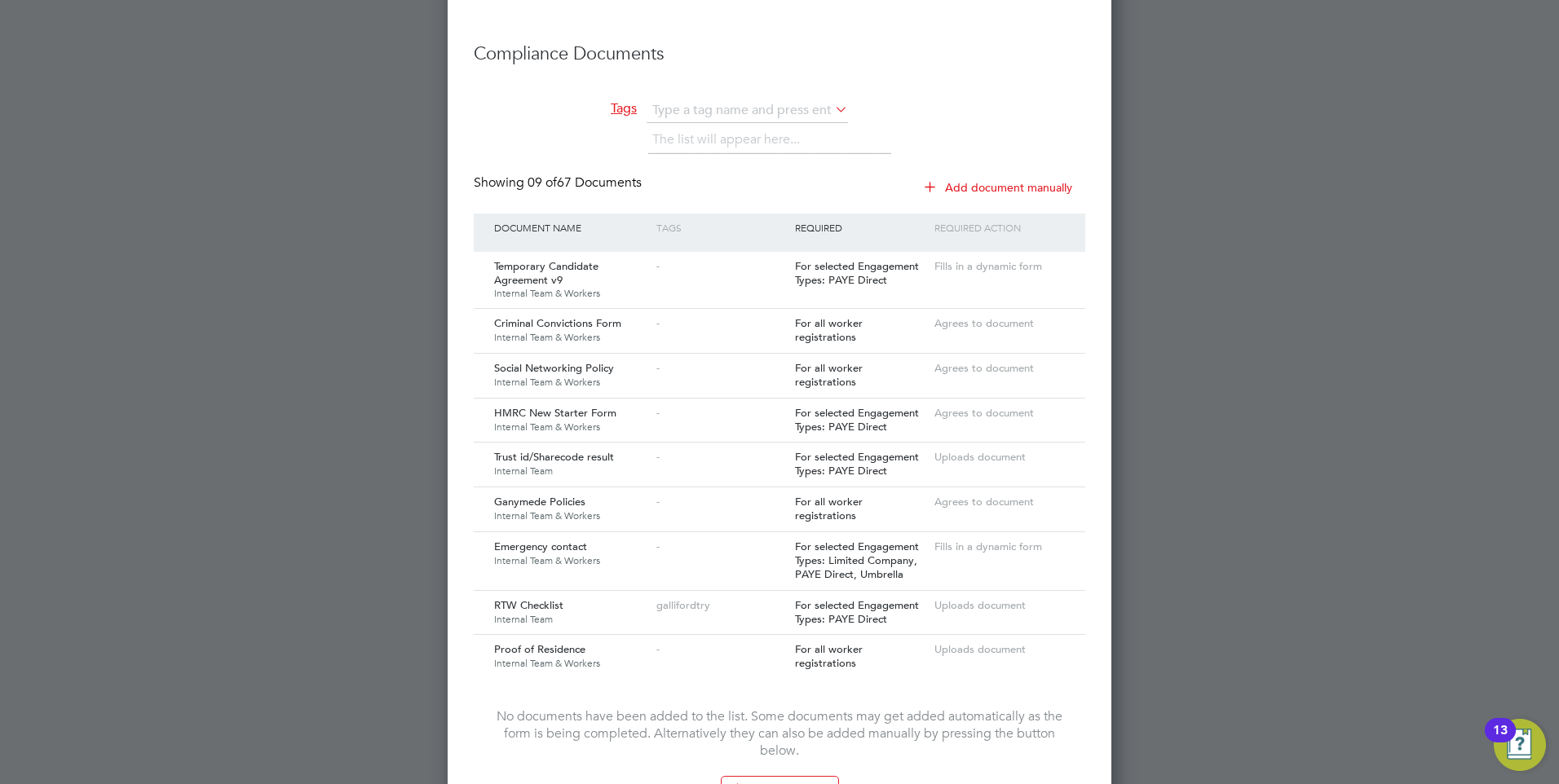
scroll to position [1712, 0]
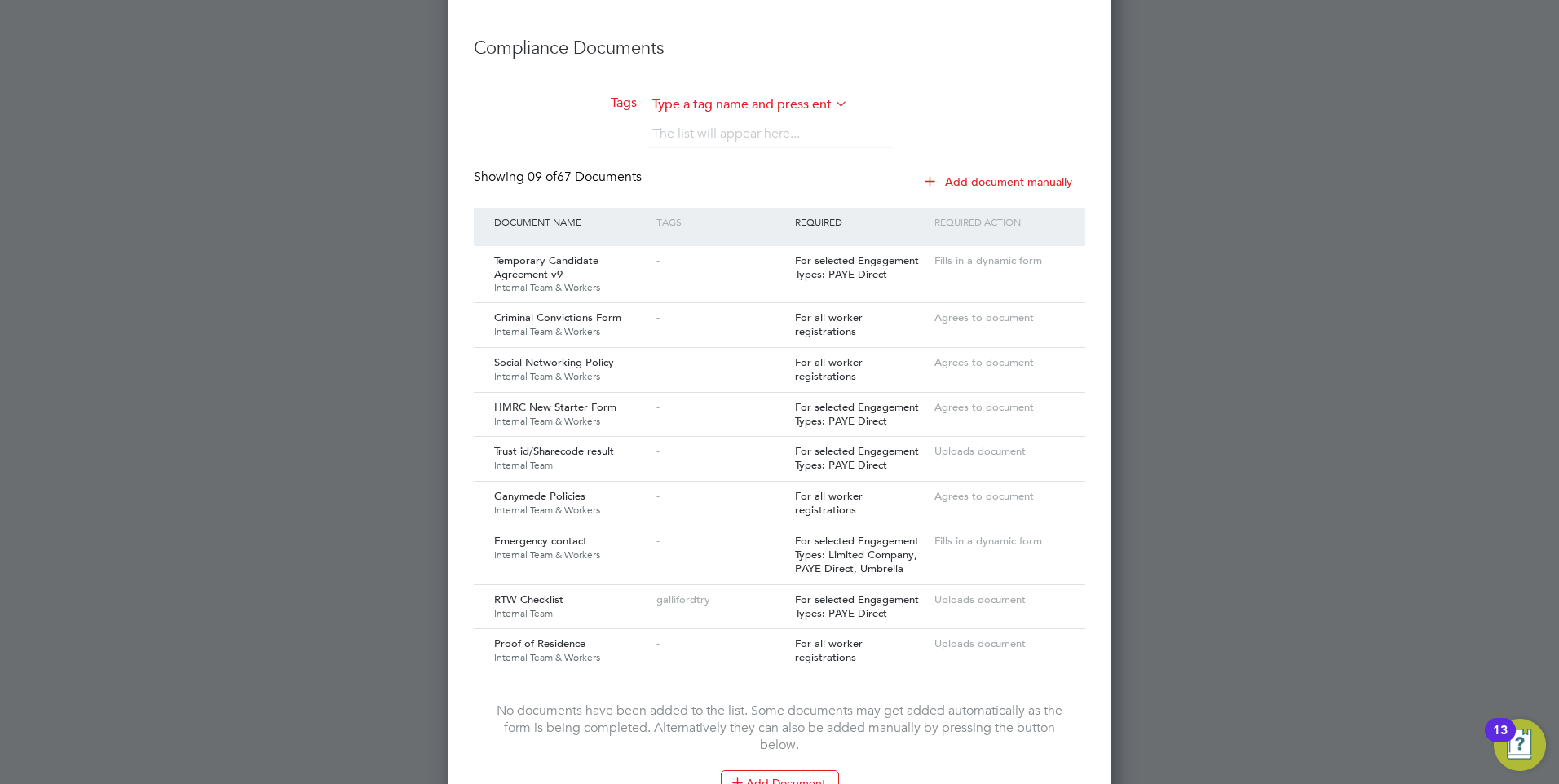
click at [725, 99] on input "text" at bounding box center [747, 105] width 201 height 24
click at [851, 172] on div "Showing 09 of 67 Documents Add document manually" at bounding box center [779, 188] width 611 height 39
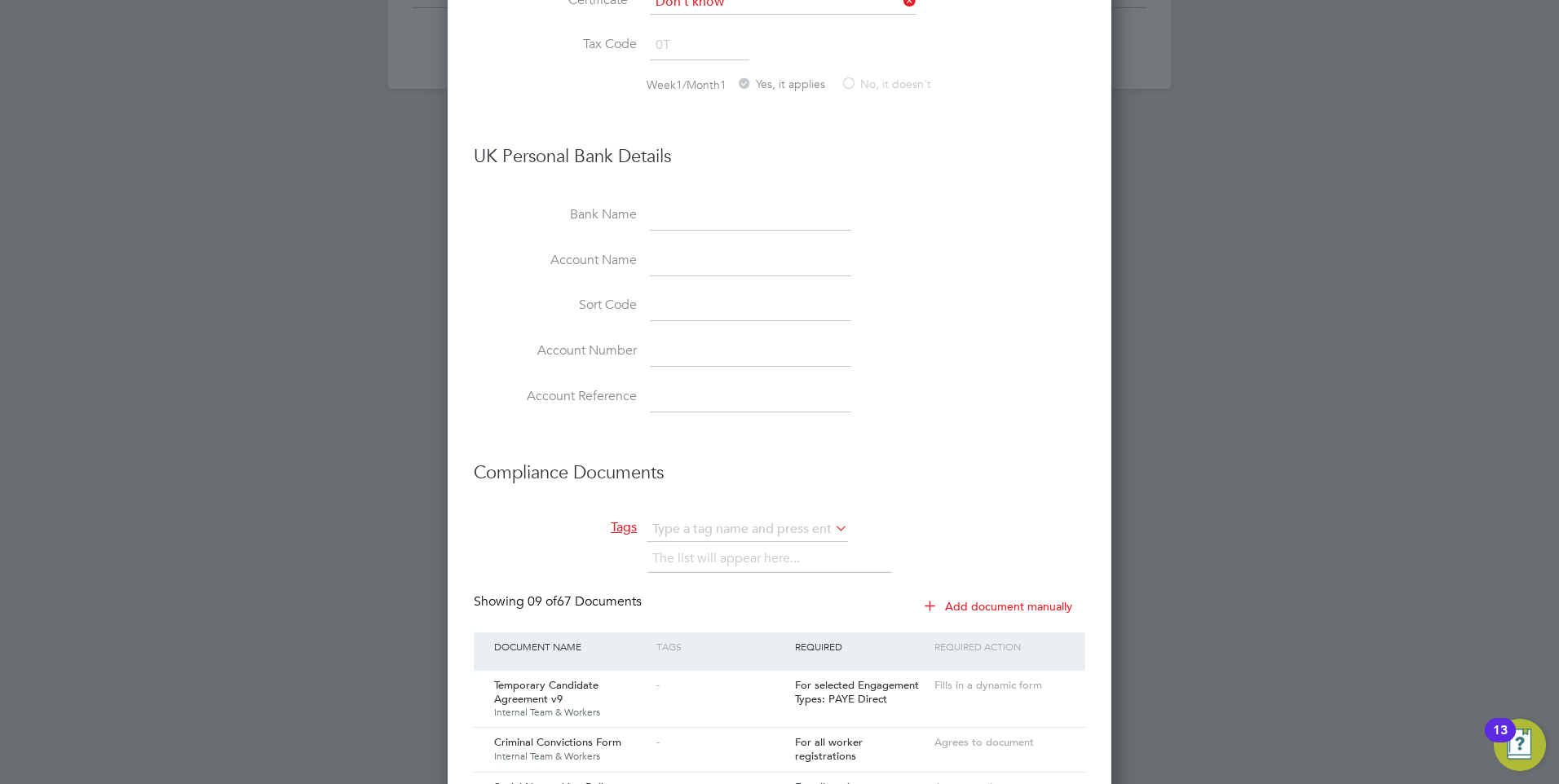
scroll to position [1385, 0]
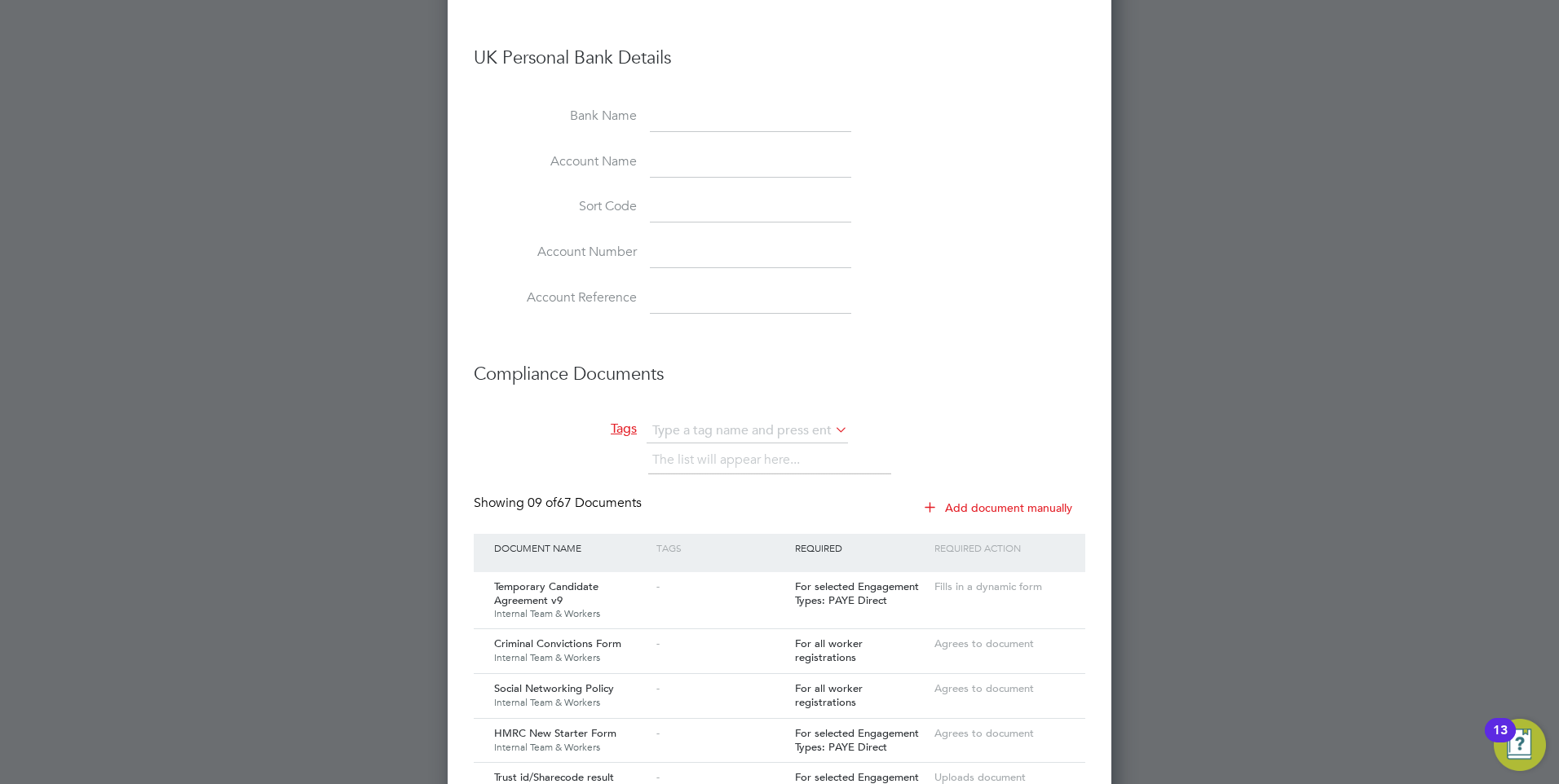
click at [797, 416] on li "Compliance Documents" at bounding box center [779, 382] width 611 height 73
click at [796, 426] on input "text" at bounding box center [747, 431] width 201 height 24
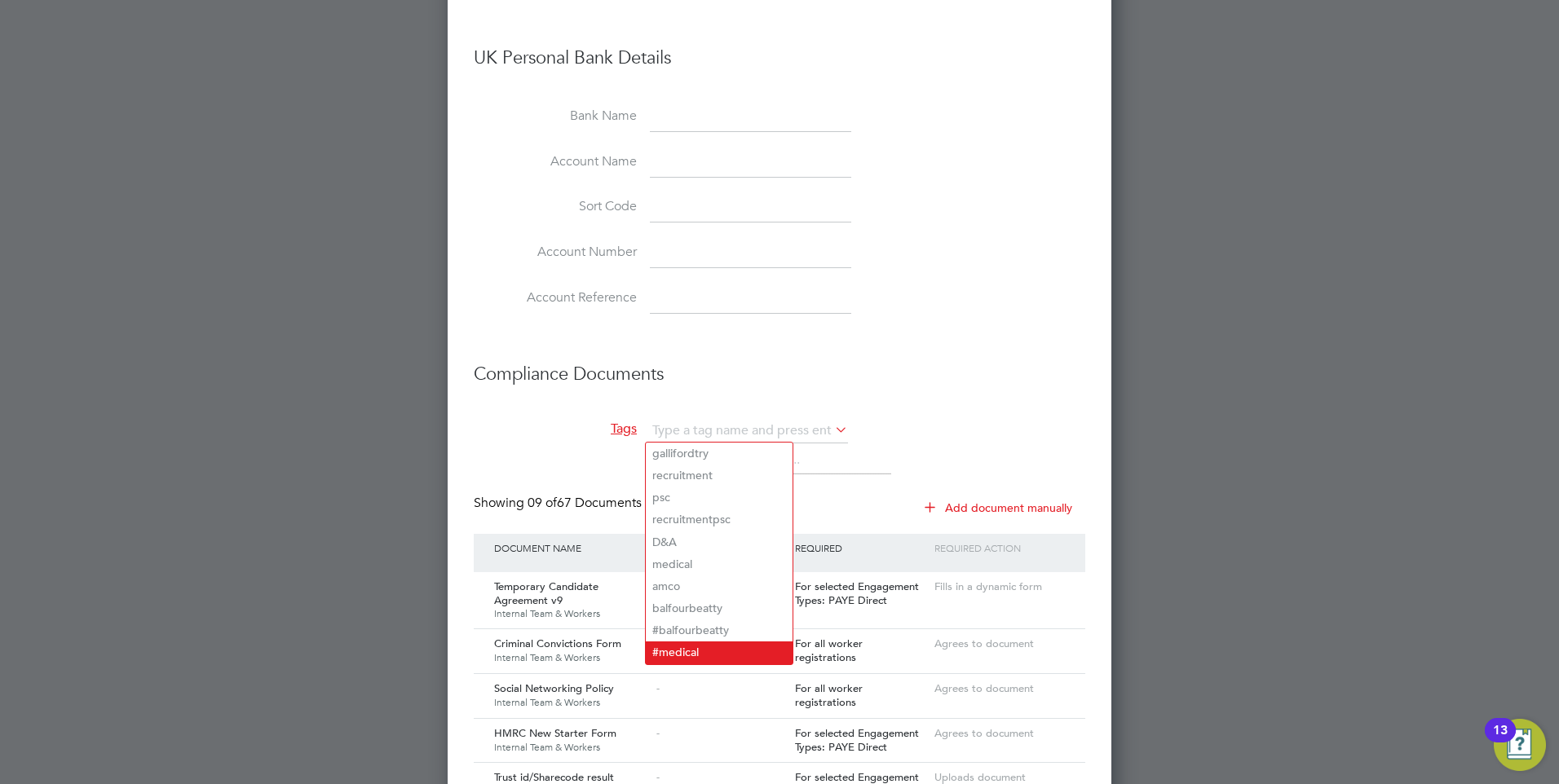
click at [714, 641] on li "#medical" at bounding box center [720, 652] width 147 height 22
type input "#medical"
click at [895, 383] on h3 "Compliance Documents" at bounding box center [779, 366] width 611 height 40
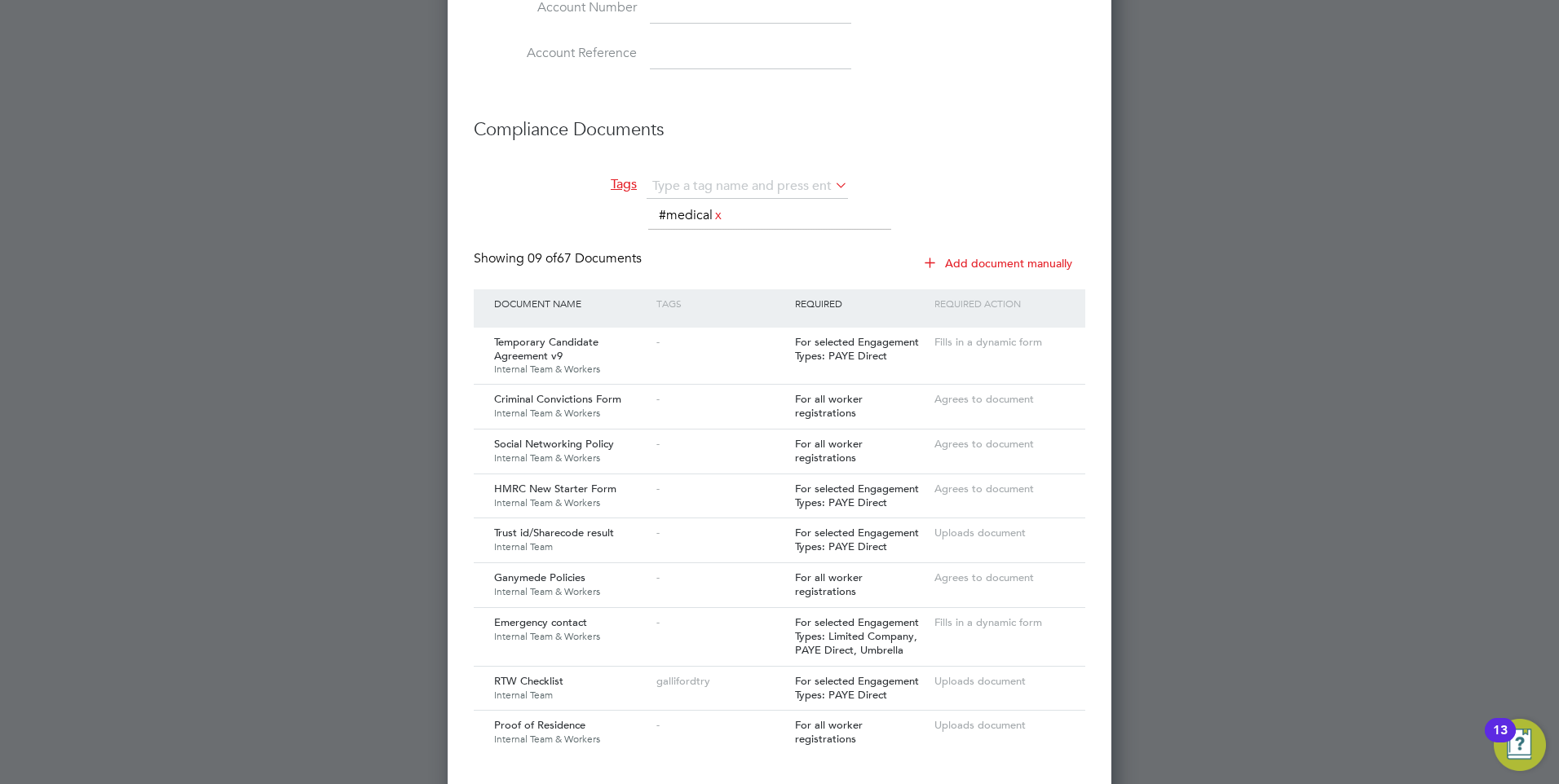
scroll to position [1712, 0]
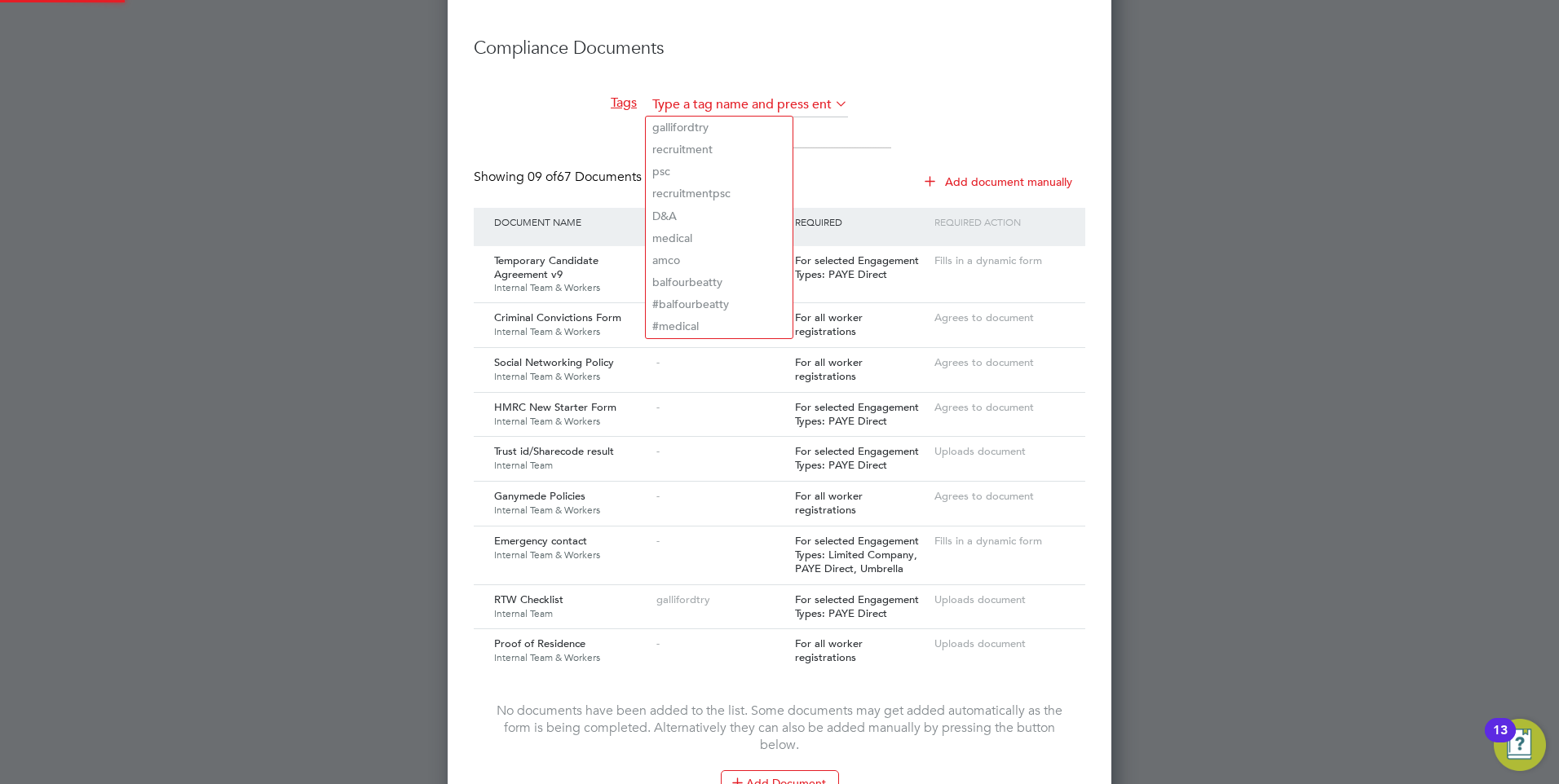
click at [733, 100] on input "text" at bounding box center [747, 105] width 201 height 24
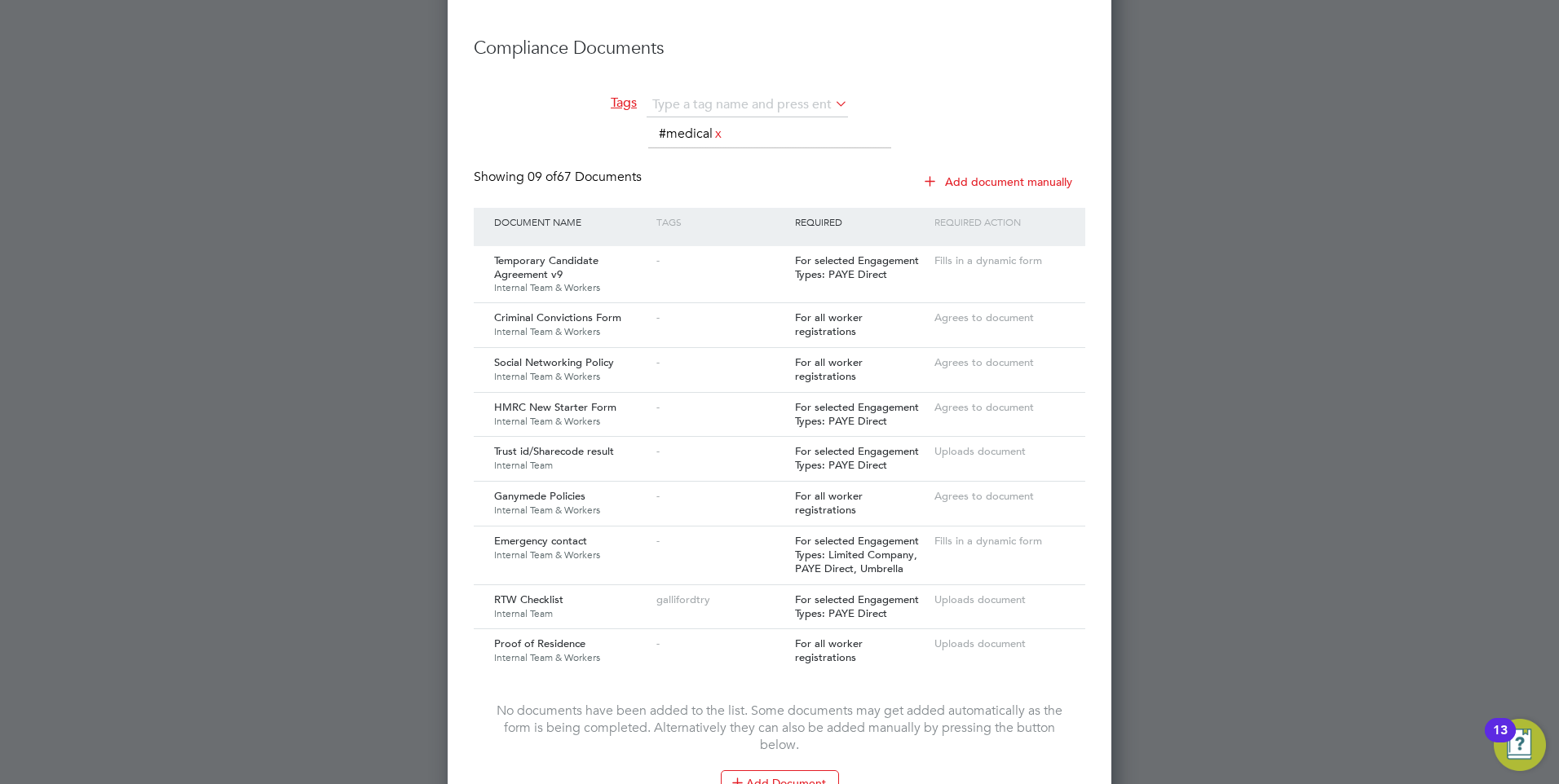
click at [670, 207] on li "D&A" at bounding box center [720, 216] width 147 height 22
type input "D&A"
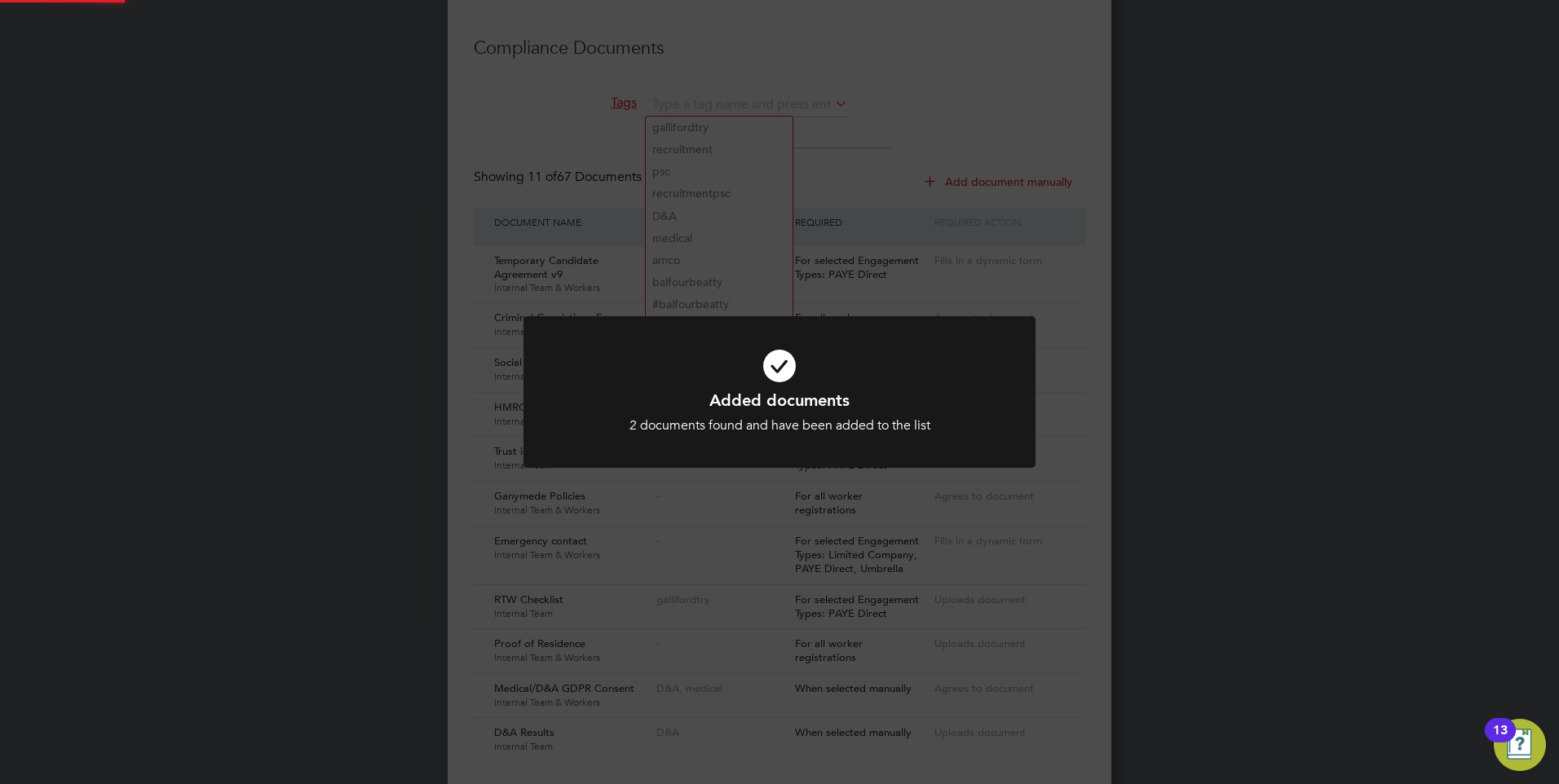
scroll to position [2684, 664]
click at [850, 166] on div "Added documents 2 documents found and have been added to the list Cancel Okay" at bounding box center [779, 392] width 1559 height 784
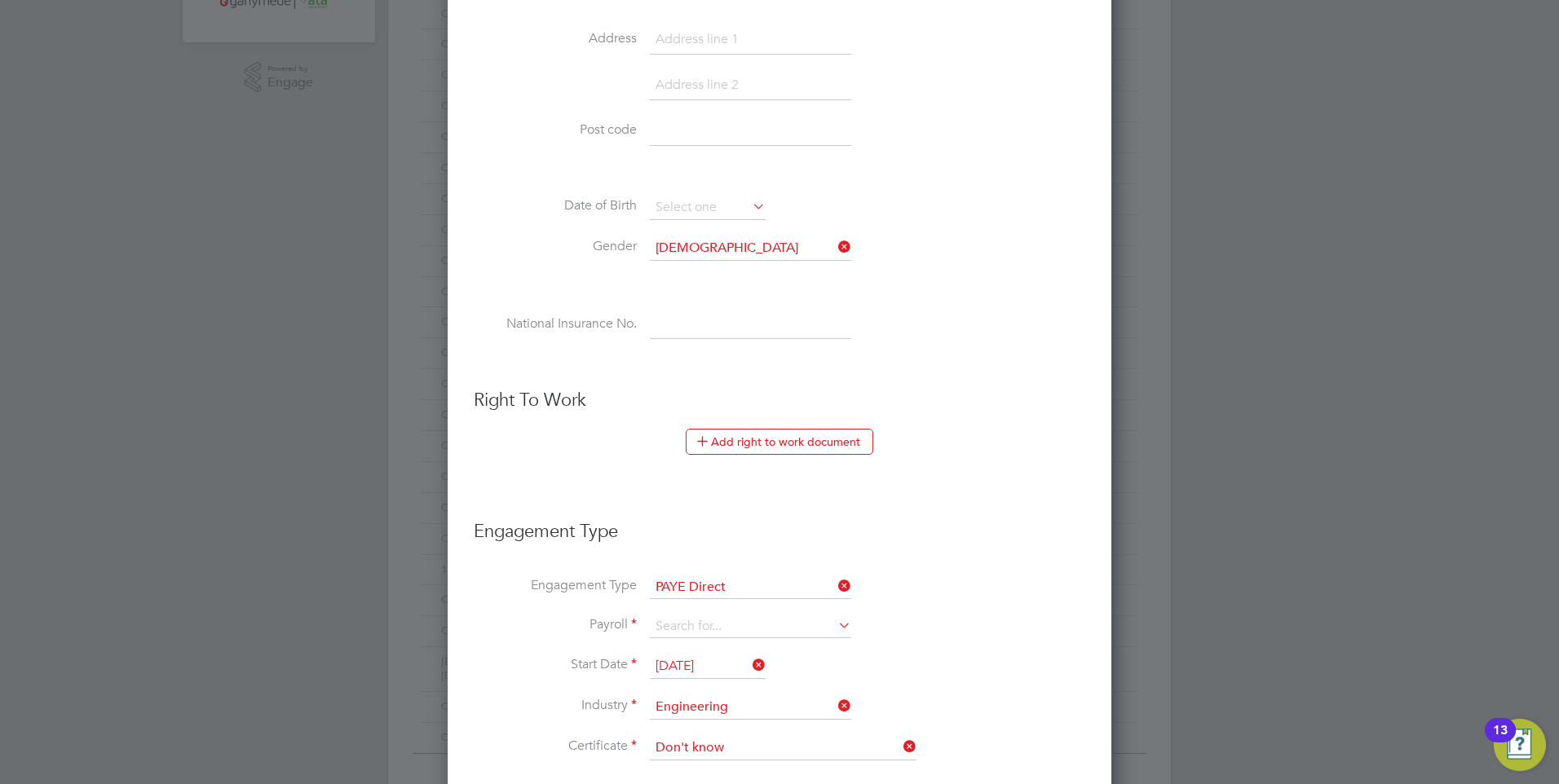
scroll to position [571, 0]
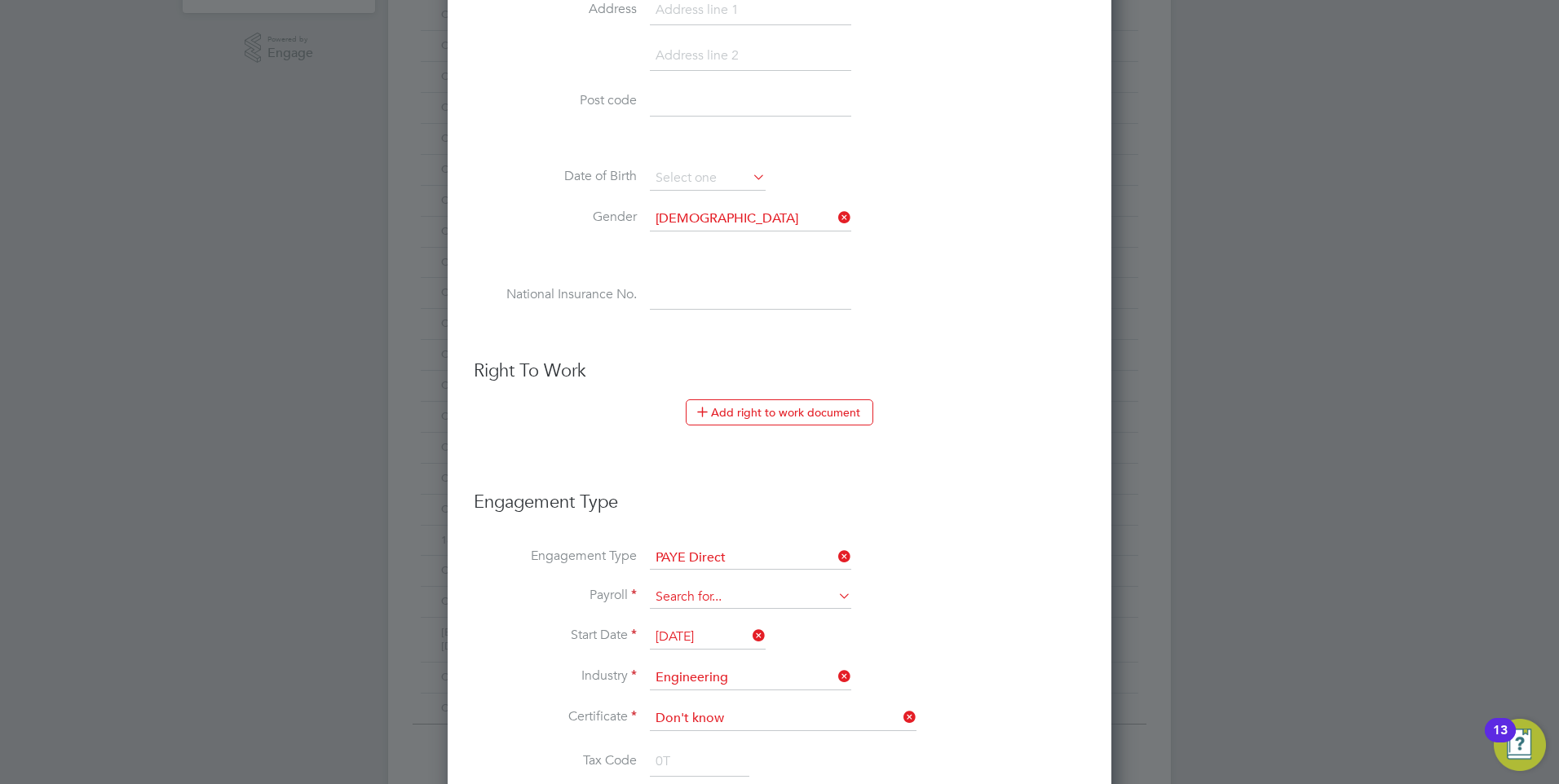
click at [733, 588] on input at bounding box center [750, 597] width 201 height 22
click at [704, 615] on li "PAYE (Standard)" at bounding box center [750, 621] width 203 height 23
type input "PAYE (Standard)"
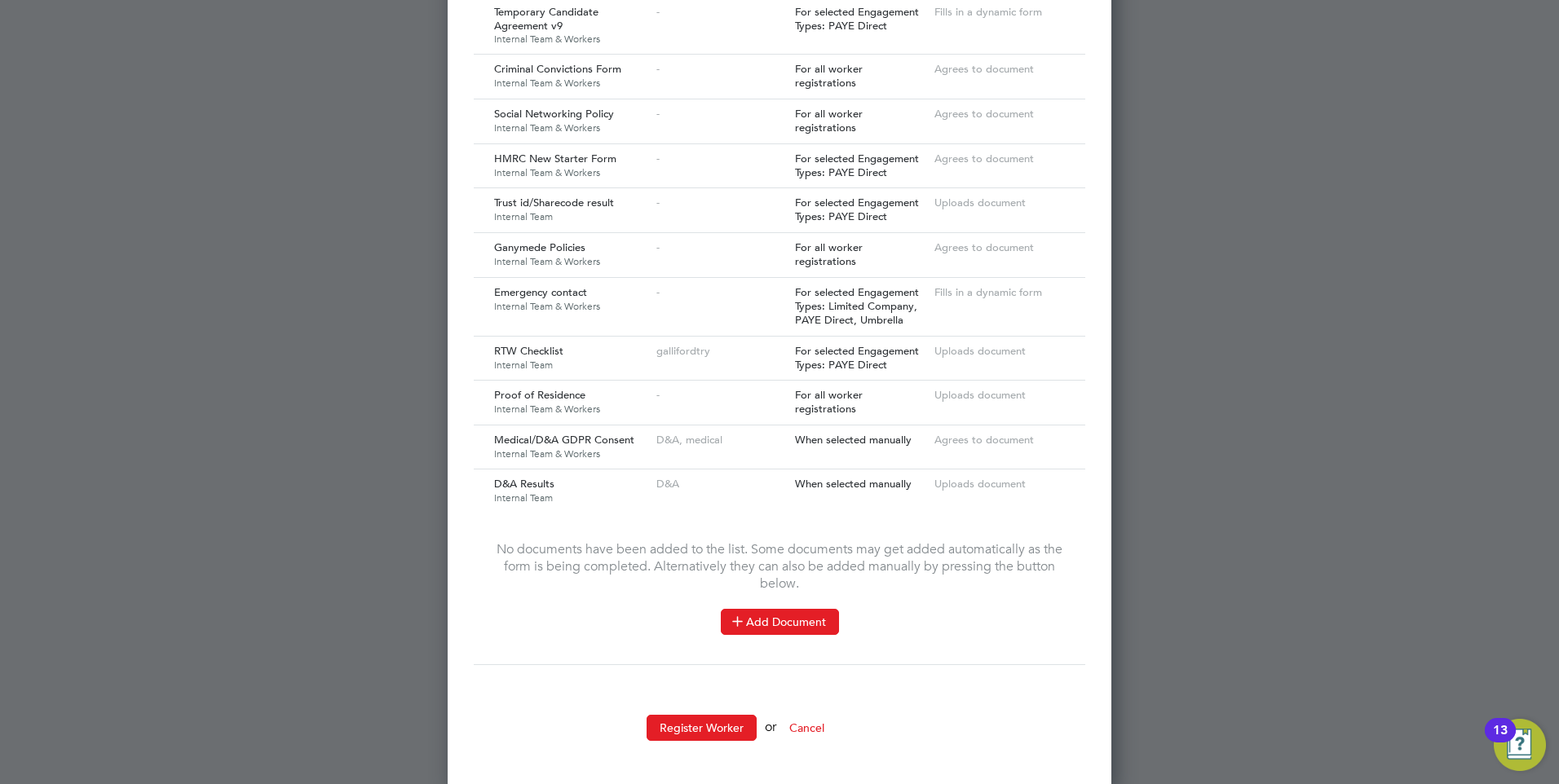
scroll to position [1961, 0]
click at [693, 715] on button "Register Worker" at bounding box center [701, 727] width 110 height 26
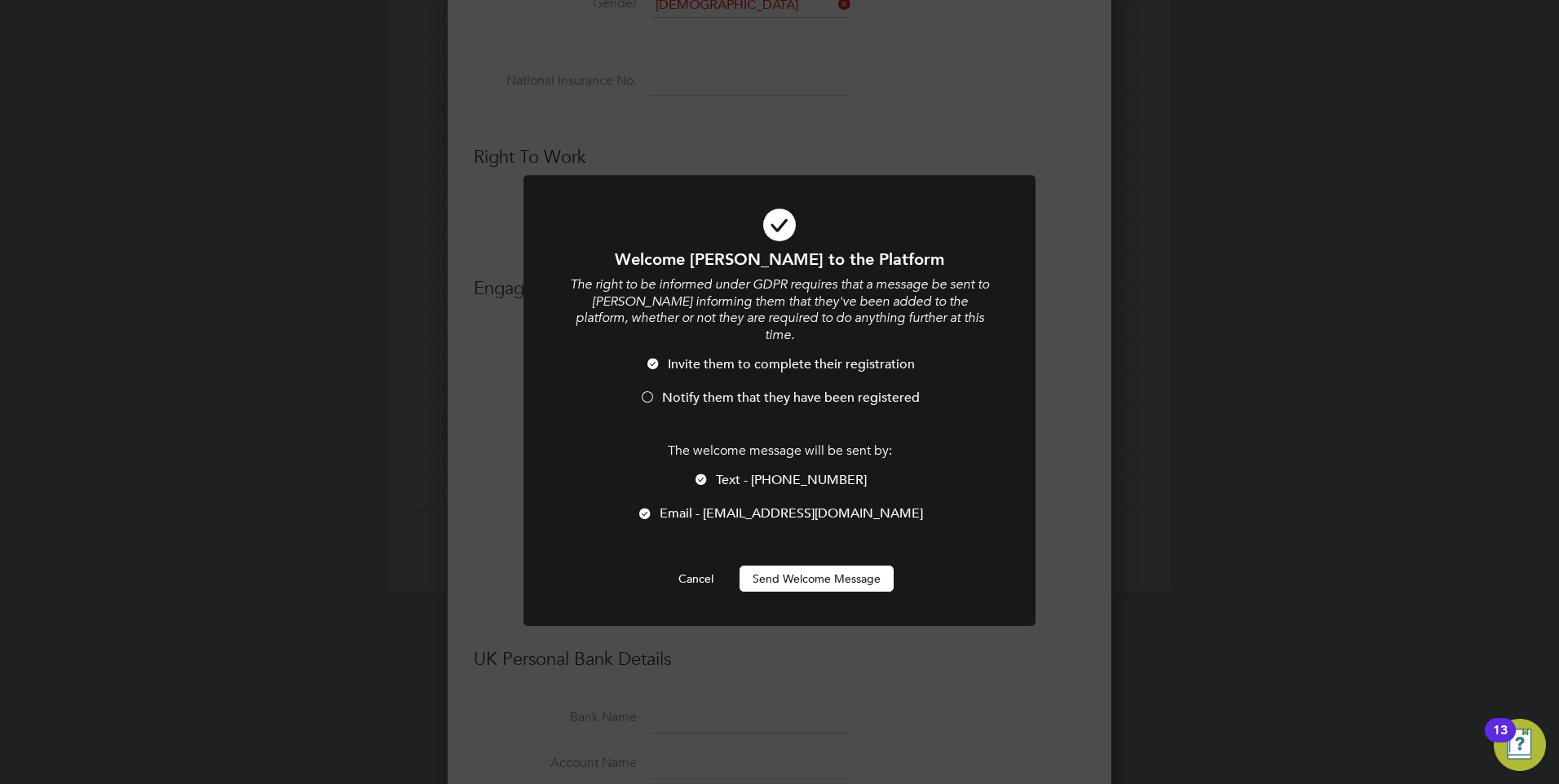
click at [777, 565] on button "Send Welcome Message" at bounding box center [817, 578] width 154 height 26
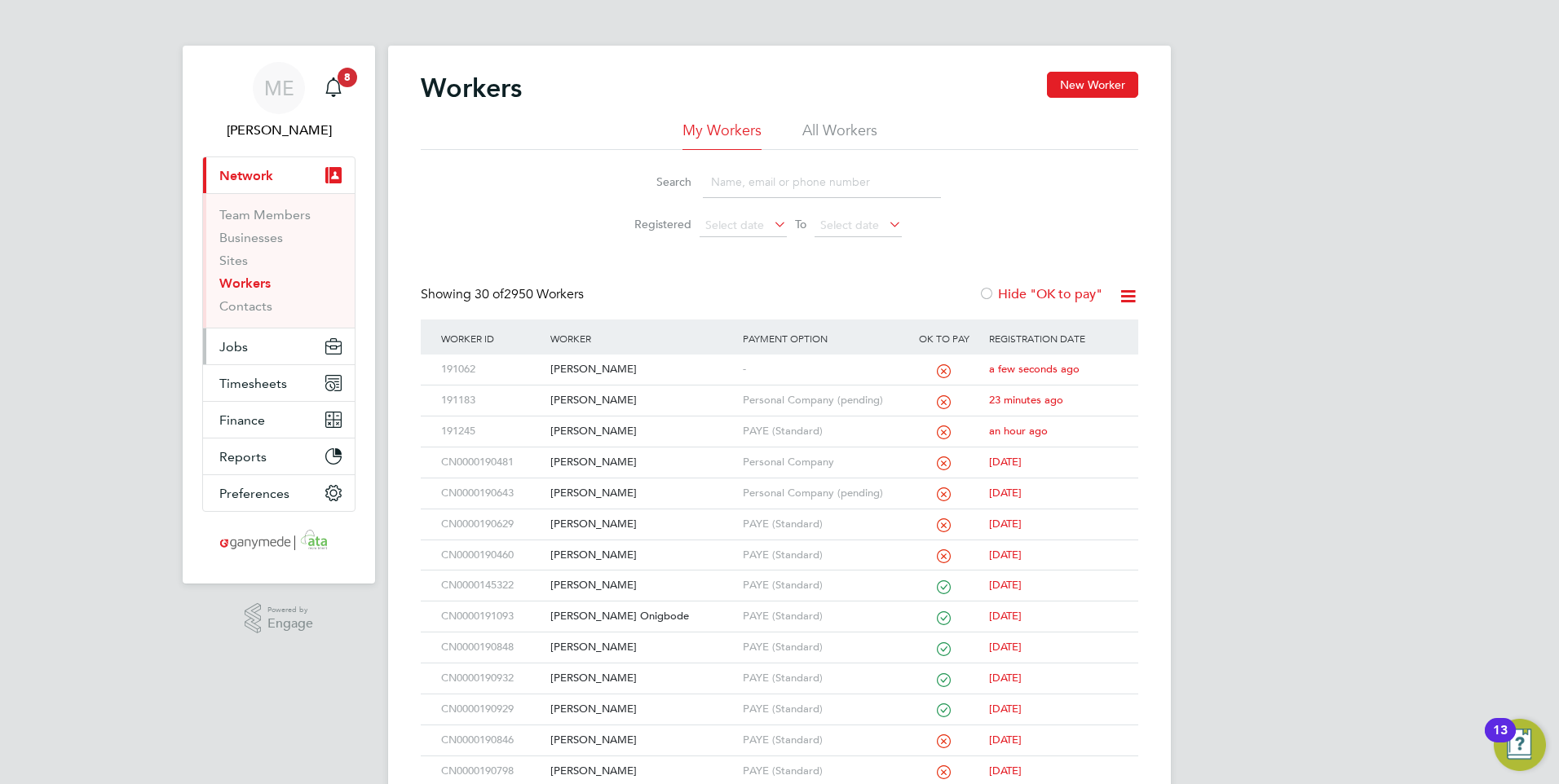
click at [277, 344] on button "Jobs" at bounding box center [278, 346] width 152 height 36
click at [240, 341] on span "Jobs" at bounding box center [233, 346] width 29 height 15
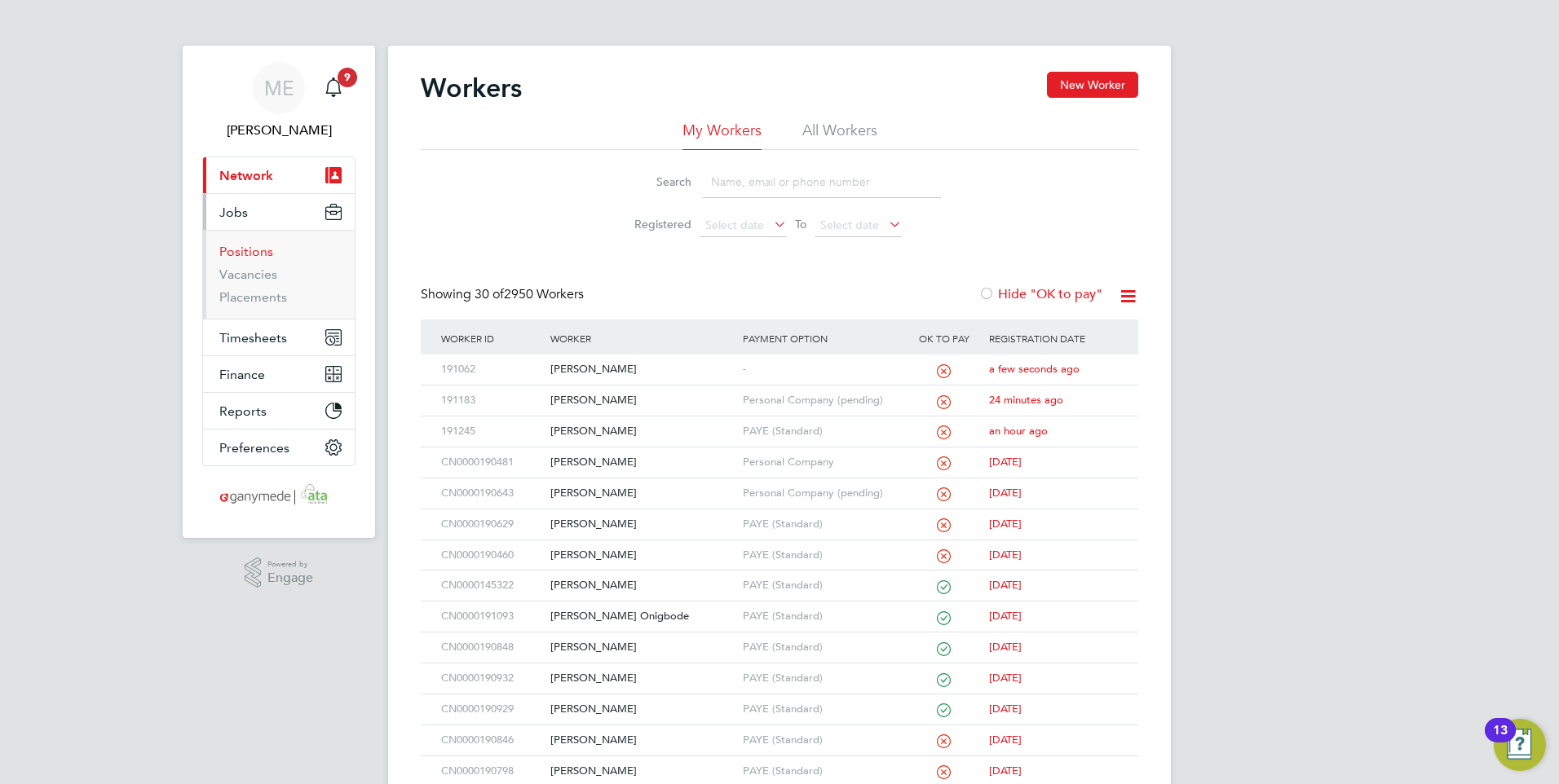
click at [240, 245] on link "Positions" at bounding box center [246, 251] width 54 height 15
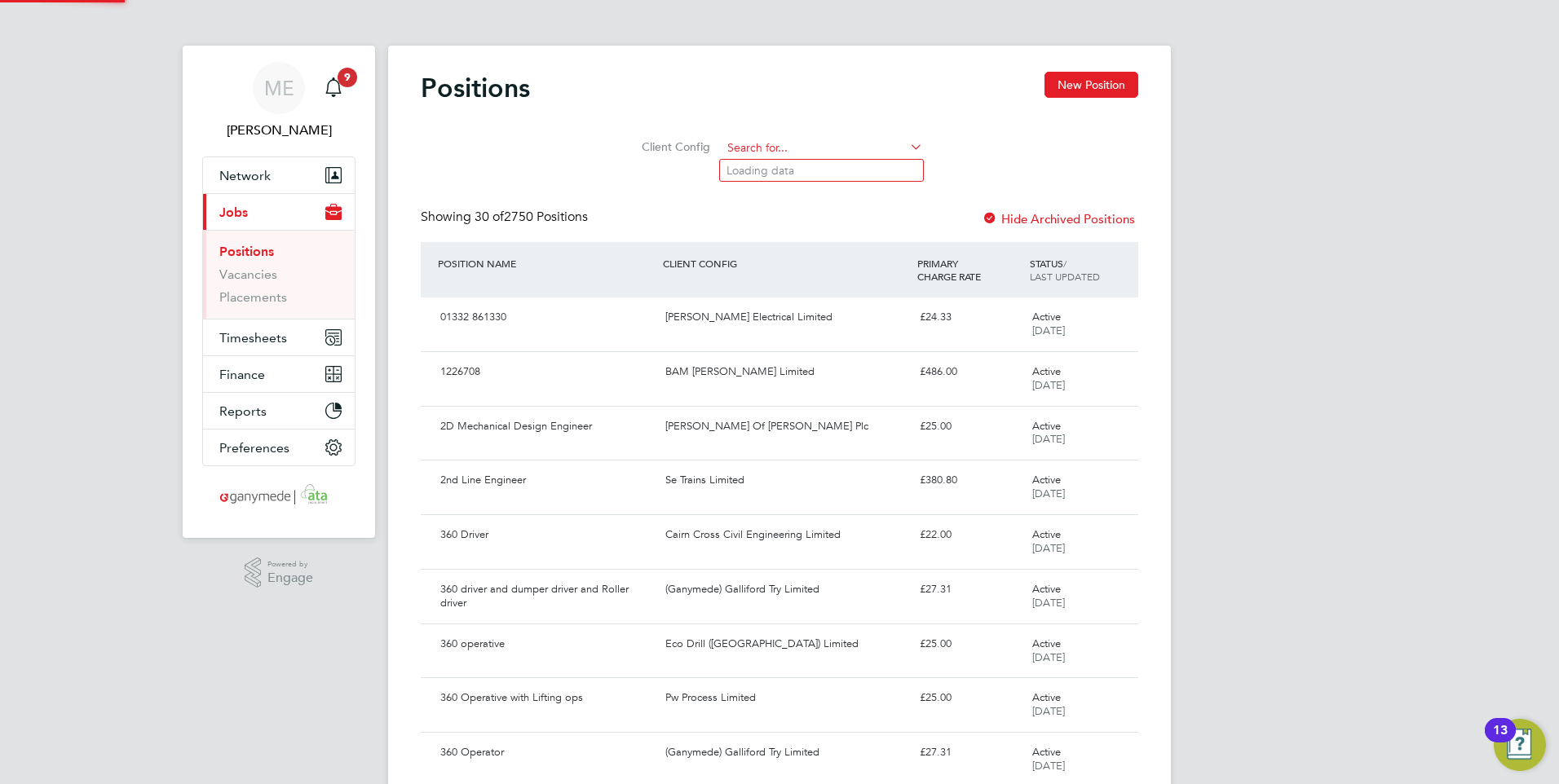
click at [749, 144] on input at bounding box center [822, 148] width 201 height 22
type input "t"
click at [758, 185] on li "Northern Train s Limited" at bounding box center [821, 193] width 203 height 22
type input "Northern Trains Limited"
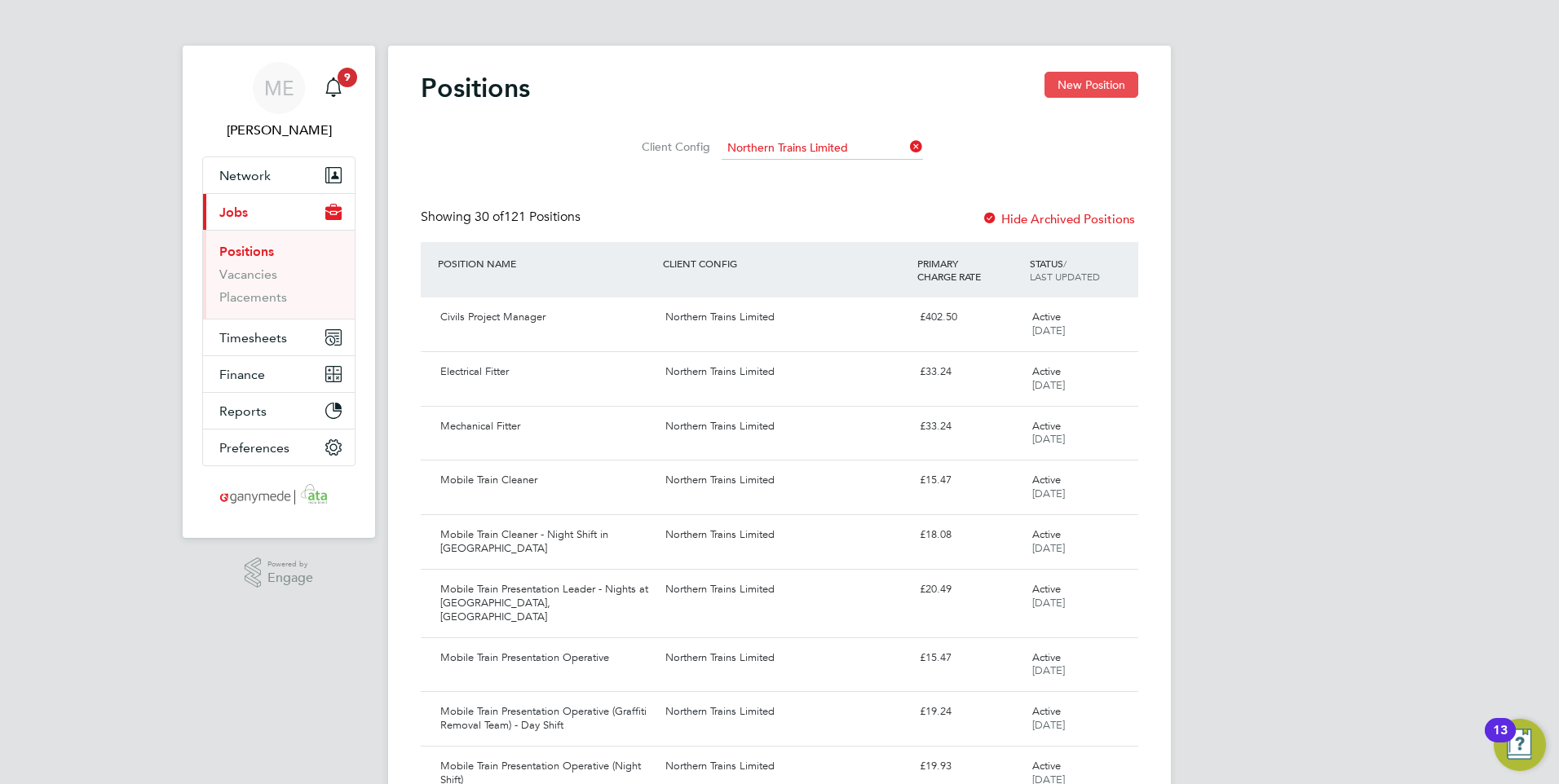
click at [1088, 81] on button "New Position" at bounding box center [1091, 84] width 93 height 26
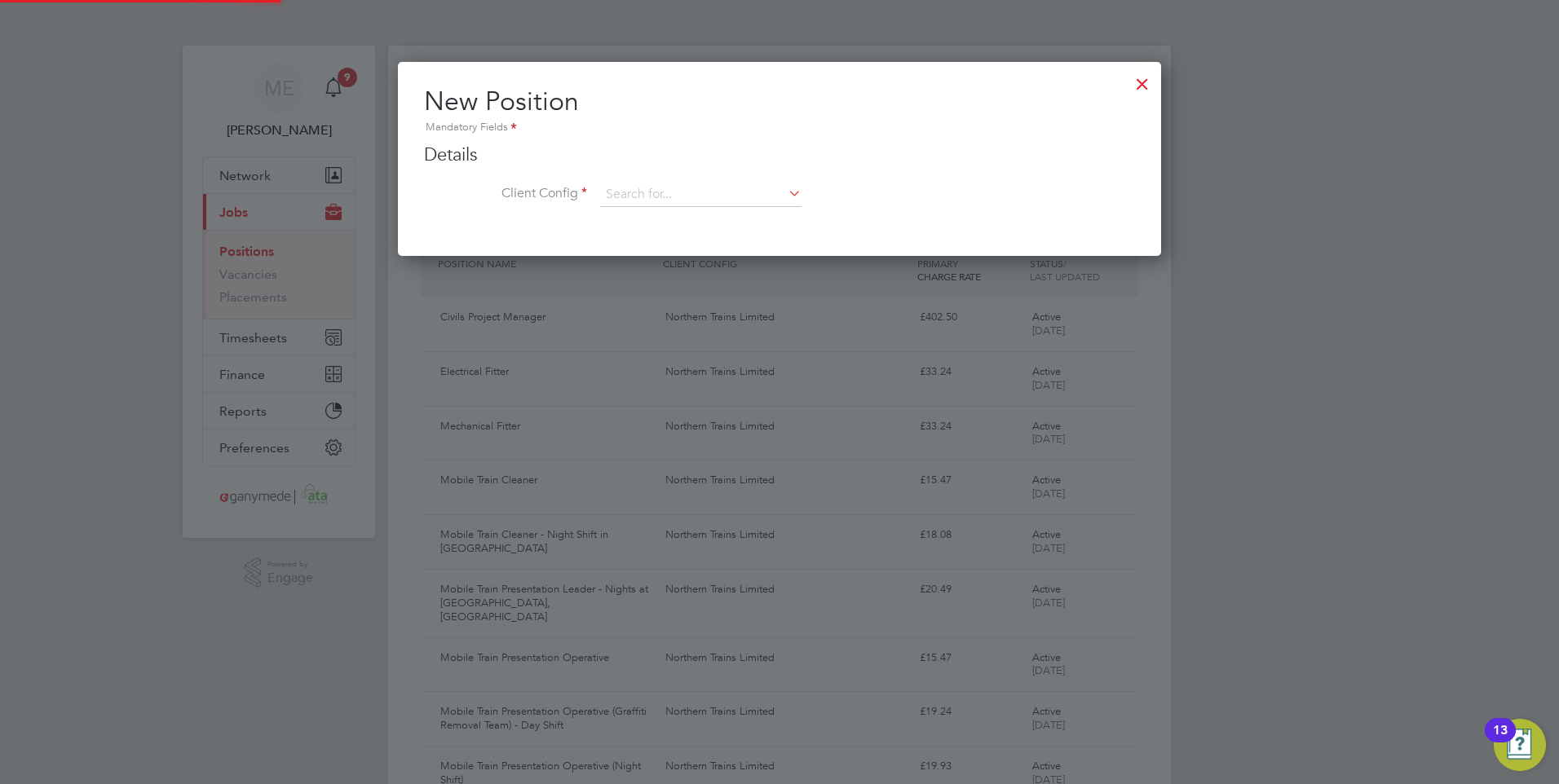
scroll to position [196, 764]
click at [1146, 75] on div at bounding box center [1142, 80] width 30 height 30
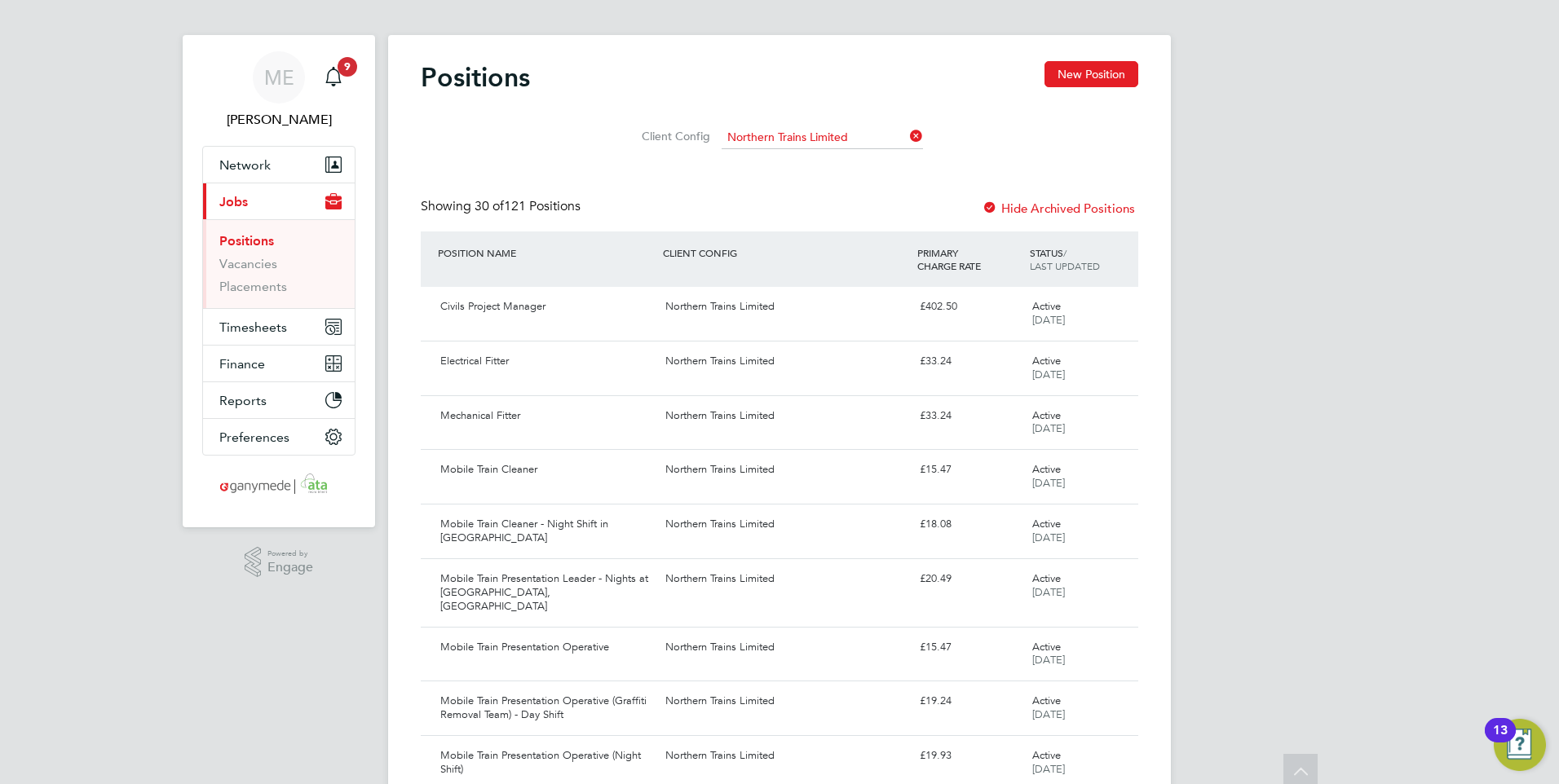
scroll to position [0, 0]
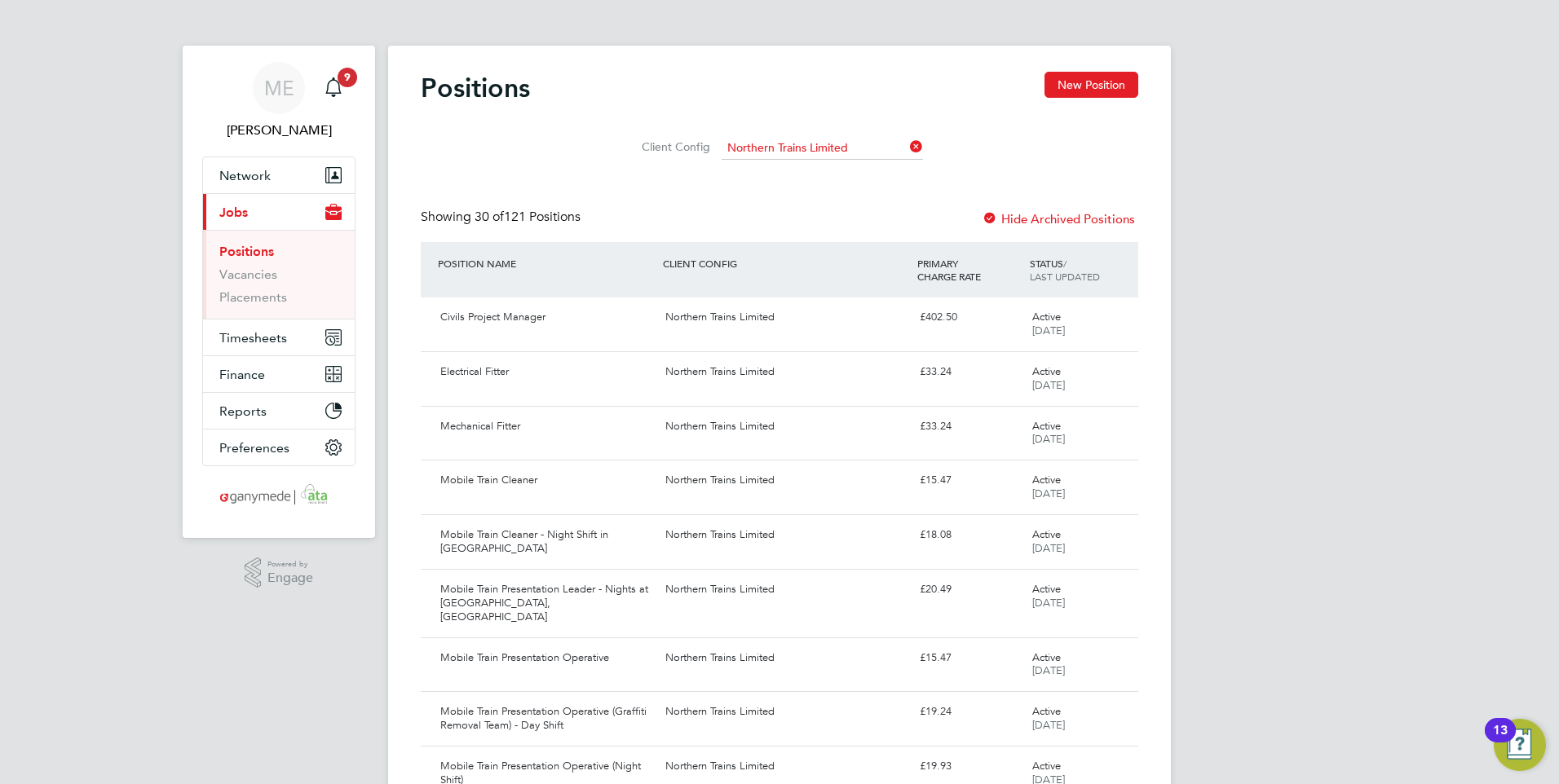
click at [1073, 74] on button "New Position" at bounding box center [1091, 84] width 93 height 26
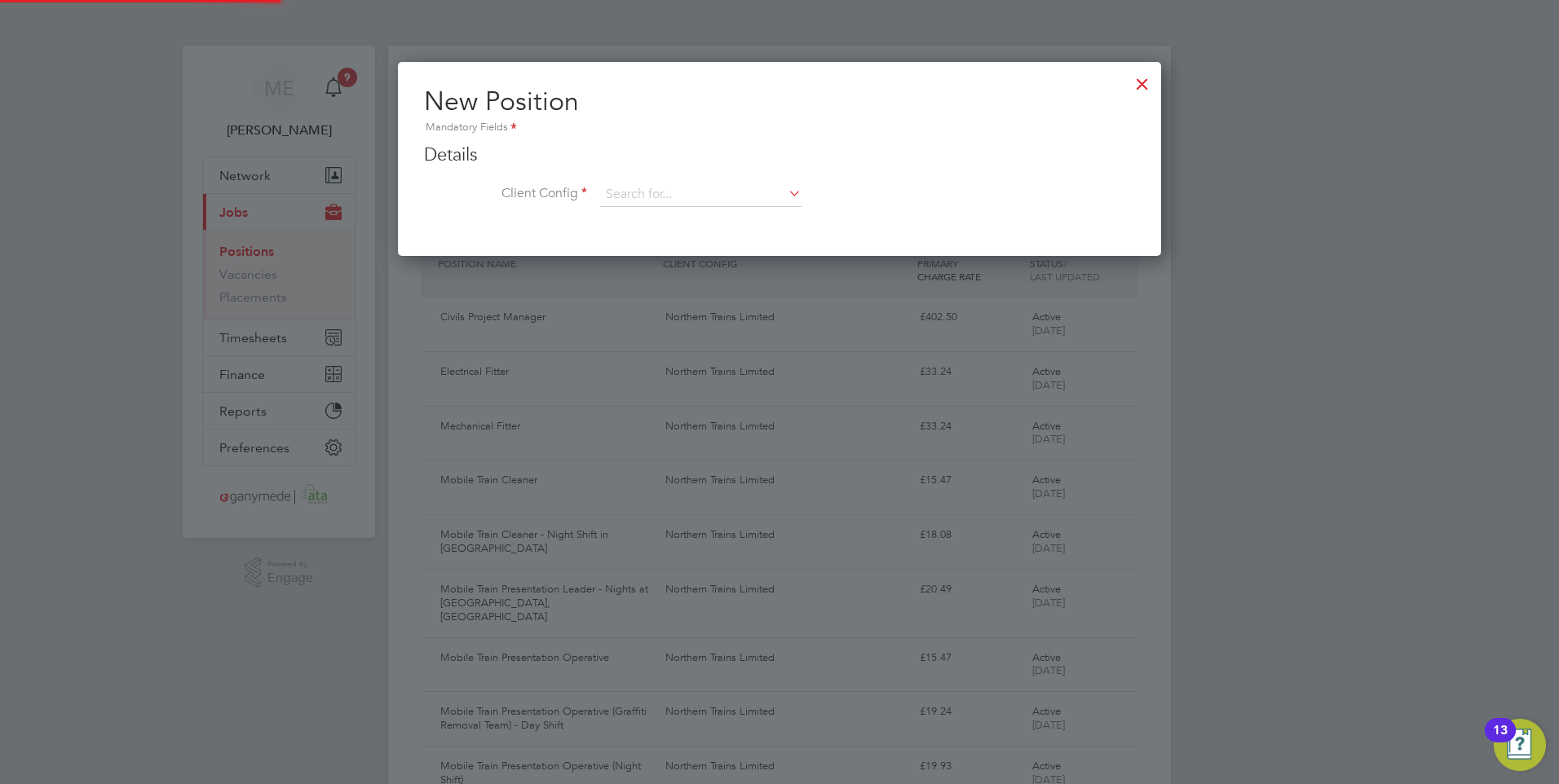
scroll to position [196, 764]
click at [657, 193] on input at bounding box center [701, 195] width 201 height 24
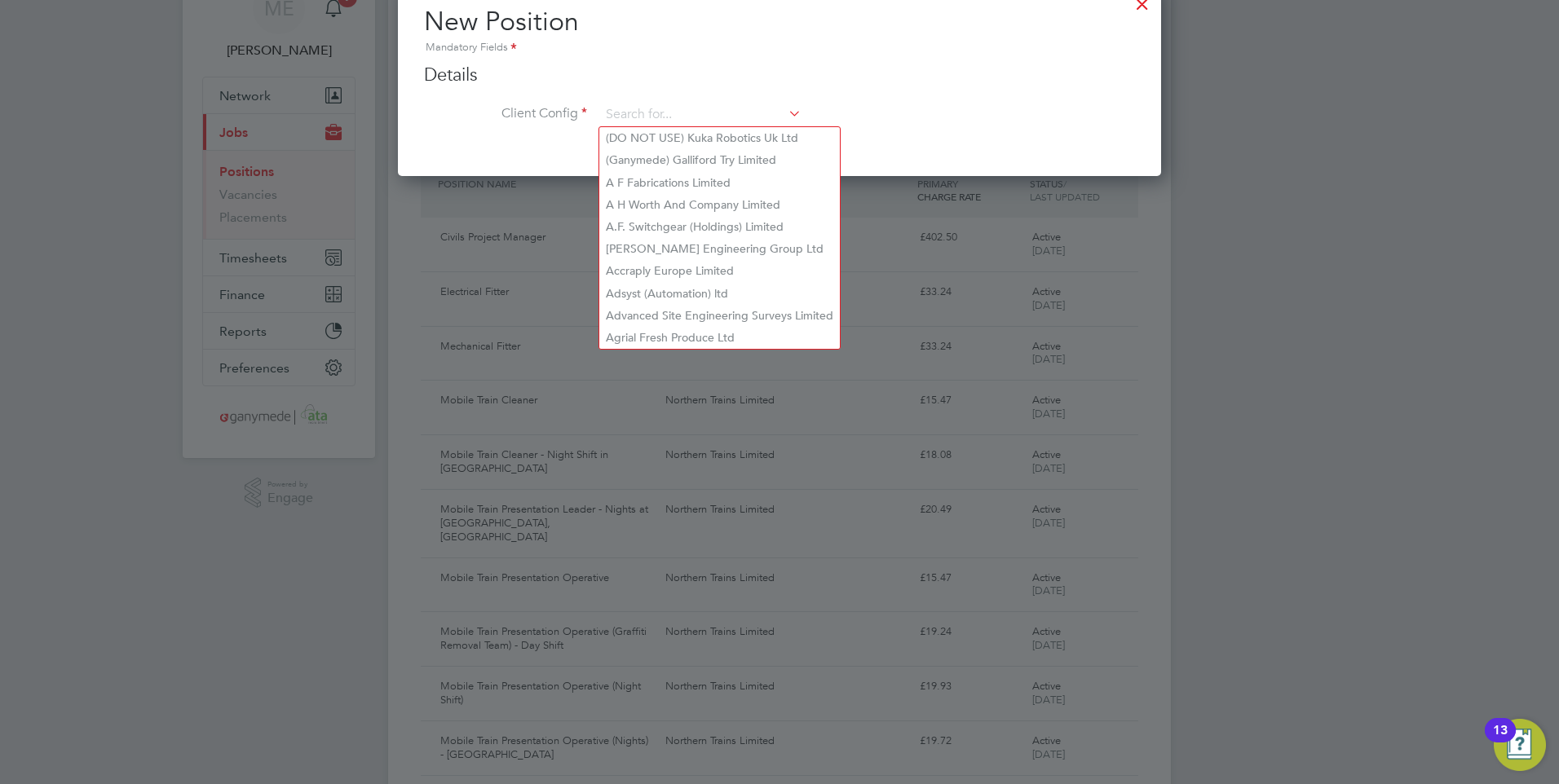
scroll to position [0, 0]
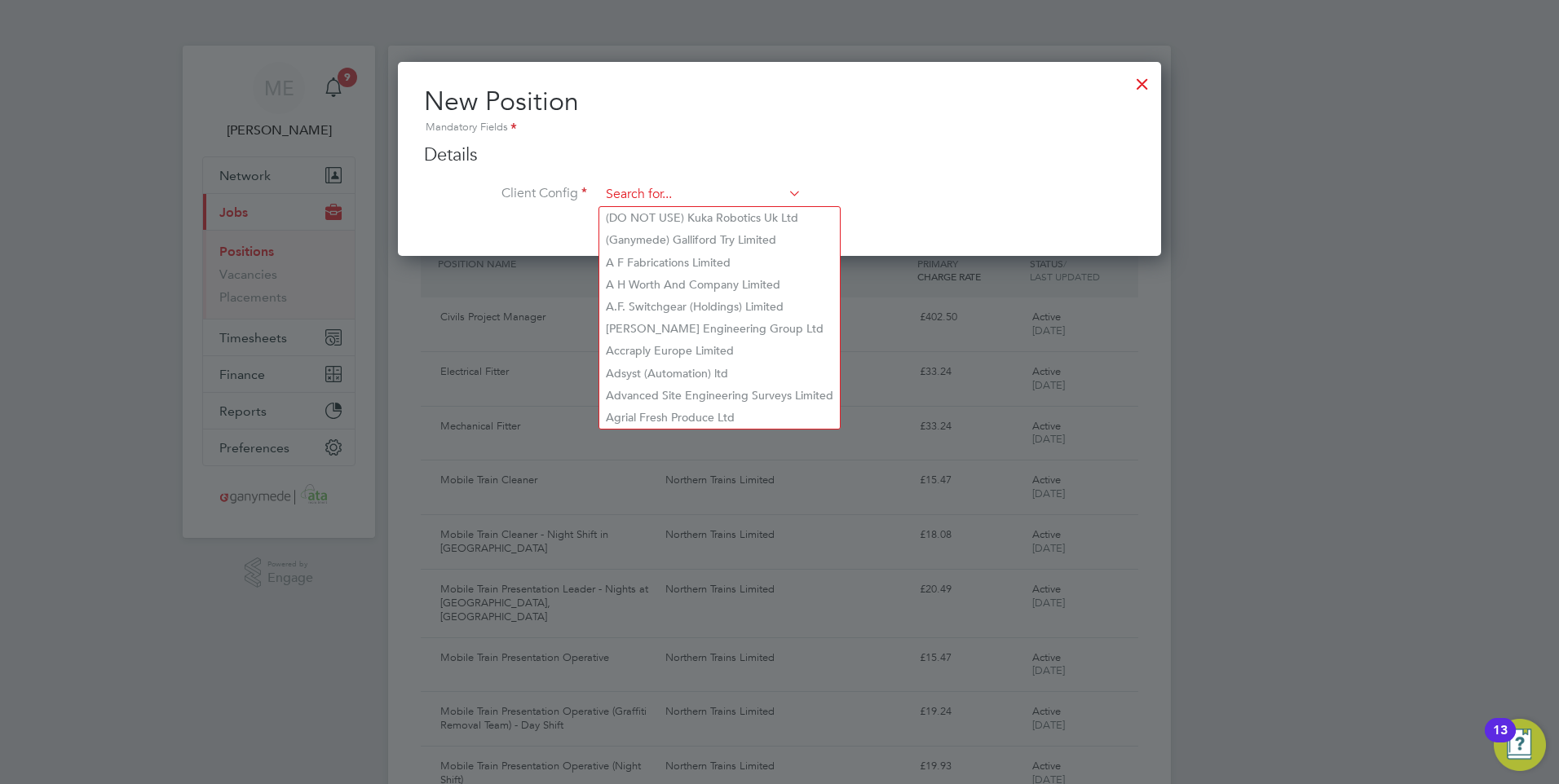
click at [628, 186] on input at bounding box center [701, 195] width 201 height 24
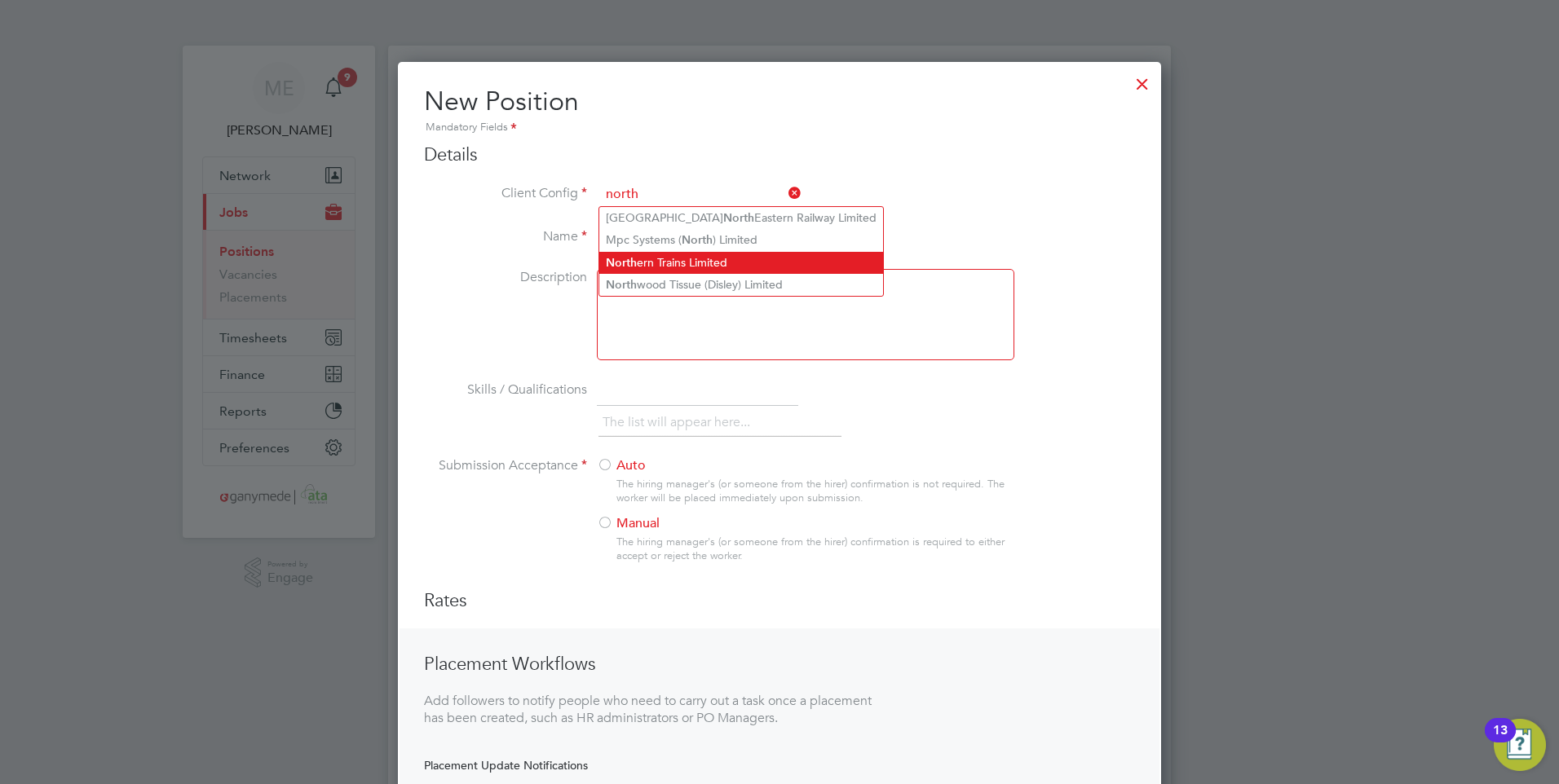
click at [651, 256] on li "North ern Trains Limited" at bounding box center [741, 263] width 284 height 22
type input "Northern Trains Limited"
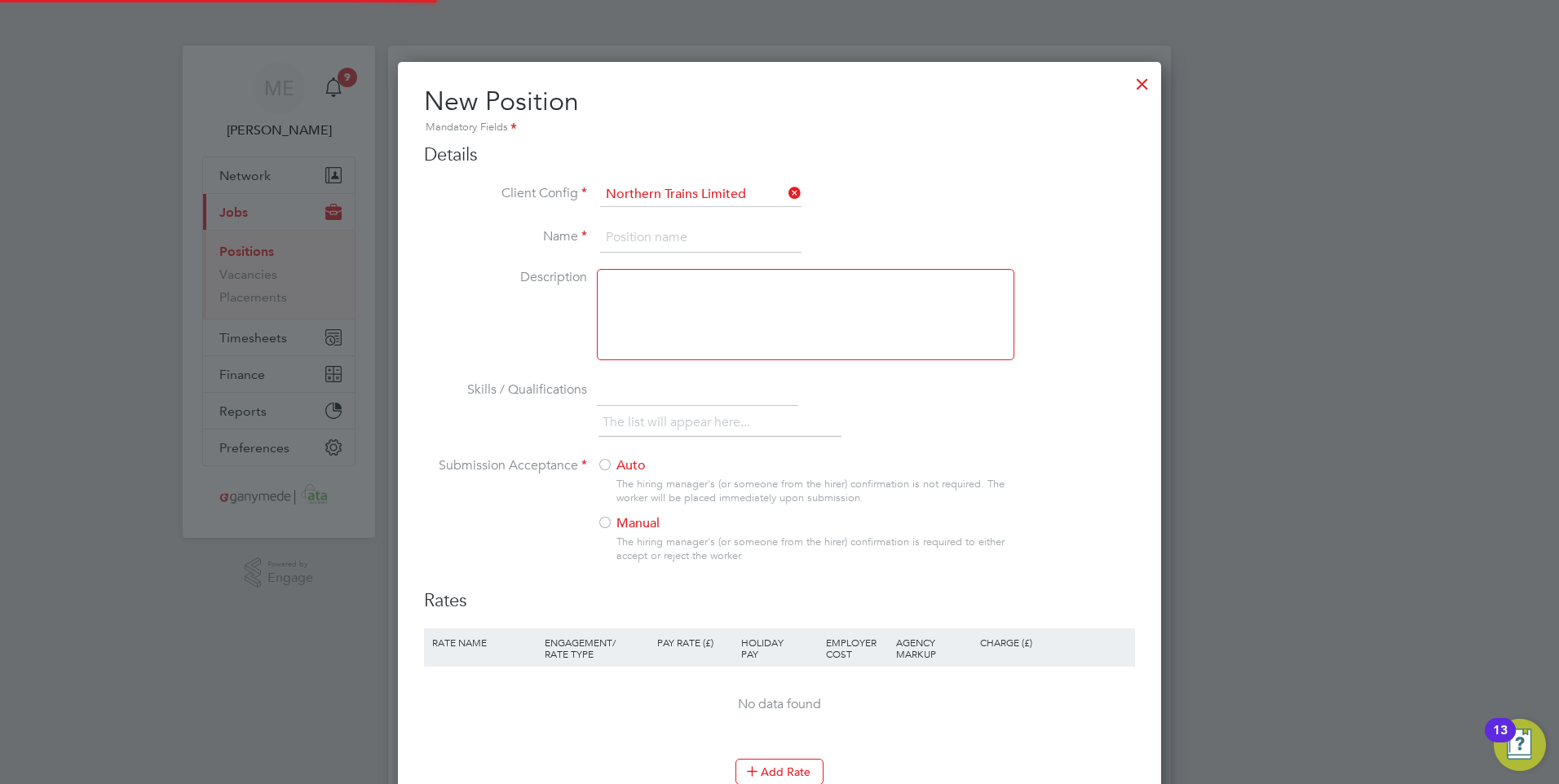
scroll to position [1055, 764]
click at [631, 238] on input at bounding box center [701, 238] width 201 height 30
type input "Train Carer"
click at [607, 522] on div at bounding box center [605, 524] width 16 height 16
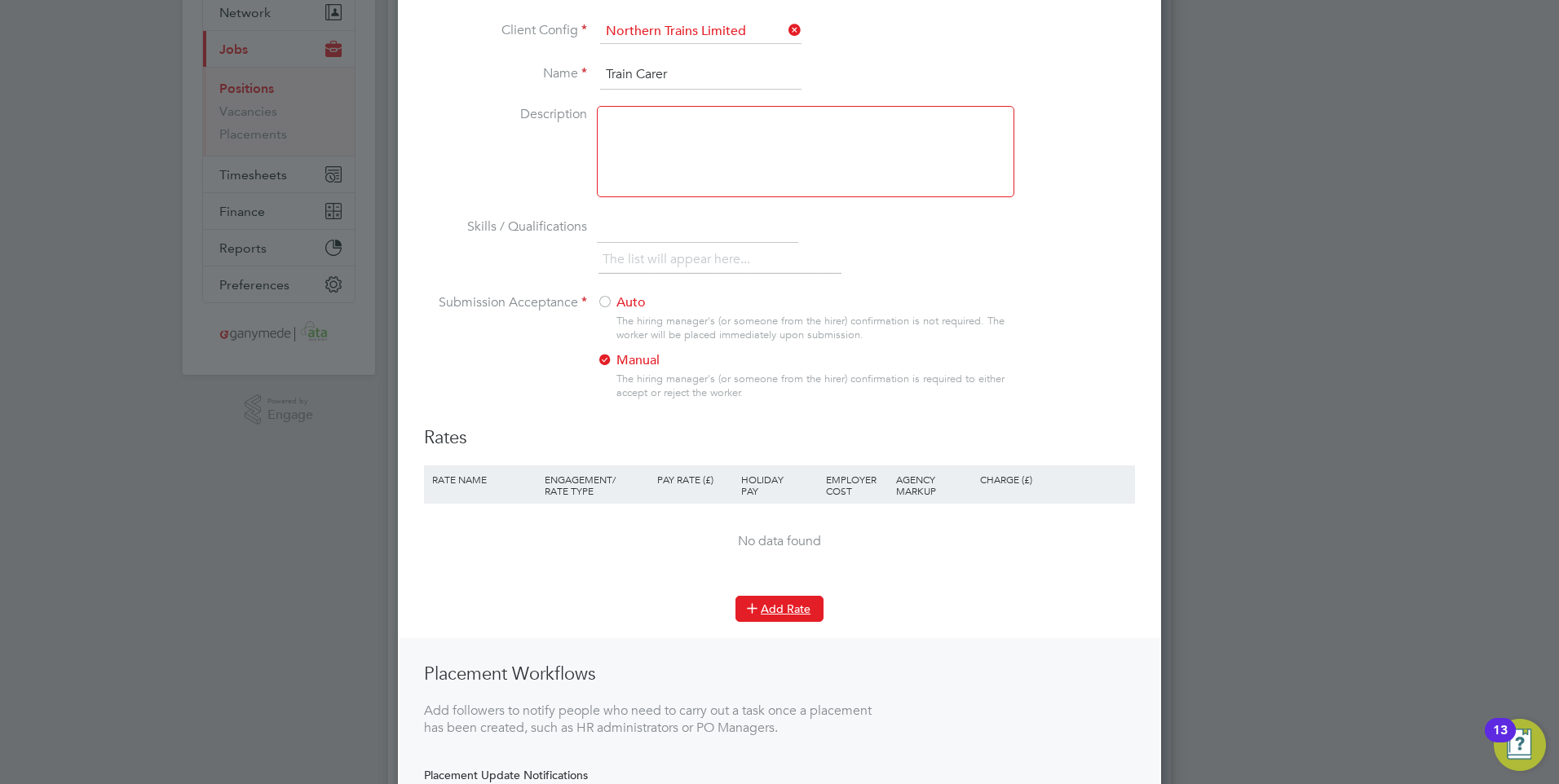
click at [772, 601] on button "Add Rate" at bounding box center [779, 608] width 88 height 26
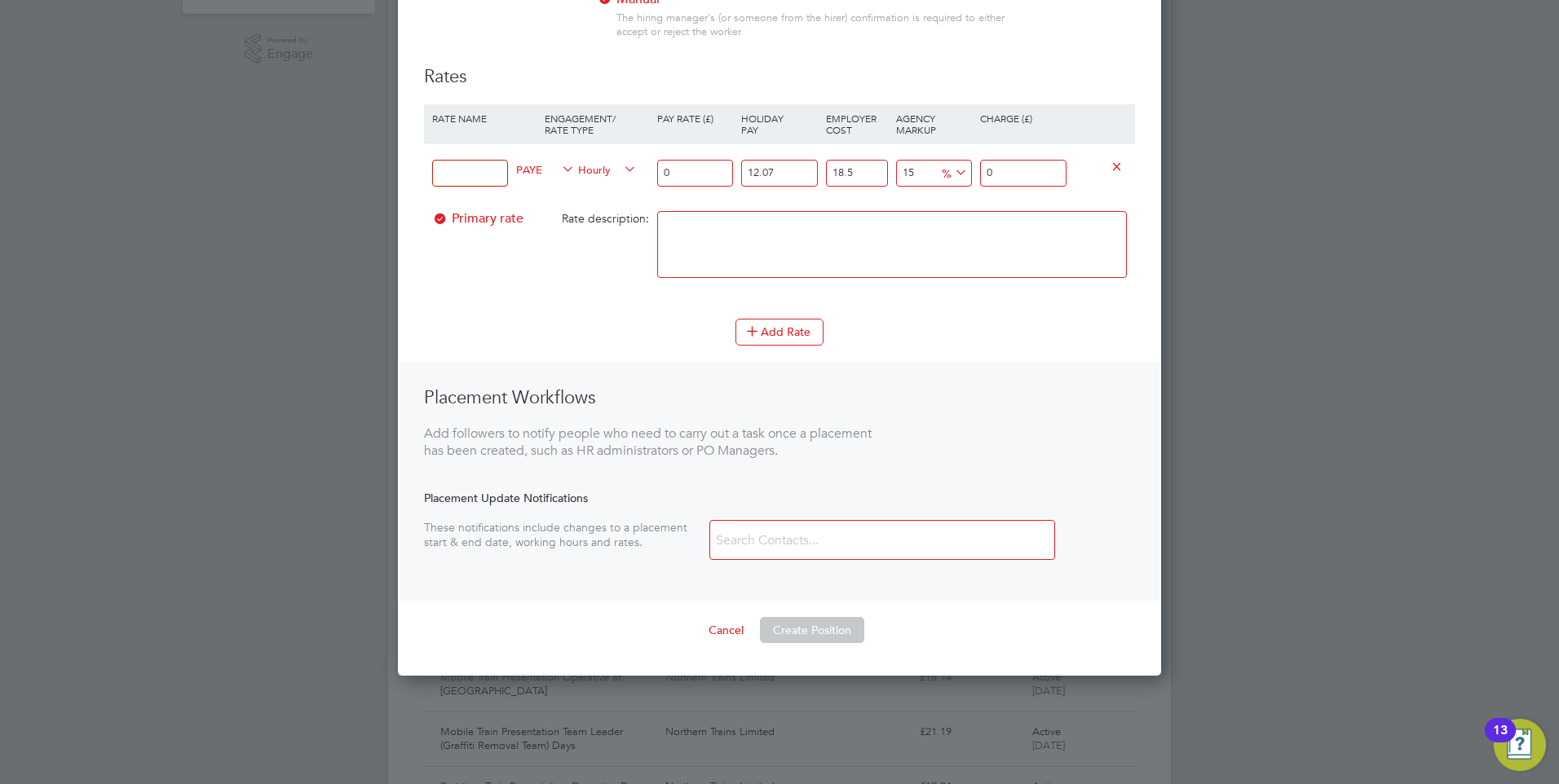
scroll to position [489, 0]
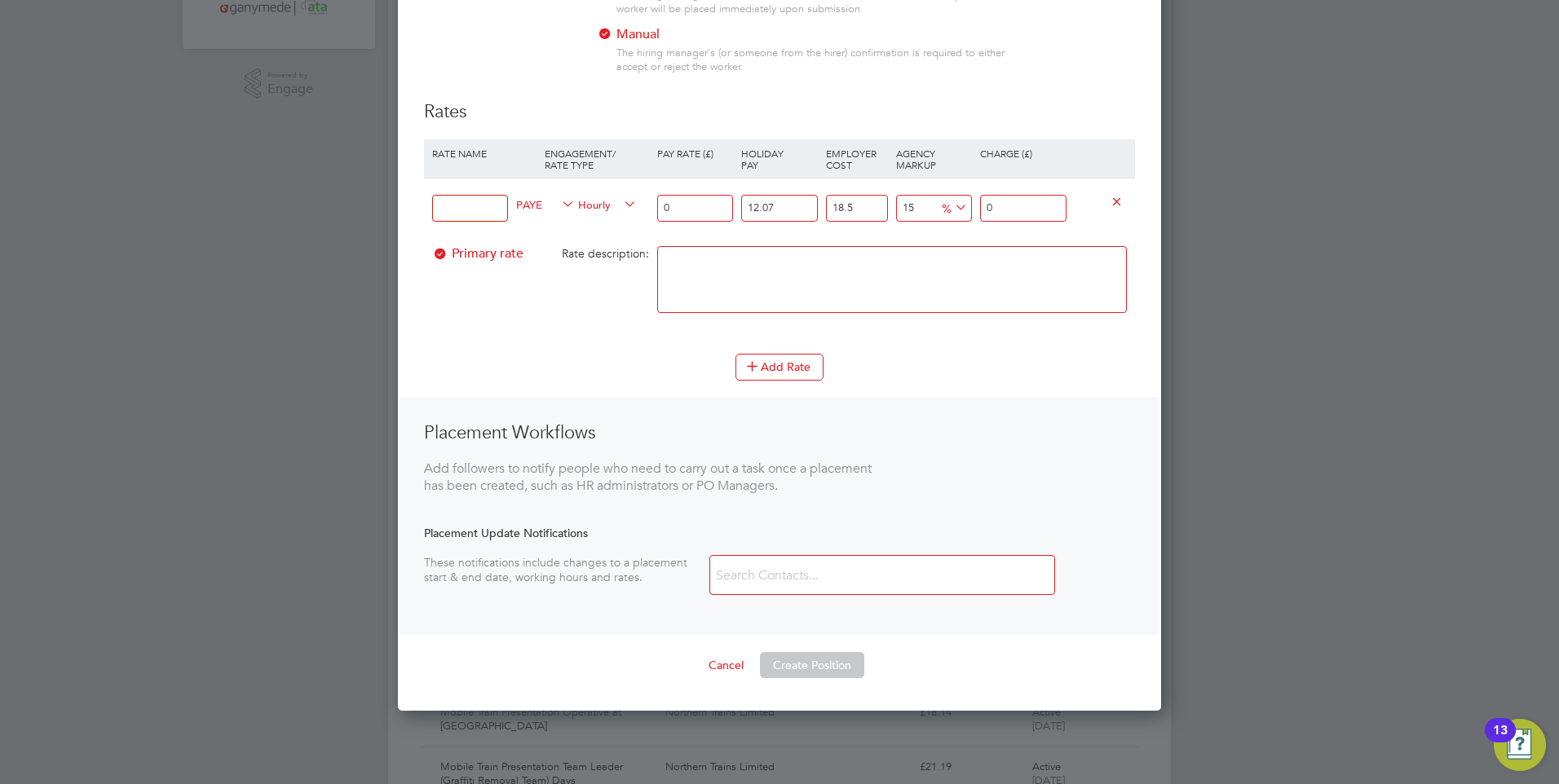
click at [442, 207] on input at bounding box center [470, 208] width 75 height 27
type input "Midweek Day"
click at [687, 216] on input "0" at bounding box center [695, 208] width 75 height 27
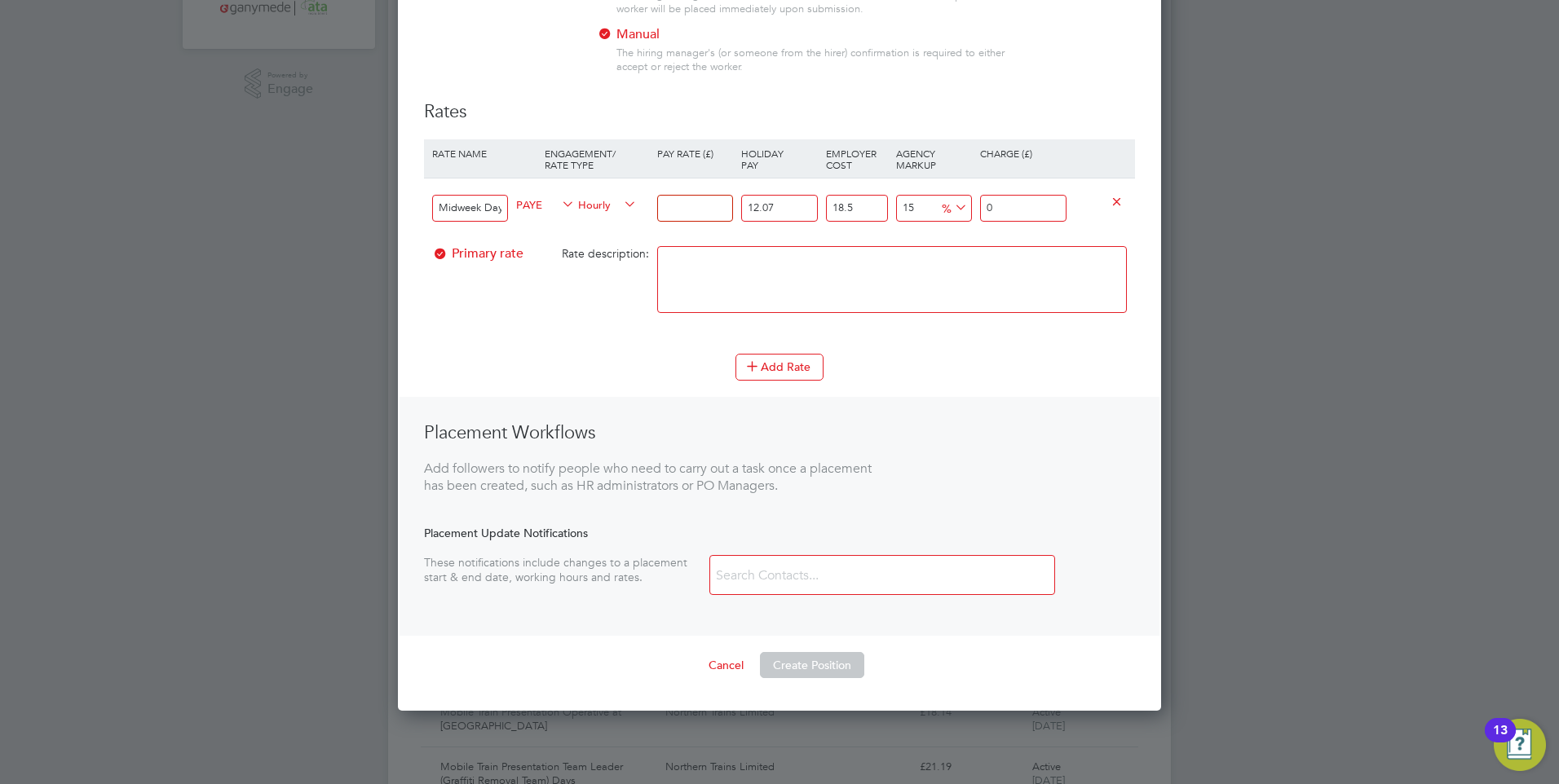
type input "1"
type input "1.527233925"
type input "12"
type input "18.3268071"
type input "12.6"
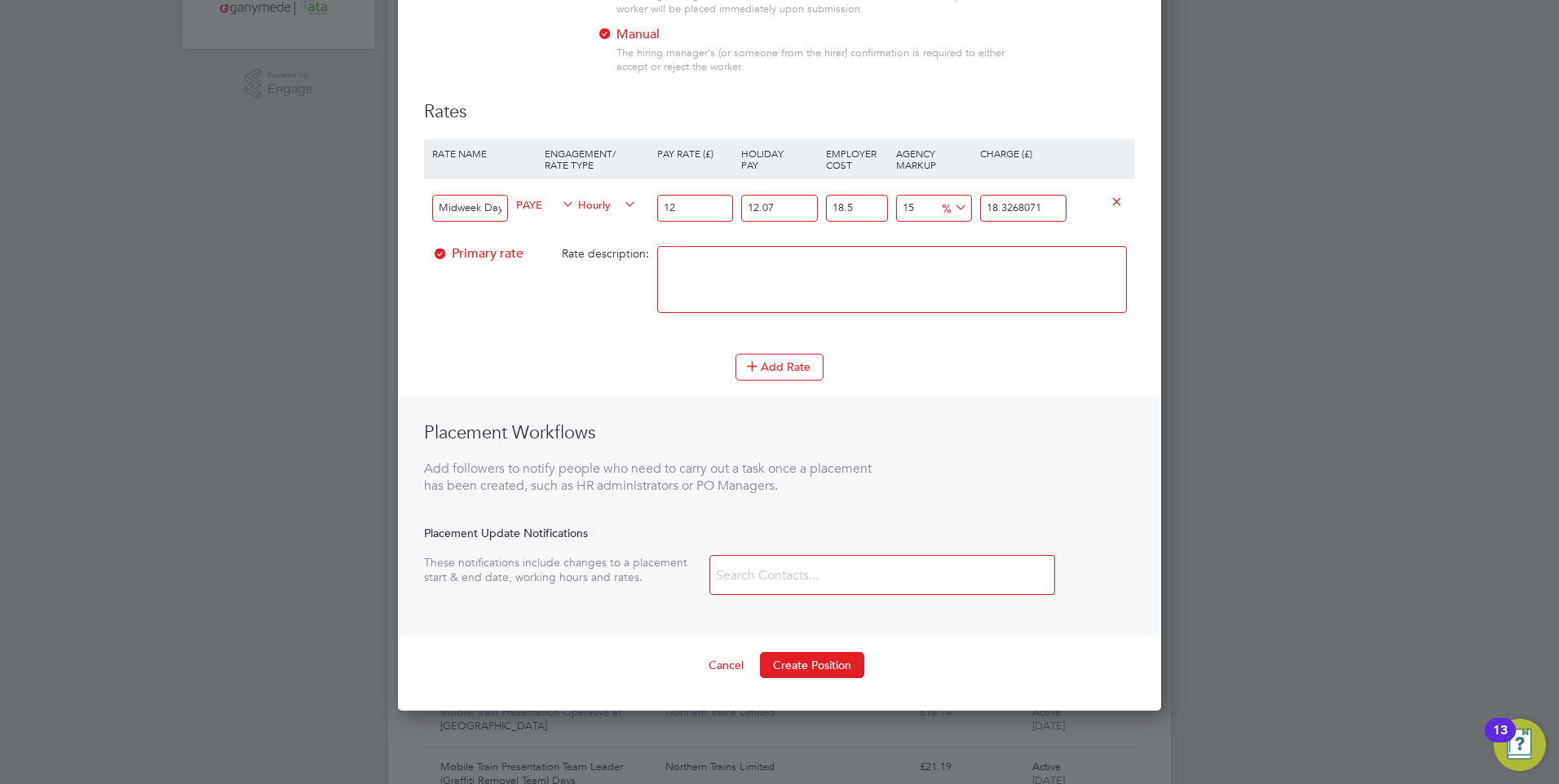
type input "19.243147455"
type input "12.60"
drag, startPoint x: 1058, startPoint y: 210, endPoint x: 968, endPoint y: 207, distance: 90.0
click at [968, 207] on div "Midweek Day PAYE Hourly 12.60 12.07 n/a 18.5 n/a 15 2.509975755 % 19.243147455" at bounding box center [779, 207] width 711 height 60
type input "-94.02384665663833"
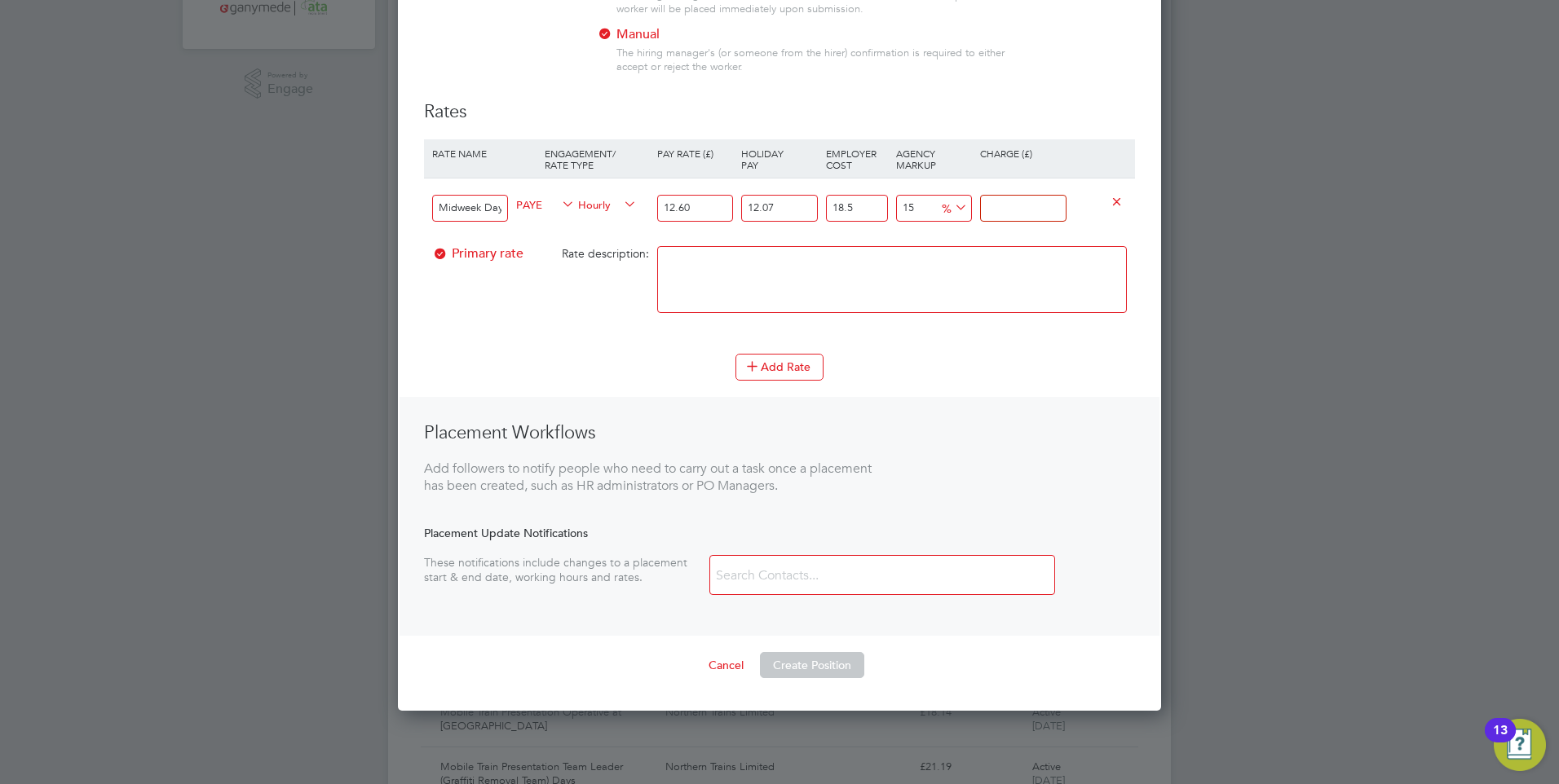
type input "1"
type input "13.546913523871867"
type input "19"
type input "14.742144192544202"
type input "19.2"
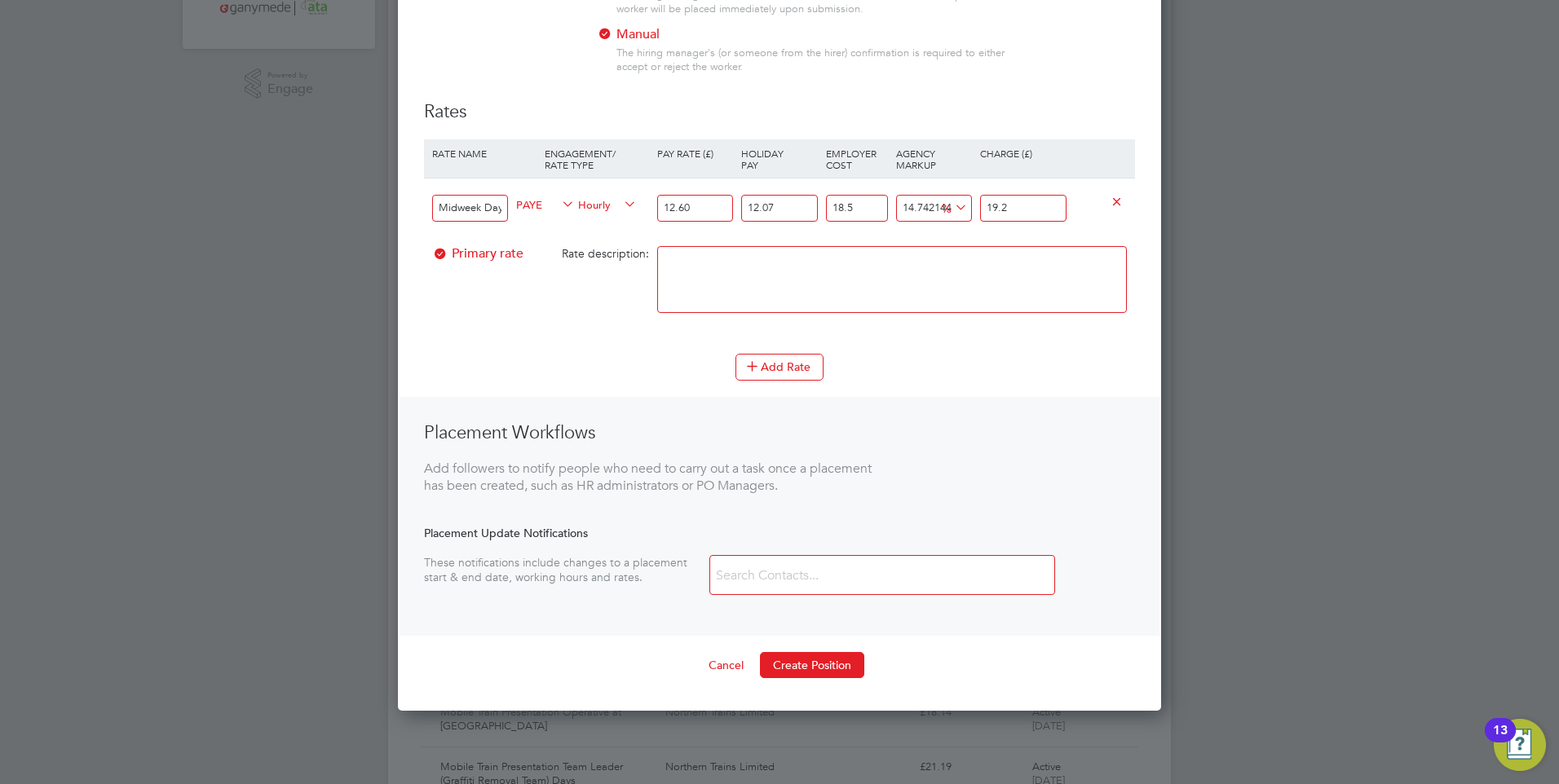
type input "14.98119032627867"
type input "19.24"
click at [841, 287] on textarea at bounding box center [891, 279] width 469 height 66
click at [769, 364] on button "Add Rate" at bounding box center [779, 366] width 88 height 26
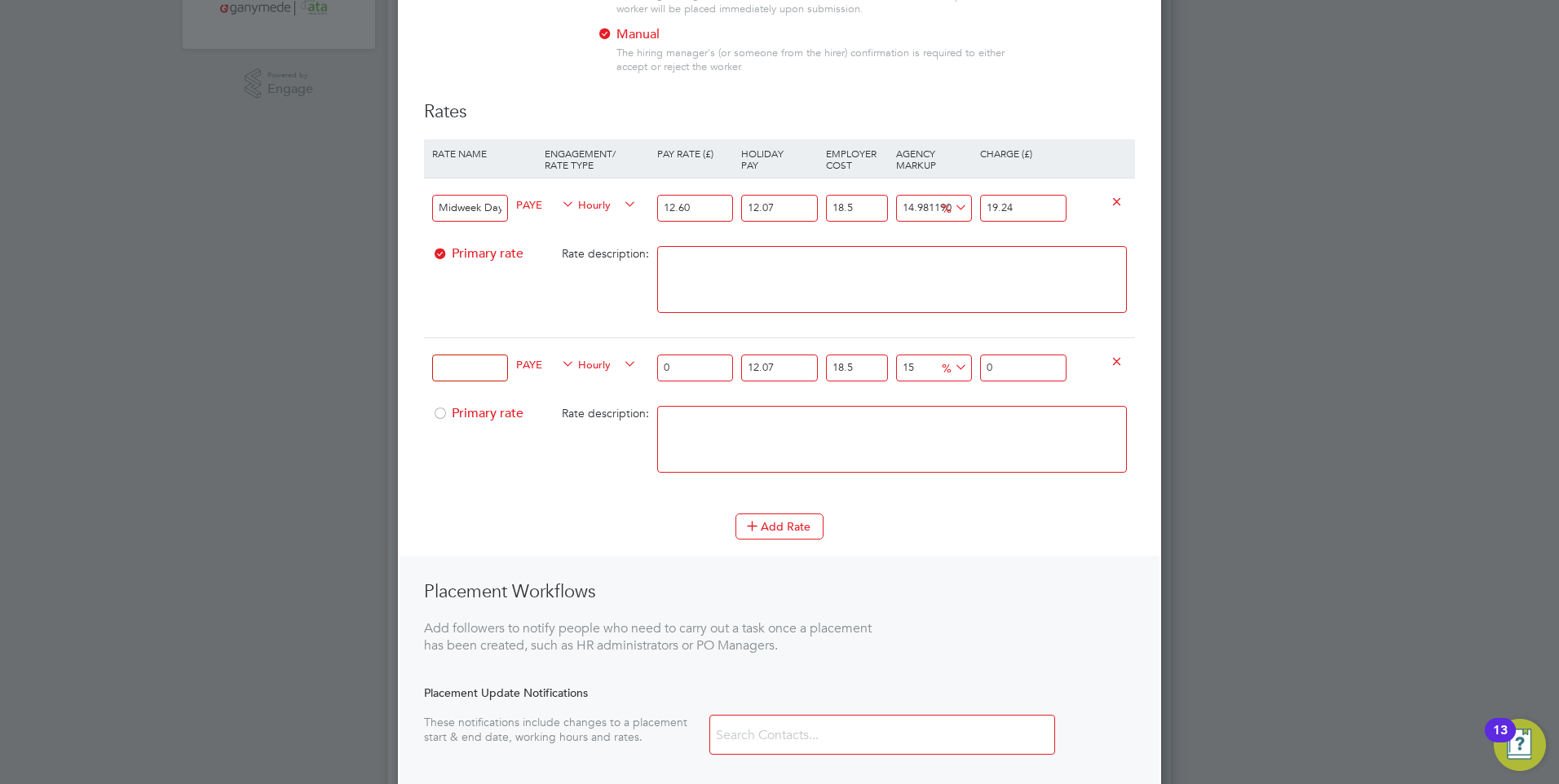
click at [472, 370] on input at bounding box center [470, 368] width 75 height 27
type input "Midweek Nights"
click at [700, 375] on input "0" at bounding box center [695, 368] width 75 height 27
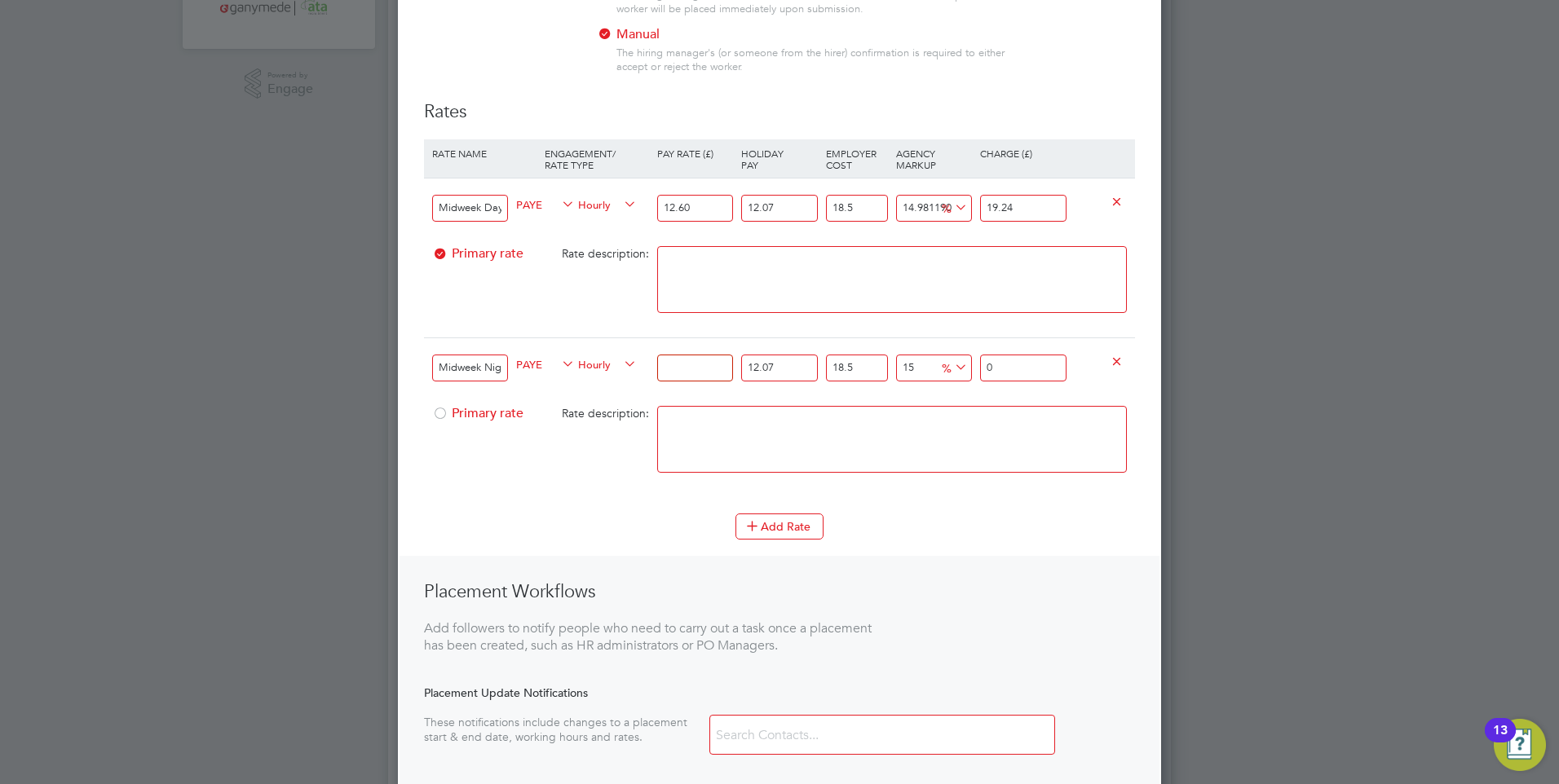
type input "1"
type input "1.527233925"
type input "13"
type input "19.854041025"
type input "13.05"
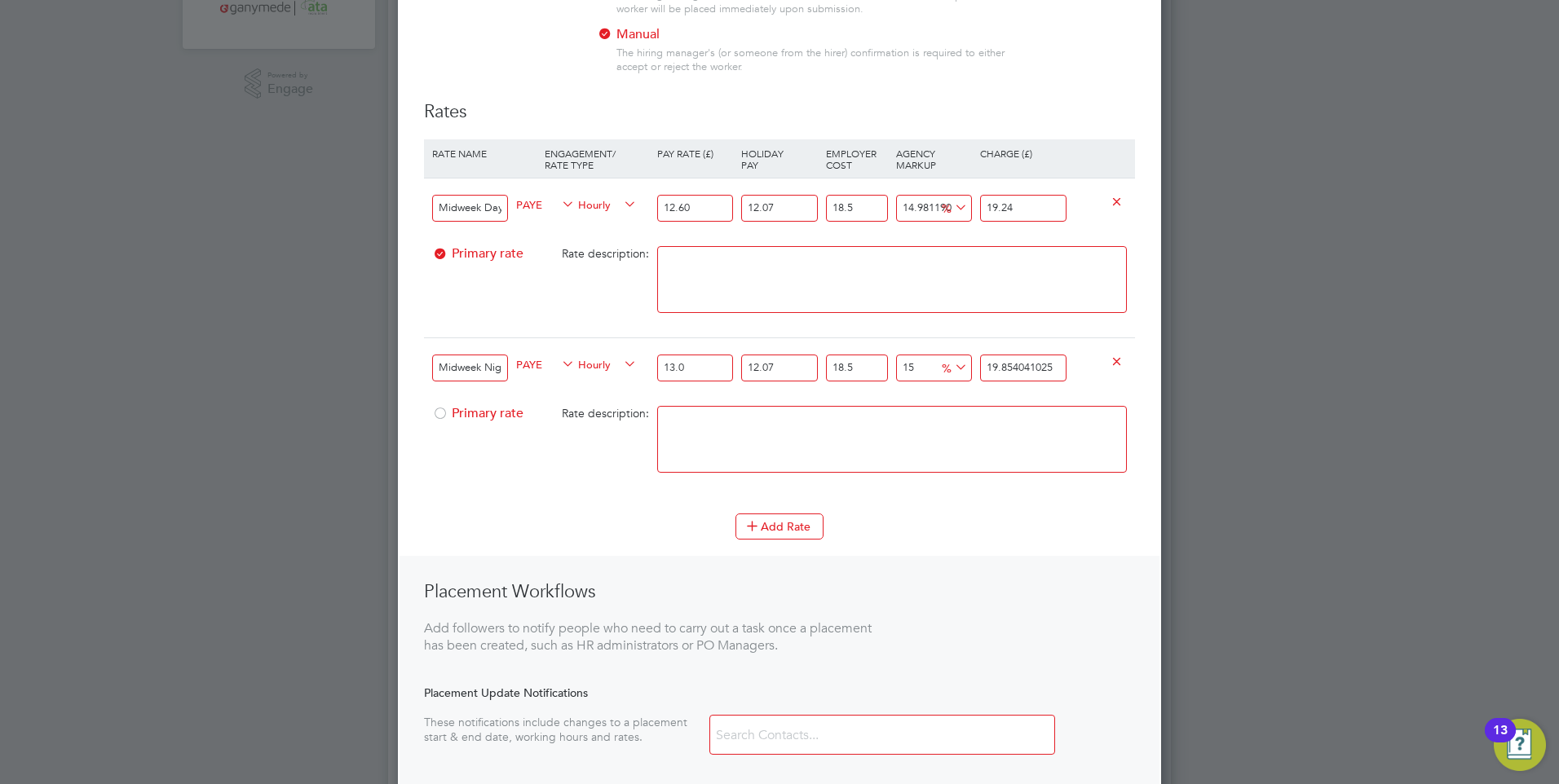
type input "19.93040272125"
type input "13.05"
drag, startPoint x: 1061, startPoint y: 367, endPoint x: 926, endPoint y: 367, distance: 135.0
click at [926, 367] on div "Midweek Nights PAYE Hourly 13.05 12.07 n/a 18.5 n/a 15 2.59961774625 % 19.93040…" at bounding box center [779, 367] width 711 height 60
type input "-71.14960454928845"
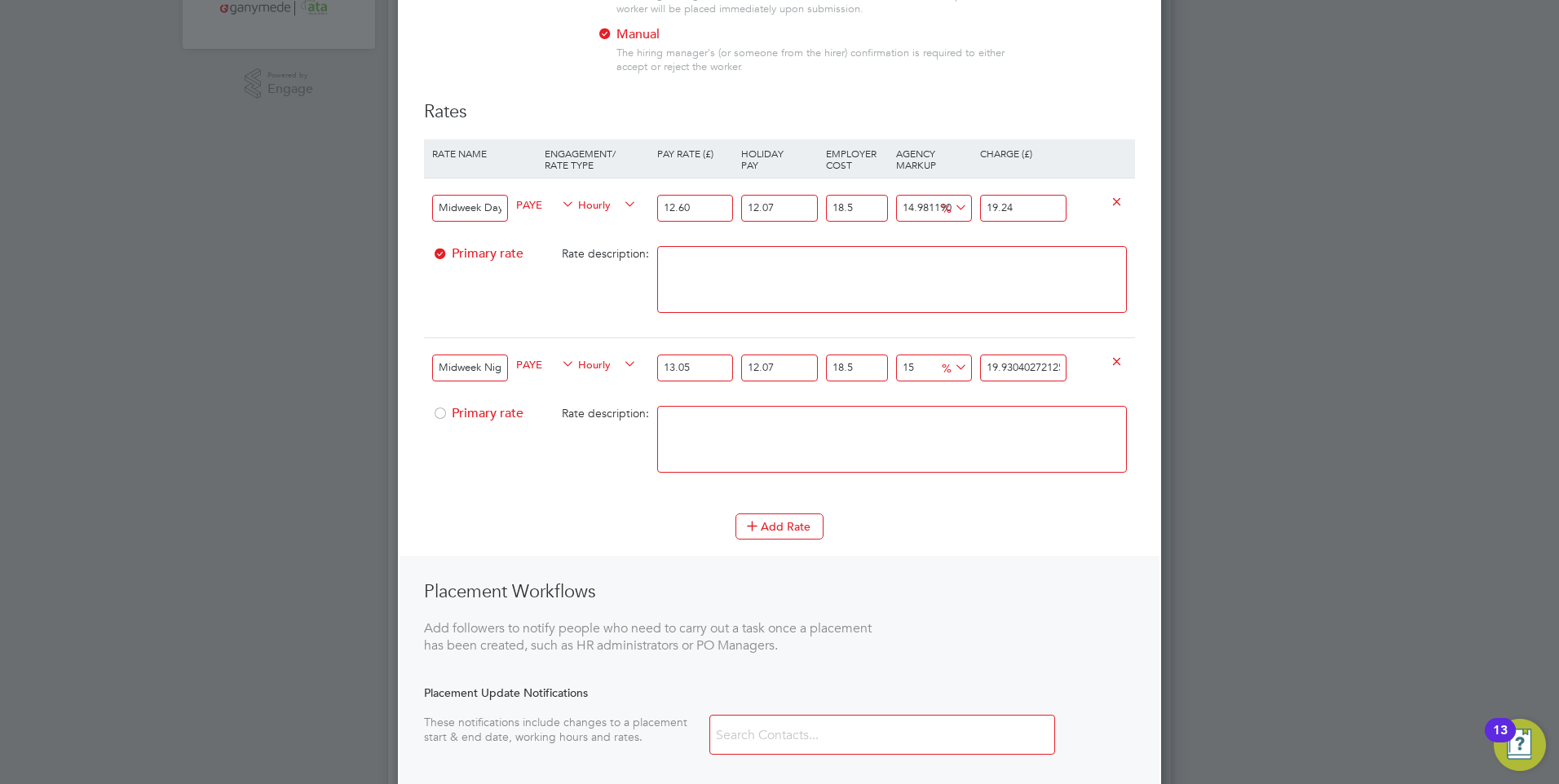
type input "5"
click at [1020, 370] on input "5" at bounding box center [1023, 368] width 86 height 27
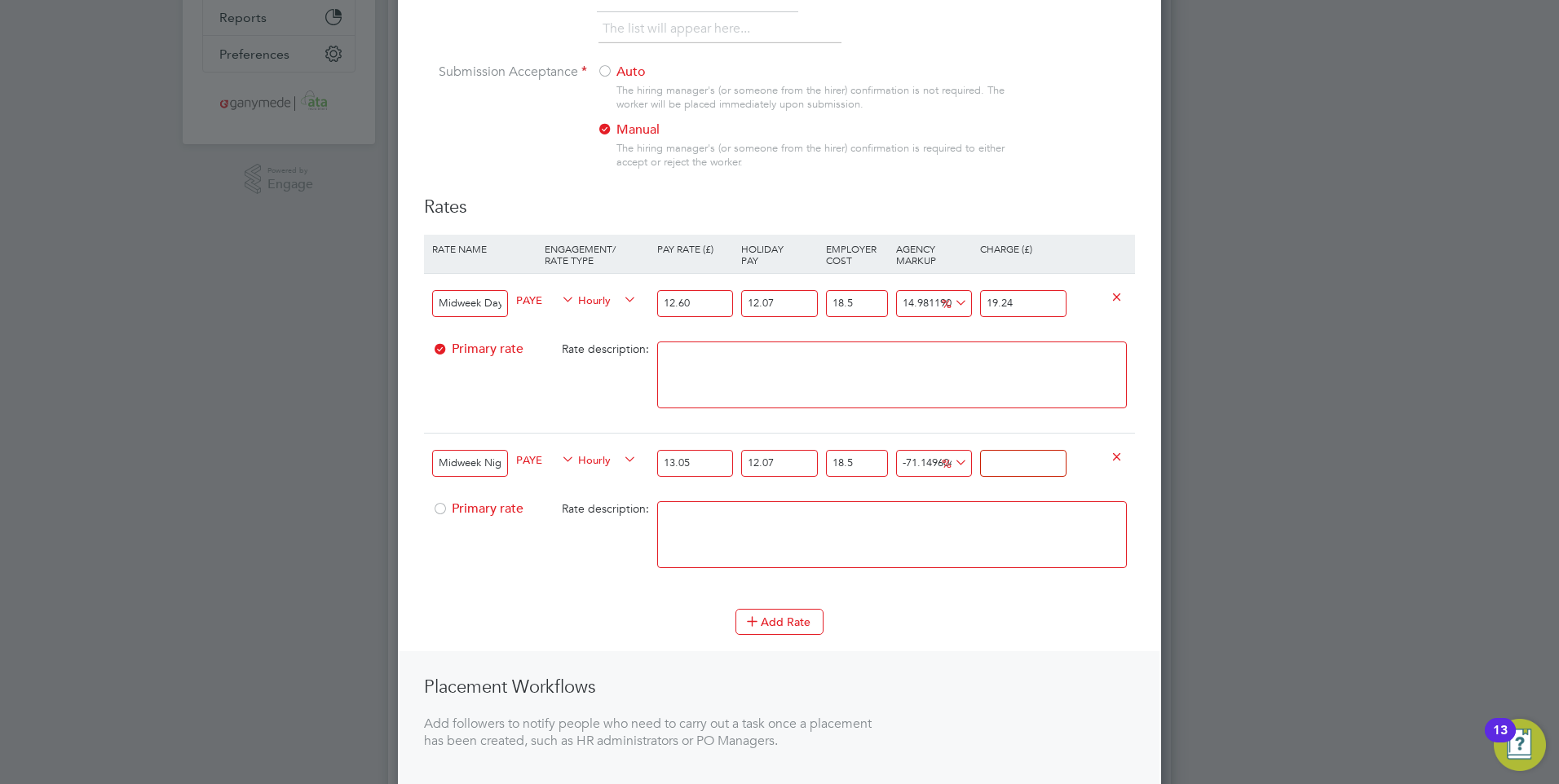
scroll to position [407, 0]
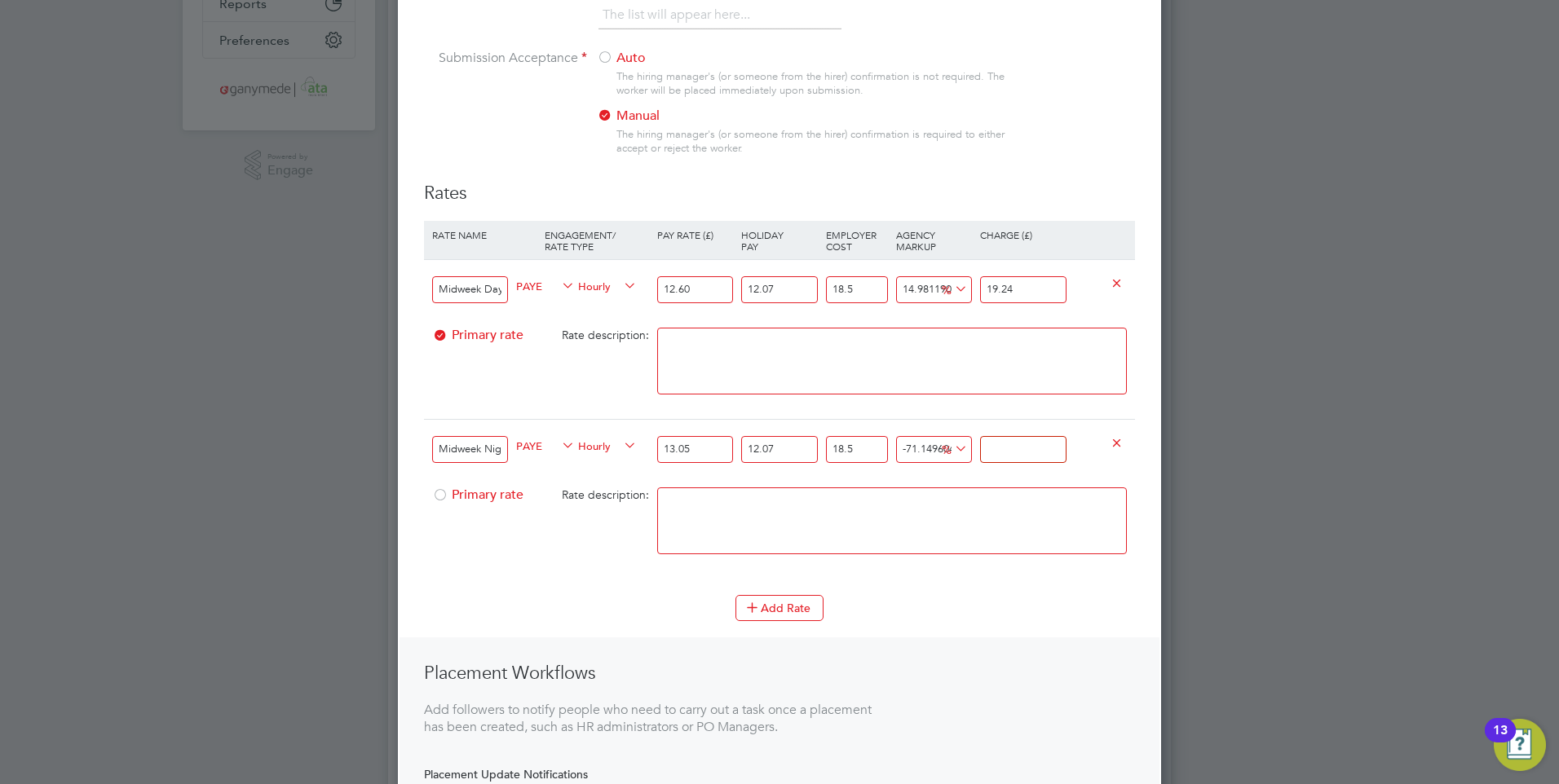
type input "5.000000000000001"
click at [686, 339] on textarea at bounding box center [891, 361] width 469 height 66
click at [502, 289] on input "Midweek Day" at bounding box center [470, 290] width 75 height 27
click at [503, 290] on input "Midweek Day" at bounding box center [470, 290] width 75 height 27
click at [503, 291] on input "Midweek Day" at bounding box center [470, 290] width 75 height 27
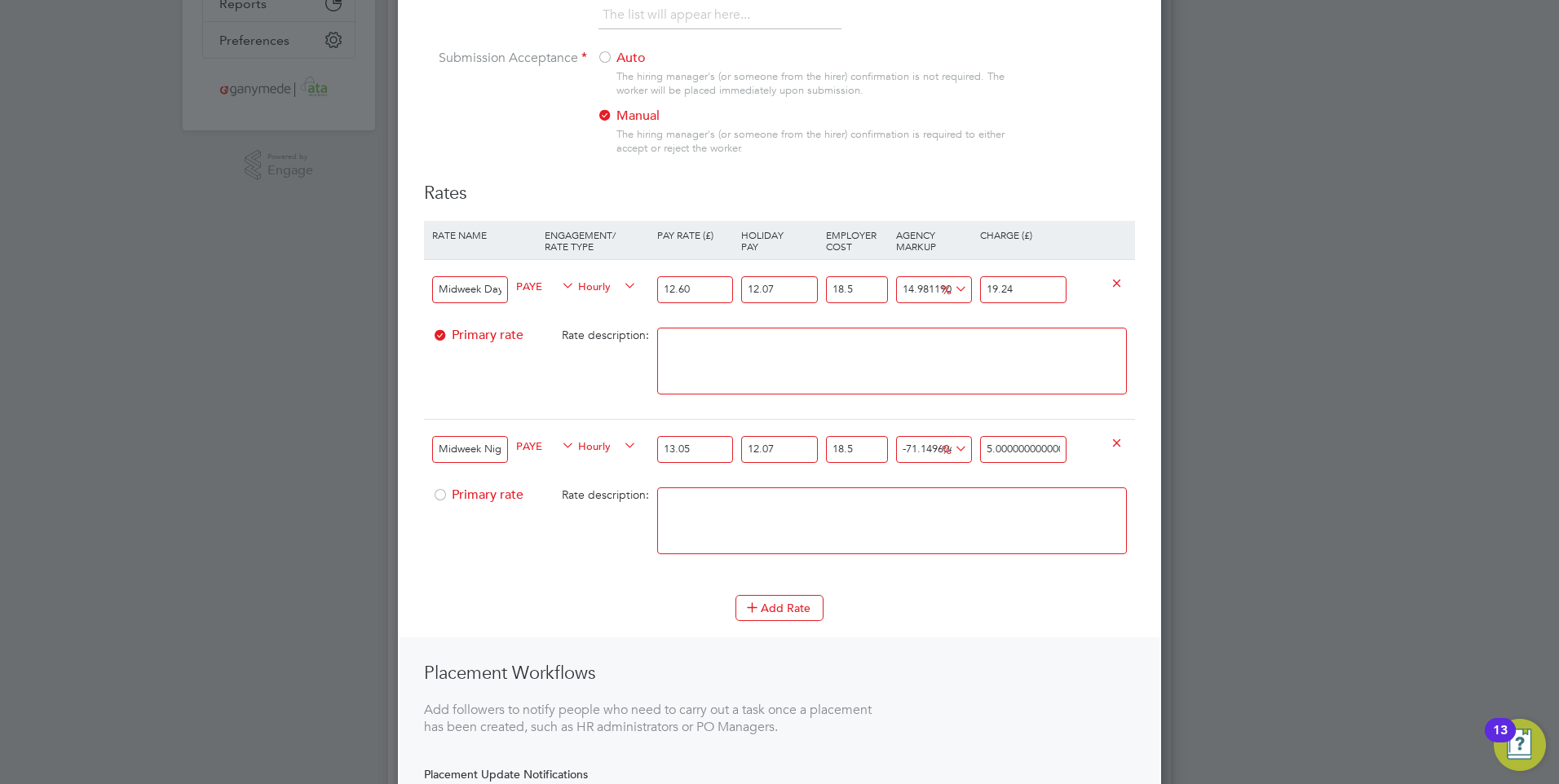
click at [500, 290] on input "Midweek Day" at bounding box center [470, 290] width 75 height 27
click at [502, 290] on input "Midweek Day" at bounding box center [470, 290] width 75 height 27
click at [500, 289] on input "Midweek Day" at bounding box center [470, 290] width 75 height 27
click at [500, 292] on input "Midweek Day" at bounding box center [470, 290] width 75 height 27
click at [502, 292] on input "Midweek Day" at bounding box center [470, 290] width 75 height 27
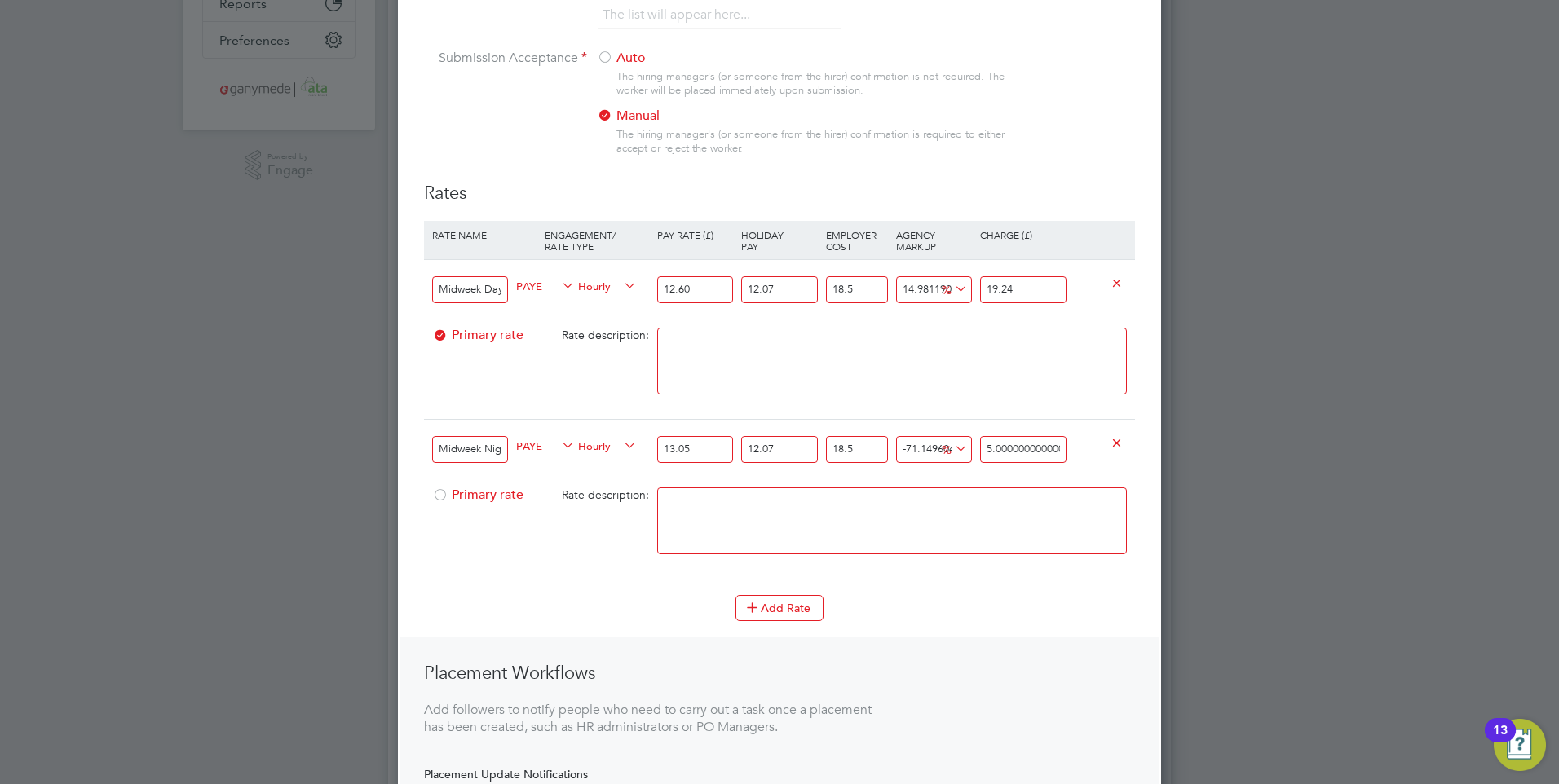
click at [501, 292] on input "Midweek Day" at bounding box center [470, 290] width 75 height 27
type input "Midweek Day - all day shifts worked"
click at [504, 447] on input "Midweek Nights" at bounding box center [470, 449] width 75 height 27
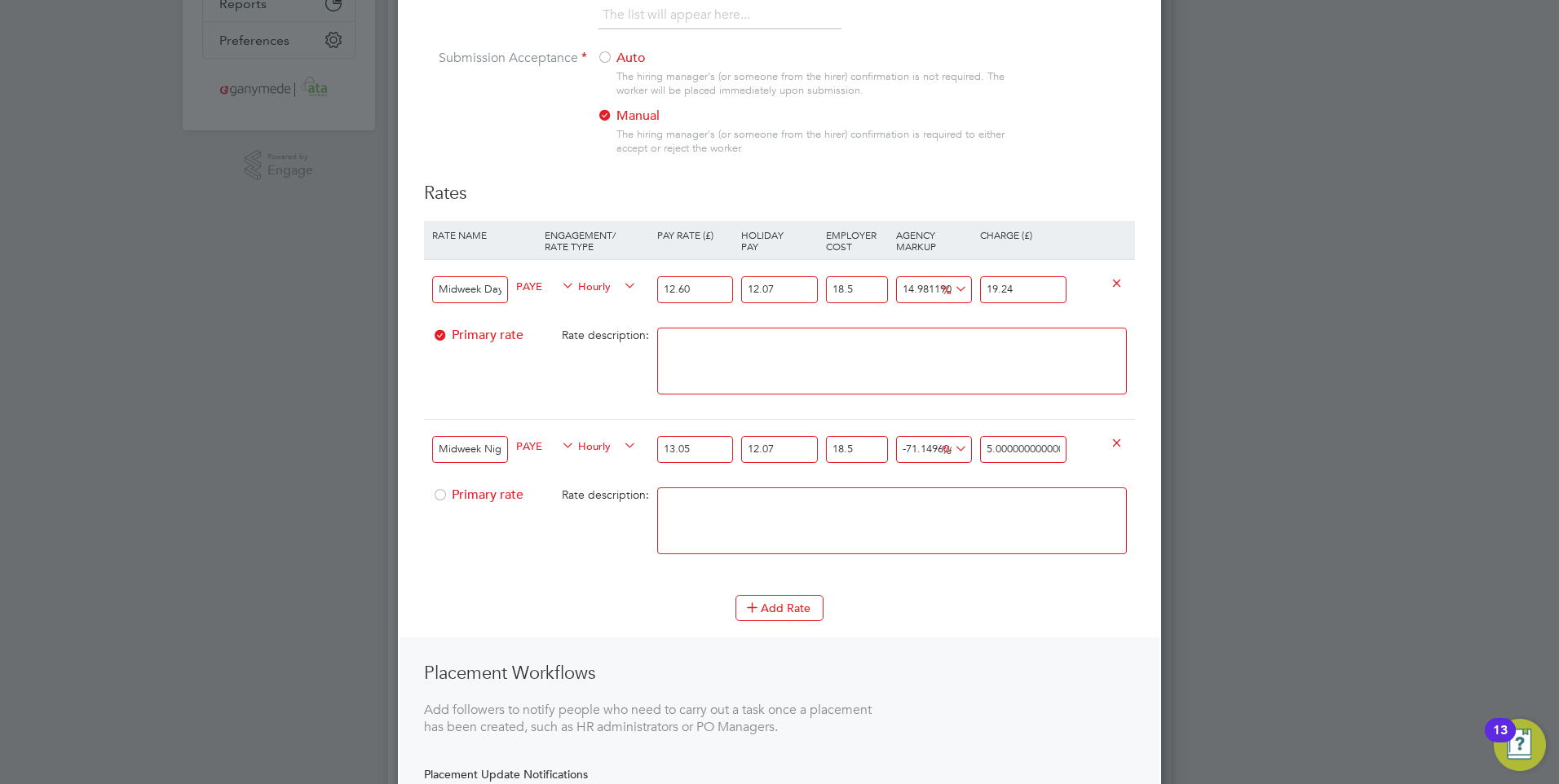
click at [502, 449] on input "Midweek Nights" at bounding box center [470, 449] width 75 height 27
paste input "All Night Shifts Work"
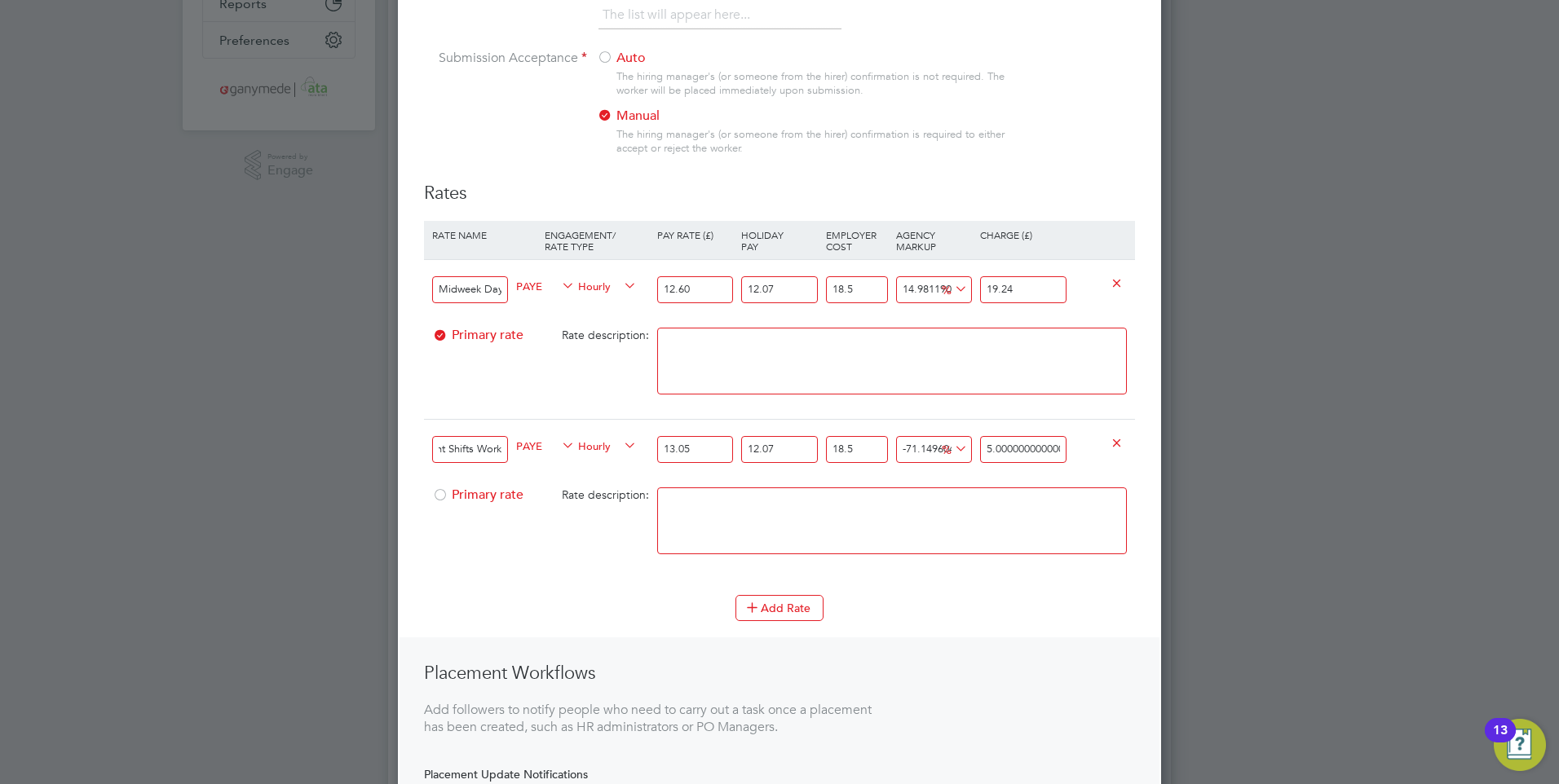
type input "Midweek Nights - All Night Shifts Work"
click at [1052, 436] on input "5.000000000000001" at bounding box center [1023, 449] width 86 height 27
drag, startPoint x: 1059, startPoint y: 448, endPoint x: 941, endPoint y: 444, distance: 118.1
click at [941, 444] on div "Midweek Nights - All Night Shifts Work PAYE Hourly 13.05 12.07 n/a 18.5 n/a -71…" at bounding box center [779, 449] width 711 height 60
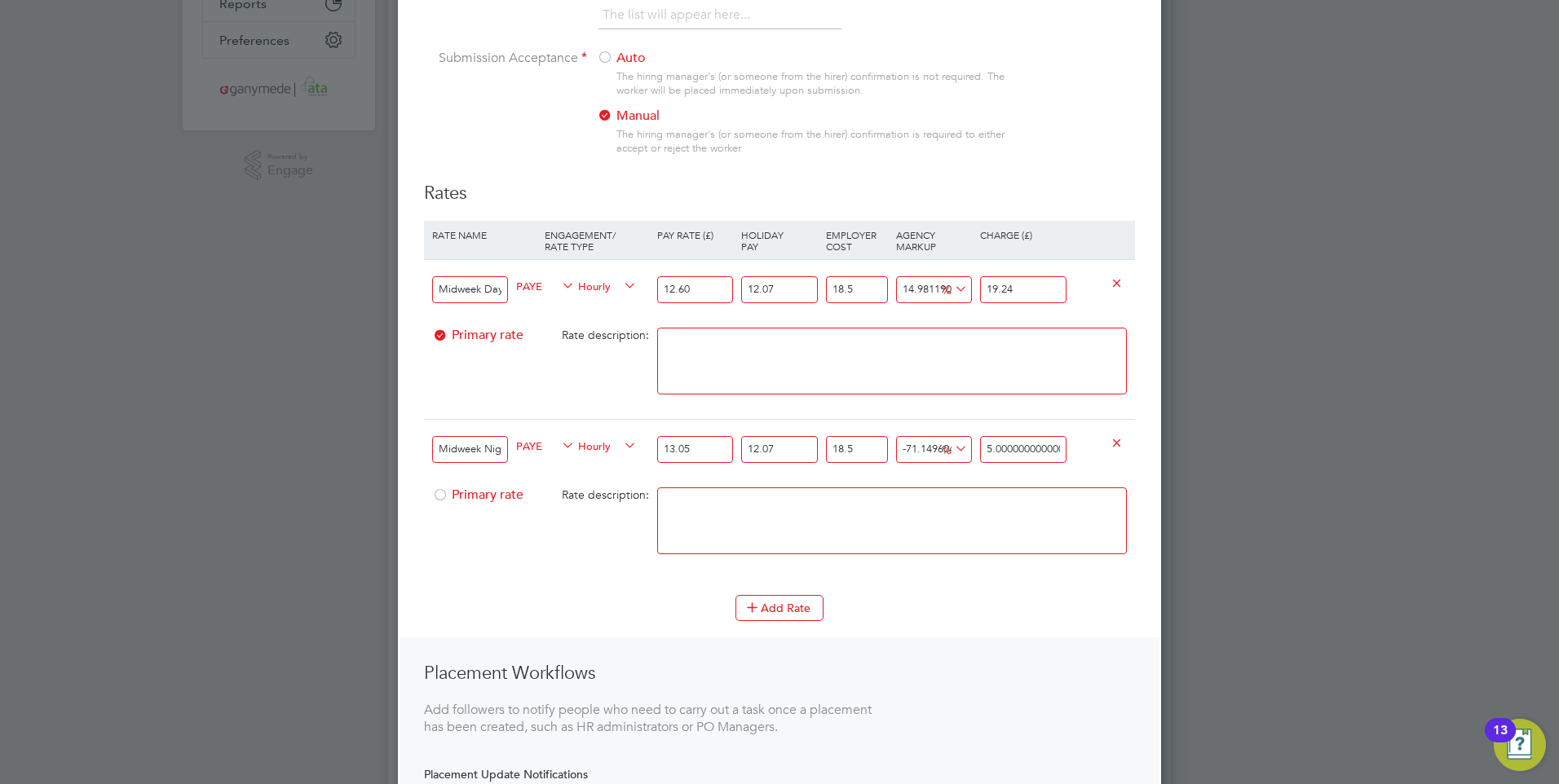
type input "-94.2299209098577"
type input "00001"
drag, startPoint x: 973, startPoint y: 450, endPoint x: 945, endPoint y: 450, distance: 28.0
click at [945, 450] on div "Midweek Nights - All Night Shifts Work PAYE Hourly 13.05 12.07 n/a 18.5 n/a -94…" at bounding box center [779, 449] width 711 height 60
type input "1"
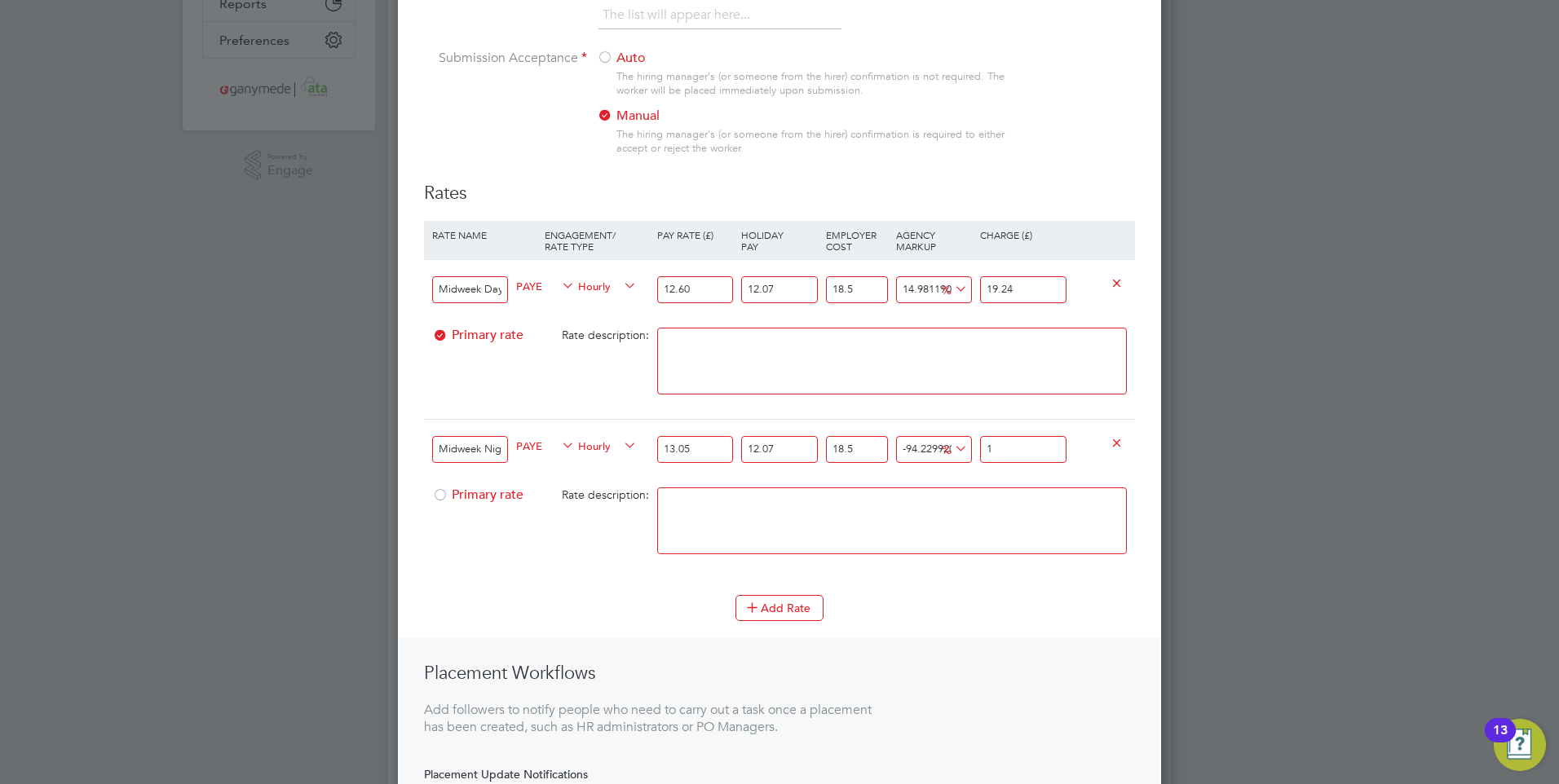
type input "9.631502712703872"
type input "19"
type input "14.82457389383195"
type input "19.9"
type input "14.997676266536219"
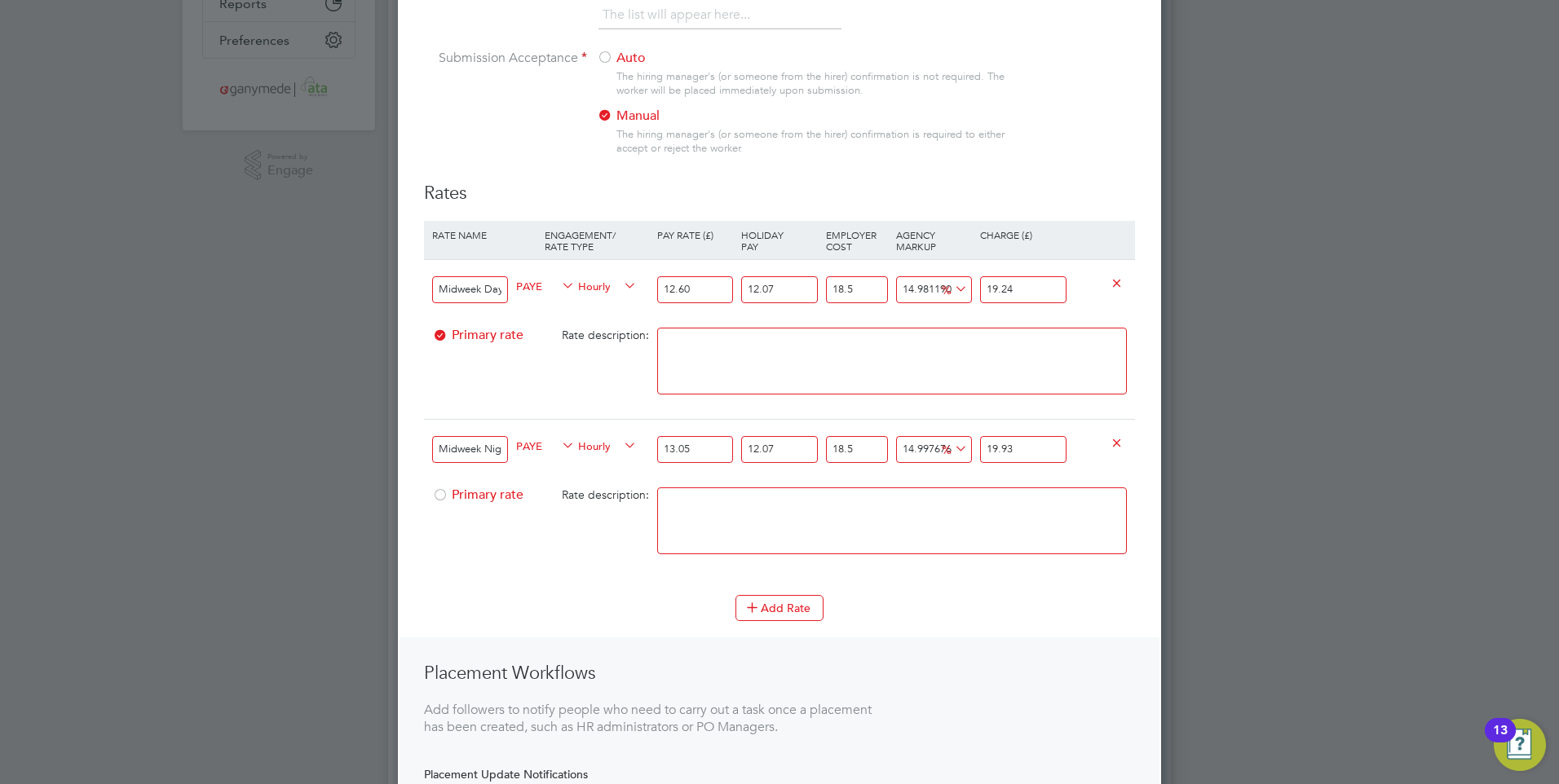
type input "19.93"
click at [968, 513] on textarea at bounding box center [891, 520] width 469 height 66
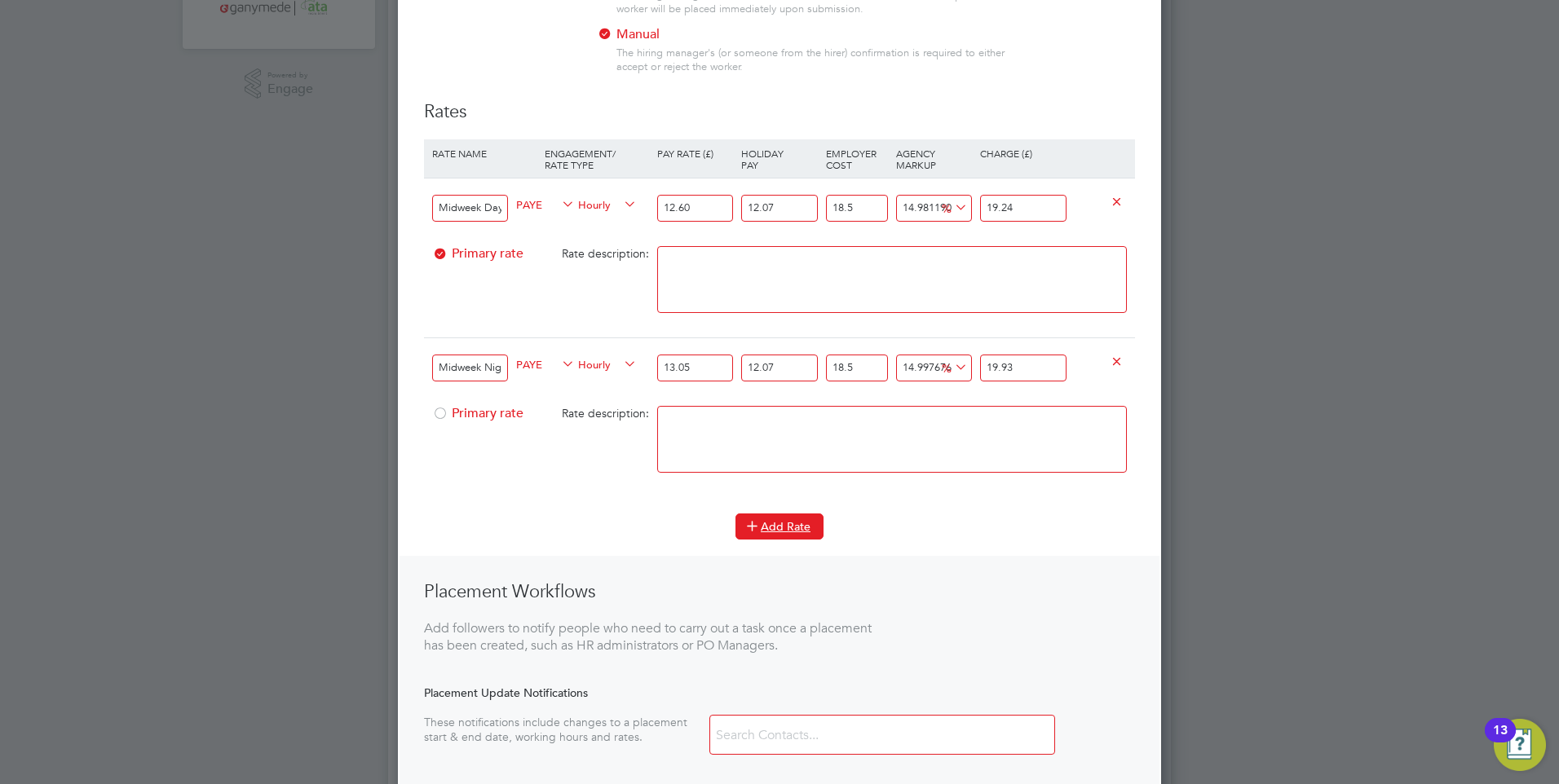
click at [776, 526] on button "Add Rate" at bounding box center [779, 526] width 88 height 26
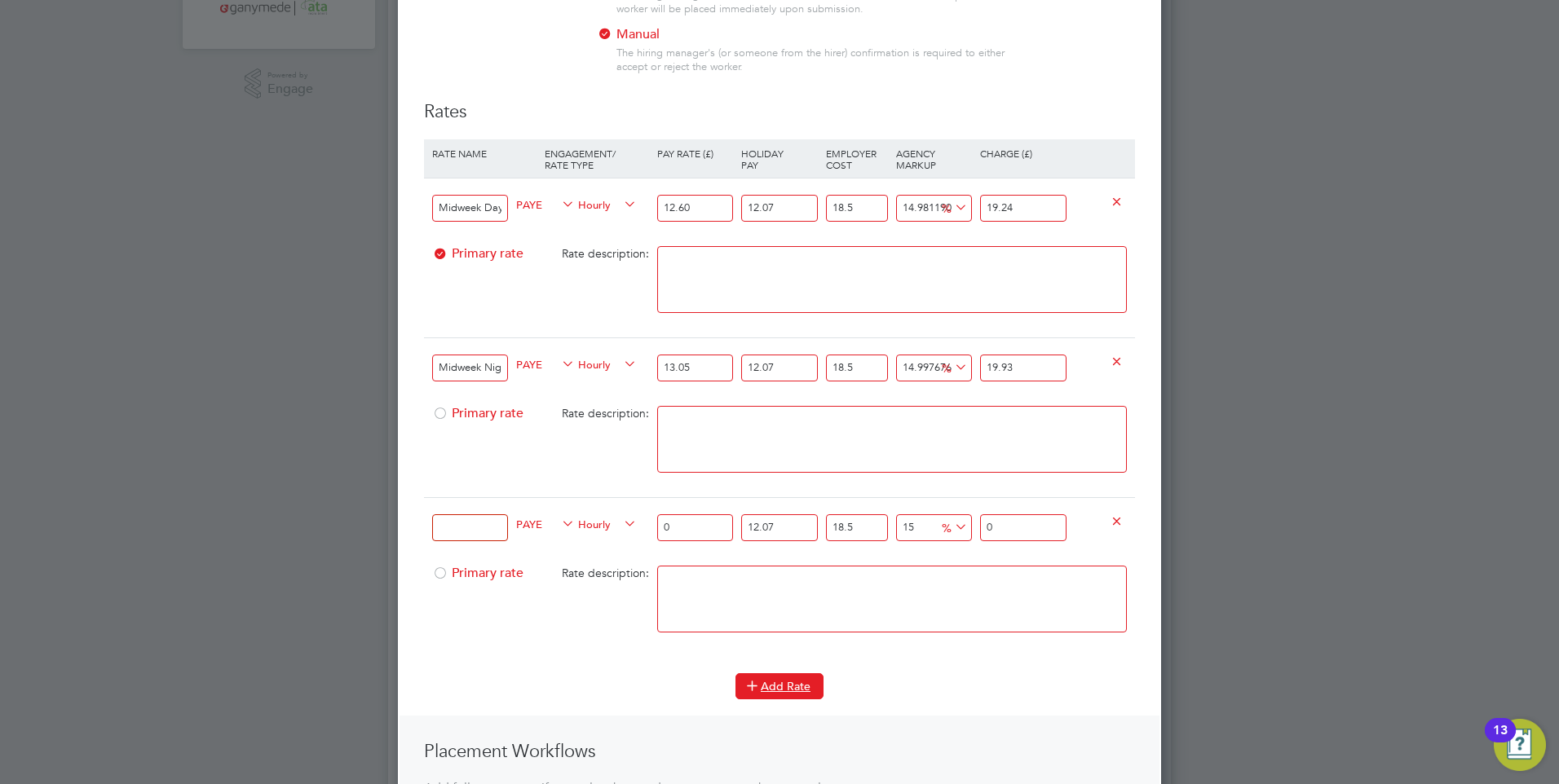
click at [788, 689] on button "Add Rate" at bounding box center [779, 685] width 88 height 26
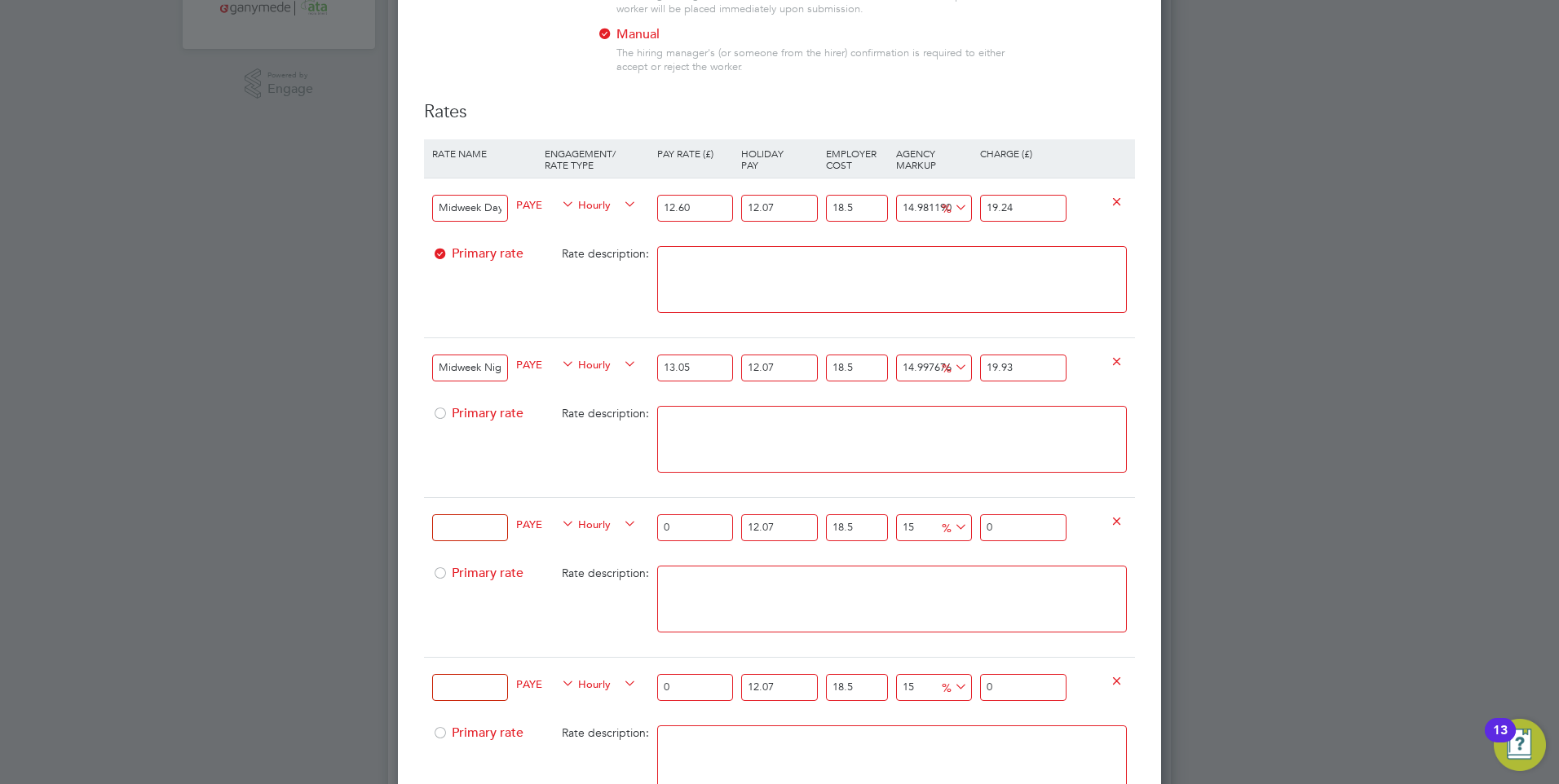
click at [459, 527] on input at bounding box center [470, 527] width 75 height 27
type input "X"
click at [495, 528] on input "Christmas midweek" at bounding box center [470, 527] width 75 height 27
click at [501, 529] on input "Christmas midweek" at bounding box center [470, 527] width 75 height 27
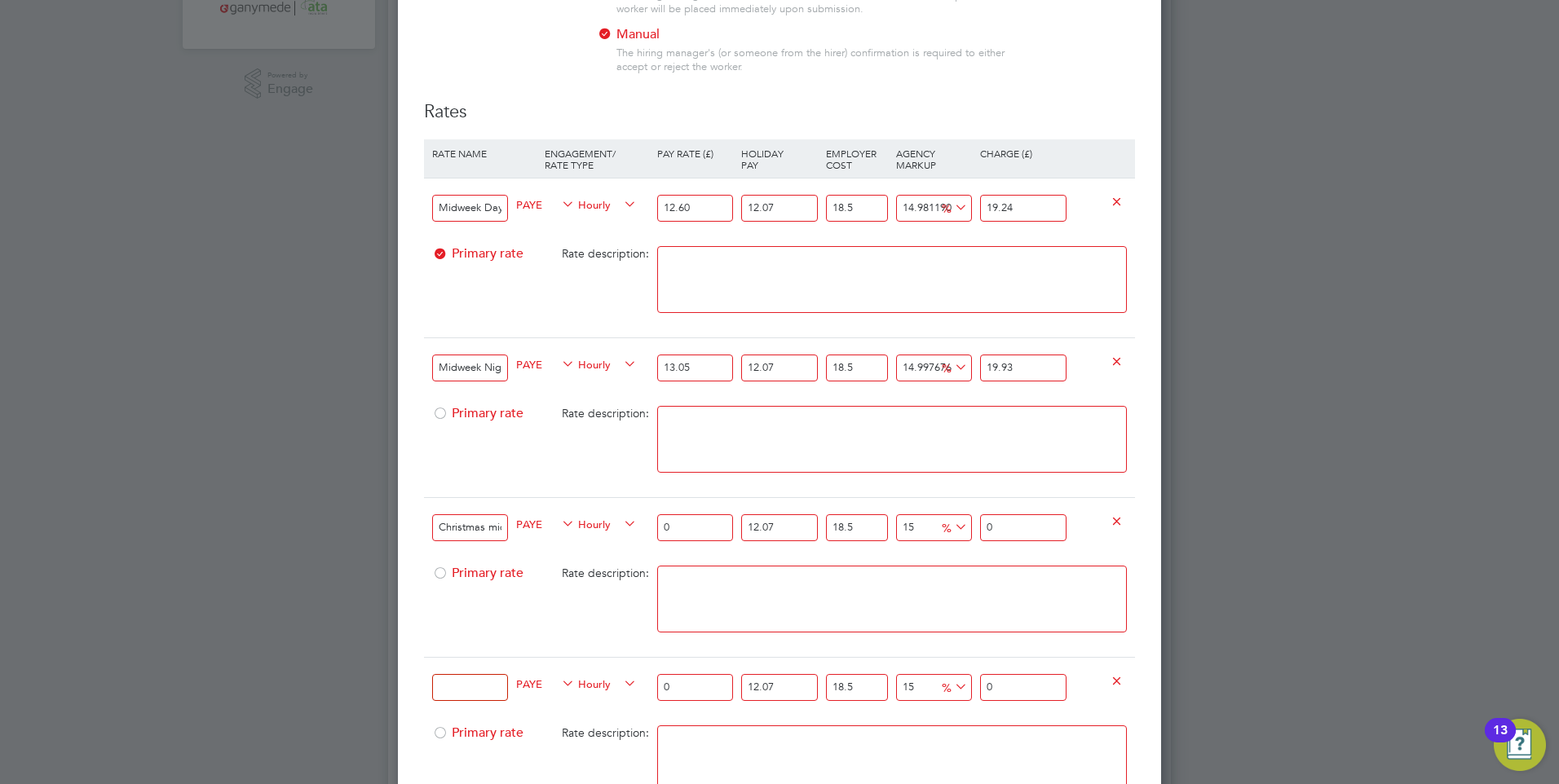
click at [502, 528] on input "Christmas midweek" at bounding box center [470, 527] width 75 height 27
click at [504, 528] on input "Christmas midweek" at bounding box center [470, 527] width 75 height 27
click at [502, 527] on input "Christmas midweek" at bounding box center [470, 527] width 75 height 27
click at [502, 527] on input "Christmadweek" at bounding box center [470, 527] width 75 height 27
click at [501, 527] on input "Christmaek" at bounding box center [470, 527] width 75 height 27
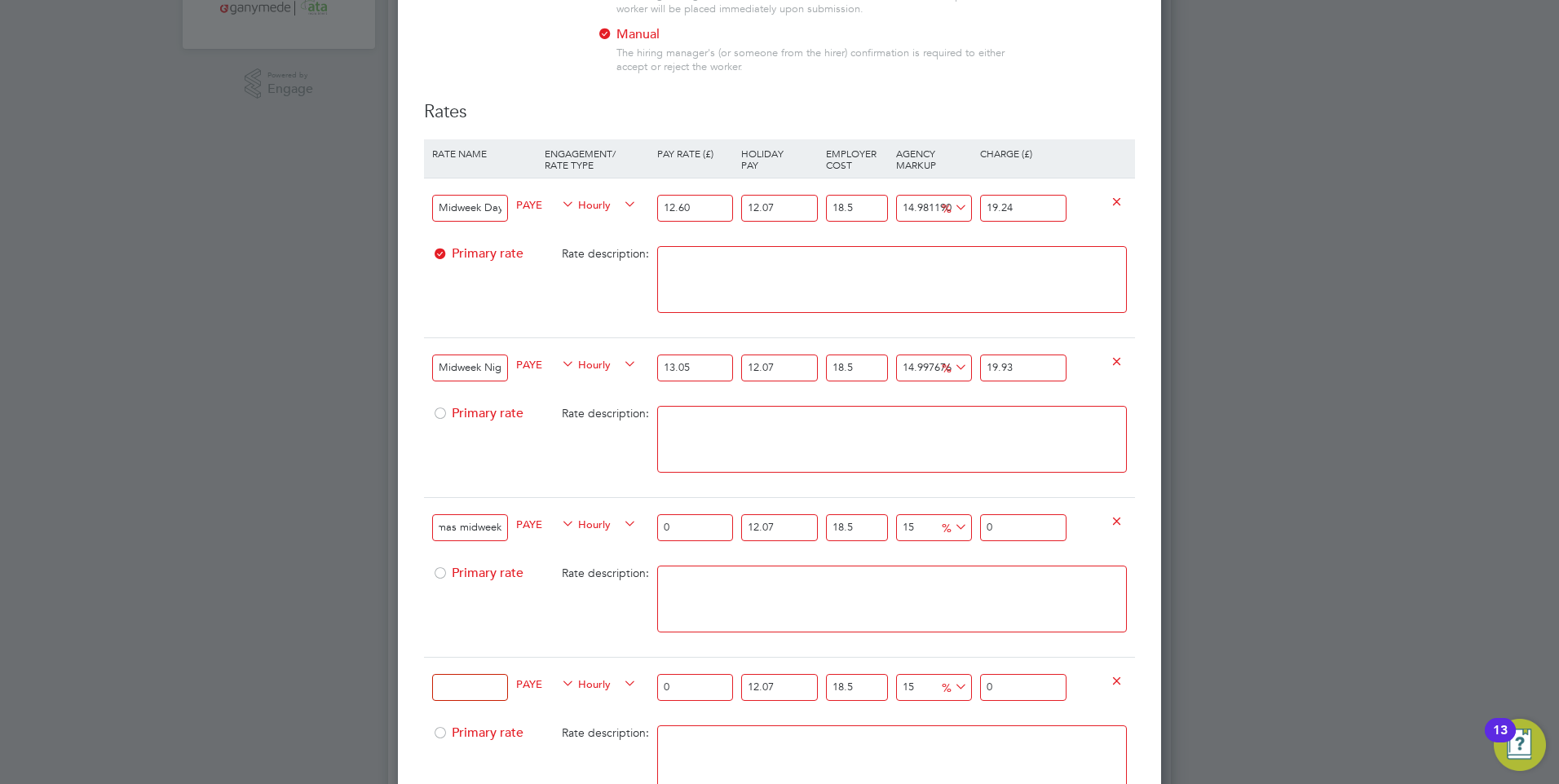
scroll to position [0, 31]
paste input "Boxing Day (Day)"
type input "Christmas midweek - Boxing Day (Day)"
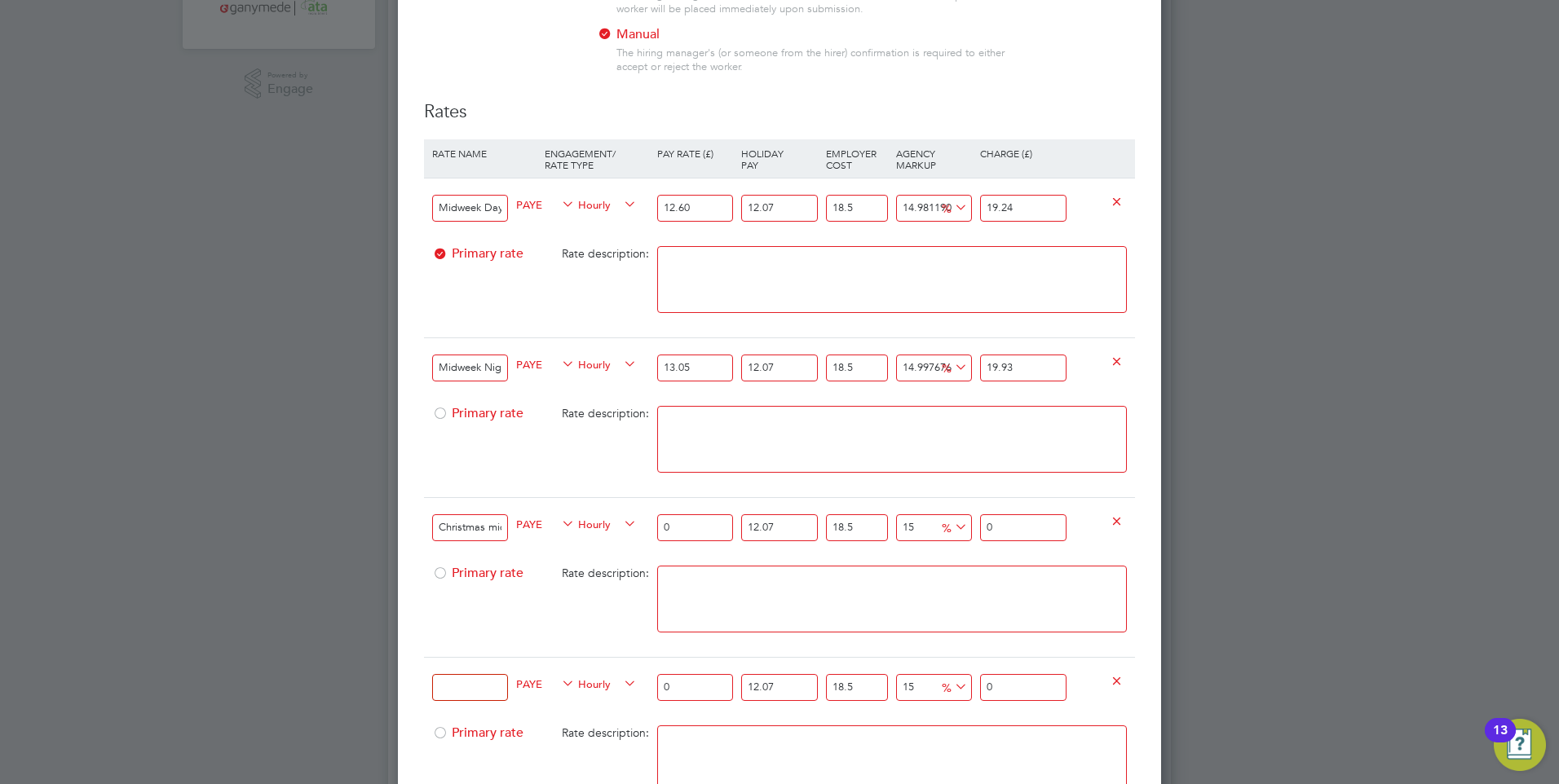
drag, startPoint x: 698, startPoint y: 531, endPoint x: 609, endPoint y: 524, distance: 89.3
click at [609, 524] on div "Christmas midweek - Boxing Day (Day) PAYE Hourly 0 12.07 n/a 18.5 n/a 15 0 % 0" at bounding box center [779, 527] width 711 height 60
type input "2"
type input "3.05446785"
type input "25"
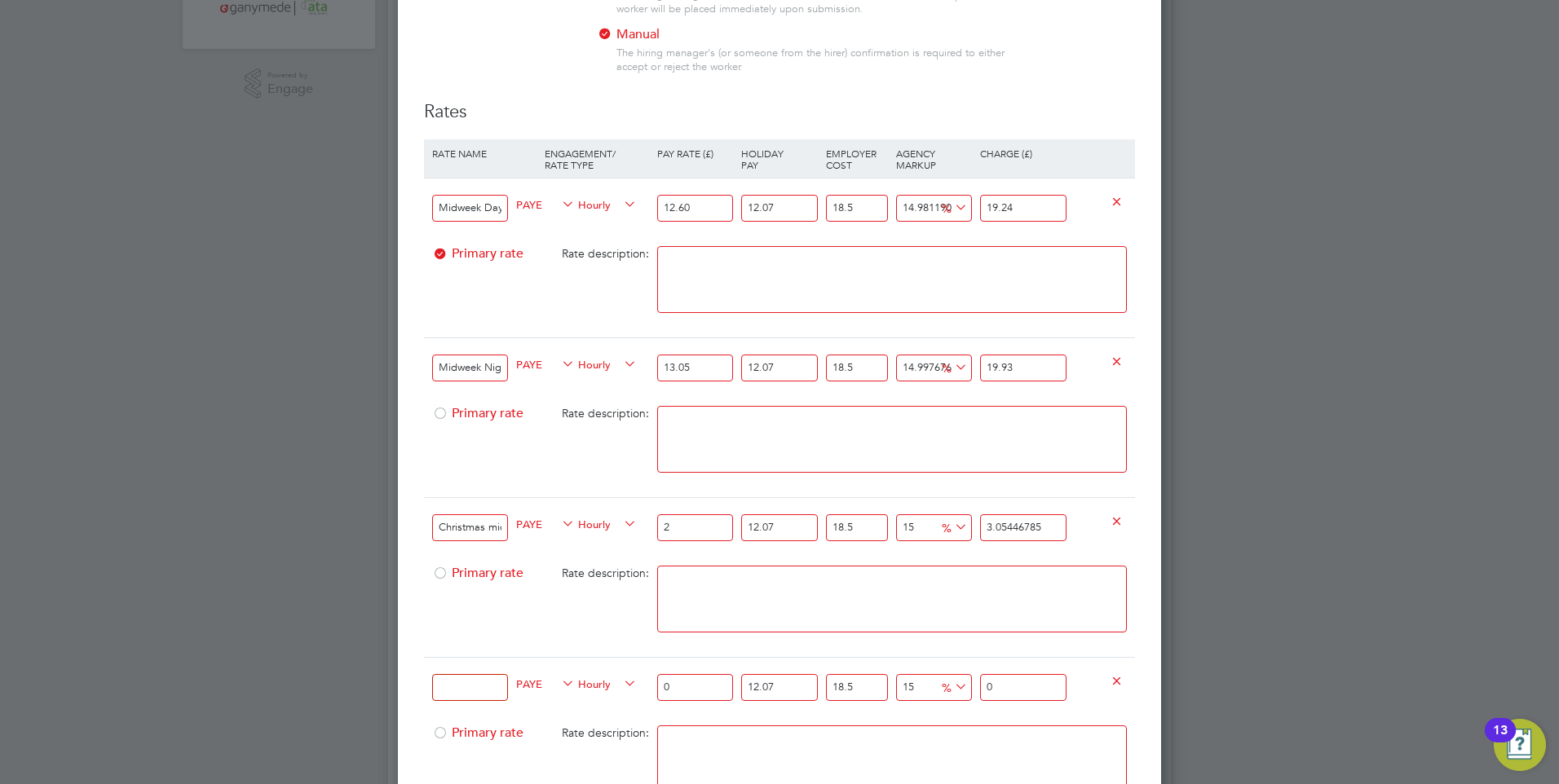
type input "38.180848125"
type input "25.2"
type input "38.48629491"
type input "25.20"
drag, startPoint x: 1054, startPoint y: 527, endPoint x: 973, endPoint y: 514, distance: 82.0
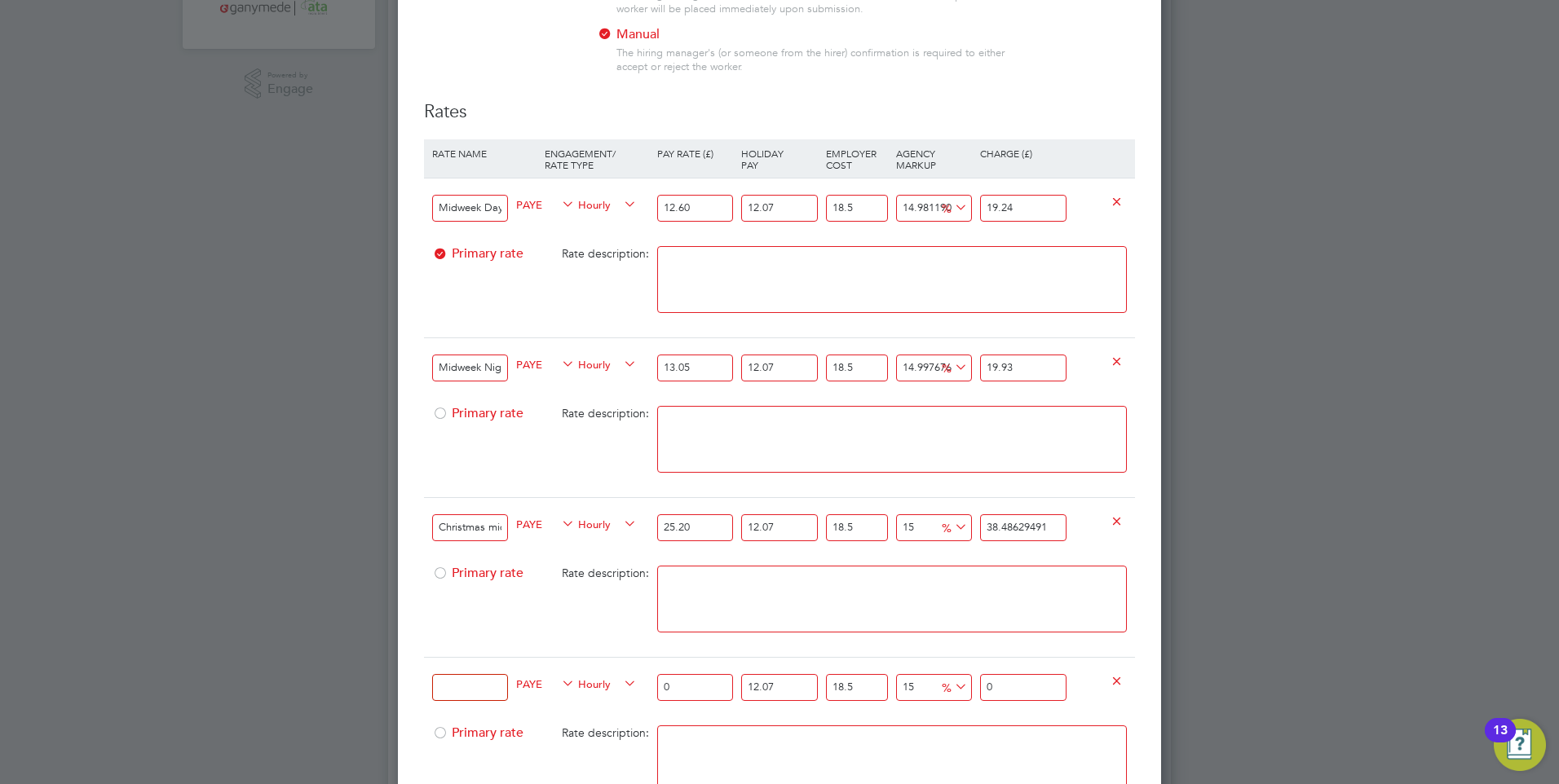
click at [973, 514] on div "Christmas midweek - Boxing Day (Day) PAYE Hourly 25.20 12.07 n/a 18.5 n/a 15 5.…" at bounding box center [779, 527] width 711 height 60
type input "-91.03576998495748"
type input "3"
type input "13.546913523871867"
type input "38"
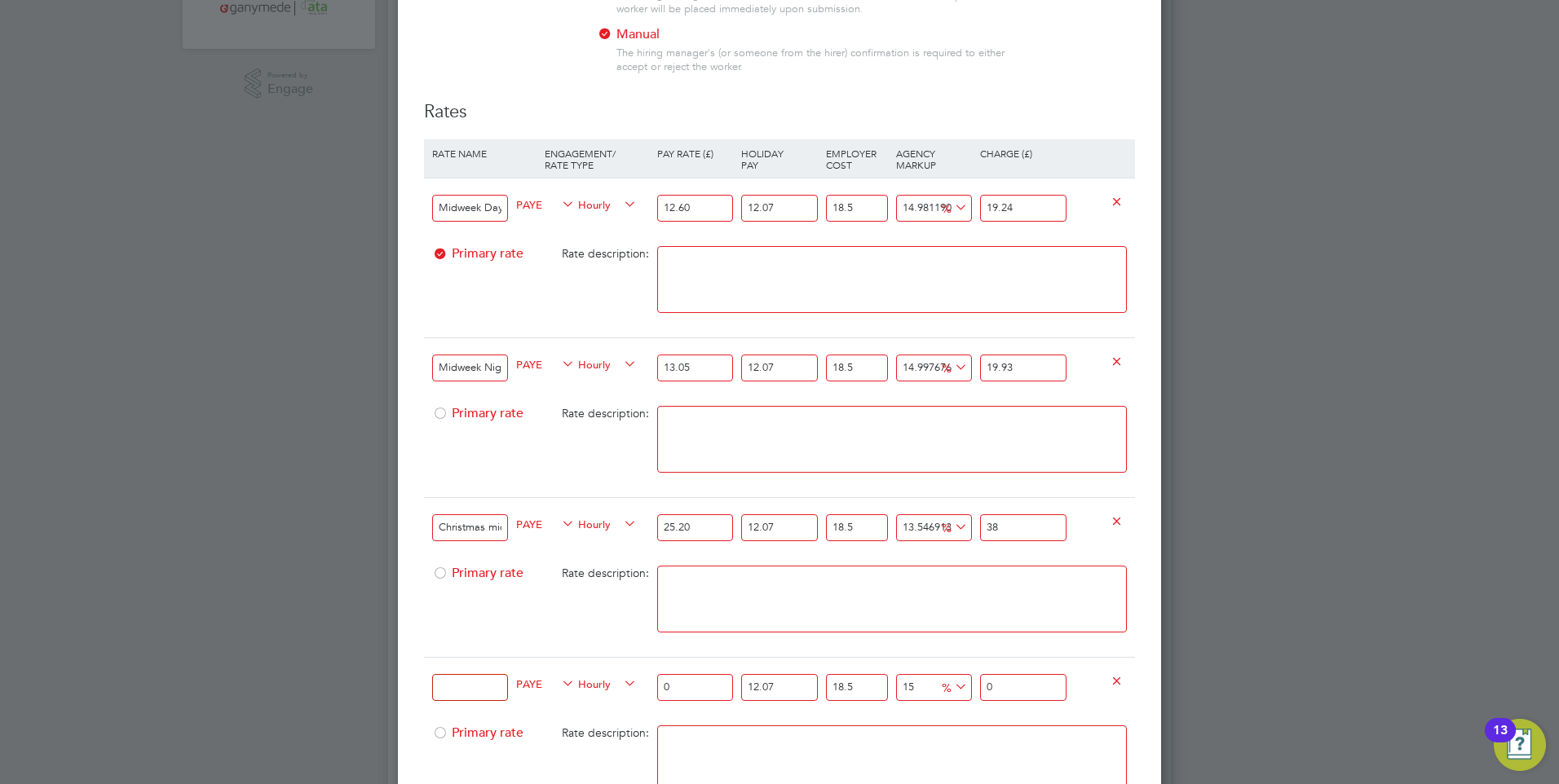
type input "14.742144192544202"
type input "38.4"
type input "14.98119032627867"
type input "38.48"
click at [976, 585] on textarea at bounding box center [891, 598] width 469 height 66
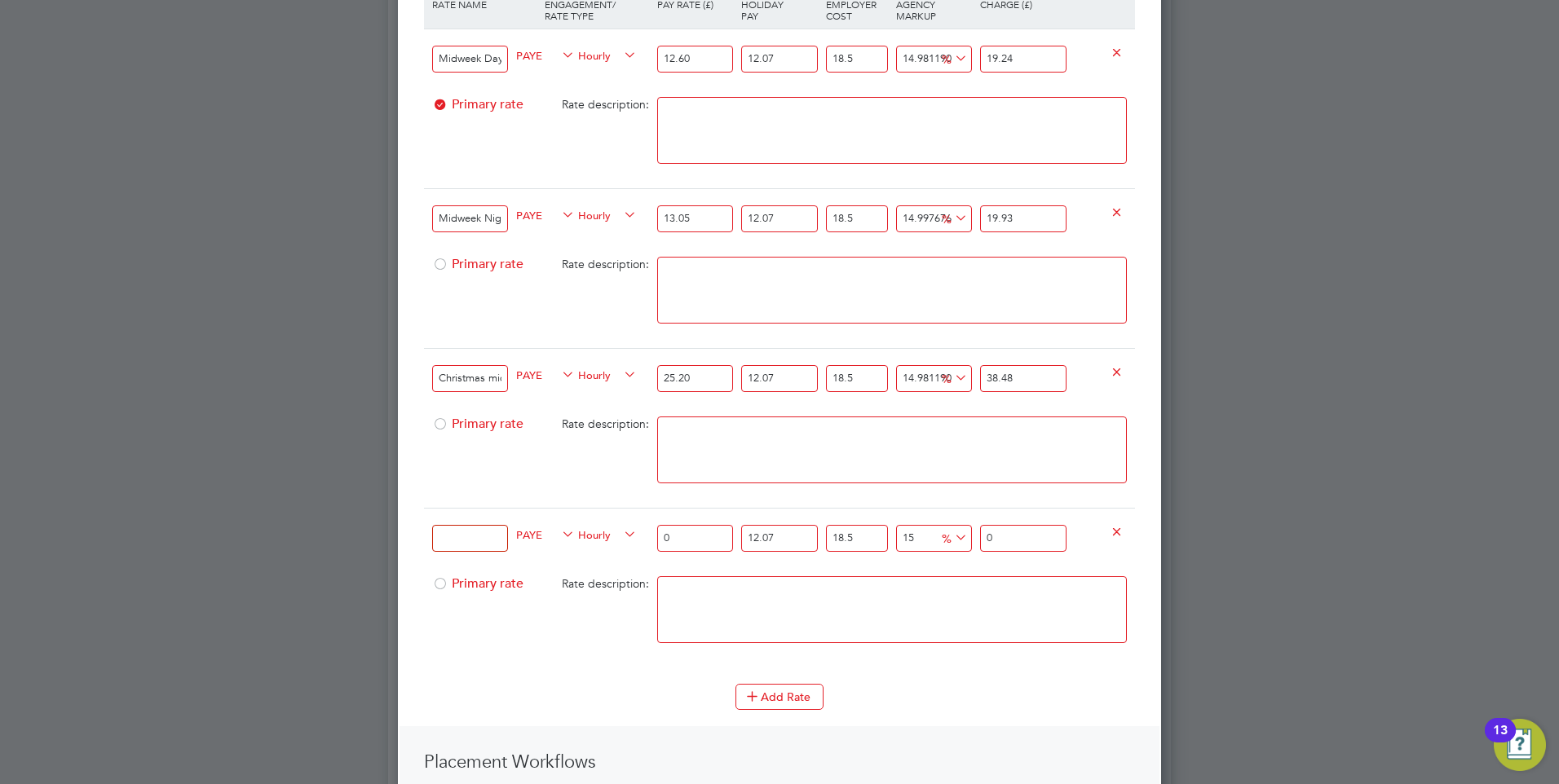
scroll to position [652, 0]
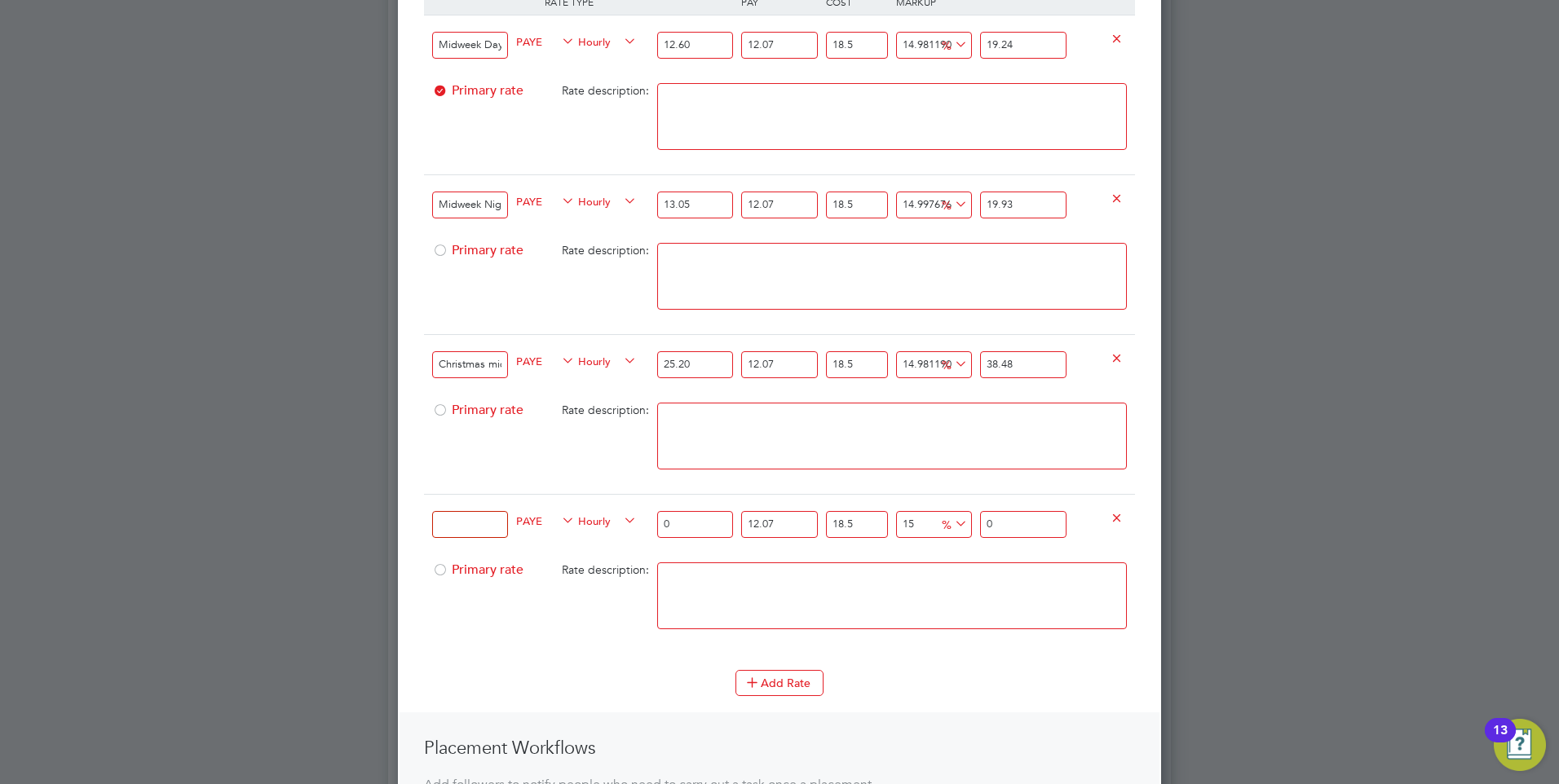
click at [450, 527] on input at bounding box center [470, 525] width 75 height 27
paste input "Boxing Day (Night)"
type input "Christmas midweek - Boxing Day (Night)"
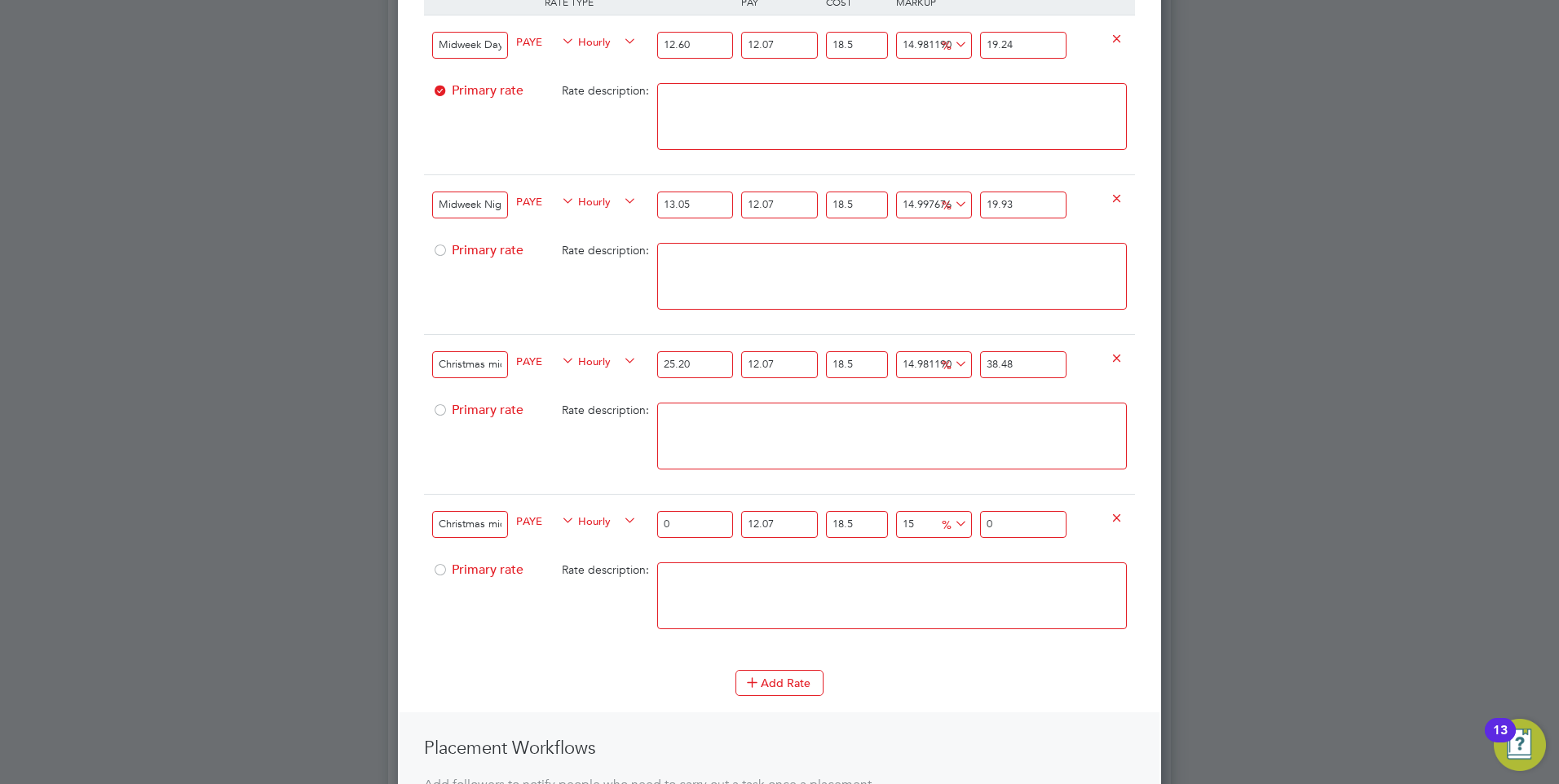
drag, startPoint x: 792, startPoint y: 534, endPoint x: 696, endPoint y: 529, distance: 96.1
click at [696, 529] on div "Christmas midweek - Boxing Day (Night) PAYE Hourly 0 12.07 n/a 18.5 n/a 15 0 % 0" at bounding box center [779, 524] width 711 height 60
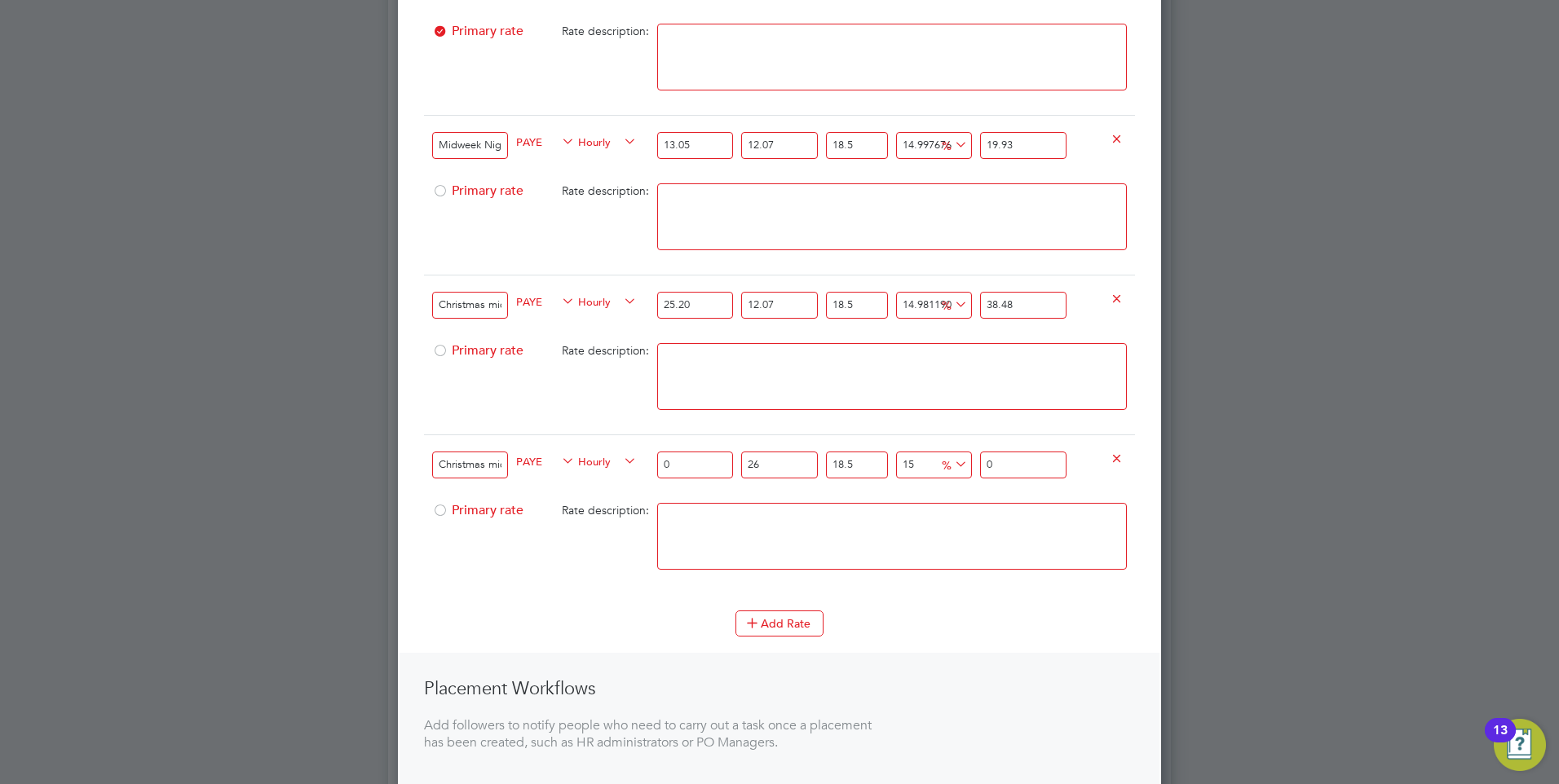
type input "2"
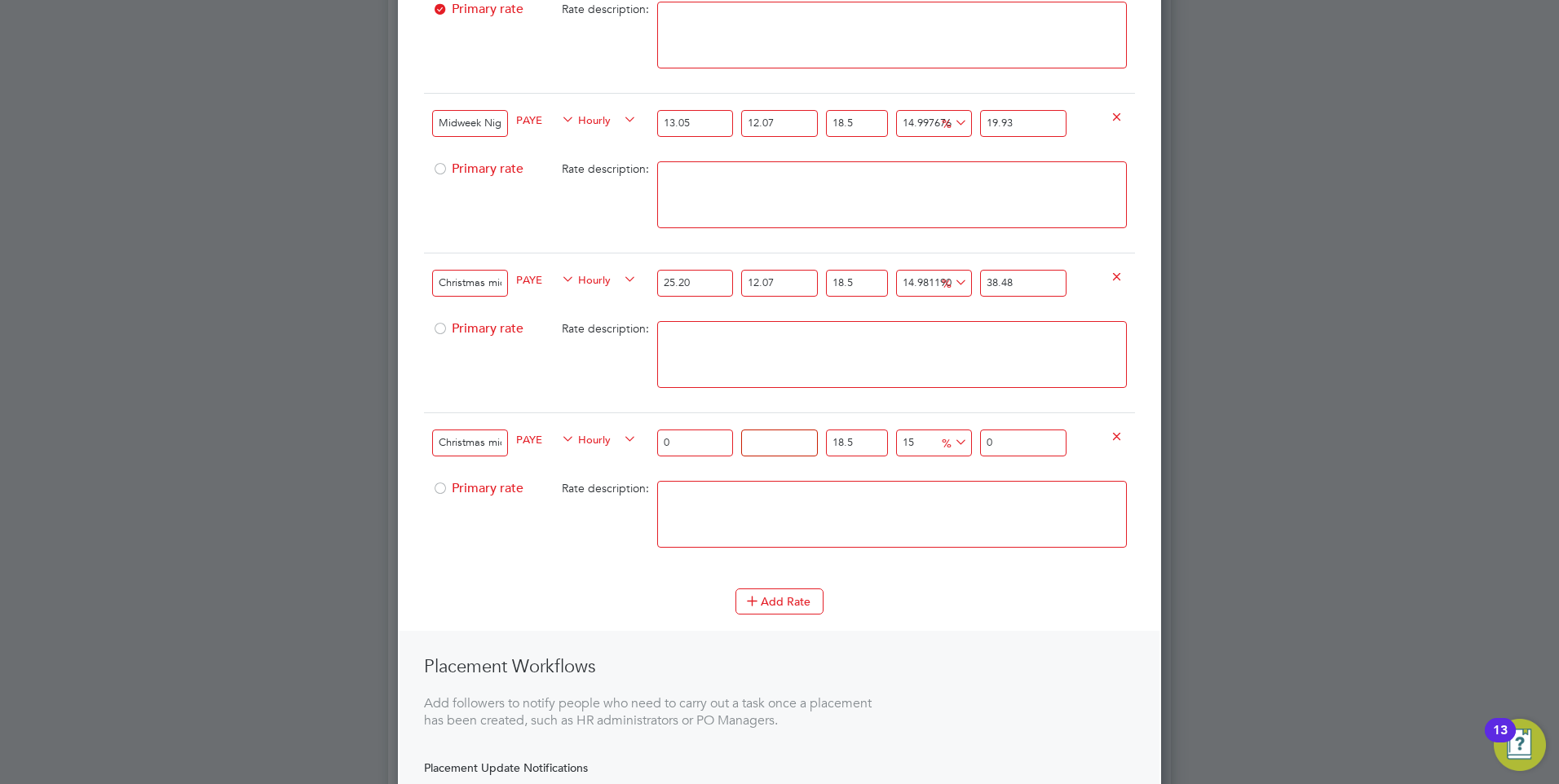
type input "0"
drag, startPoint x: 671, startPoint y: 441, endPoint x: 629, endPoint y: 445, distance: 42.2
click at [629, 445] on div "Christmas midweek - Boxing Day (Night) PAYE Hourly 0 0 n/a 18.5 n/a 15 0 % 0" at bounding box center [779, 442] width 711 height 60
type input "2"
type input "2.7255"
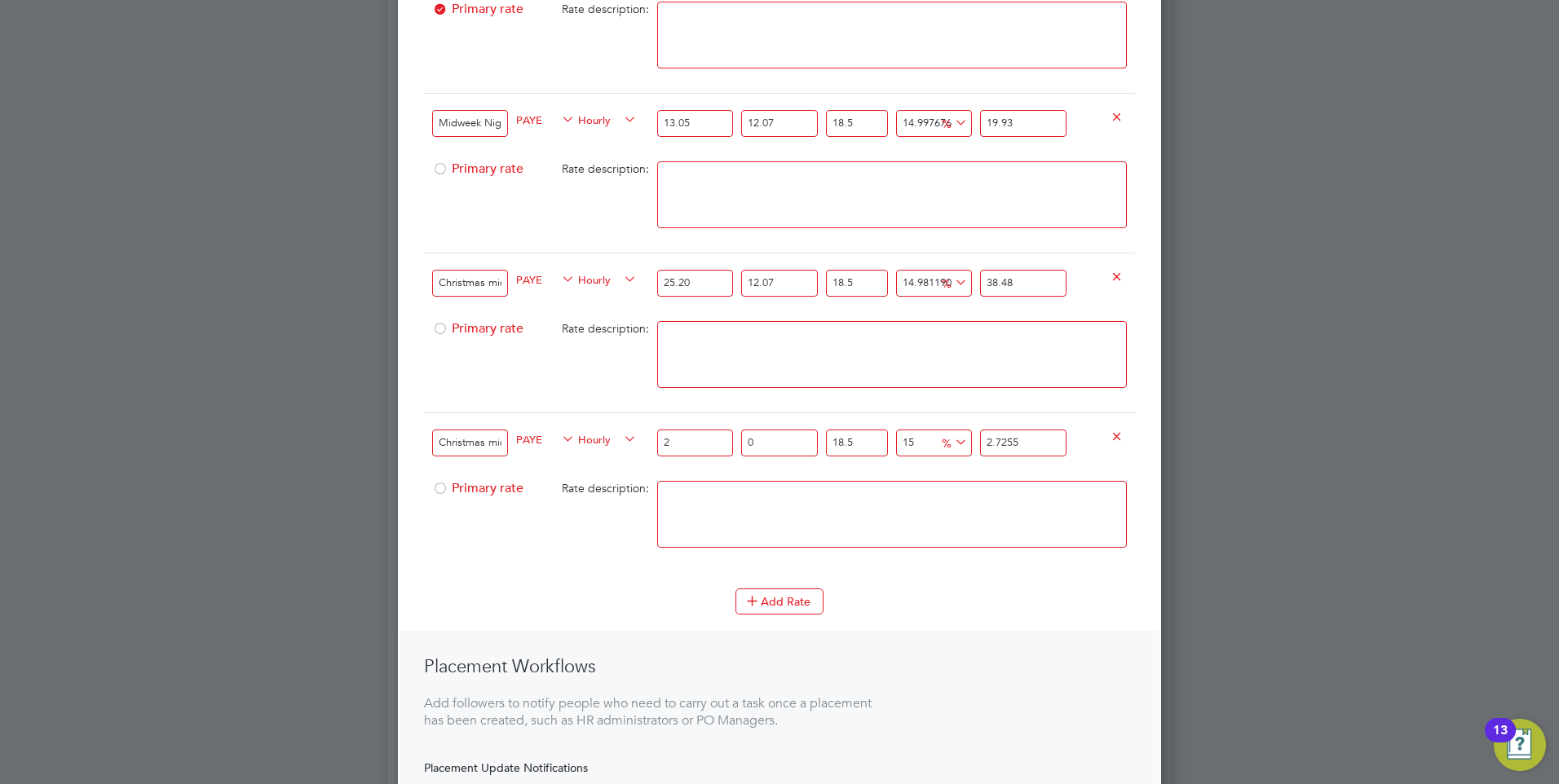
type input "26"
type input "35.4315"
type input "26.1"
type input "35.567775"
type input "26.10"
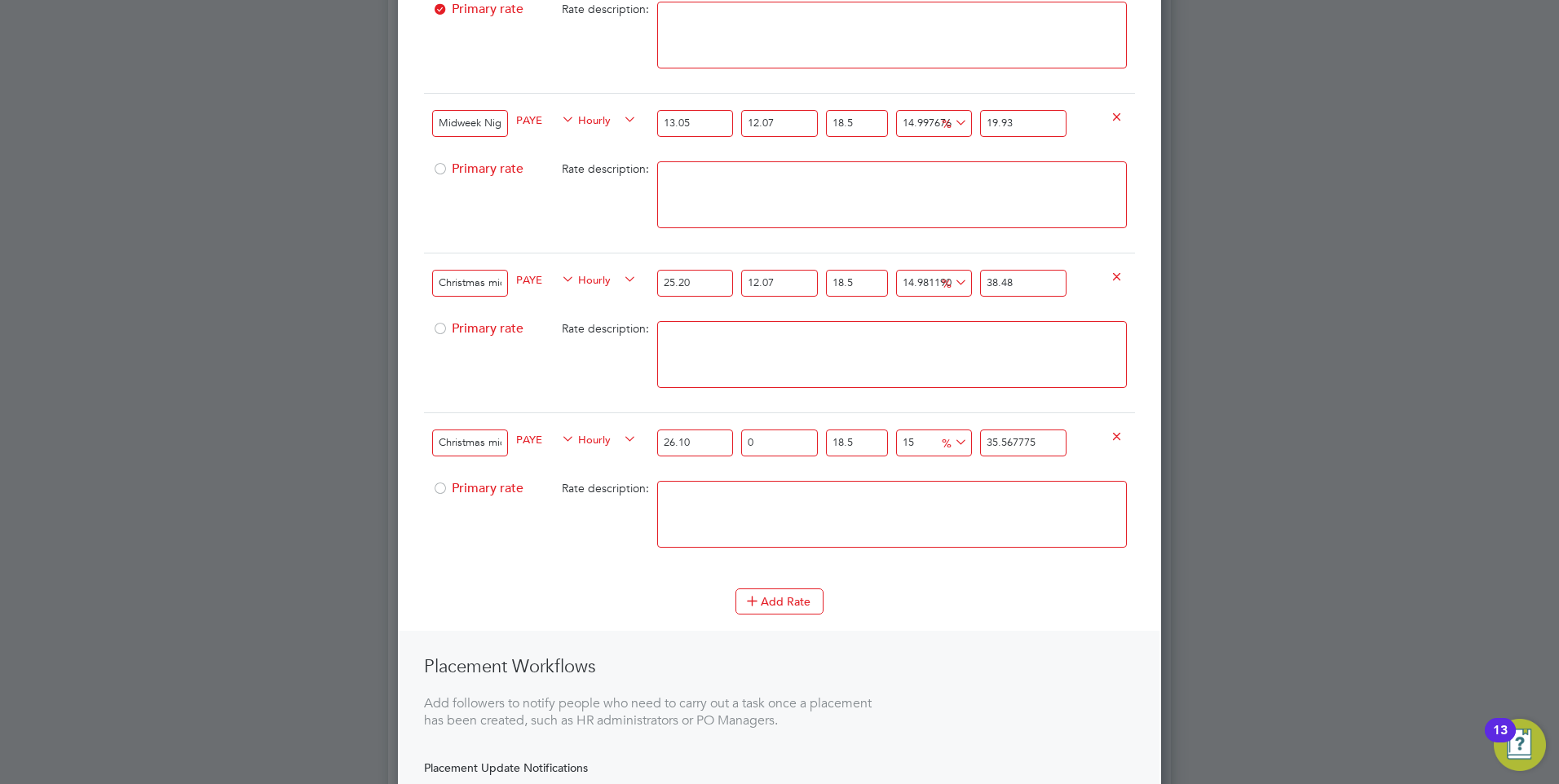
drag, startPoint x: 1002, startPoint y: 440, endPoint x: 976, endPoint y: 440, distance: 26.0
click at [976, 440] on div "Christmas midweek - Boxing Day (Night) PAYE Hourly 26.10 0 n/a 18.5 n/a 15 4.63…" at bounding box center [779, 442] width 711 height 60
type input "-90.30020854551627"
type input "3"
type input "26.097288908288473"
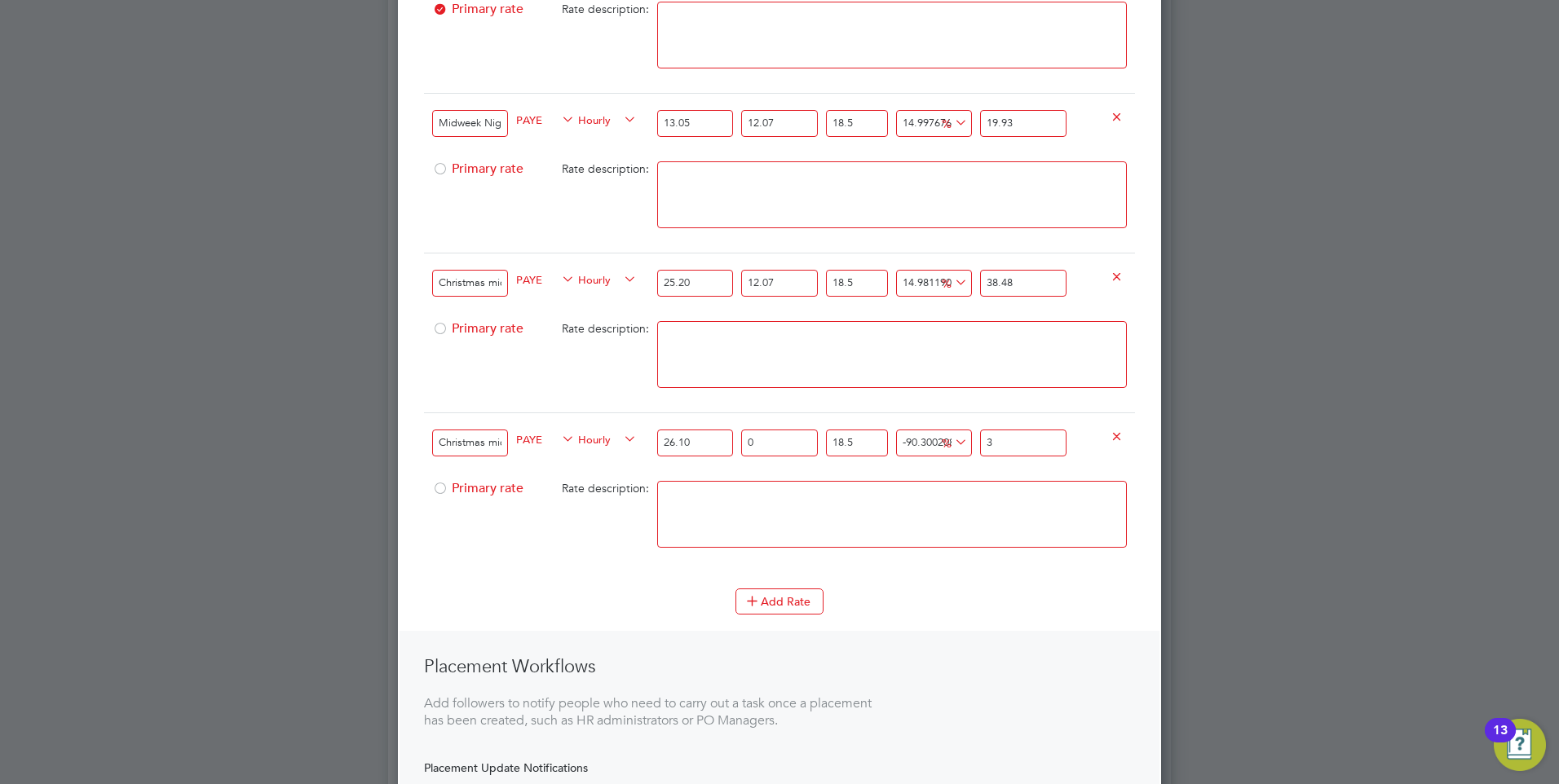
type input "39"
type input "28.683899962817467"
type input "39.8"
type input "28.87789579190714"
type input "39.86"
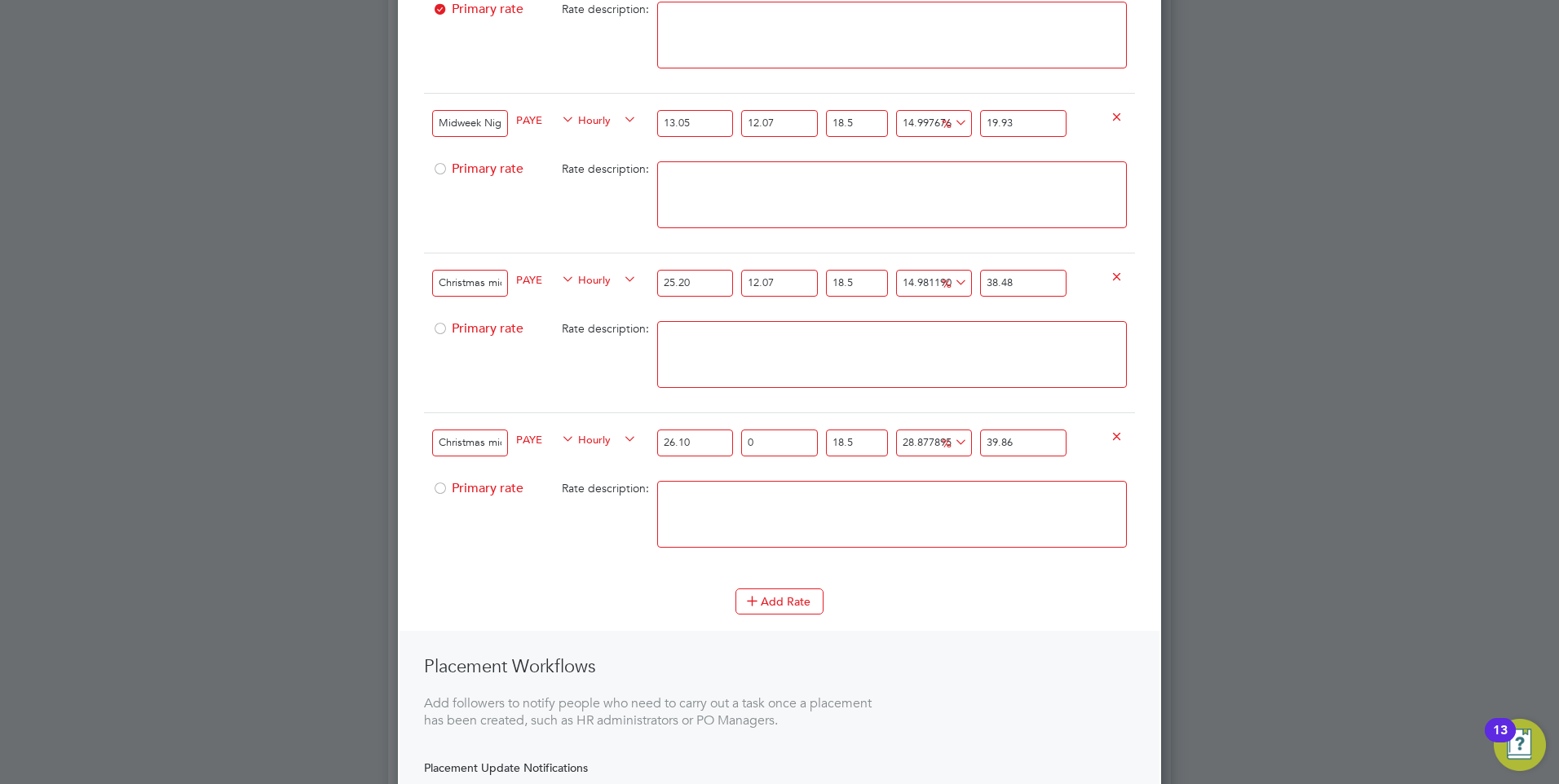
click at [781, 444] on input "0" at bounding box center [779, 443] width 75 height 27
type input "1"
type input "40.2586"
type input "12"
type input "44.6432"
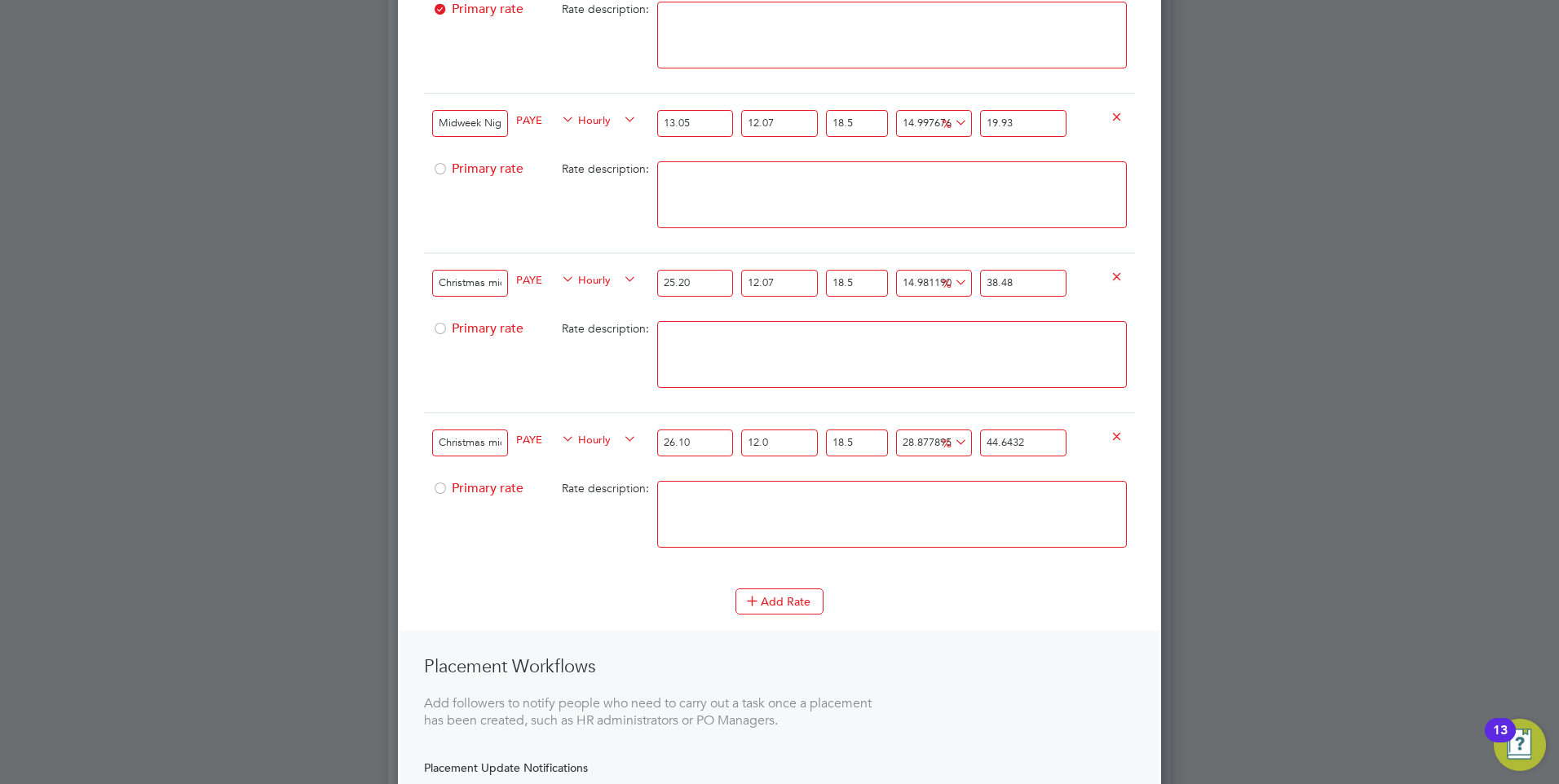
type input "12.07"
type input "44.671102"
type input "12.07"
click at [773, 505] on textarea at bounding box center [891, 514] width 469 height 66
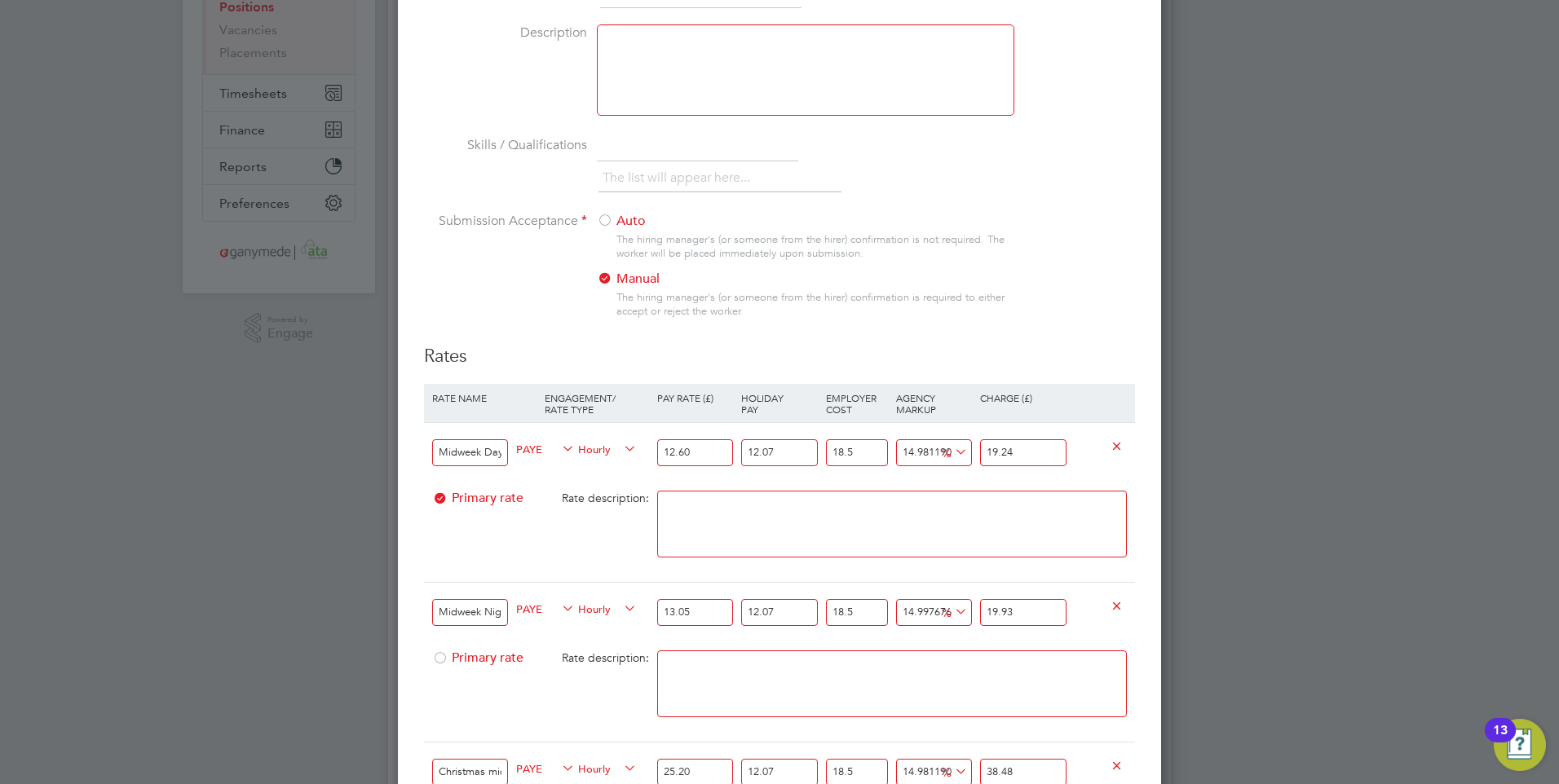
scroll to position [0, 0]
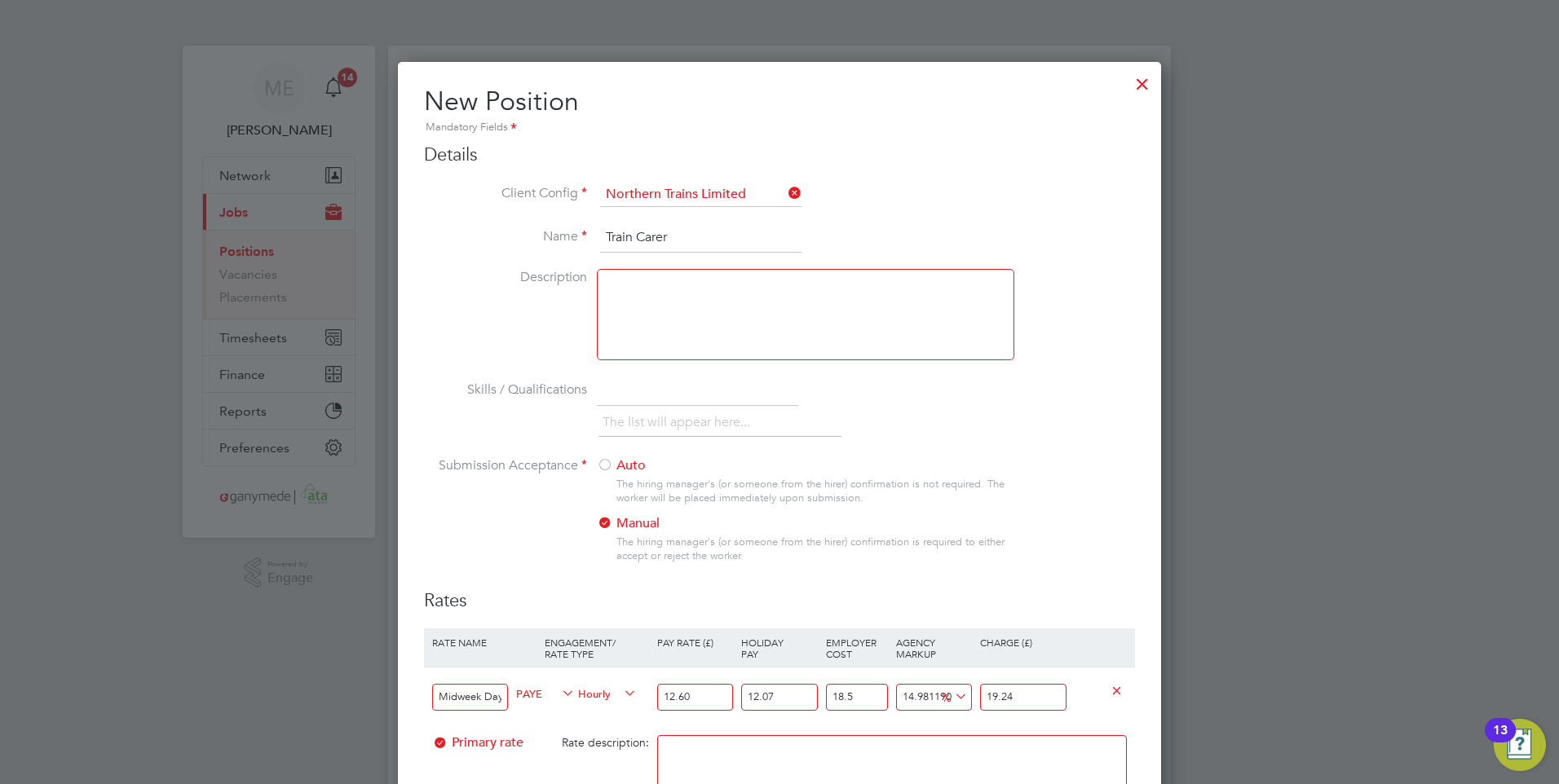
drag, startPoint x: 707, startPoint y: 236, endPoint x: 637, endPoint y: 236, distance: 70.0
click at [637, 236] on input "Train Carer" at bounding box center [701, 238] width 201 height 30
type input "Train Presentation Operative"
click at [1143, 74] on div at bounding box center [1142, 80] width 30 height 30
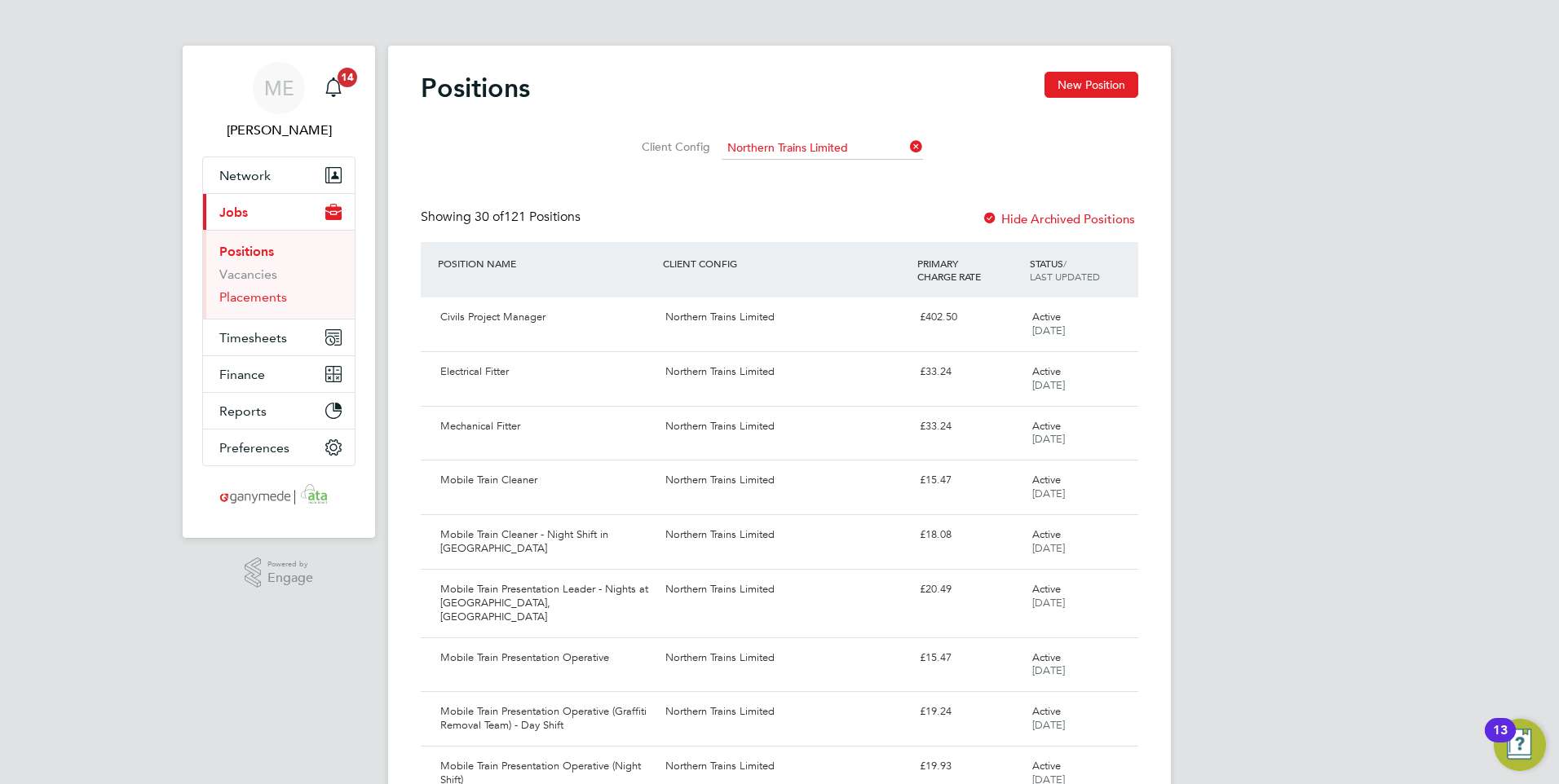
click at [243, 298] on link "Placements" at bounding box center [252, 297] width 67 height 15
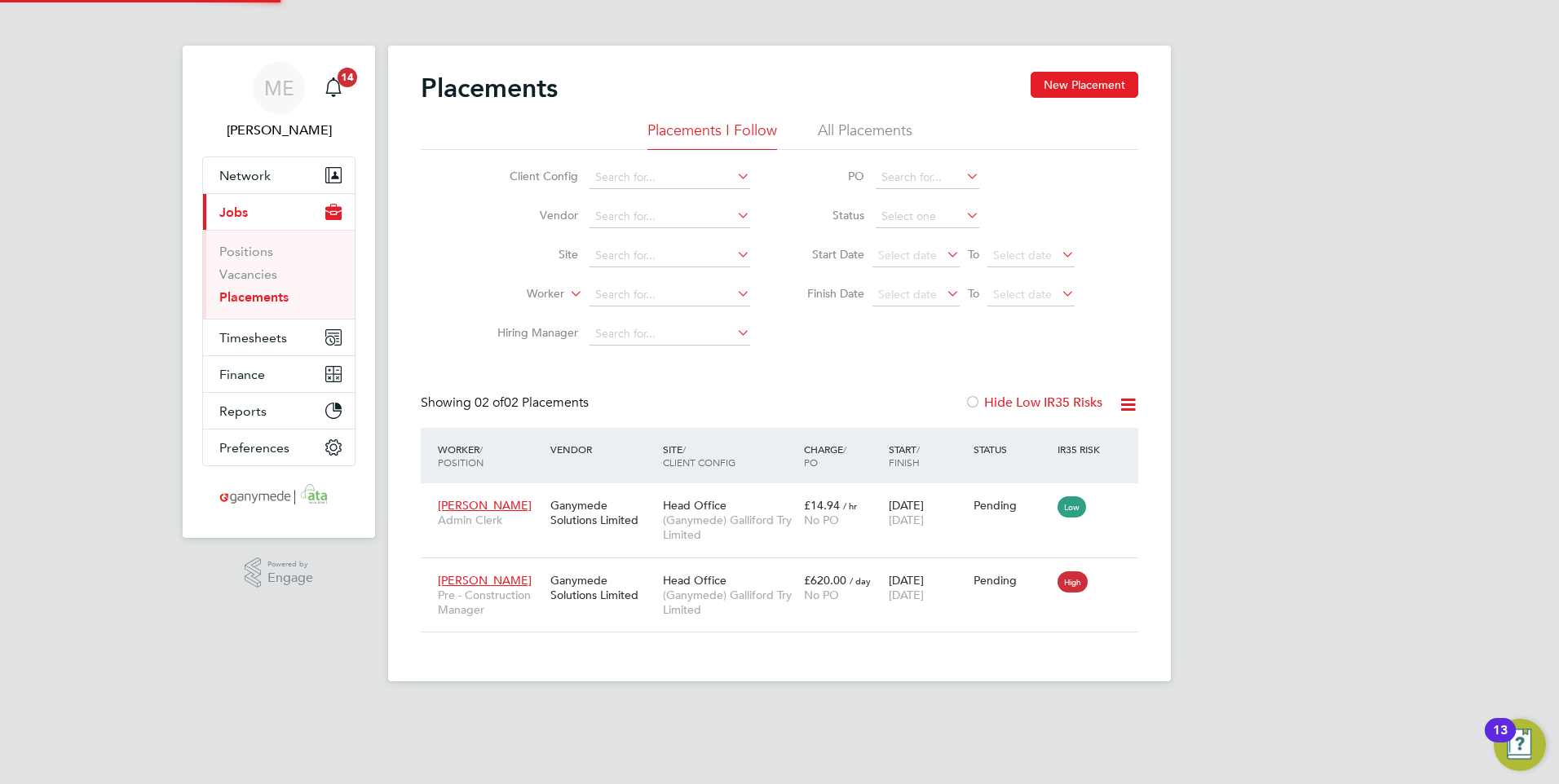
scroll to position [61, 142]
click at [674, 182] on input at bounding box center [670, 177] width 161 height 22
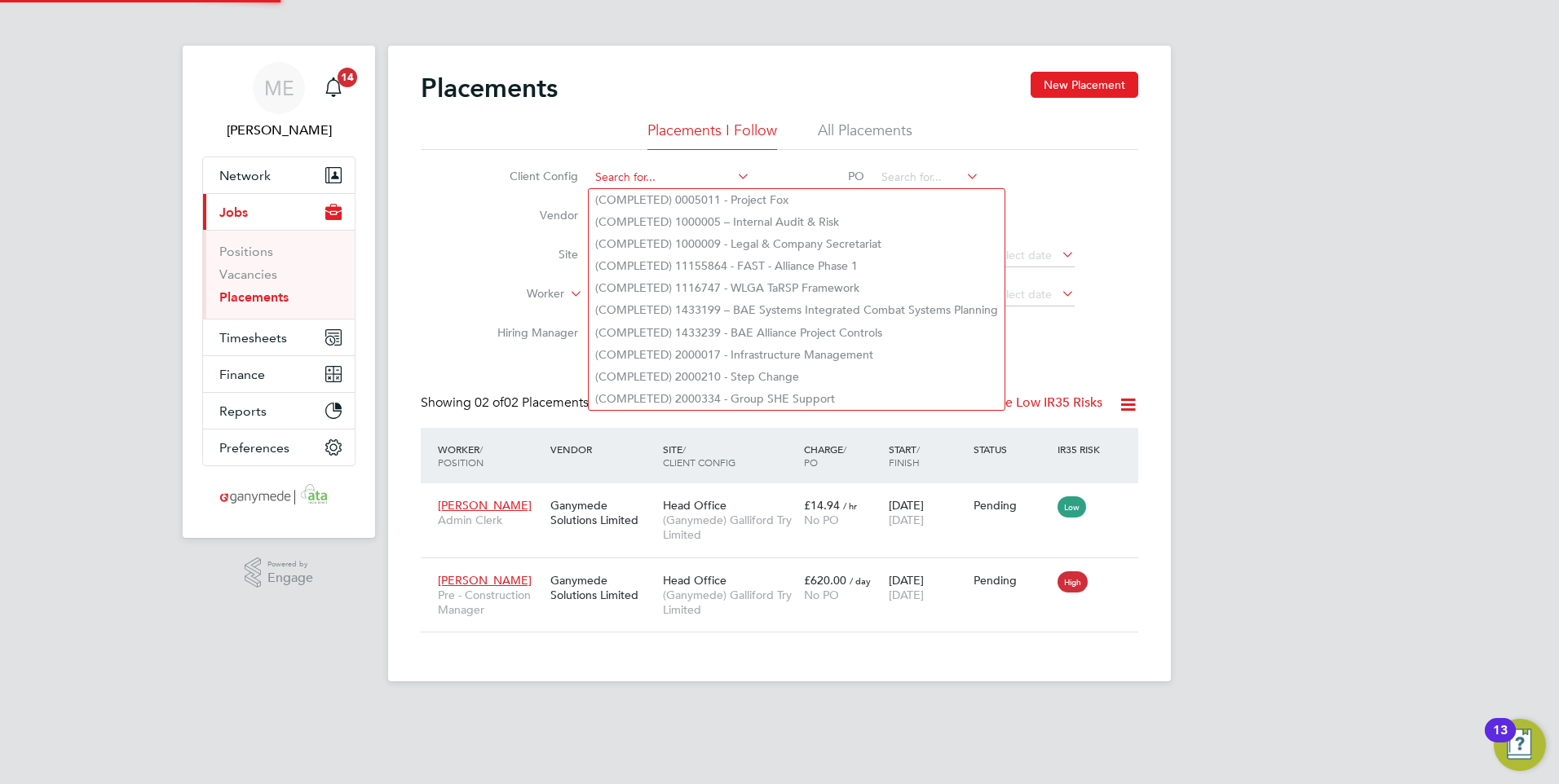
click at [671, 180] on input at bounding box center [670, 177] width 161 height 22
click at [464, 236] on li "Site" at bounding box center [617, 256] width 307 height 39
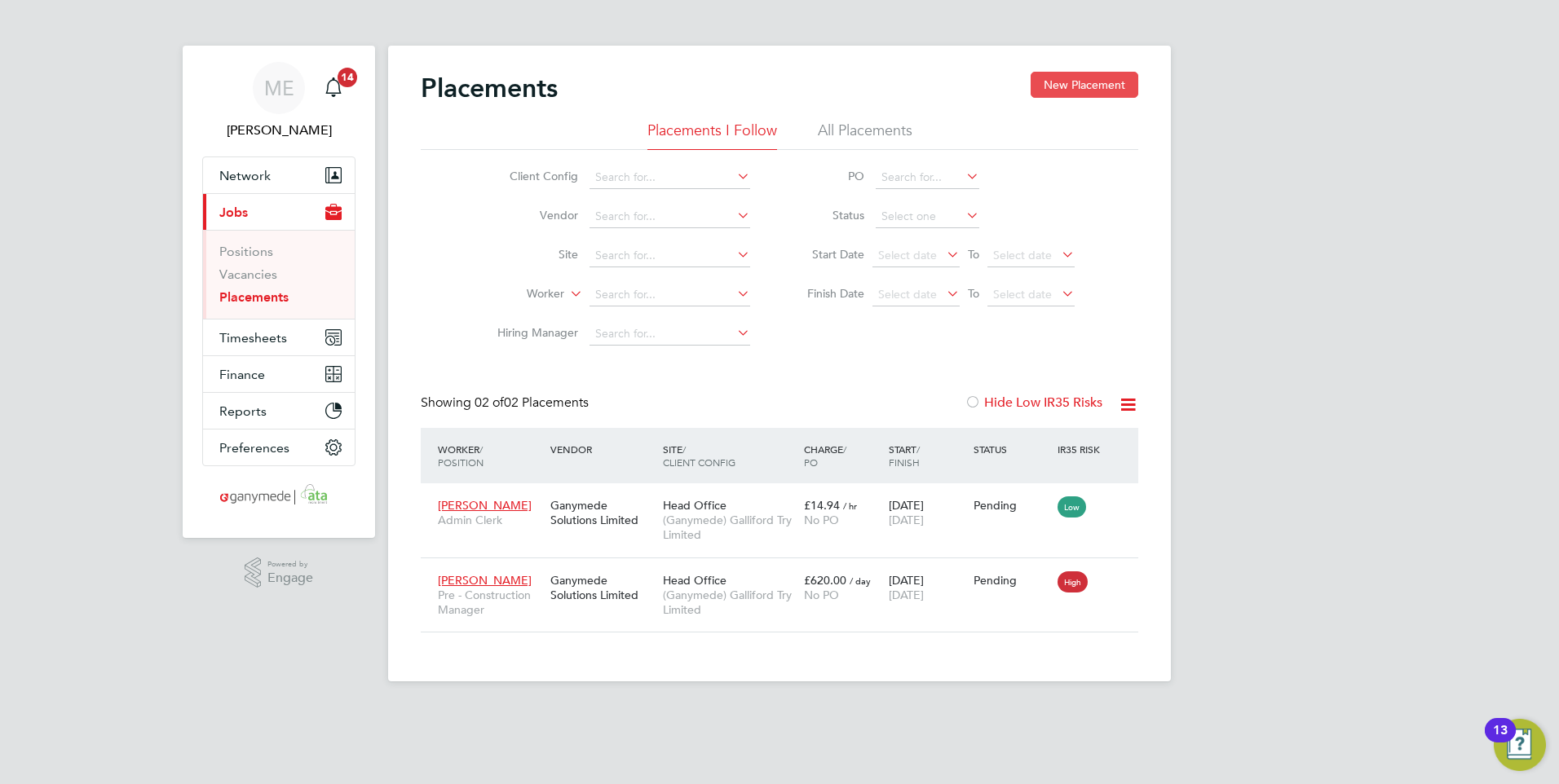
click at [1109, 80] on button "New Placement" at bounding box center [1084, 84] width 108 height 26
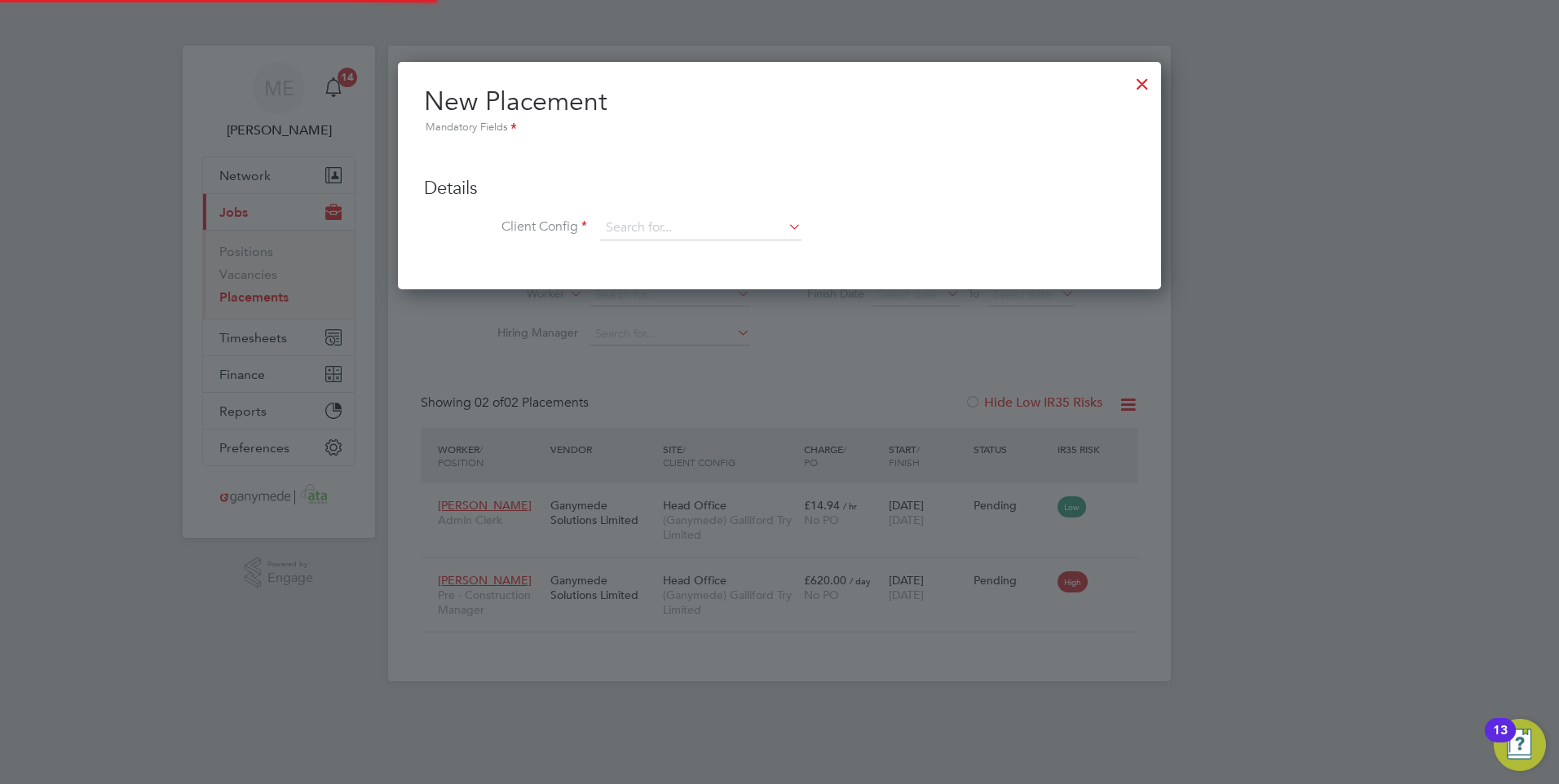
scroll to position [229, 764]
click at [644, 227] on input at bounding box center [701, 228] width 201 height 24
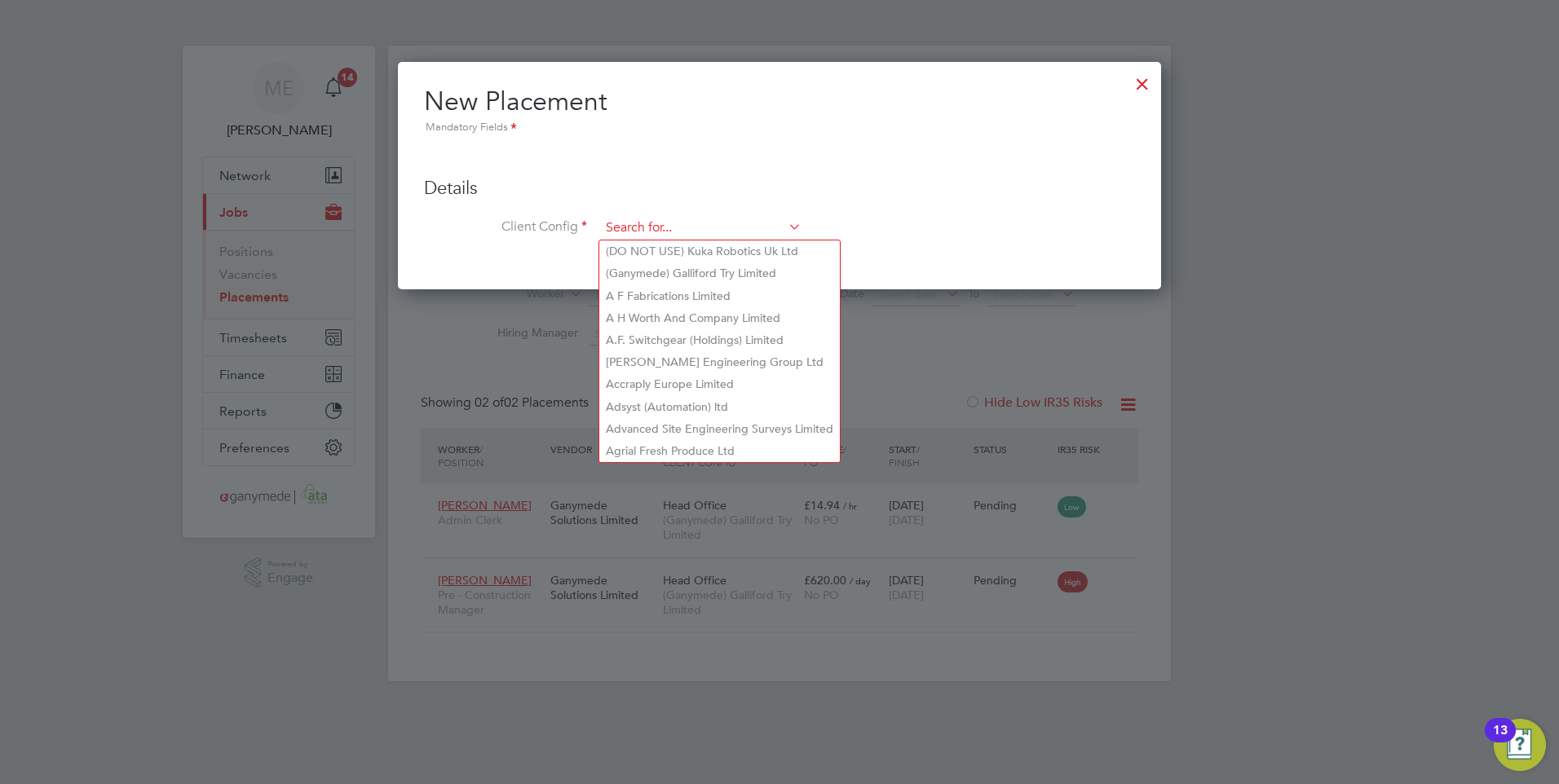
click at [659, 227] on input at bounding box center [701, 228] width 201 height 24
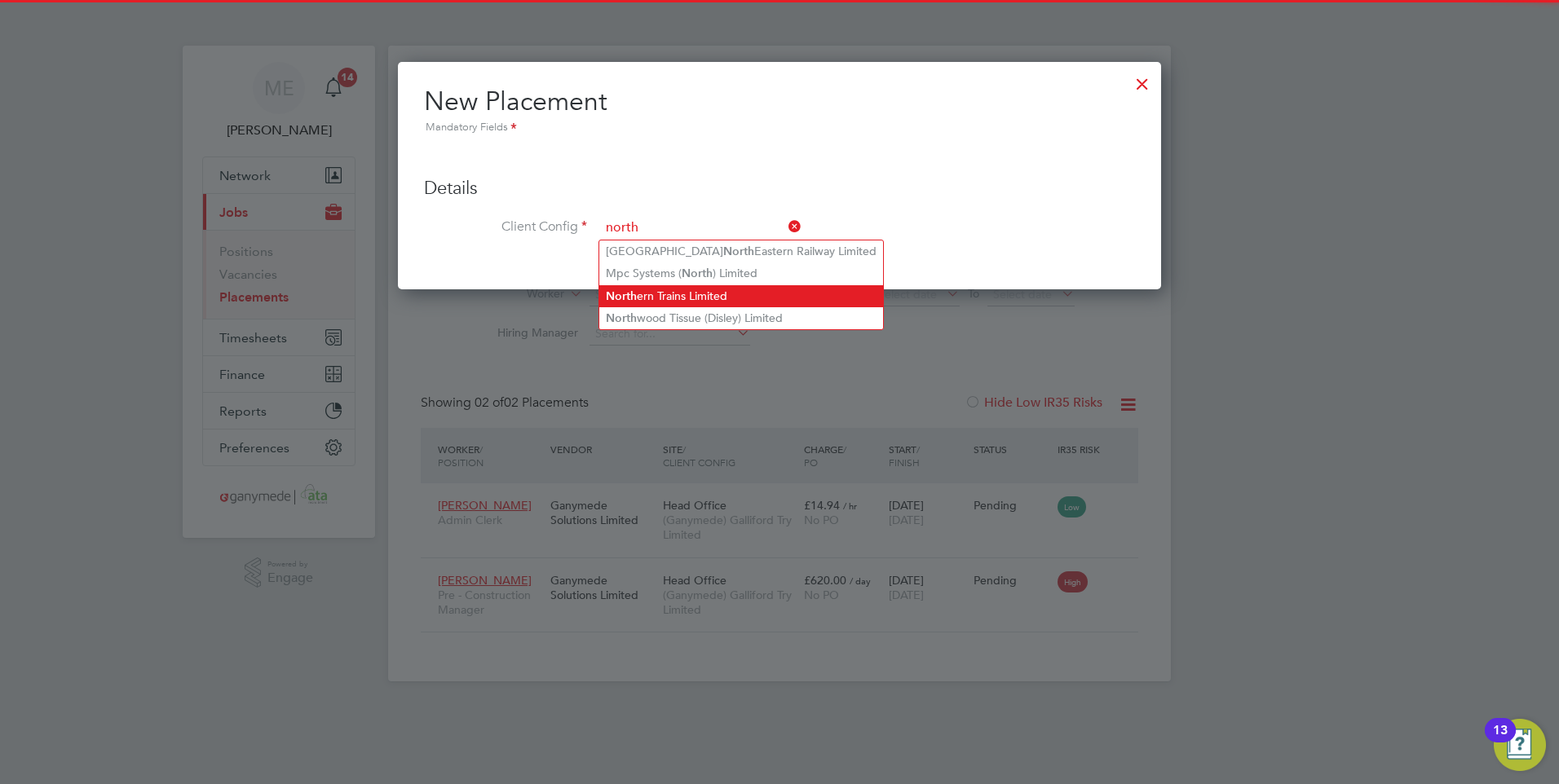
click at [670, 290] on li "North ern Trains Limited" at bounding box center [741, 296] width 284 height 22
type input "Northern Trains Limited"
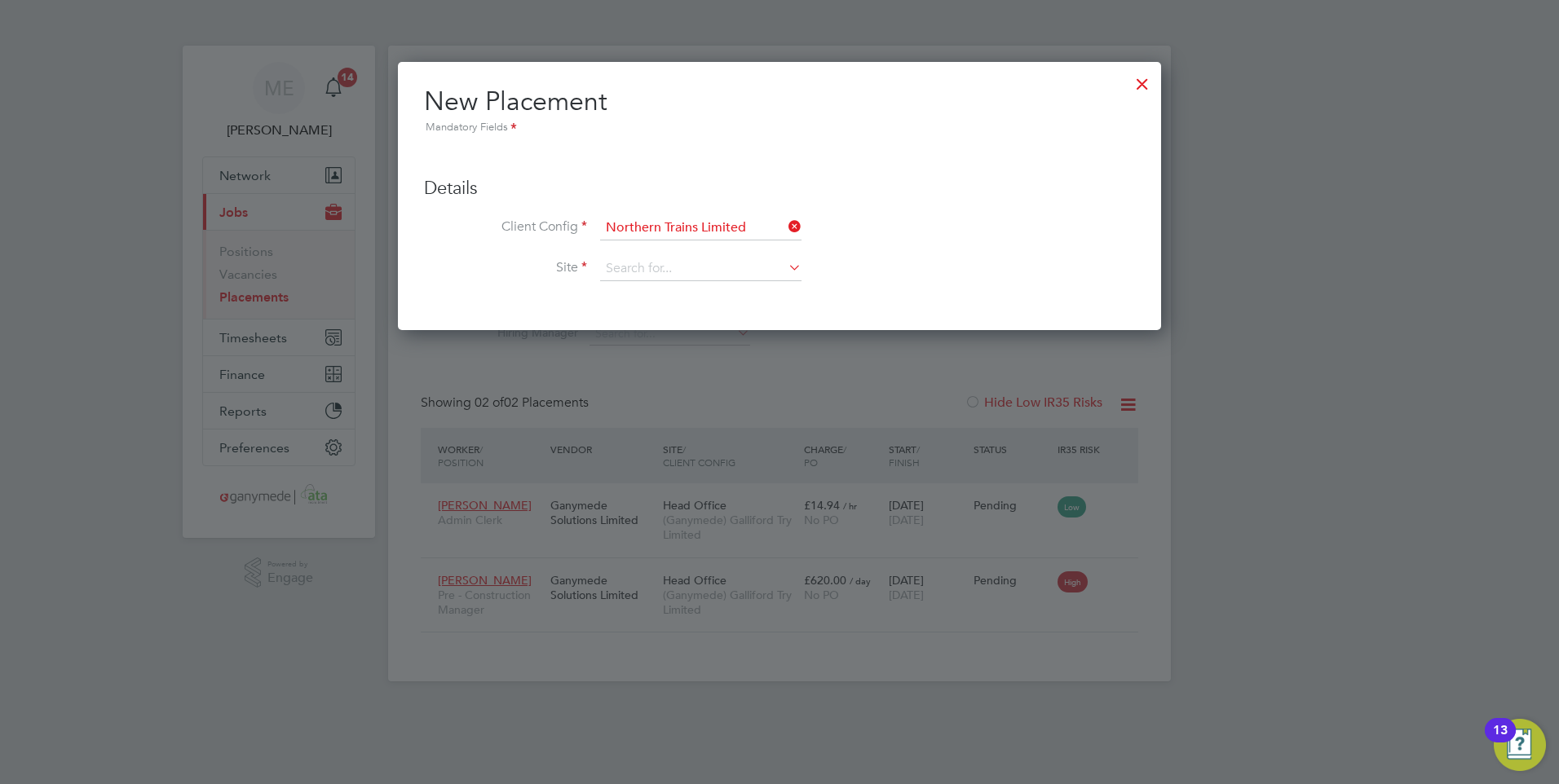
scroll to position [270, 764]
click at [690, 270] on input at bounding box center [701, 268] width 201 height 24
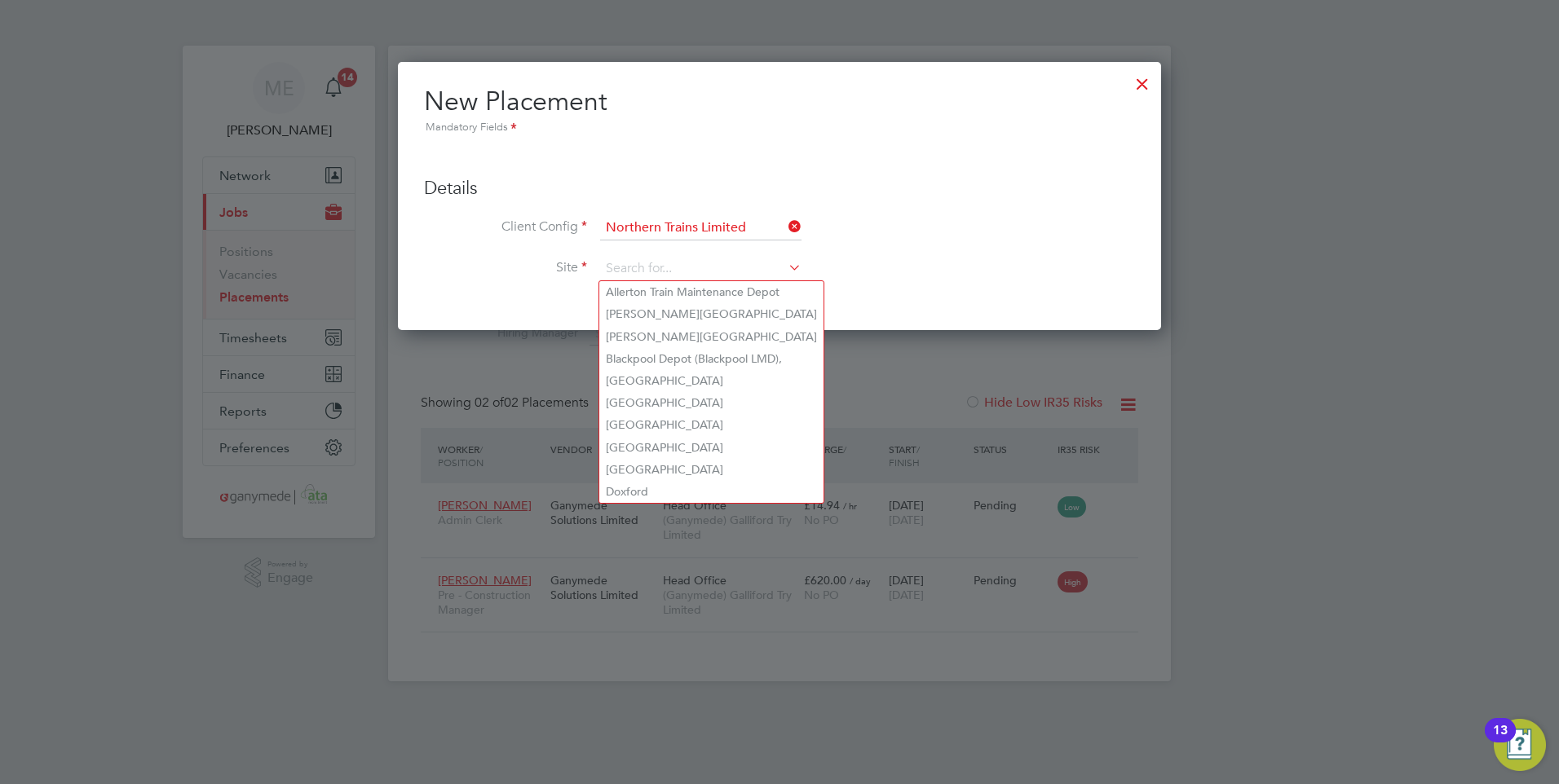
click at [634, 255] on li "Client Config Northern Trains Limited" at bounding box center [779, 236] width 711 height 40
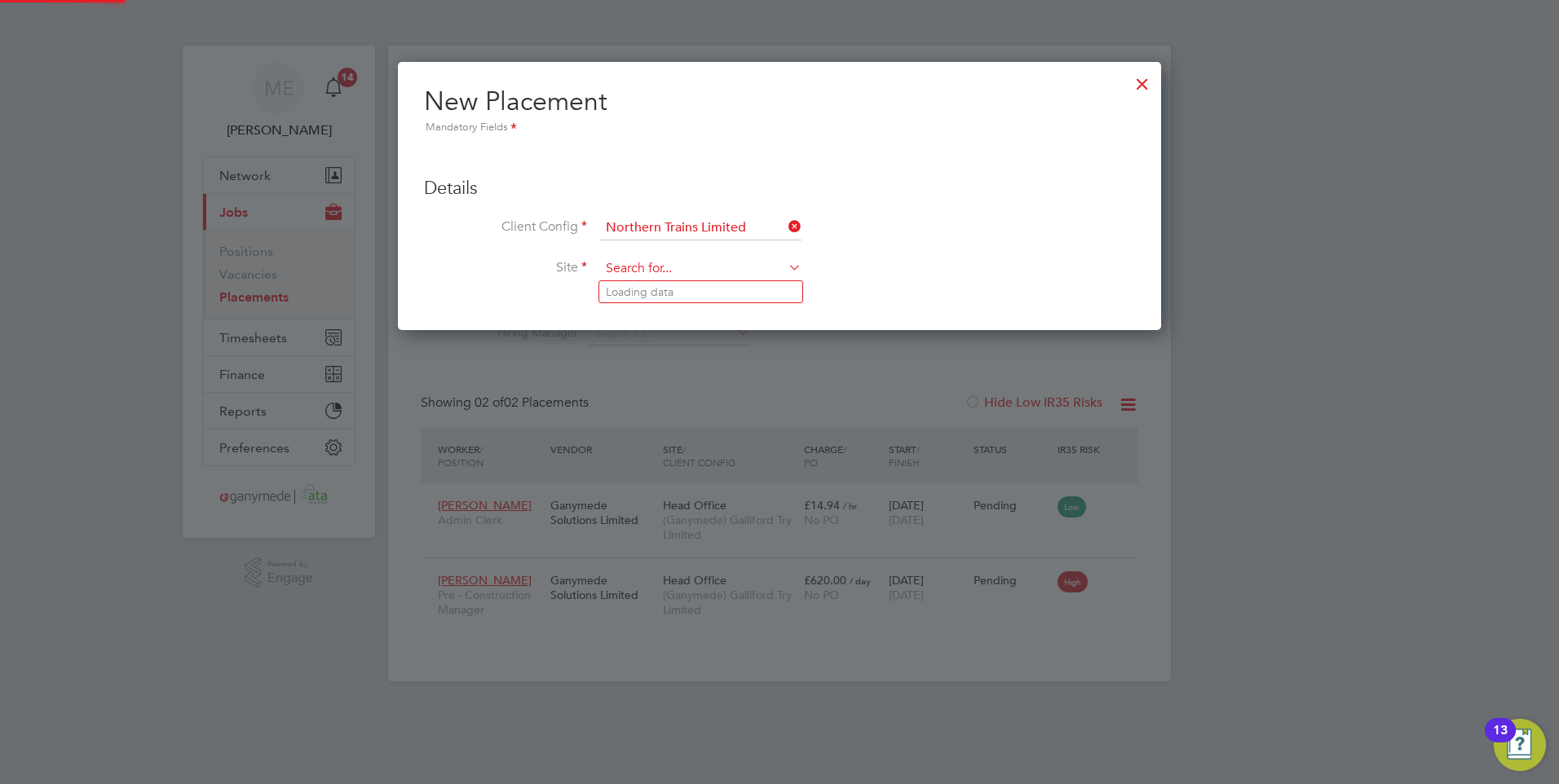
click at [634, 263] on input at bounding box center [701, 268] width 201 height 24
click at [648, 305] on li "York Station" at bounding box center [701, 314] width 203 height 22
type input "York Station"
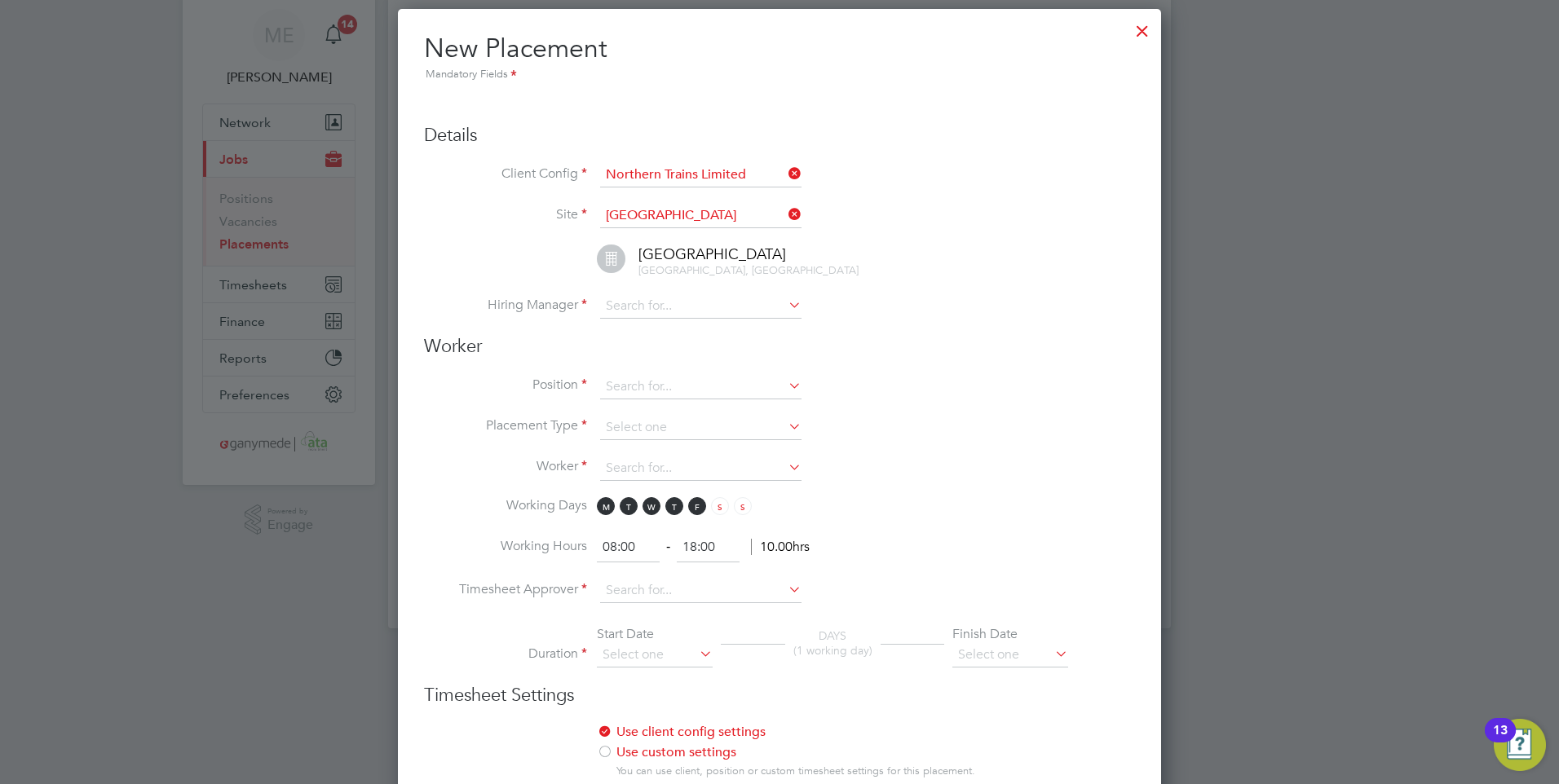
scroll to position [82, 0]
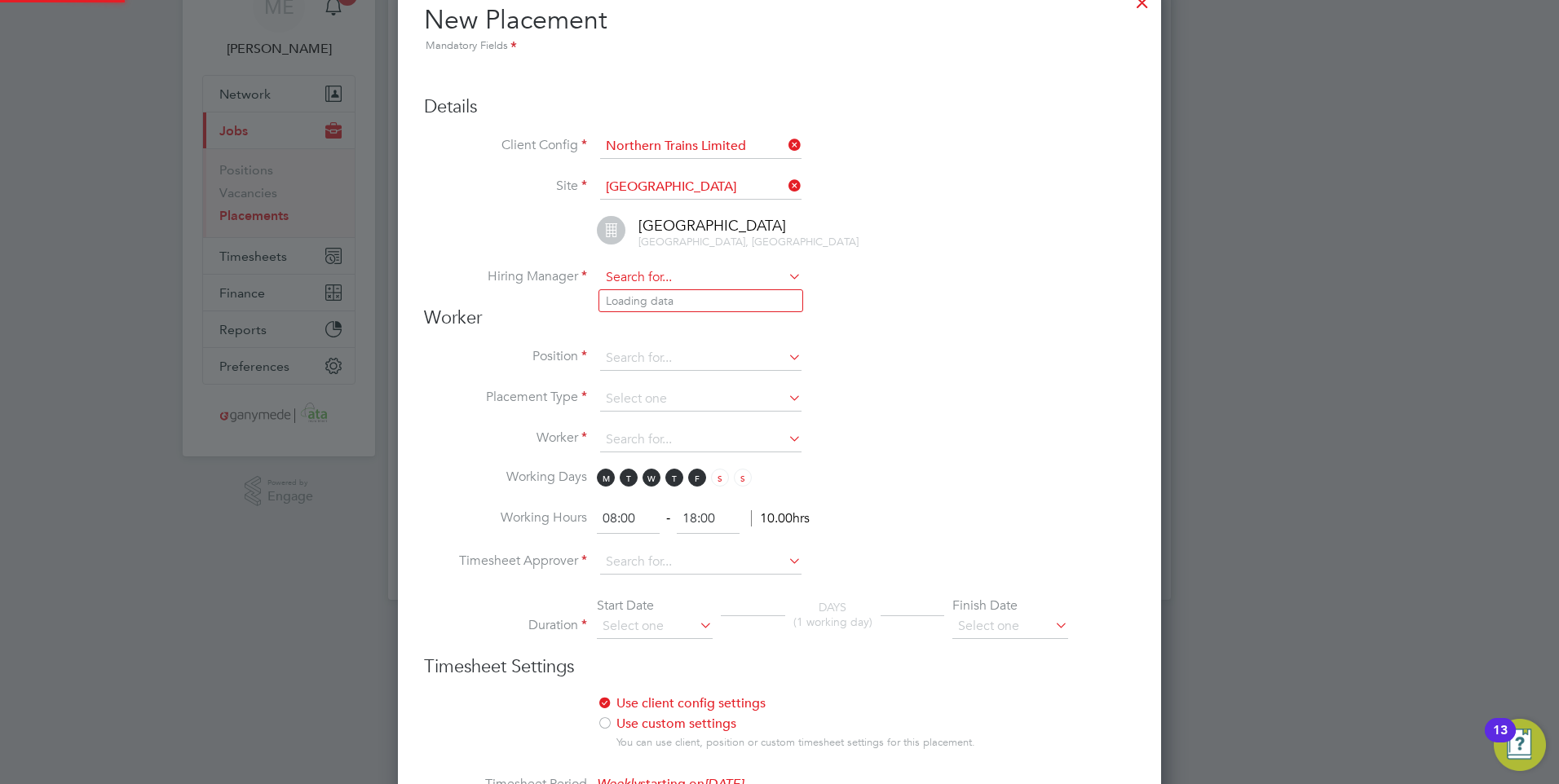
click at [673, 281] on input at bounding box center [701, 277] width 201 height 24
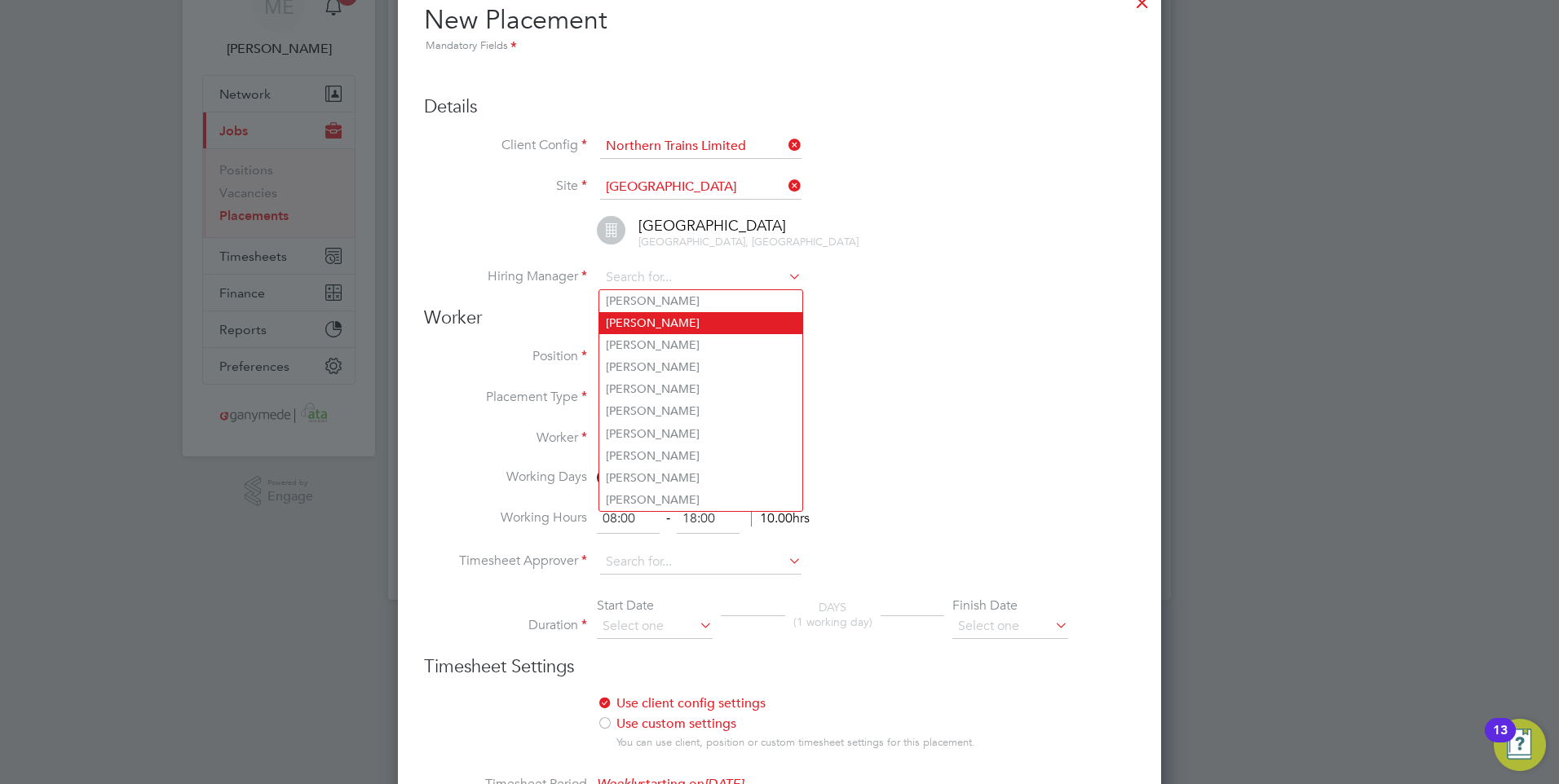
click at [661, 320] on li "Amber Holmes" at bounding box center [701, 323] width 203 height 22
type input "Amber Holmes"
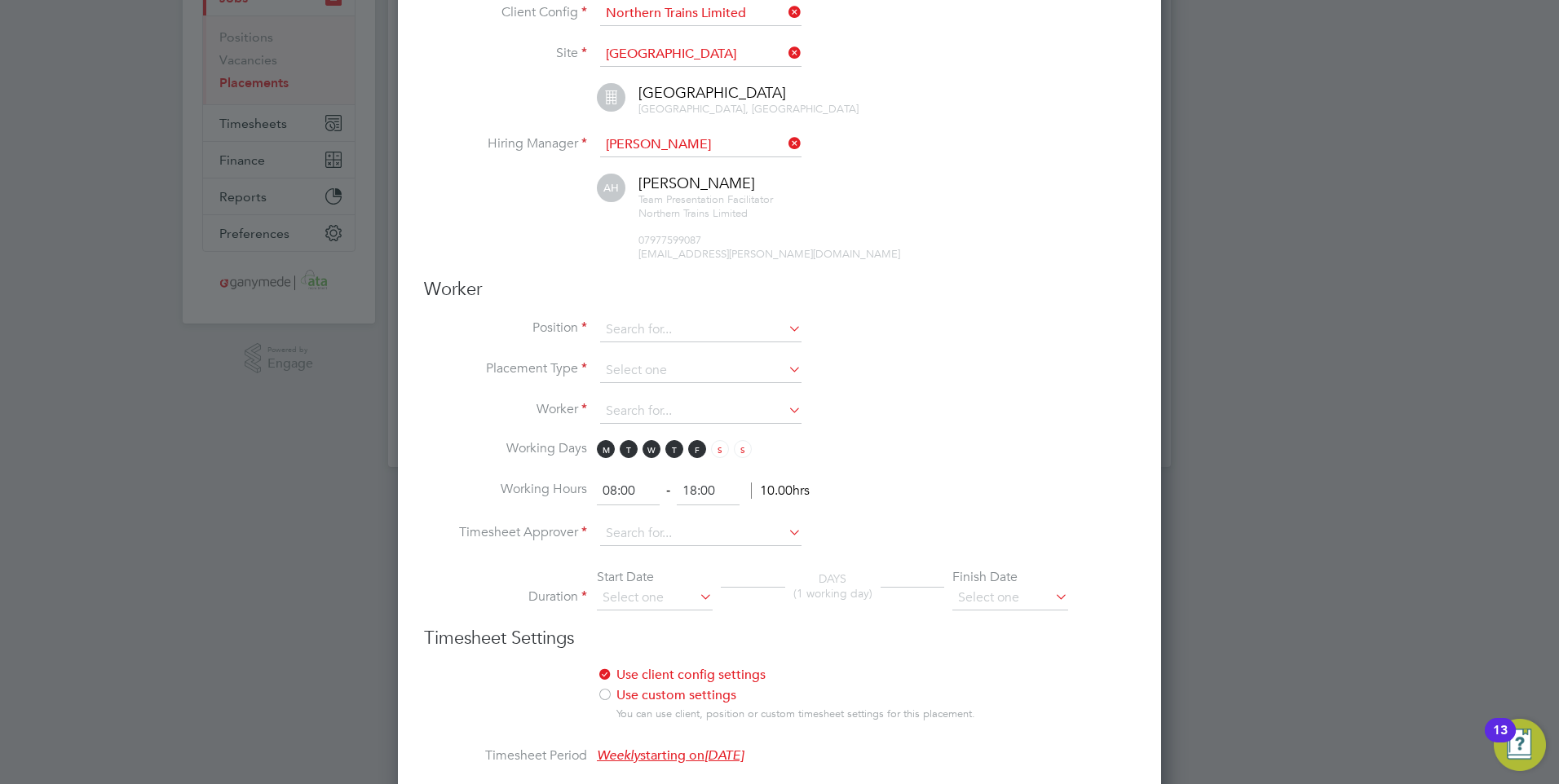
scroll to position [245, 0]
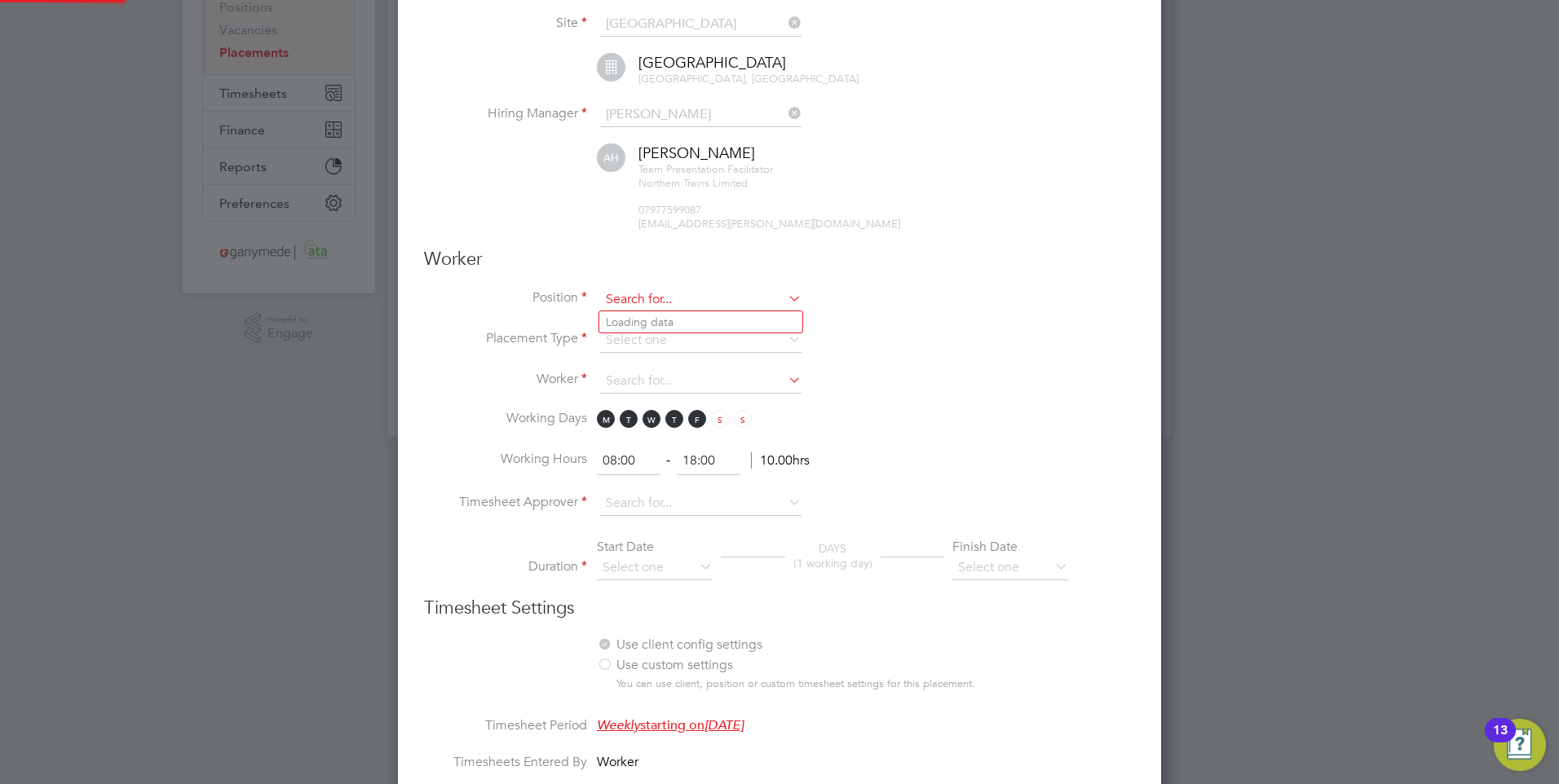
click at [649, 295] on input at bounding box center [701, 300] width 201 height 24
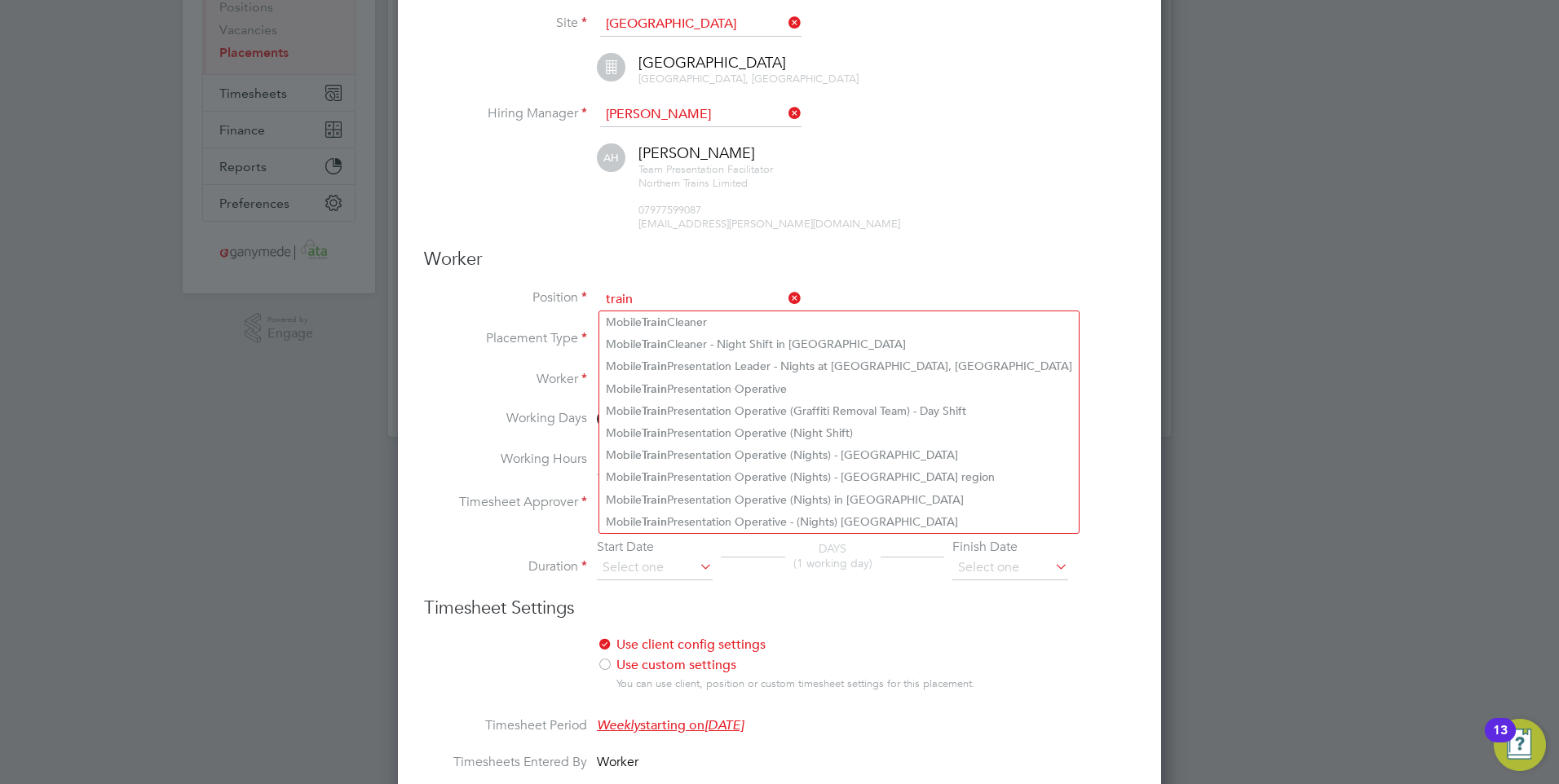
click at [665, 293] on input "train" at bounding box center [701, 300] width 201 height 24
click at [693, 294] on input "train pres" at bounding box center [701, 300] width 201 height 24
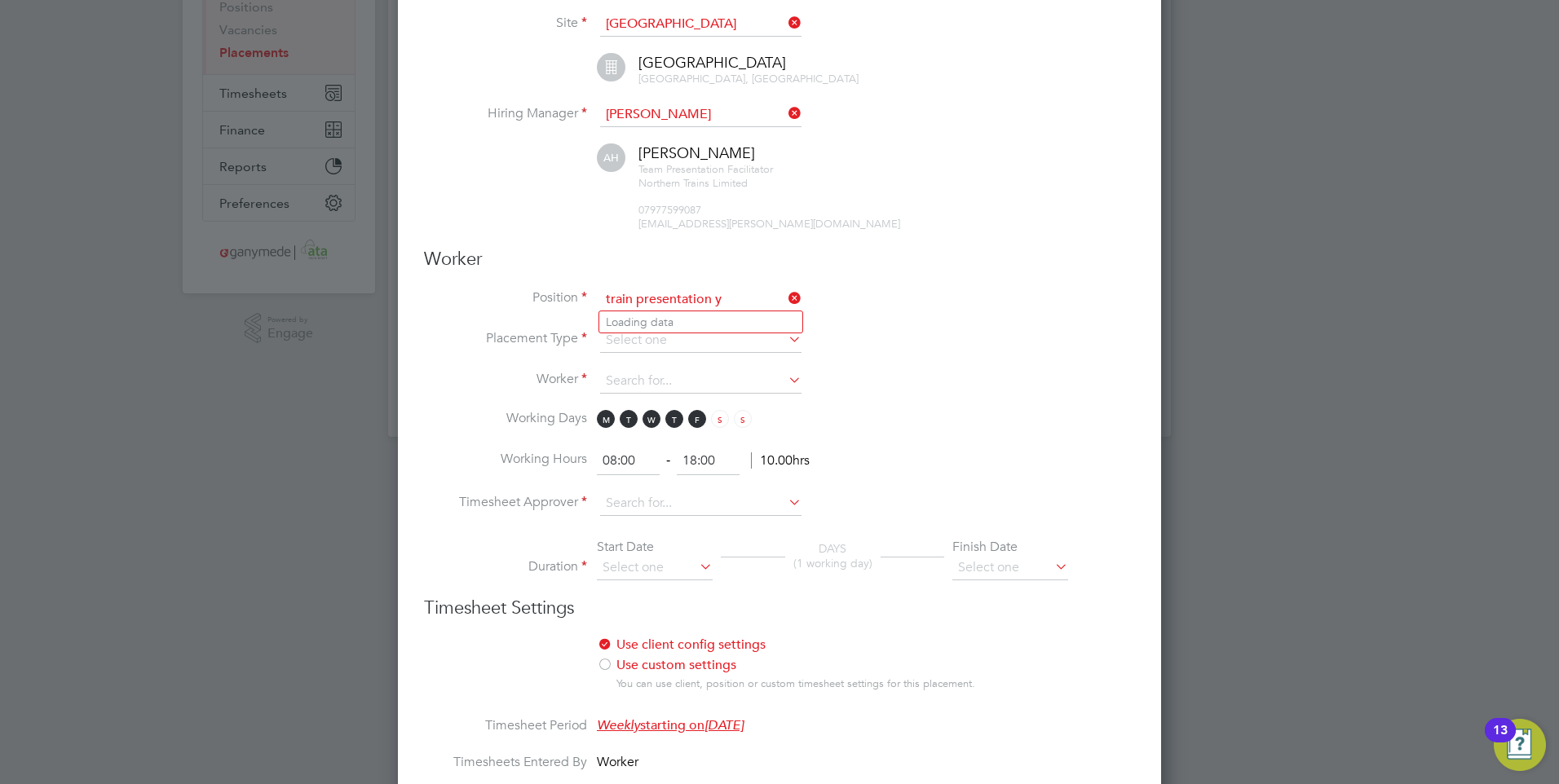
type input "train presentation"
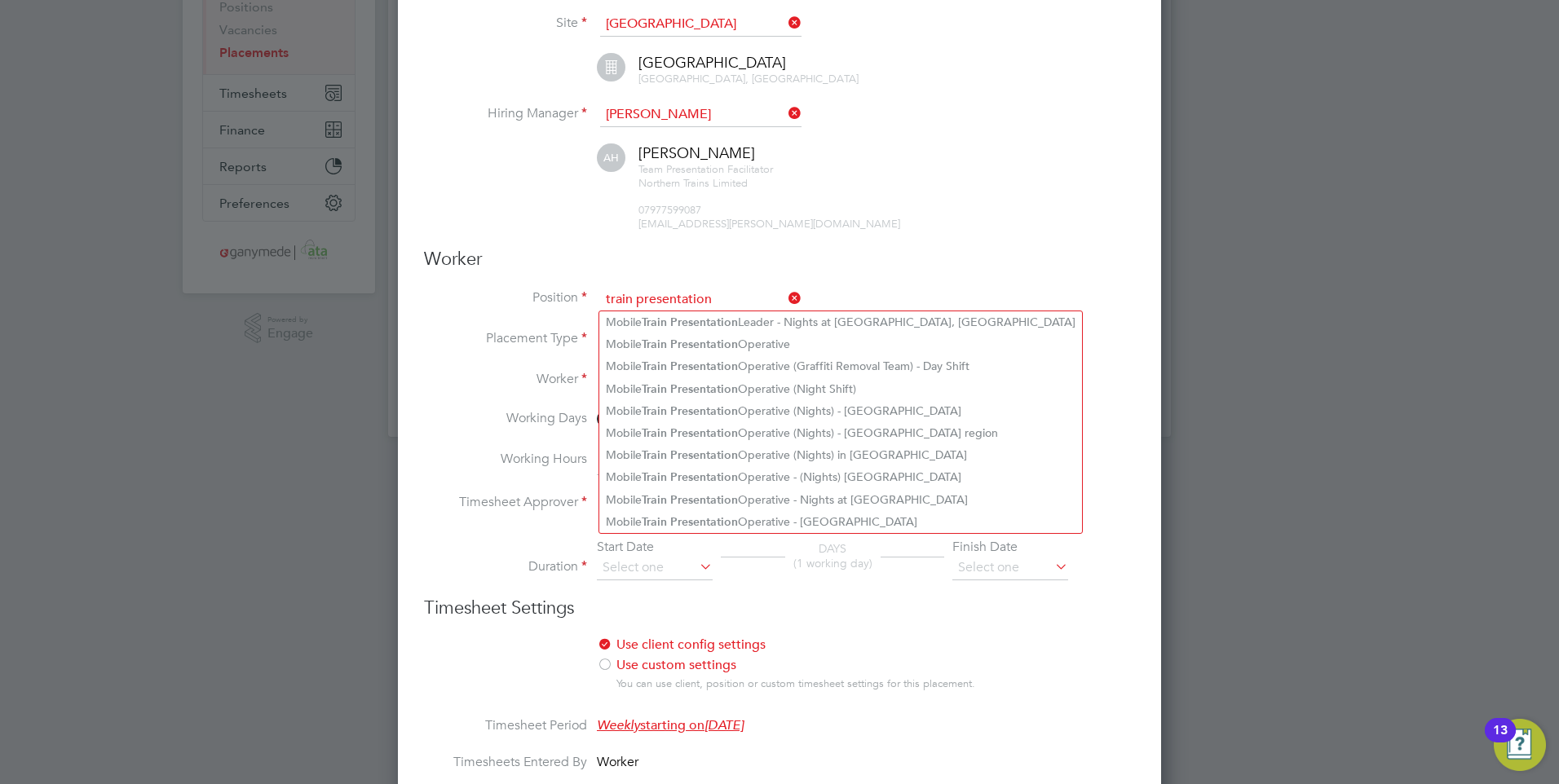
drag, startPoint x: 681, startPoint y: 289, endPoint x: 569, endPoint y: 284, distance: 112.1
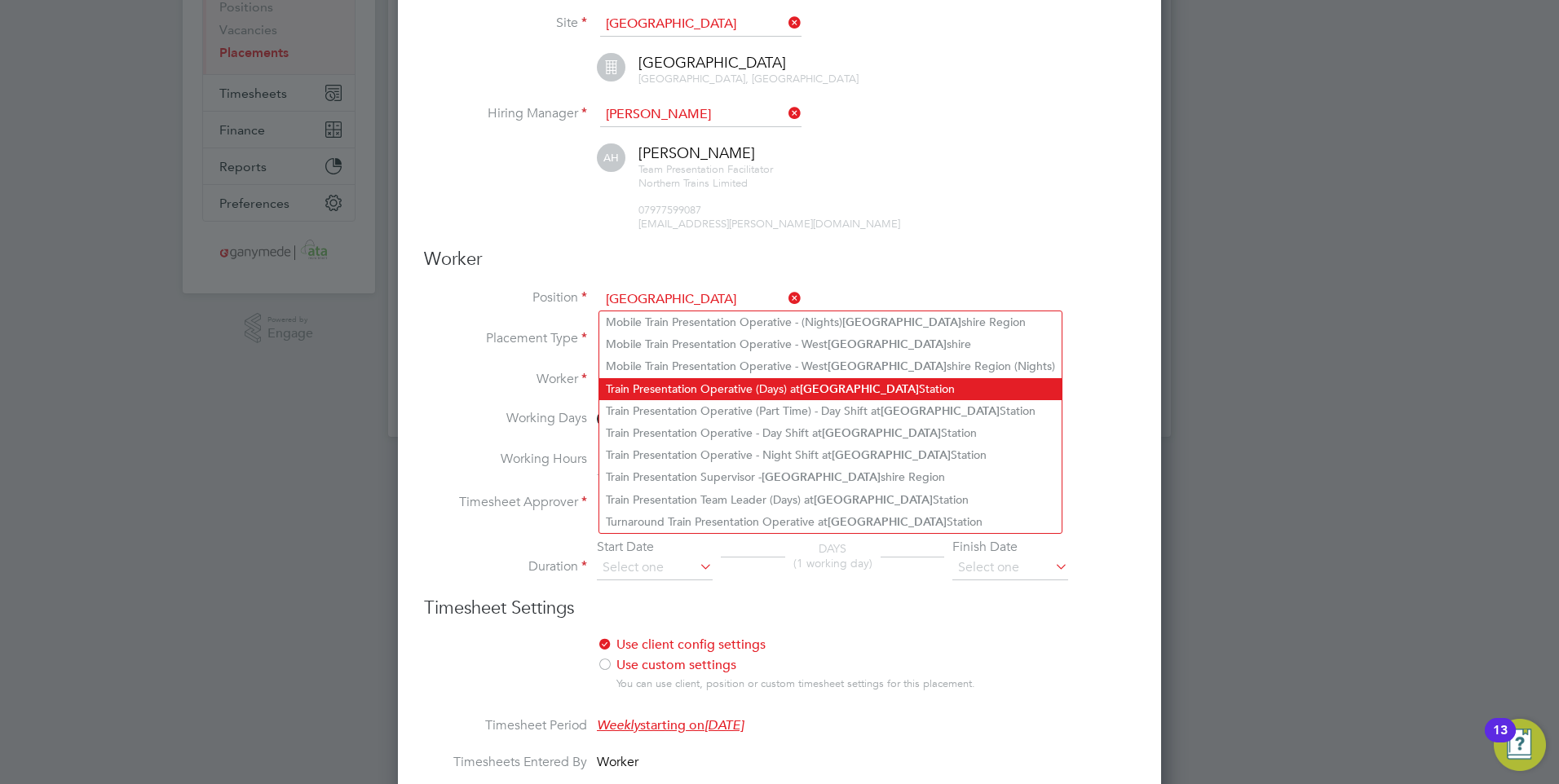
click at [770, 379] on li "Train Presentation Operative (Days) at York Station" at bounding box center [830, 389] width 462 height 22
type input "Train Presentation Operative (Days) at York Station"
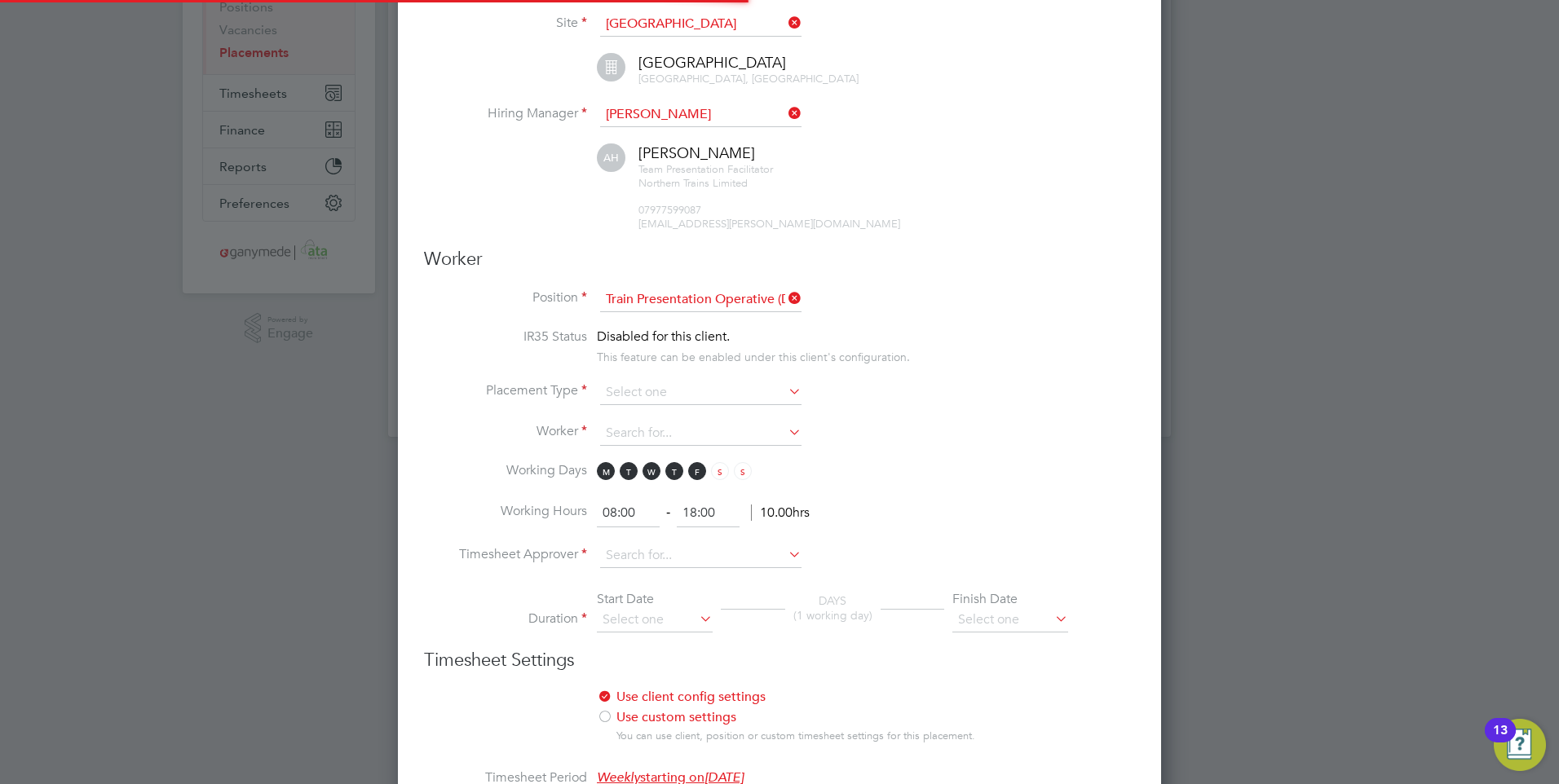
scroll to position [48, 113]
click at [738, 385] on input at bounding box center [701, 392] width 201 height 24
click at [673, 412] on li "Temporary" at bounding box center [701, 415] width 203 height 22
type input "Temporary"
click at [672, 427] on input at bounding box center [701, 433] width 201 height 24
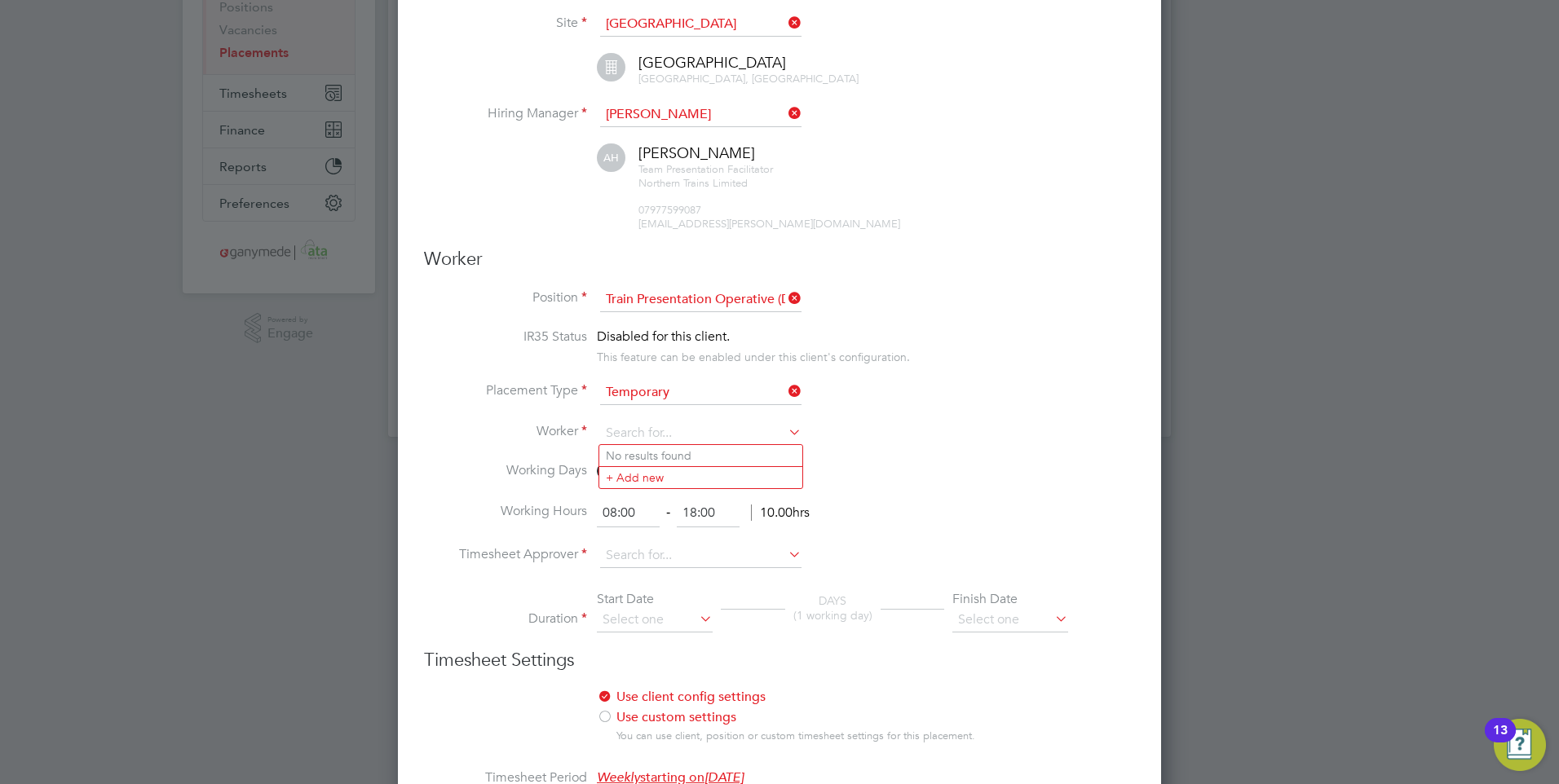
click at [643, 452] on li "No results found" at bounding box center [701, 456] width 203 height 22
click at [662, 431] on input at bounding box center [701, 433] width 201 height 24
click at [656, 445] on li "Mare k Dziemianko (191062)" at bounding box center [701, 456] width 203 height 22
type input "Marek Dziemianko (191062)"
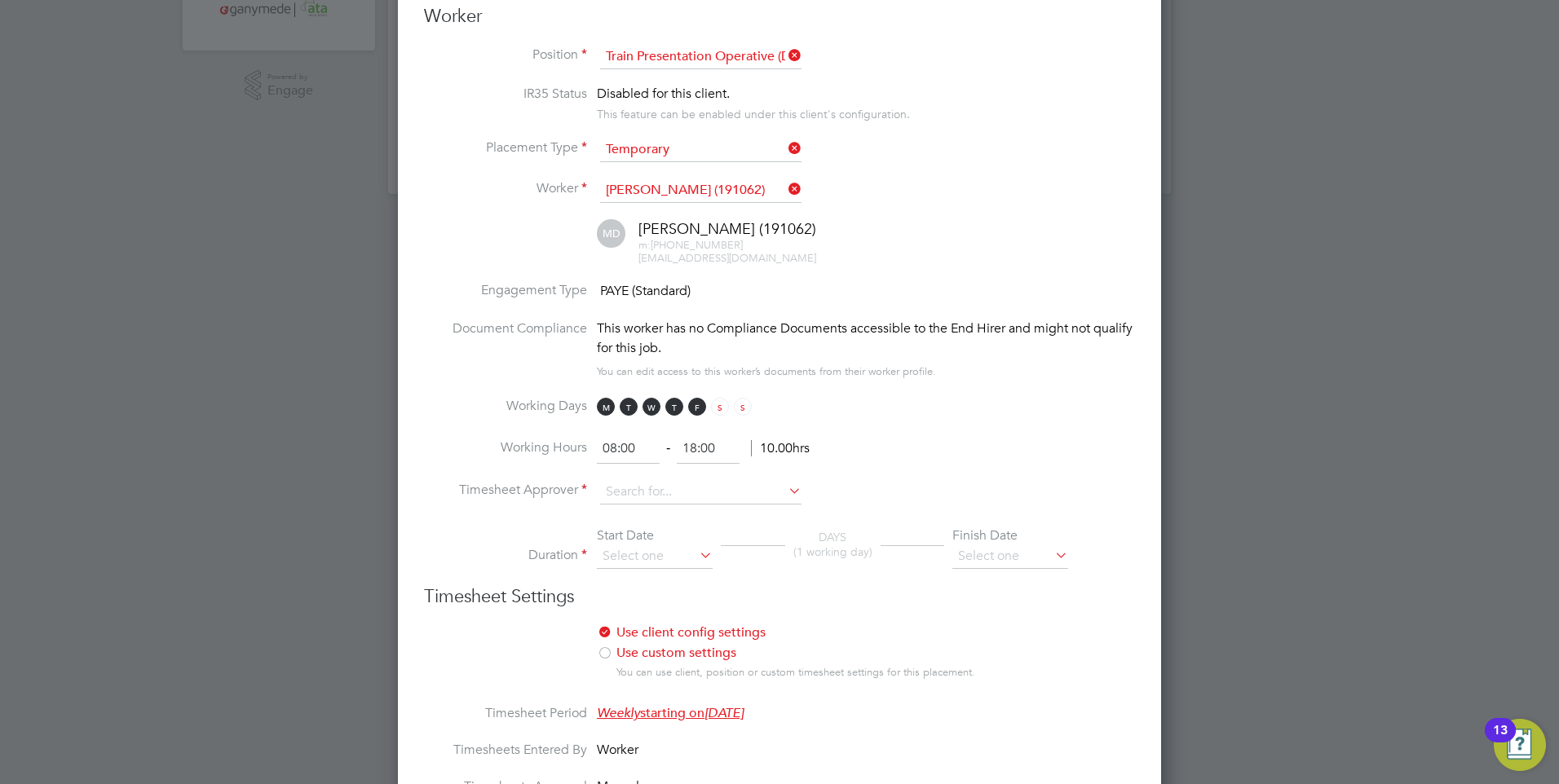
scroll to position [489, 0]
click at [740, 485] on input at bounding box center [701, 490] width 201 height 24
click at [657, 548] on li "Amber Holmes" at bounding box center [701, 557] width 203 height 22
type input "Amber Holmes"
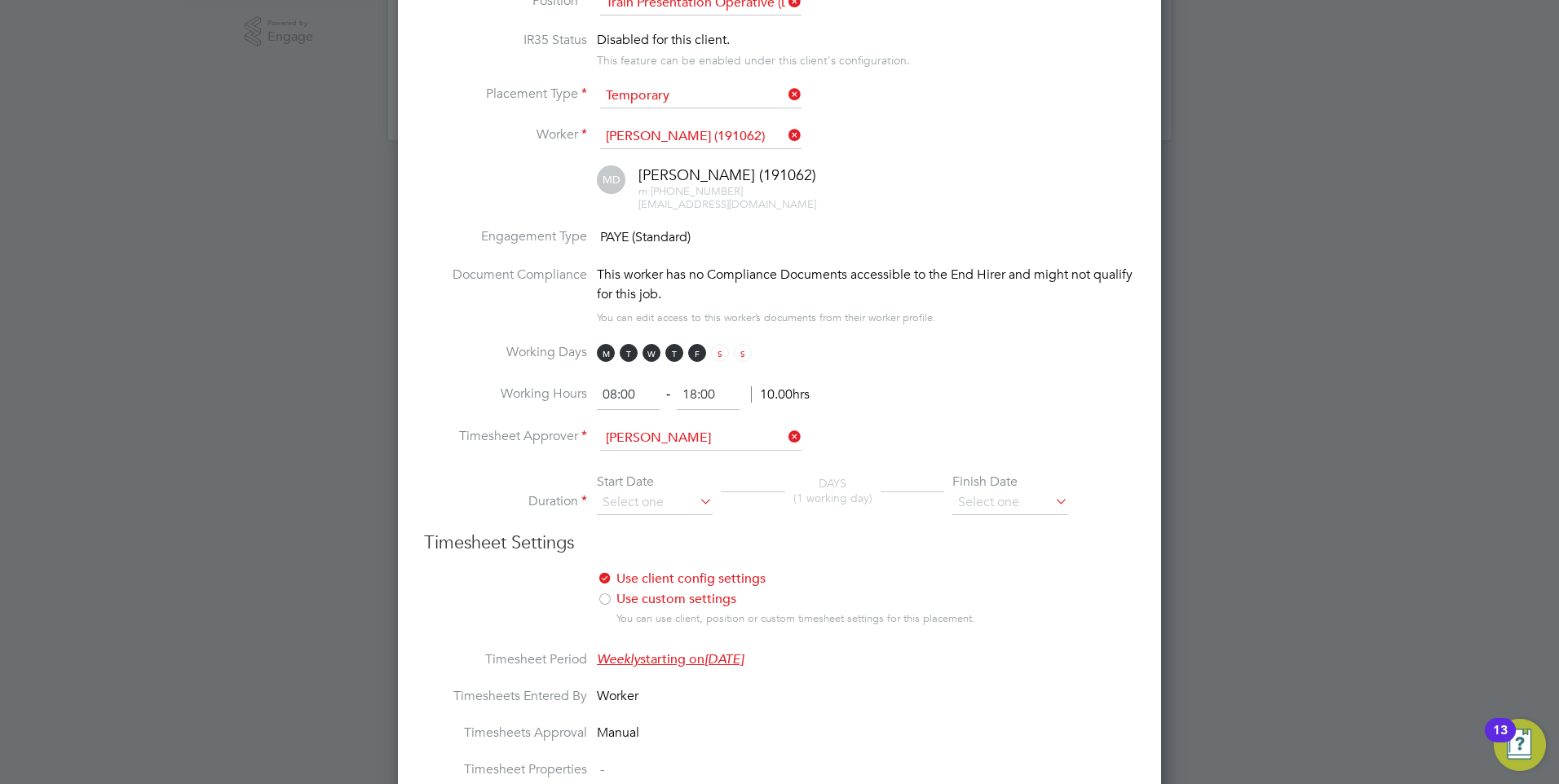
scroll to position [571, 0]
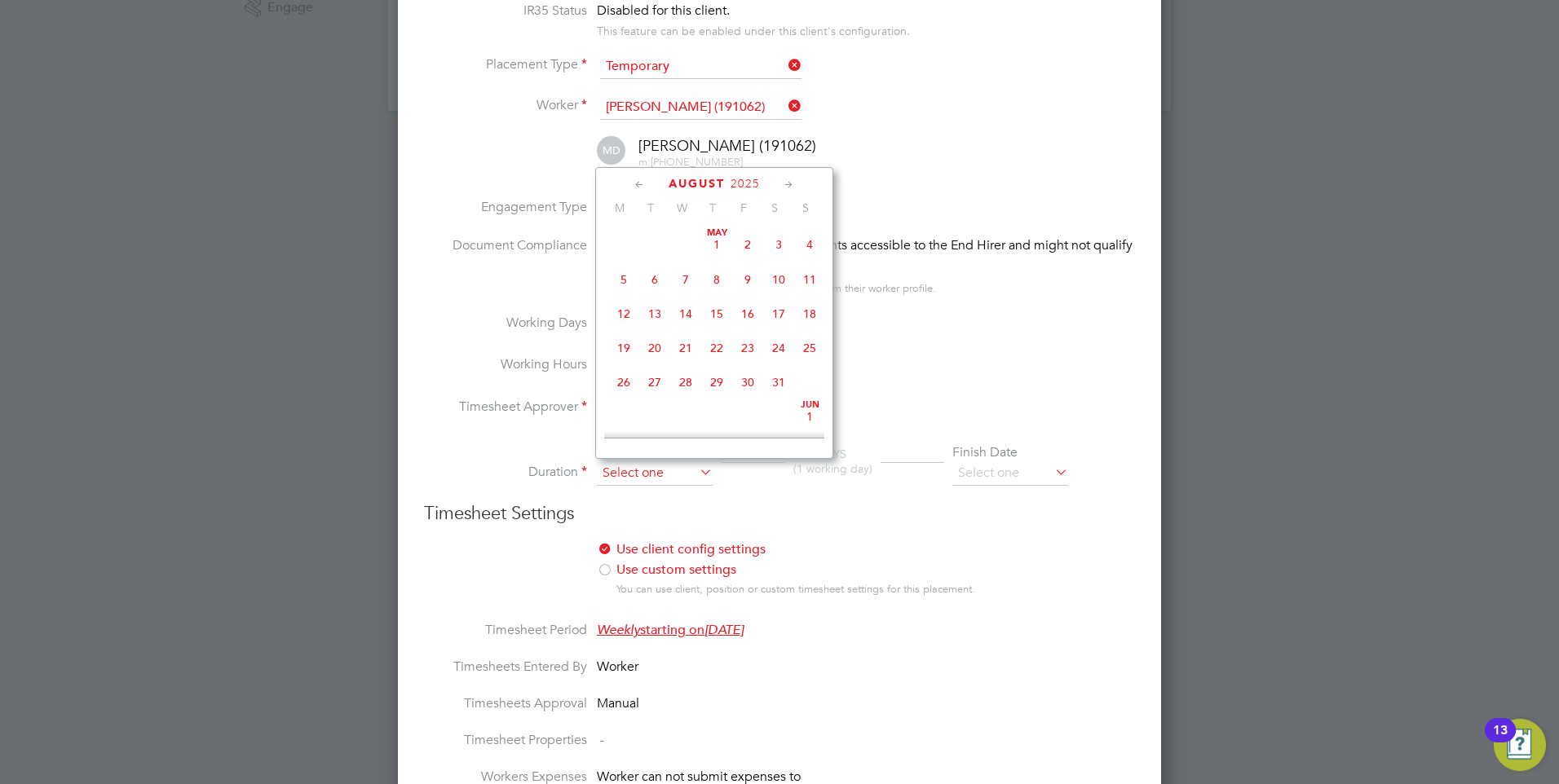
click at [639, 465] on input at bounding box center [654, 473] width 116 height 24
click at [619, 341] on span "18" at bounding box center [624, 334] width 31 height 31
type input "[DATE]"
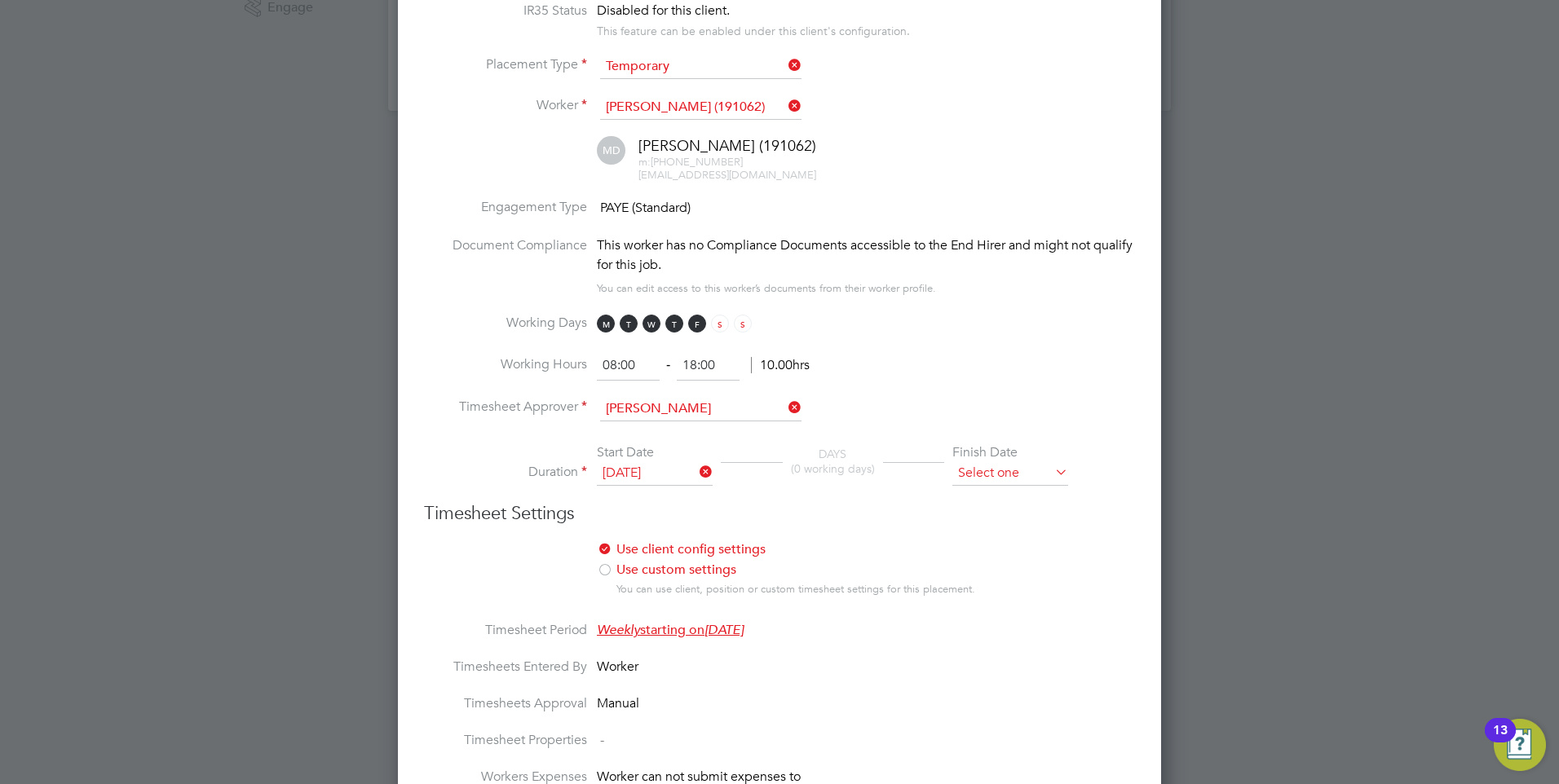
click at [979, 468] on input at bounding box center [1010, 473] width 116 height 24
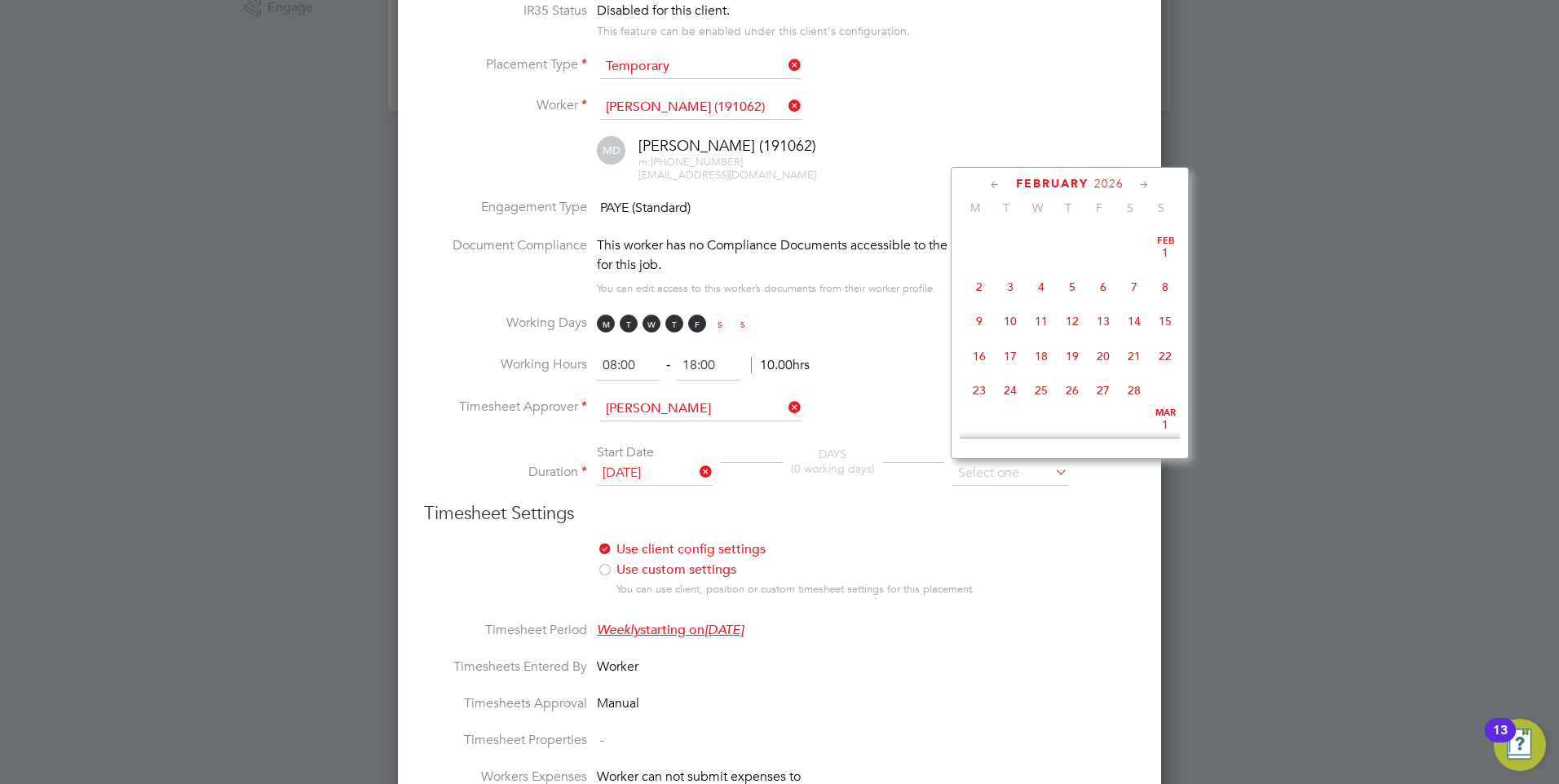
scroll to position [1655, 0]
click at [1041, 290] on span "18" at bounding box center [1041, 274] width 31 height 31
type input "[DATE]"
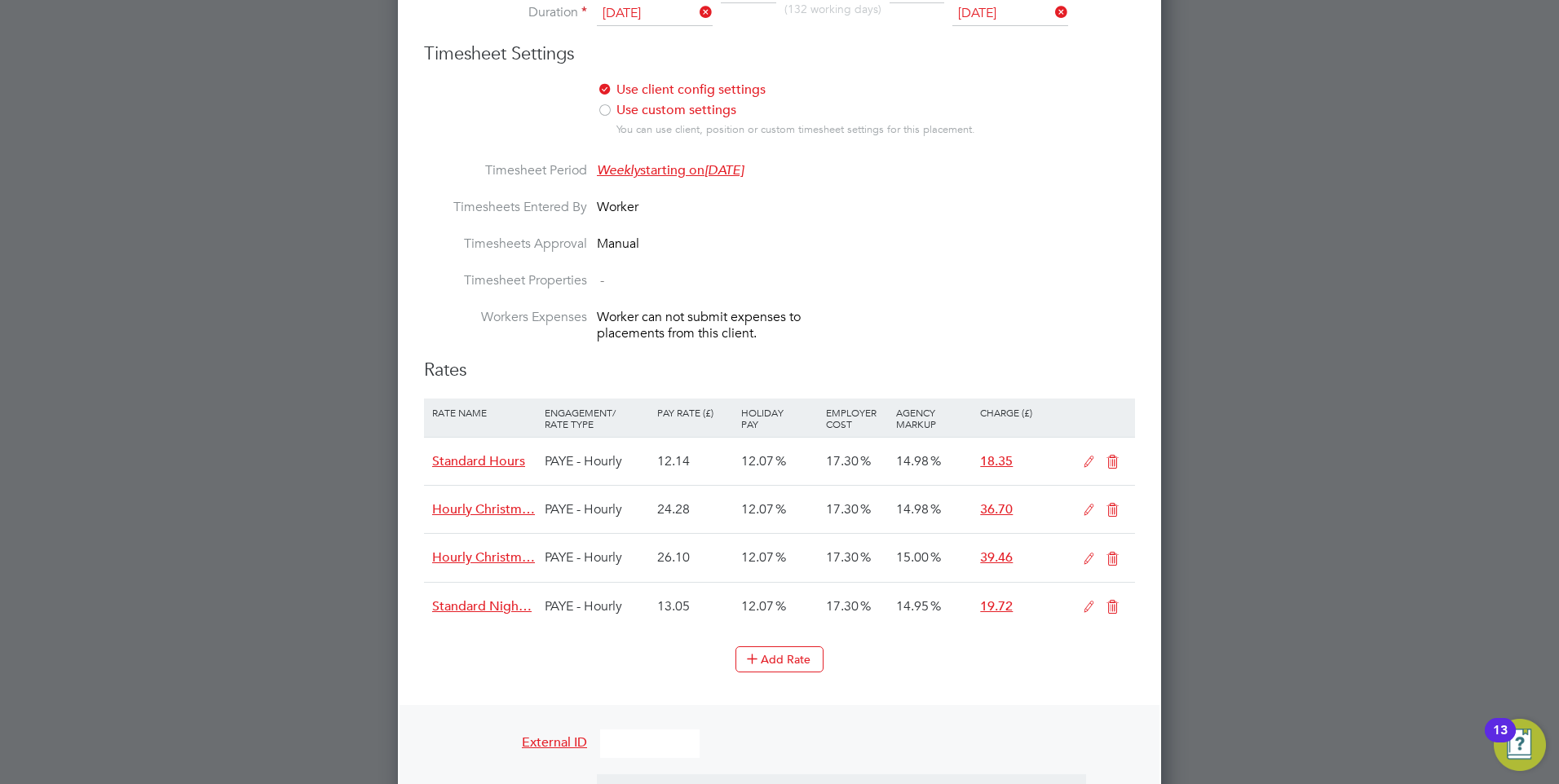
scroll to position [1059, 0]
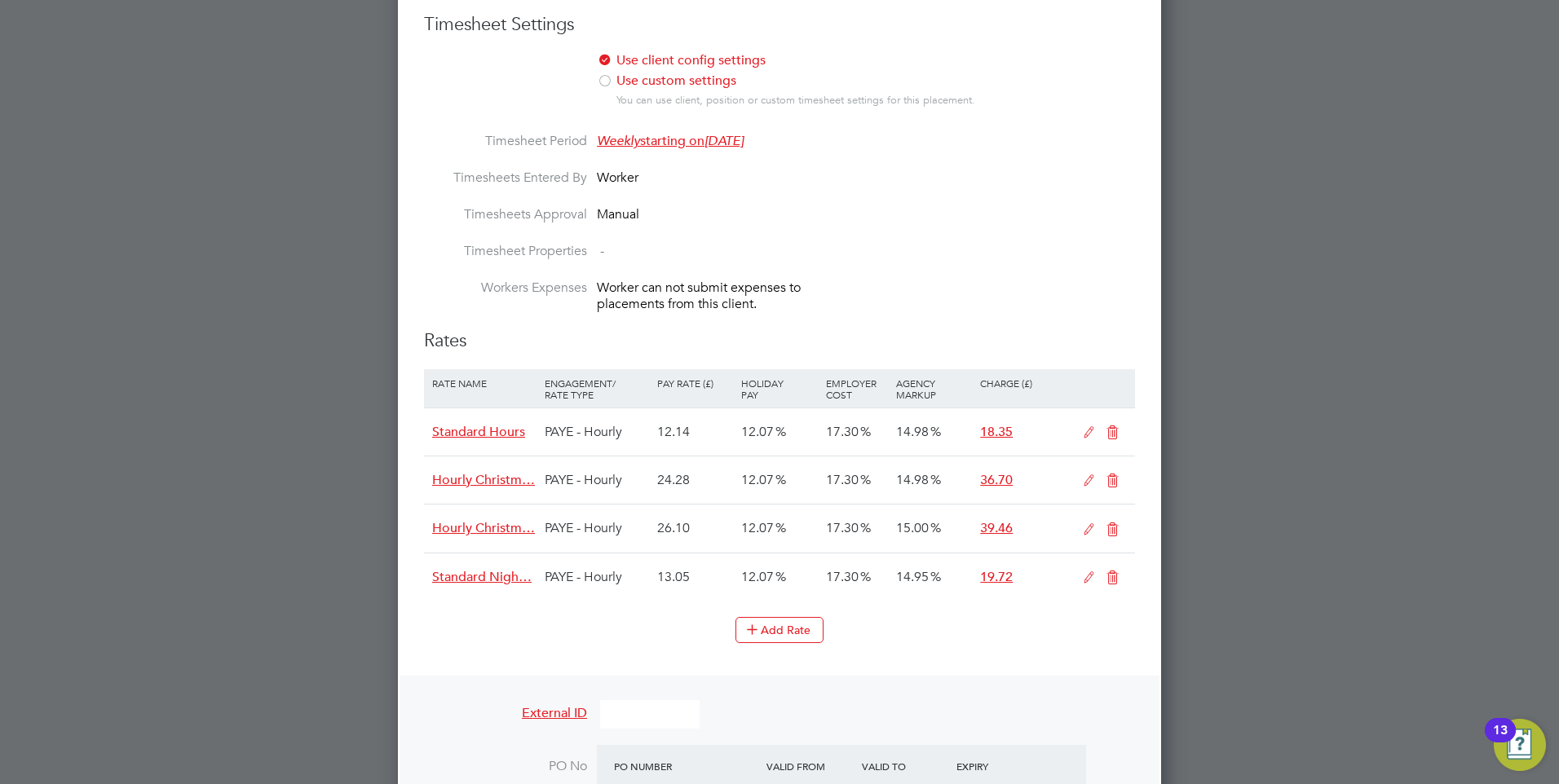
click at [1112, 427] on icon at bounding box center [1112, 432] width 21 height 13
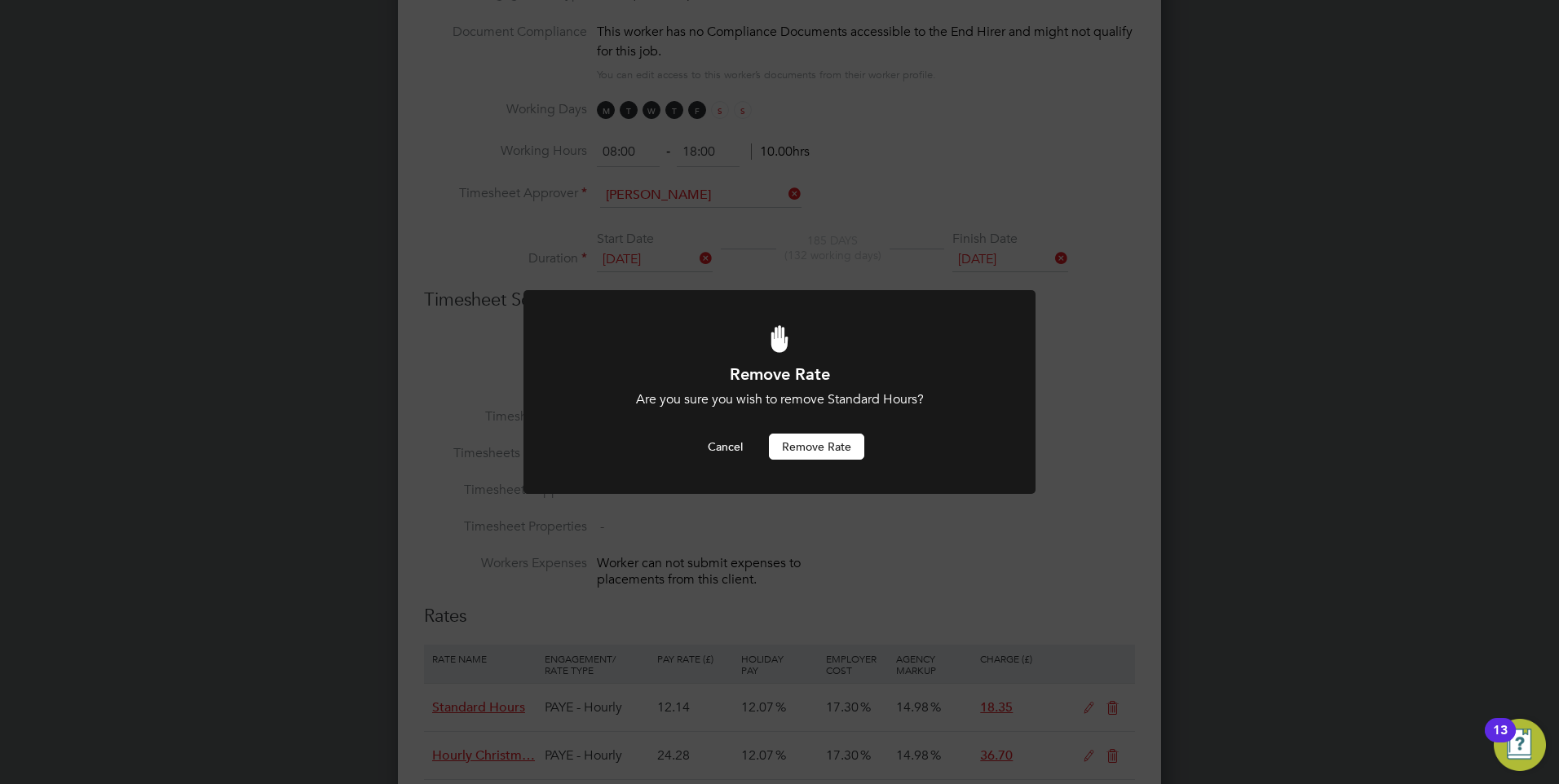
click at [804, 437] on button "Remove rate" at bounding box center [817, 446] width 95 height 26
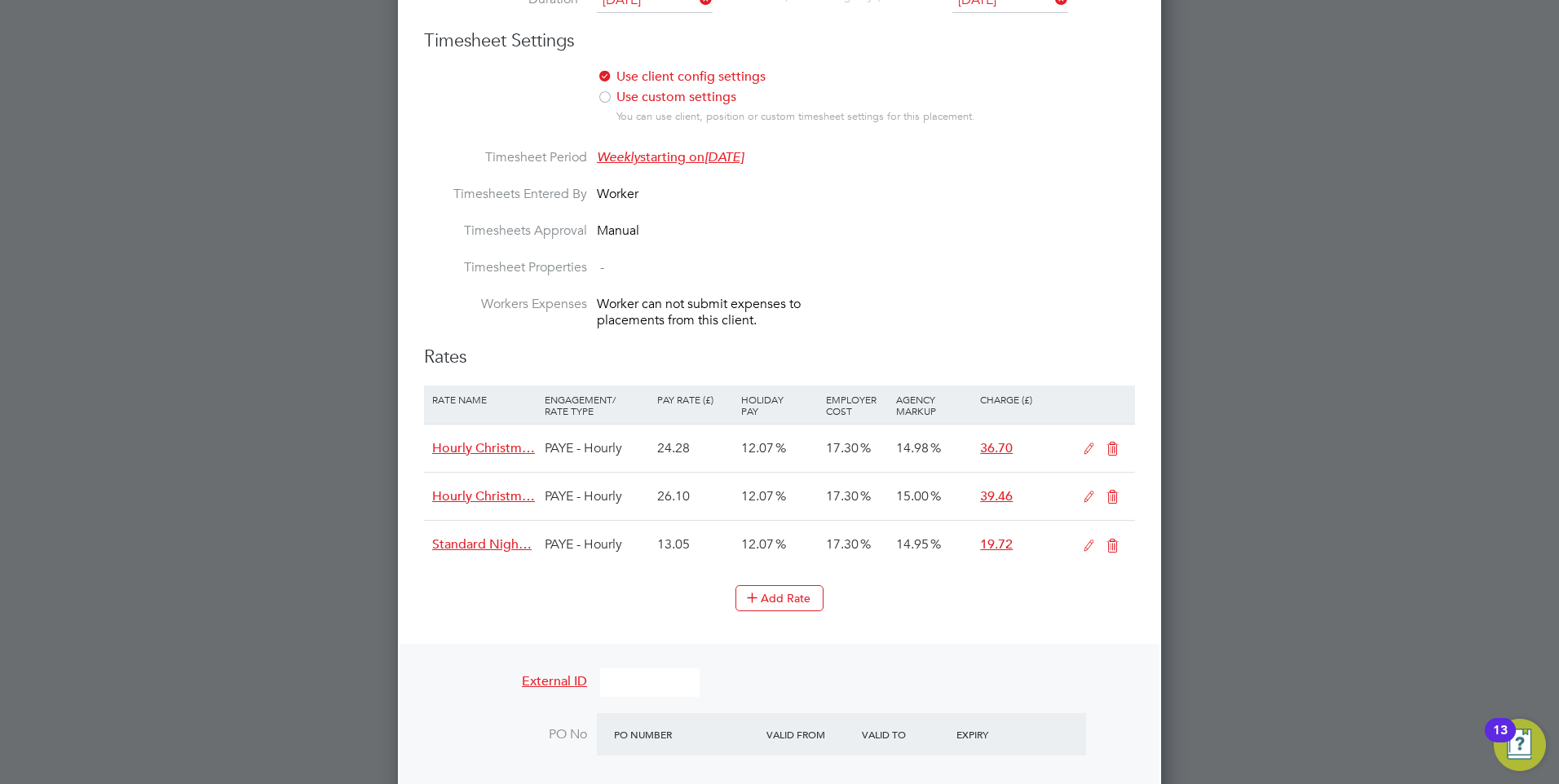
scroll to position [1110, 0]
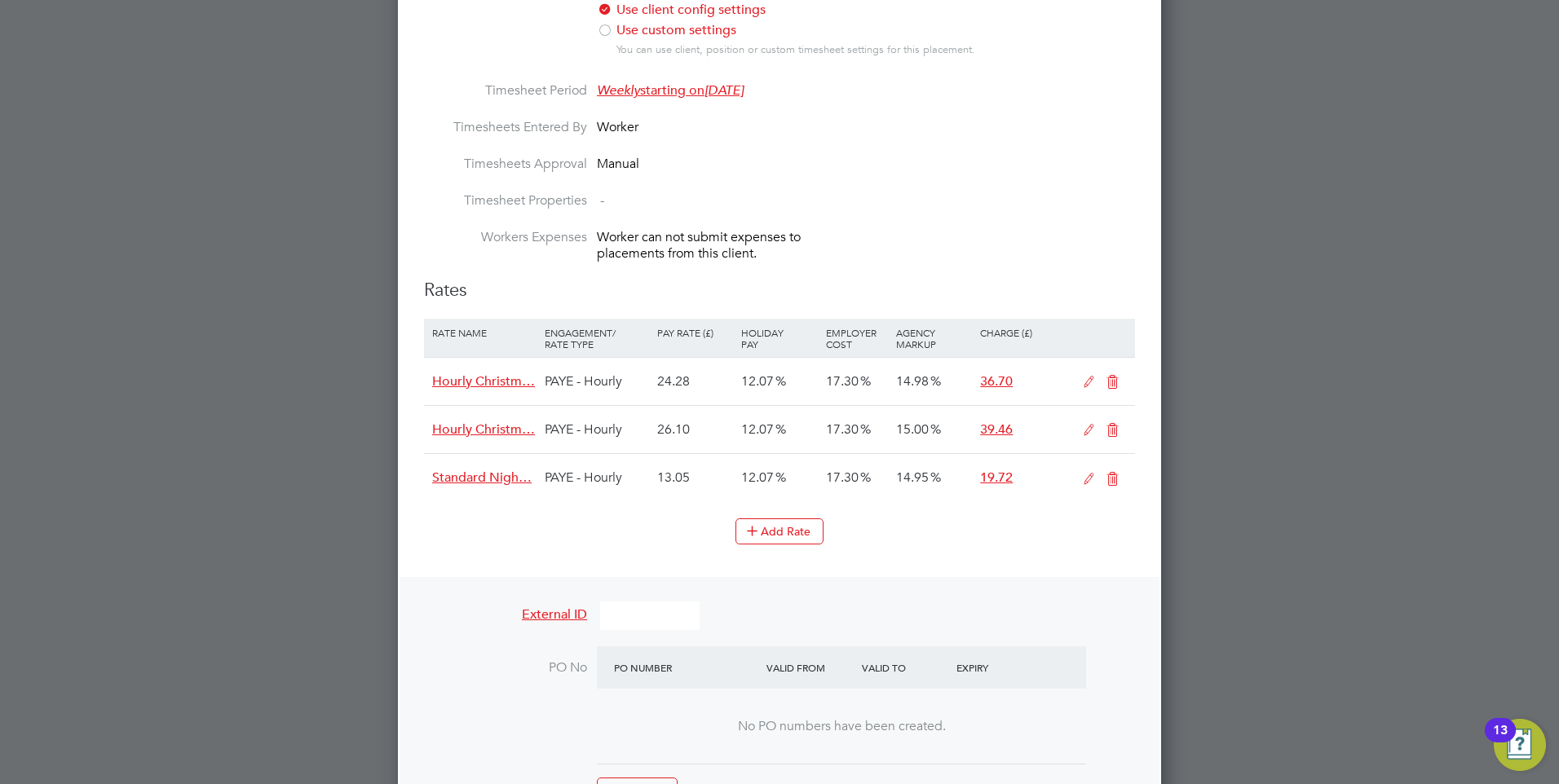
click at [1118, 376] on icon at bounding box center [1112, 382] width 21 height 13
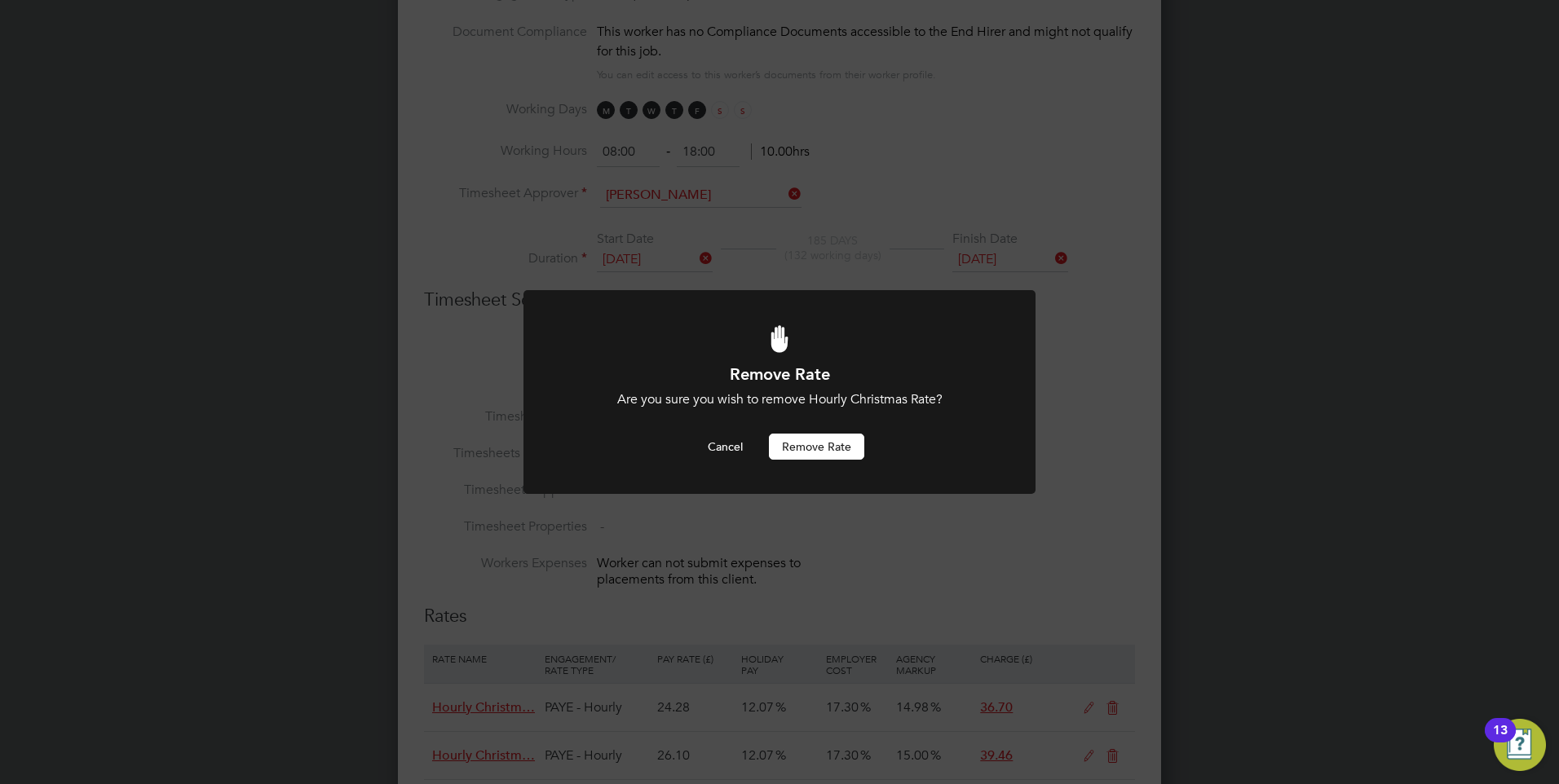
click at [826, 446] on button "Remove rate" at bounding box center [817, 446] width 95 height 26
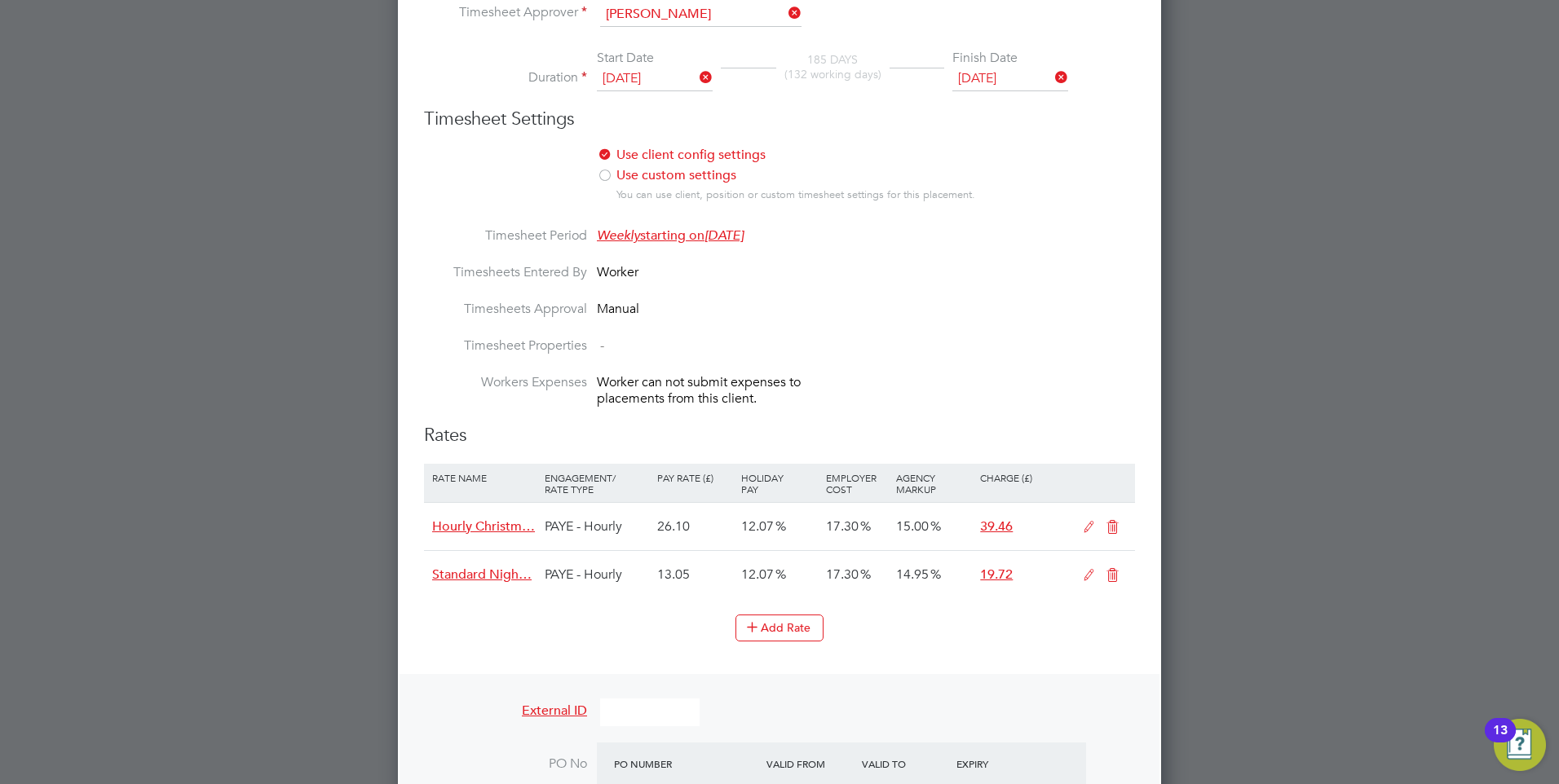
scroll to position [1029, 0]
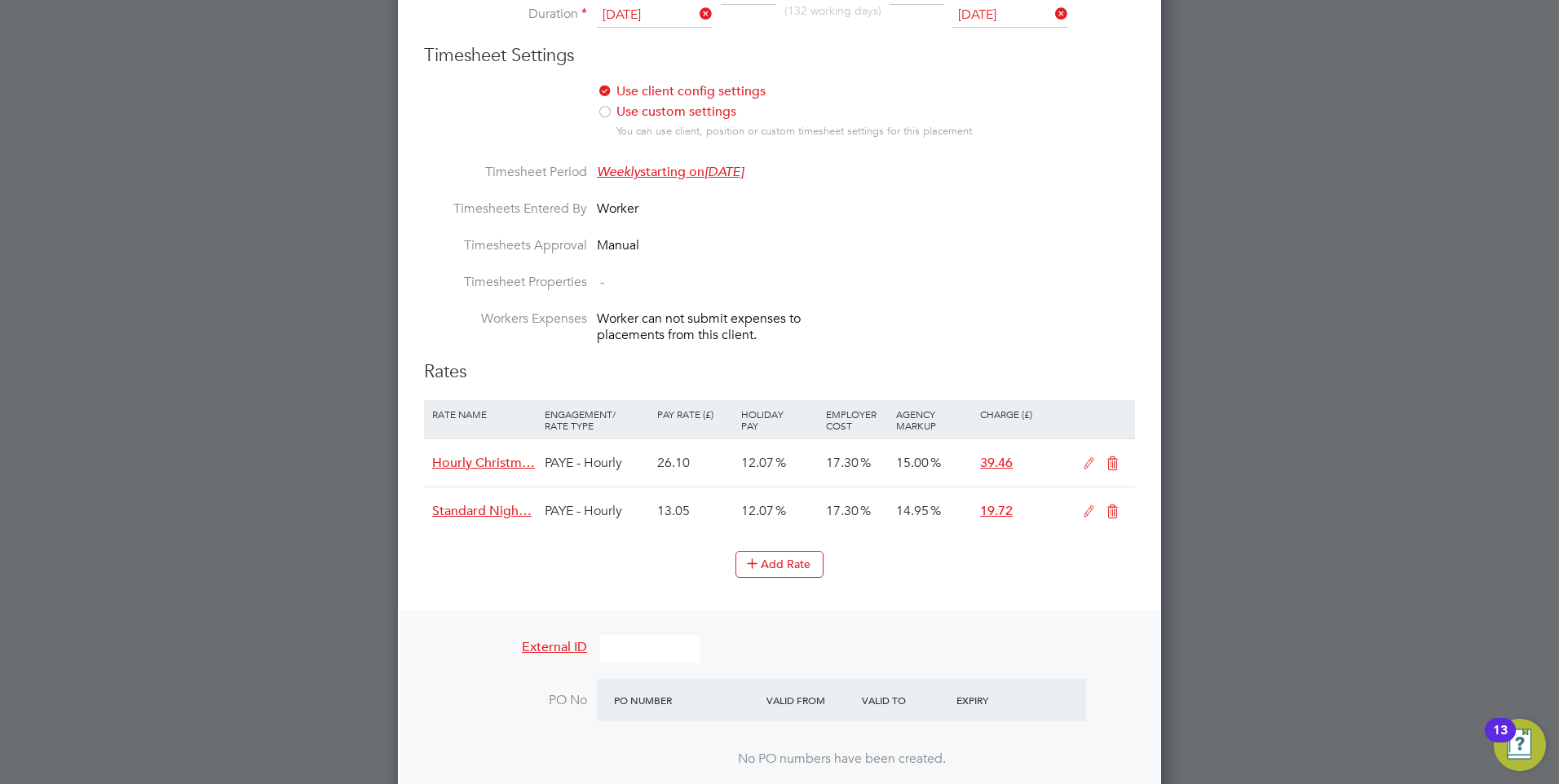
click at [1116, 460] on icon at bounding box center [1112, 464] width 21 height 13
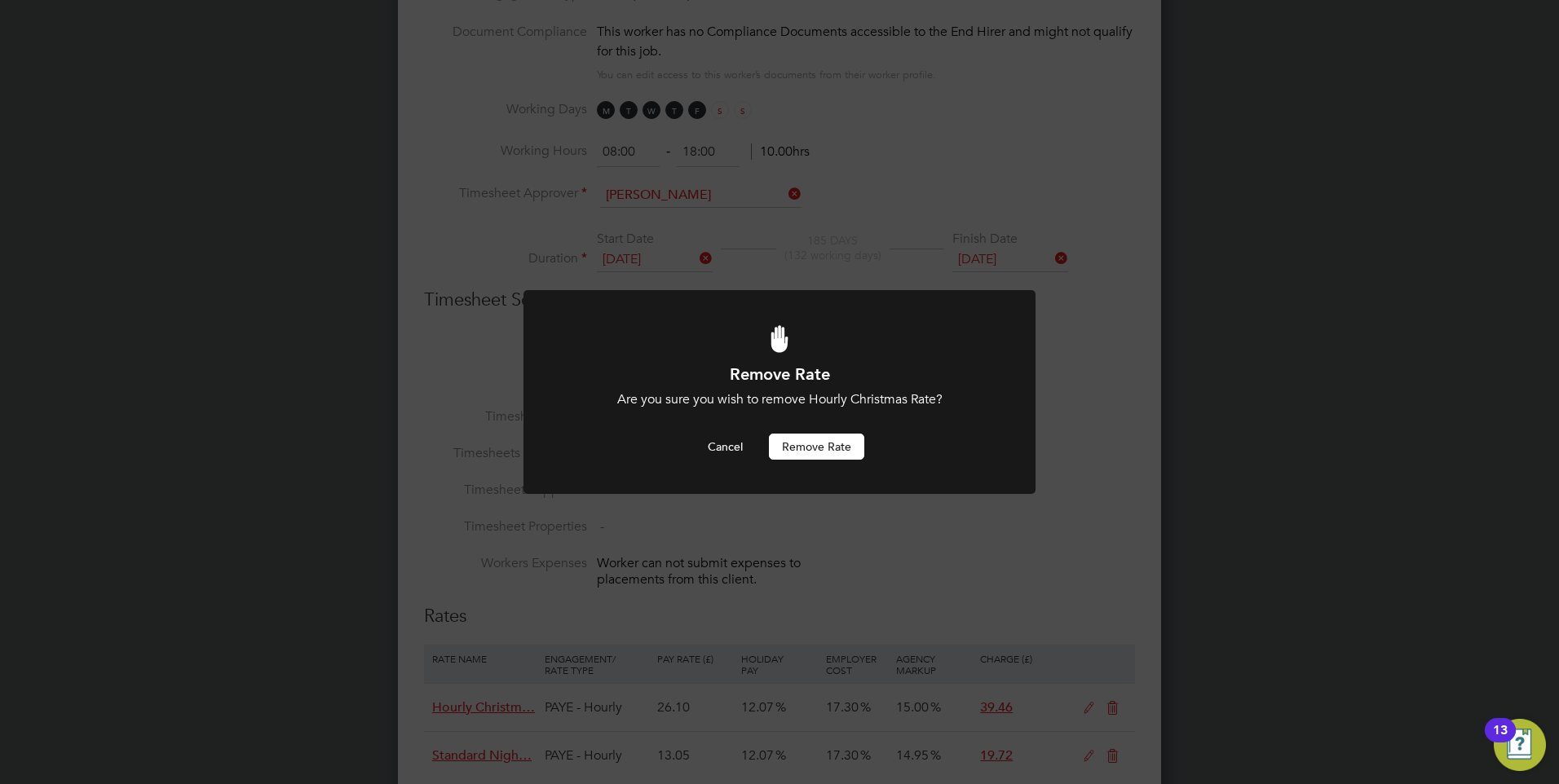
scroll to position [0, 0]
click at [798, 440] on button "Remove rate" at bounding box center [817, 446] width 95 height 26
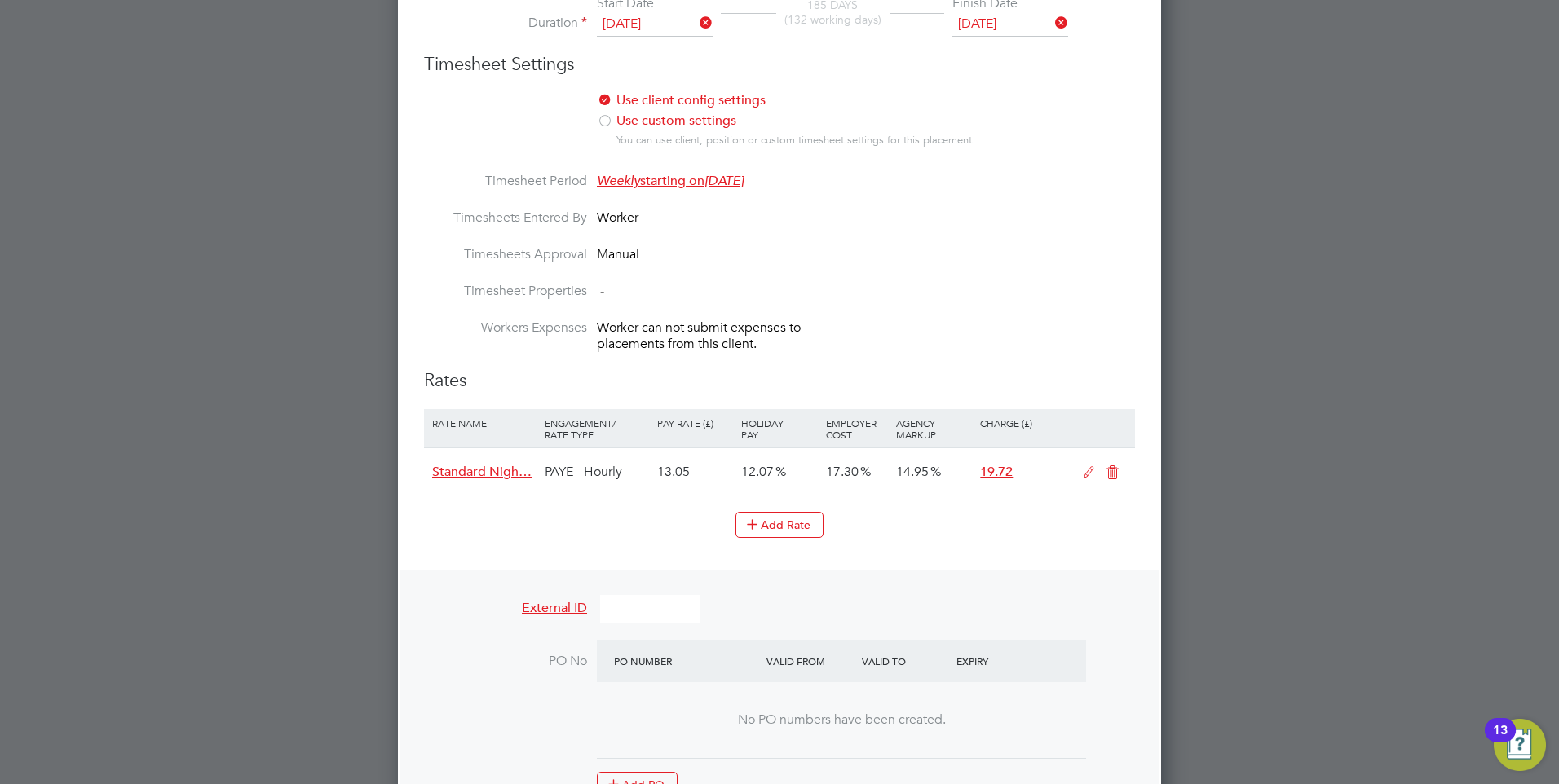
scroll to position [1029, 0]
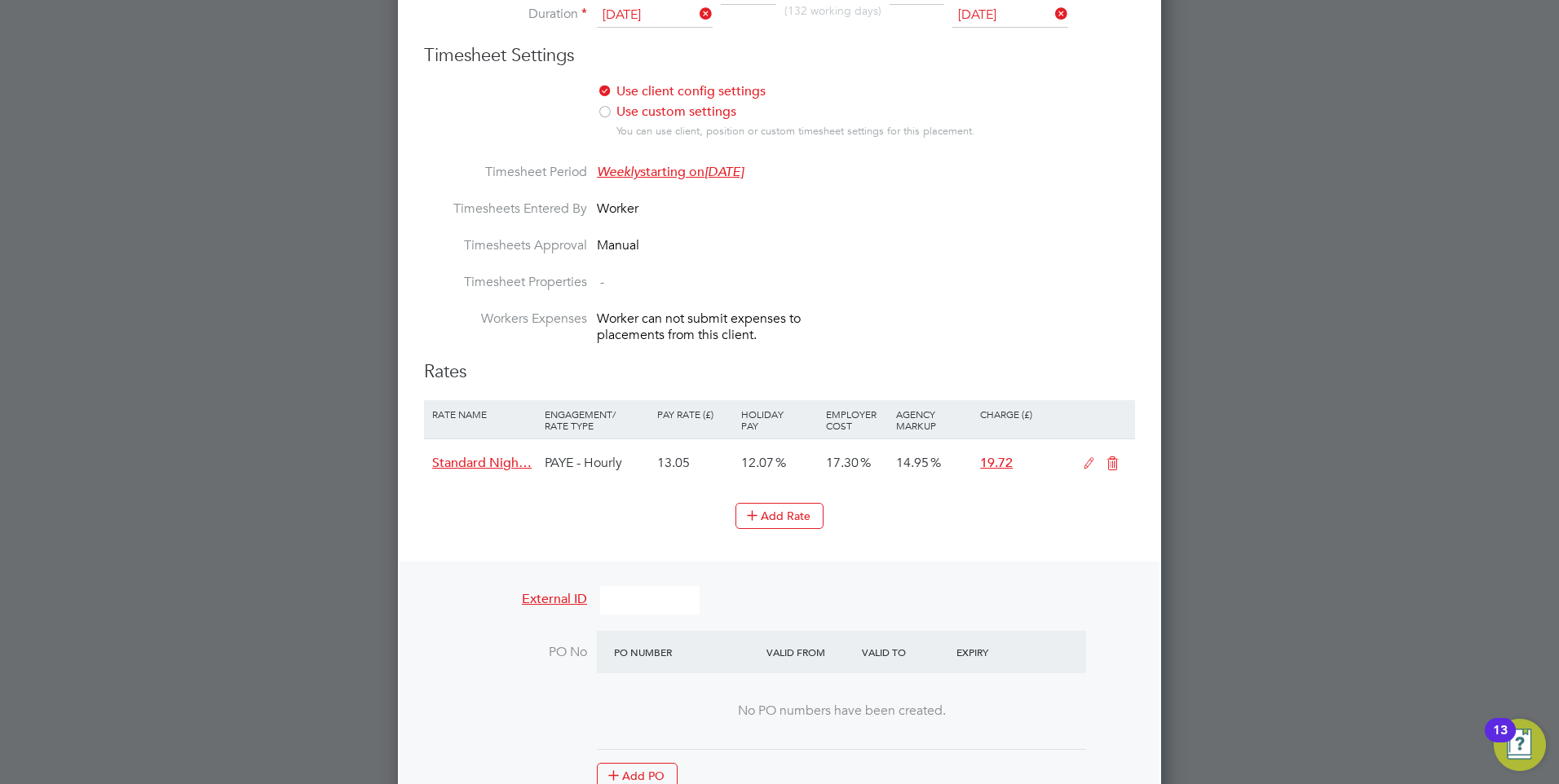
click at [1115, 462] on icon at bounding box center [1112, 464] width 21 height 13
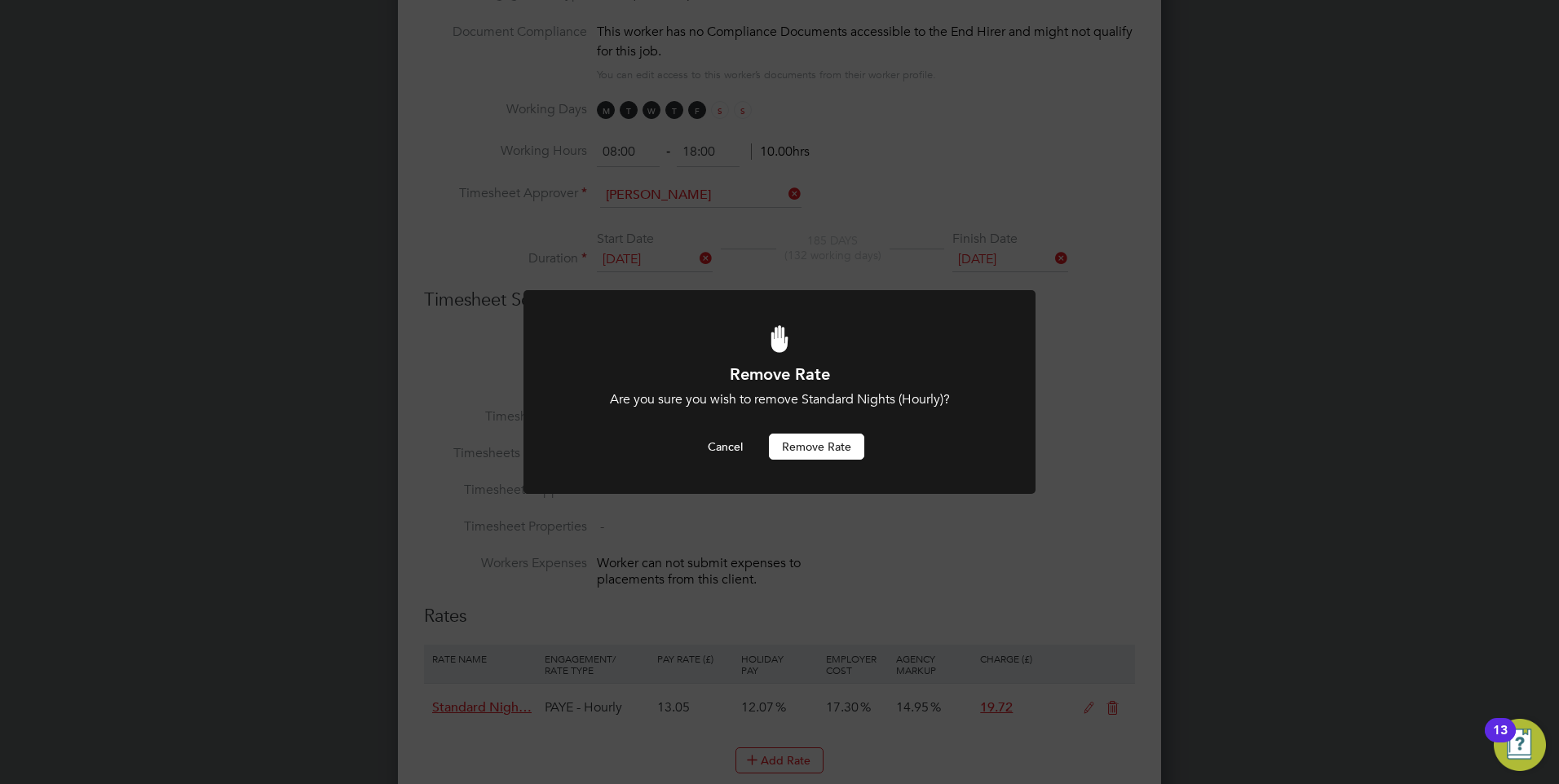
click at [804, 442] on button "Remove rate" at bounding box center [817, 446] width 95 height 26
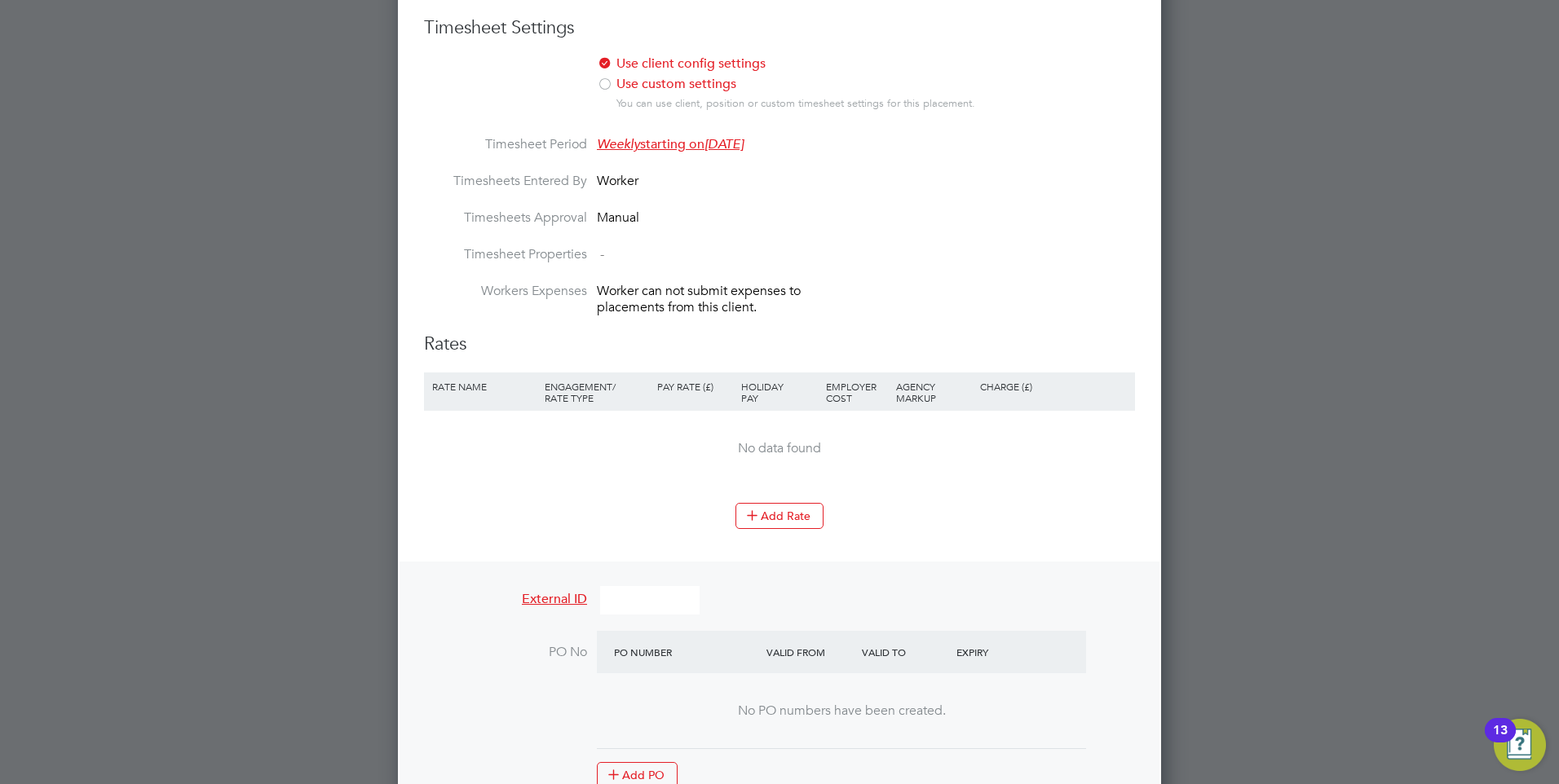
scroll to position [1191, 0]
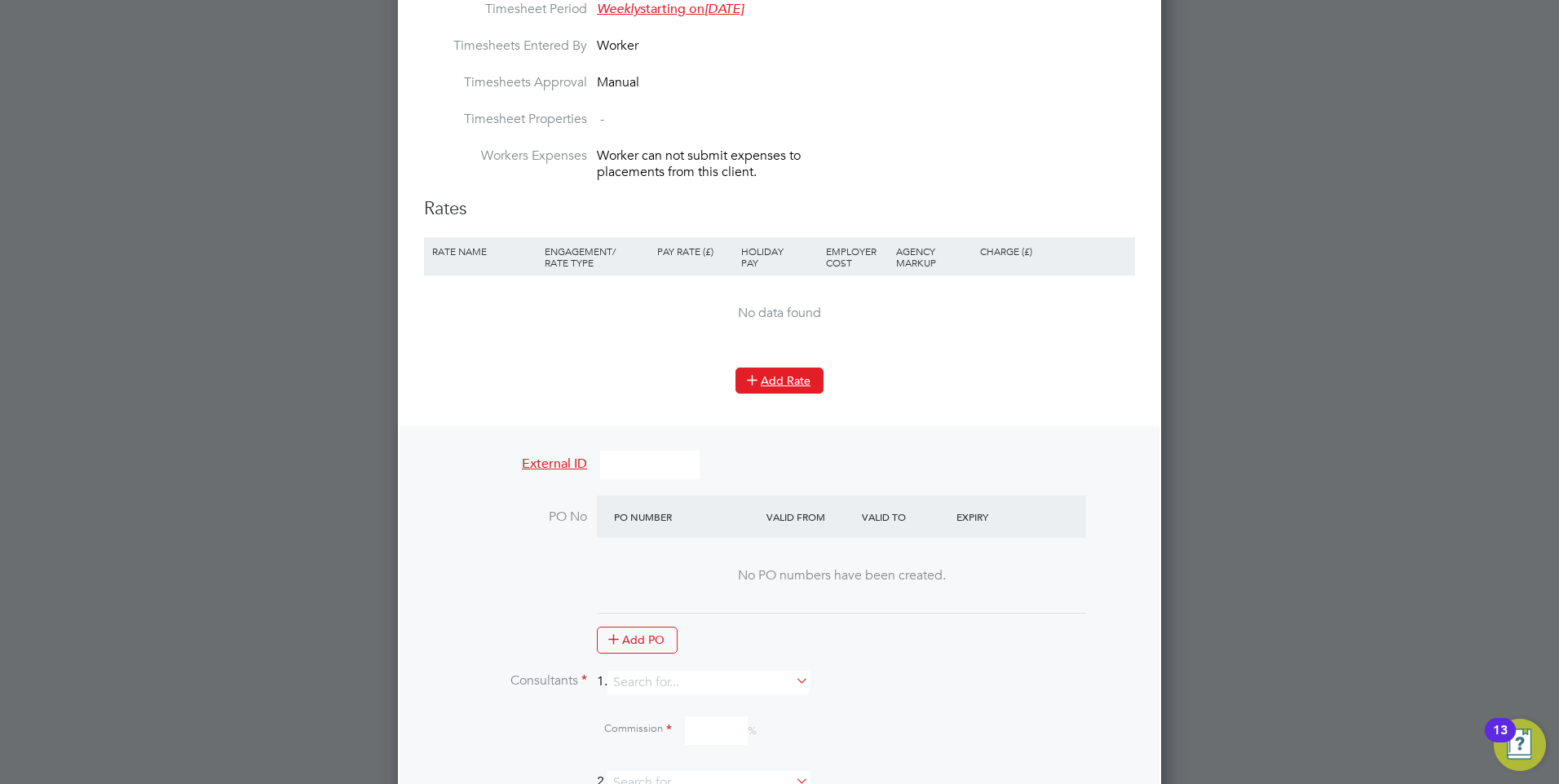
click at [771, 377] on button "Add Rate" at bounding box center [779, 380] width 88 height 26
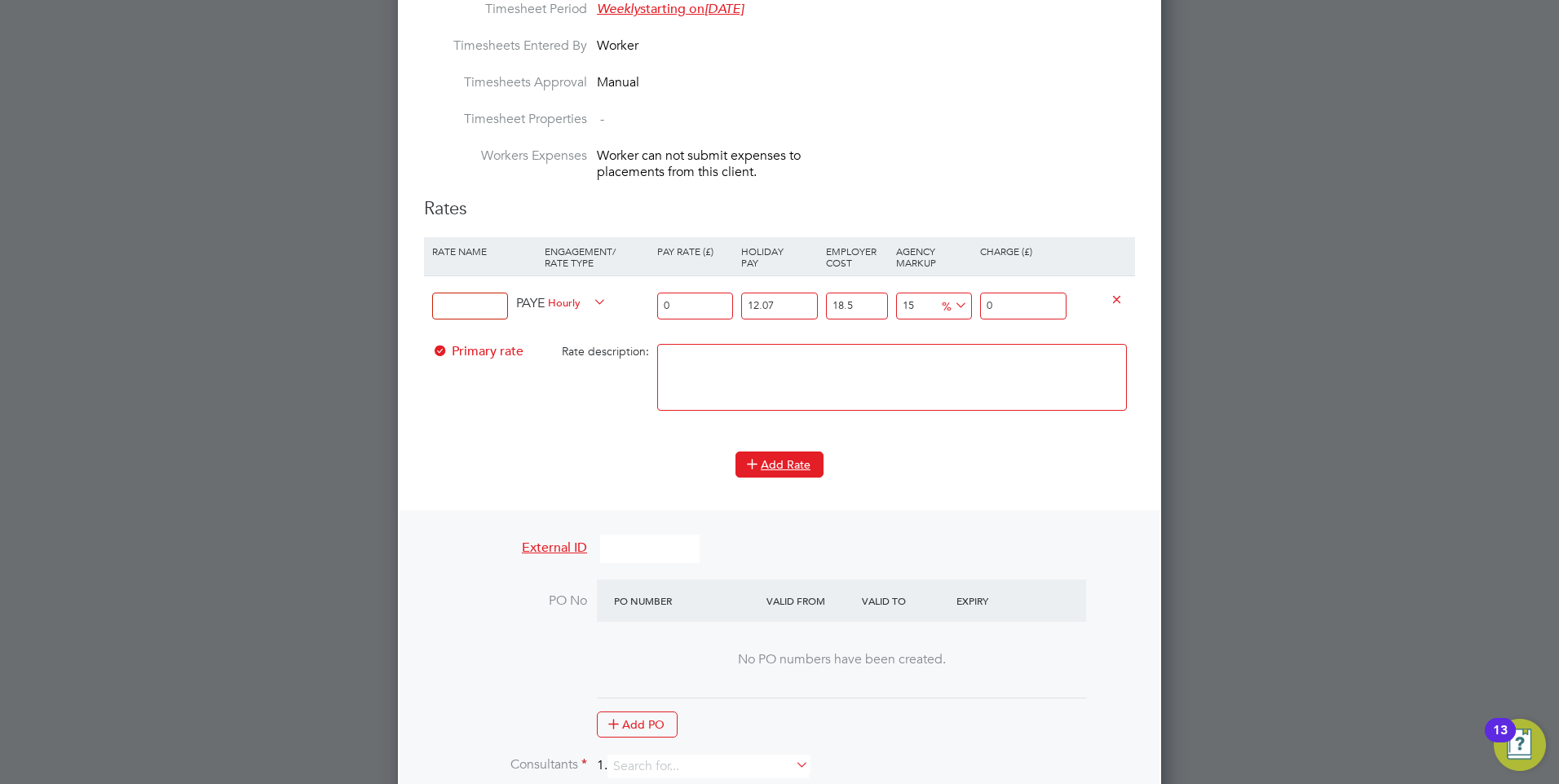
click at [774, 458] on button "Add Rate" at bounding box center [779, 464] width 88 height 26
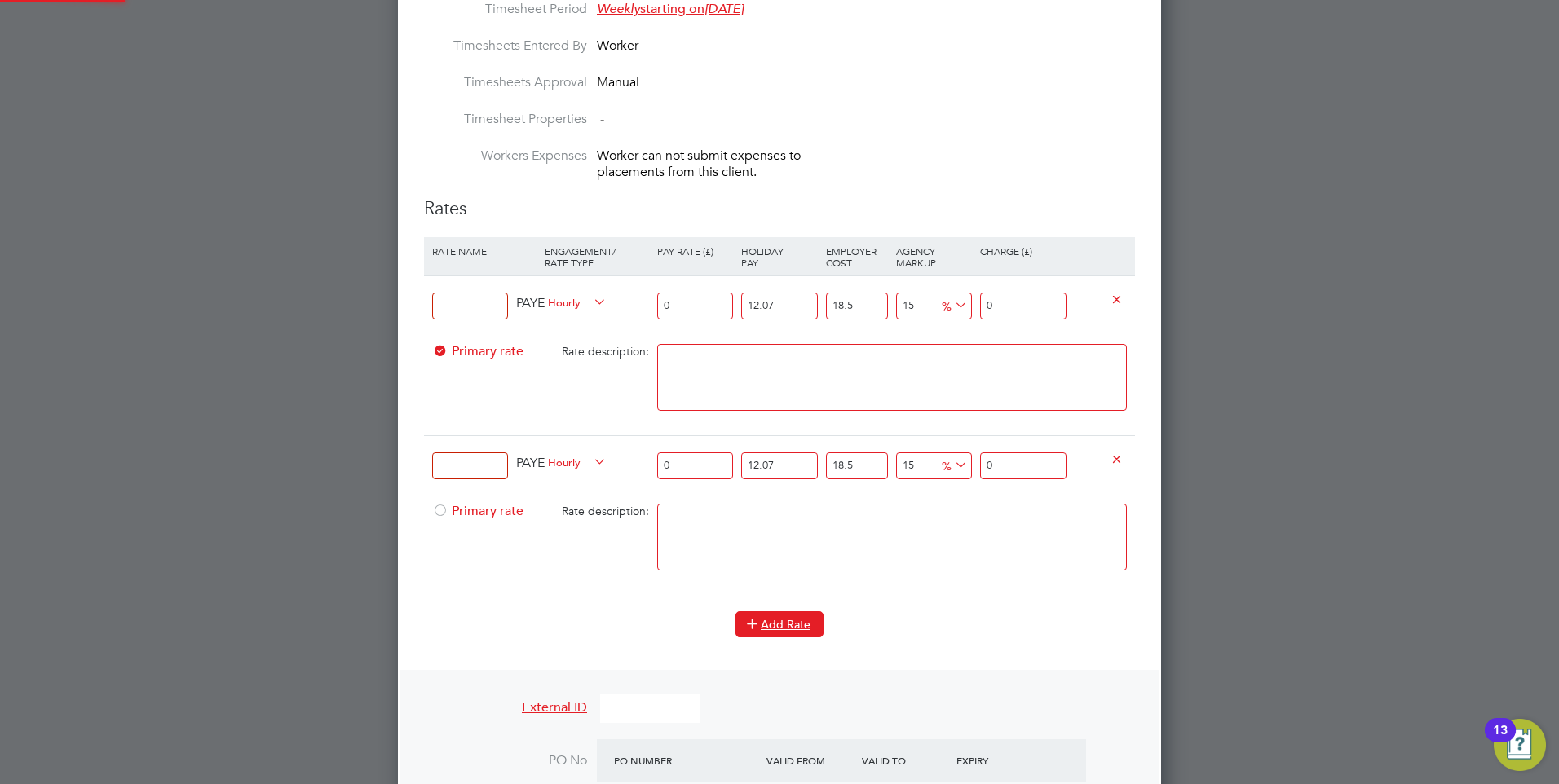
scroll to position [2426, 764]
click at [774, 619] on button "Add Rate" at bounding box center [779, 623] width 88 height 26
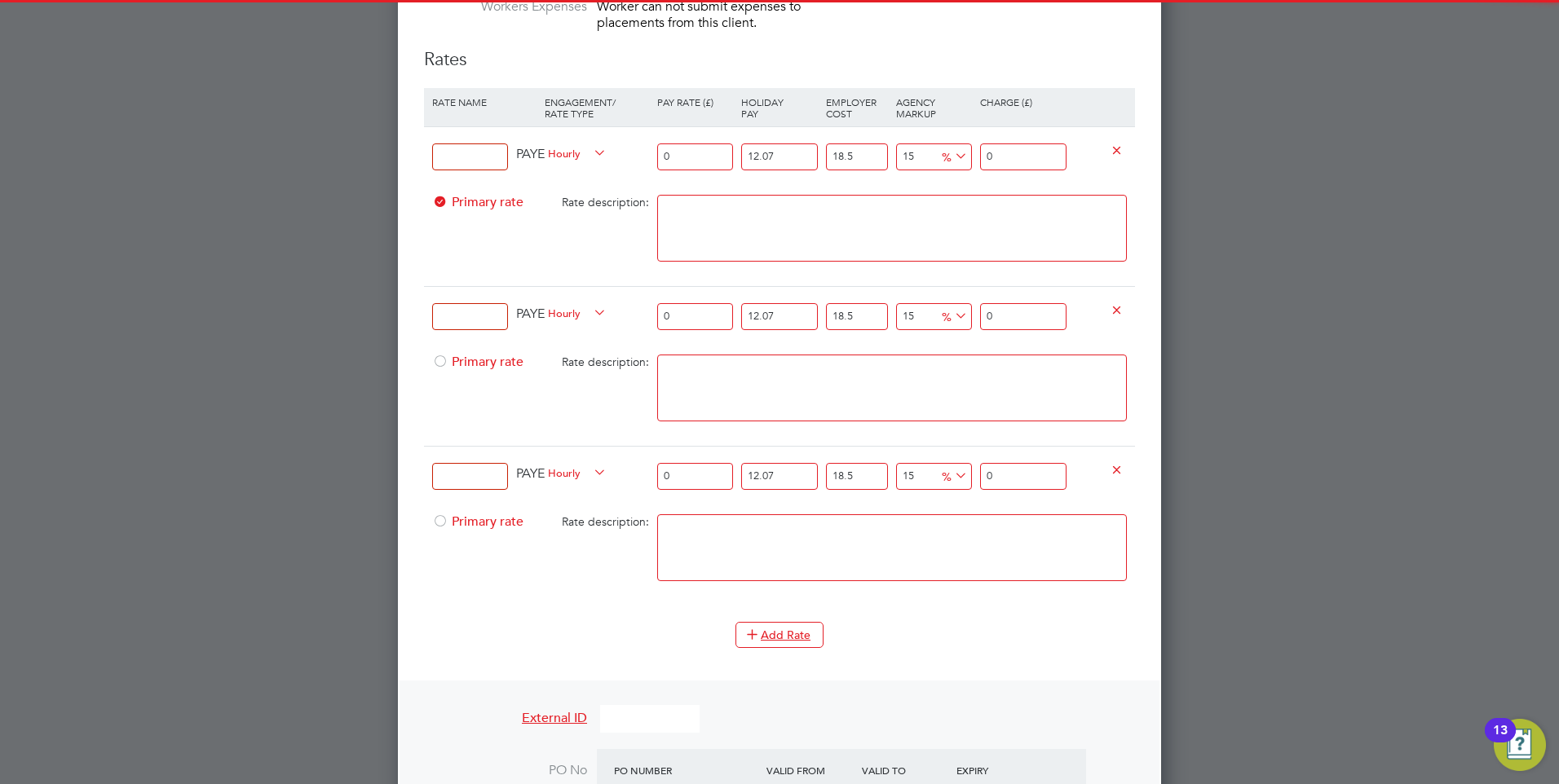
scroll to position [1355, 0]
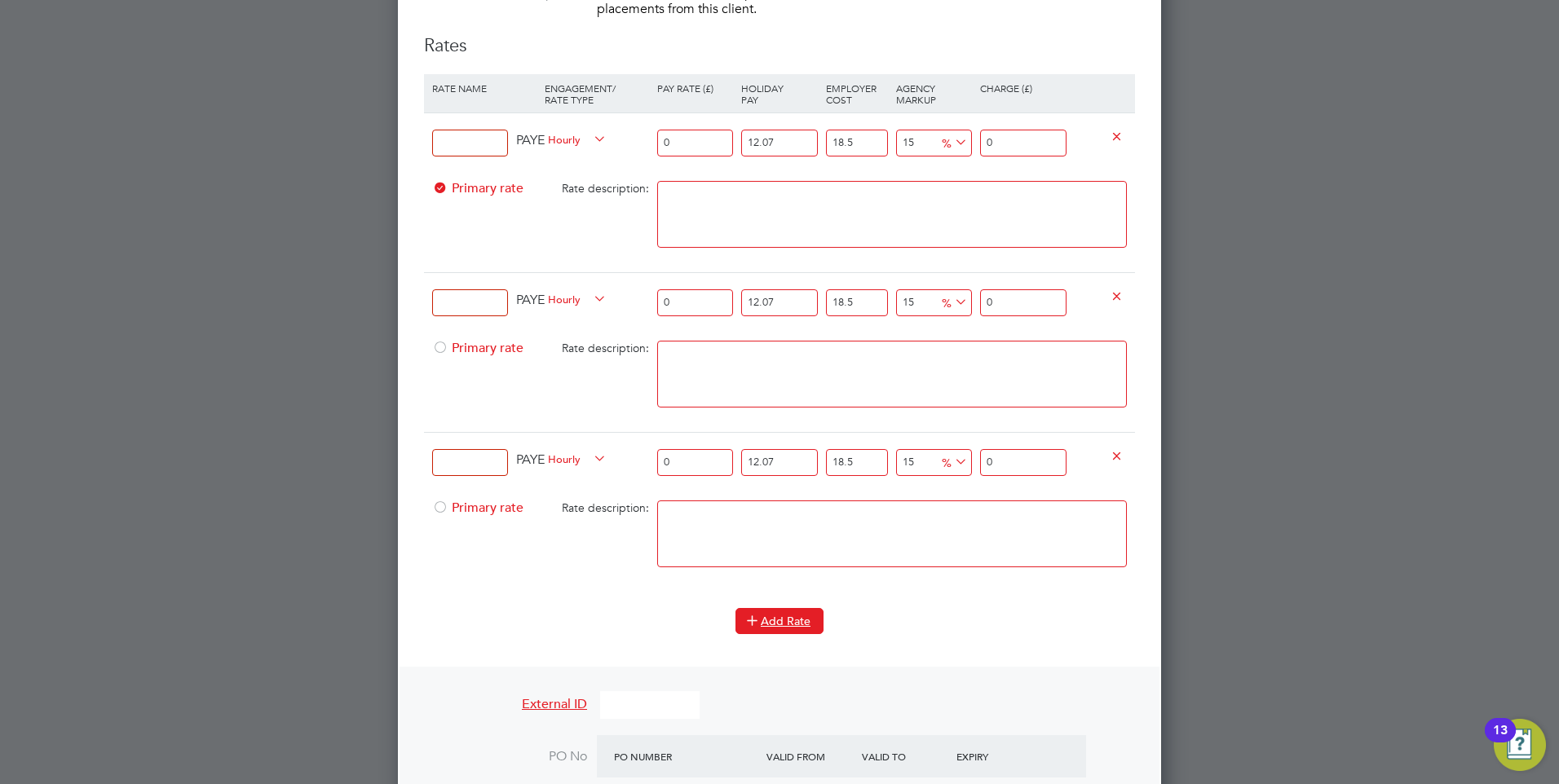
click at [773, 616] on button "Add Rate" at bounding box center [779, 621] width 88 height 26
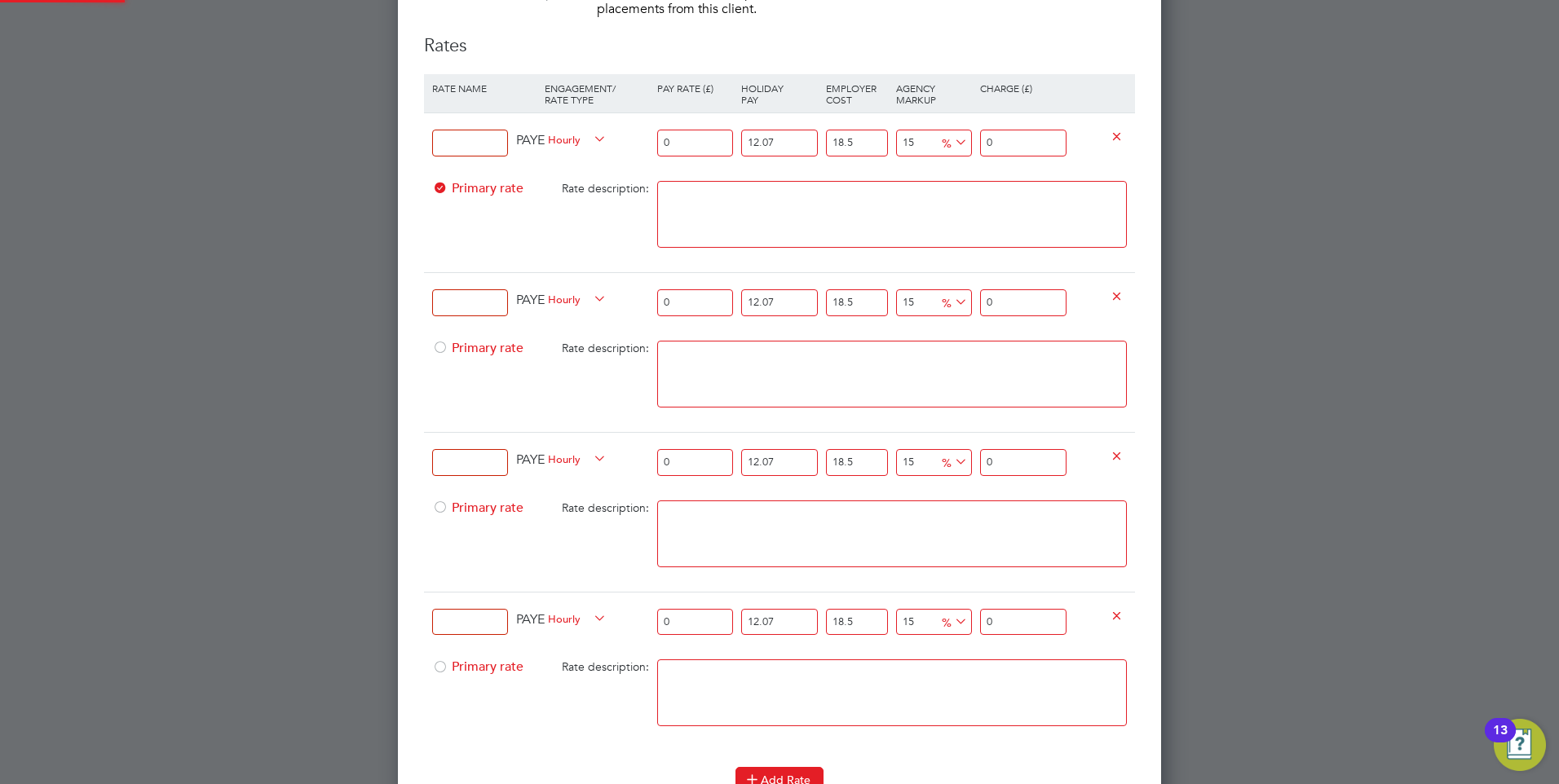
scroll to position [2746, 764]
click at [459, 138] on input at bounding box center [470, 143] width 75 height 27
type input "S"
type input "Standard Days"
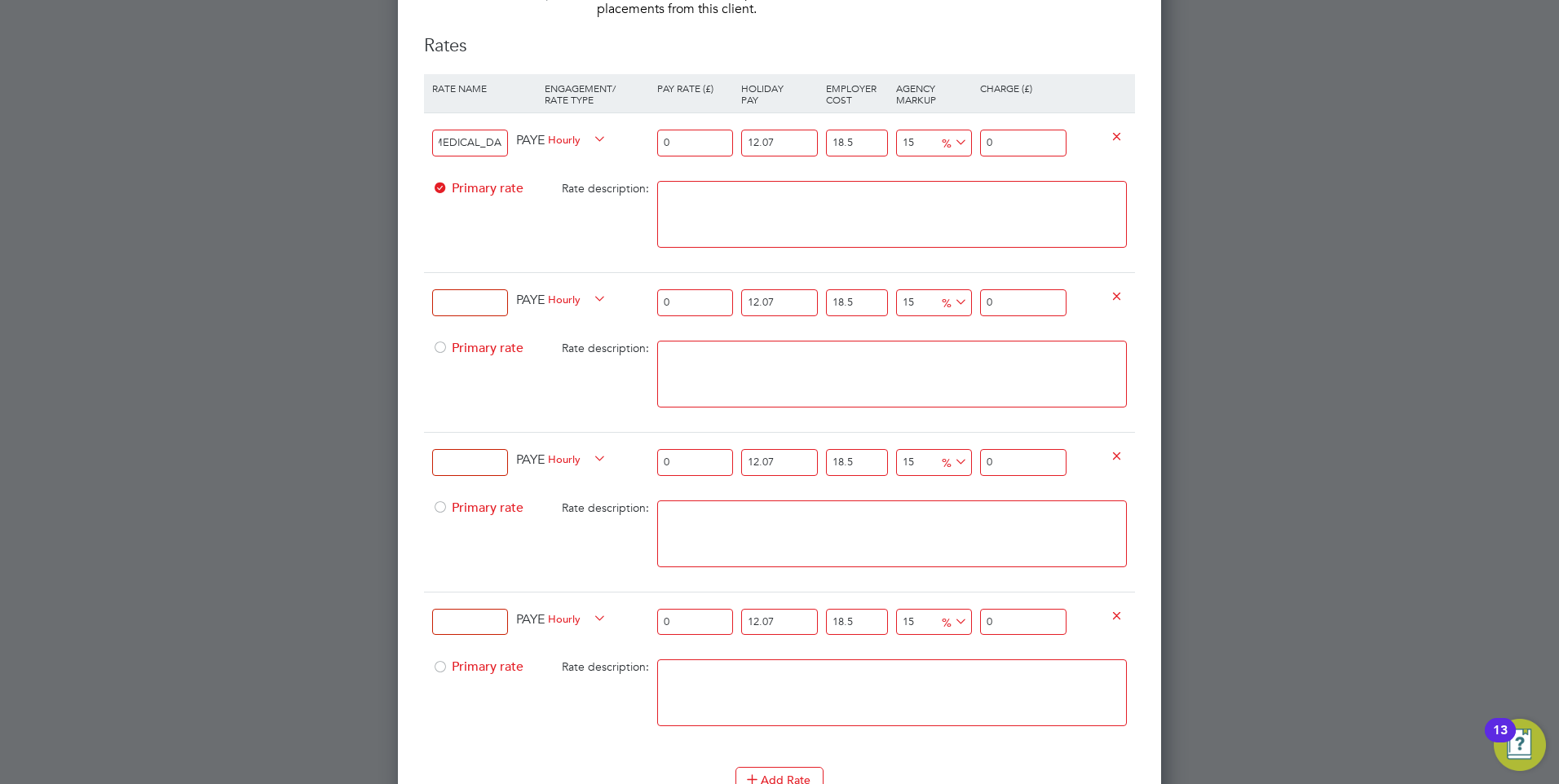
scroll to position [0, 0]
drag, startPoint x: 694, startPoint y: 137, endPoint x: 655, endPoint y: 138, distance: 39.0
click at [655, 138] on div "0" at bounding box center [696, 143] width 84 height 59
type input "1"
type input "1.527233925"
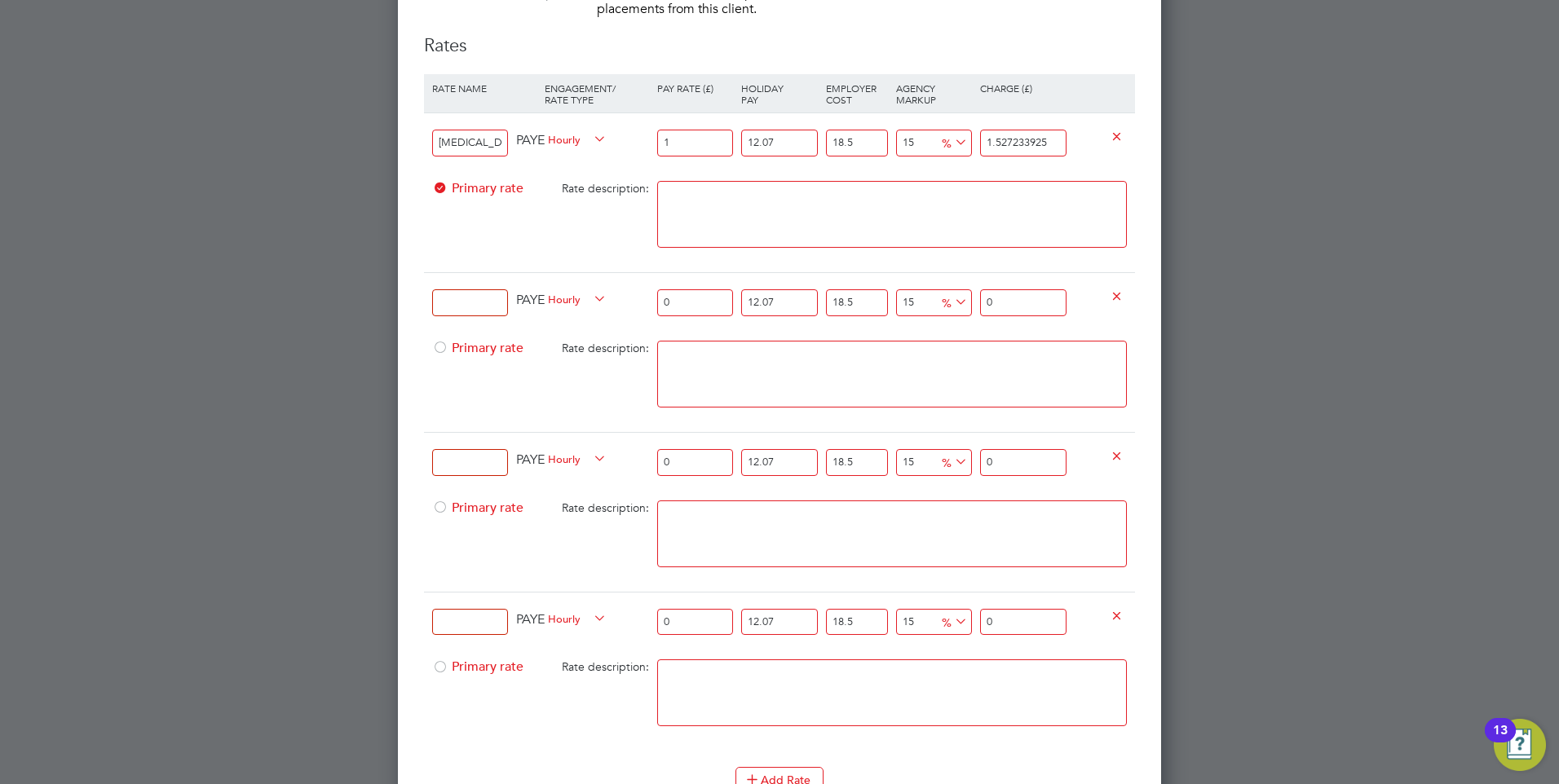
type input "12"
type input "18.3268071"
type input "12.6"
type input "19.243147455"
type input "12.60"
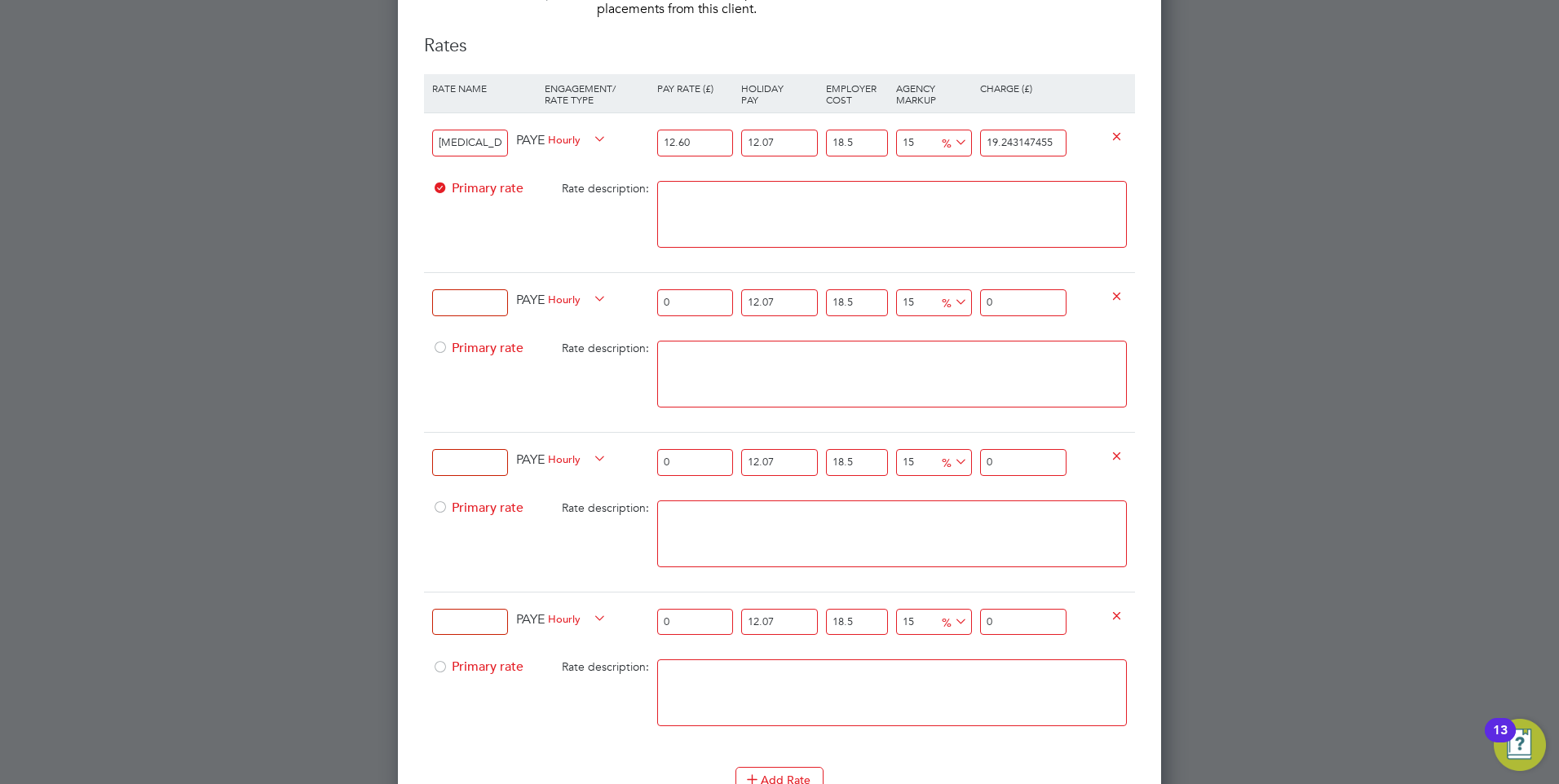
click at [779, 208] on textarea at bounding box center [891, 214] width 469 height 66
drag, startPoint x: 1032, startPoint y: 140, endPoint x: 958, endPoint y: 137, distance: 74.1
click at [958, 137] on div "Standard Days PAYE Hourly 12.60 12.07 n/a 18.5 n/a 15 2.509975755 % 19.243147455" at bounding box center [779, 142] width 711 height 60
type input "-94.02384665663833"
type input "1"
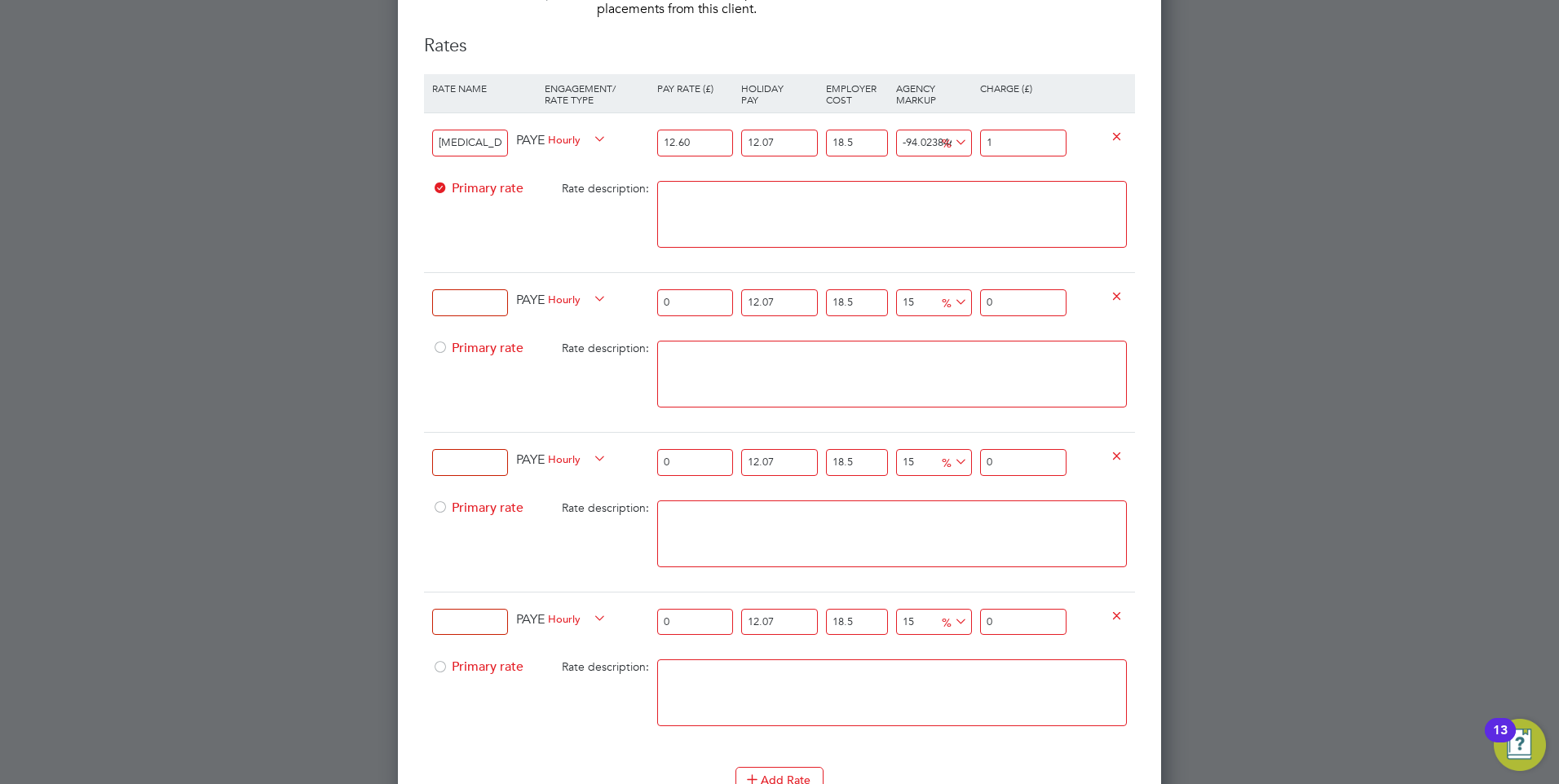
type input "13.546913523871867"
type input "19"
type input "14.742144192544202"
type input "19.2"
type input "14.98119032627867"
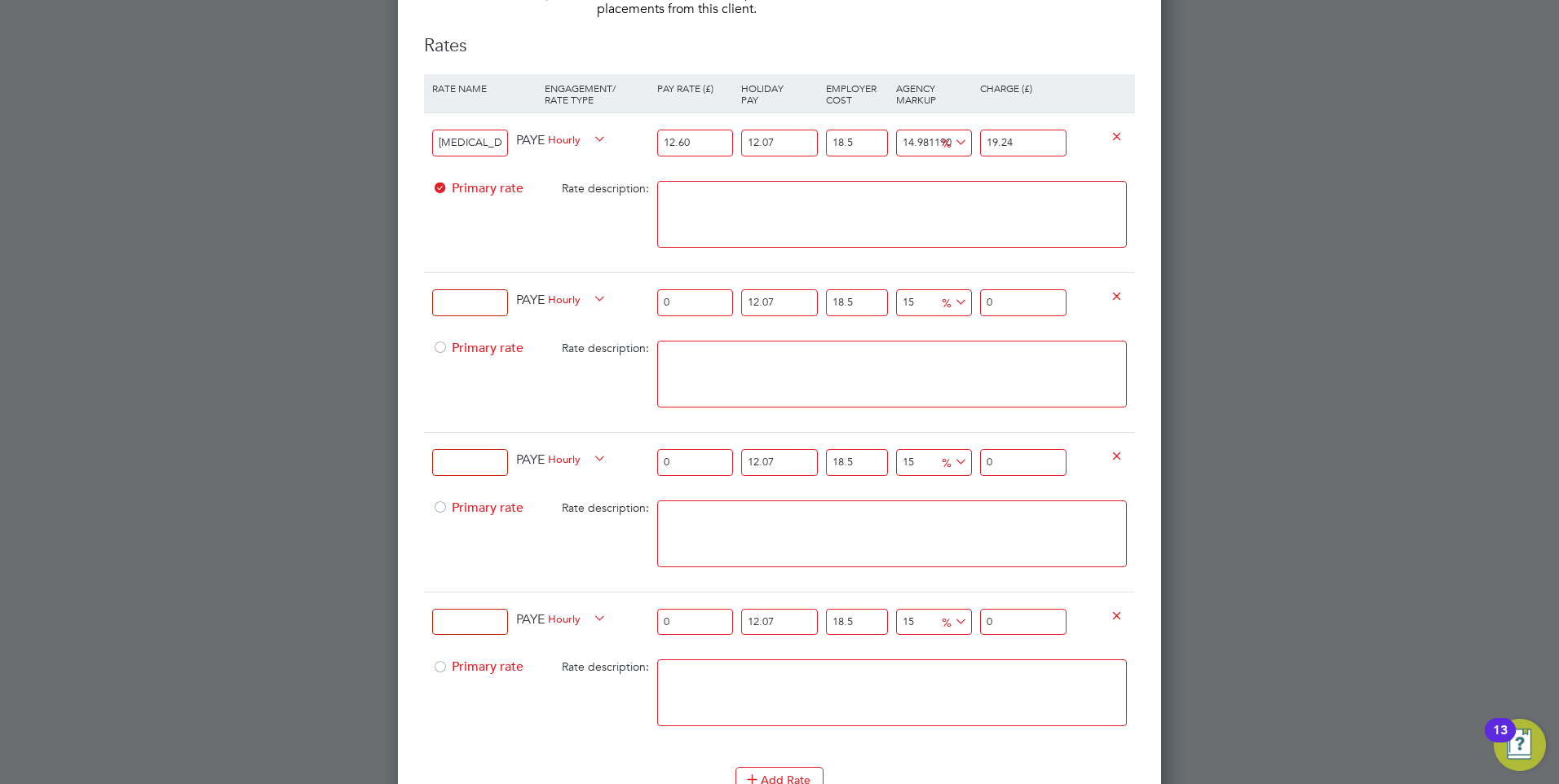
type input "19.24"
click at [1003, 218] on textarea at bounding box center [891, 214] width 469 height 66
click at [485, 302] on input at bounding box center [470, 303] width 75 height 27
type input "Standard Nights"
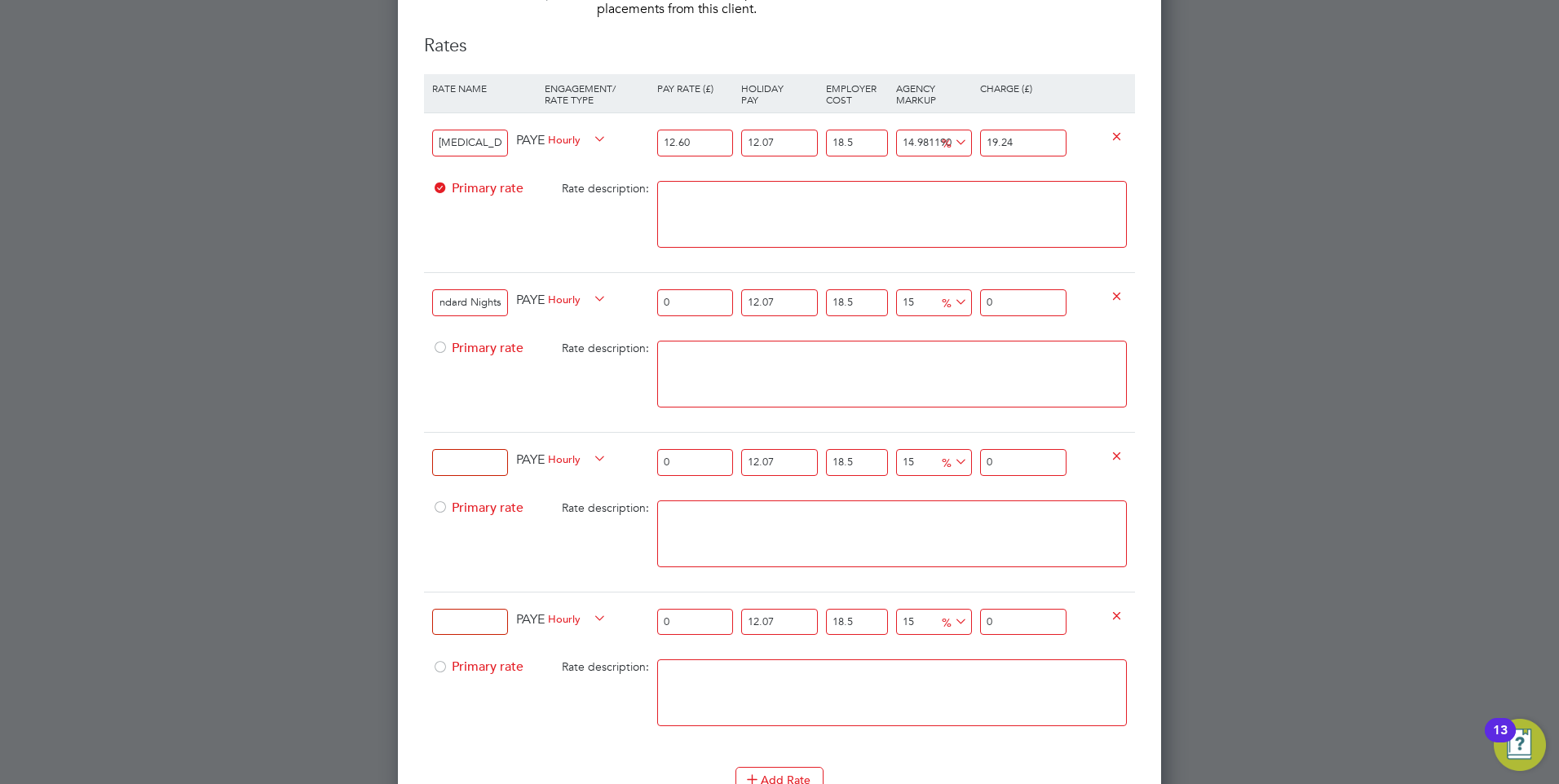
scroll to position [0, 0]
drag, startPoint x: 699, startPoint y: 299, endPoint x: 629, endPoint y: 306, distance: 70.3
click at [629, 306] on div "Standard Nights PAYE Hourly 0 12.07 n/a 18.5 n/a 15 0 % 0" at bounding box center [779, 301] width 711 height 60
type input "1"
type input "1.527233925"
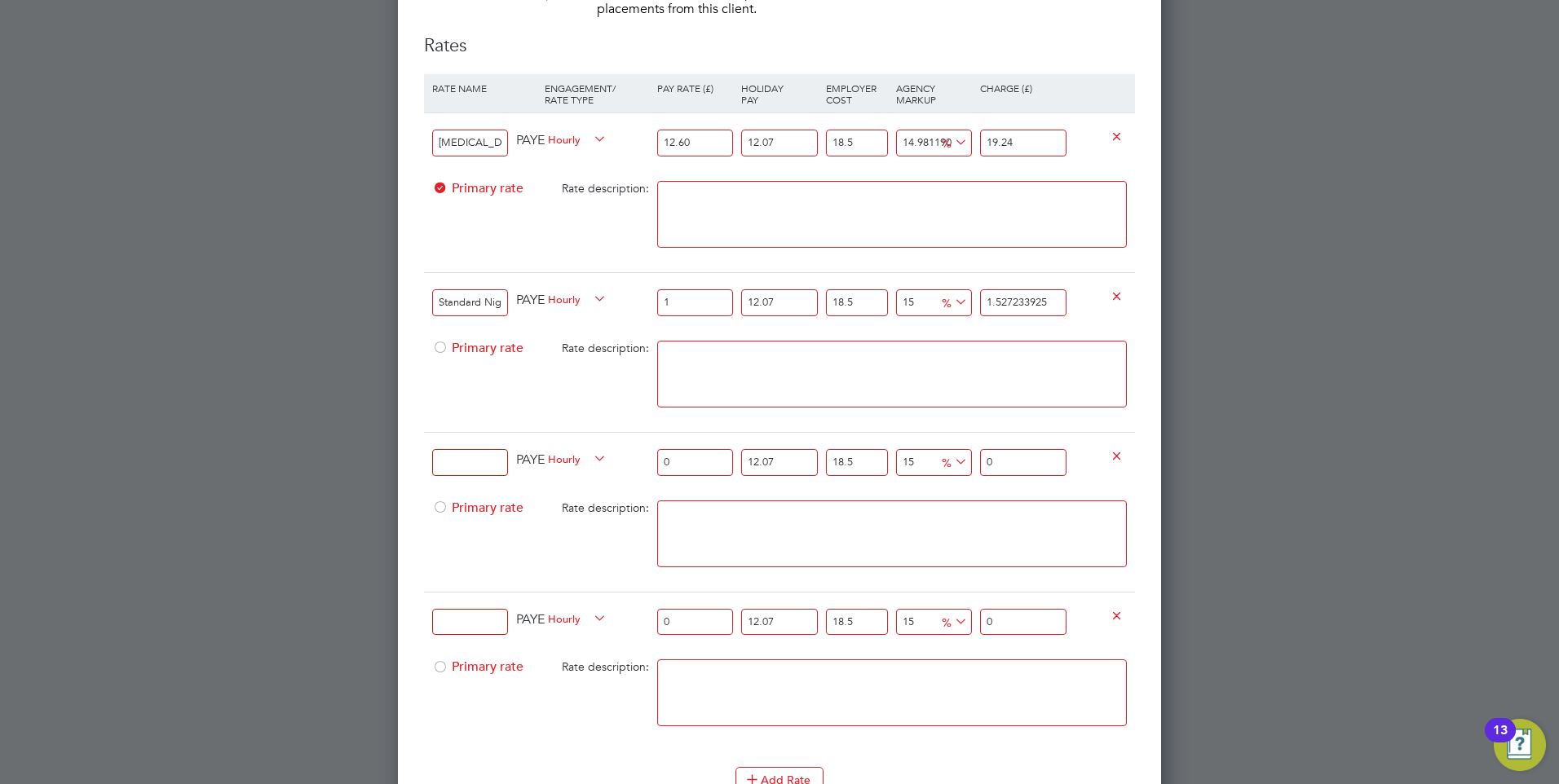
type input "13"
type input "19.854041025"
type input "13.05"
type input "19.93040272125"
type input "13.05"
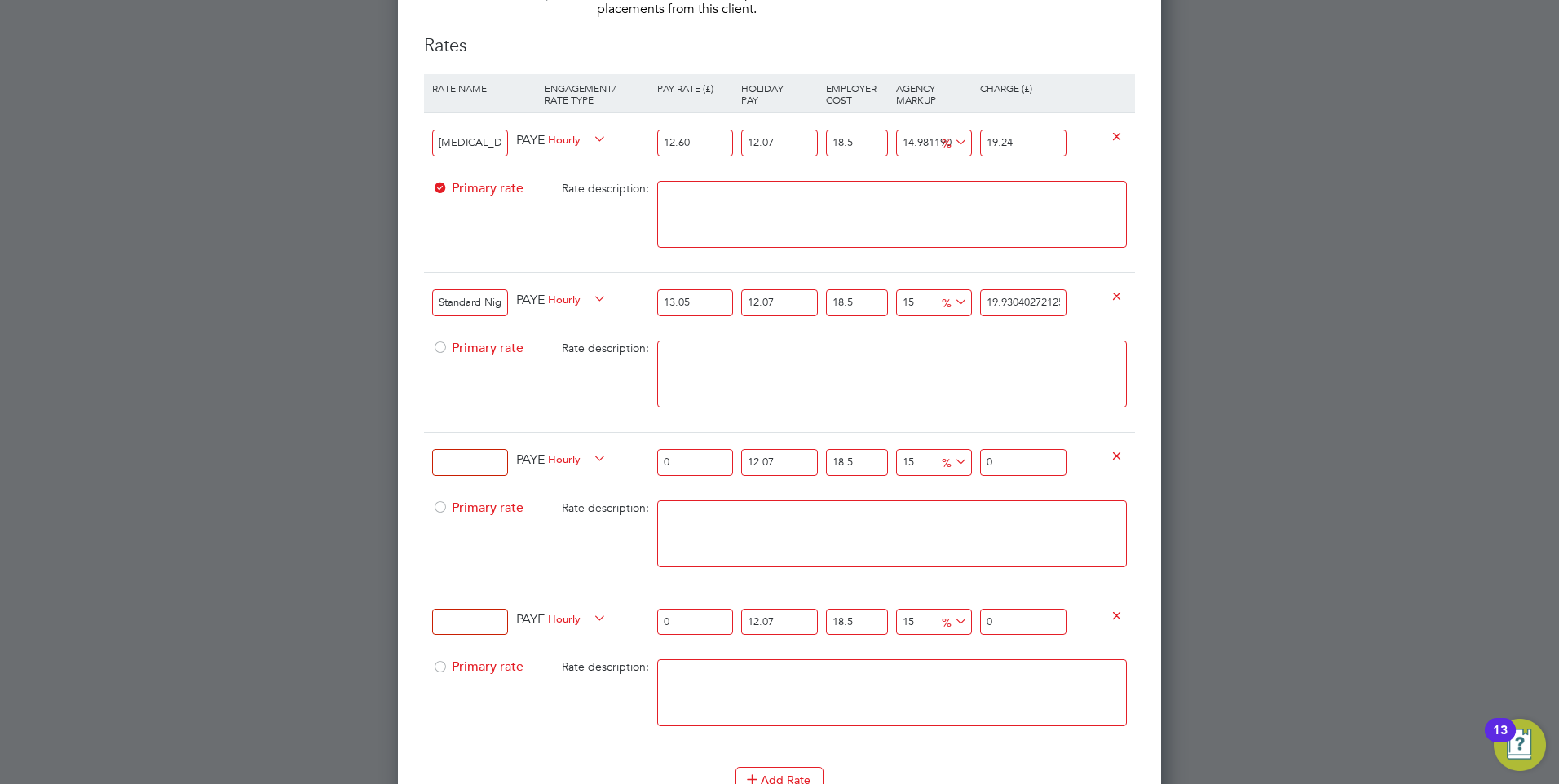
drag, startPoint x: 1063, startPoint y: 304, endPoint x: 949, endPoint y: 302, distance: 114.0
click at [949, 302] on div "Standard Nights PAYE Hourly 13.05 12.07 n/a 18.5 n/a 15 2.59961774625 % 19.9304…" at bounding box center [779, 301] width 711 height 60
type input "-71.14960454928845"
type input "5"
drag, startPoint x: 1021, startPoint y: 299, endPoint x: 977, endPoint y: 296, distance: 44.1
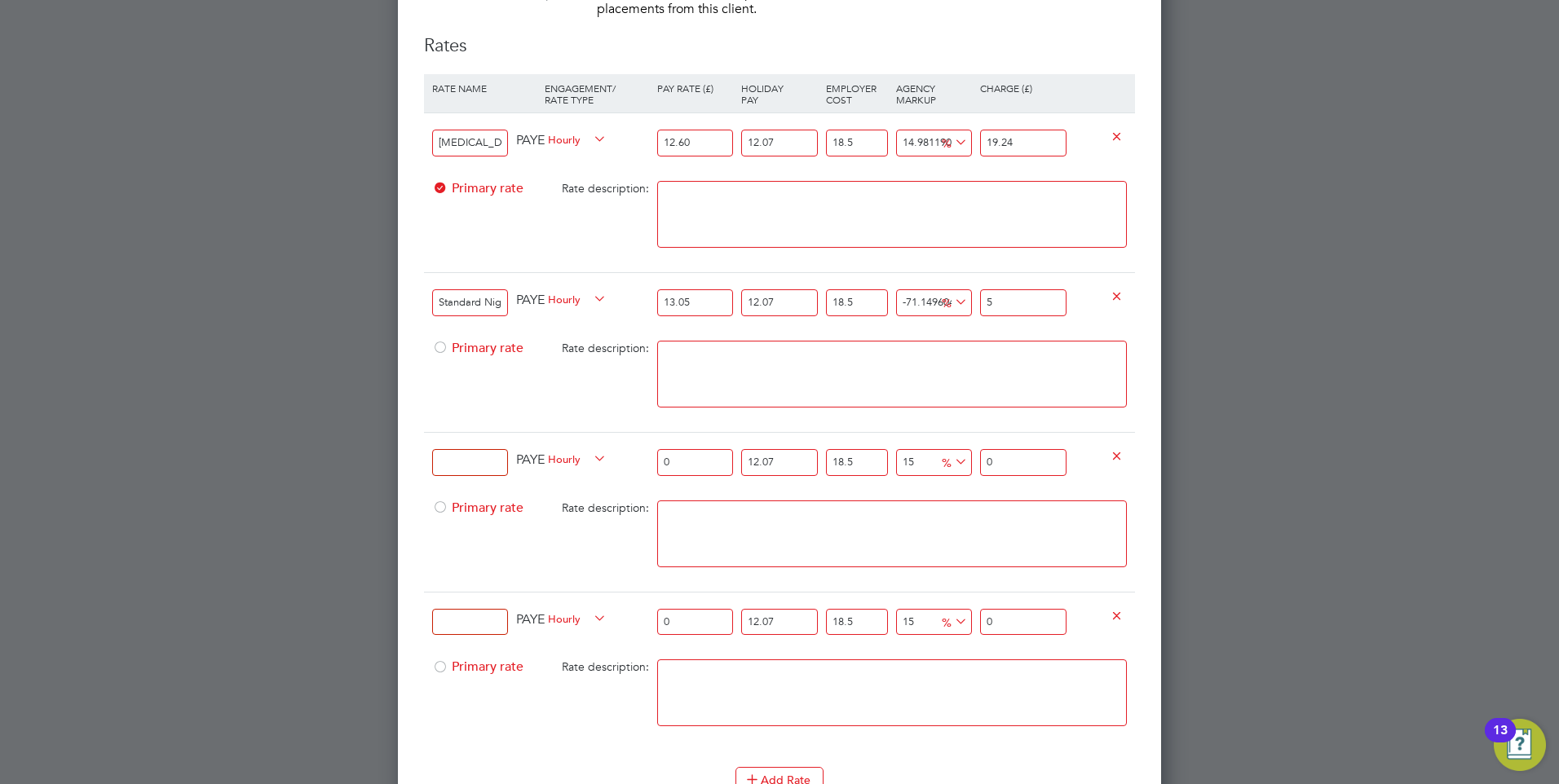
click at [977, 296] on div "5" at bounding box center [1025, 302] width 99 height 59
type input "-94.2299209098577"
type input "1"
type input "9.631502712703872"
type input "19"
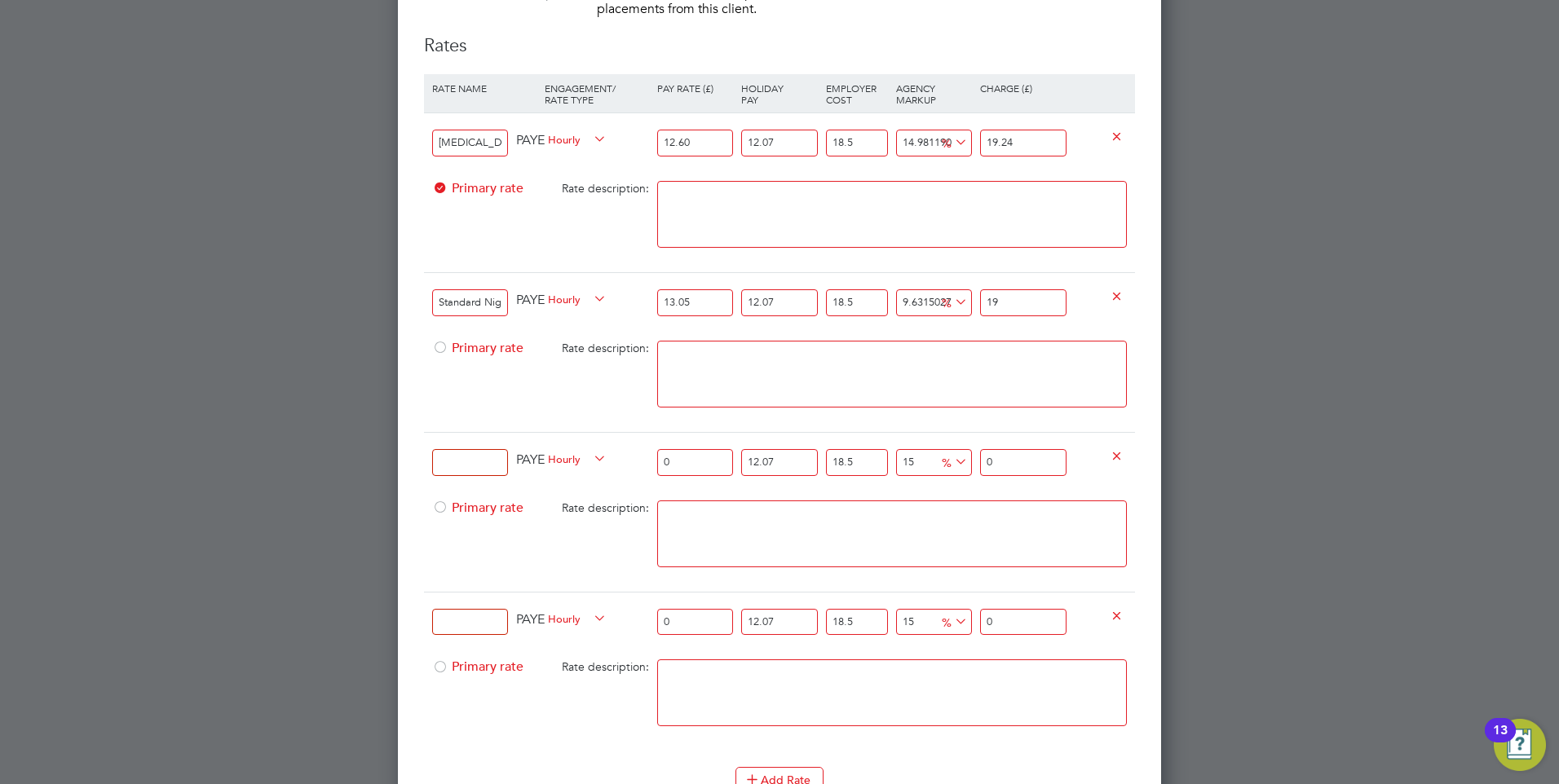
type input "14.82457389383195"
type input "19.9"
type input "14.997676266536219"
type input "19.93"
click at [949, 360] on textarea at bounding box center [891, 374] width 469 height 66
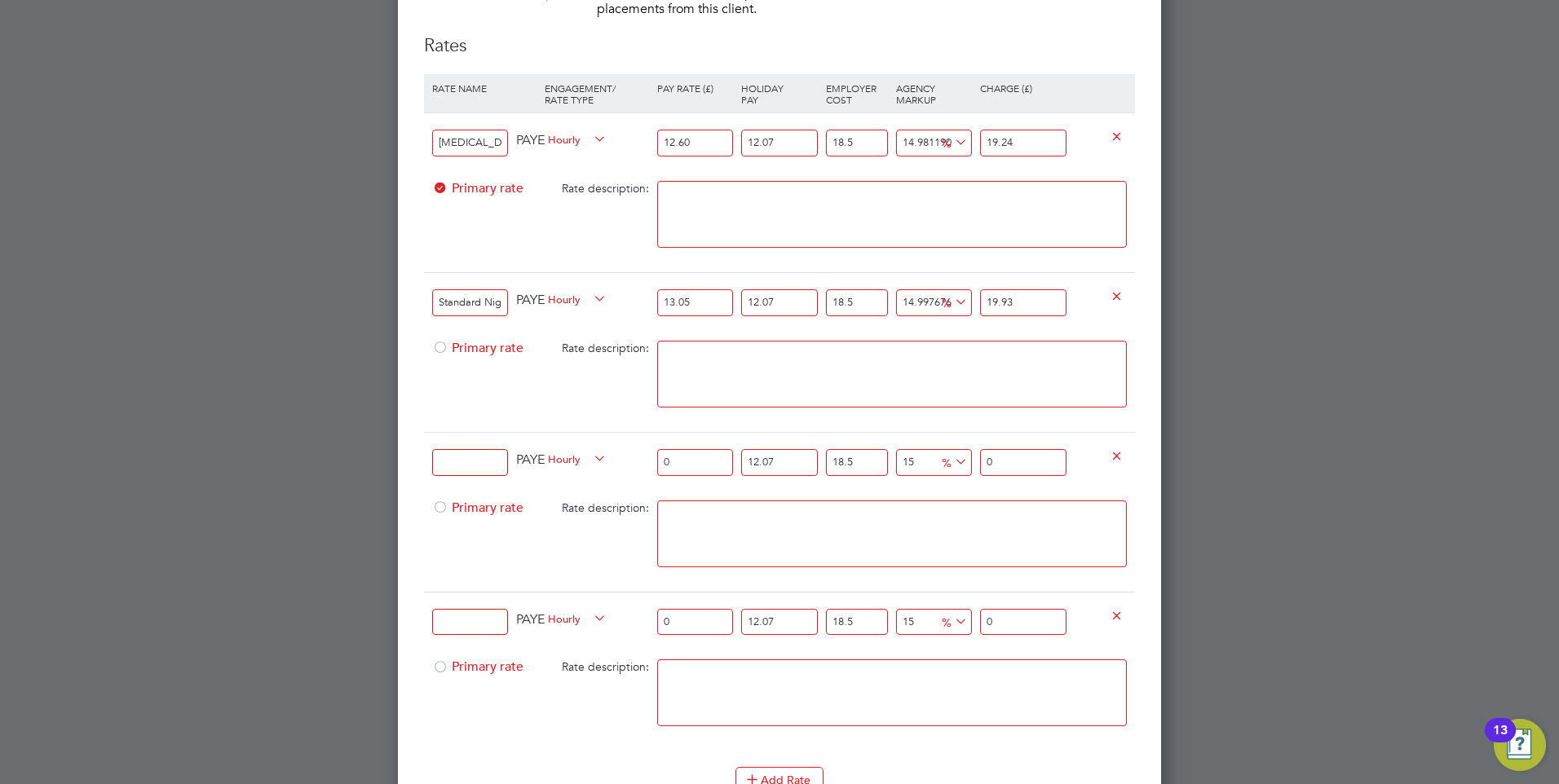
click at [466, 460] on input at bounding box center [470, 463] width 75 height 27
type input "Boxing Day Days"
drag, startPoint x: 700, startPoint y: 452, endPoint x: 637, endPoint y: 453, distance: 63.0
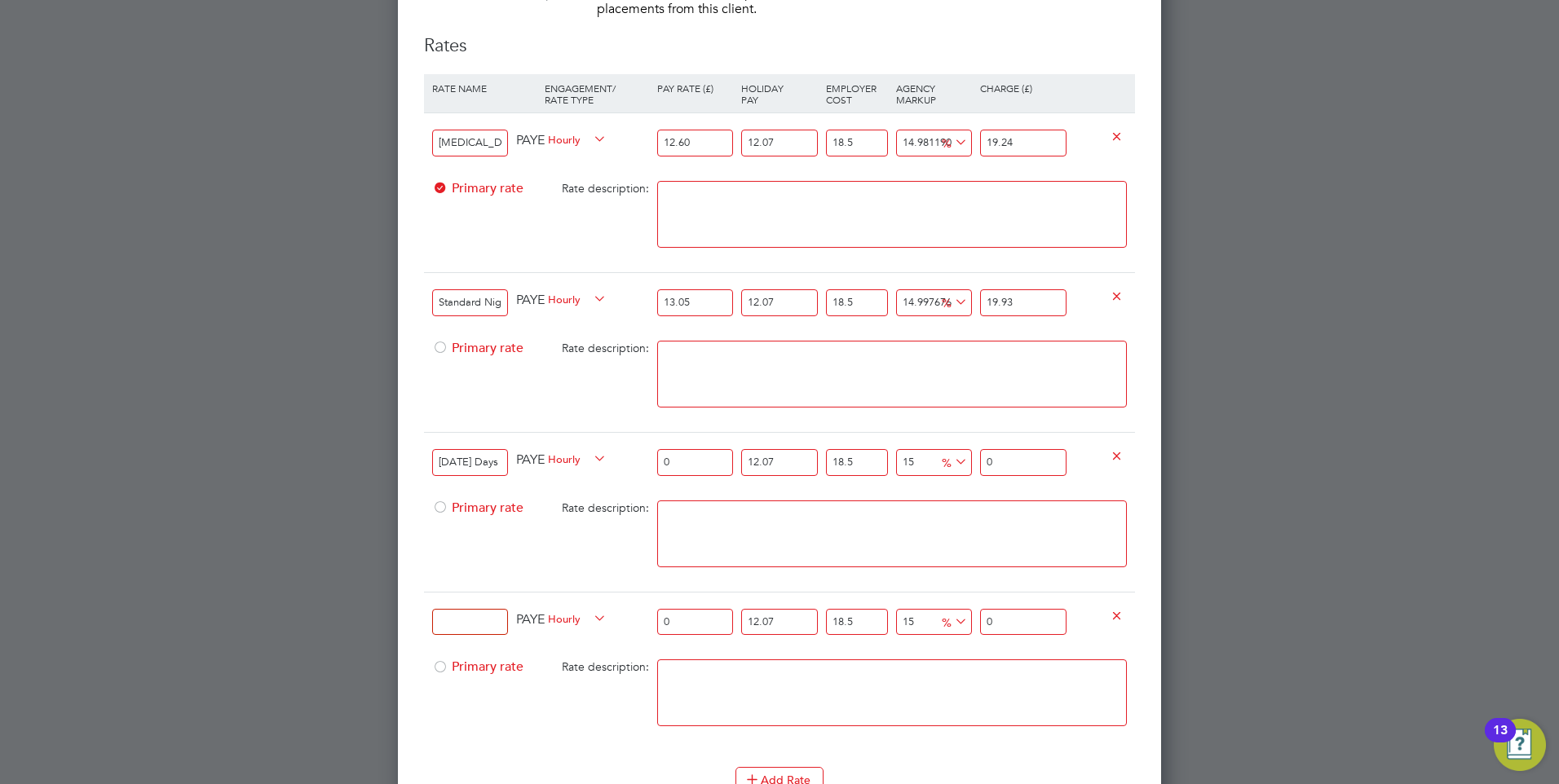
click at [637, 453] on div "Boxing Day Days PAYE Hourly 0 12.07 n/a 18.5 n/a 15 0 % 0" at bounding box center [779, 462] width 711 height 60
type input "2"
type input "3.05446785"
type input "25"
type input "38.180848125"
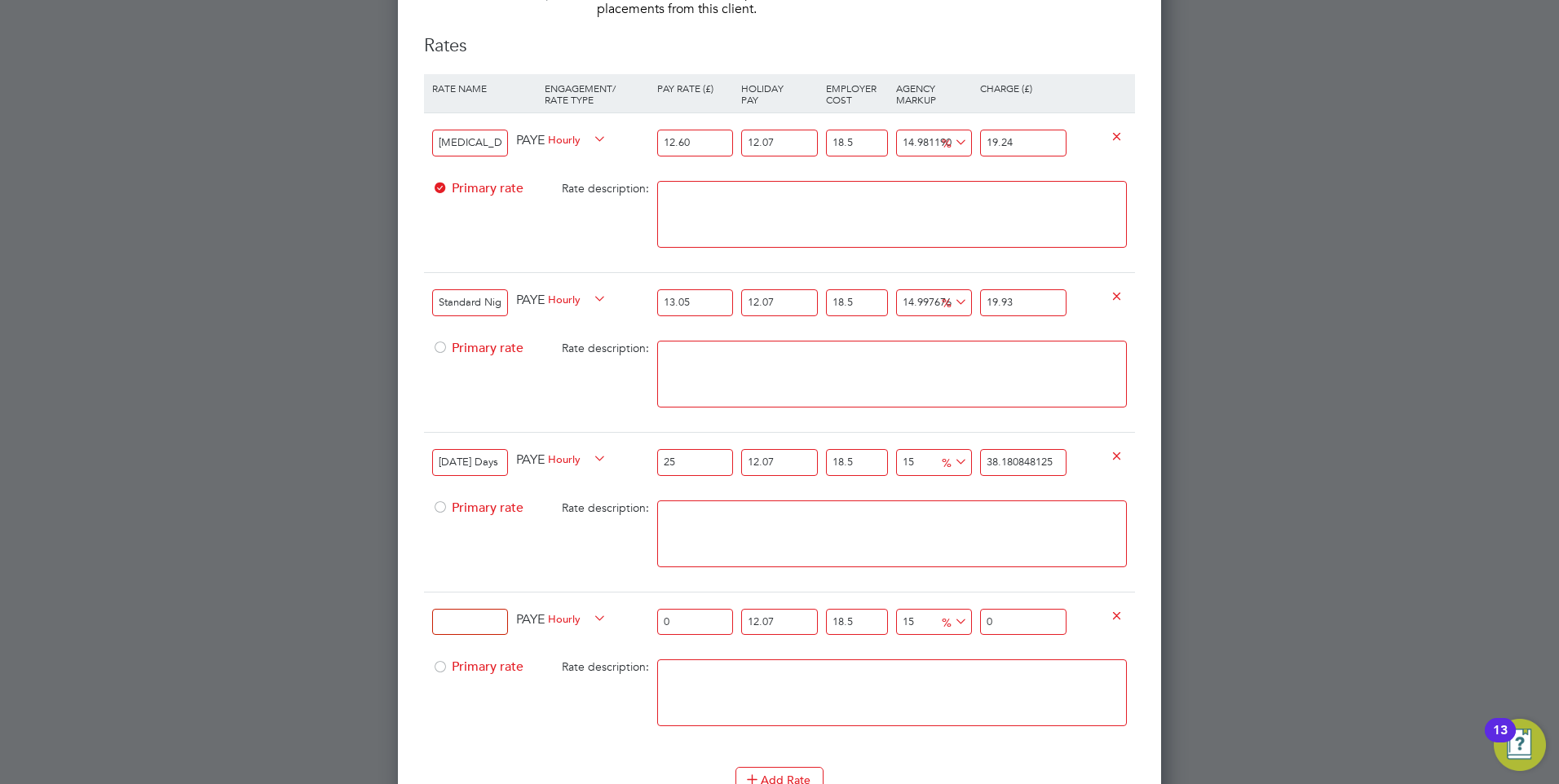
type input "25.2"
type input "38.48629491"
type input "25.20"
drag, startPoint x: 1056, startPoint y: 461, endPoint x: 960, endPoint y: 455, distance: 96.2
click at [960, 455] on div "Boxing Day Days PAYE Hourly 25.20 12.07 n/a 18.5 n/a 15 5.01995151 % 38.48629491" at bounding box center [779, 462] width 711 height 60
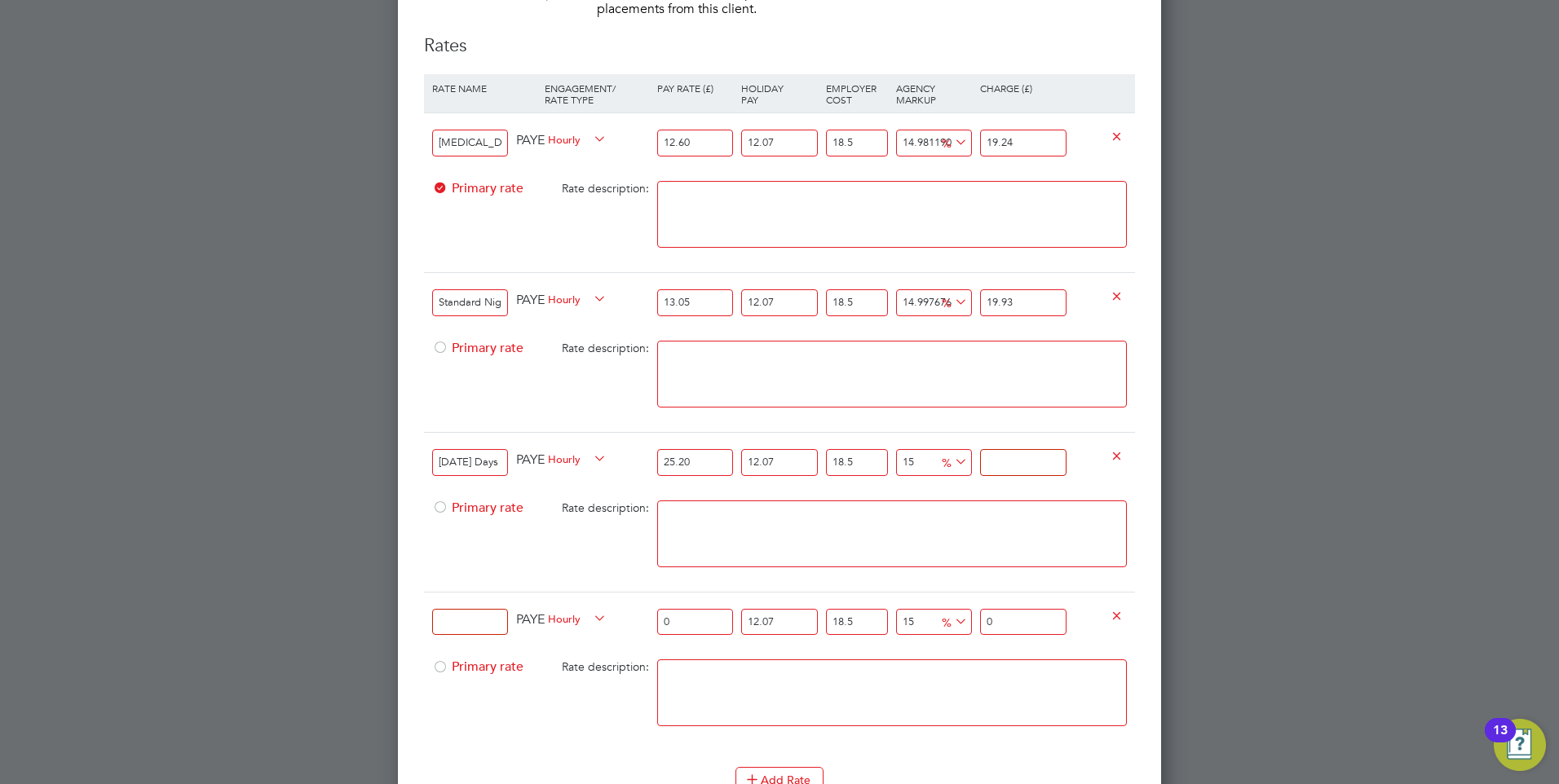
type input "-91.03576998495748"
type input "3"
type input "13.546913523871867"
type input "38"
type input "14.742144192544202"
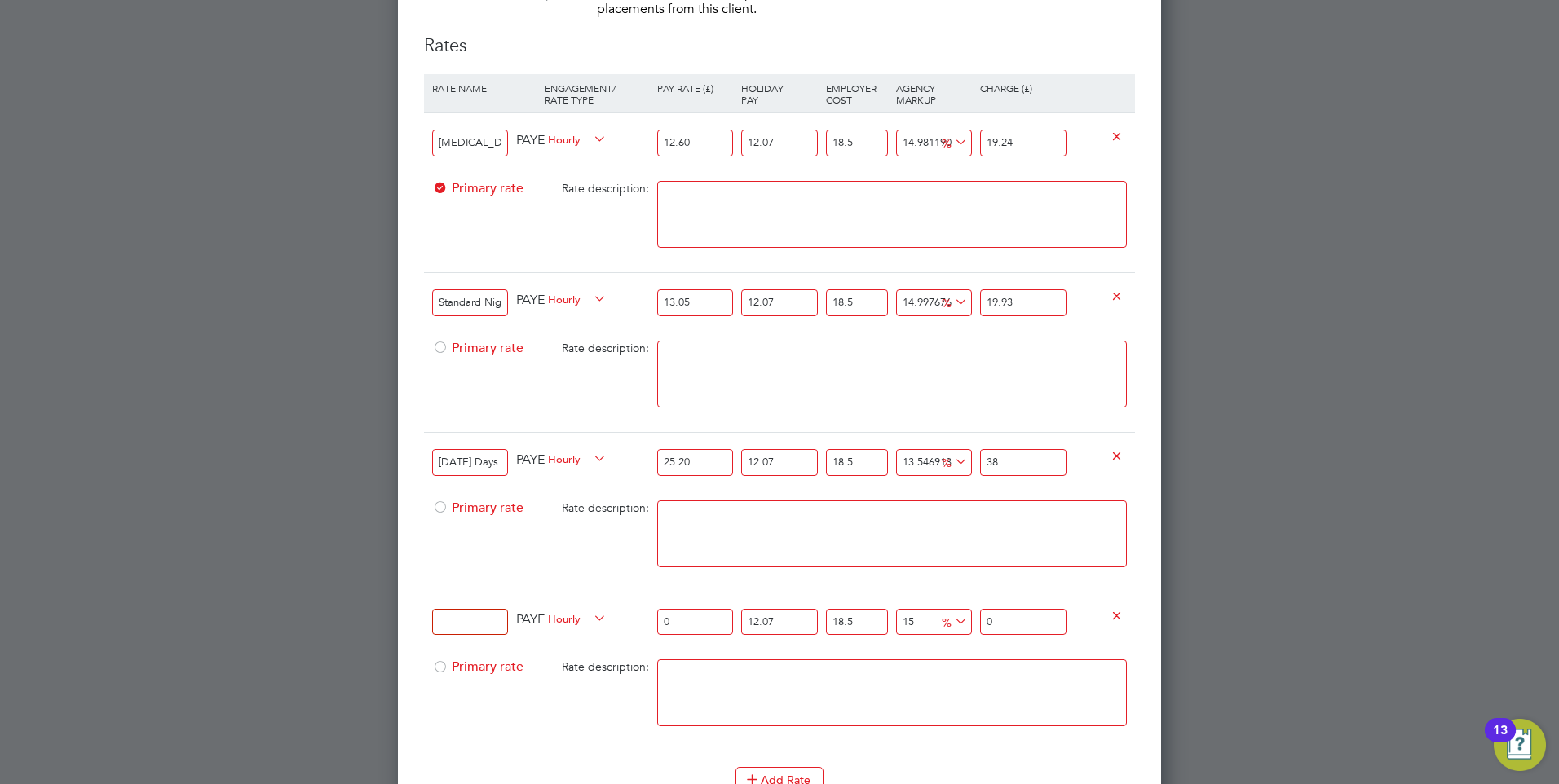
type input "38.4"
type input "14.98119032627867"
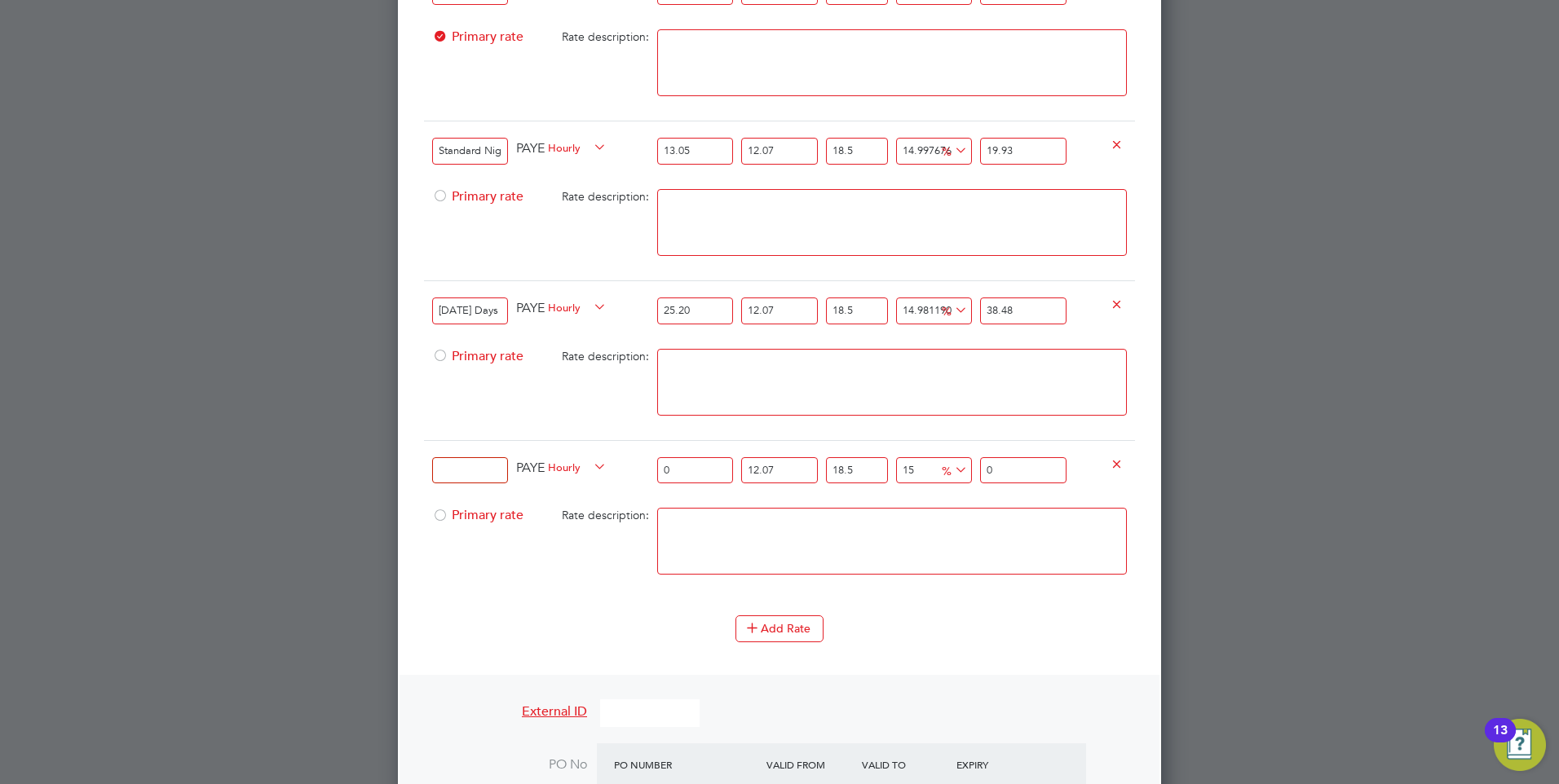
scroll to position [1518, 0]
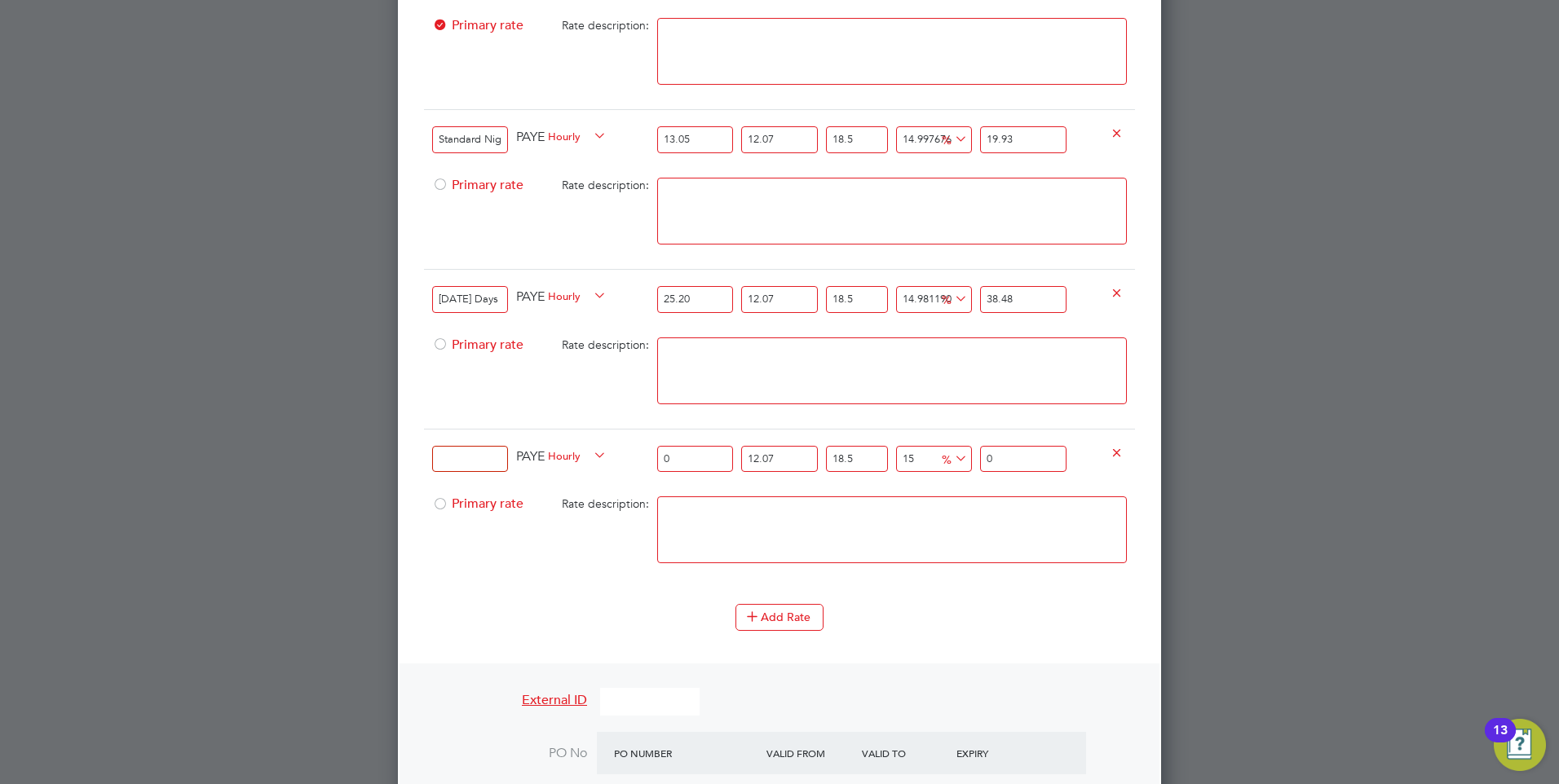
type input "38.48"
drag, startPoint x: 707, startPoint y: 450, endPoint x: 634, endPoint y: 444, distance: 73.2
click at [634, 444] on div "PAYE Hourly 0 12.07 n/a 18.5 n/a 15 0 % 0" at bounding box center [779, 458] width 711 height 60
type input "0"
click at [482, 447] on input at bounding box center [470, 459] width 75 height 27
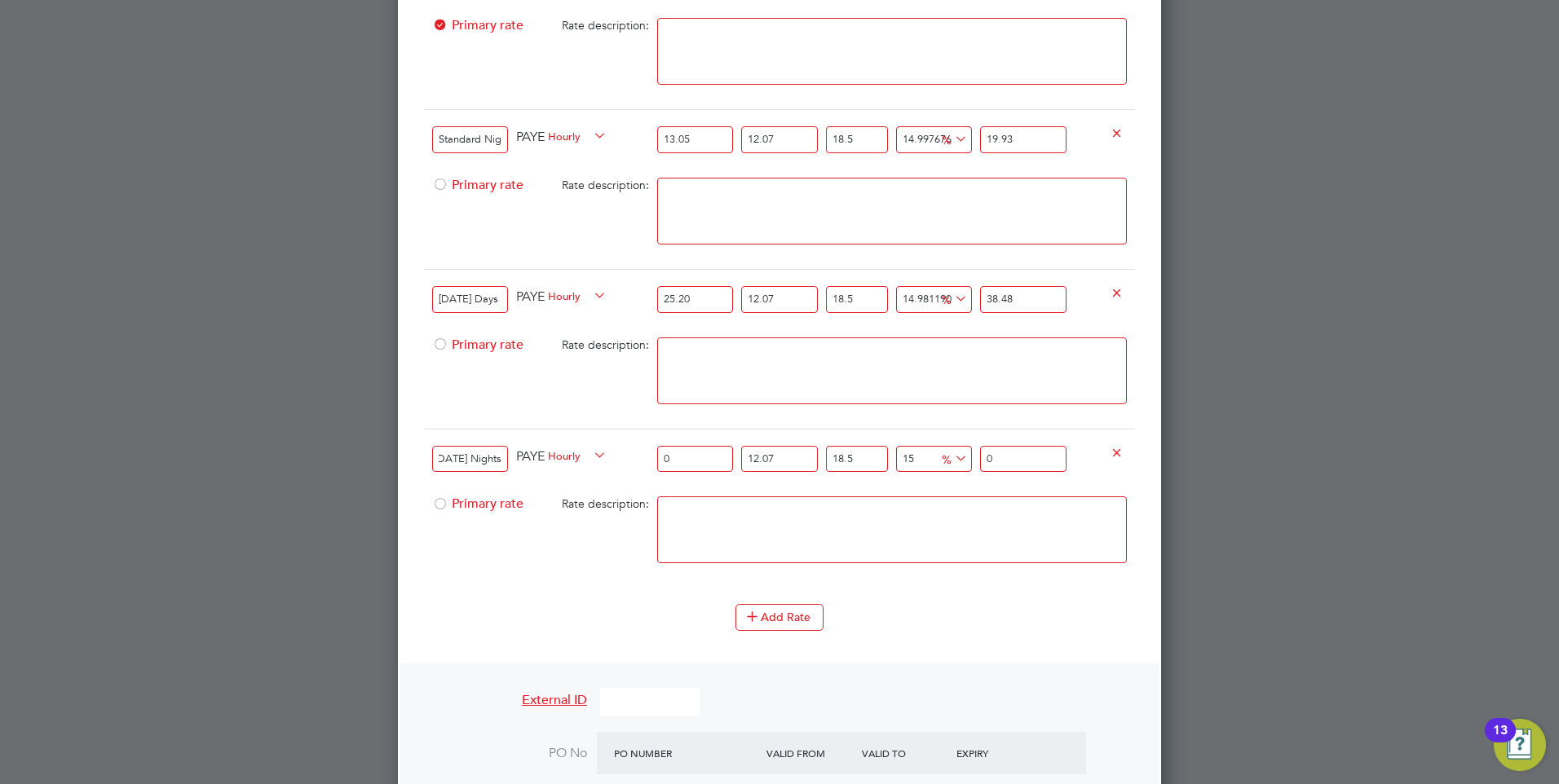
scroll to position [0, 25]
type input "Boxing Day Nights"
drag, startPoint x: 694, startPoint y: 450, endPoint x: 640, endPoint y: 450, distance: 54.0
click at [641, 450] on div "Boxing Day Nights PAYE Hourly 0 12.07 n/a 18.5 n/a 15 0 % 0" at bounding box center [779, 458] width 711 height 60
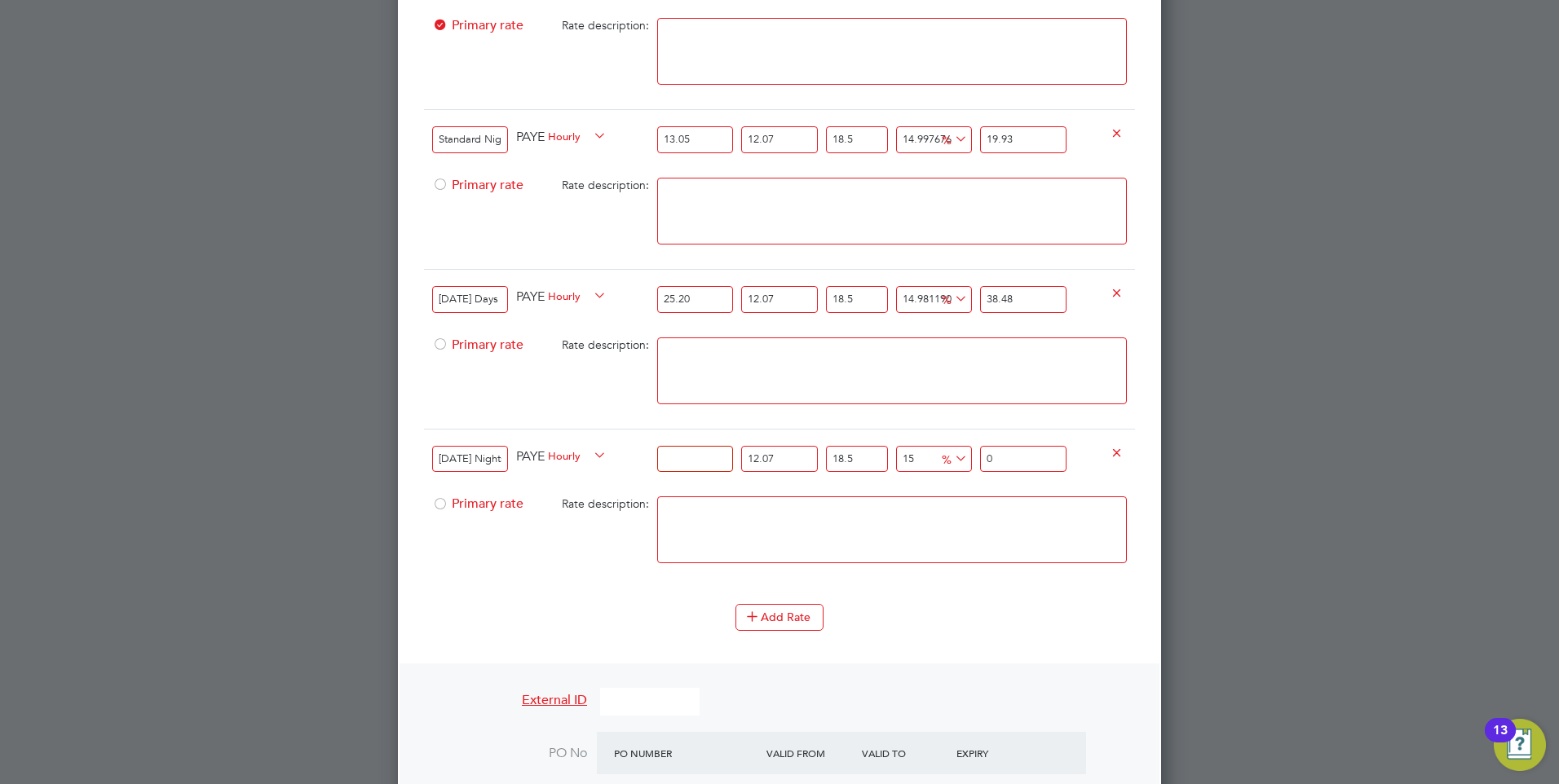
type input "2"
type input "3.05446785"
type input "26"
type input "39.70808205"
type input "26.1"
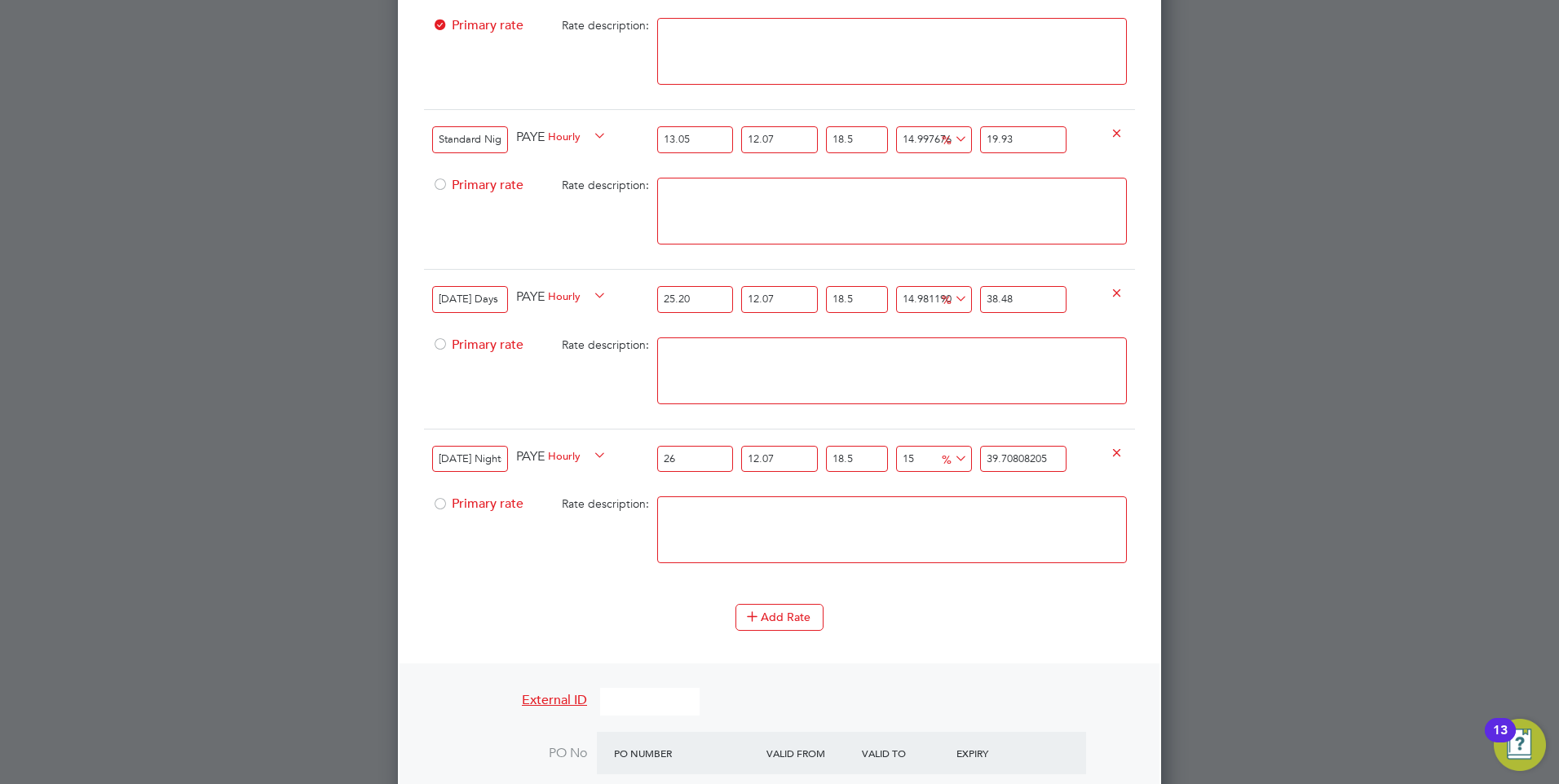
type input "39.8608054425"
type input "26.10"
drag, startPoint x: 1056, startPoint y: 461, endPoint x: 923, endPoint y: 443, distance: 134.2
click at [923, 443] on div "Boxing Day Nights PAYE Hourly 26.10 12.07 n/a 18.5 n/a 15 5.1992354925 % 39.860…" at bounding box center [779, 458] width 711 height 60
type input "-91.34488136478653"
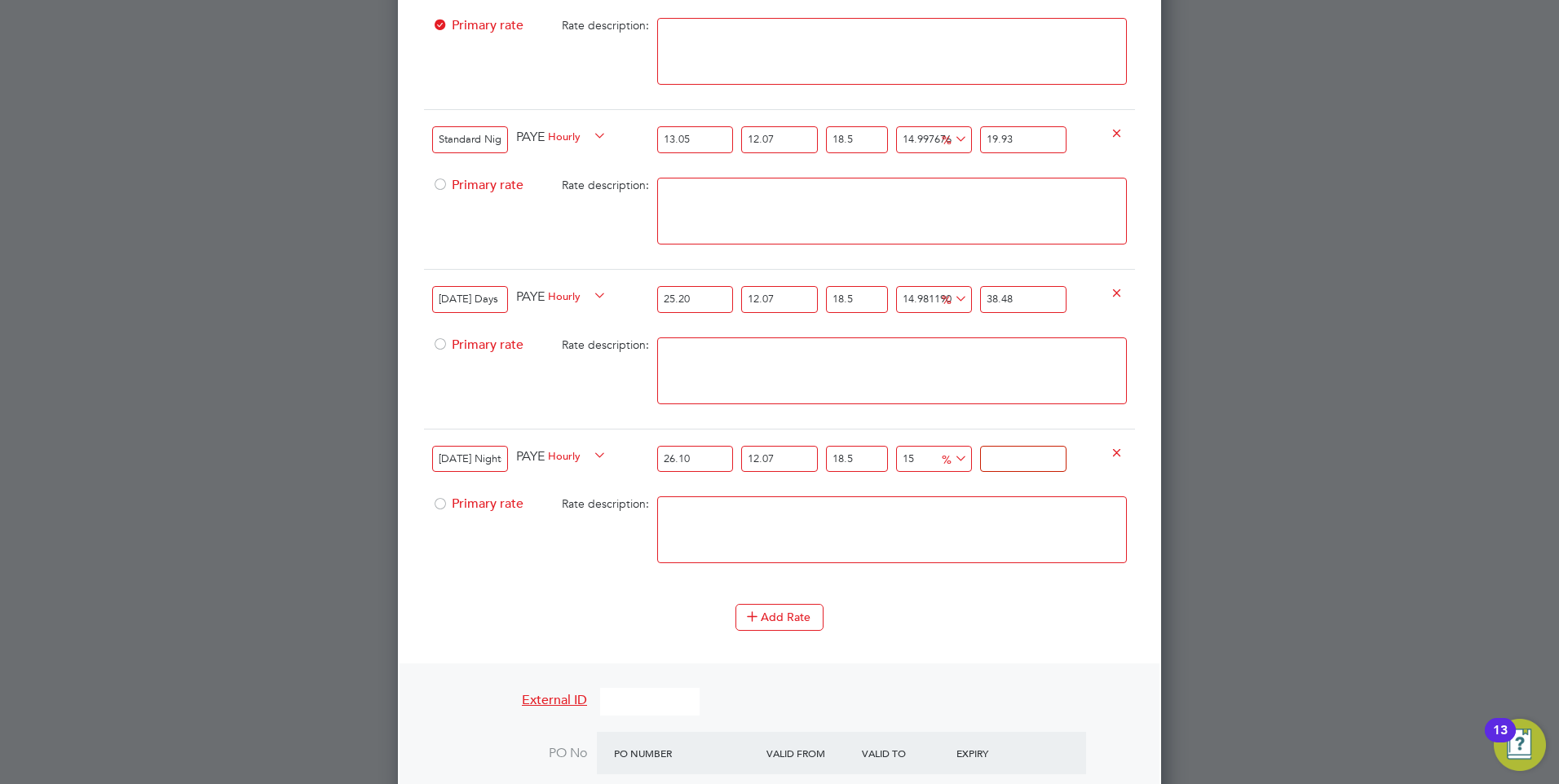
type input "3"
type input "12.516542257775026"
type input "39"
type input "15.113077848339065"
type input "39.9"
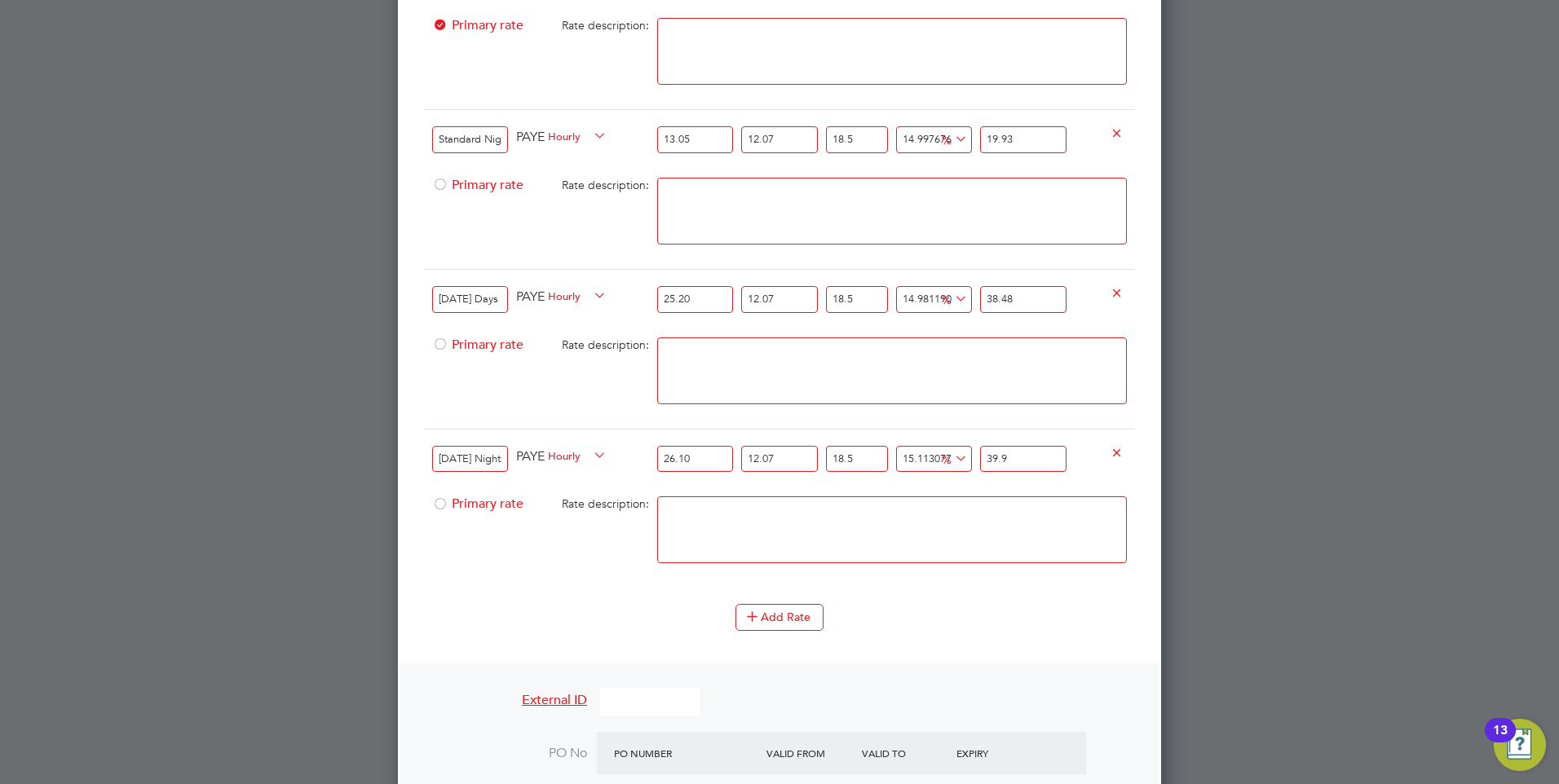
type input "12.516542257775026"
type input "39"
type input "14.82457389383195"
type input "39.8"
type input "14.997676266536219"
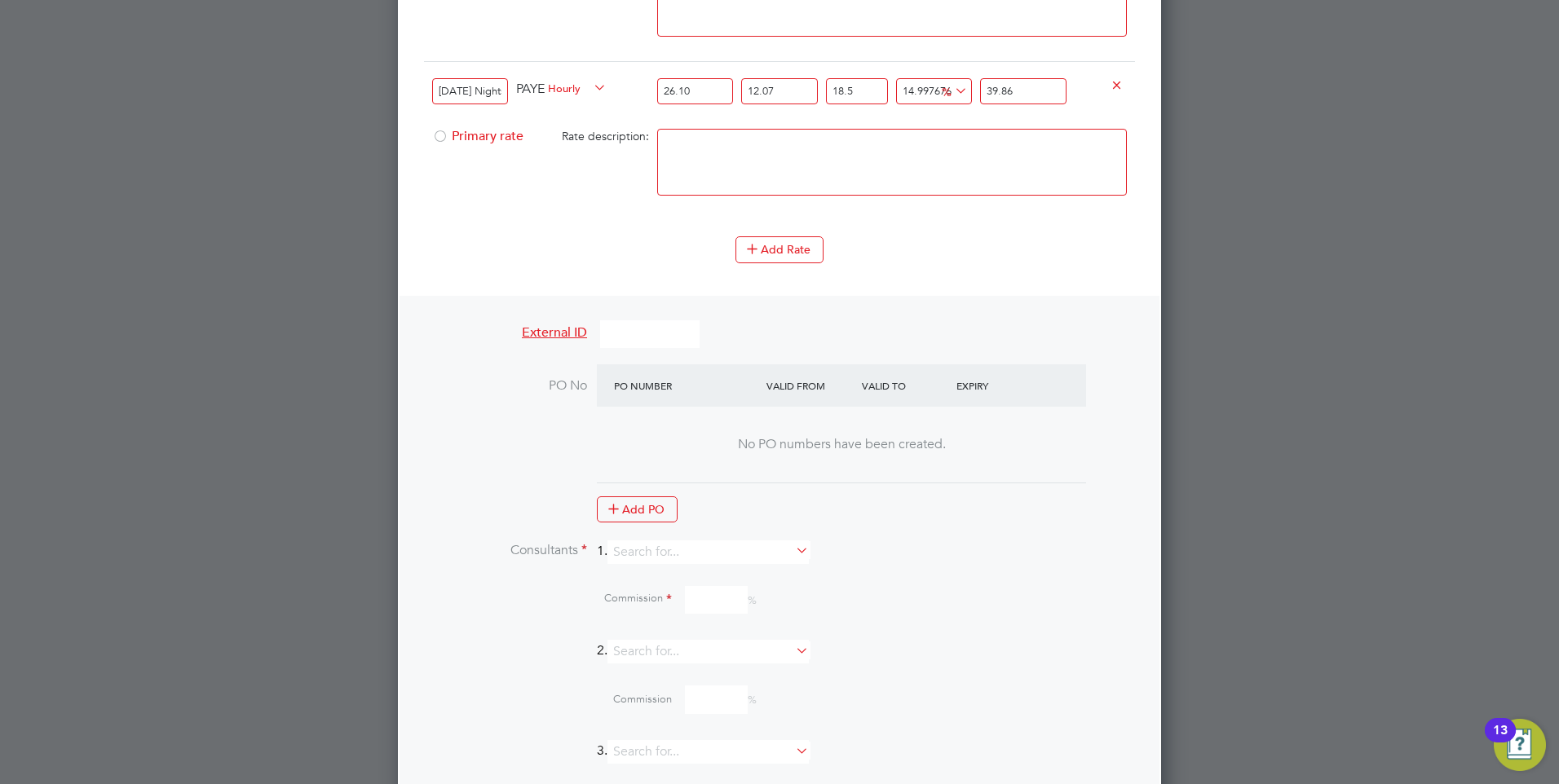
scroll to position [1925, 0]
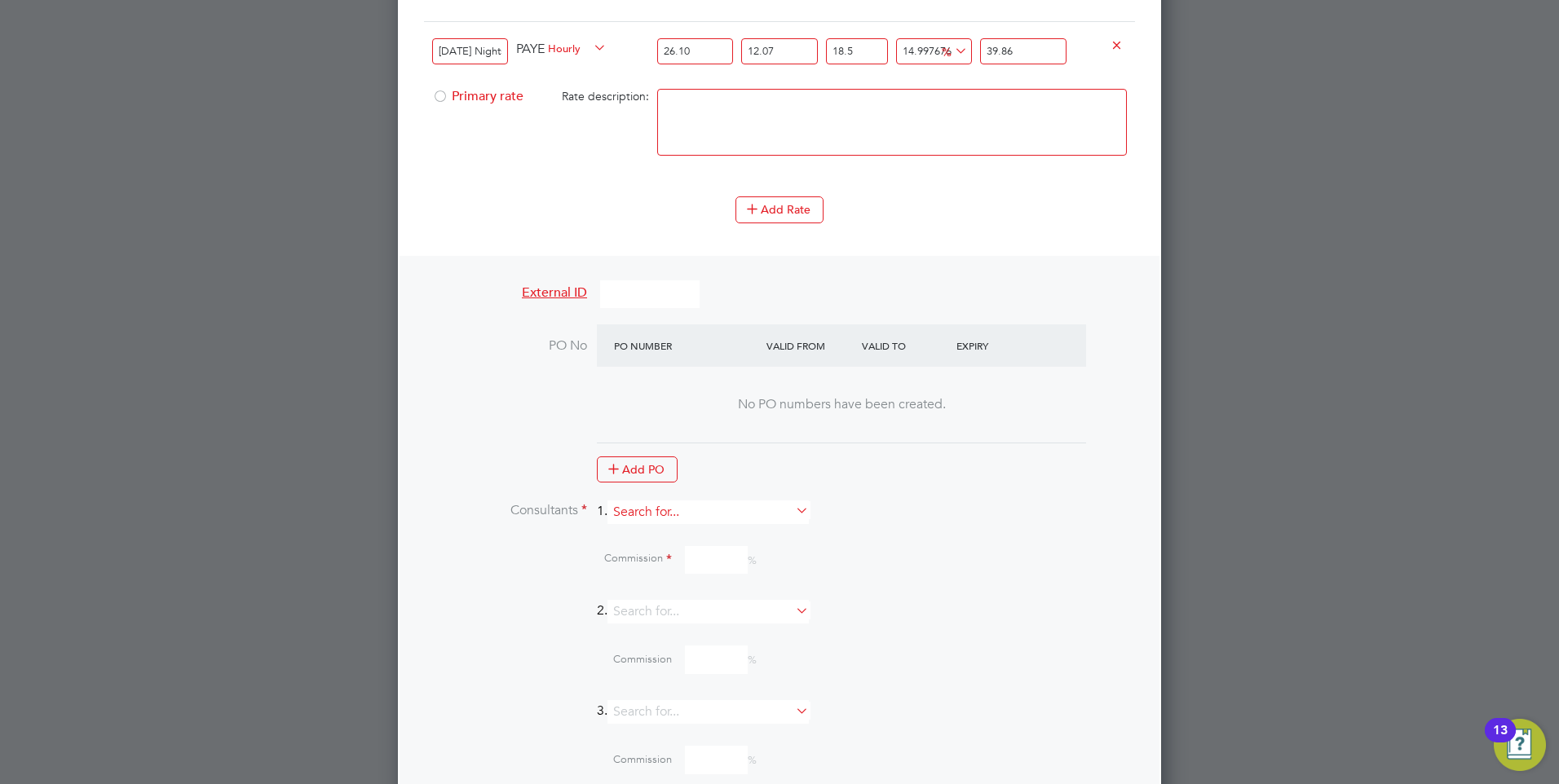
type input "39.86"
click at [686, 518] on input at bounding box center [708, 512] width 201 height 23
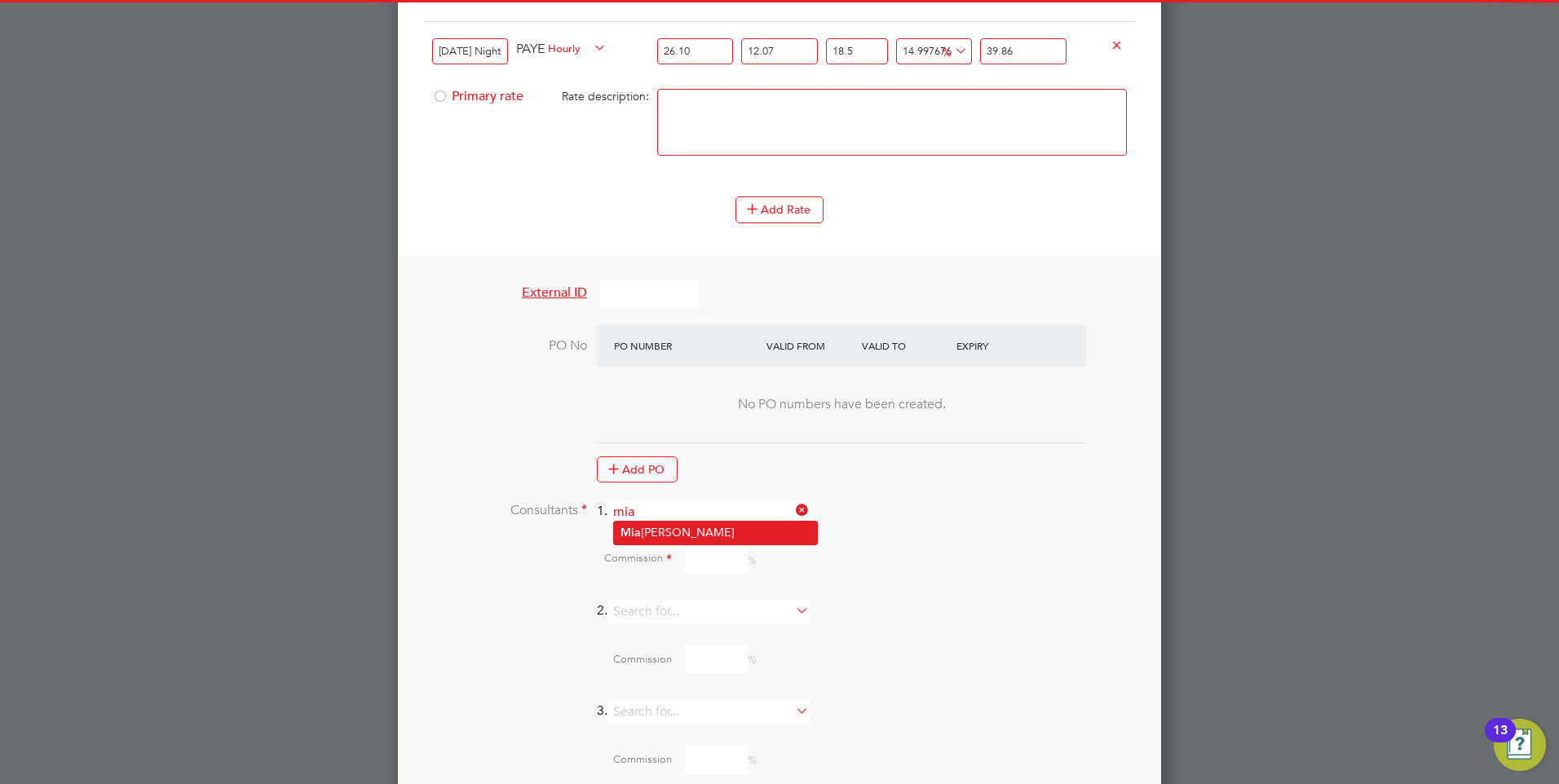
click at [660, 529] on li "[PERSON_NAME]" at bounding box center [715, 532] width 203 height 22
type input "[PERSON_NAME]"
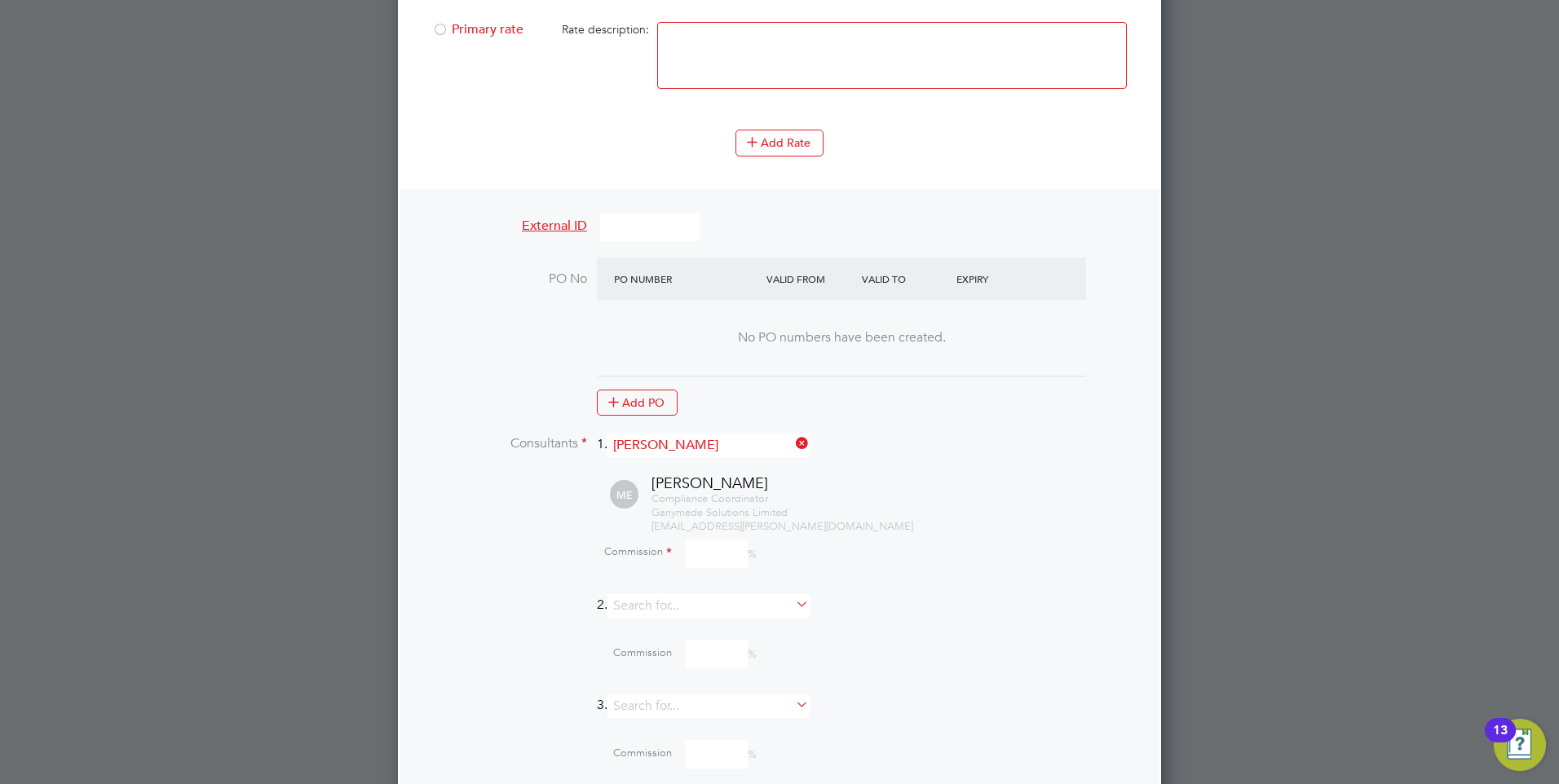
scroll to position [2083, 0]
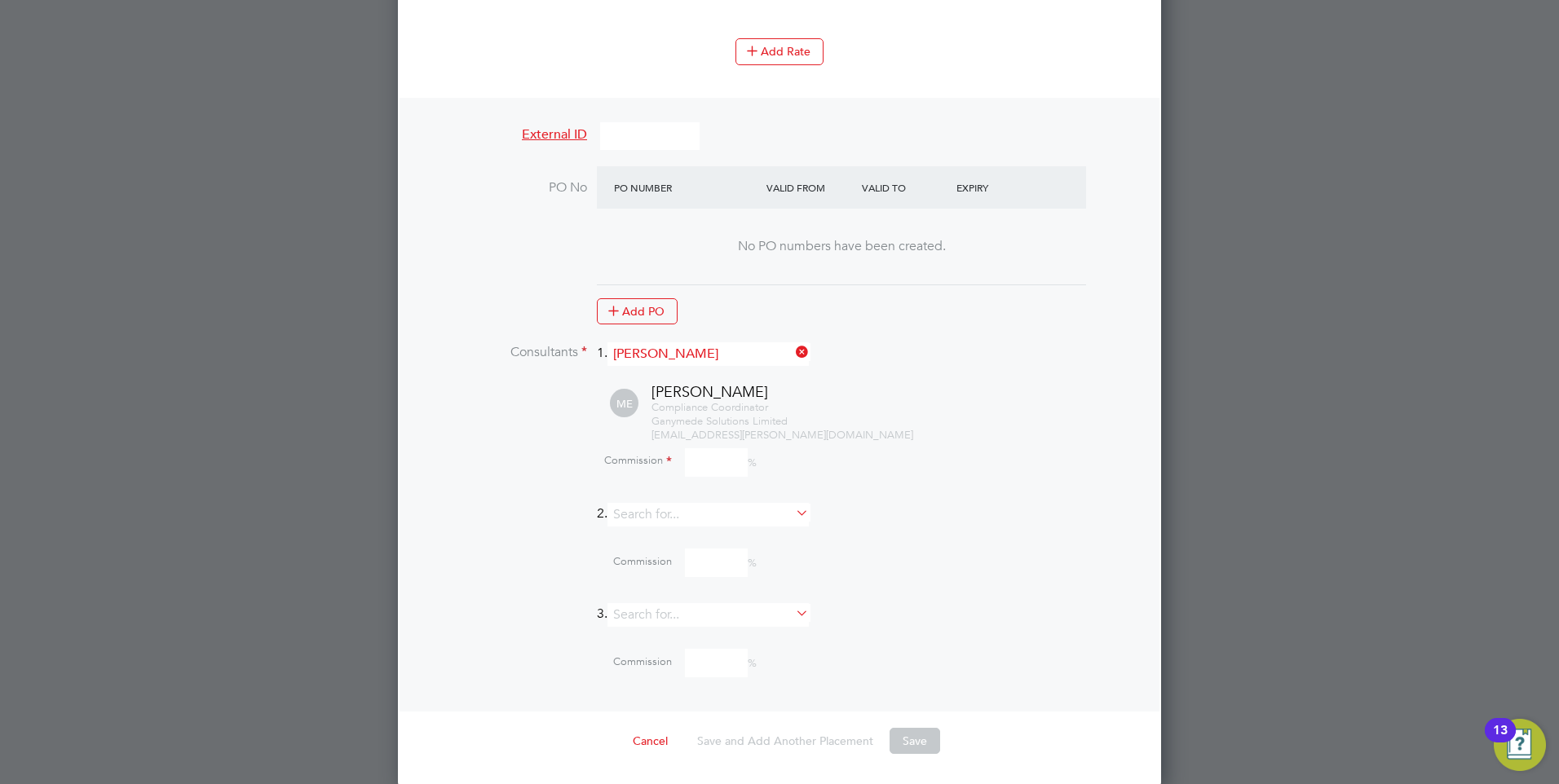
click at [703, 467] on input at bounding box center [716, 463] width 63 height 29
type input "0"
click at [931, 453] on div "Commission 0 %" at bounding box center [822, 463] width 626 height 29
click at [910, 732] on button "Save" at bounding box center [915, 740] width 50 height 26
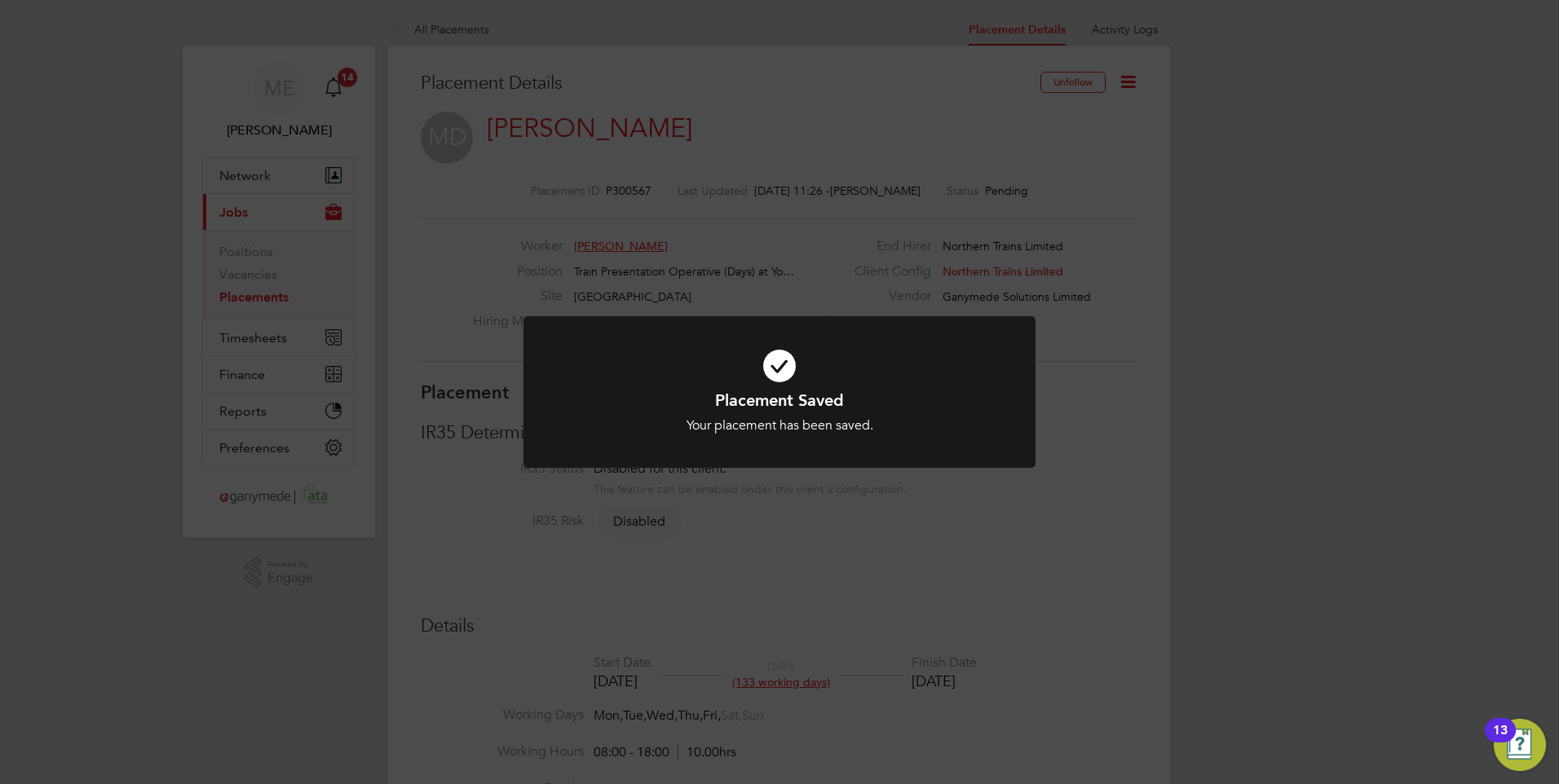
click at [838, 614] on div "Placement Saved Your placement has been saved. Cancel Okay" at bounding box center [779, 392] width 1559 height 784
